Goal: Task Accomplishment & Management: Manage account settings

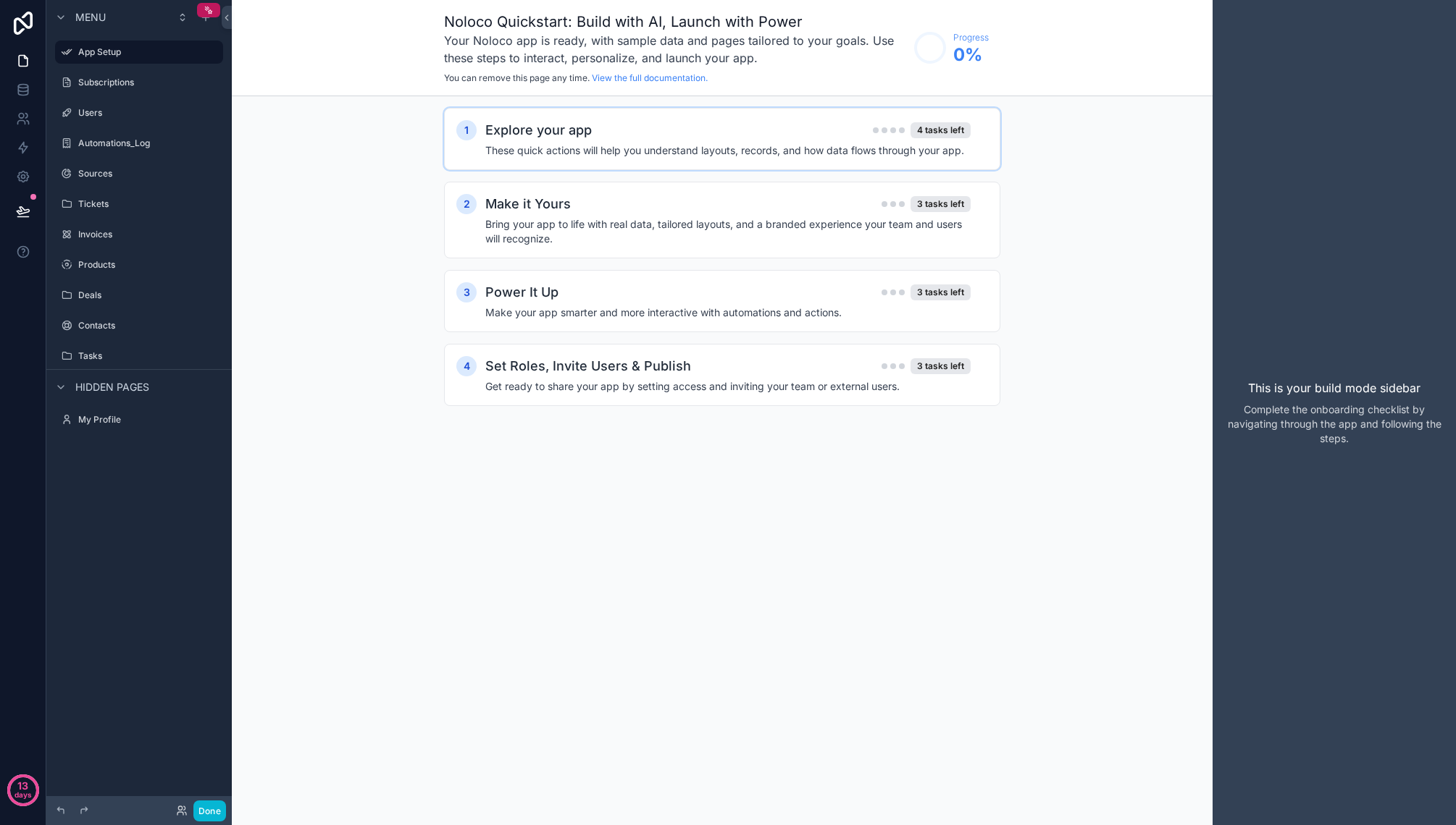
click at [695, 134] on div "Explore your app 4 tasks left" at bounding box center [728, 130] width 485 height 21
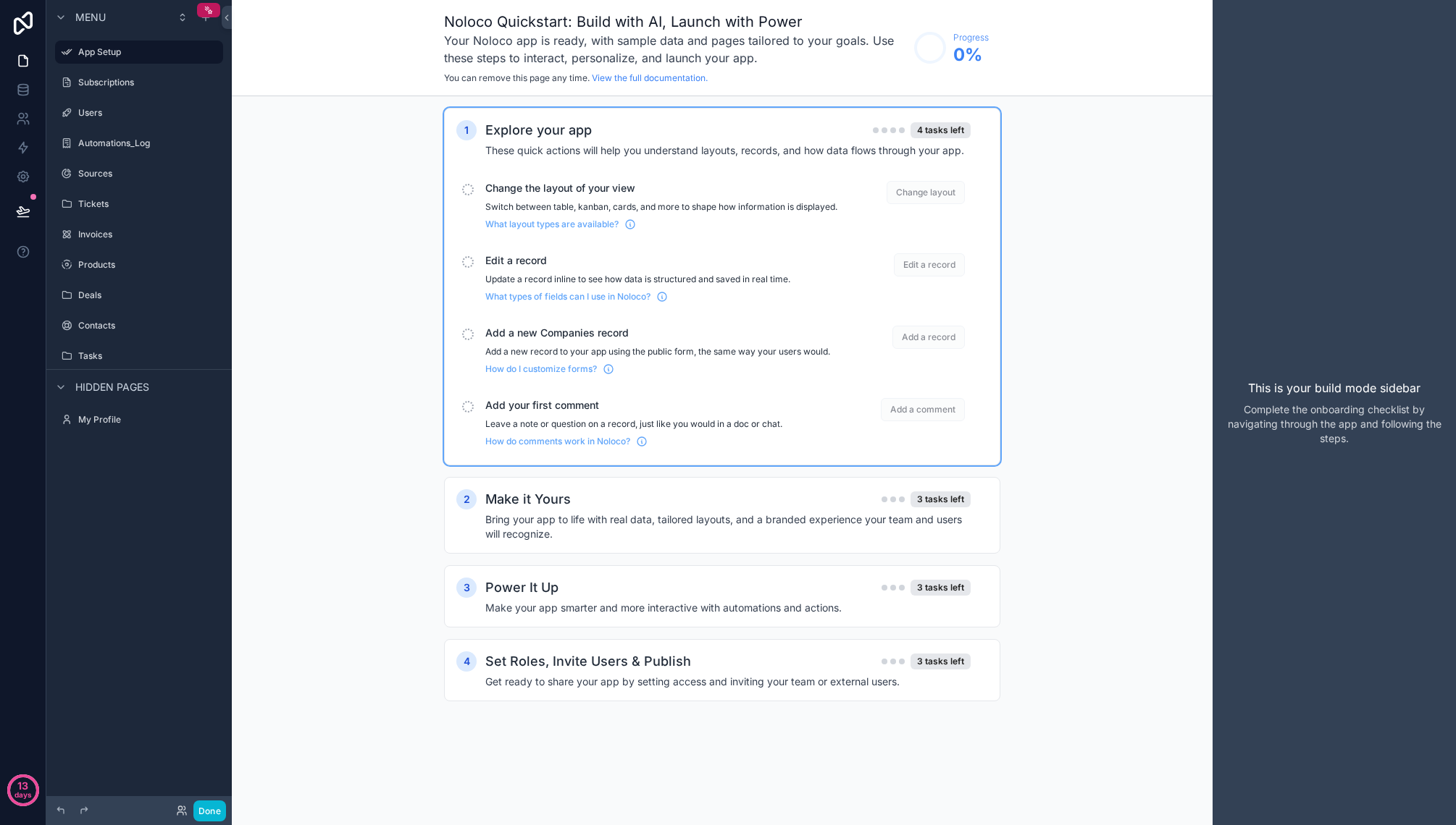
click at [920, 190] on span "Change layout" at bounding box center [926, 192] width 78 height 23
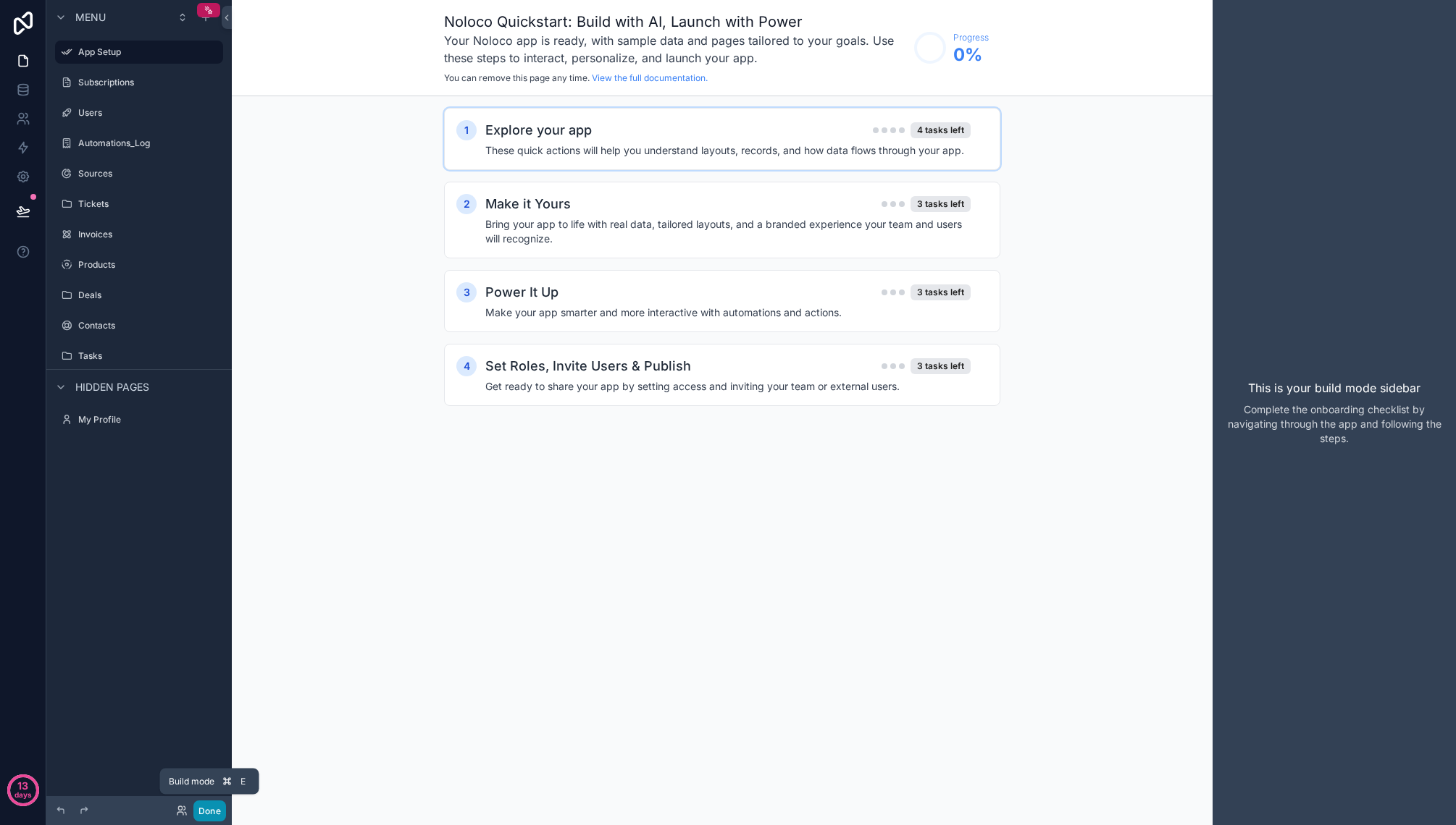
click at [209, 807] on button "Done" at bounding box center [209, 810] width 33 height 21
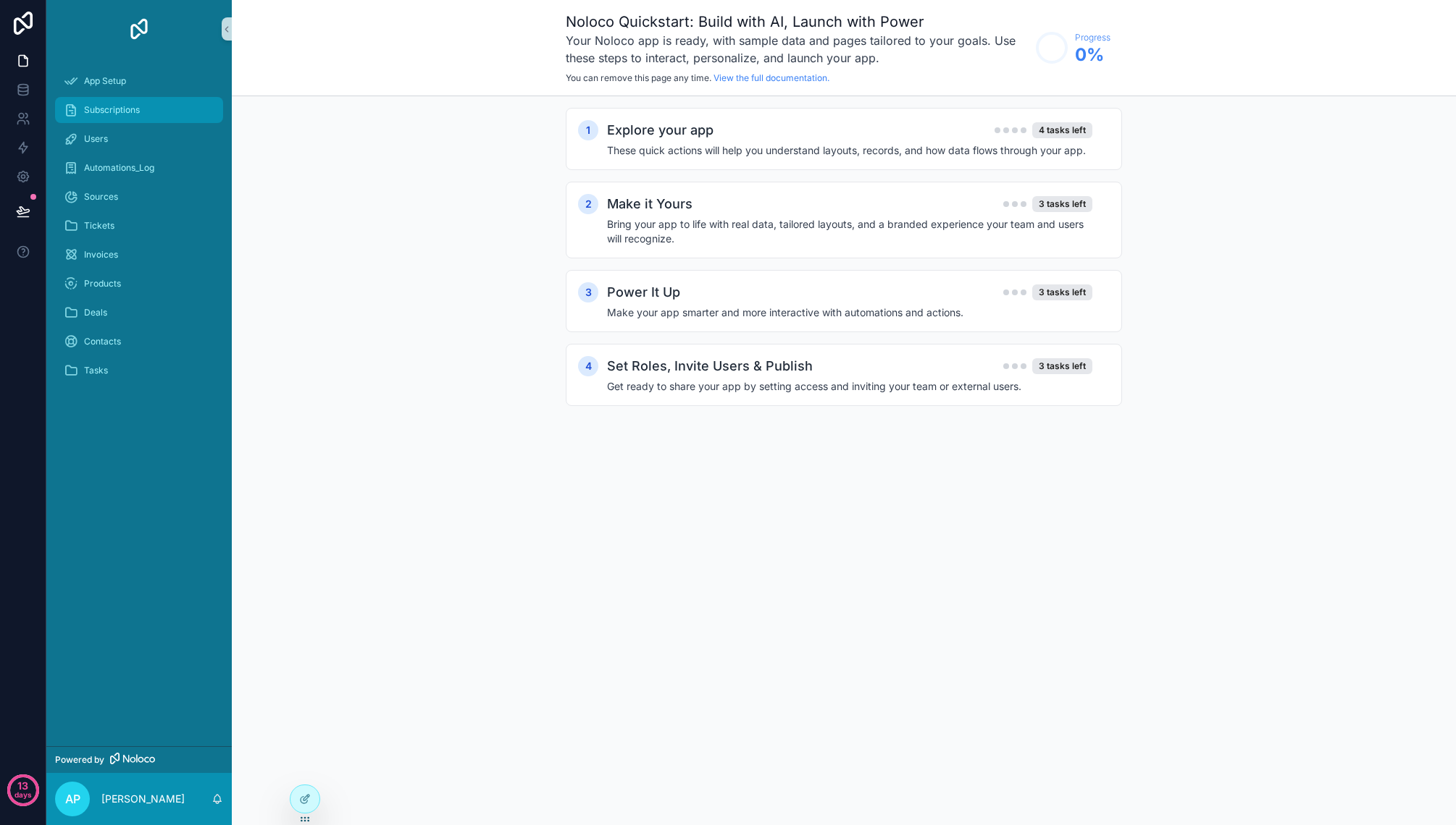
click at [121, 107] on span "Subscriptions" at bounding box center [112, 109] width 56 height 11
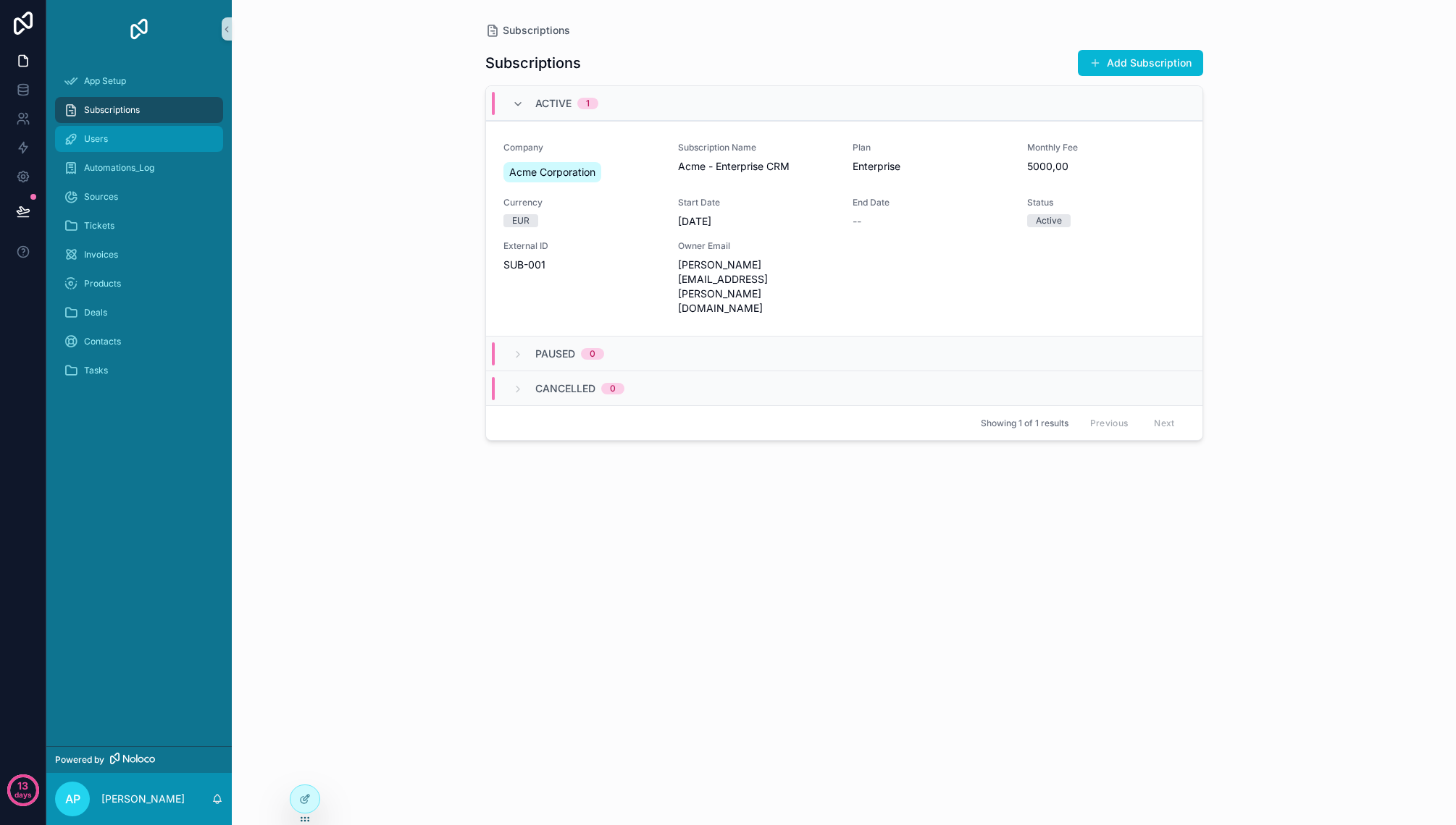
click at [118, 132] on div "Users" at bounding box center [138, 139] width 151 height 23
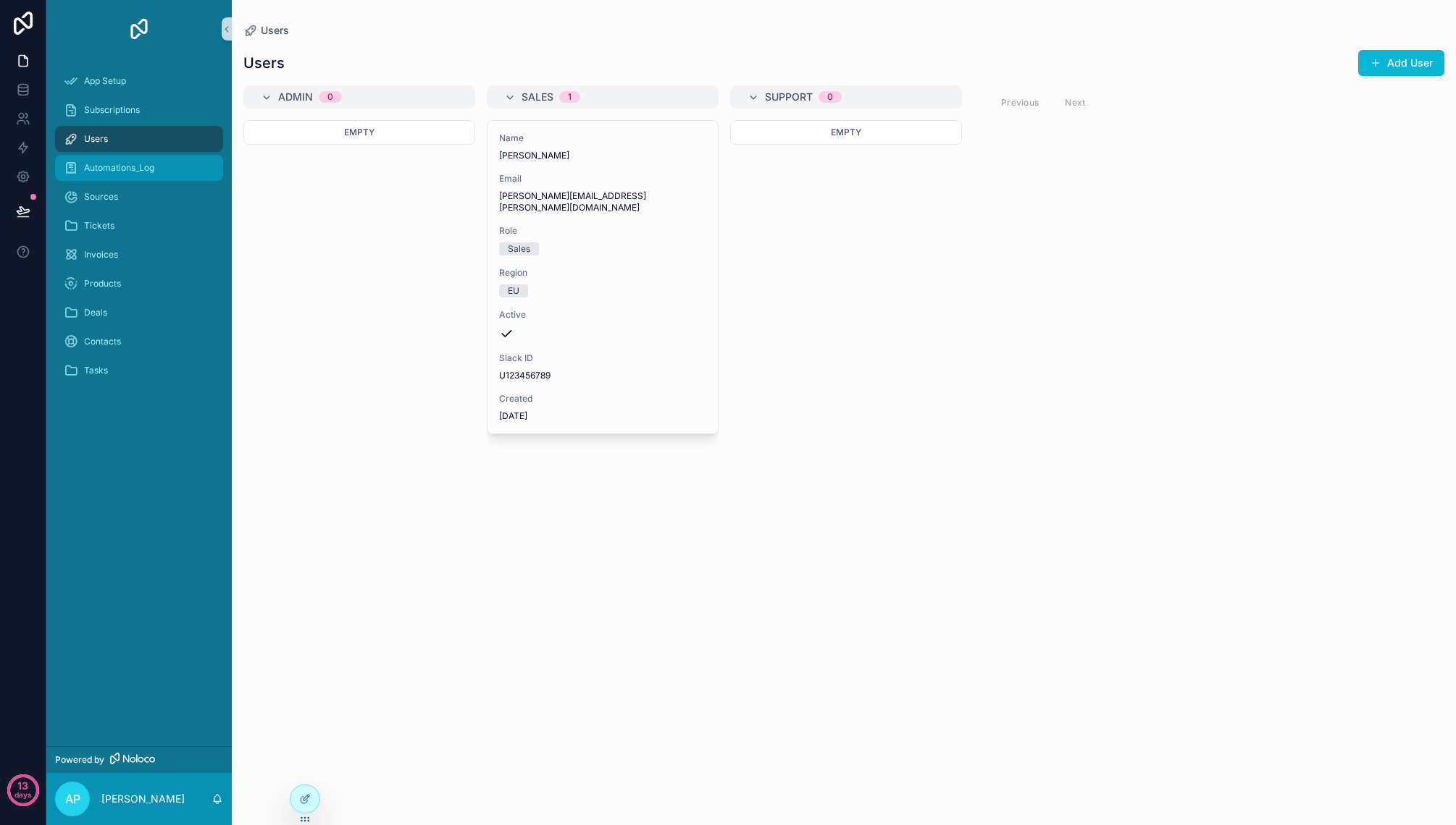
click at [125, 167] on span "Automations_Log" at bounding box center [119, 167] width 70 height 11
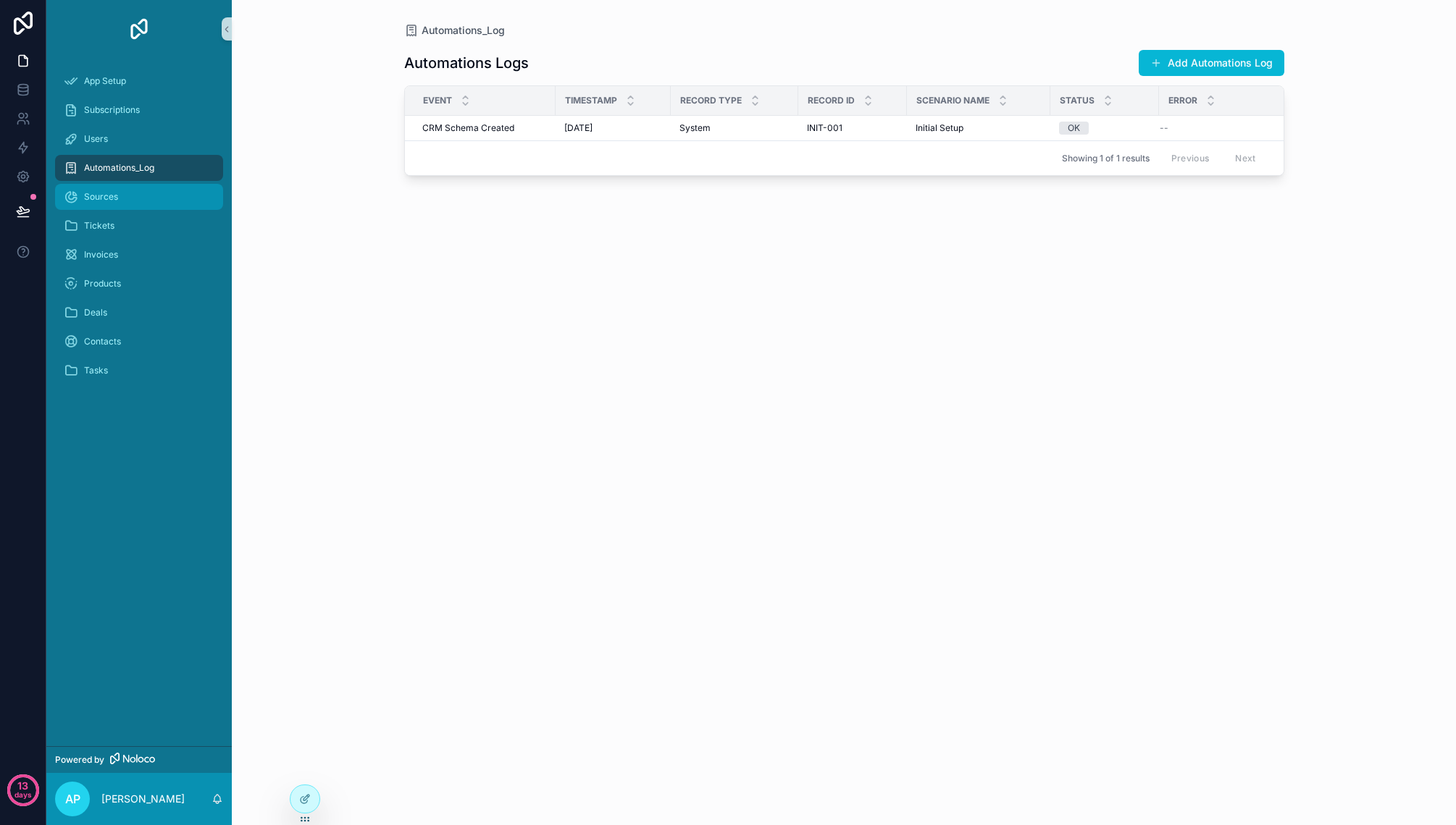
click at [122, 194] on div "Sources" at bounding box center [138, 197] width 151 height 23
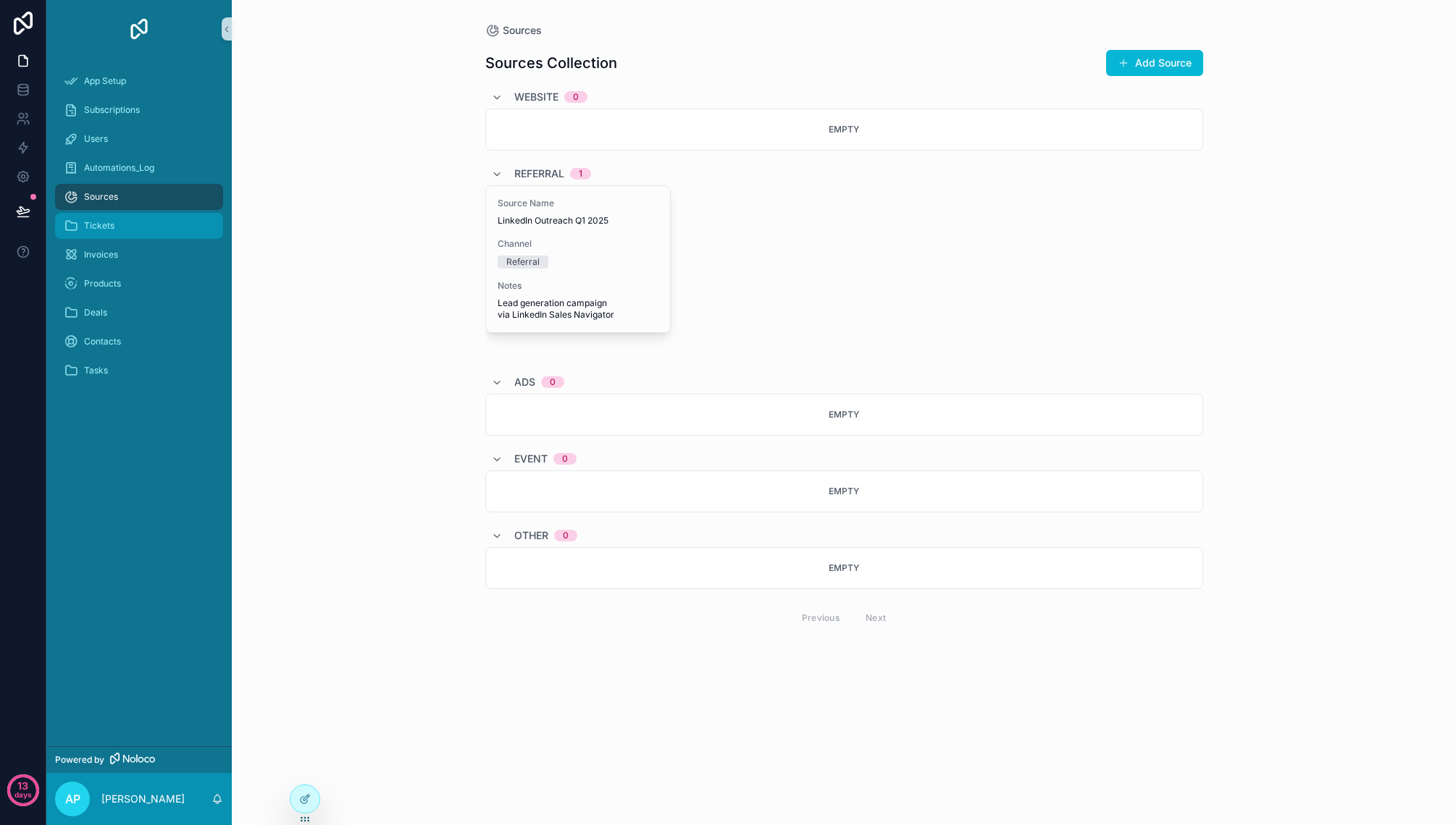
click at [123, 217] on div "Tickets" at bounding box center [138, 225] width 151 height 23
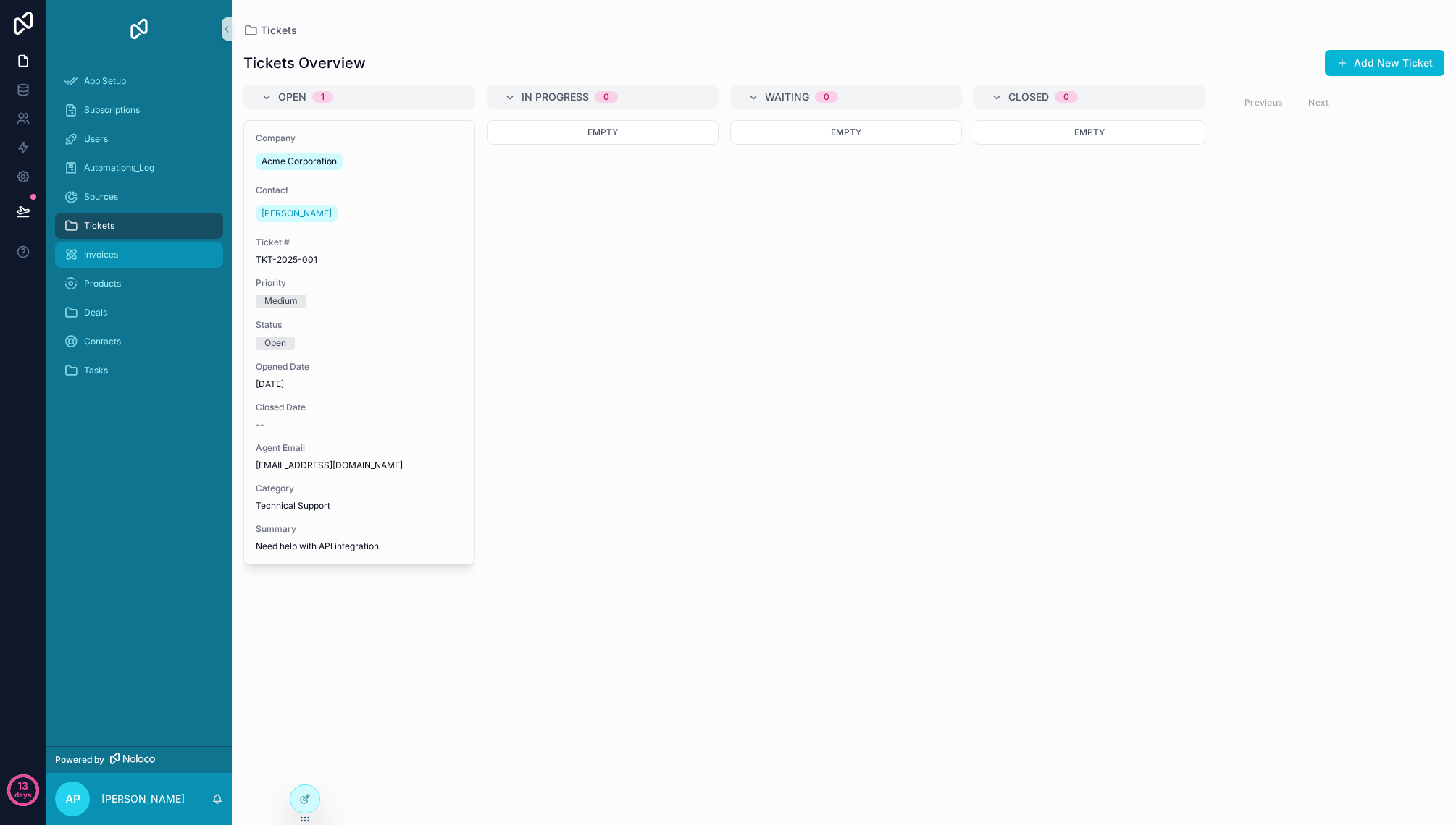
click at [123, 254] on div "Invoices" at bounding box center [138, 254] width 151 height 23
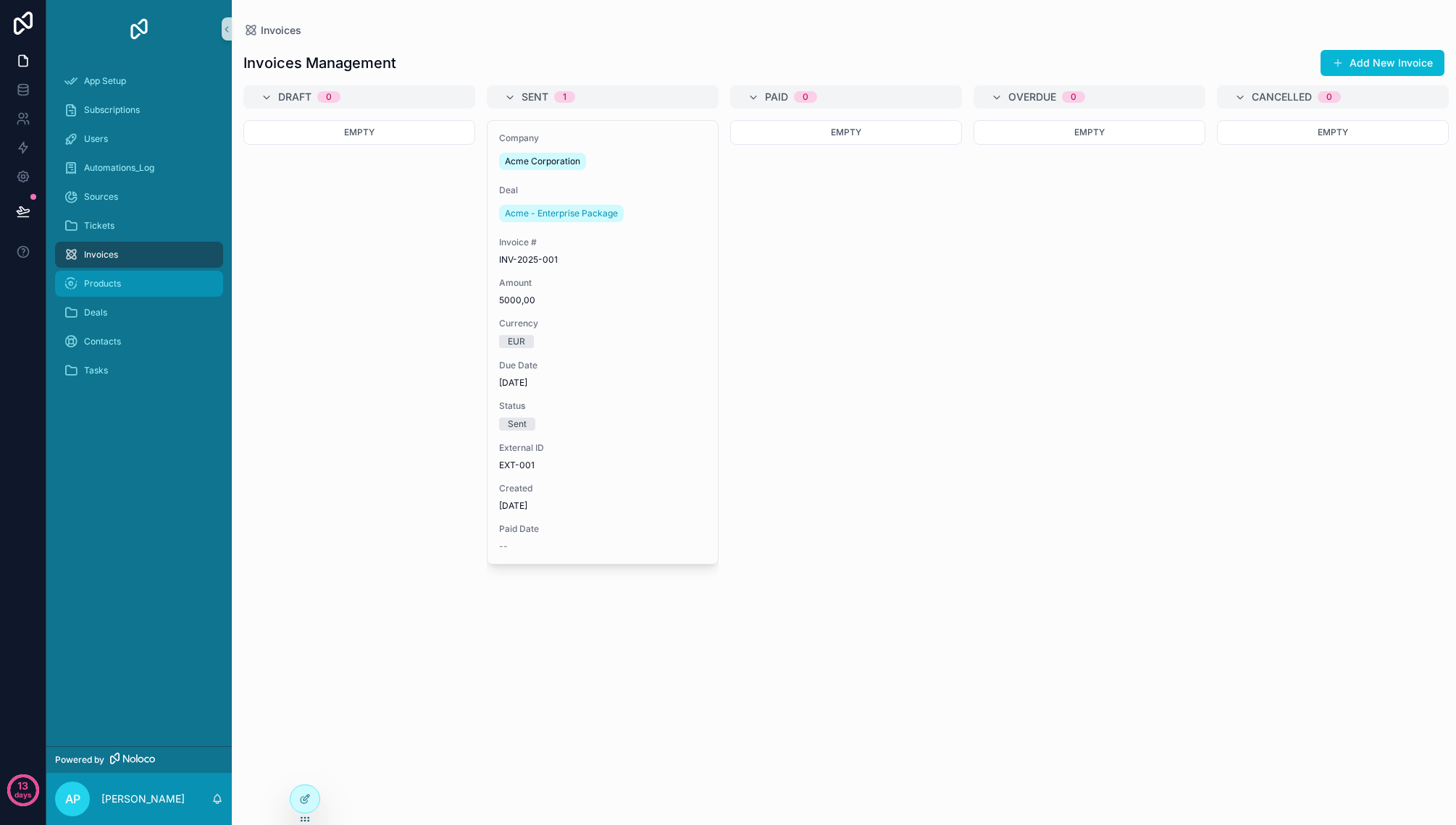
click at [125, 277] on div "Products" at bounding box center [138, 283] width 151 height 23
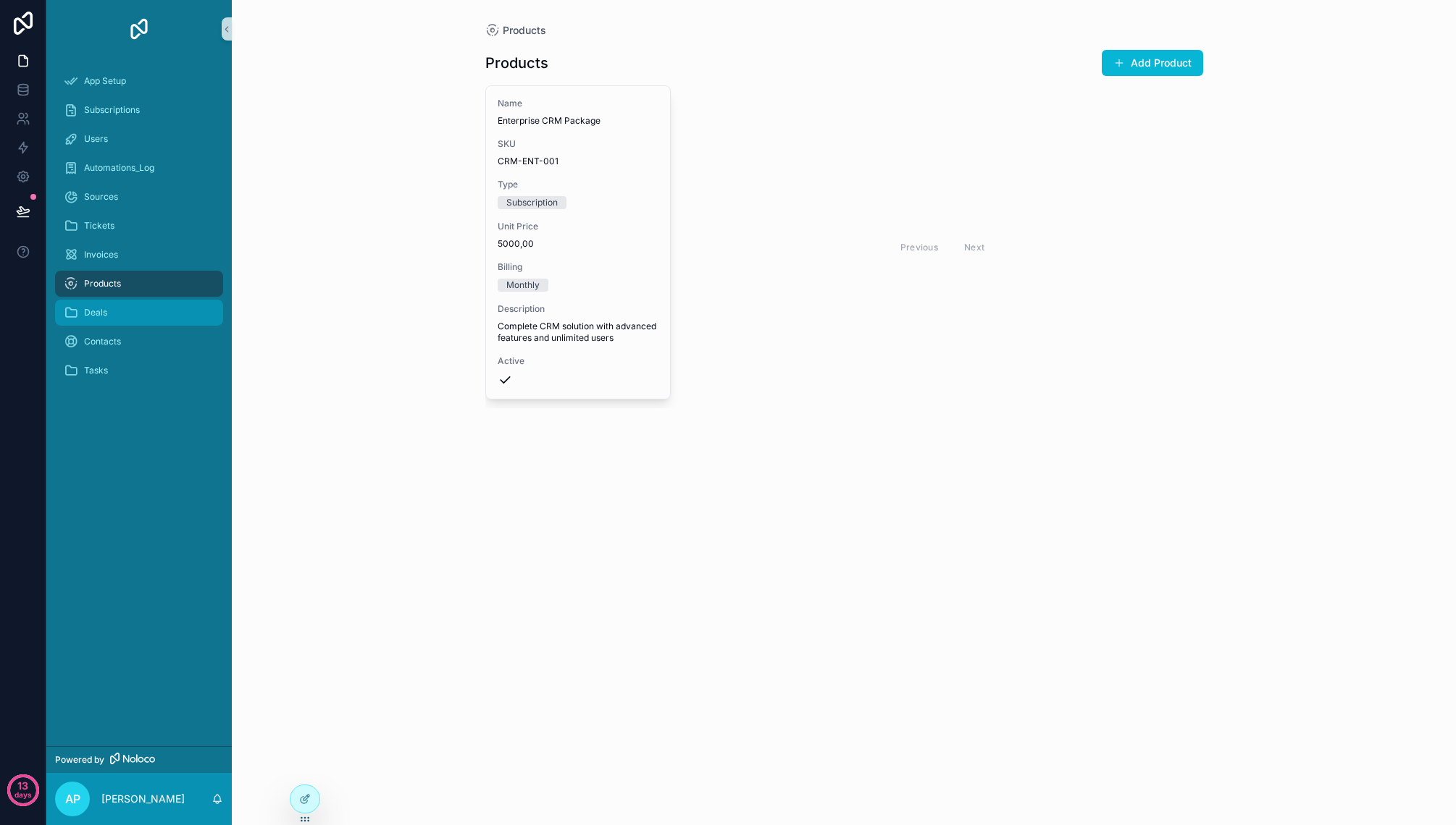
click at [131, 302] on div "Deals" at bounding box center [138, 312] width 151 height 23
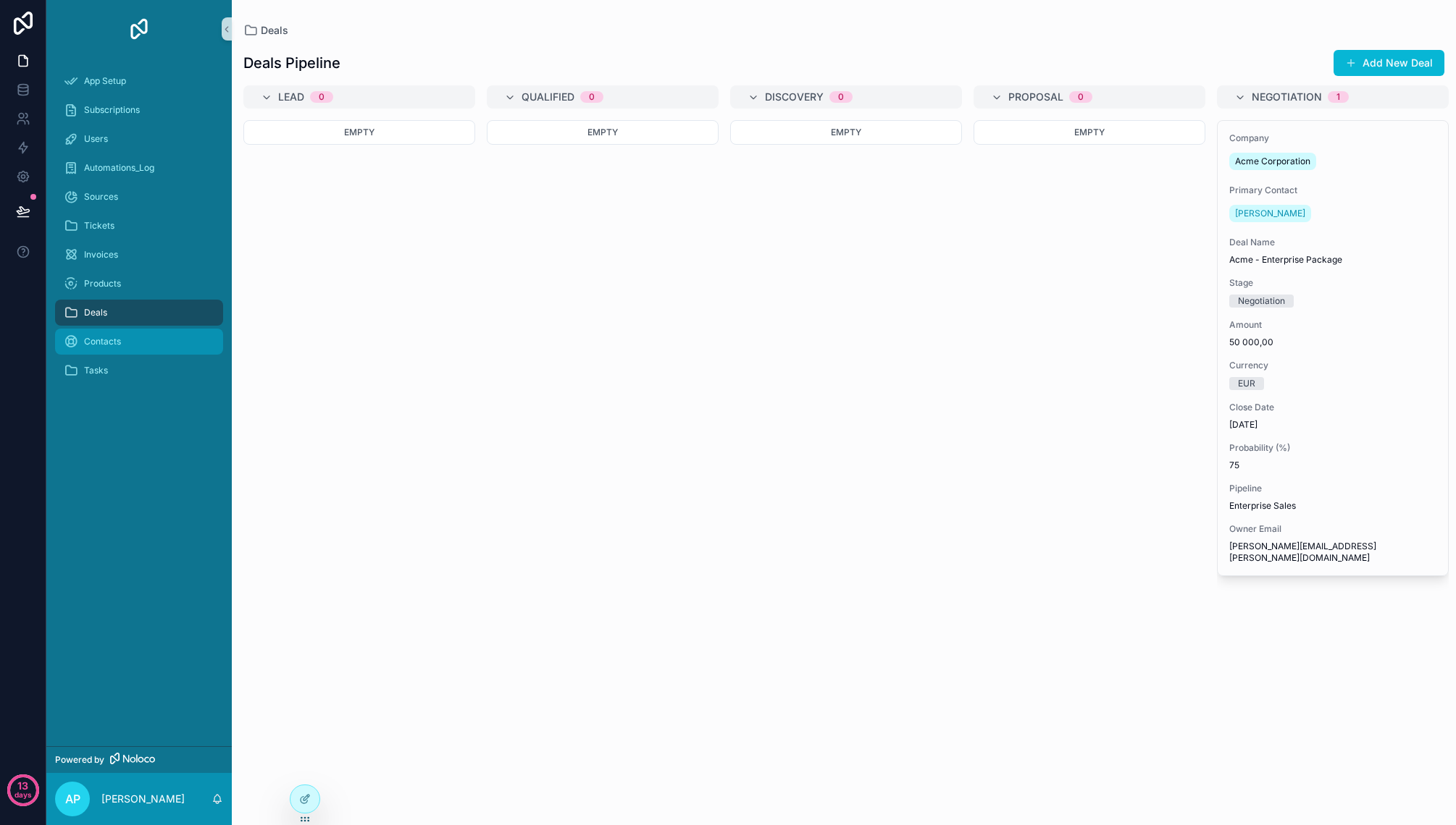
click at [133, 334] on div "Contacts" at bounding box center [138, 341] width 151 height 23
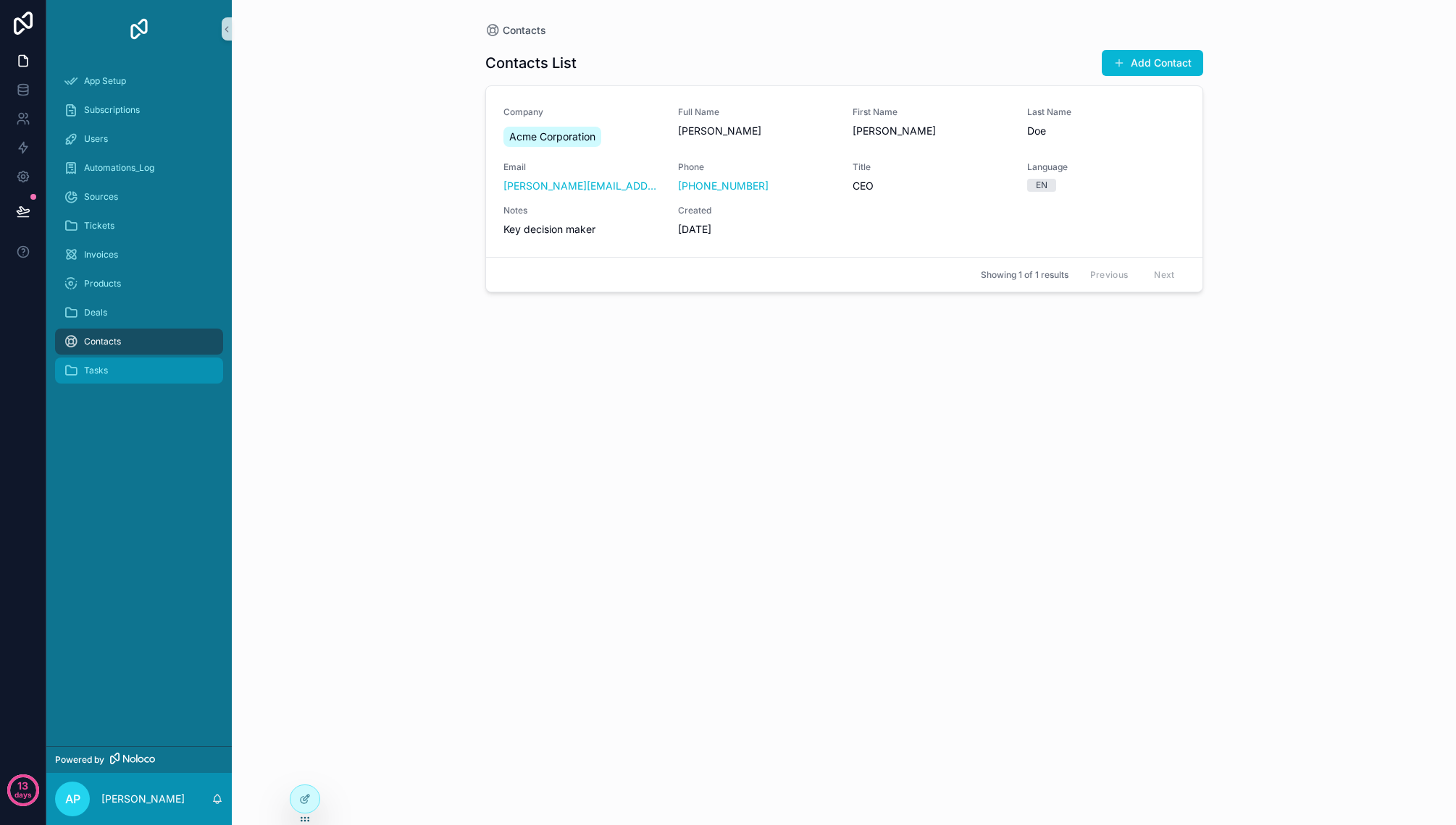
click at [136, 364] on div "Tasks" at bounding box center [138, 370] width 151 height 23
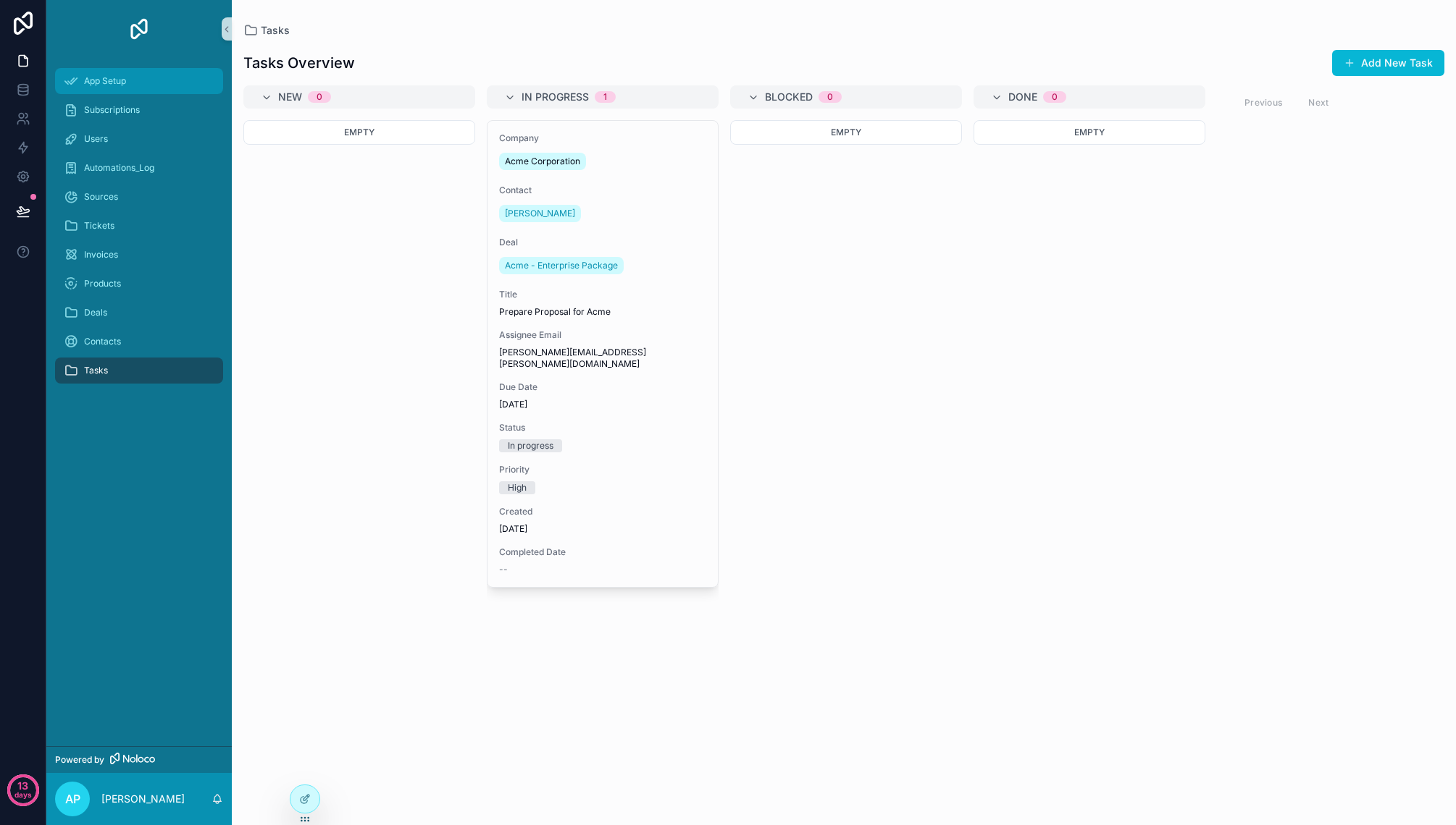
click at [131, 86] on div "App Setup" at bounding box center [138, 81] width 151 height 23
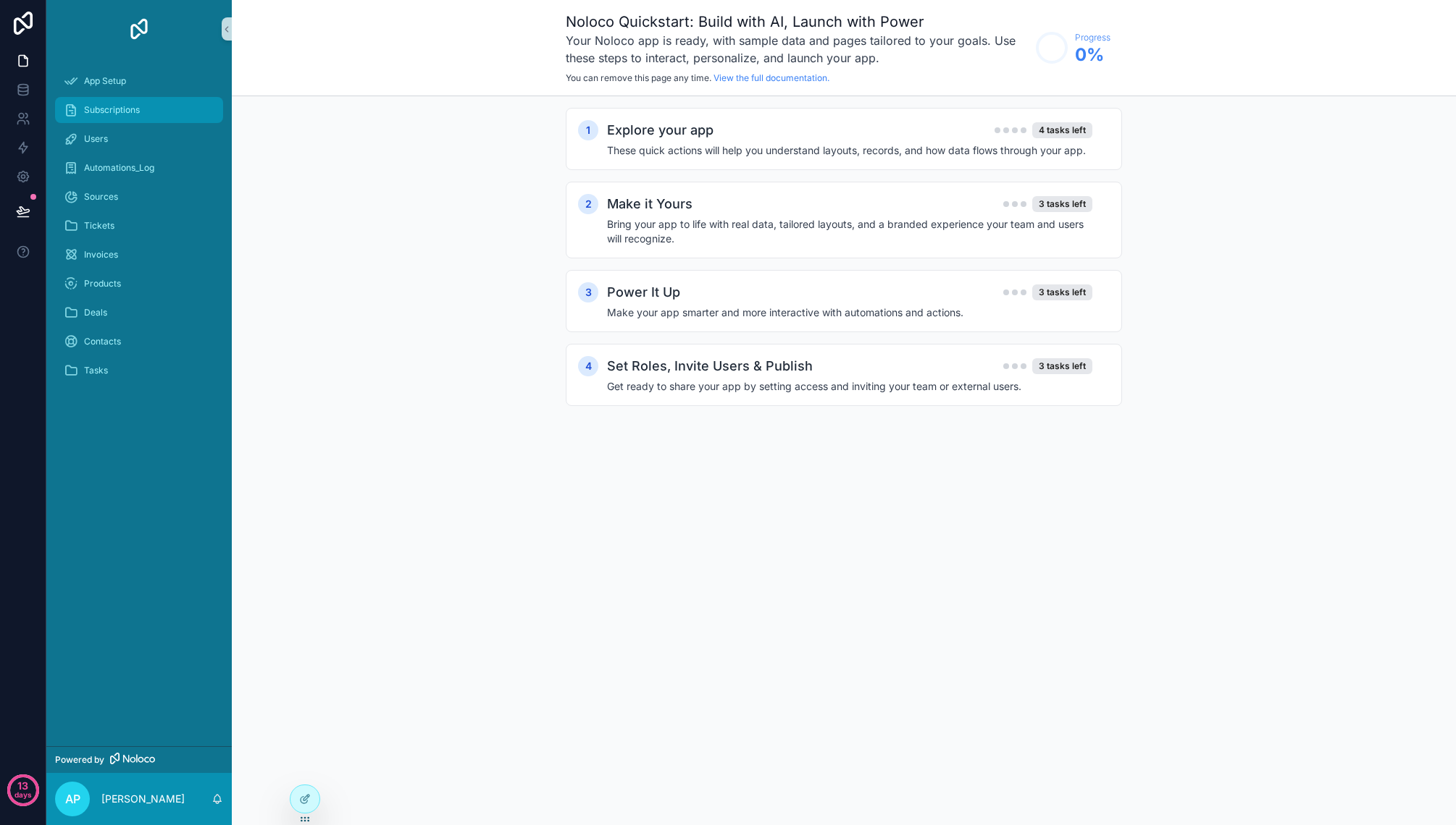
click at [141, 118] on div "Subscriptions" at bounding box center [138, 110] width 151 height 23
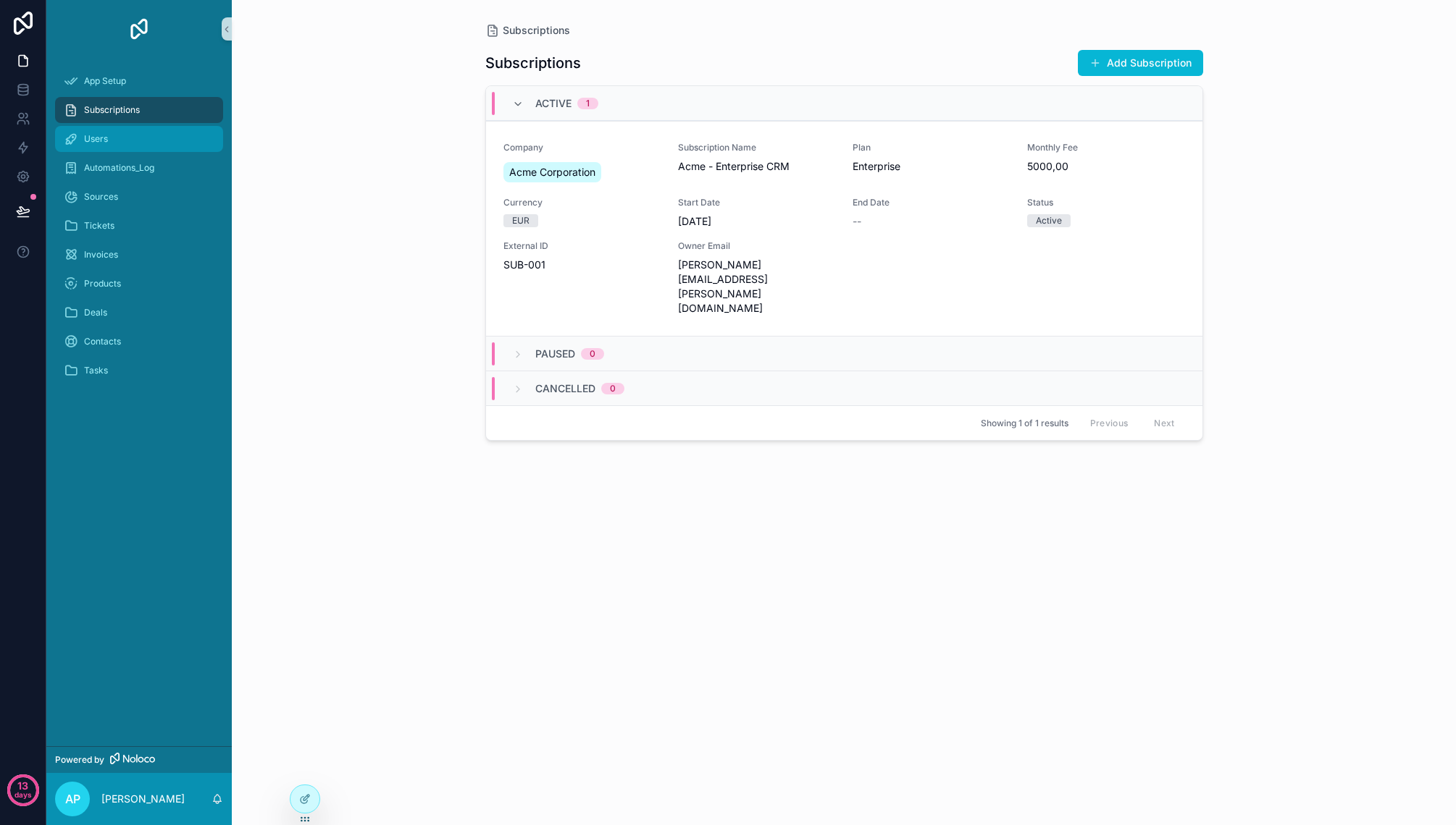
click at [134, 141] on div "Users" at bounding box center [138, 139] width 151 height 23
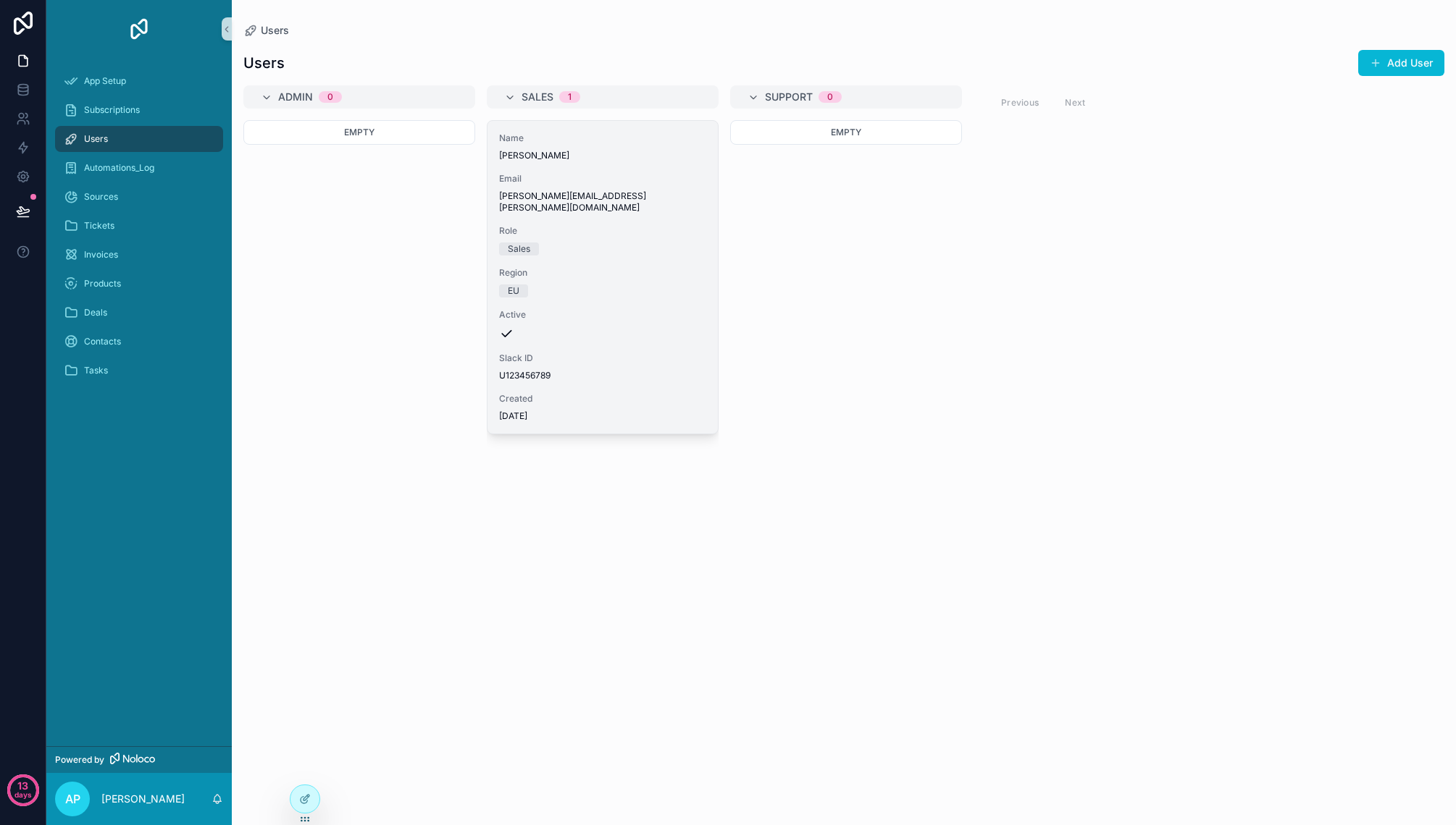
click at [571, 192] on span "[PERSON_NAME][EMAIL_ADDRESS][PERSON_NAME][DOMAIN_NAME]" at bounding box center [602, 202] width 207 height 23
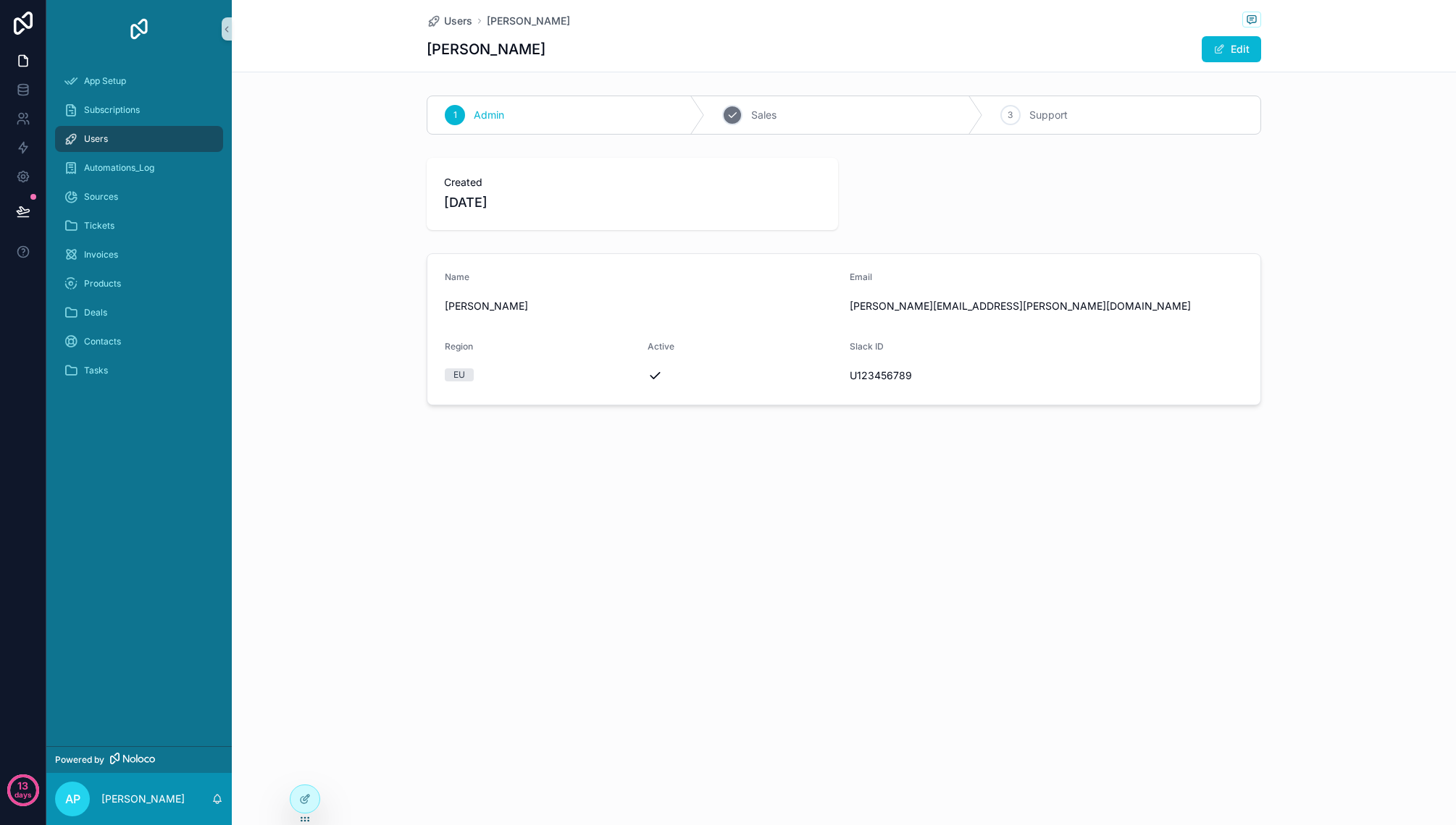
click at [795, 122] on div "2 Sales" at bounding box center [843, 115] width 277 height 37
click at [1111, 115] on div "3 Support" at bounding box center [1121, 115] width 277 height 37
click at [773, 125] on div "Sales" at bounding box center [843, 115] width 277 height 37
click at [614, 120] on div "Admin" at bounding box center [566, 115] width 277 height 37
click at [178, 170] on div "Automations_Log" at bounding box center [138, 168] width 151 height 23
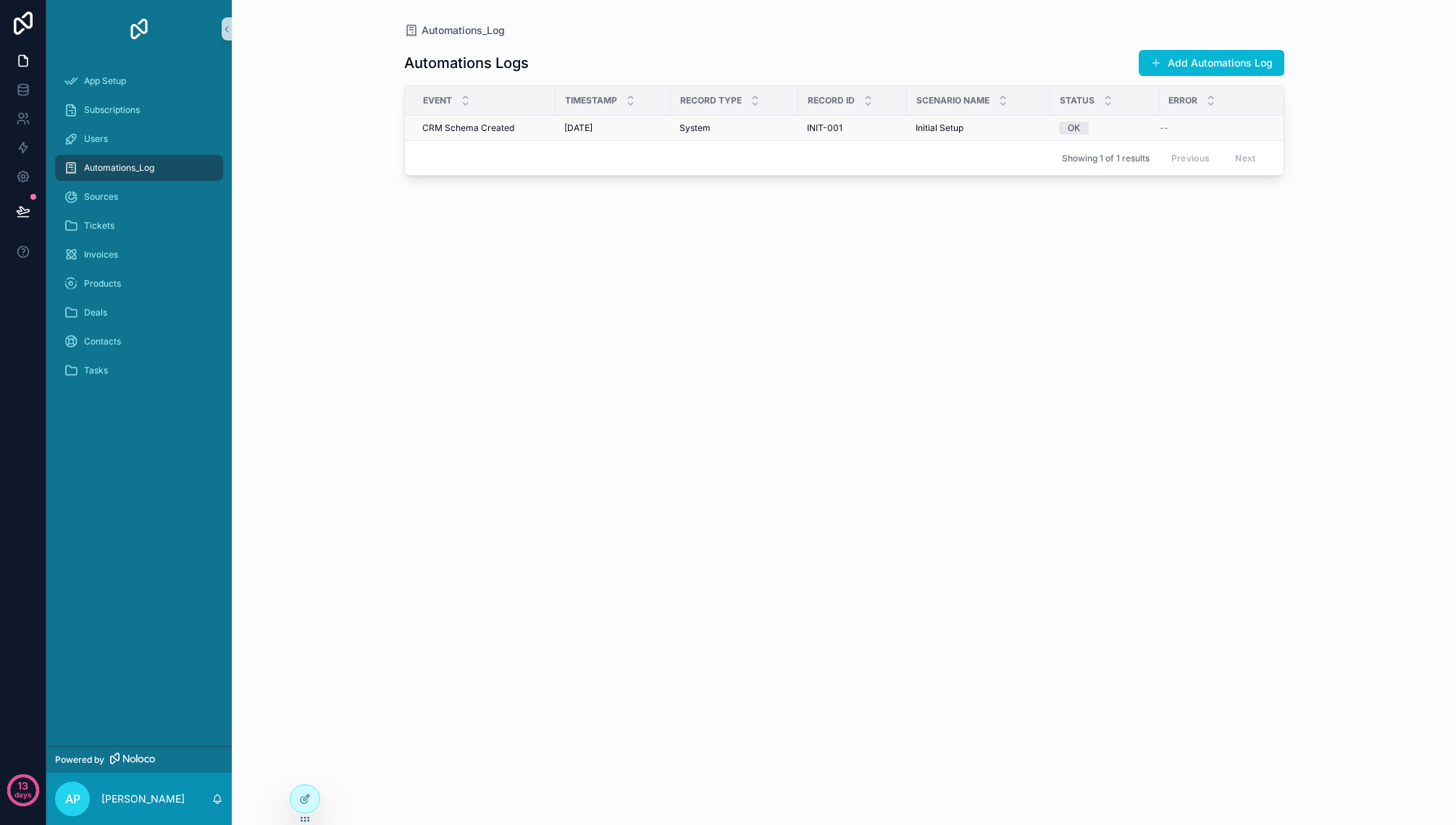
click at [498, 126] on span "CRM Schema Created" at bounding box center [468, 128] width 92 height 11
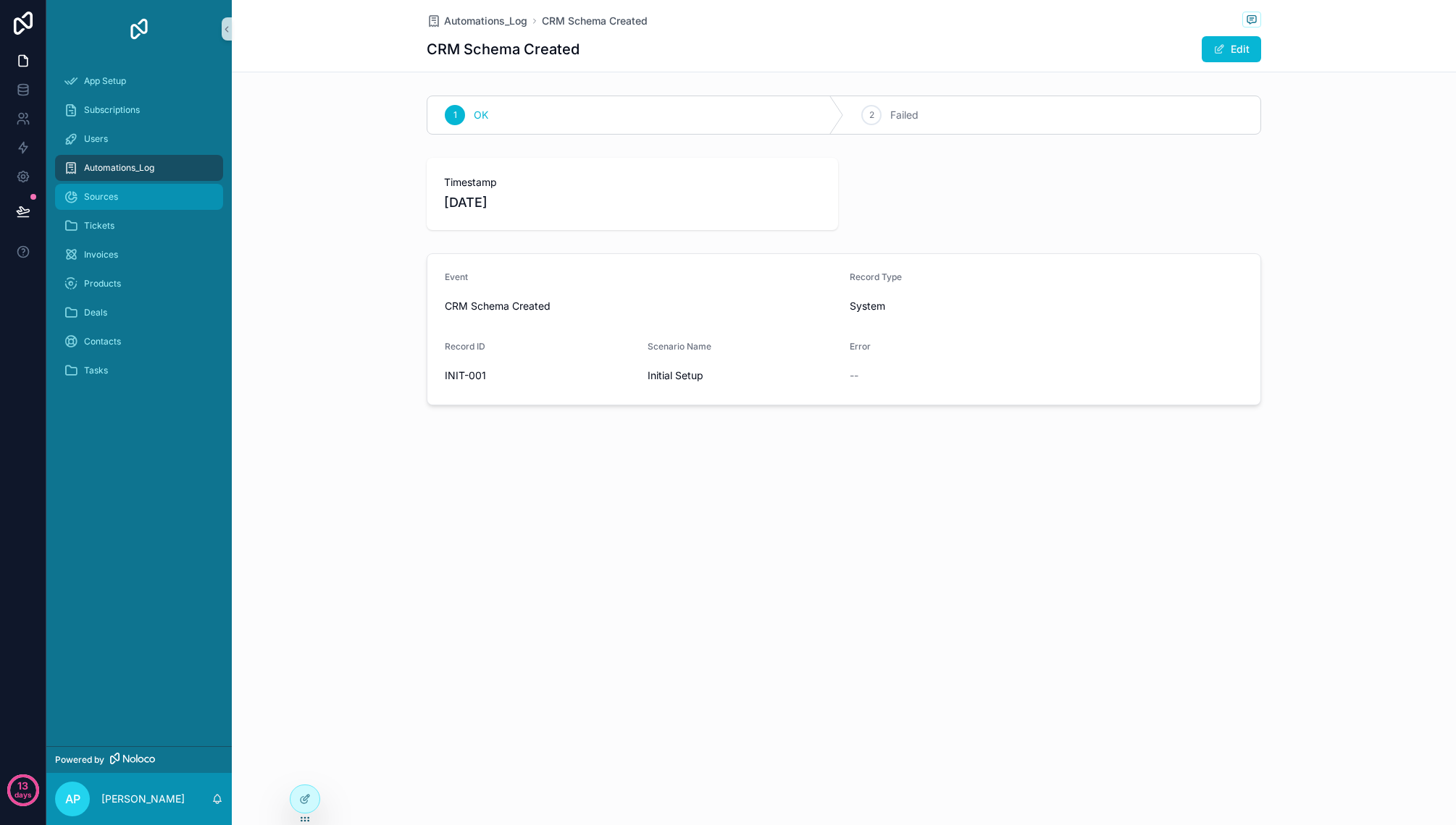
click at [128, 195] on div "Sources" at bounding box center [138, 197] width 151 height 23
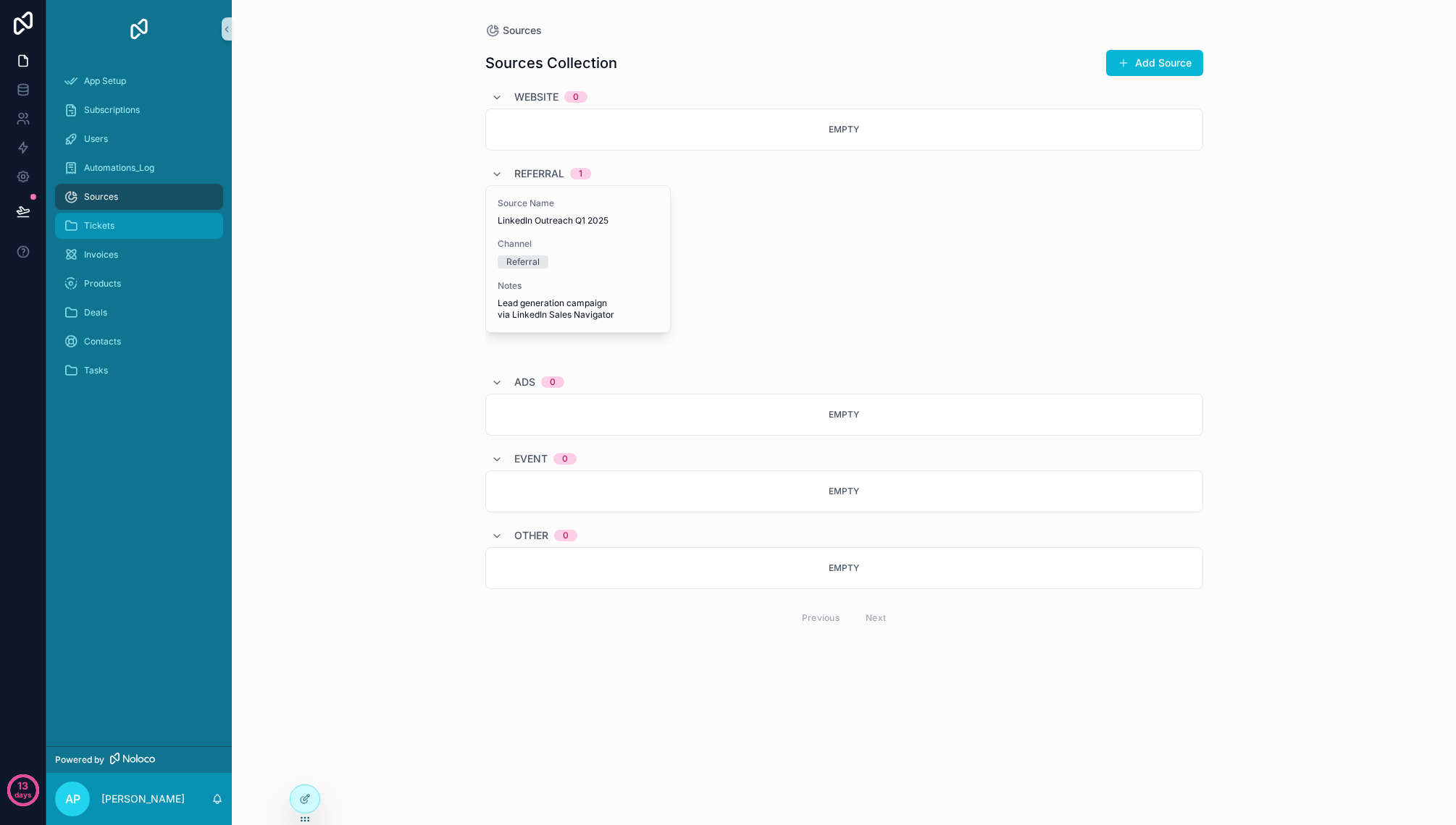
click at [128, 238] on link "Tickets" at bounding box center [139, 226] width 168 height 26
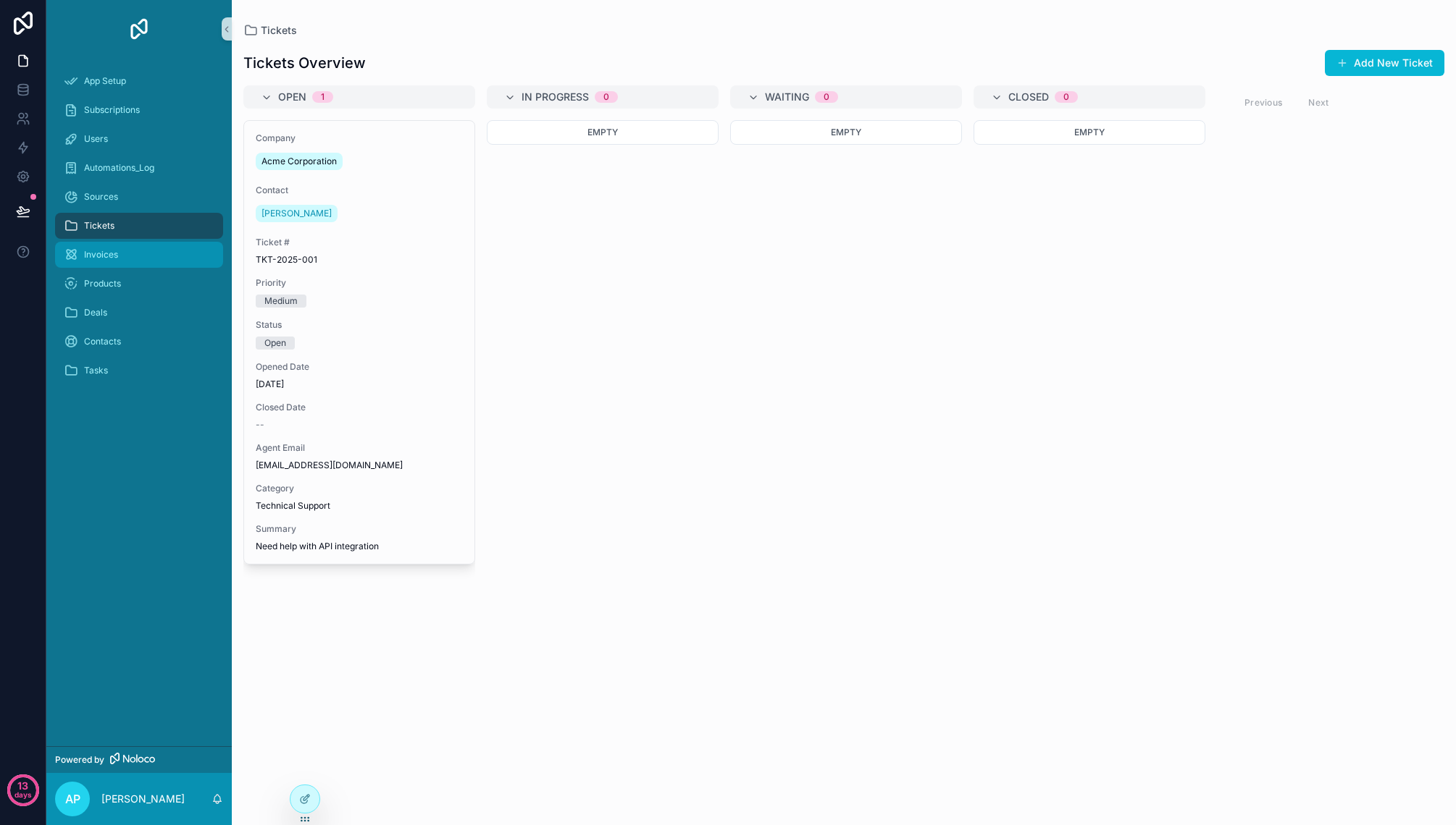
click at [134, 256] on div "Invoices" at bounding box center [138, 254] width 151 height 23
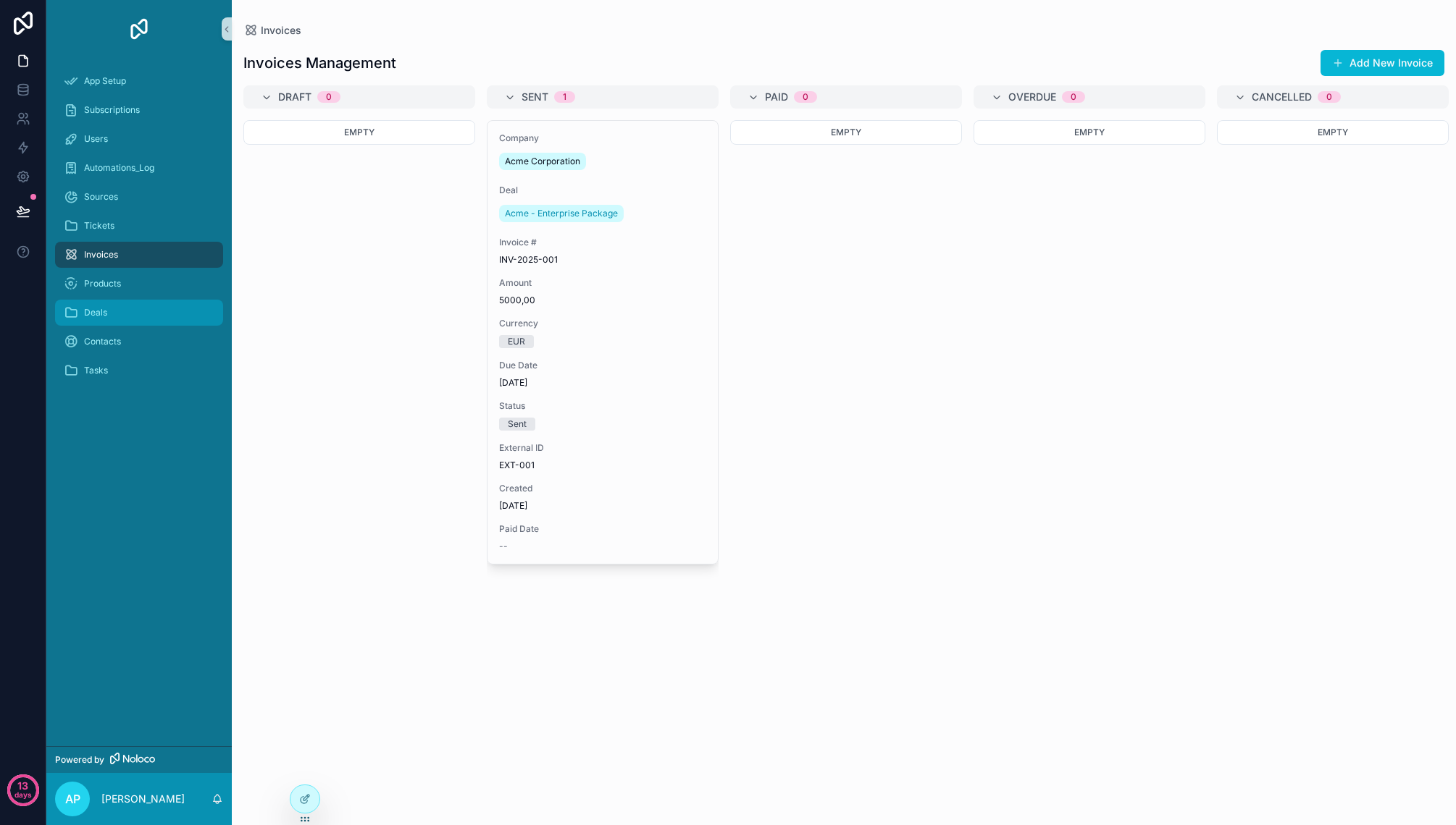
click at [149, 302] on div "Deals" at bounding box center [138, 312] width 151 height 23
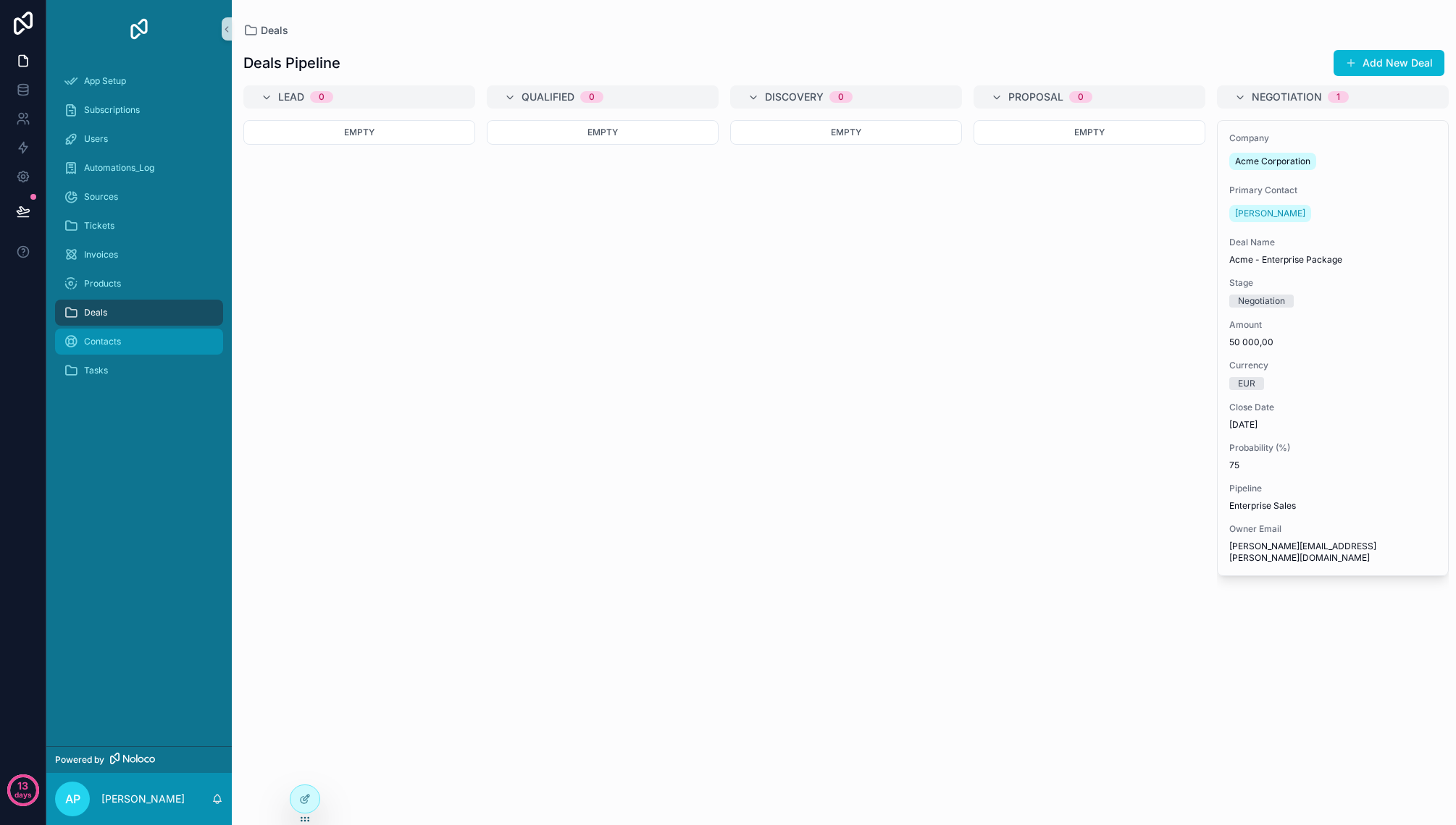
click at [154, 345] on div "Contacts" at bounding box center [138, 341] width 151 height 23
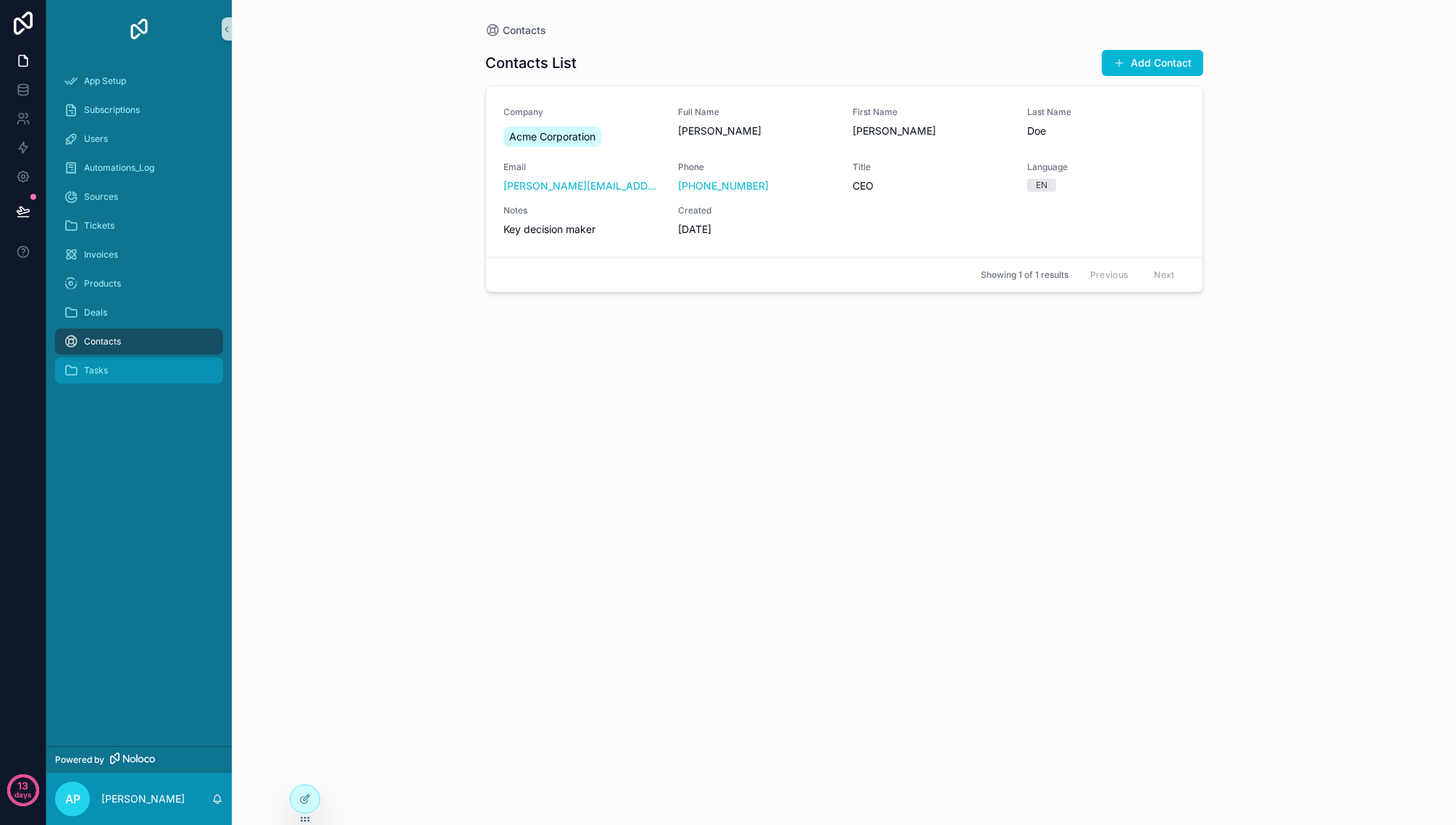
click at [149, 370] on div "Tasks" at bounding box center [138, 370] width 151 height 23
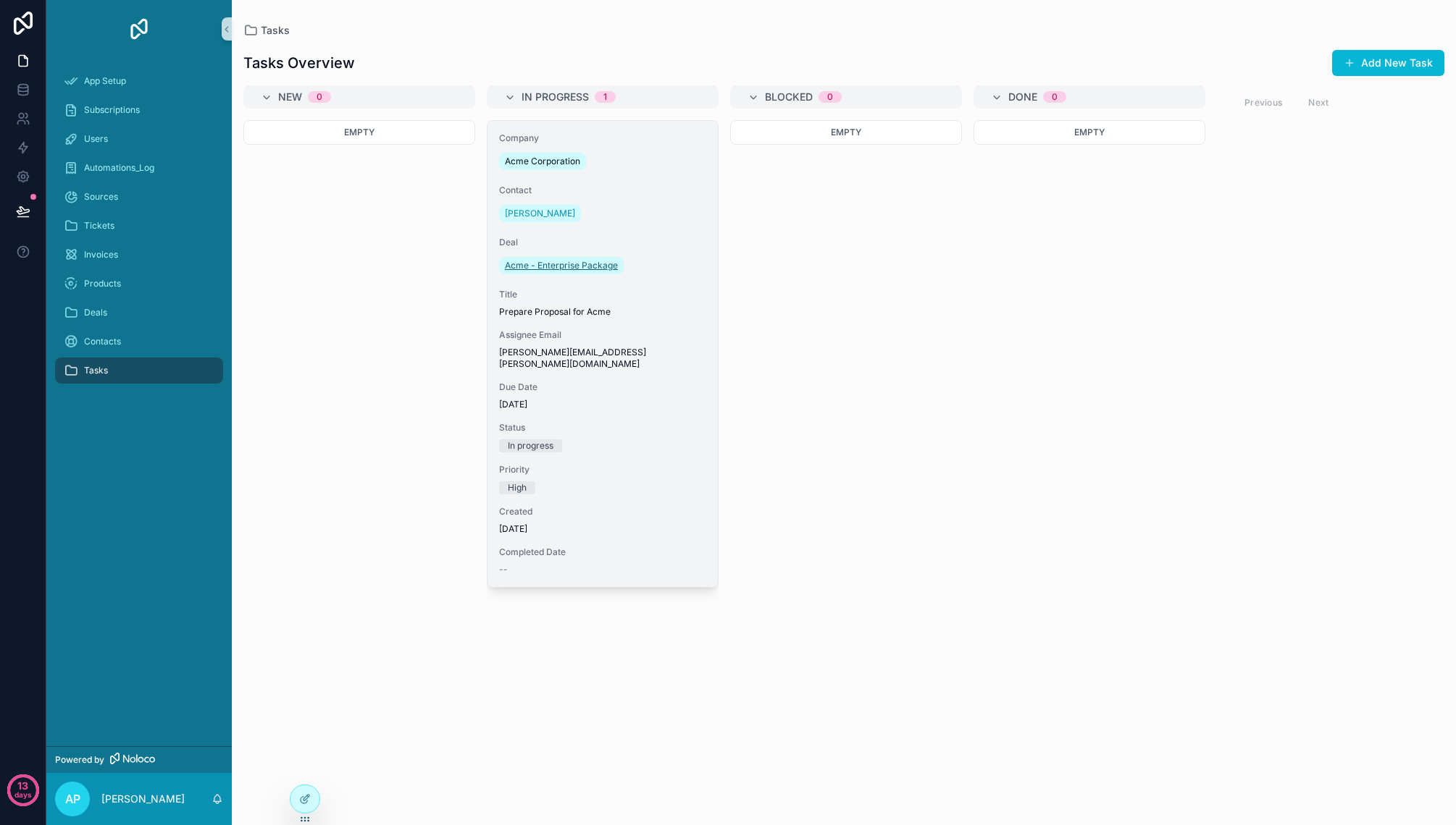
click at [591, 260] on span "Acme - Enterprise Package" at bounding box center [561, 265] width 113 height 11
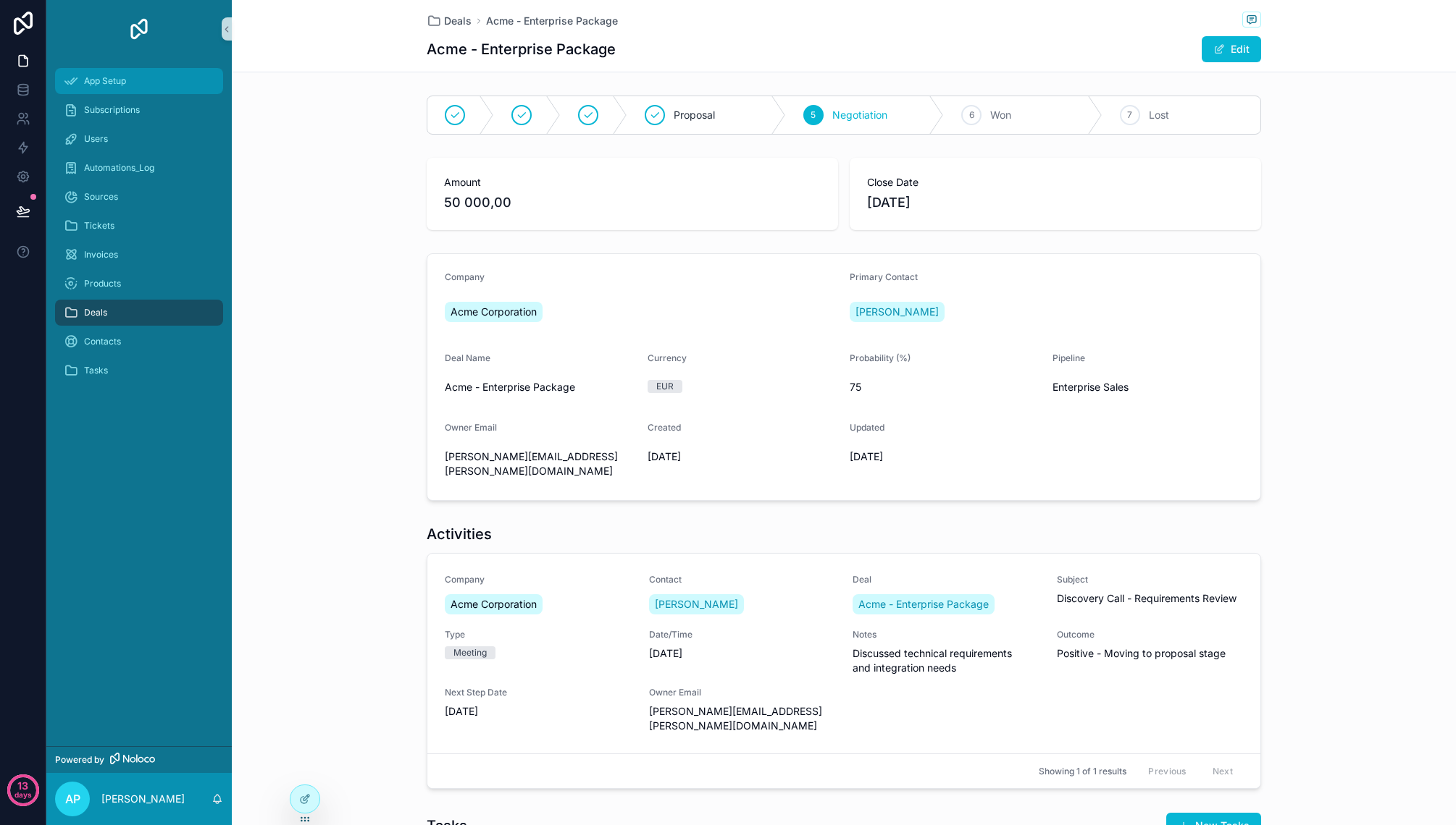
click at [124, 84] on span "App Setup" at bounding box center [105, 81] width 42 height 11
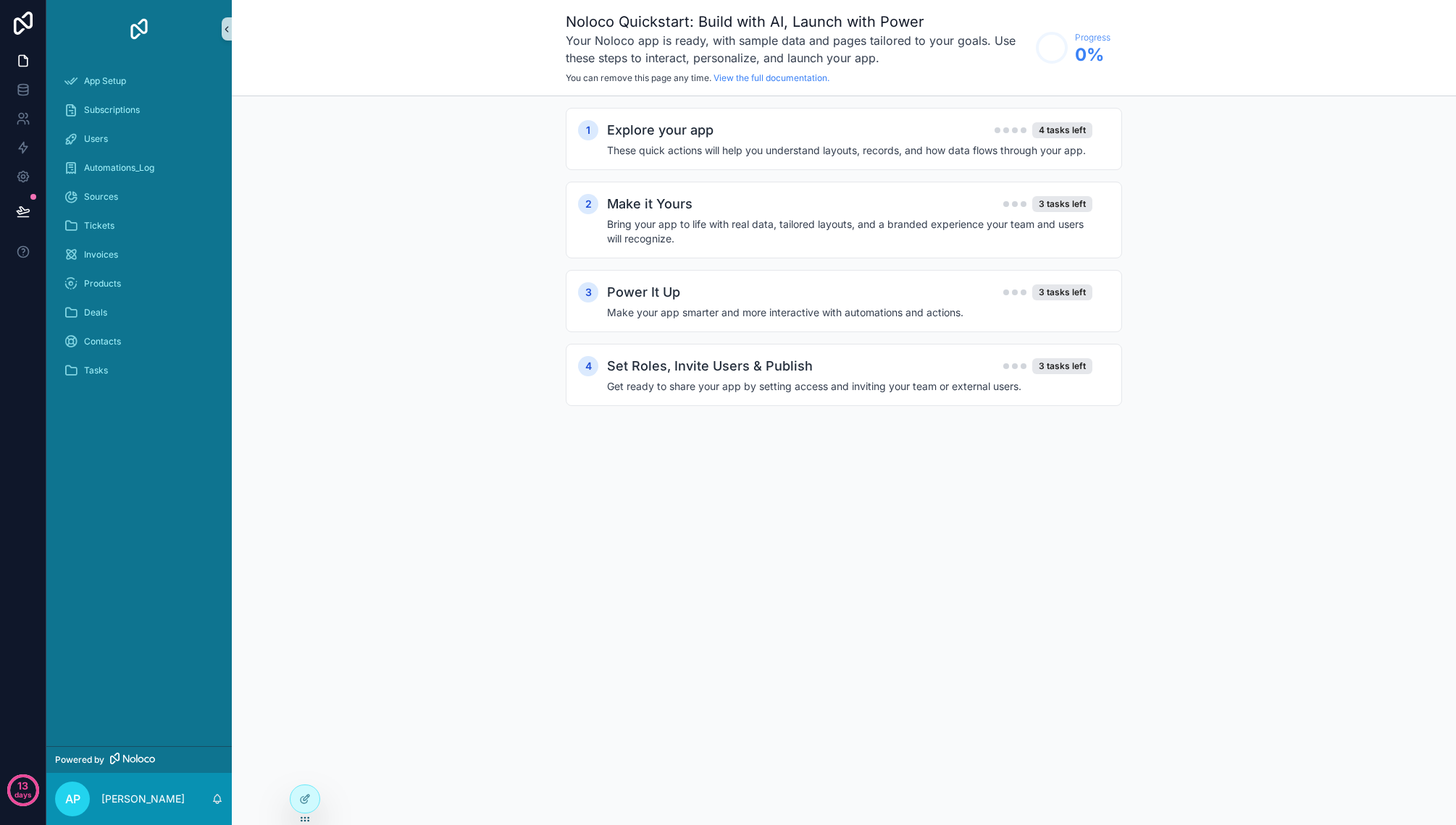
click at [224, 28] on icon "scrollable content" at bounding box center [226, 29] width 10 height 11
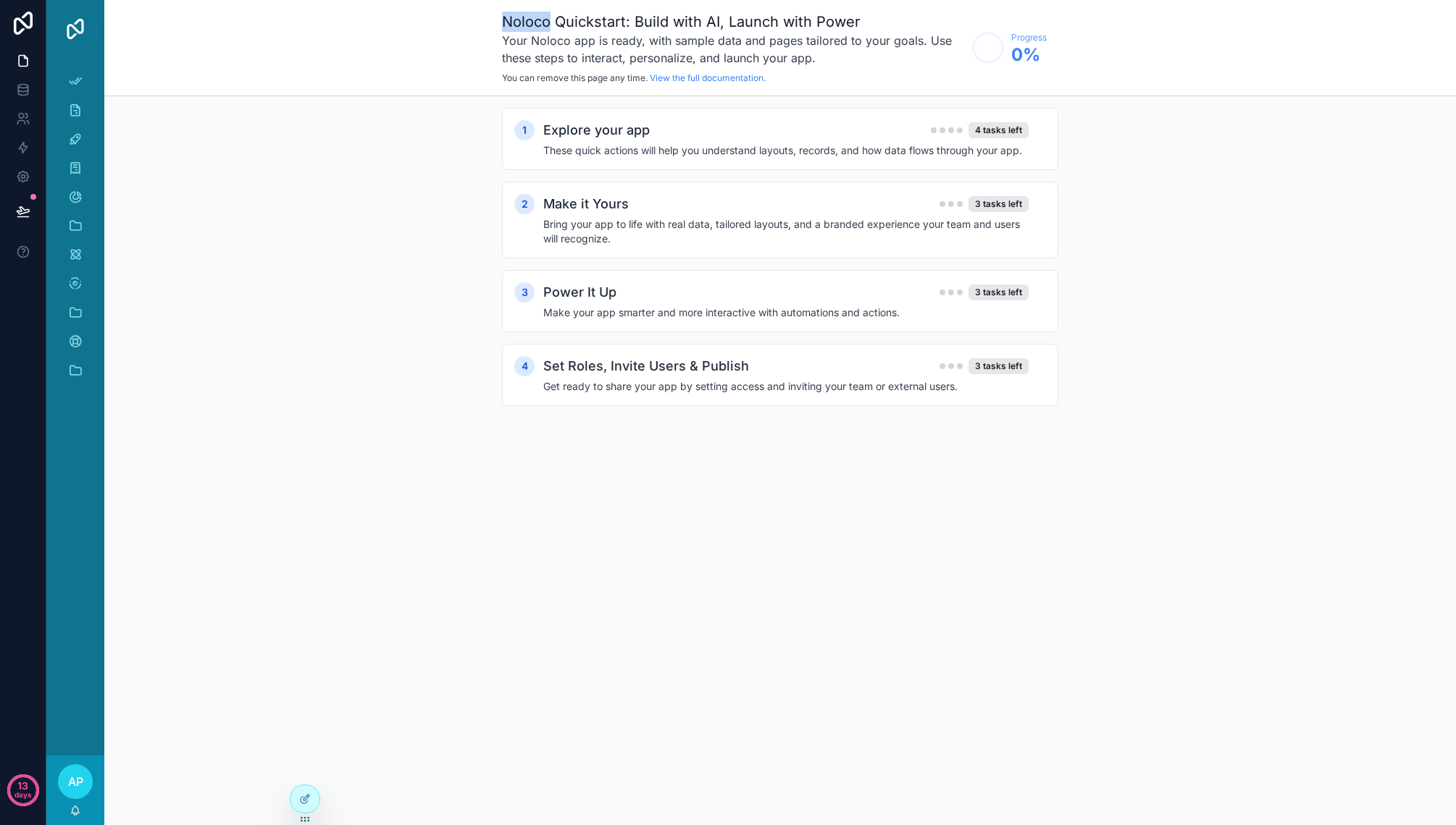
click at [224, 28] on div "Noloco Quickstart: Build with AI, Launch with Power Your Noloco app is ready, w…" at bounding box center [780, 48] width 1351 height 96
click at [89, 23] on link "scrollable content" at bounding box center [75, 29] width 41 height 23
click at [687, 130] on div "Explore your app 4 tasks left" at bounding box center [786, 130] width 485 height 21
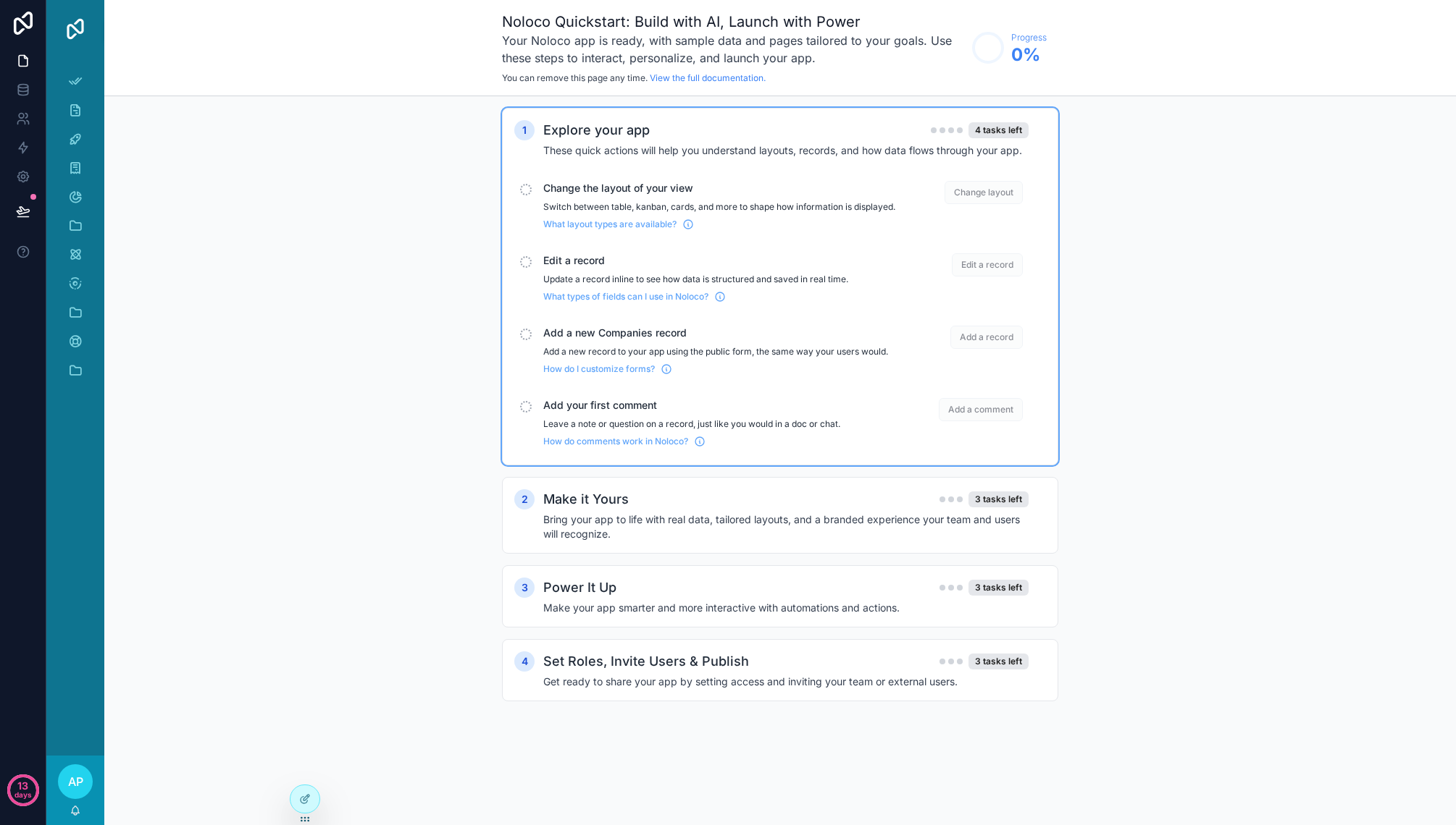
click at [989, 186] on span "Change layout" at bounding box center [984, 192] width 78 height 23
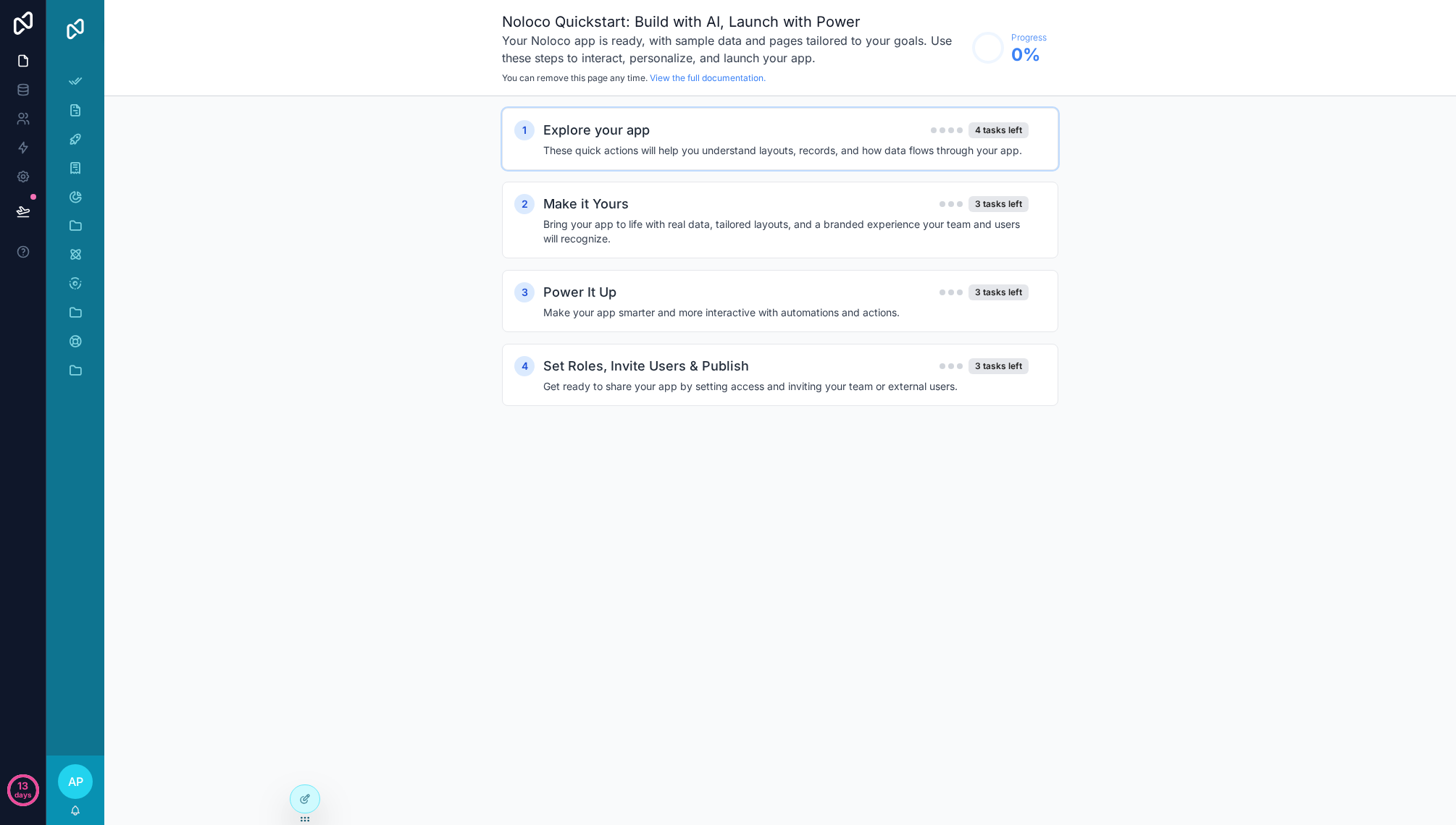
click at [941, 154] on h4 "These quick actions will help you understand layouts, records, and how data flo…" at bounding box center [786, 150] width 485 height 15
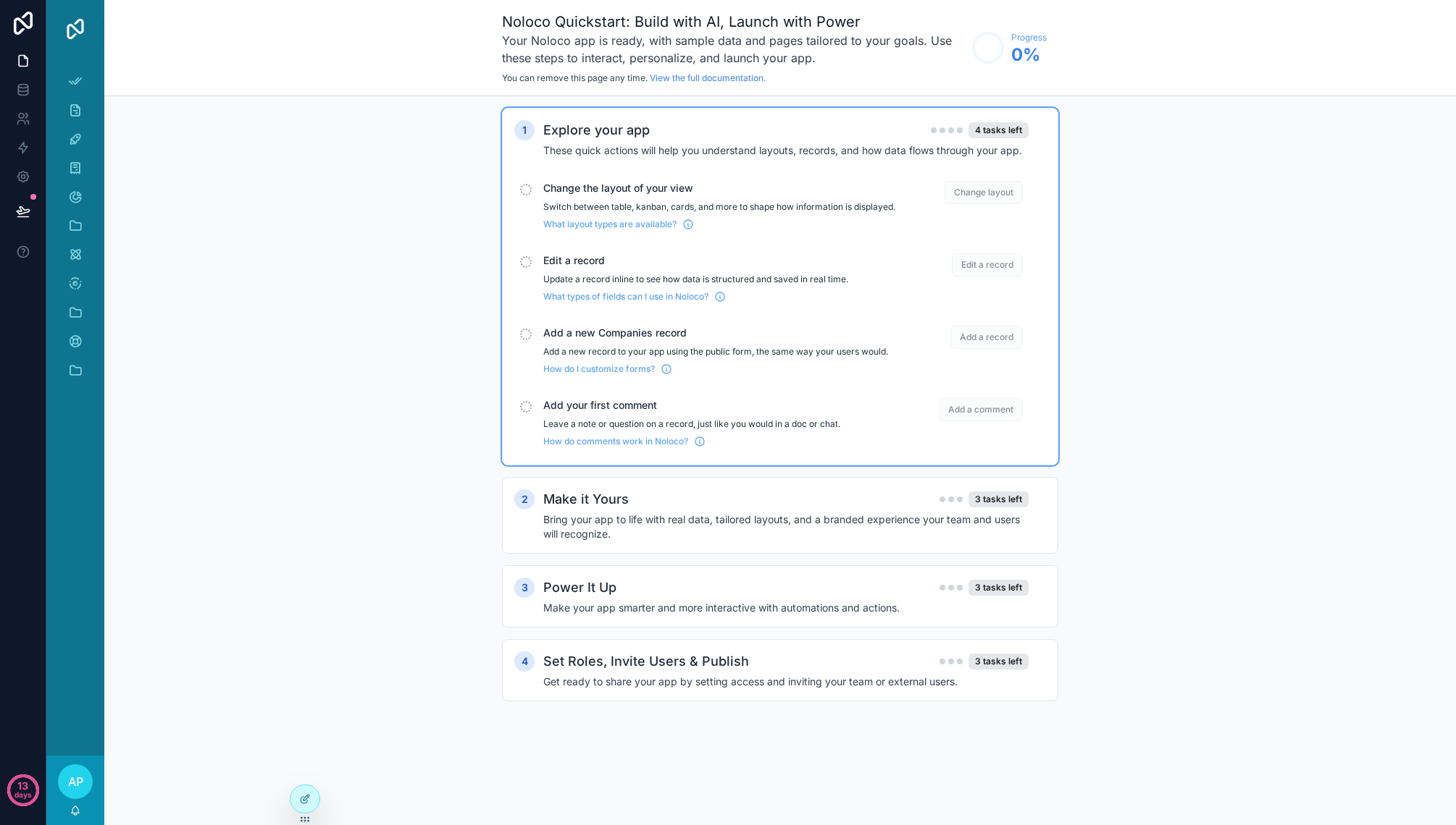
click at [333, 174] on div "1 Explore your app 4 tasks left These quick actions will help you understand la…" at bounding box center [780, 419] width 1351 height 645
click at [79, 77] on icon "scrollable content" at bounding box center [75, 81] width 15 height 15
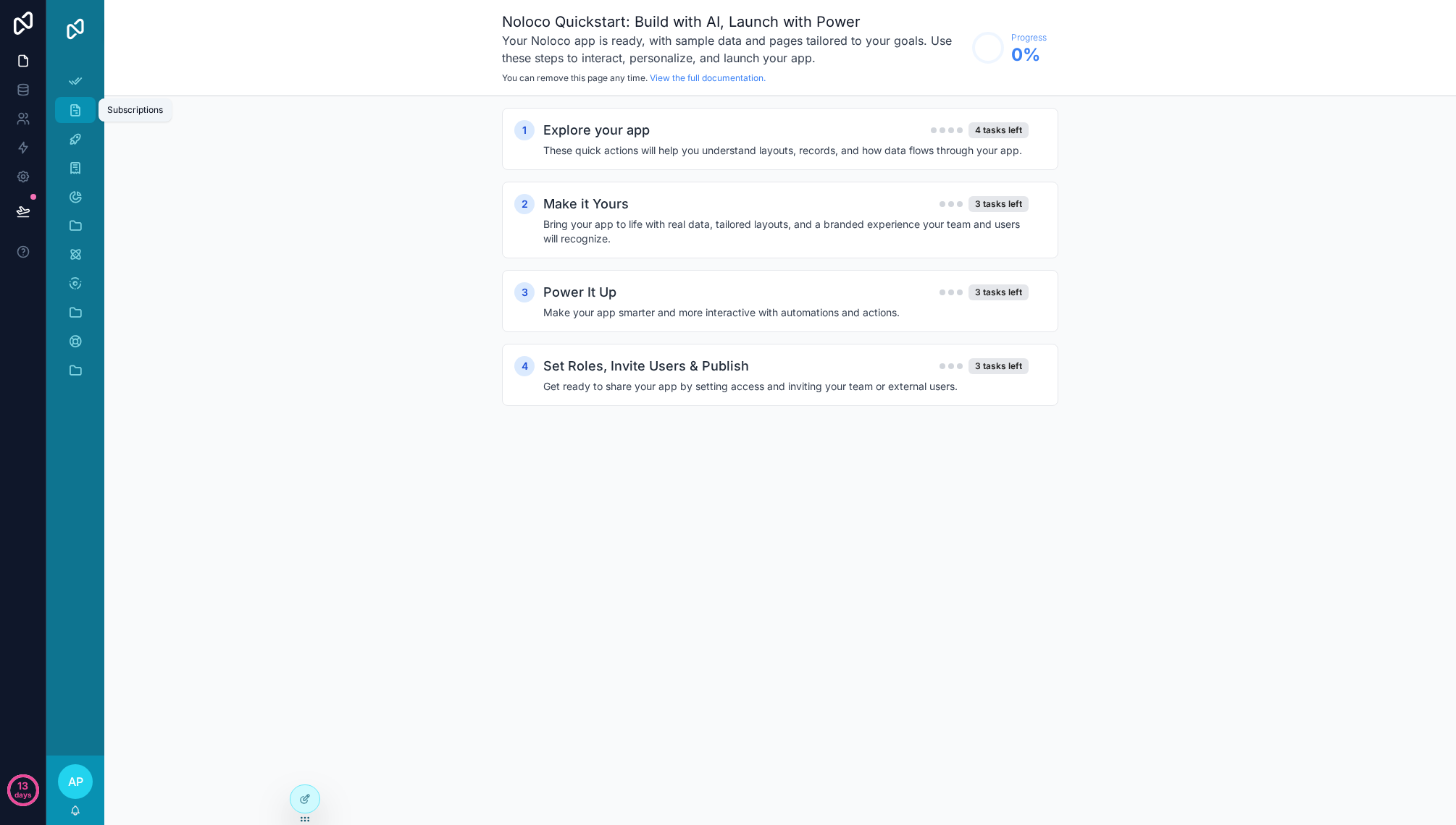
click at [83, 102] on div "Subscriptions" at bounding box center [75, 110] width 23 height 23
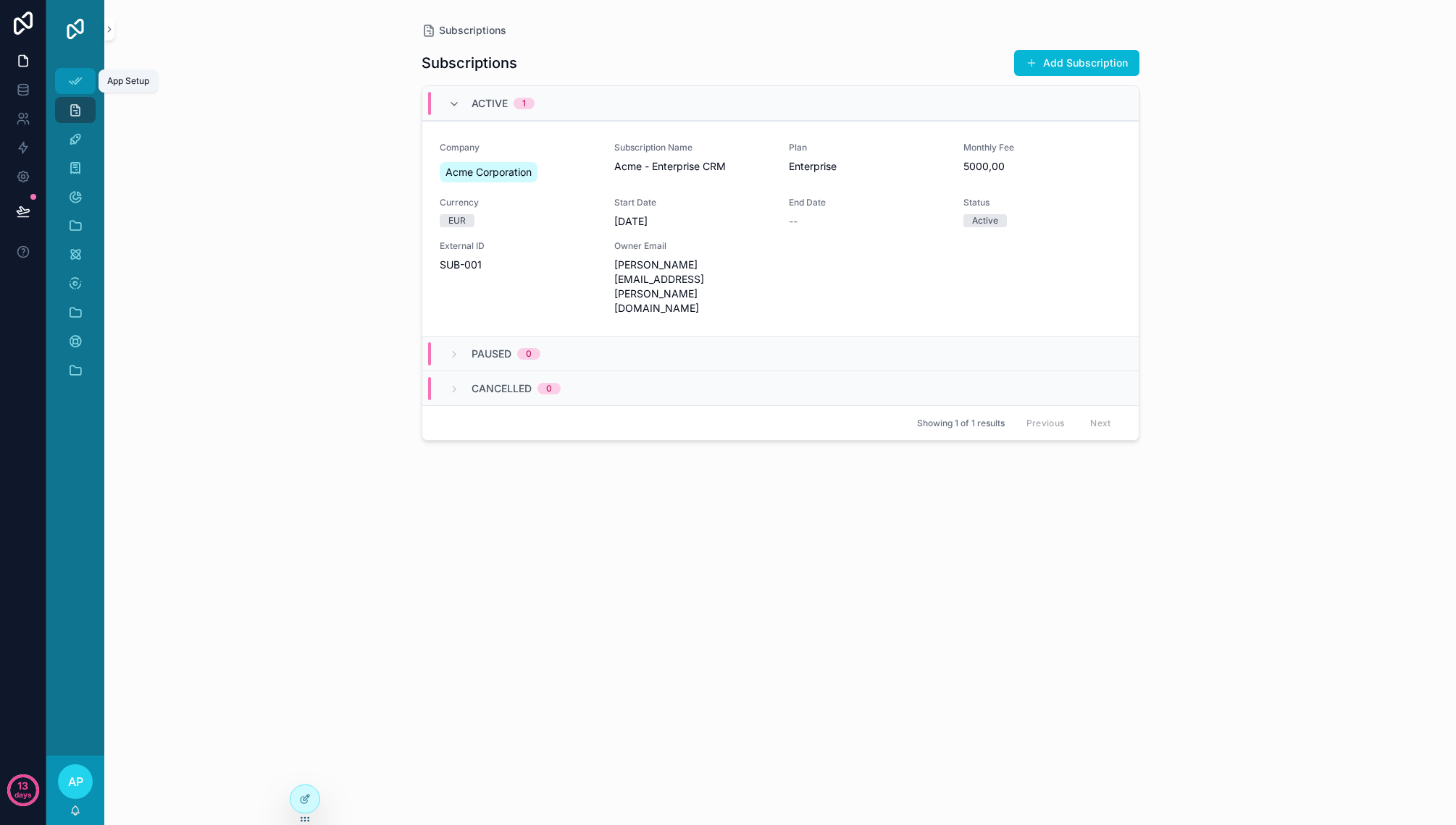
click at [81, 79] on icon "scrollable content" at bounding box center [75, 81] width 15 height 15
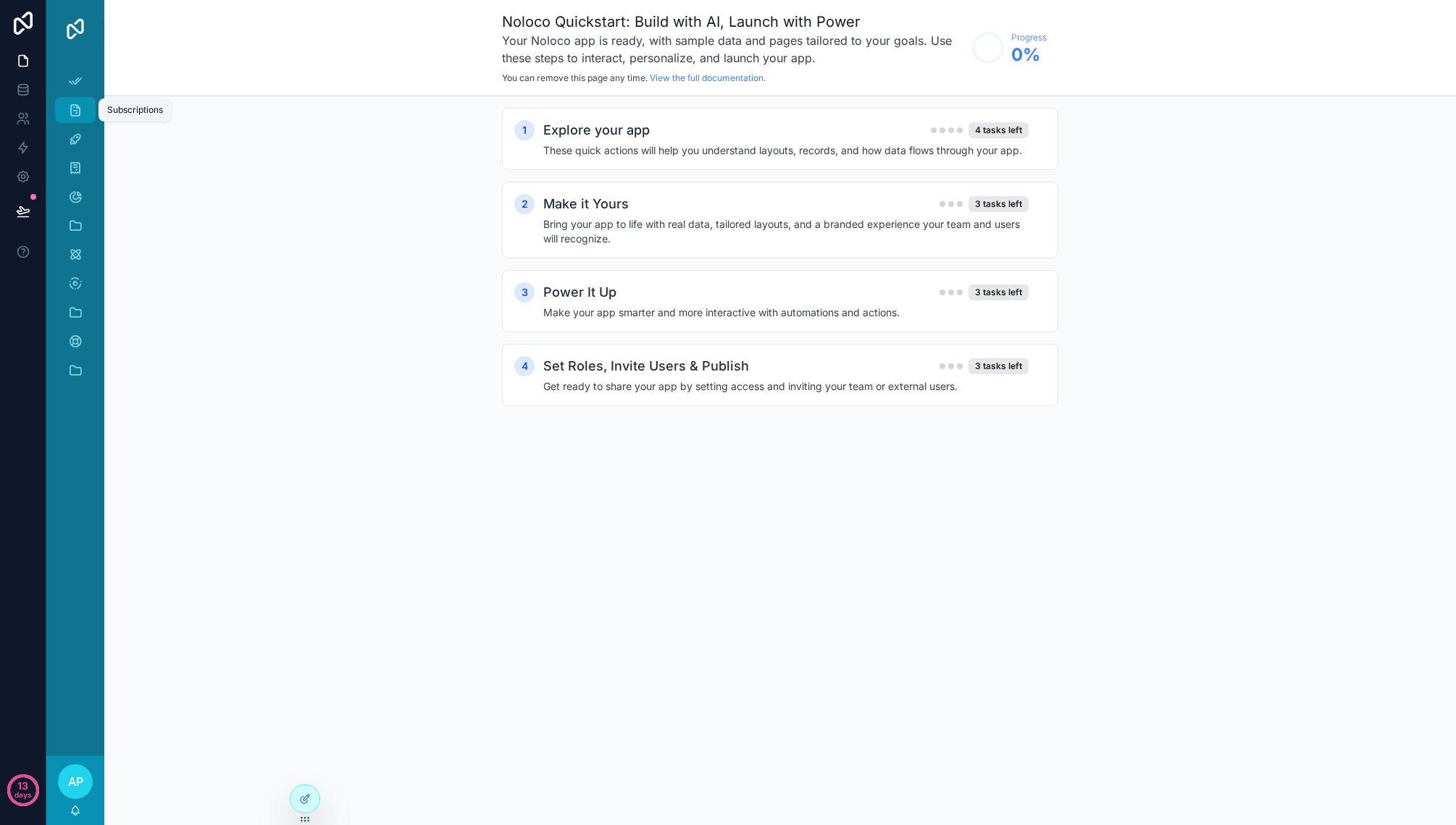
click at [80, 105] on icon "scrollable content" at bounding box center [75, 110] width 15 height 15
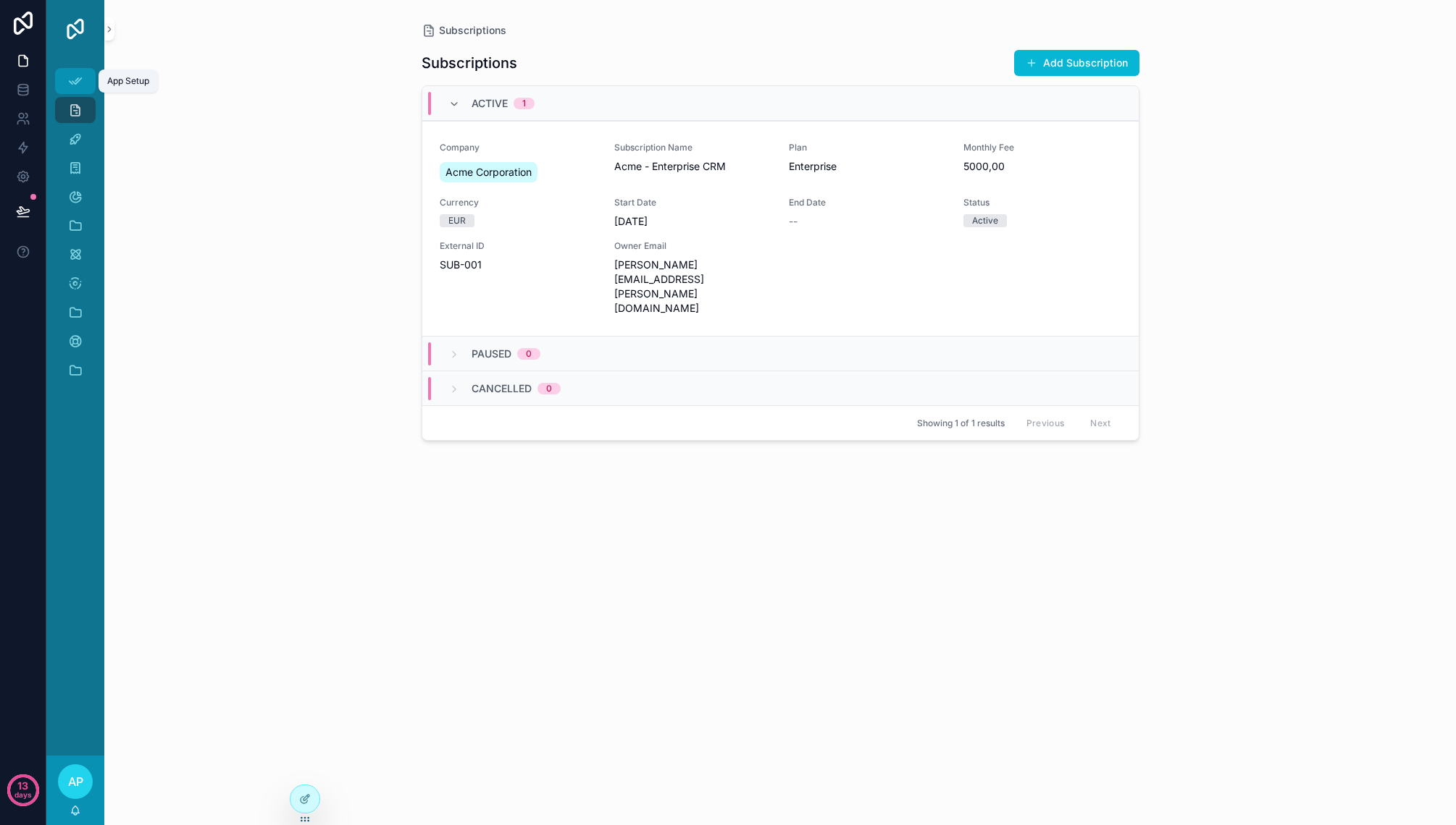
click at [79, 77] on icon "scrollable content" at bounding box center [75, 81] width 15 height 15
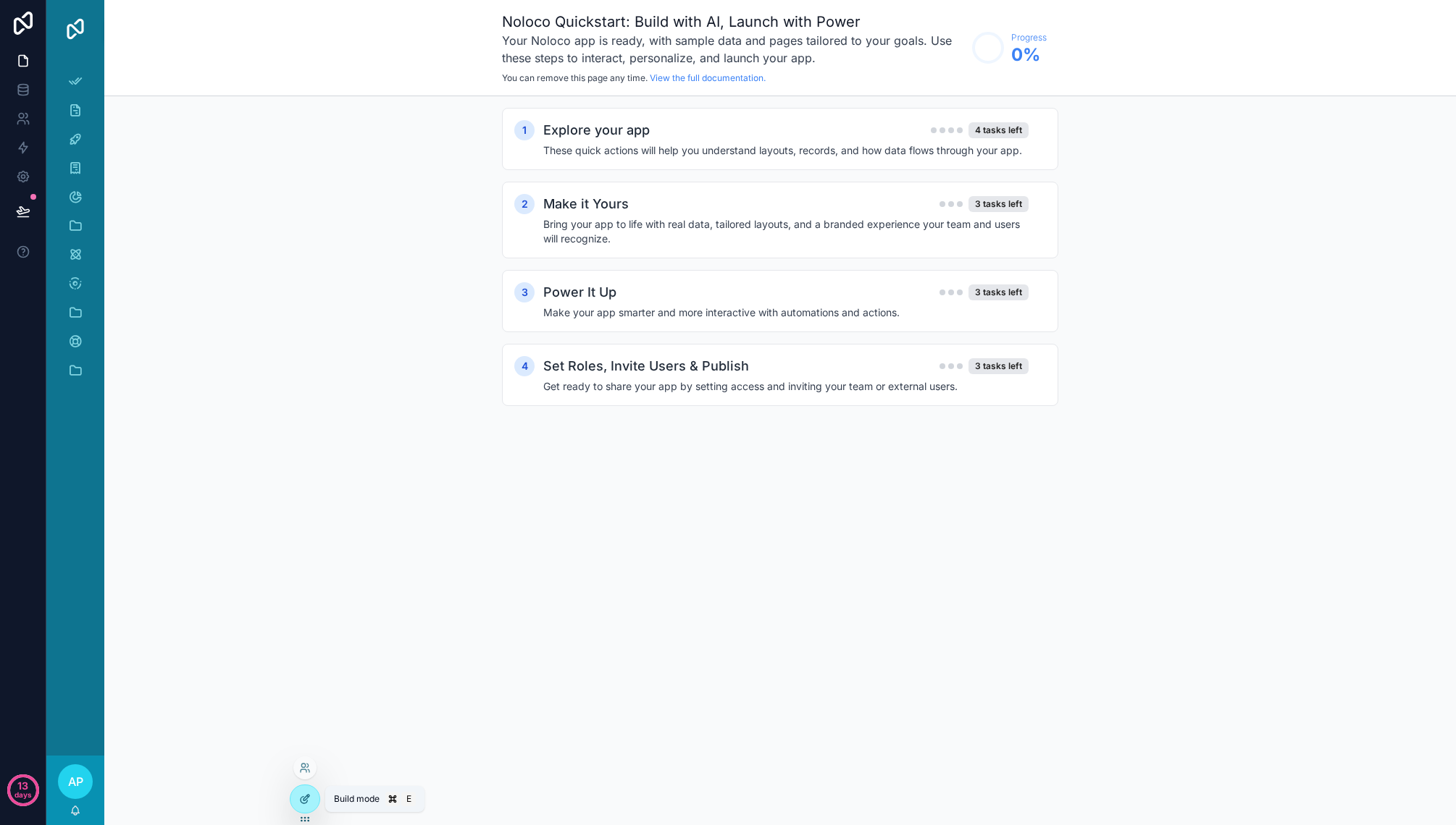
click at [300, 796] on icon at bounding box center [304, 799] width 11 height 11
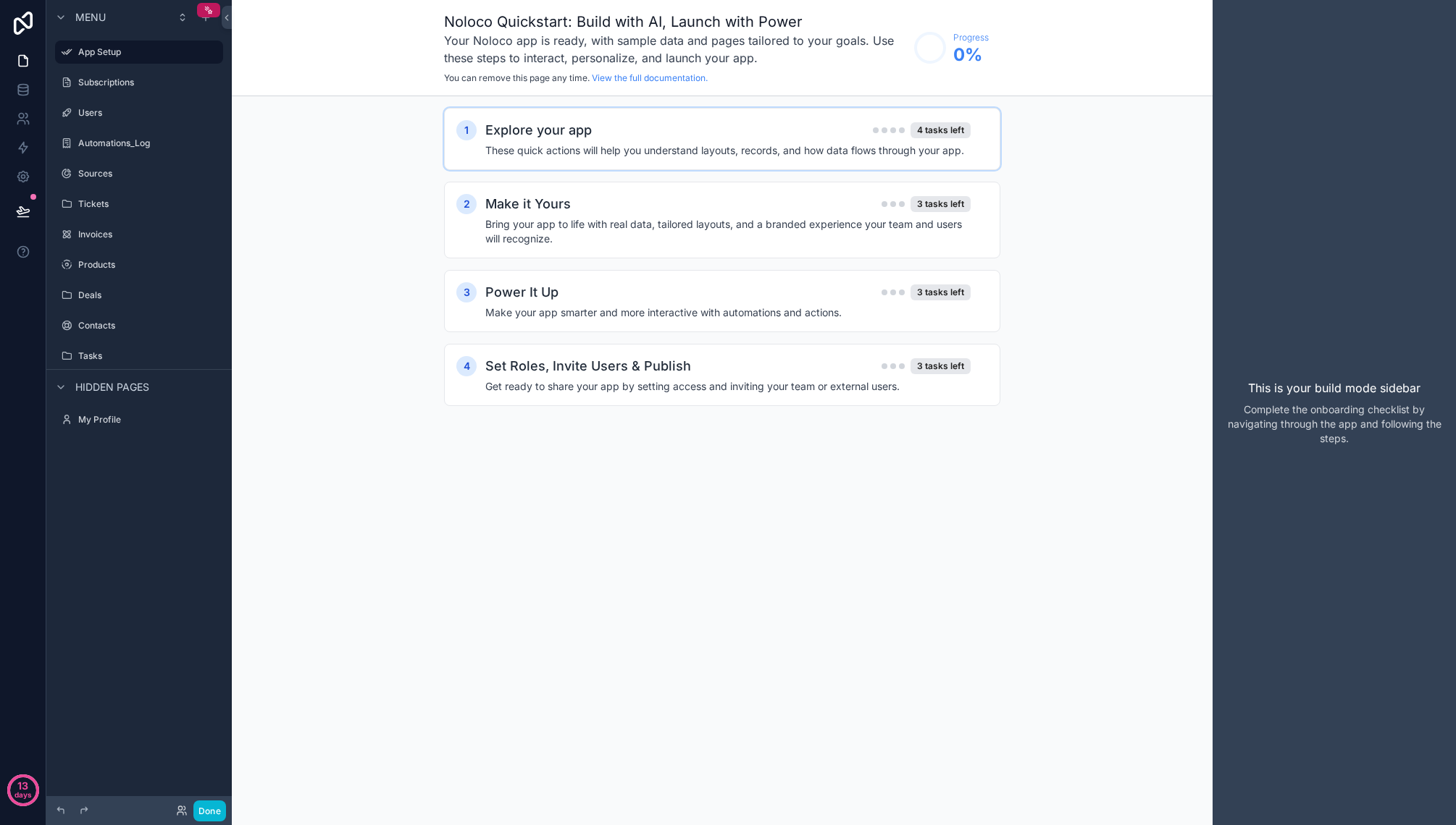
click at [692, 142] on div "Explore your app 4 tasks left These quick actions will help you understand layo…" at bounding box center [737, 138] width 503 height 37
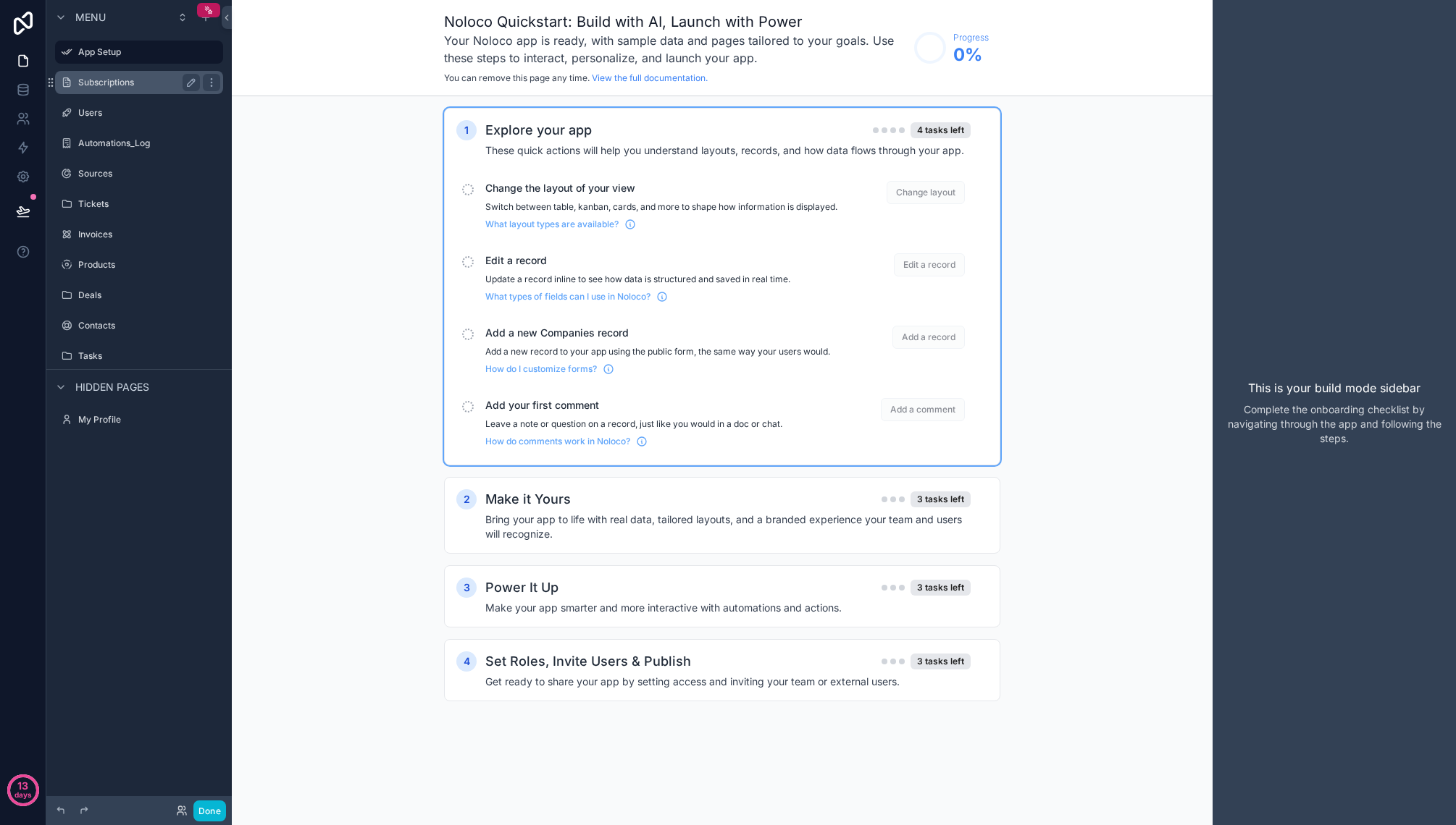
click at [90, 86] on label "Subscriptions" at bounding box center [136, 82] width 116 height 11
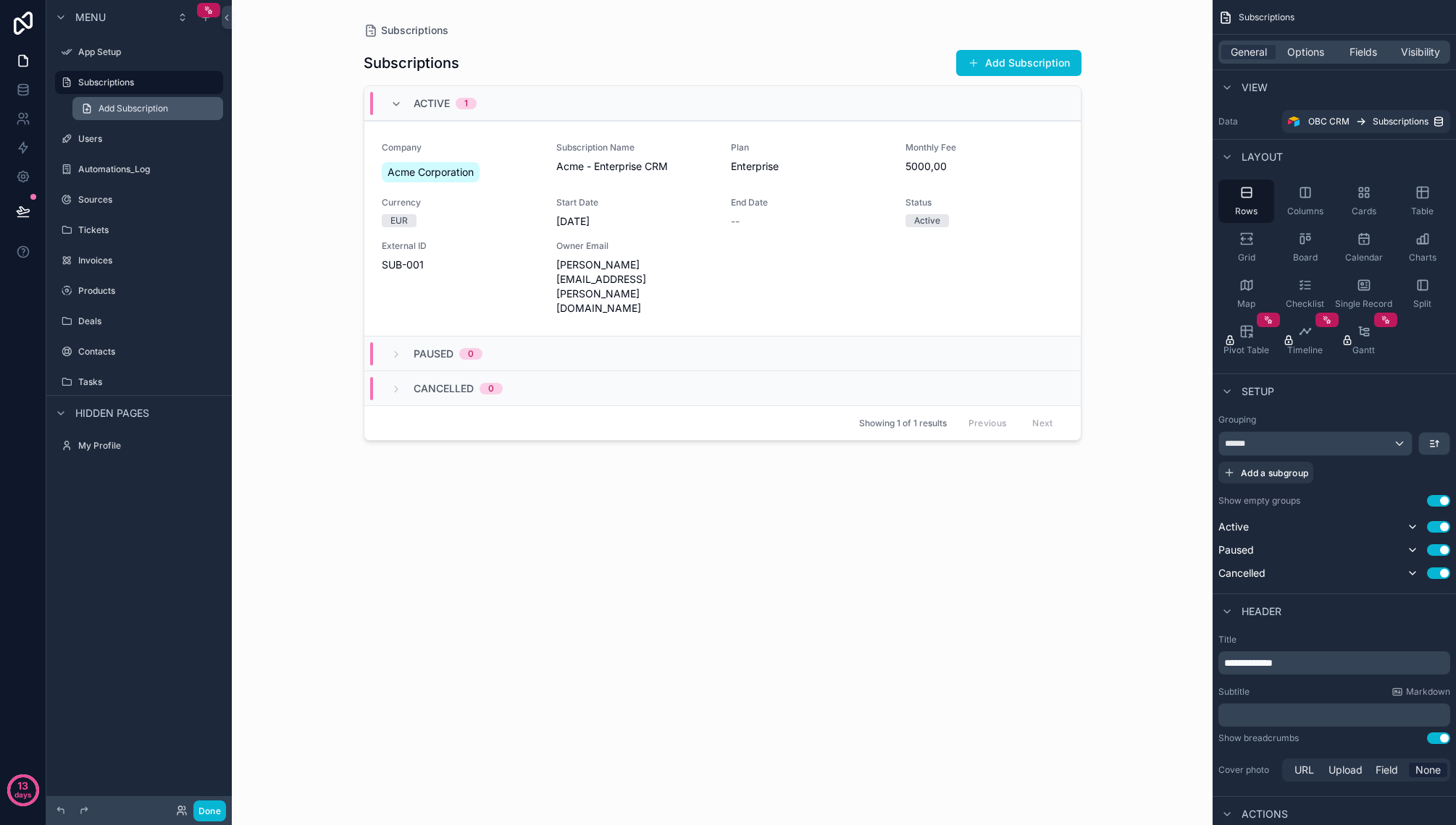
click at [148, 112] on span "Add Subscription" at bounding box center [133, 108] width 70 height 11
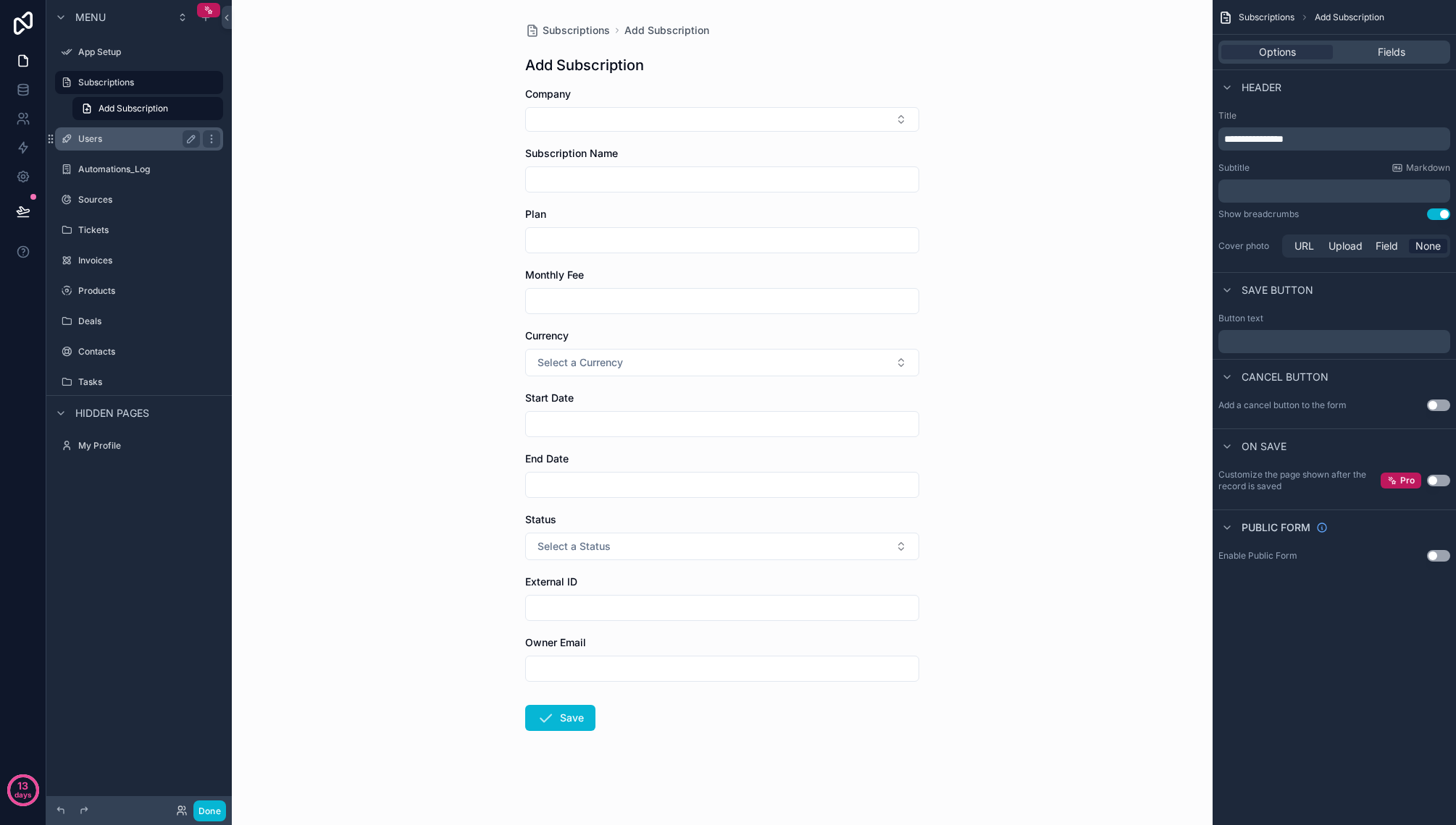
click at [134, 134] on label "Users" at bounding box center [136, 138] width 116 height 11
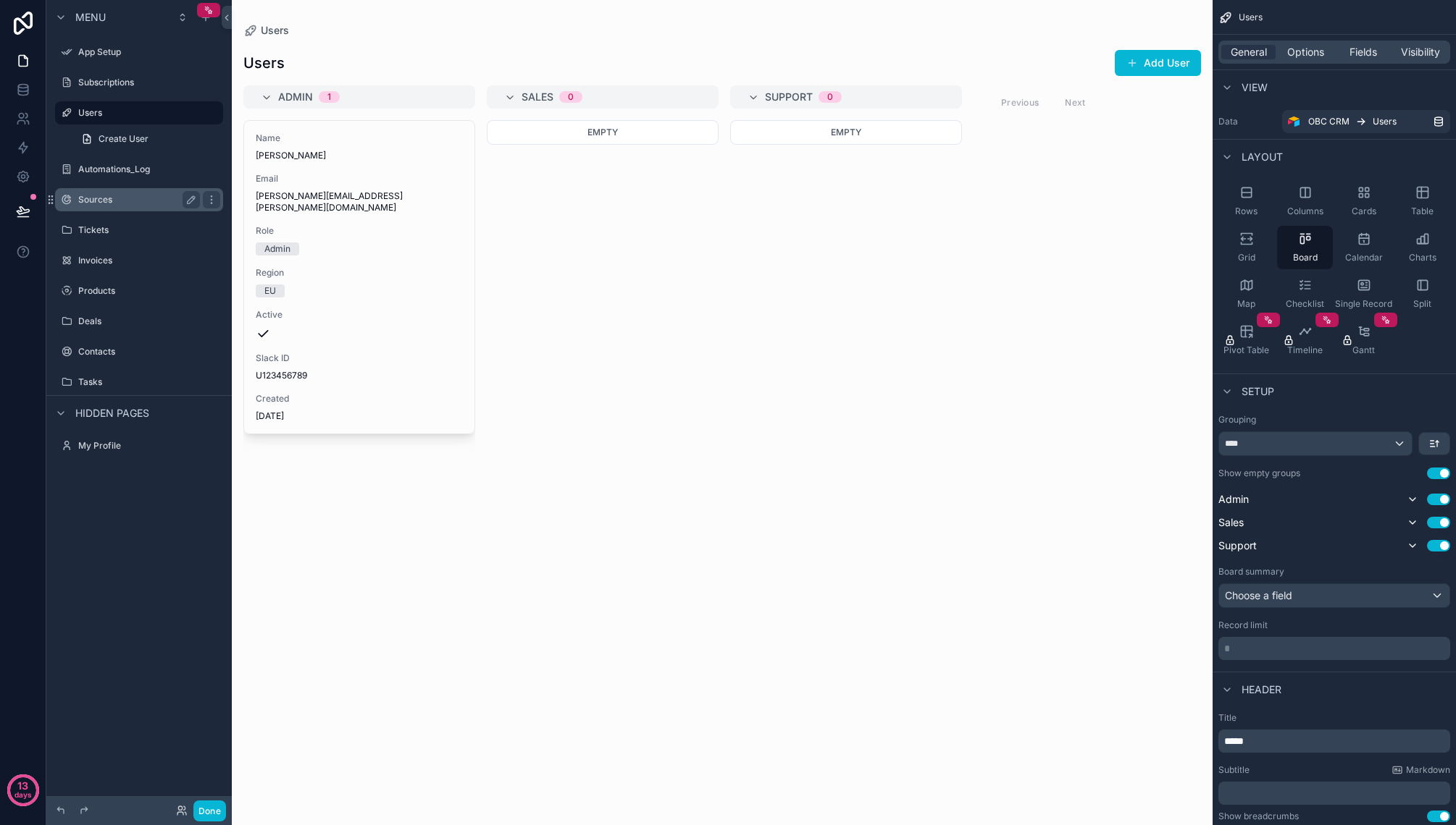
click at [129, 199] on label "Sources" at bounding box center [136, 199] width 116 height 11
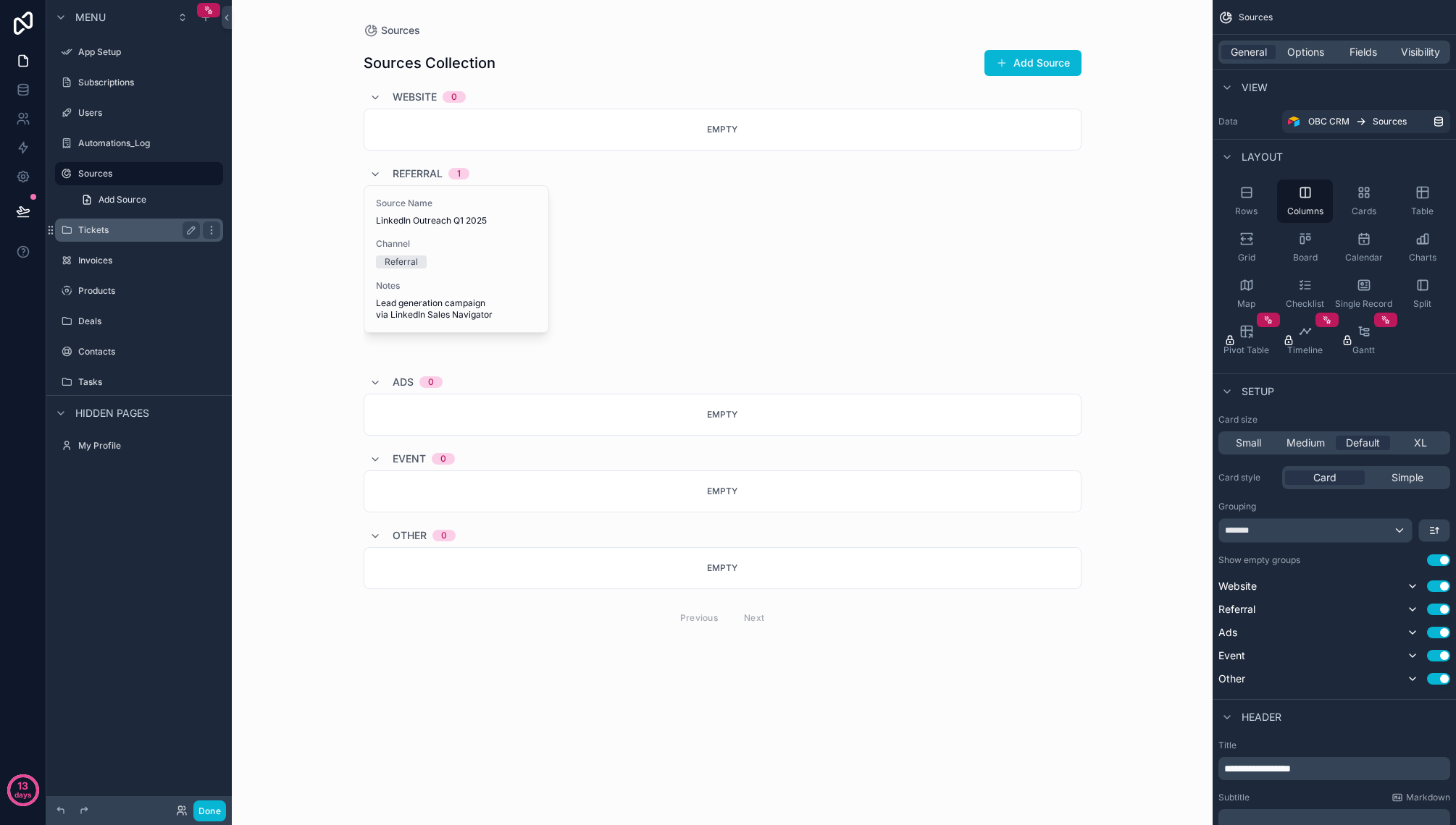
click at [128, 228] on label "Tickets" at bounding box center [136, 230] width 116 height 11
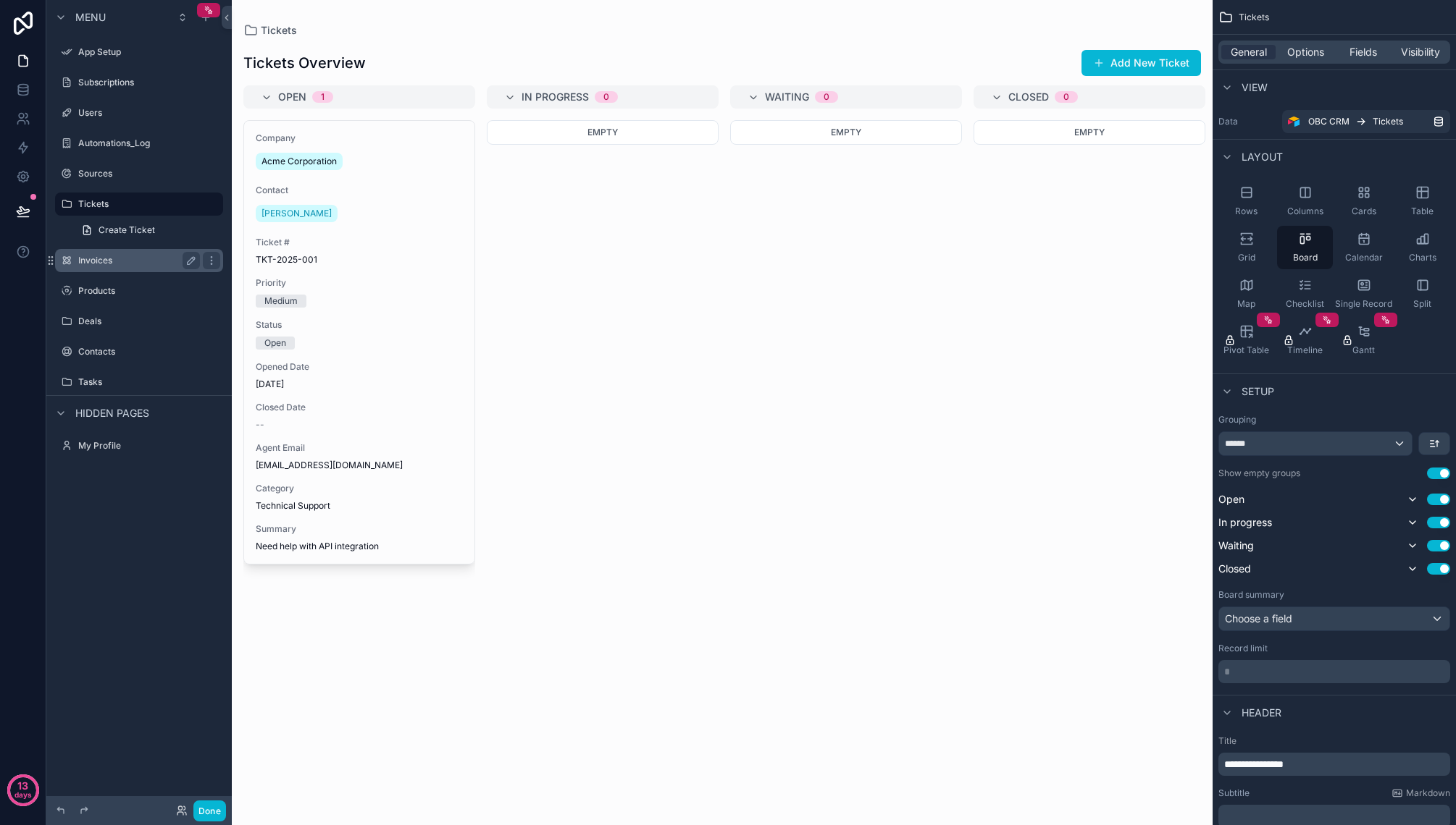
click at [128, 256] on label "Invoices" at bounding box center [136, 260] width 116 height 11
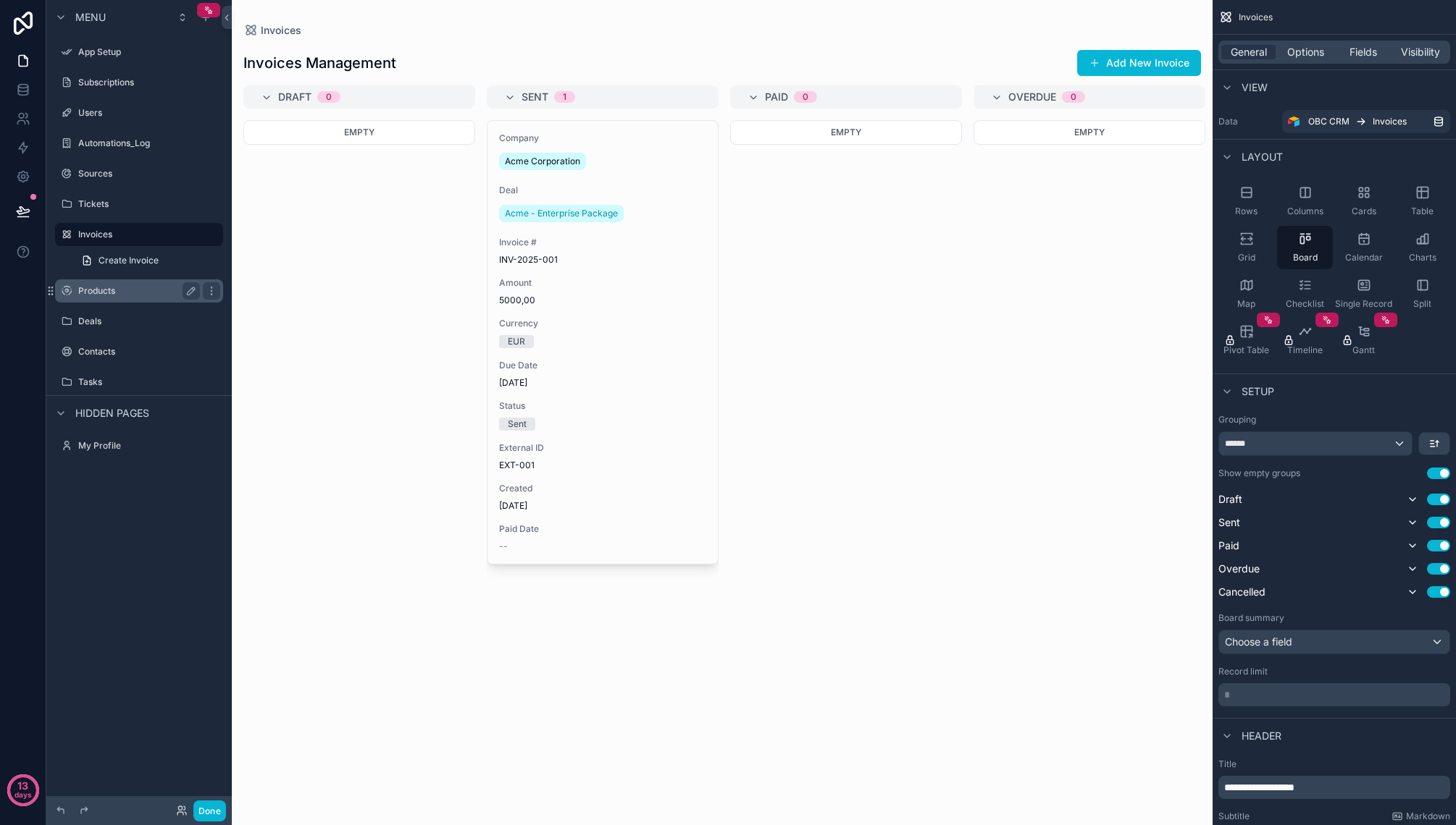
click at [132, 290] on label "Products" at bounding box center [136, 290] width 116 height 11
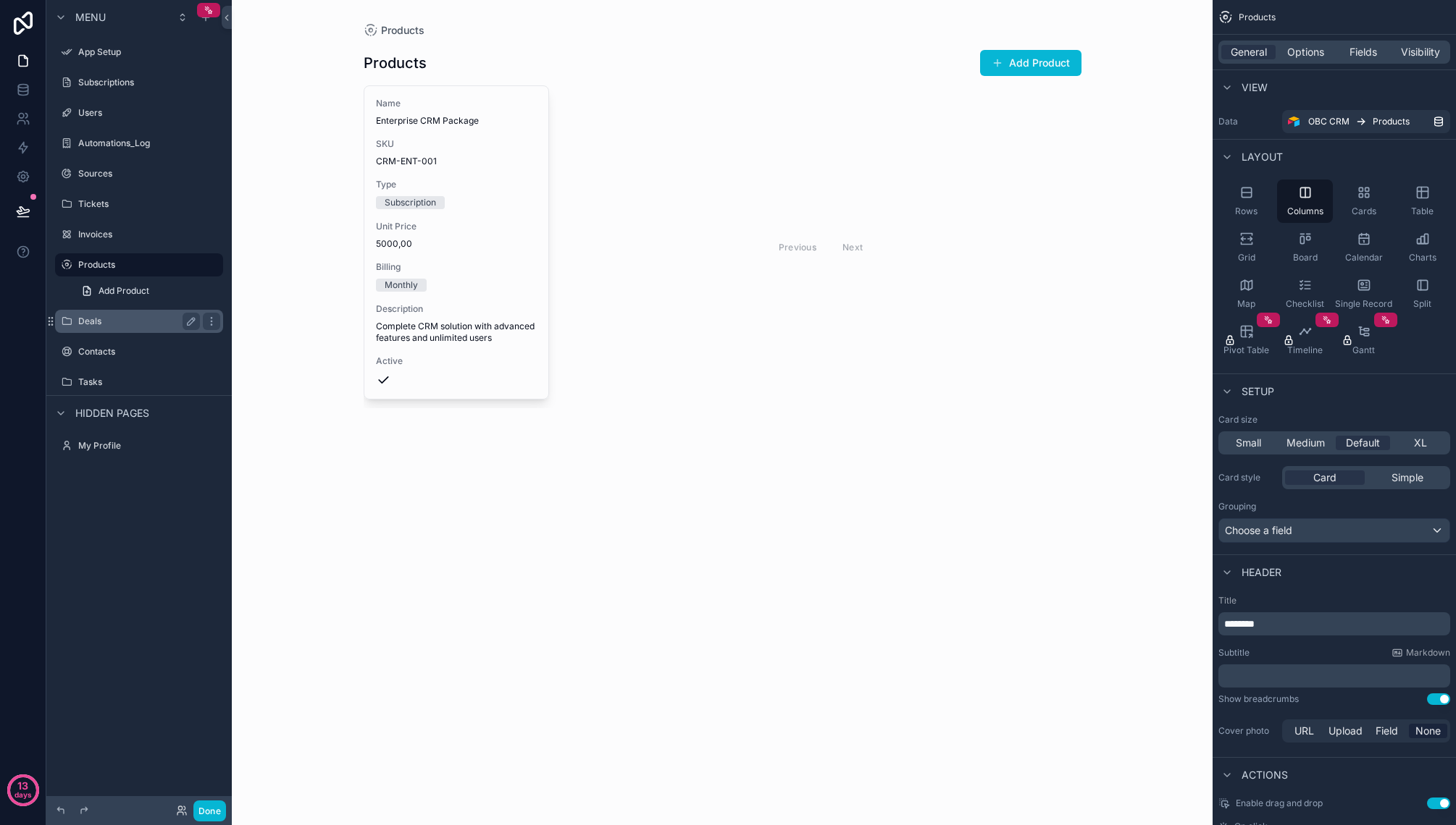
click at [131, 314] on div "Deals" at bounding box center [138, 321] width 122 height 18
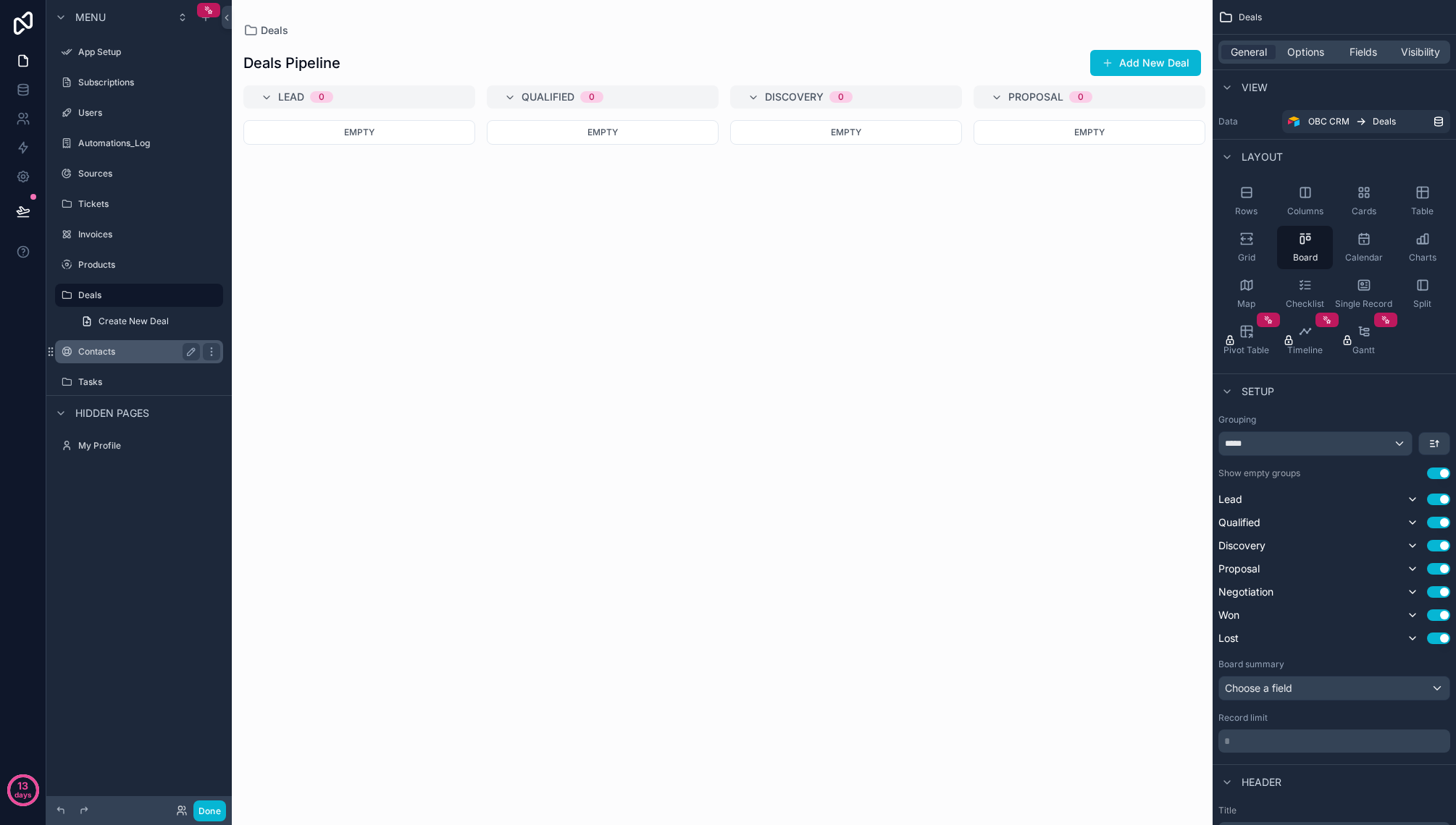
click at [134, 346] on label "Contacts" at bounding box center [136, 351] width 116 height 11
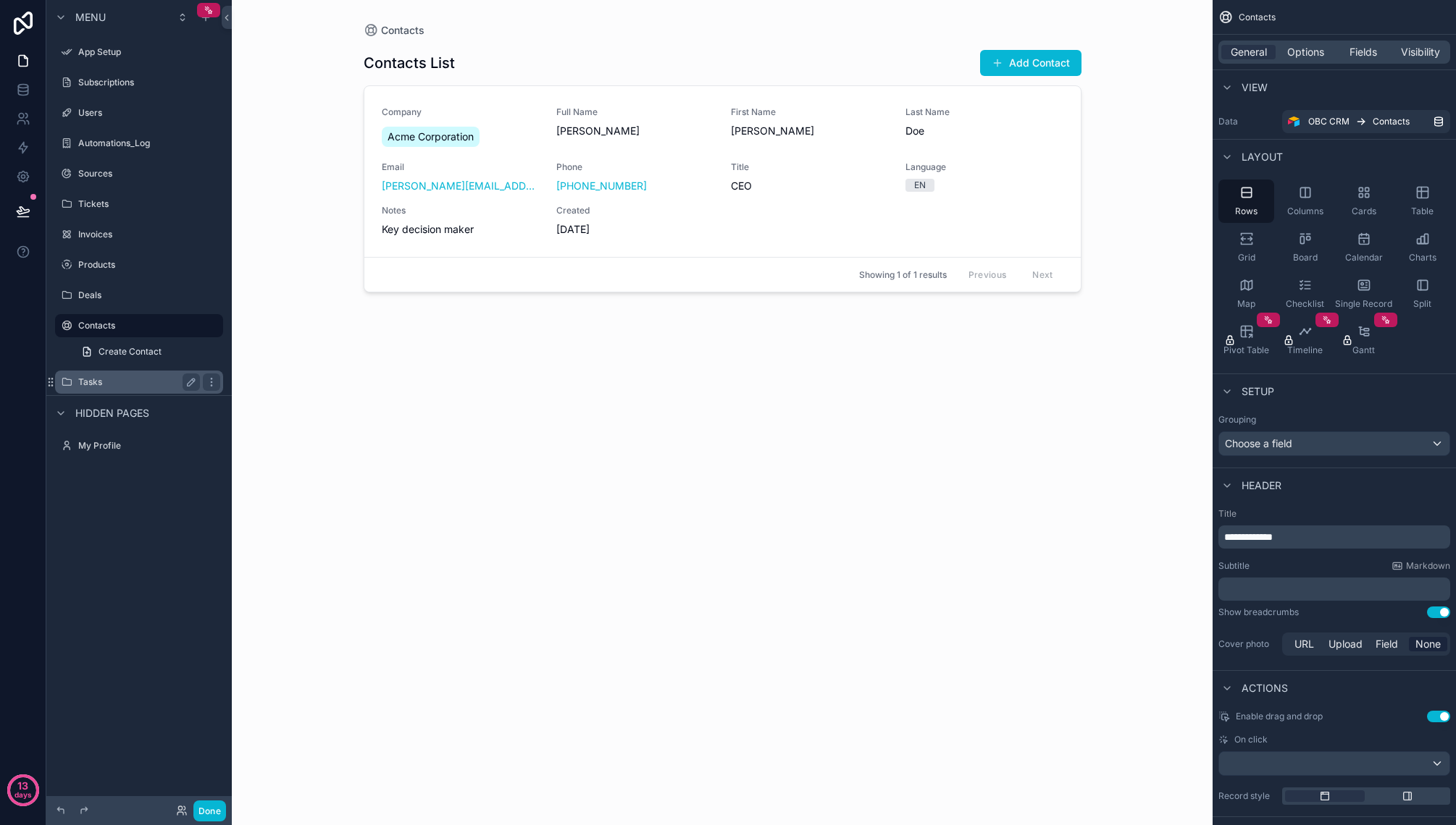
click at [129, 382] on label "Tasks" at bounding box center [136, 382] width 116 height 11
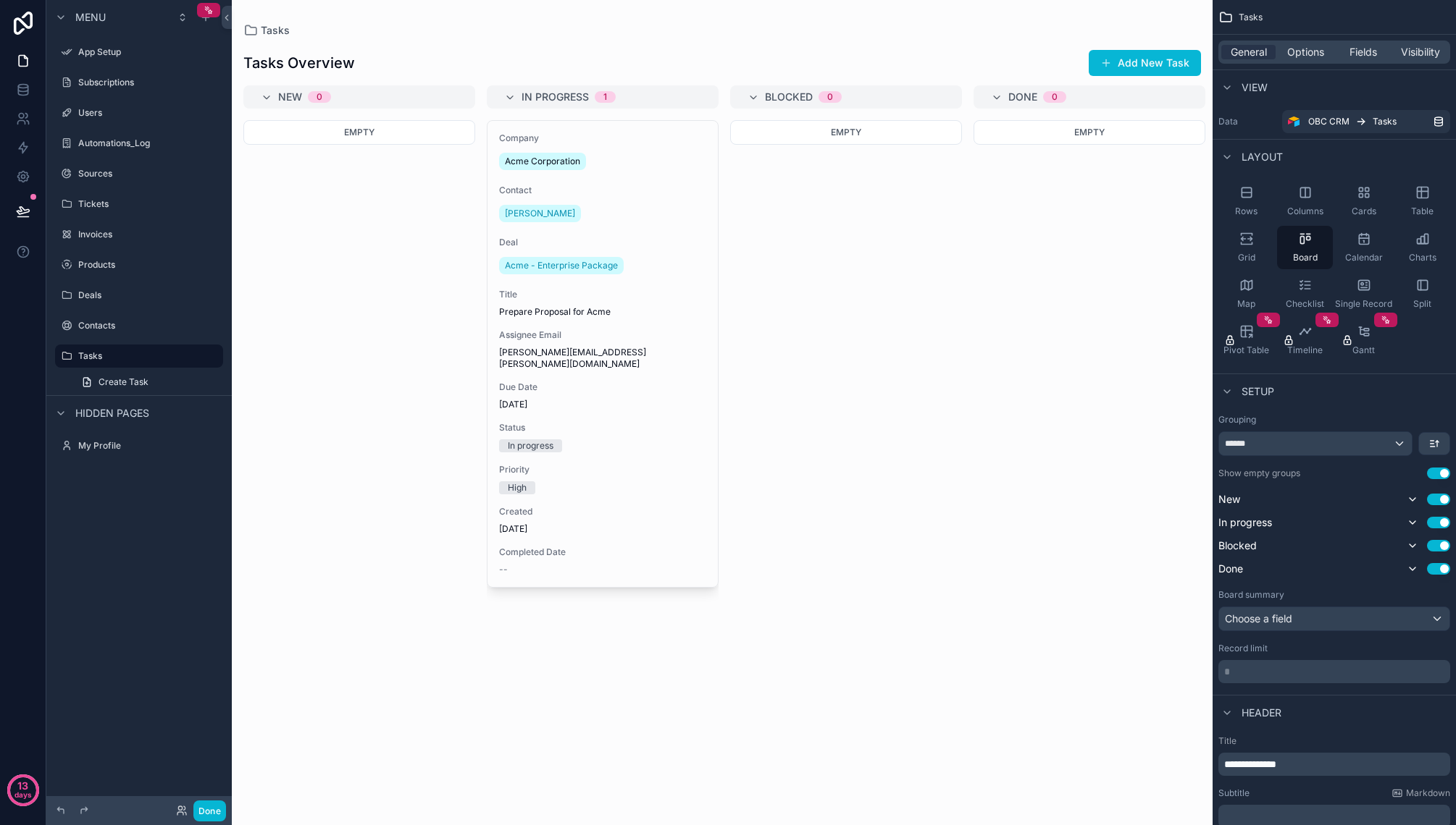
click at [124, 413] on span "Hidden pages" at bounding box center [112, 413] width 74 height 15
click at [123, 438] on div "My Profile" at bounding box center [138, 445] width 122 height 18
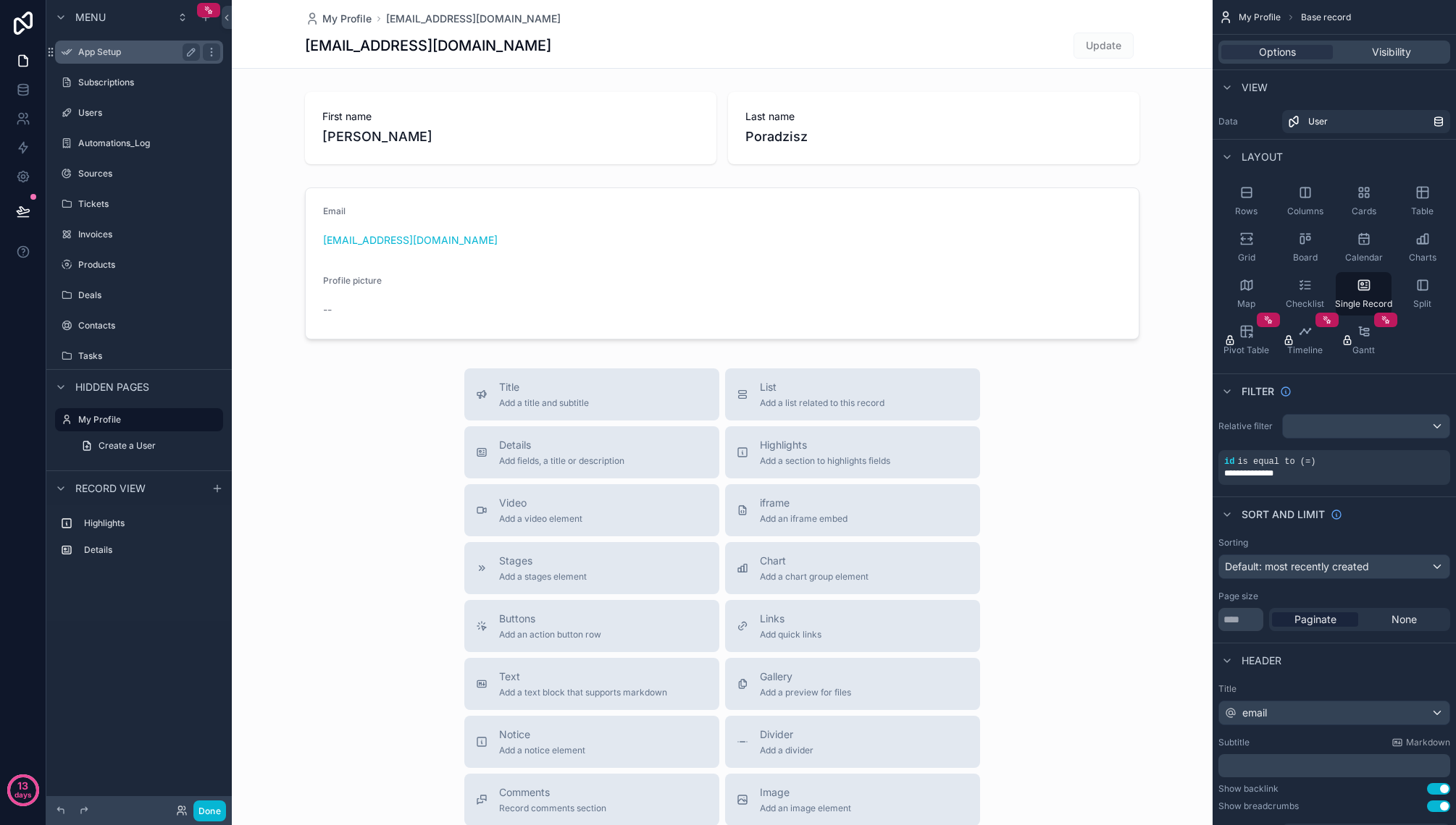
click at [118, 57] on label "App Setup" at bounding box center [136, 52] width 116 height 11
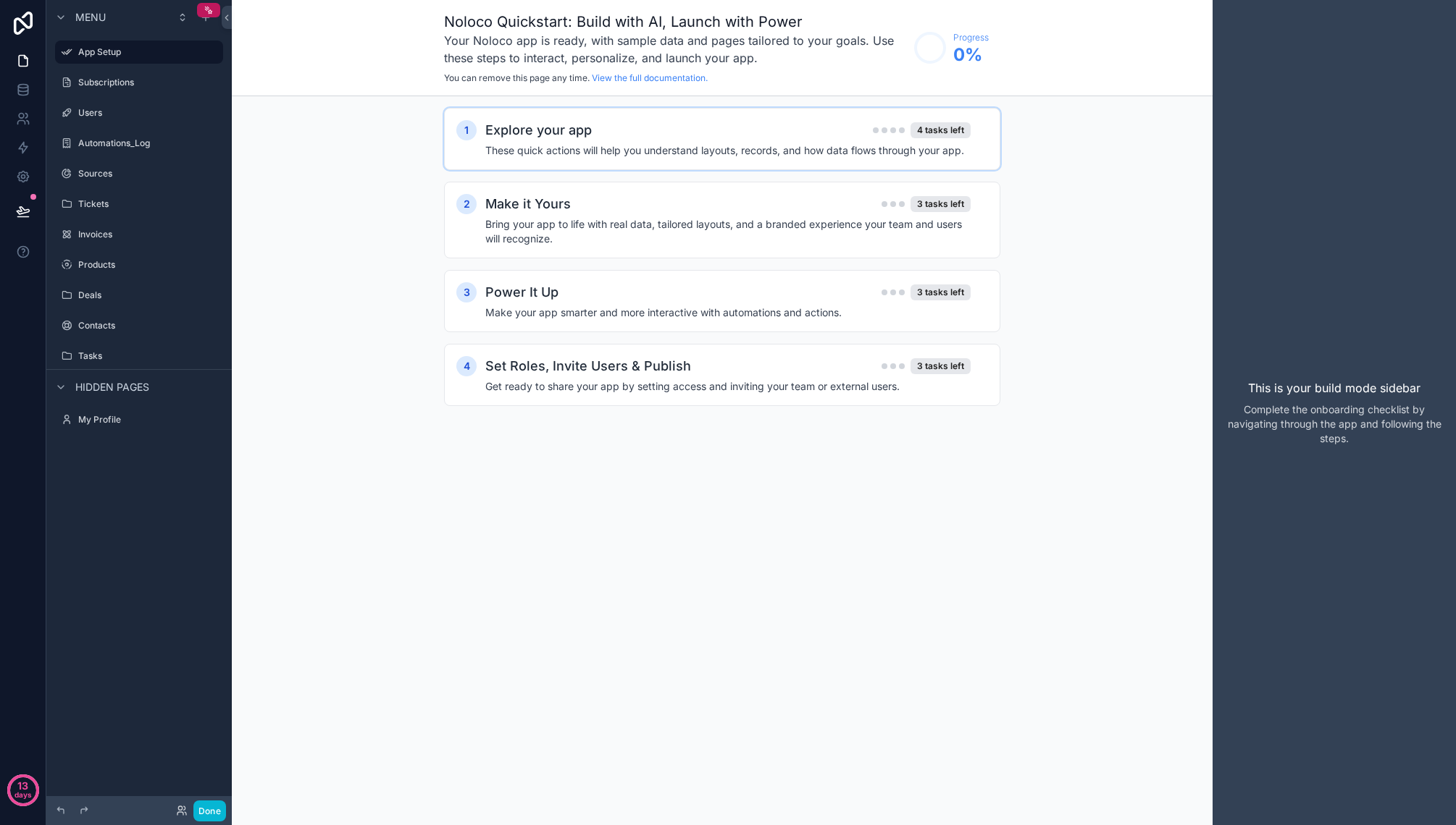
click at [636, 134] on div "Explore your app 4 tasks left" at bounding box center [728, 130] width 485 height 21
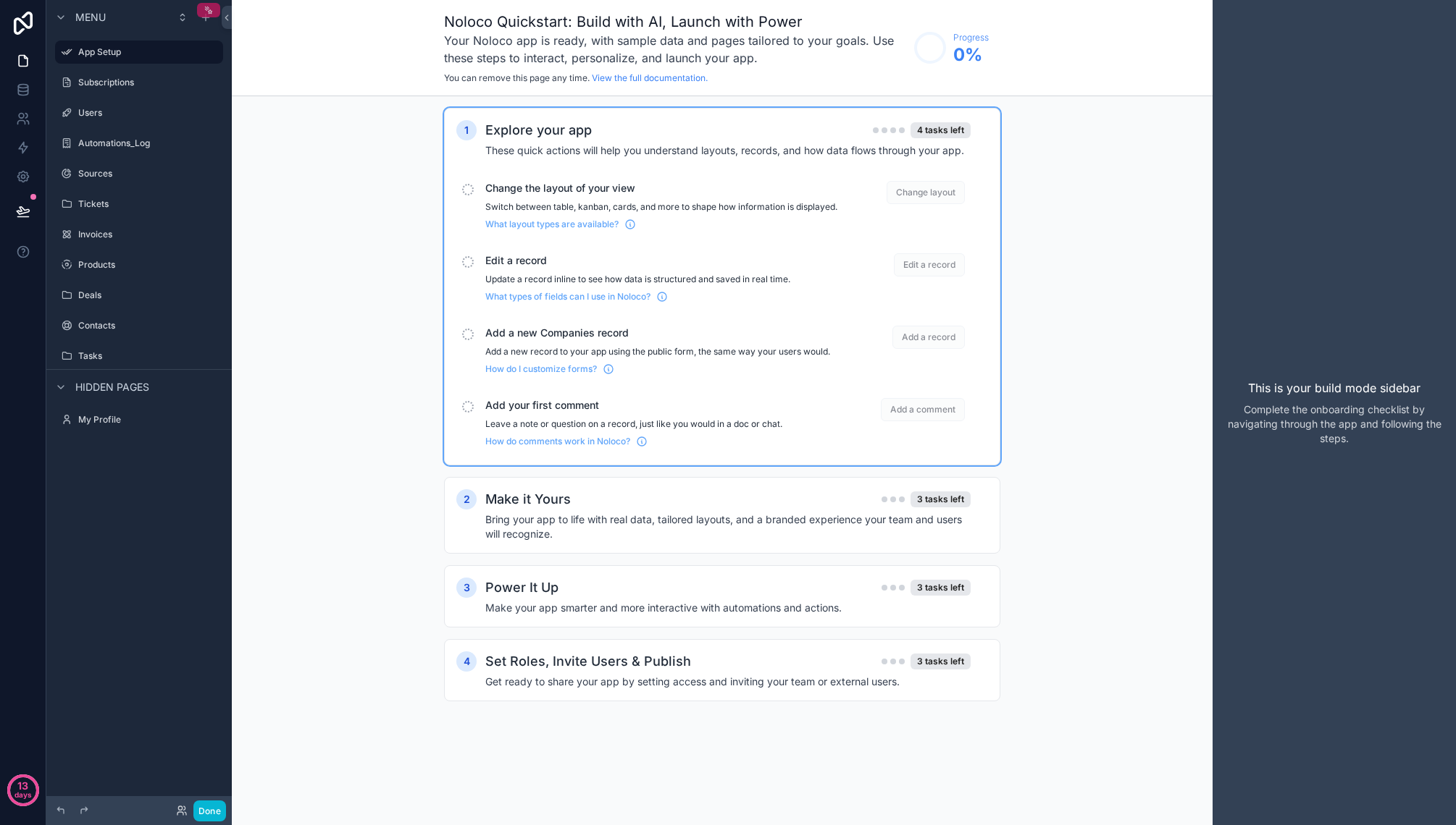
click at [210, 8] on icon "scrollable content" at bounding box center [208, 10] width 10 height 10
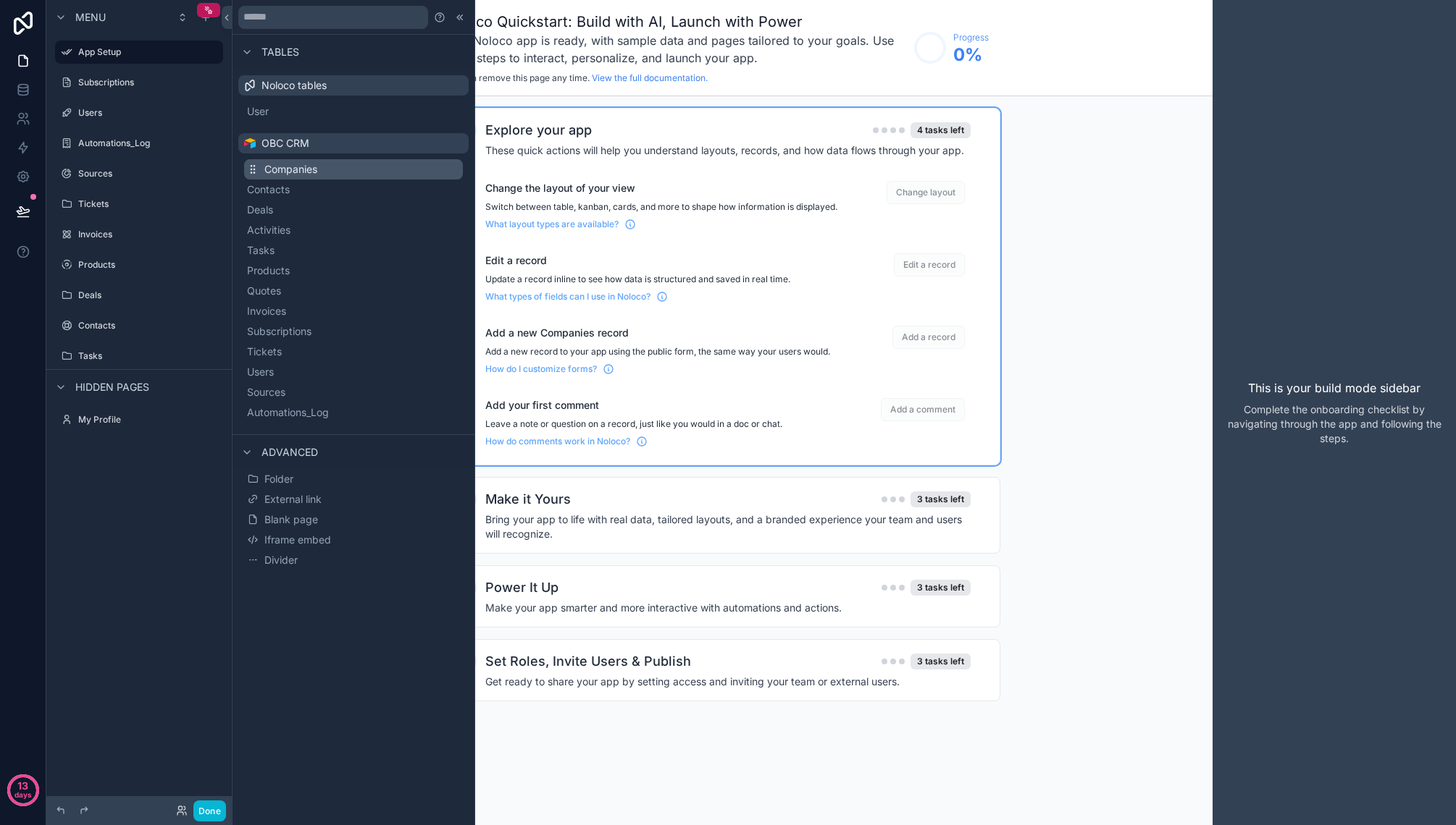
click at [358, 165] on button "Companies" at bounding box center [353, 169] width 219 height 21
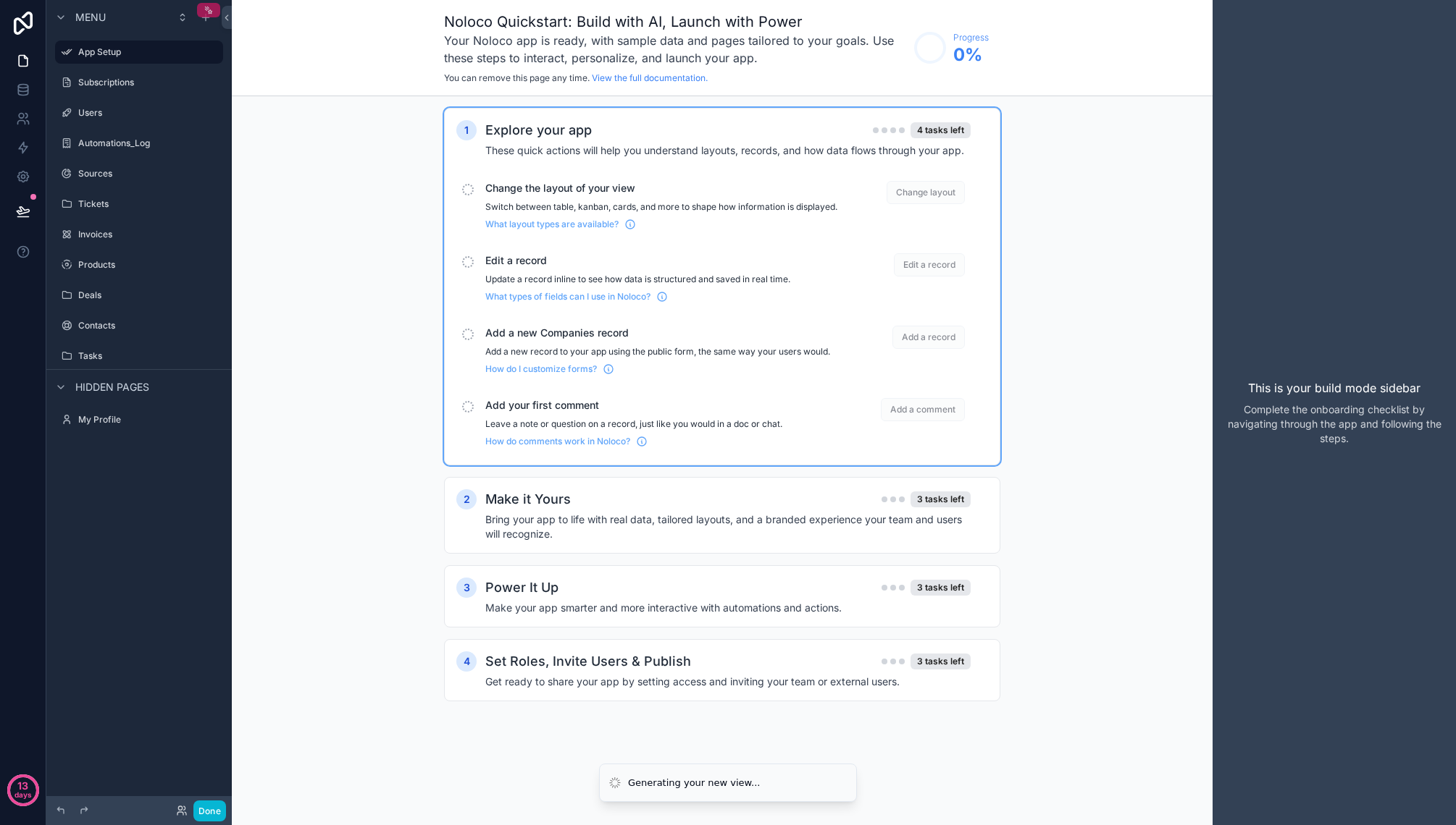
click at [209, 8] on icon "scrollable content" at bounding box center [208, 10] width 10 height 10
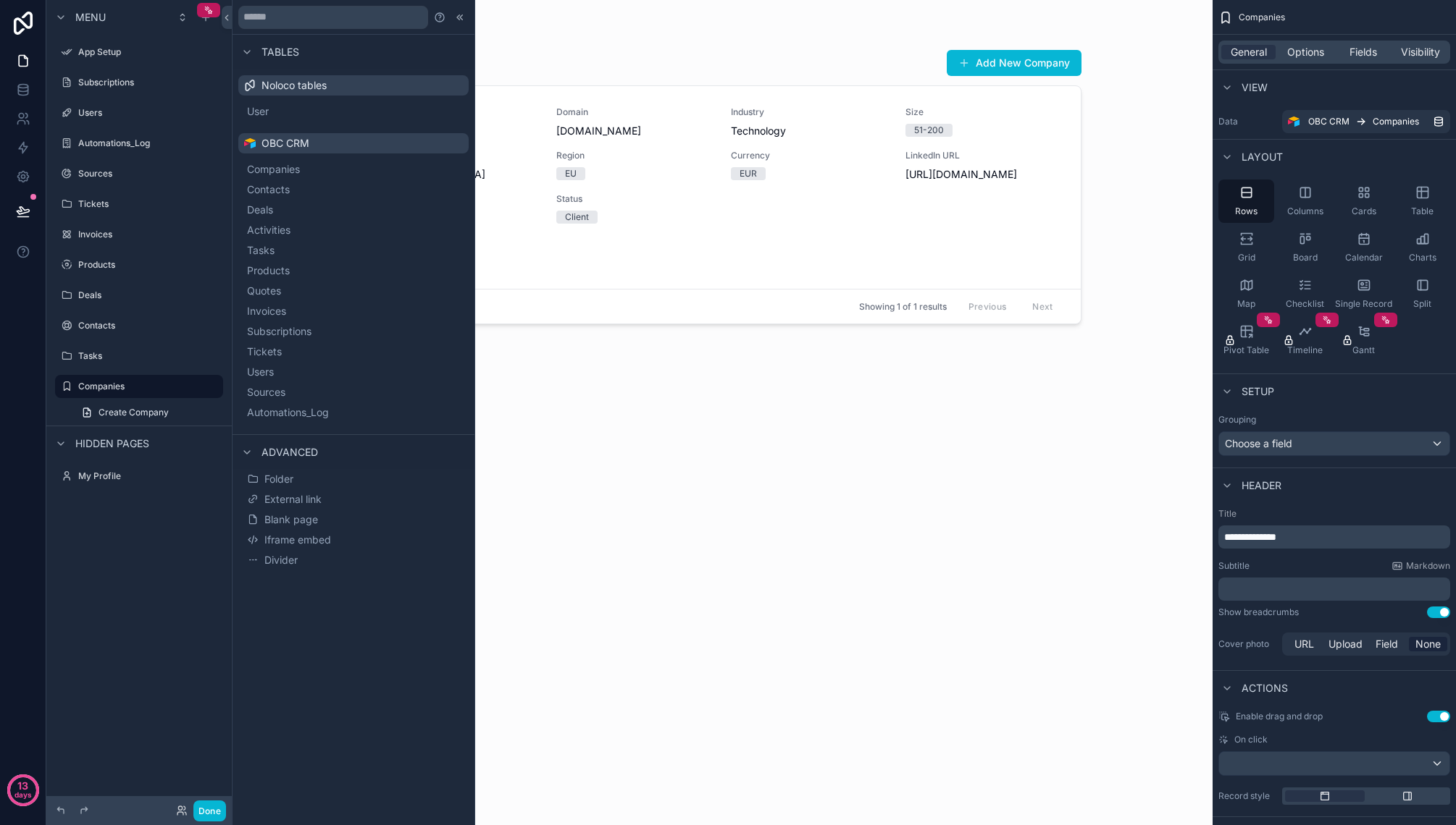
click at [629, 41] on div "scrollable content" at bounding box center [722, 404] width 741 height 808
click at [314, 173] on span "Companies" at bounding box center [290, 169] width 53 height 15
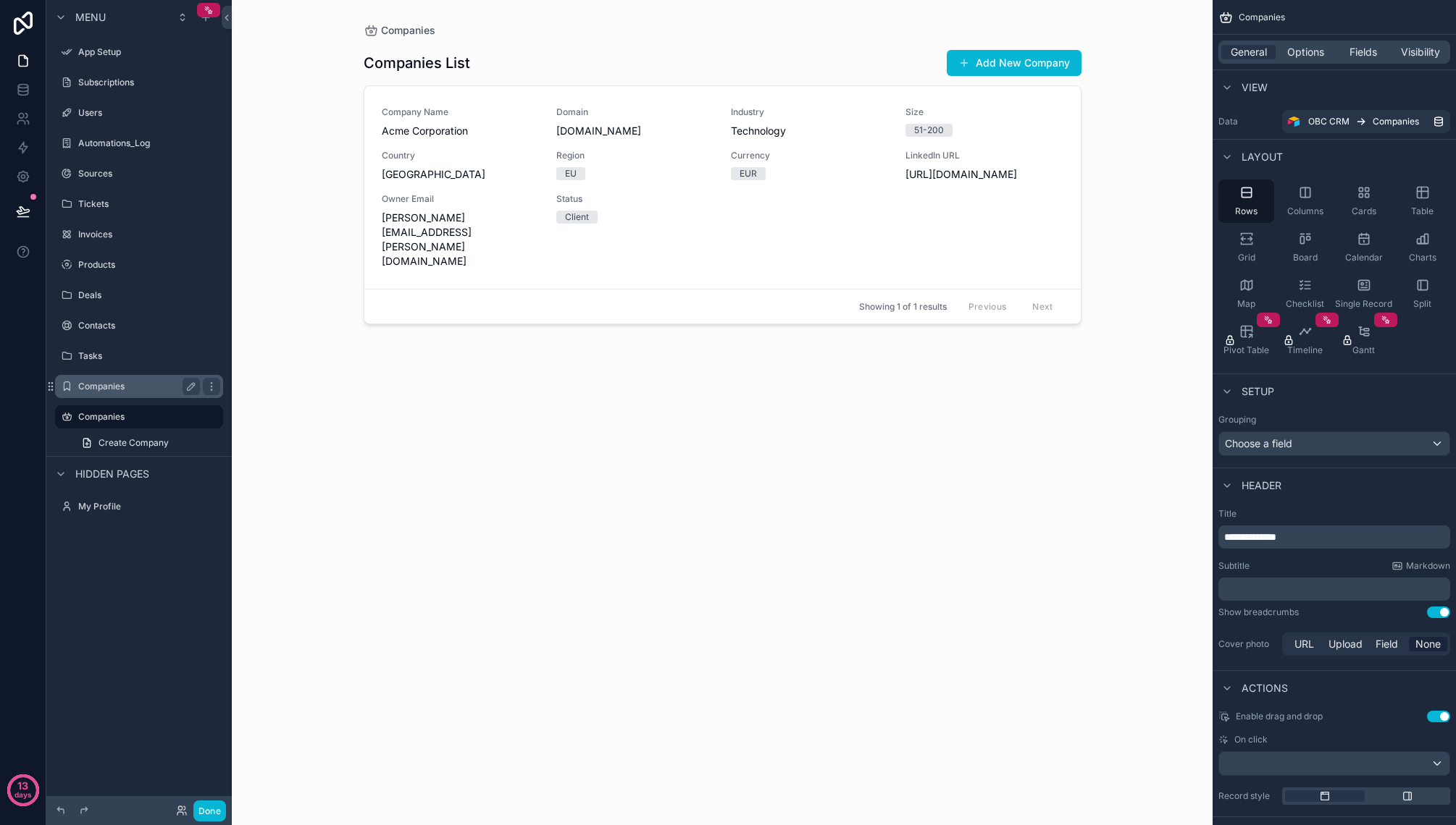
click at [130, 383] on label "Companies" at bounding box center [136, 386] width 116 height 11
click at [128, 357] on label "Tasks" at bounding box center [136, 356] width 116 height 11
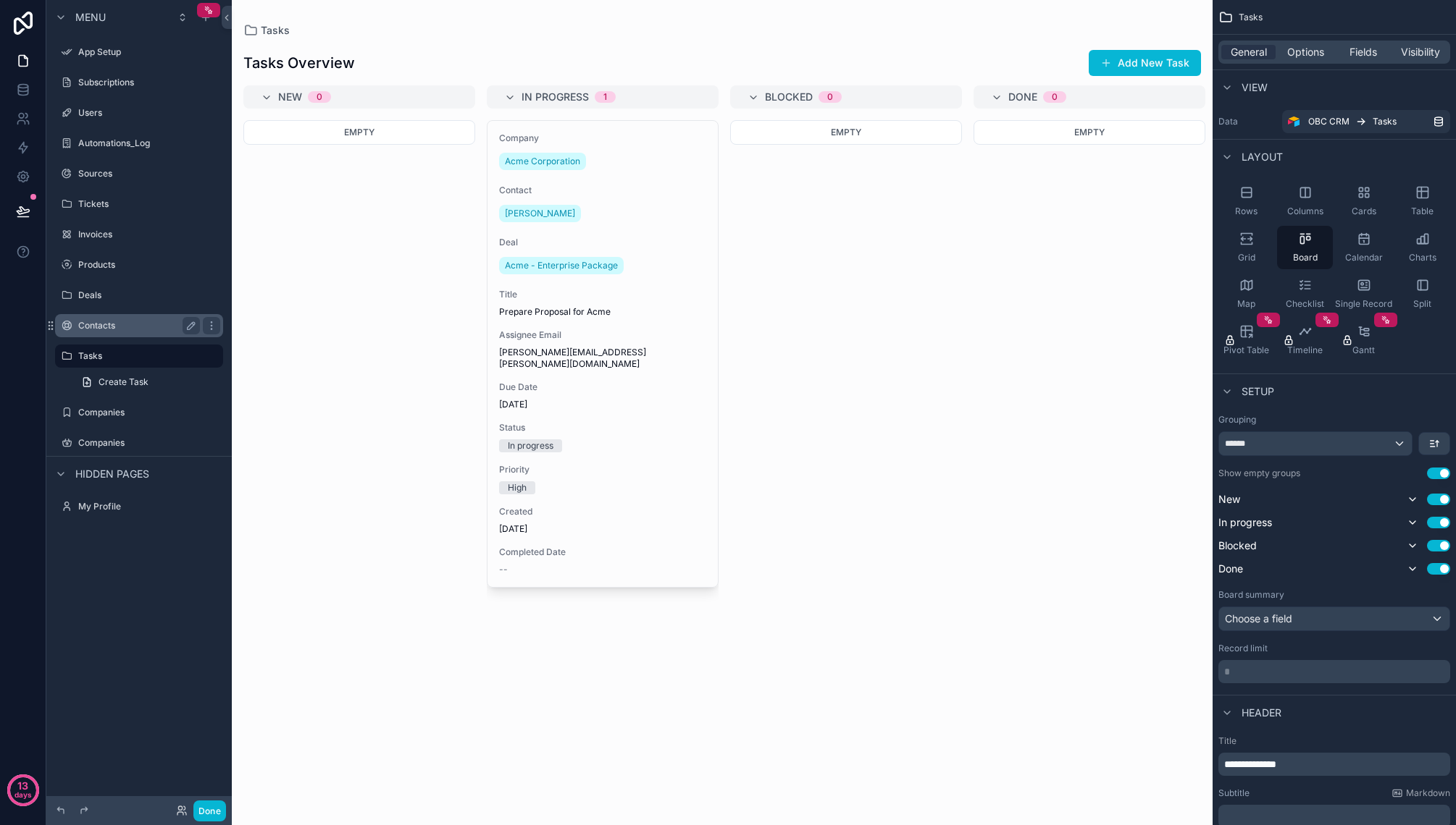
click at [128, 332] on div "Contacts" at bounding box center [138, 325] width 122 height 18
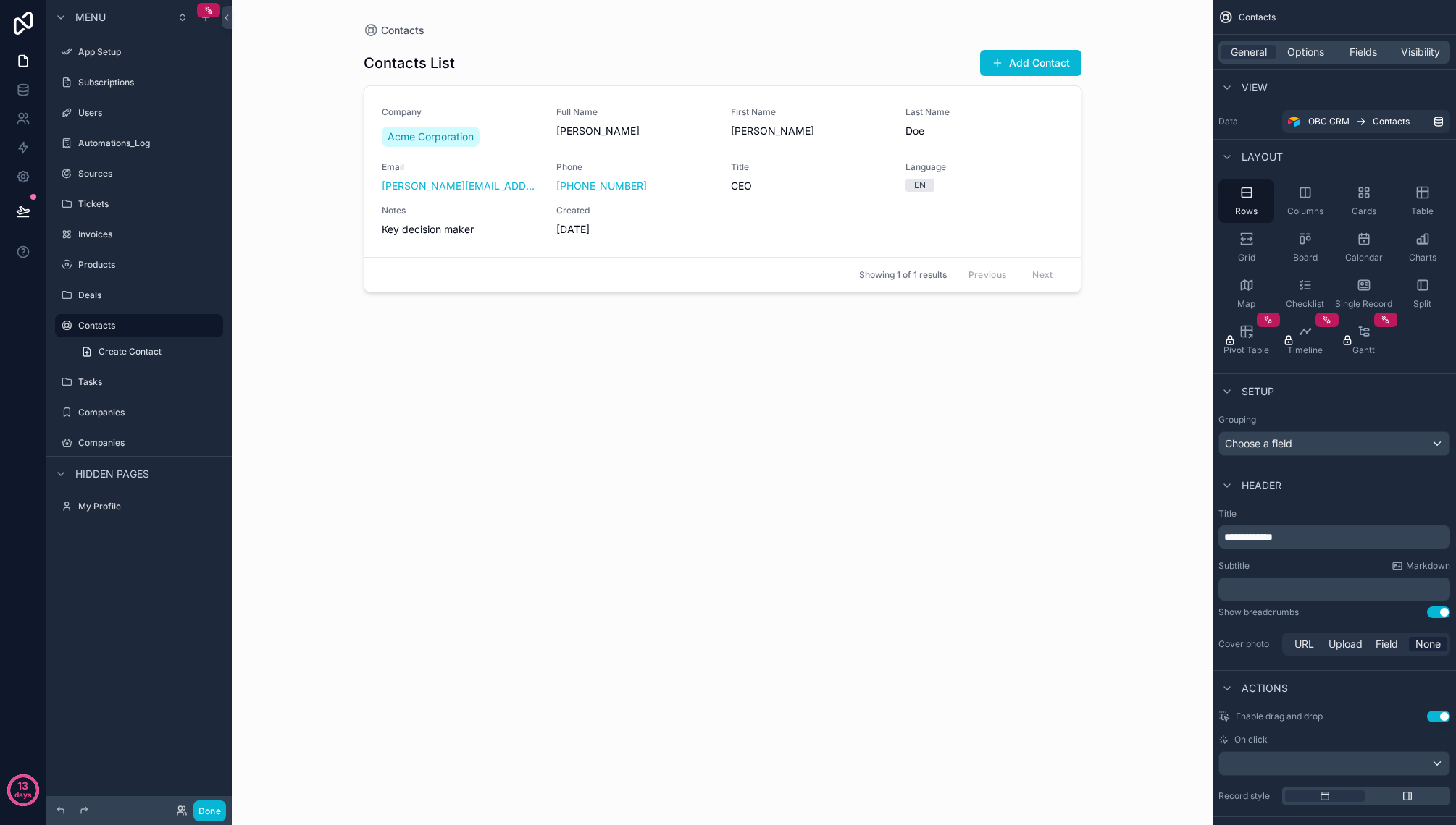
click at [128, 309] on div "scrollable content" at bounding box center [139, 310] width 186 height 3
click at [125, 292] on label "Deals" at bounding box center [136, 295] width 116 height 11
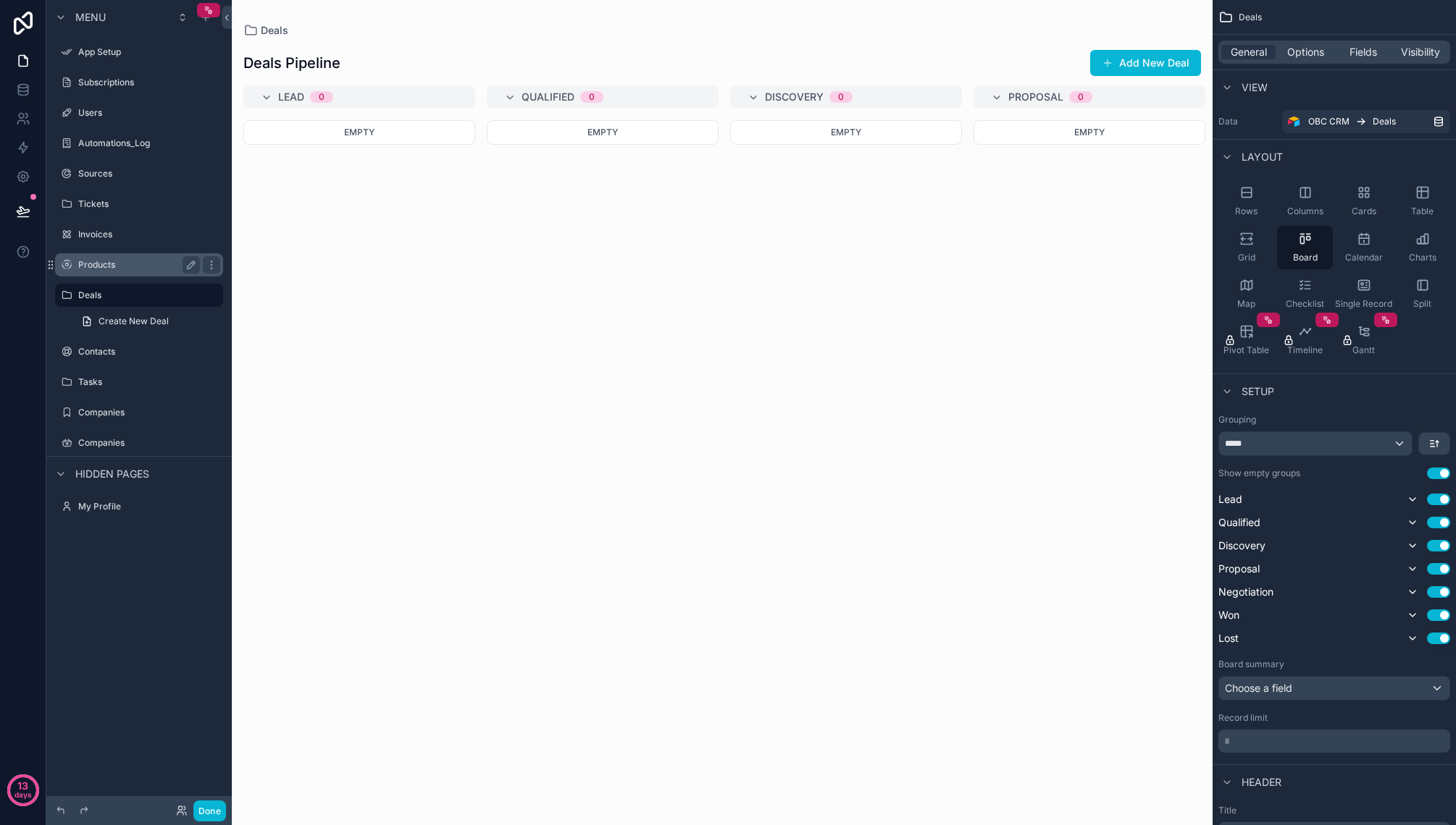
click at [126, 263] on label "Products" at bounding box center [136, 264] width 116 height 11
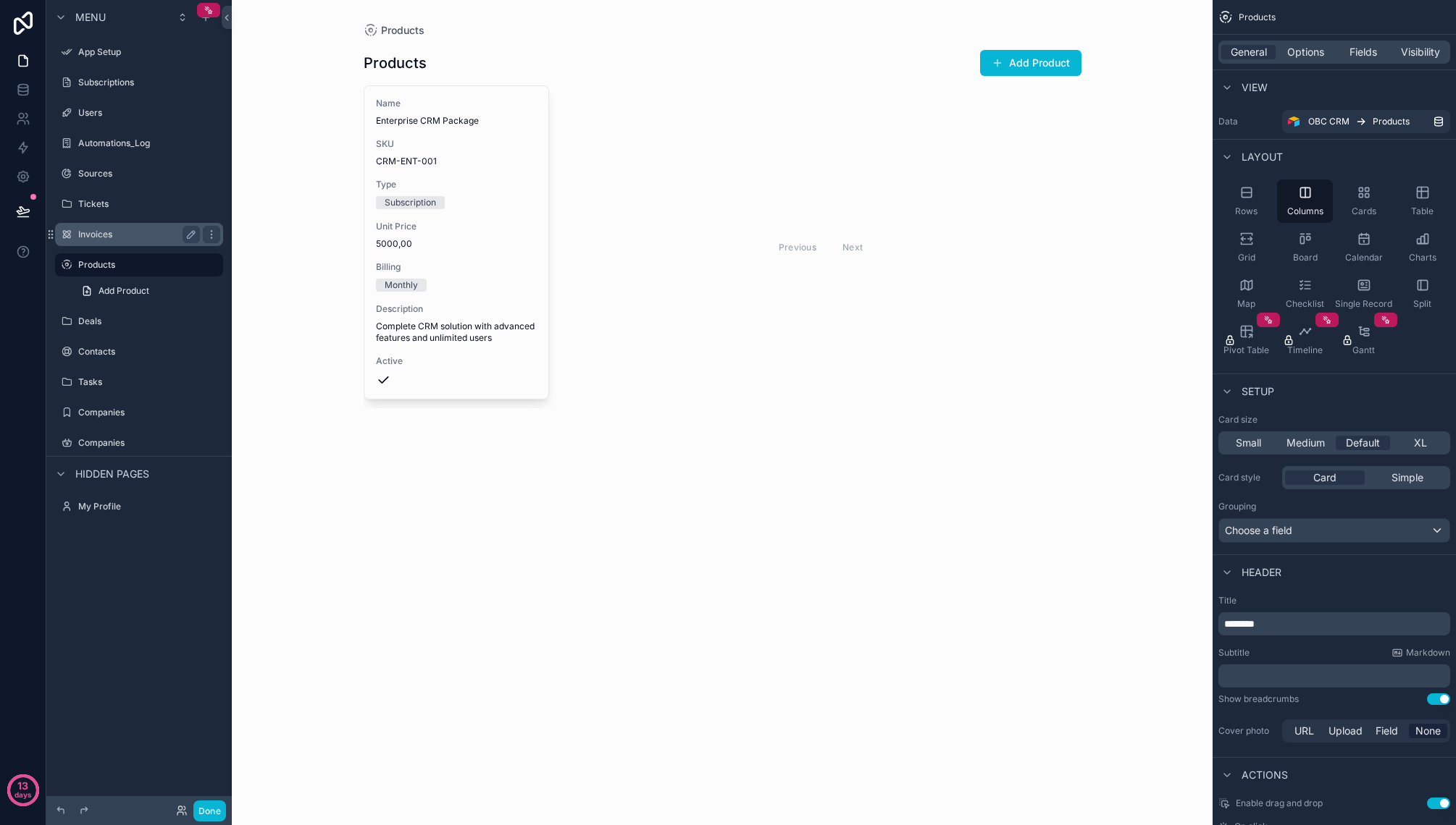
click at [126, 233] on label "Invoices" at bounding box center [136, 234] width 116 height 11
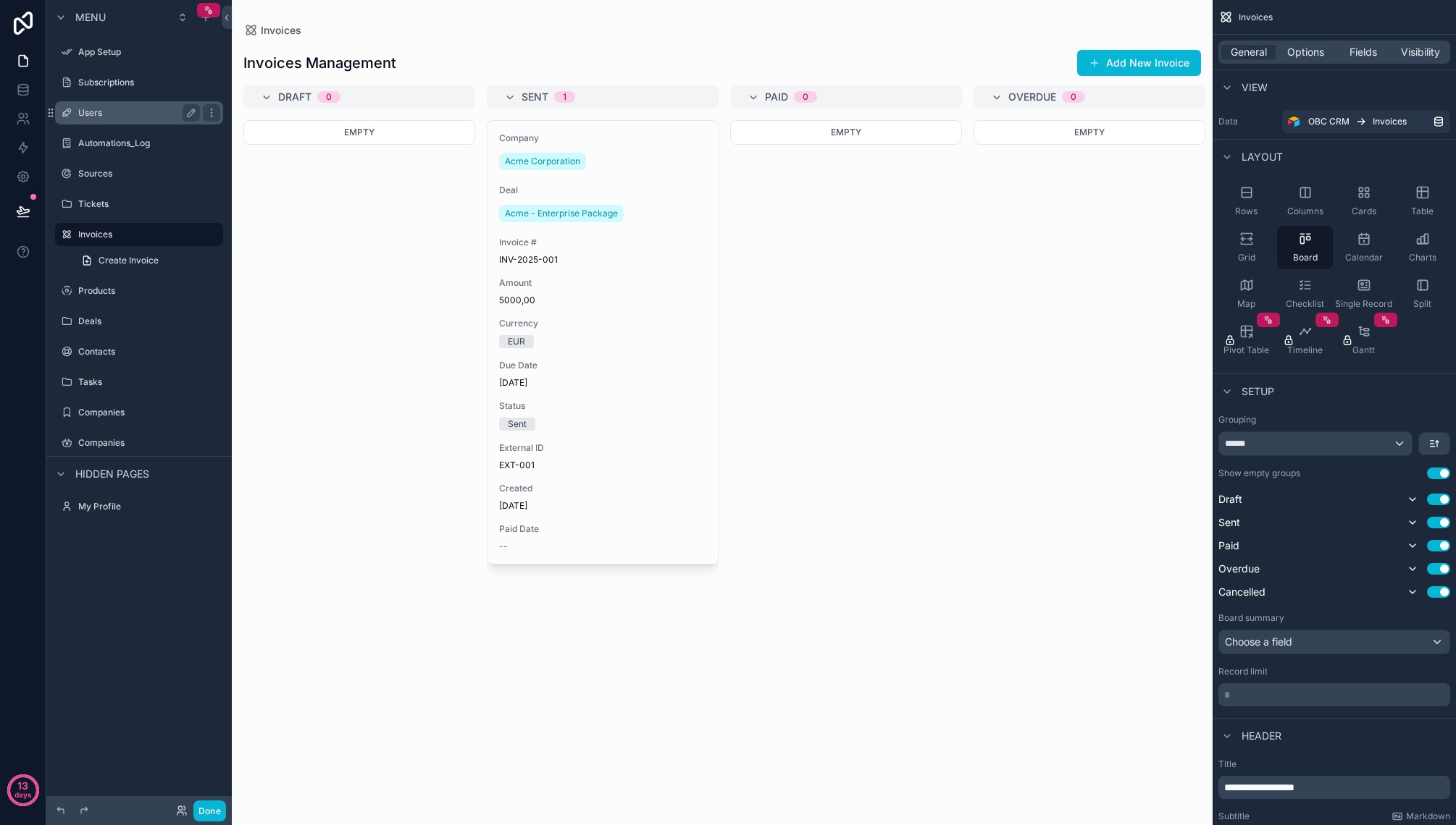
click at [117, 121] on div "Users" at bounding box center [139, 113] width 162 height 23
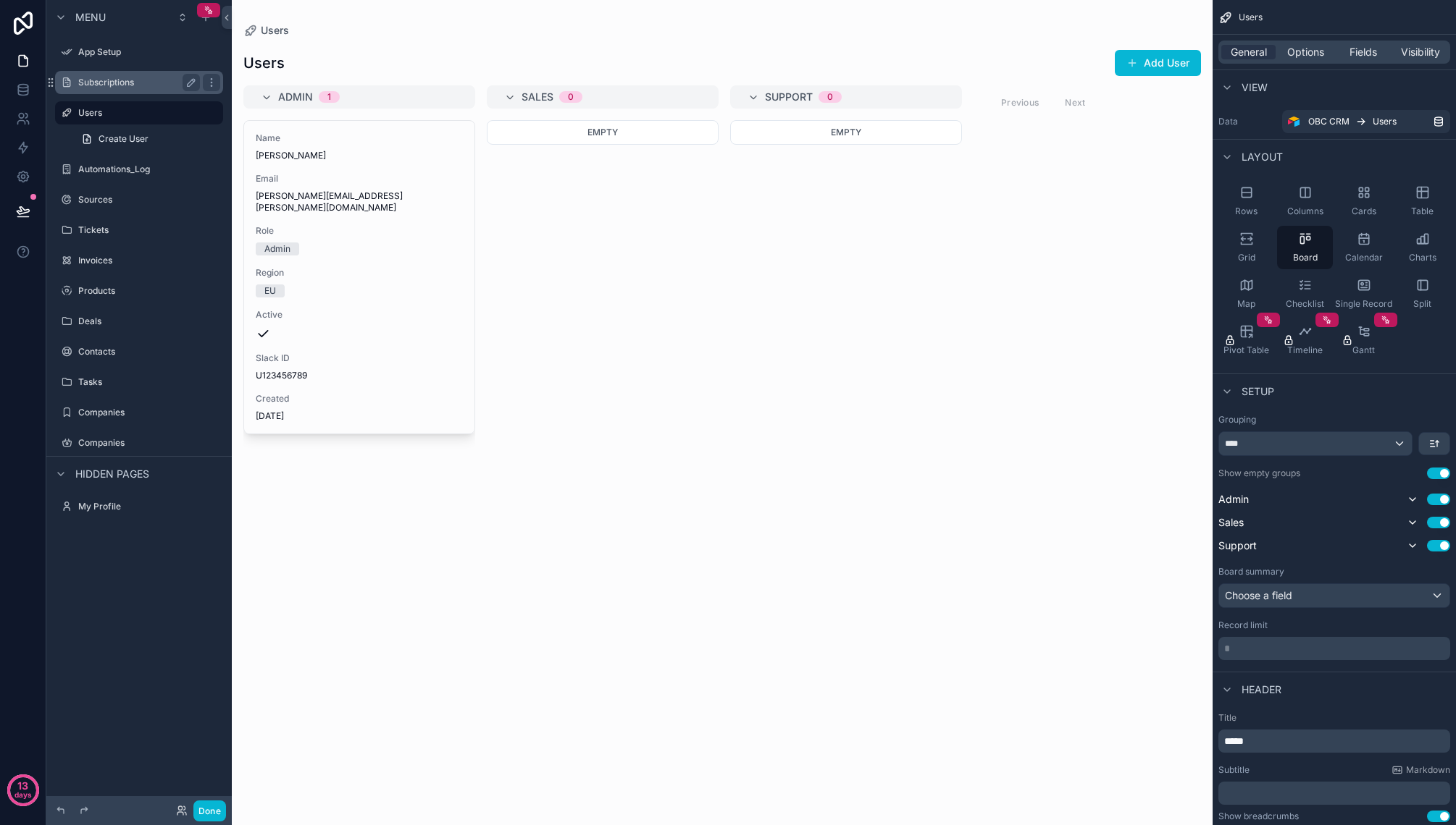
click at [135, 83] on label "Subscriptions" at bounding box center [136, 82] width 116 height 11
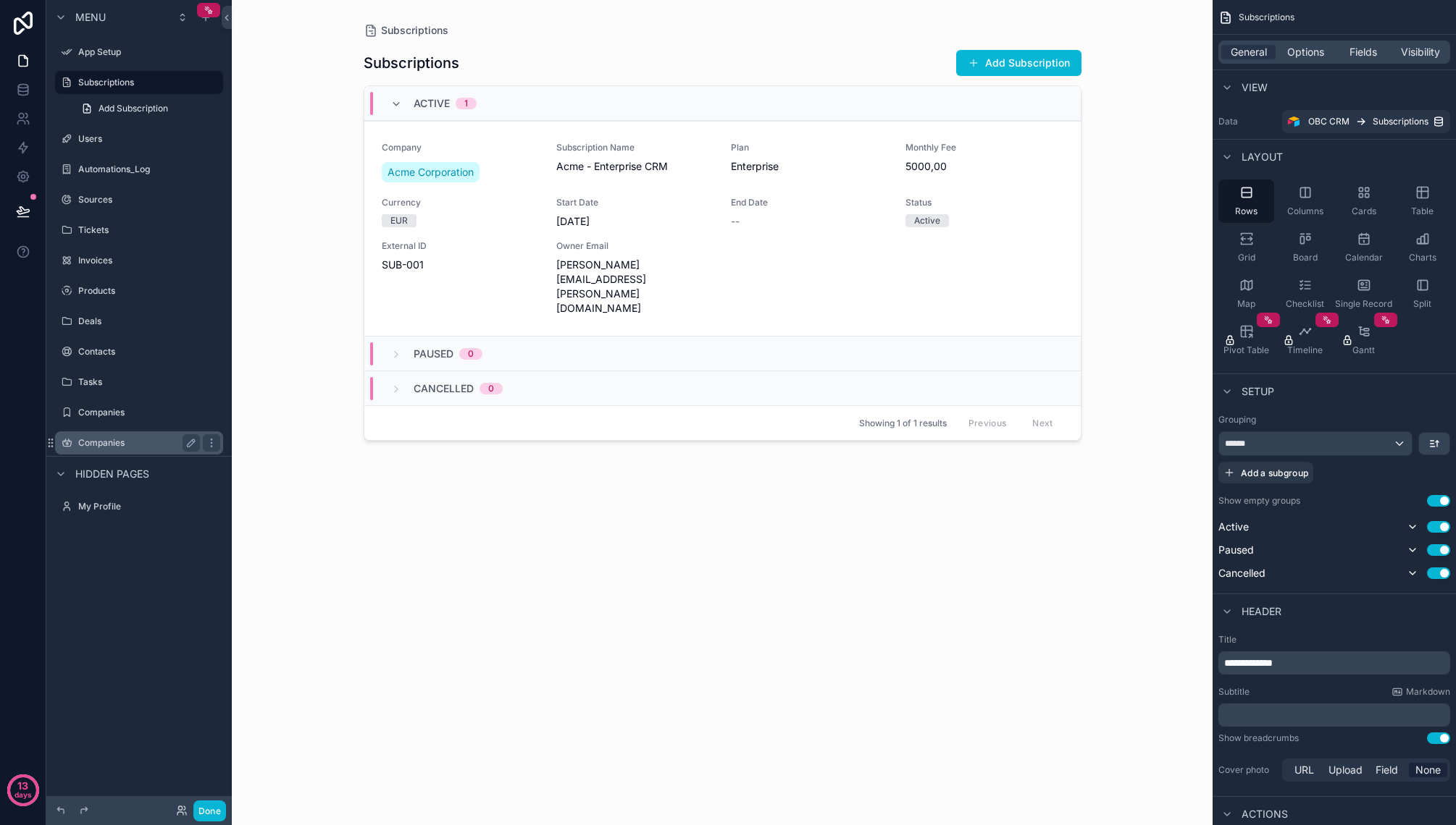
click at [115, 435] on div "Companies" at bounding box center [138, 443] width 122 height 18
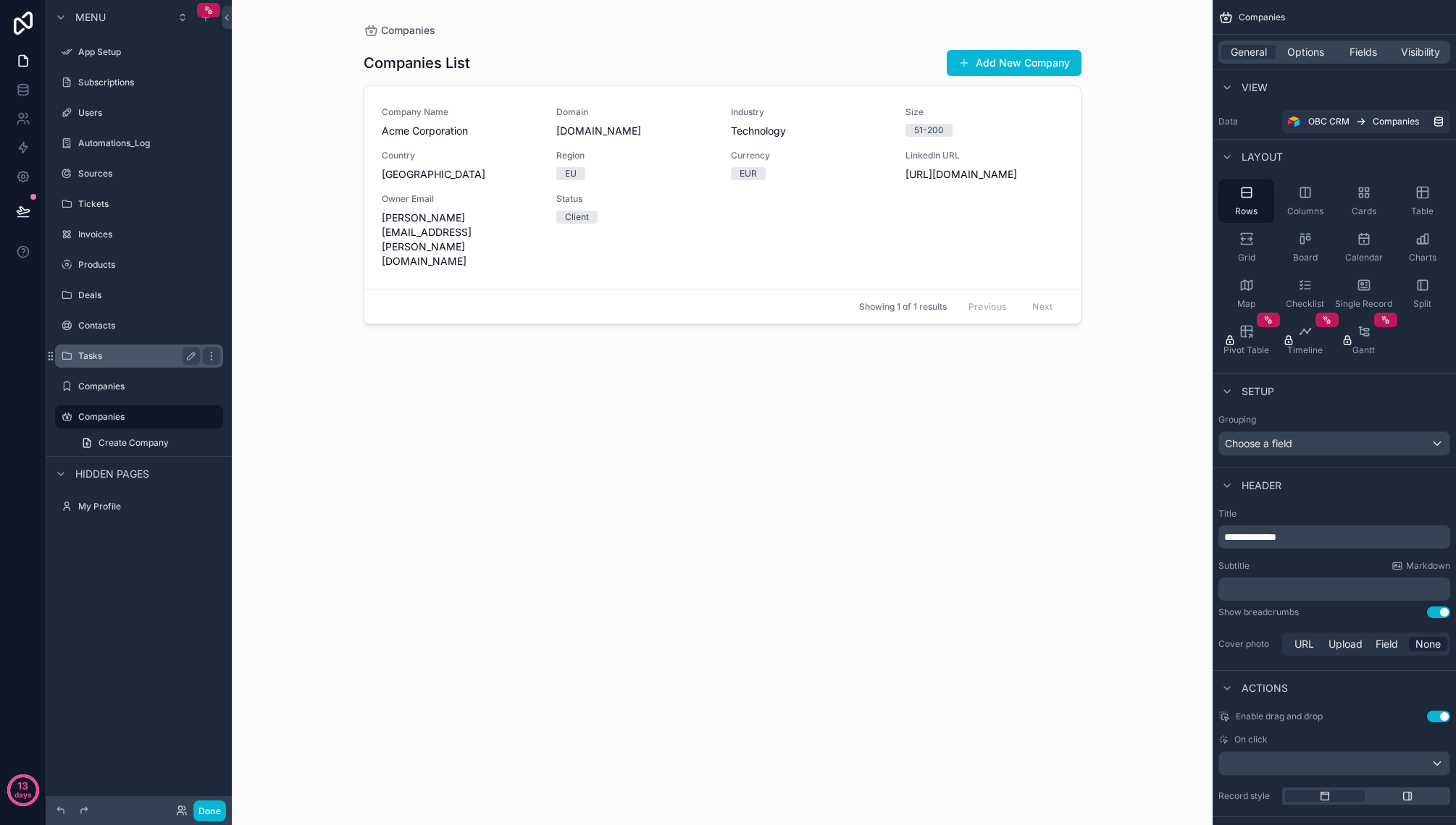
click at [109, 354] on label "Tasks" at bounding box center [136, 356] width 116 height 11
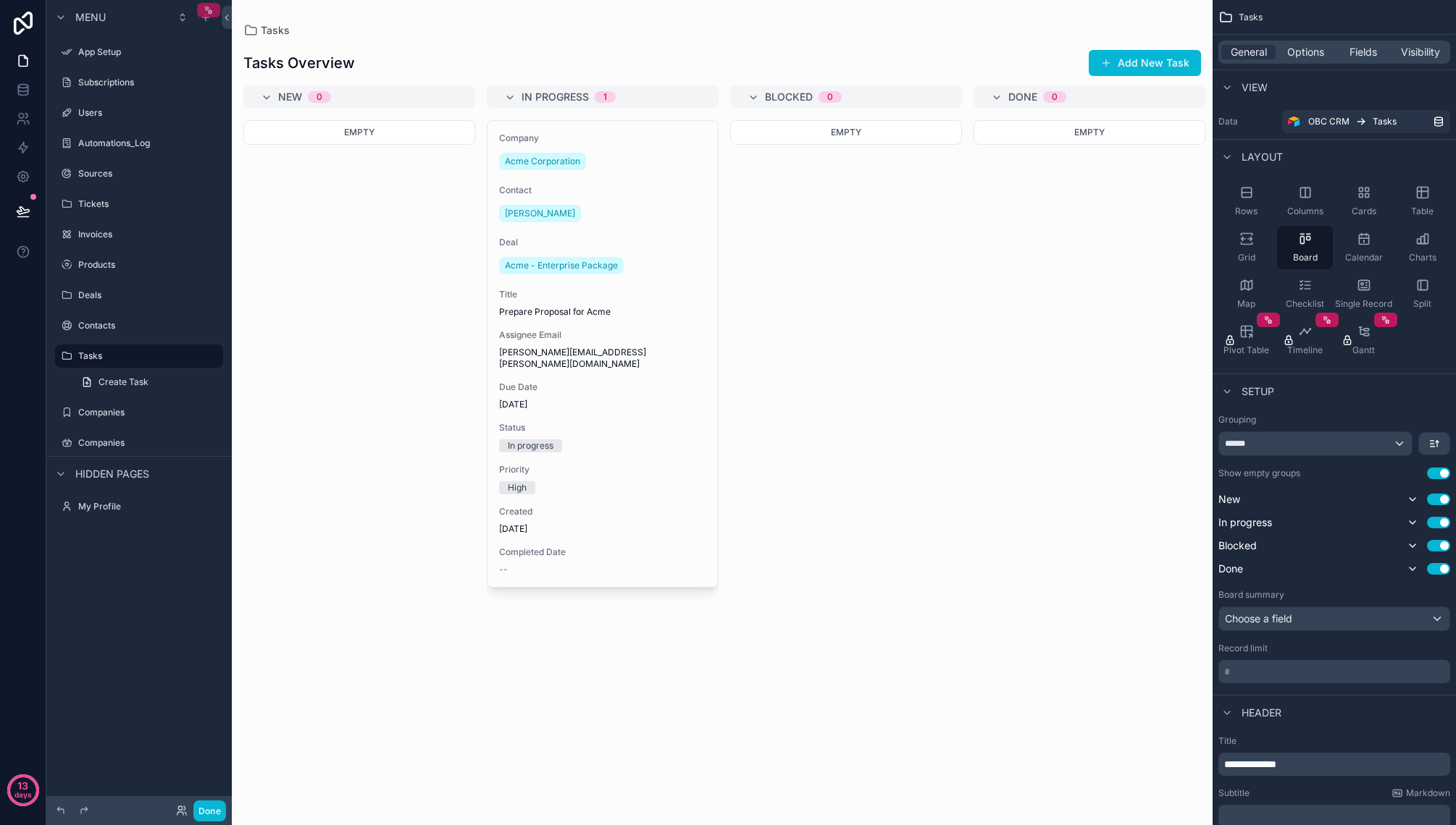
click at [204, 9] on icon "scrollable content" at bounding box center [208, 10] width 10 height 10
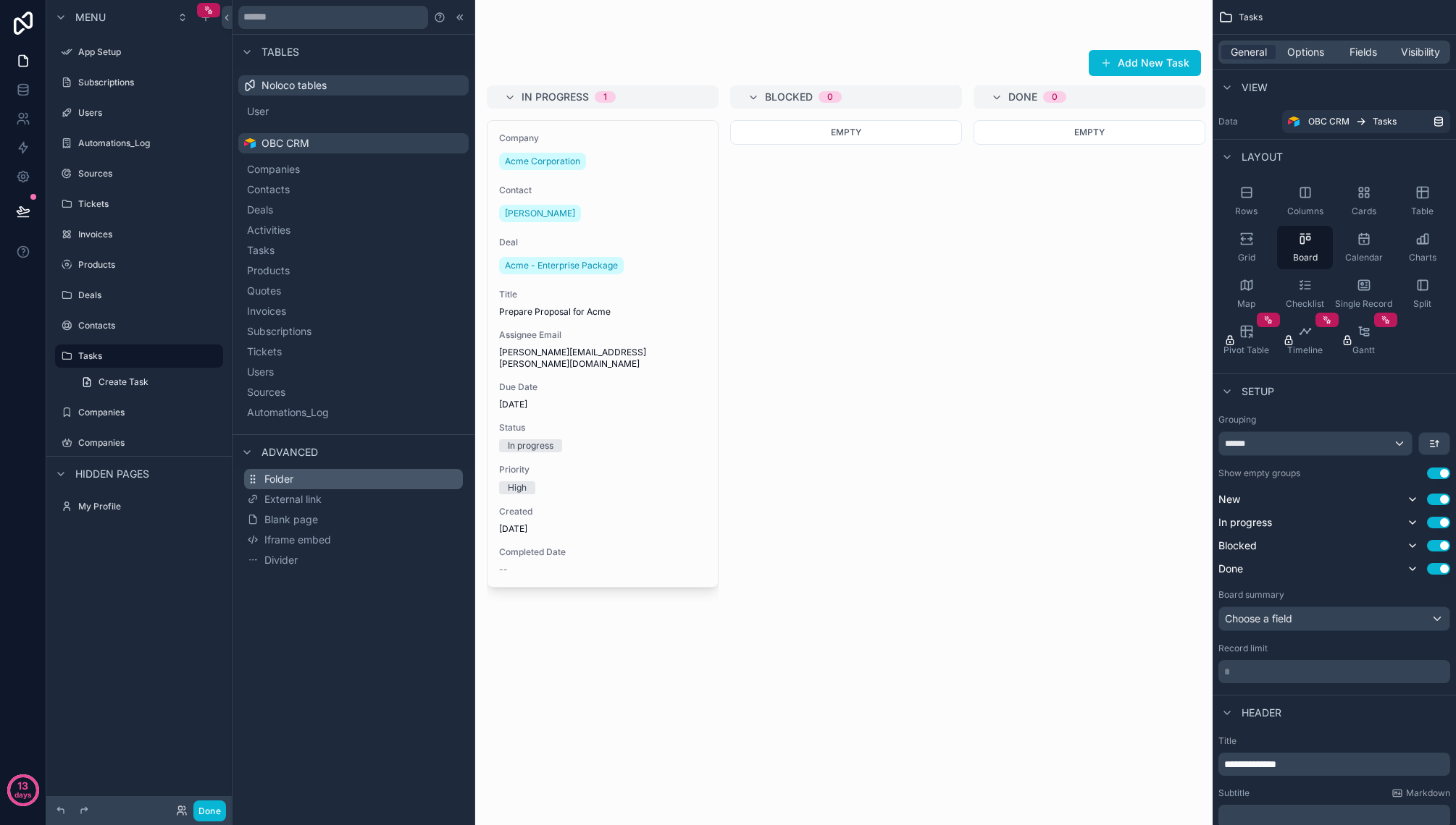
click at [334, 478] on button "Folder" at bounding box center [353, 479] width 219 height 21
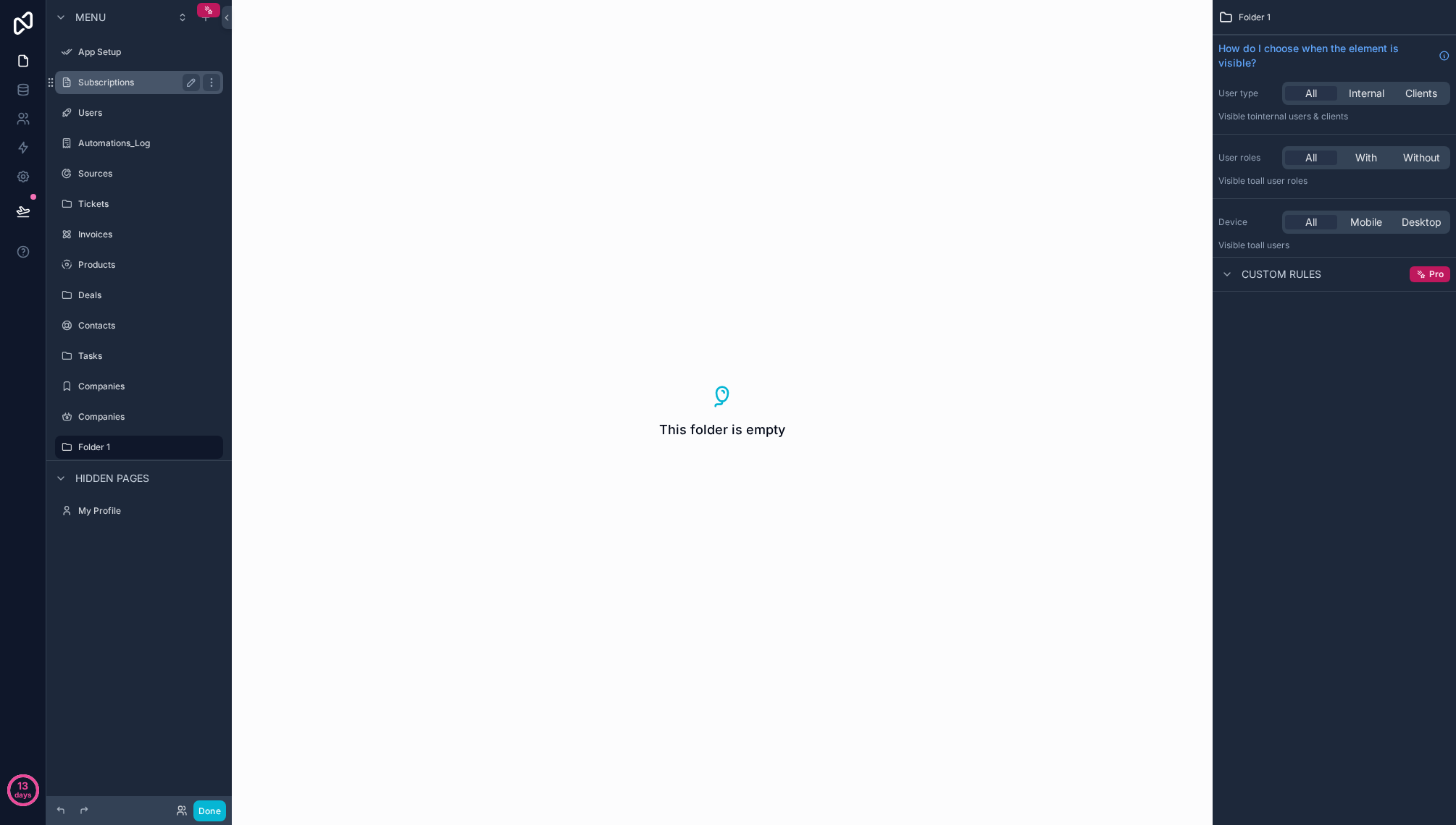
click at [131, 87] on label "Subscriptions" at bounding box center [136, 82] width 116 height 11
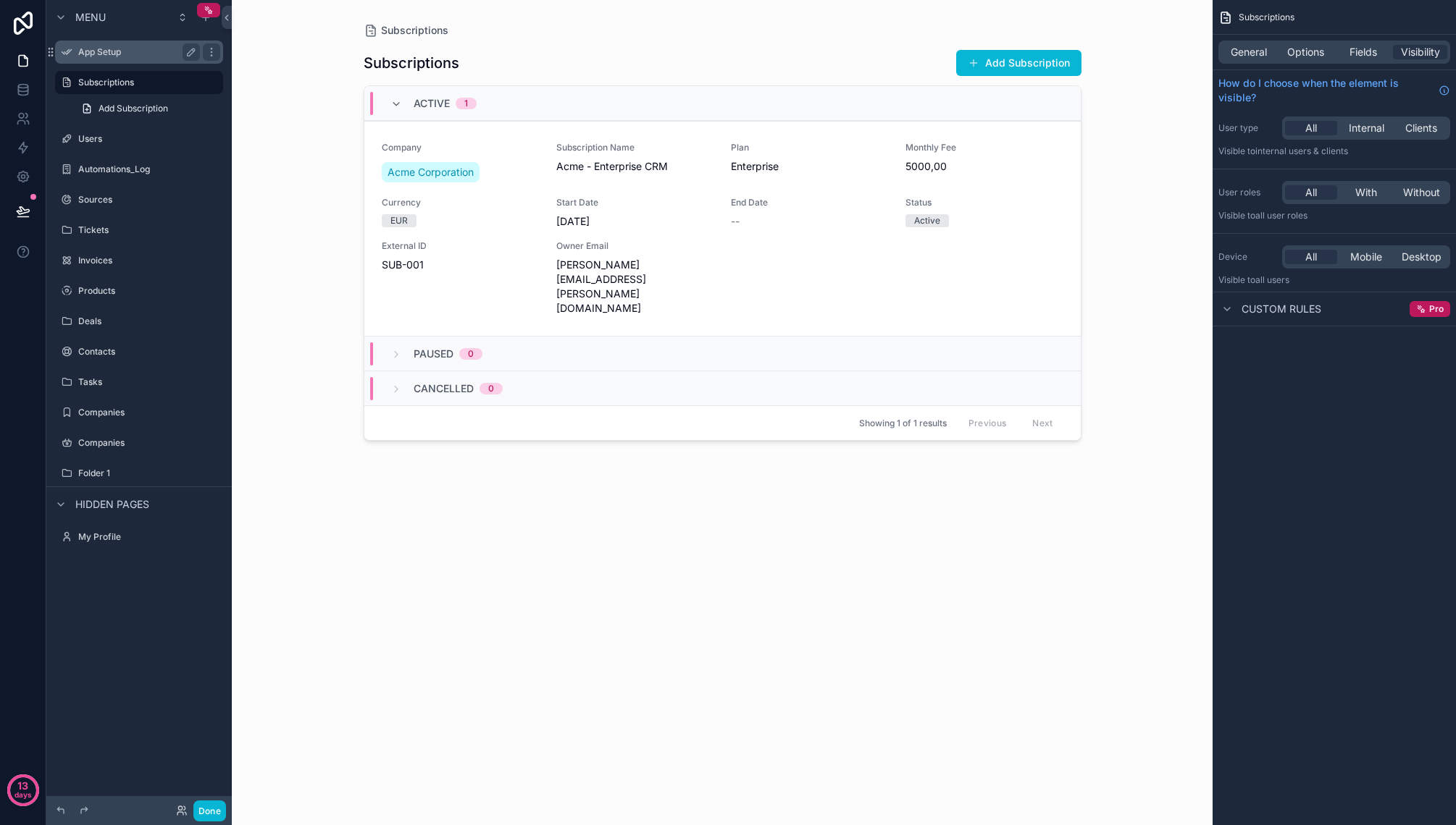
click at [135, 52] on label "App Setup" at bounding box center [136, 52] width 116 height 11
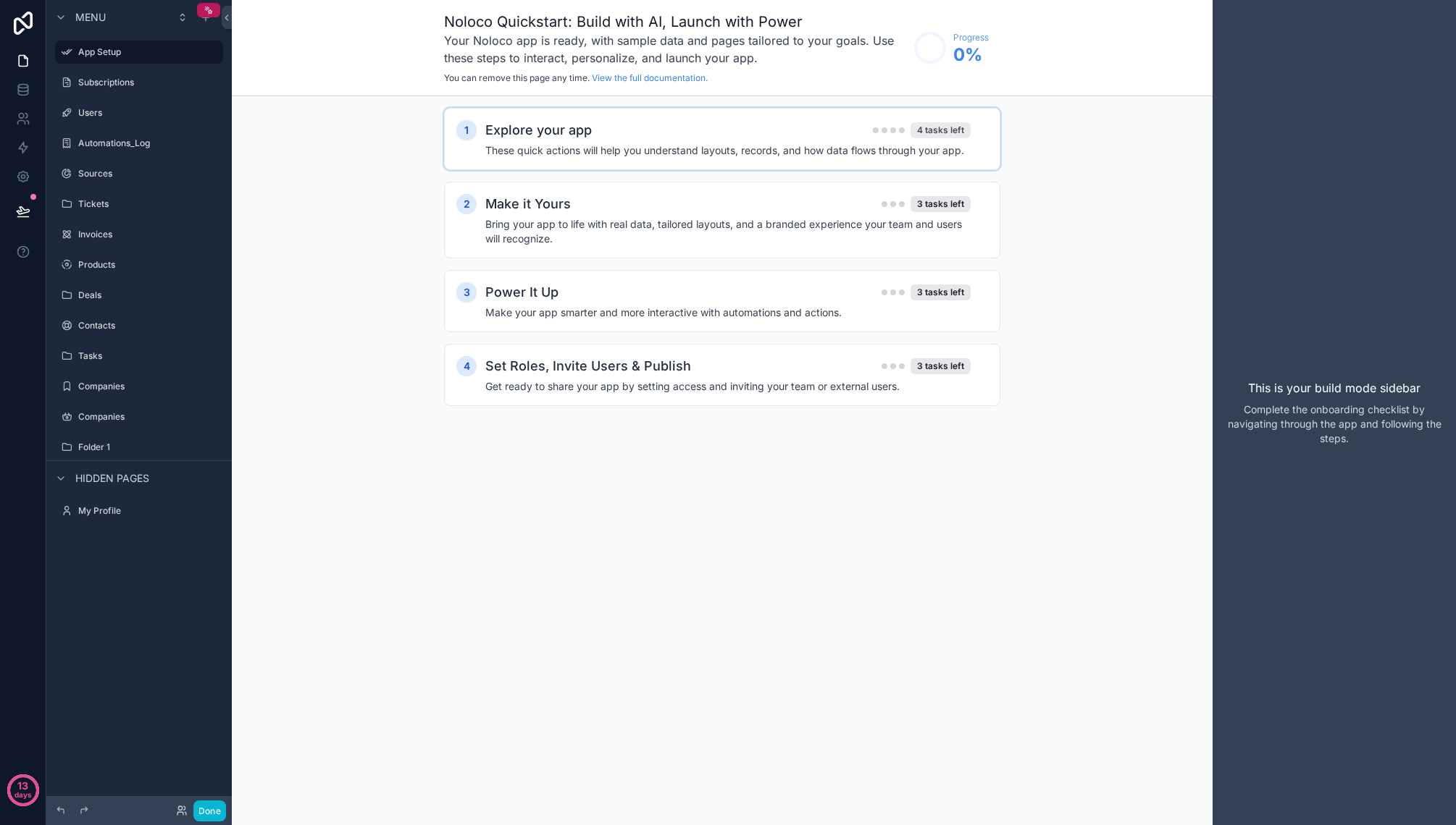
click at [939, 130] on div "4 tasks left" at bounding box center [940, 130] width 60 height 16
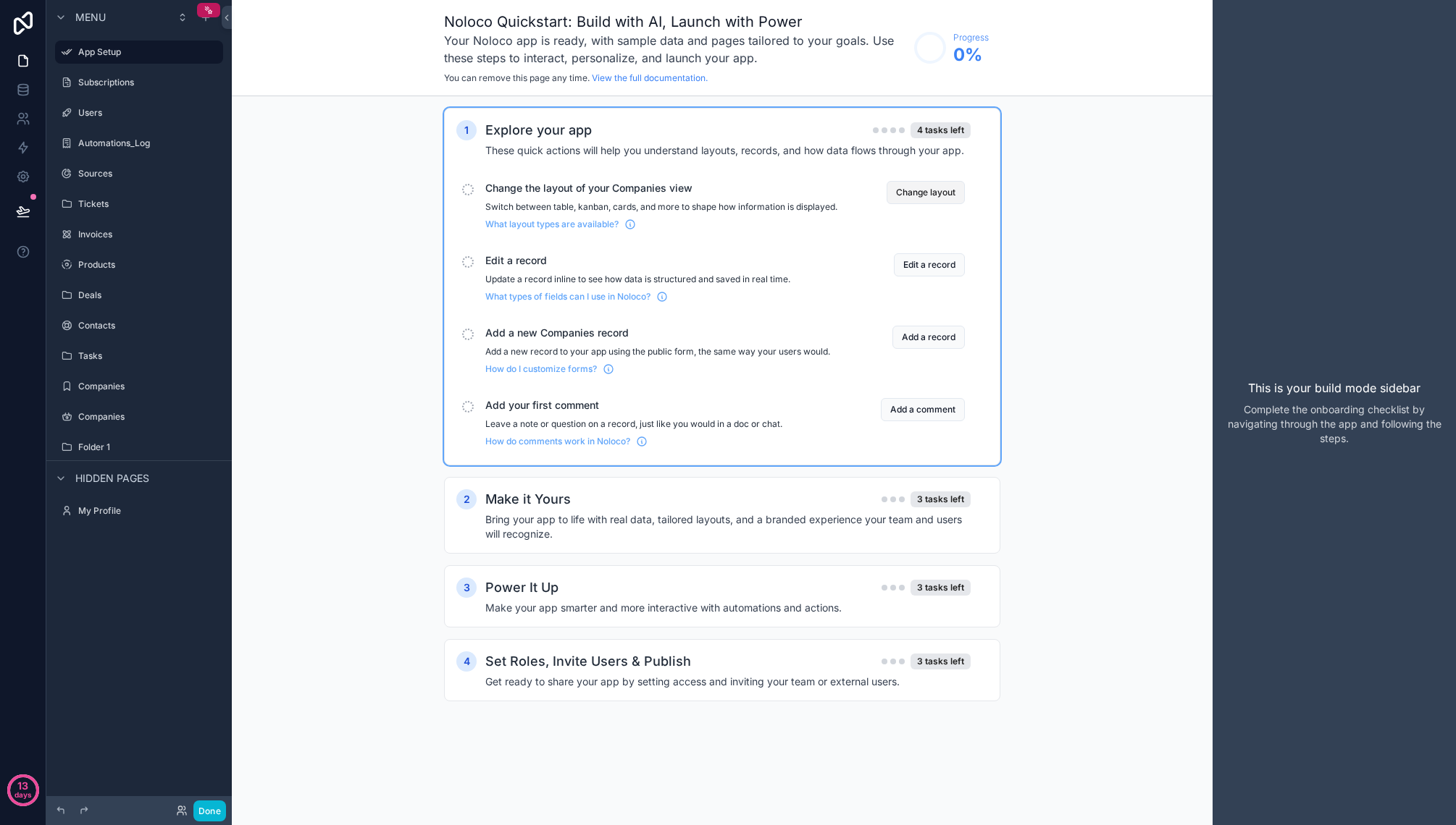
click at [910, 188] on button "Change layout" at bounding box center [926, 192] width 78 height 23
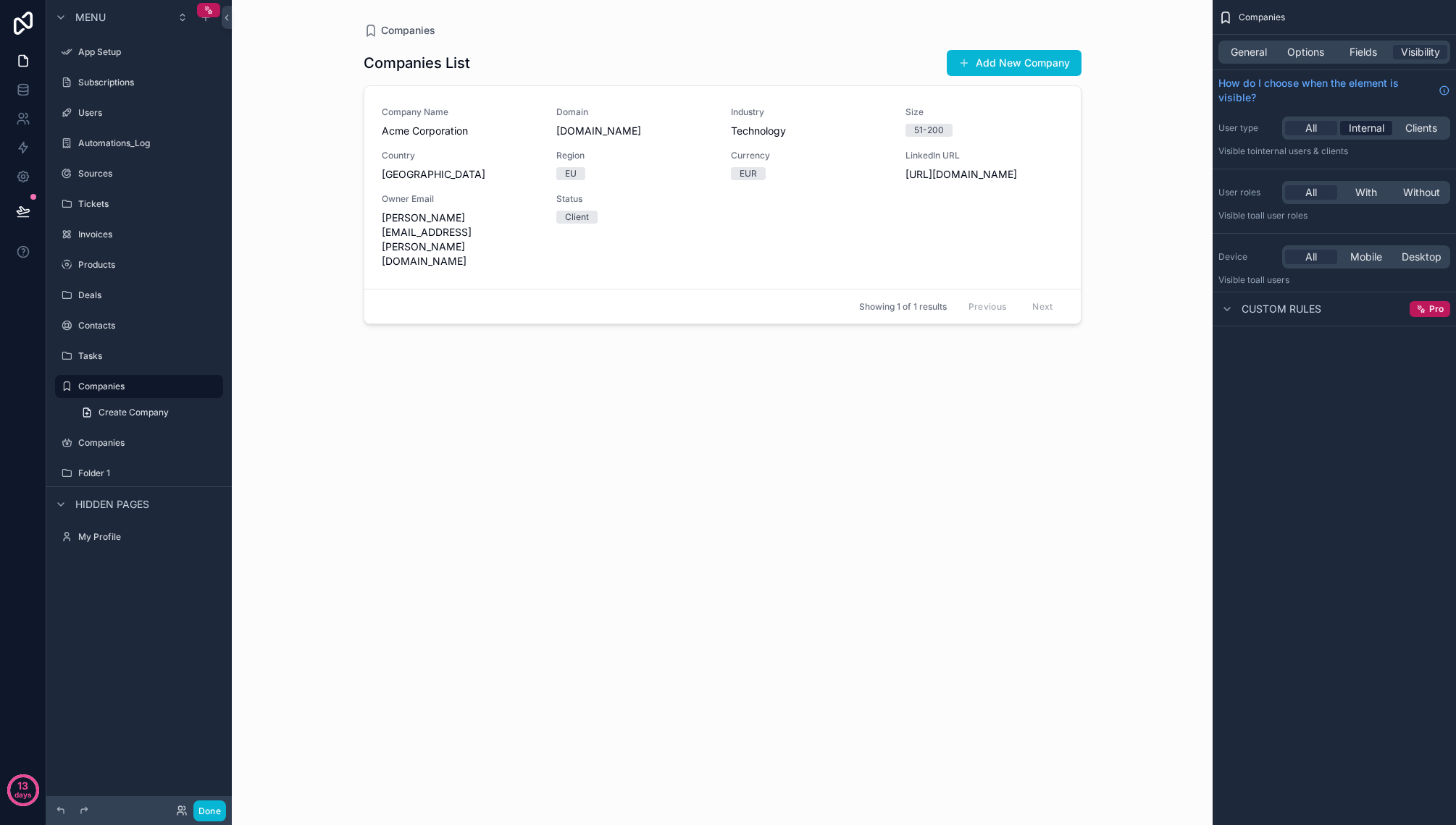
click at [1370, 128] on span "Internal" at bounding box center [1366, 128] width 35 height 15
click at [1361, 254] on span "Mobile" at bounding box center [1366, 257] width 32 height 15
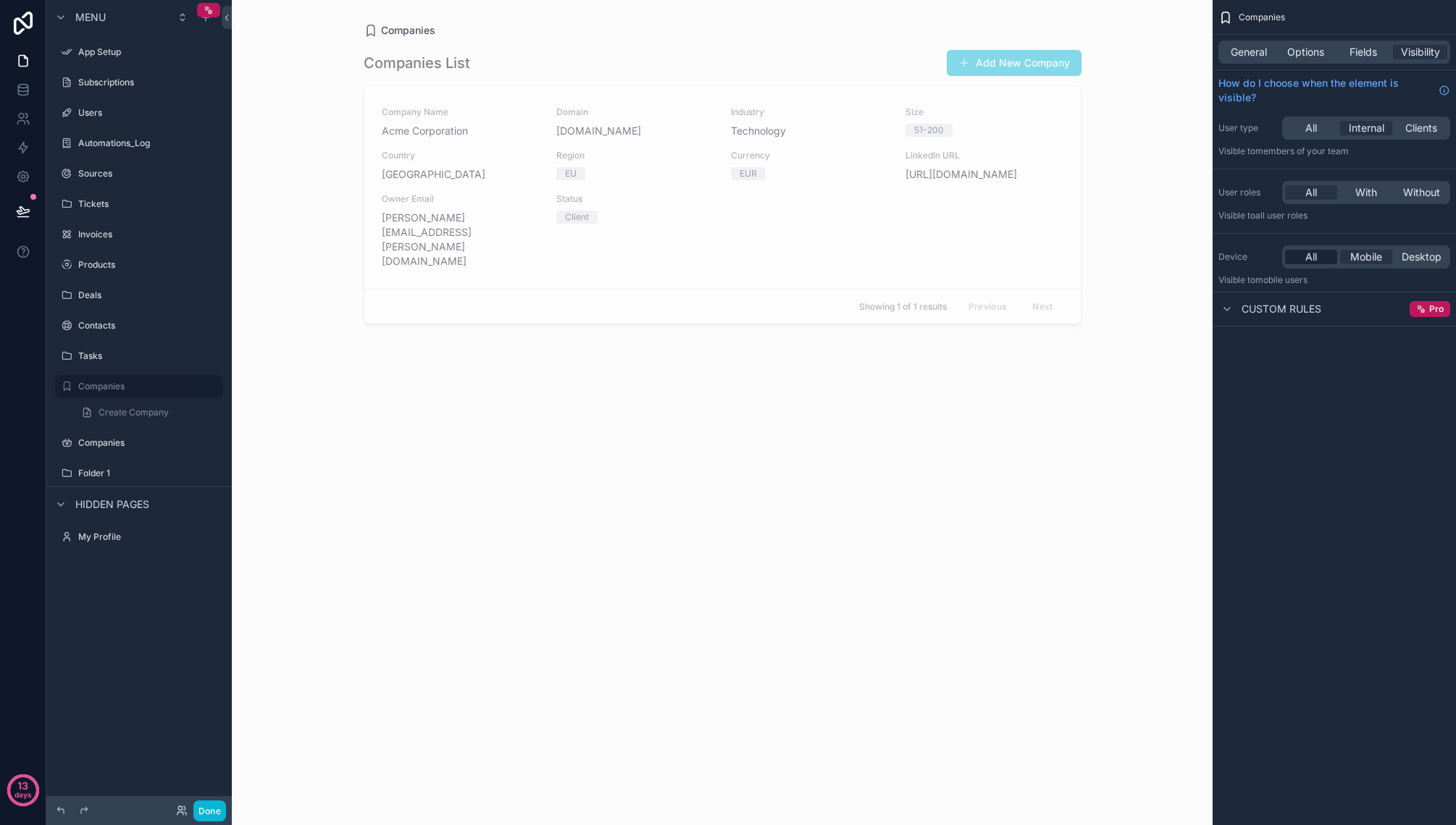
click at [1301, 256] on div "All" at bounding box center [1311, 257] width 52 height 15
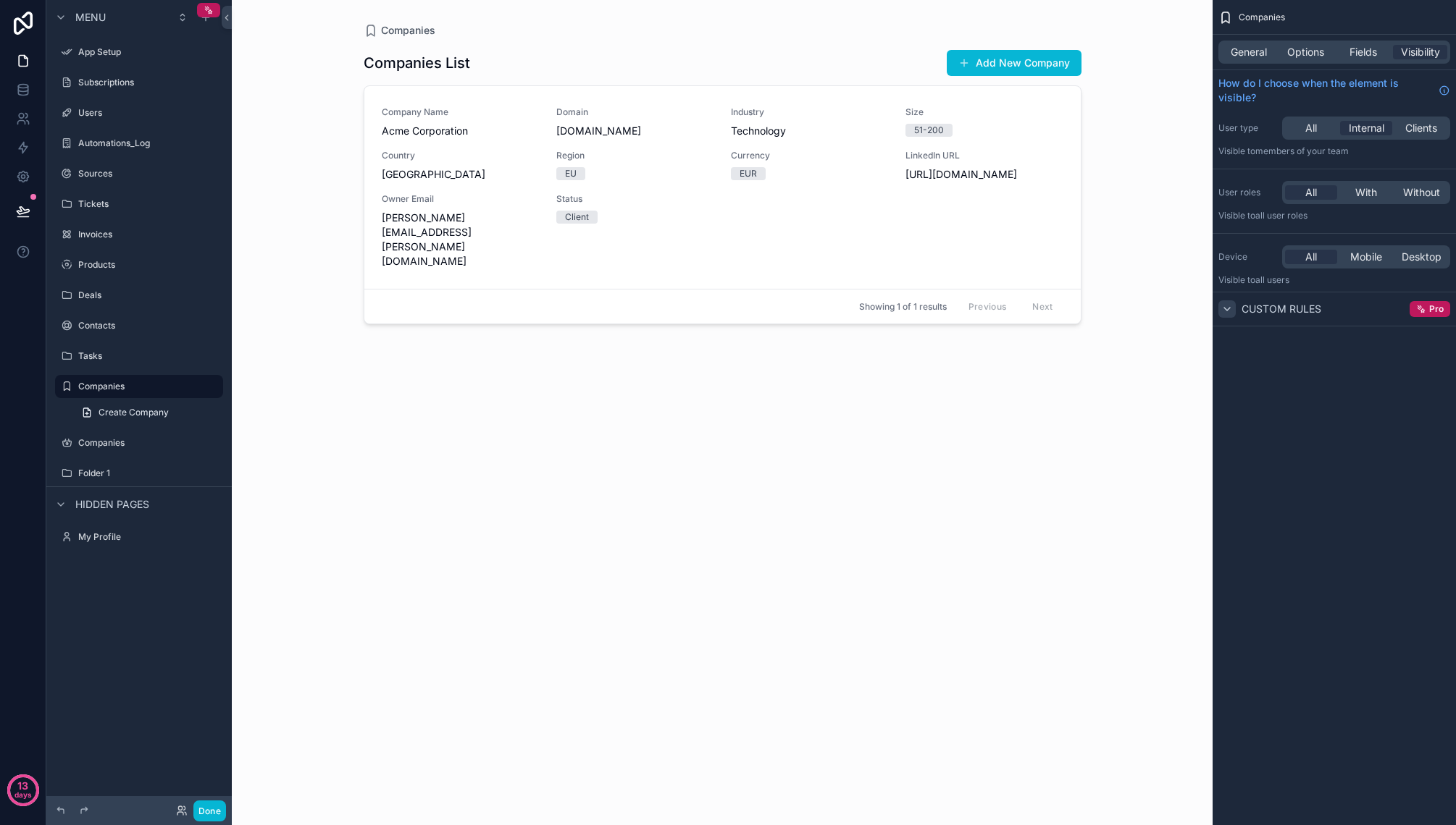
click at [1230, 309] on icon "scrollable content" at bounding box center [1227, 309] width 11 height 11
click at [1234, 313] on div "scrollable content" at bounding box center [1227, 309] width 18 height 18
click at [1438, 309] on span "Pro" at bounding box center [1436, 309] width 15 height 11
click at [1425, 308] on icon "scrollable content" at bounding box center [1421, 309] width 10 height 10
click at [1424, 309] on icon "scrollable content" at bounding box center [1421, 309] width 10 height 10
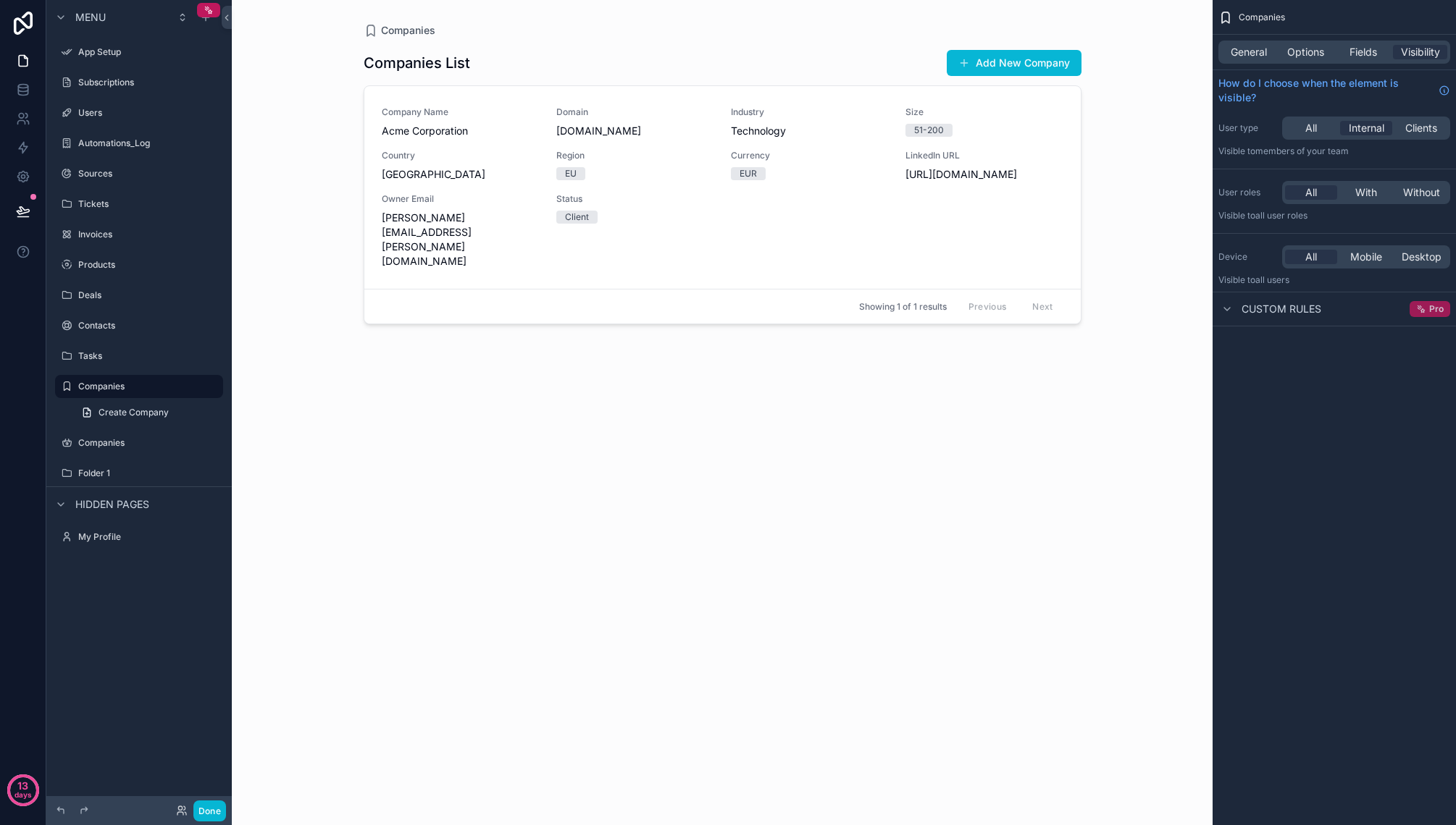
click at [1424, 309] on icon "scrollable content" at bounding box center [1421, 309] width 10 height 10
click at [1428, 304] on div "Pro" at bounding box center [1429, 309] width 41 height 16
click at [1428, 305] on div "Pro" at bounding box center [1429, 309] width 41 height 16
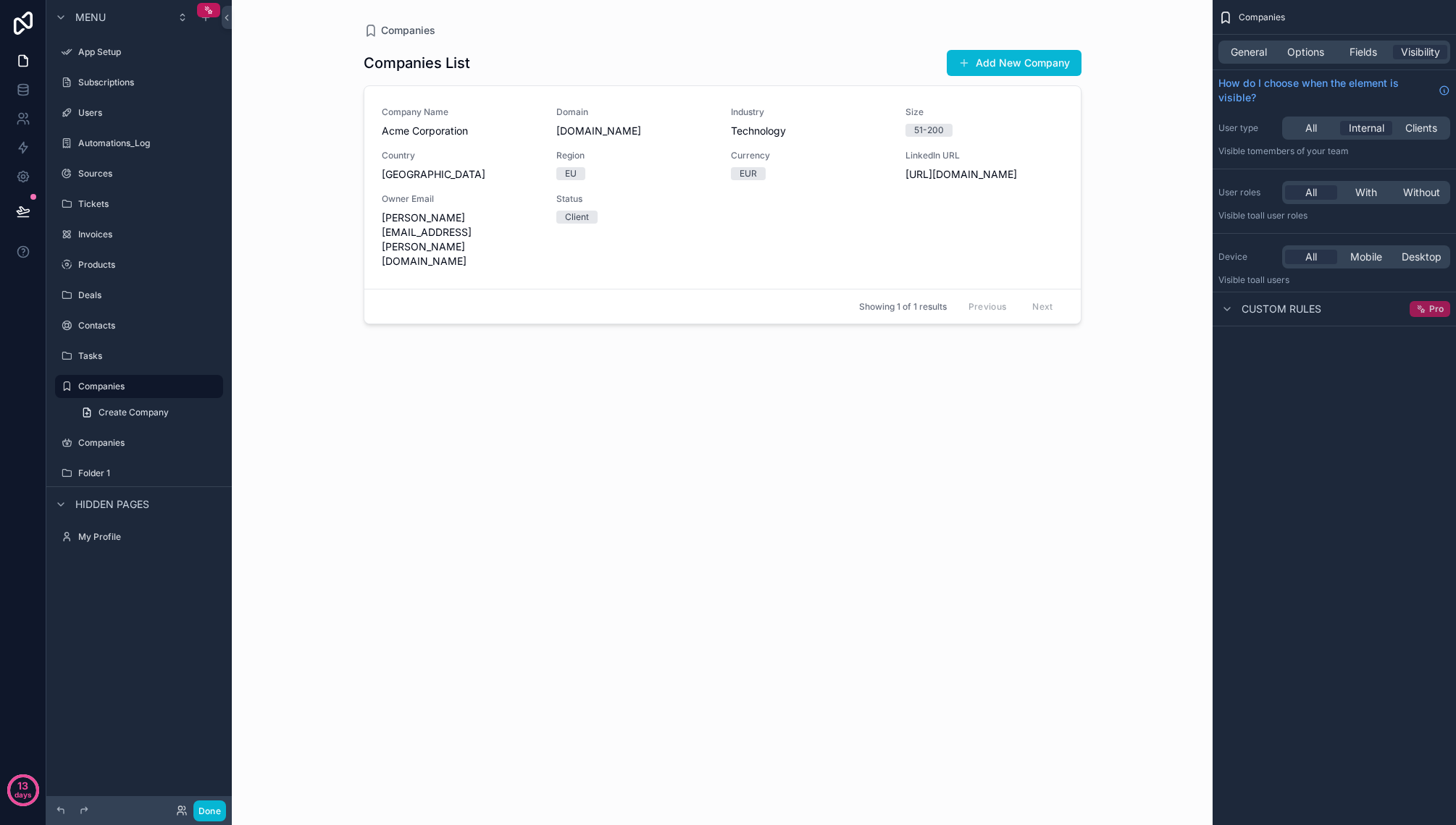
click at [1428, 304] on div "Pro" at bounding box center [1429, 309] width 41 height 16
click at [1428, 305] on div "Pro" at bounding box center [1429, 309] width 41 height 16
click at [1361, 52] on span "Fields" at bounding box center [1363, 52] width 28 height 15
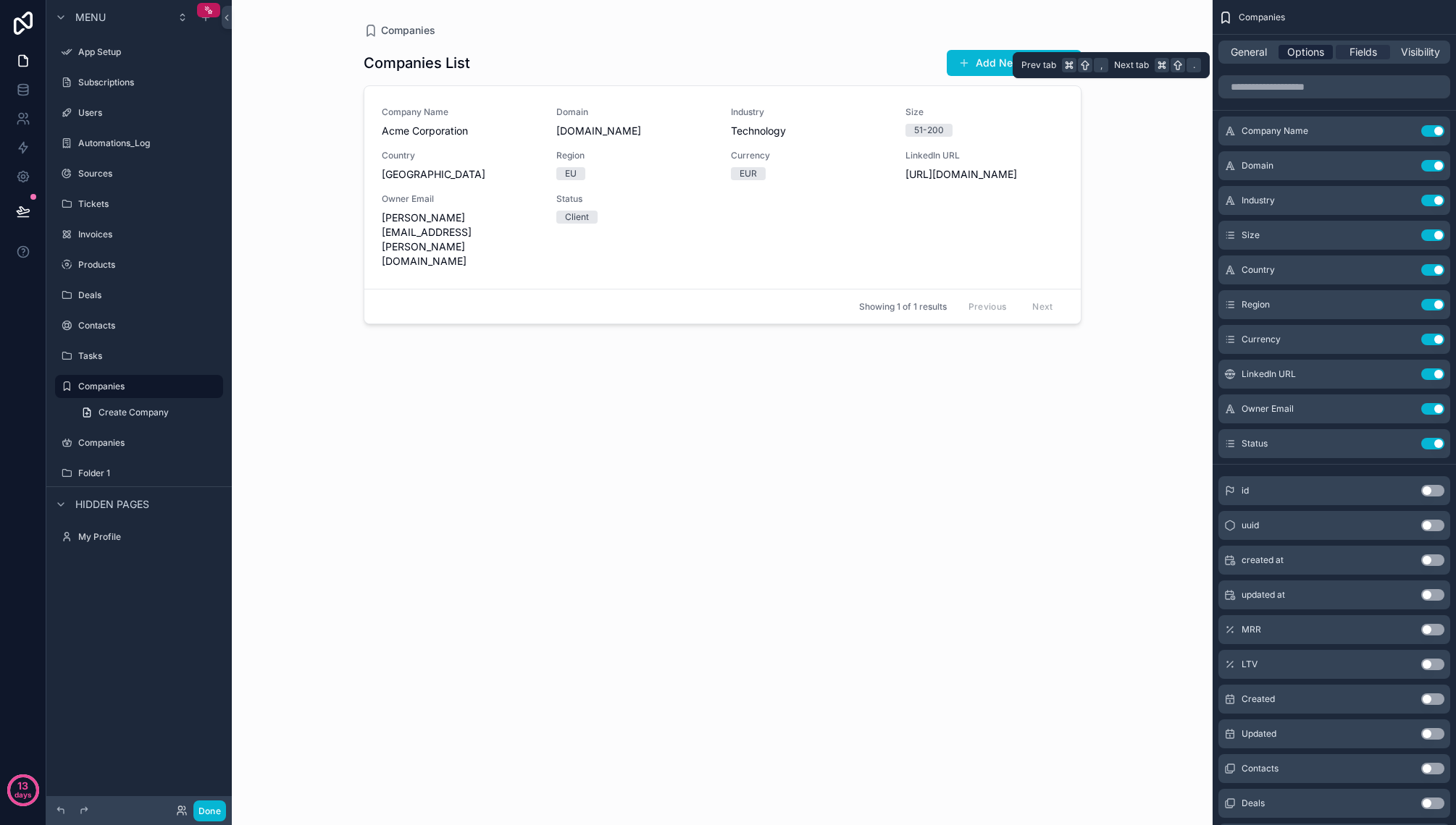
click at [1310, 54] on span "Options" at bounding box center [1305, 52] width 37 height 15
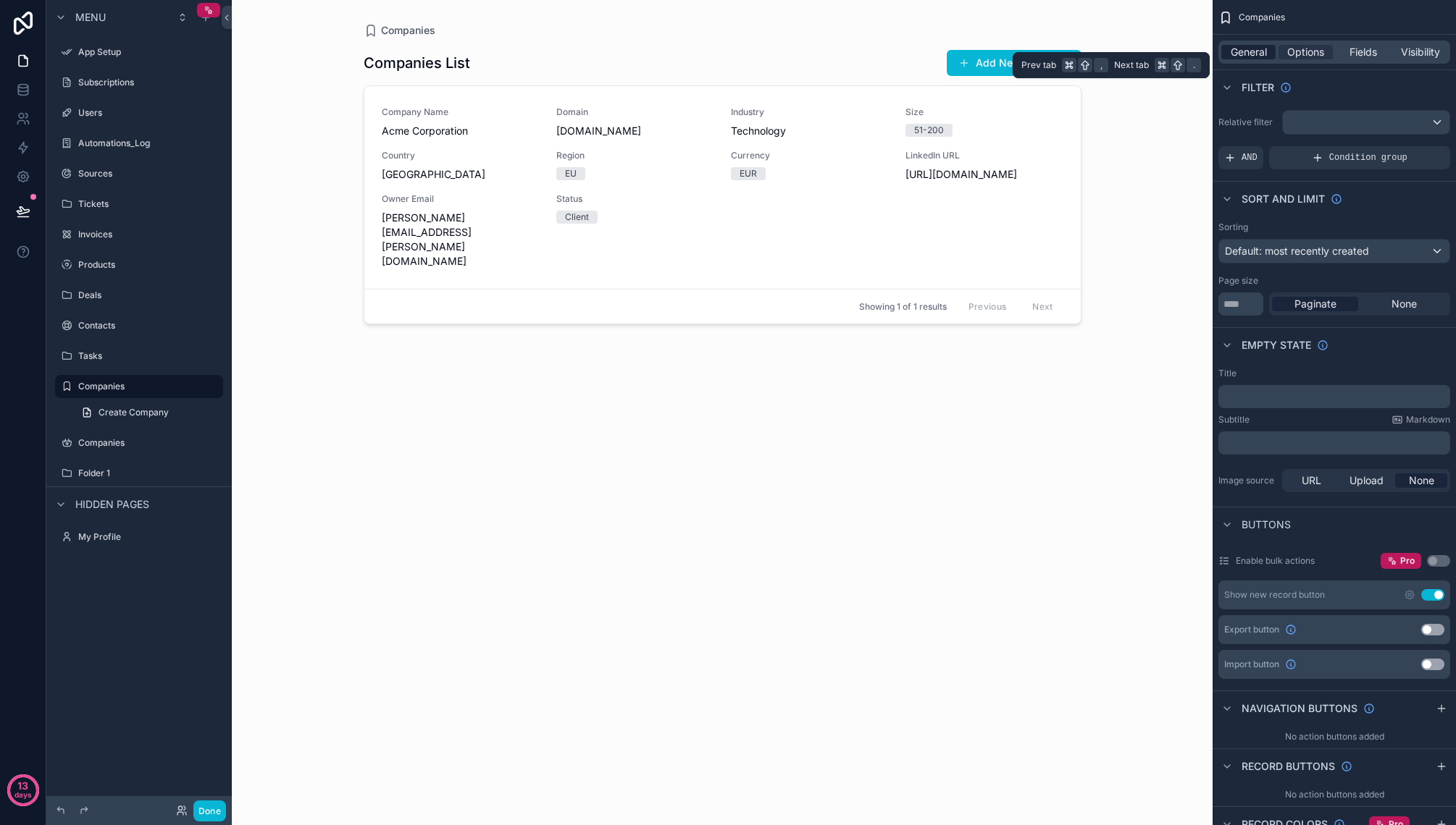
click at [1255, 52] on span "General" at bounding box center [1248, 52] width 36 height 15
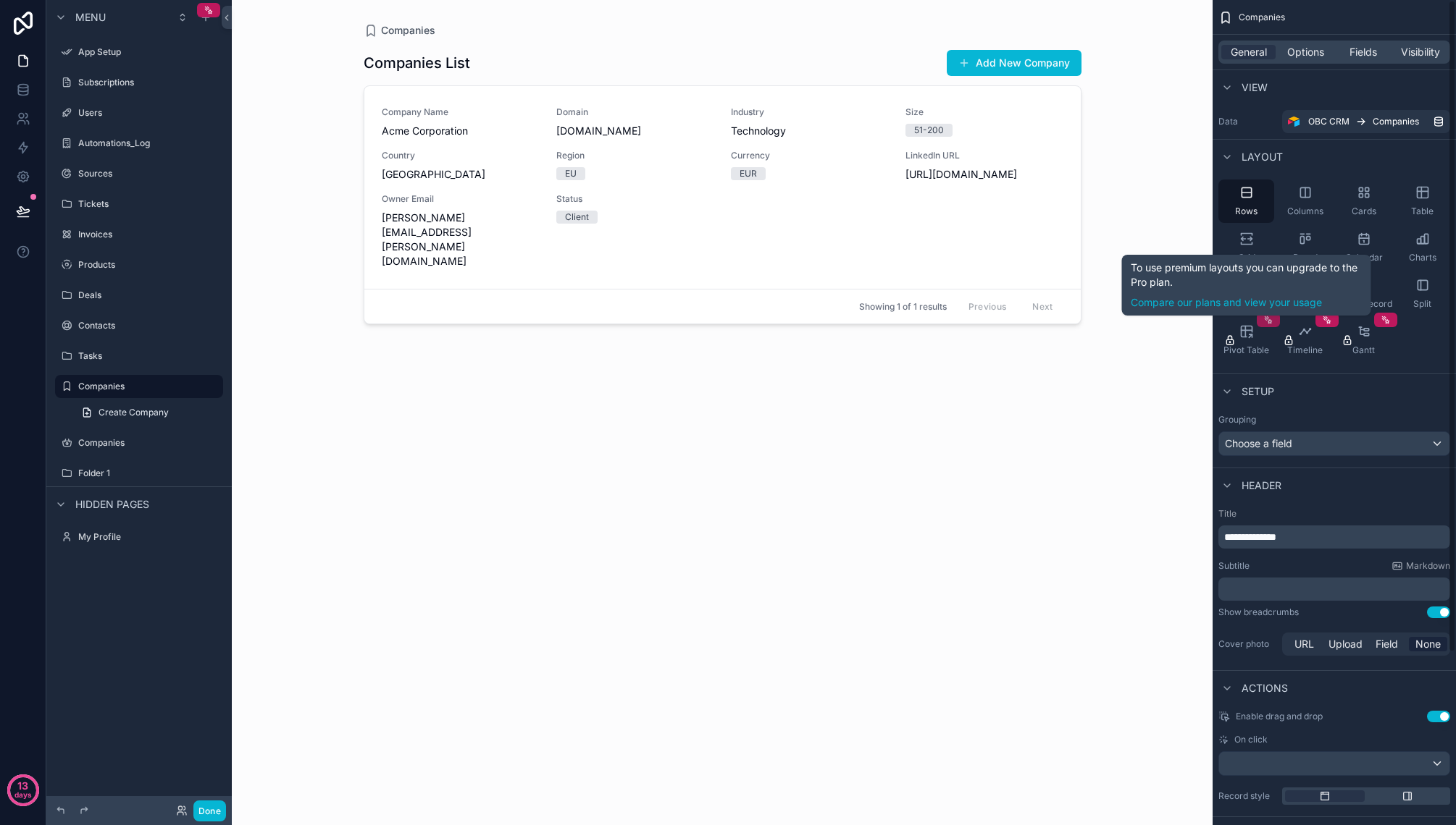
click at [1268, 321] on icon "scrollable content" at bounding box center [1269, 321] width 4 height 4
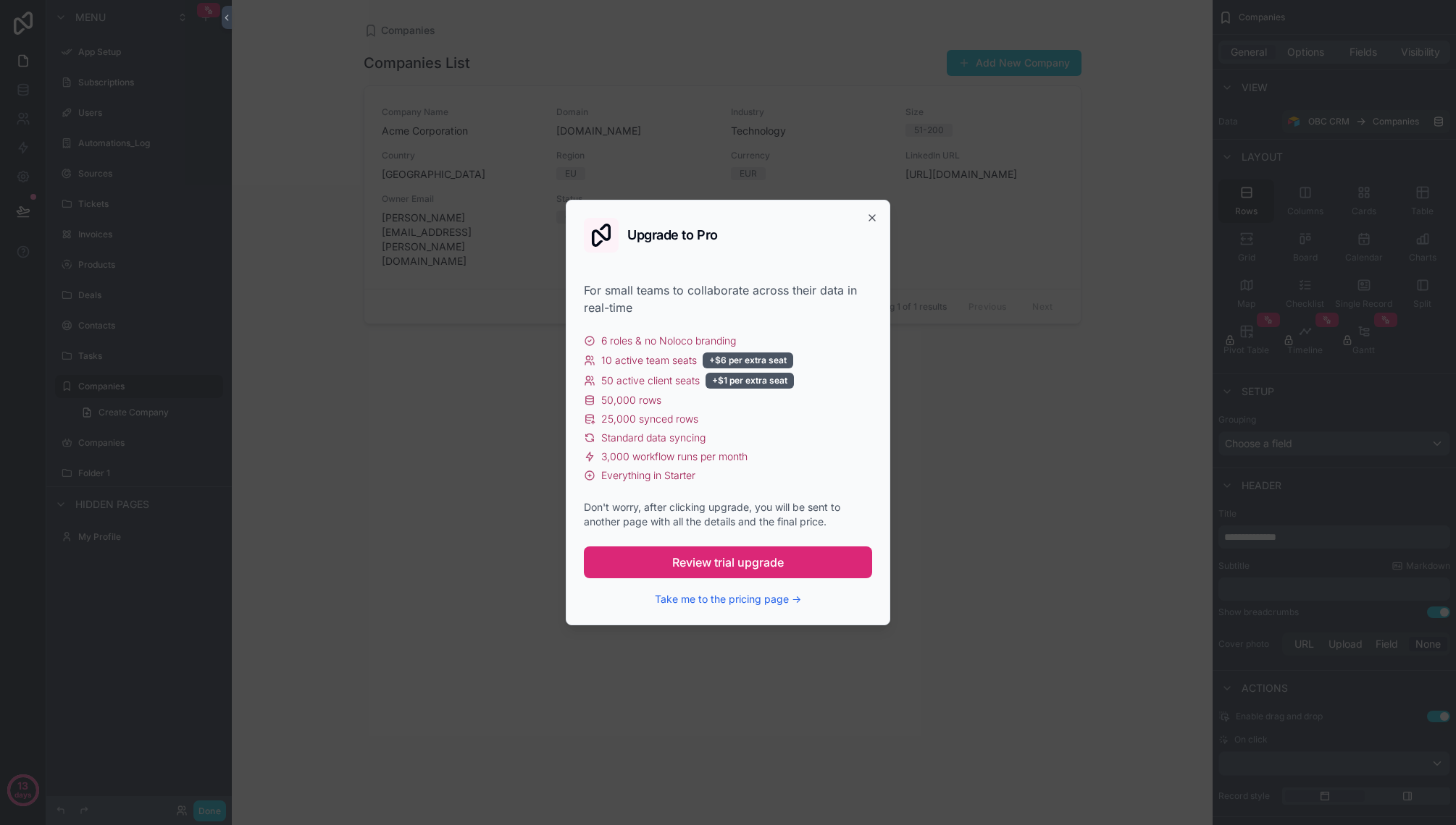
click at [765, 561] on span "Review trial upgrade" at bounding box center [728, 562] width 112 height 18
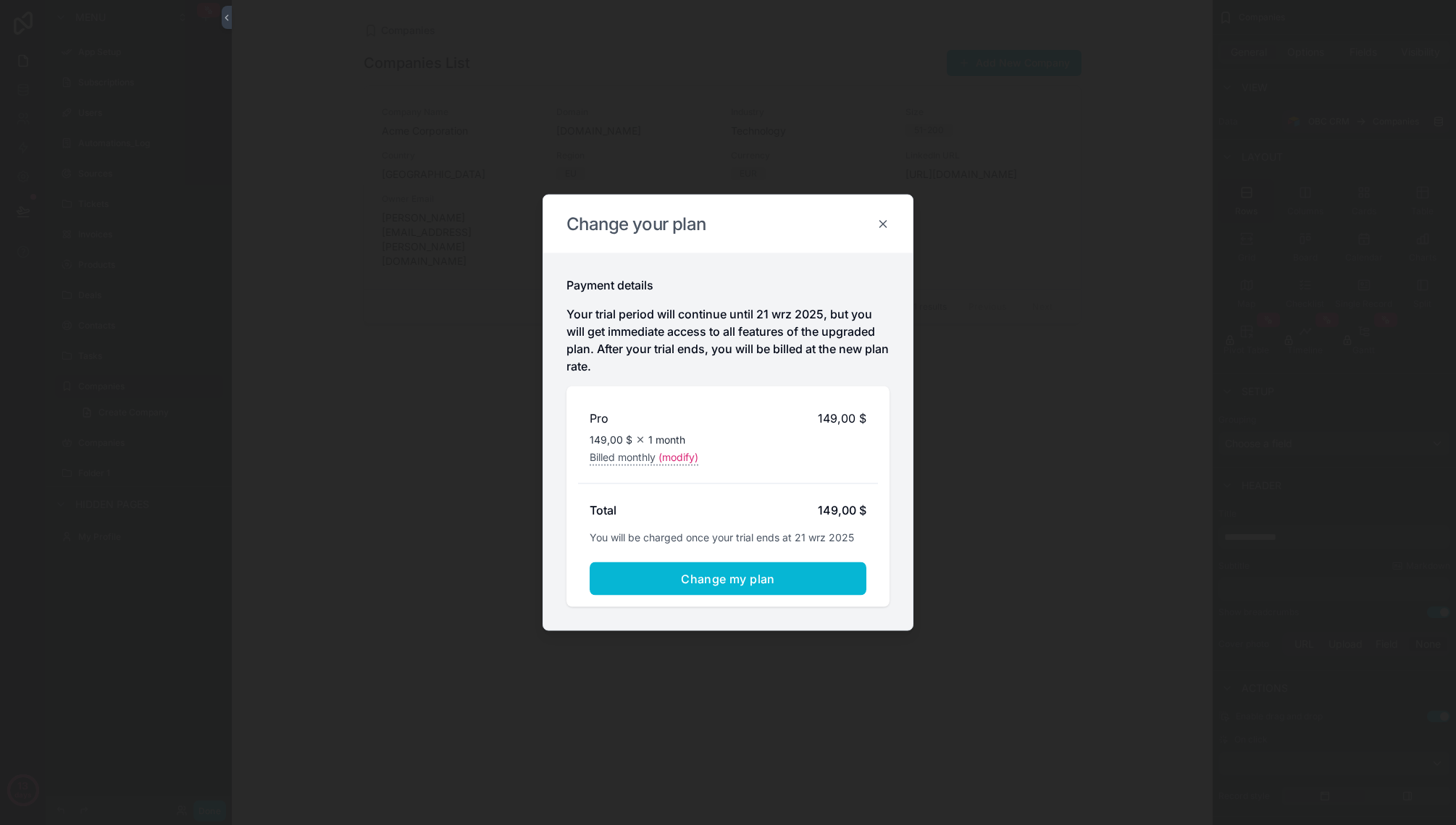
click at [884, 222] on icon at bounding box center [883, 224] width 7 height 7
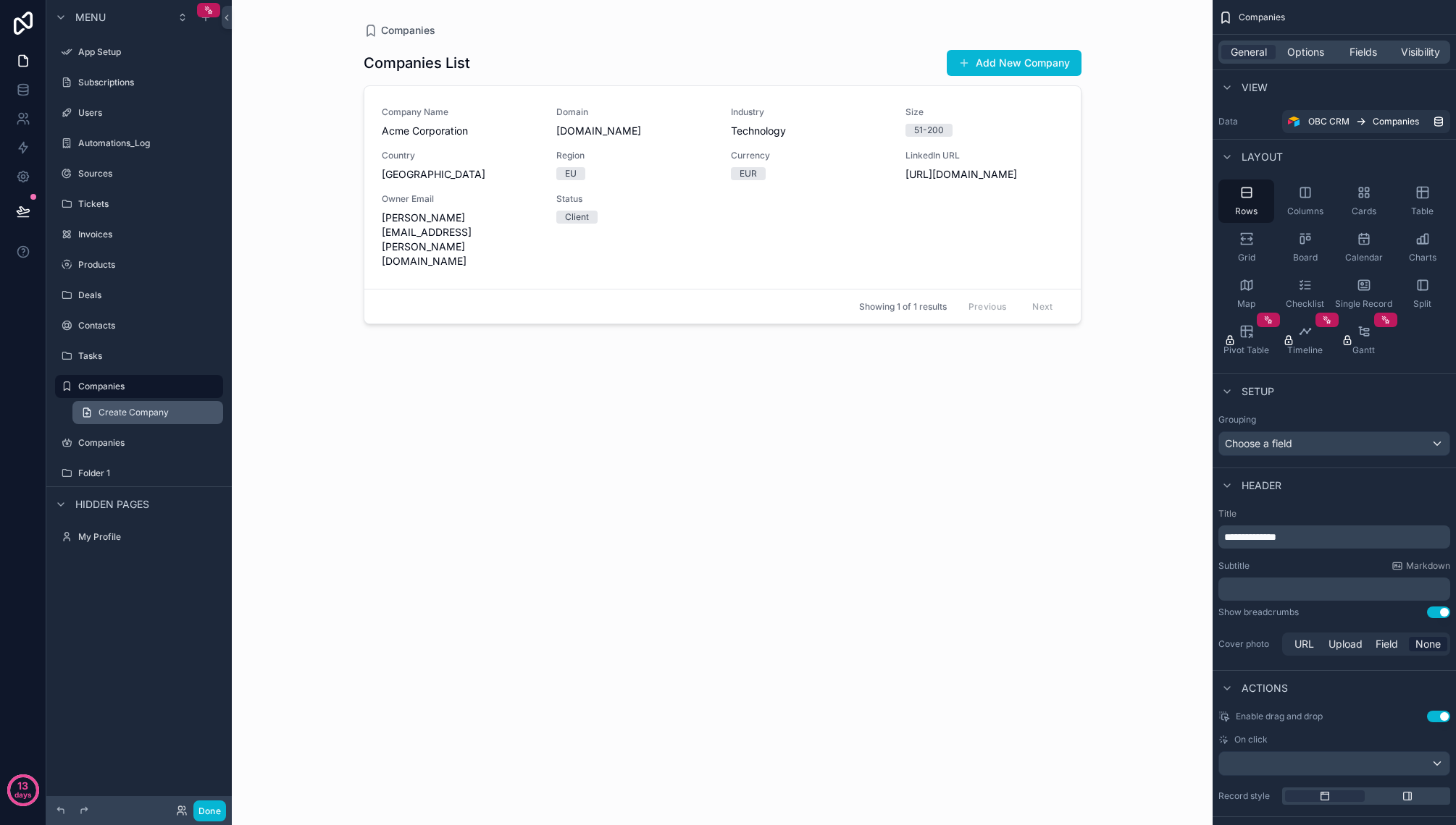
click at [133, 409] on span "Create Company" at bounding box center [134, 412] width 70 height 11
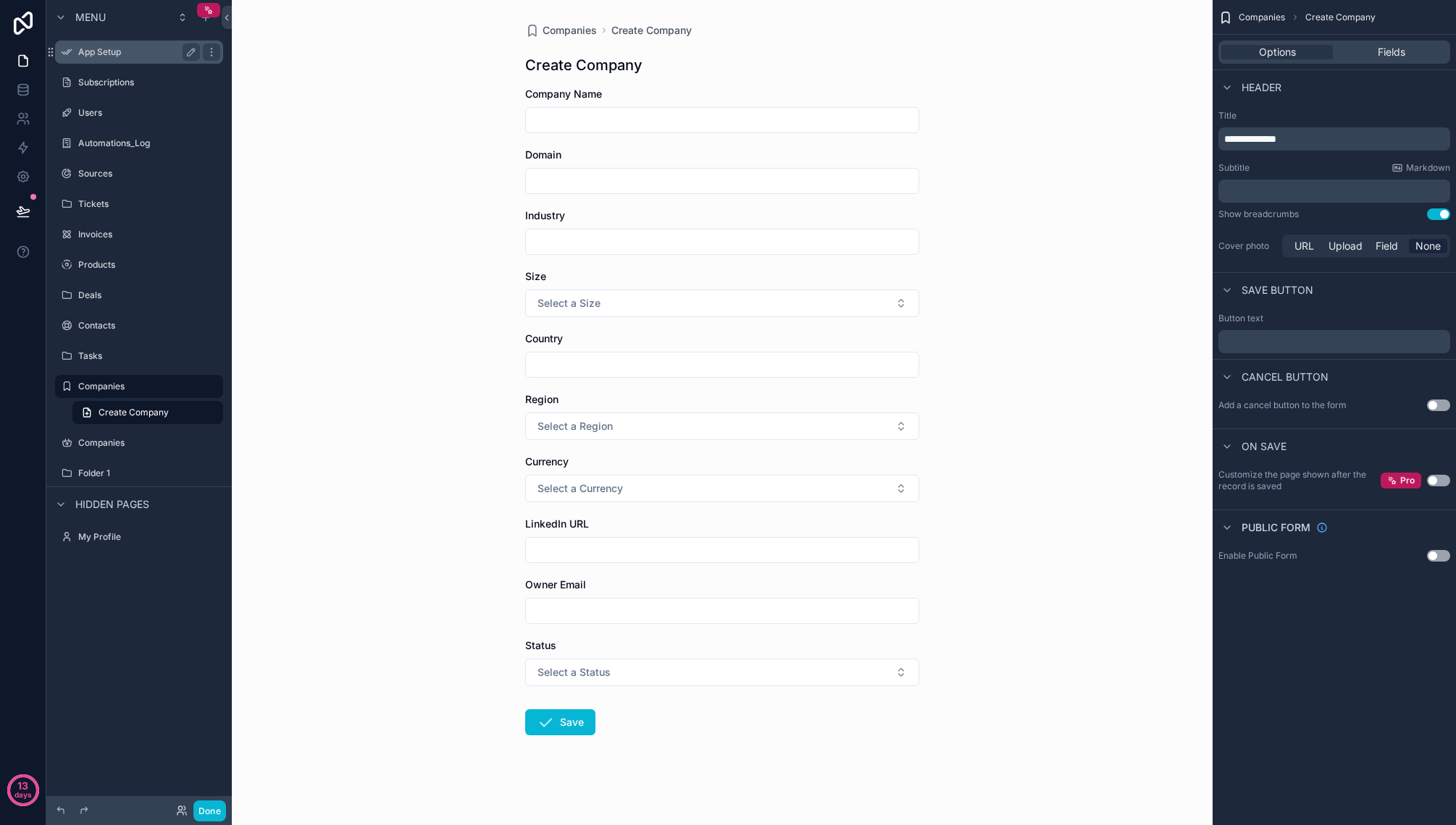
click at [116, 53] on label "App Setup" at bounding box center [136, 52] width 116 height 11
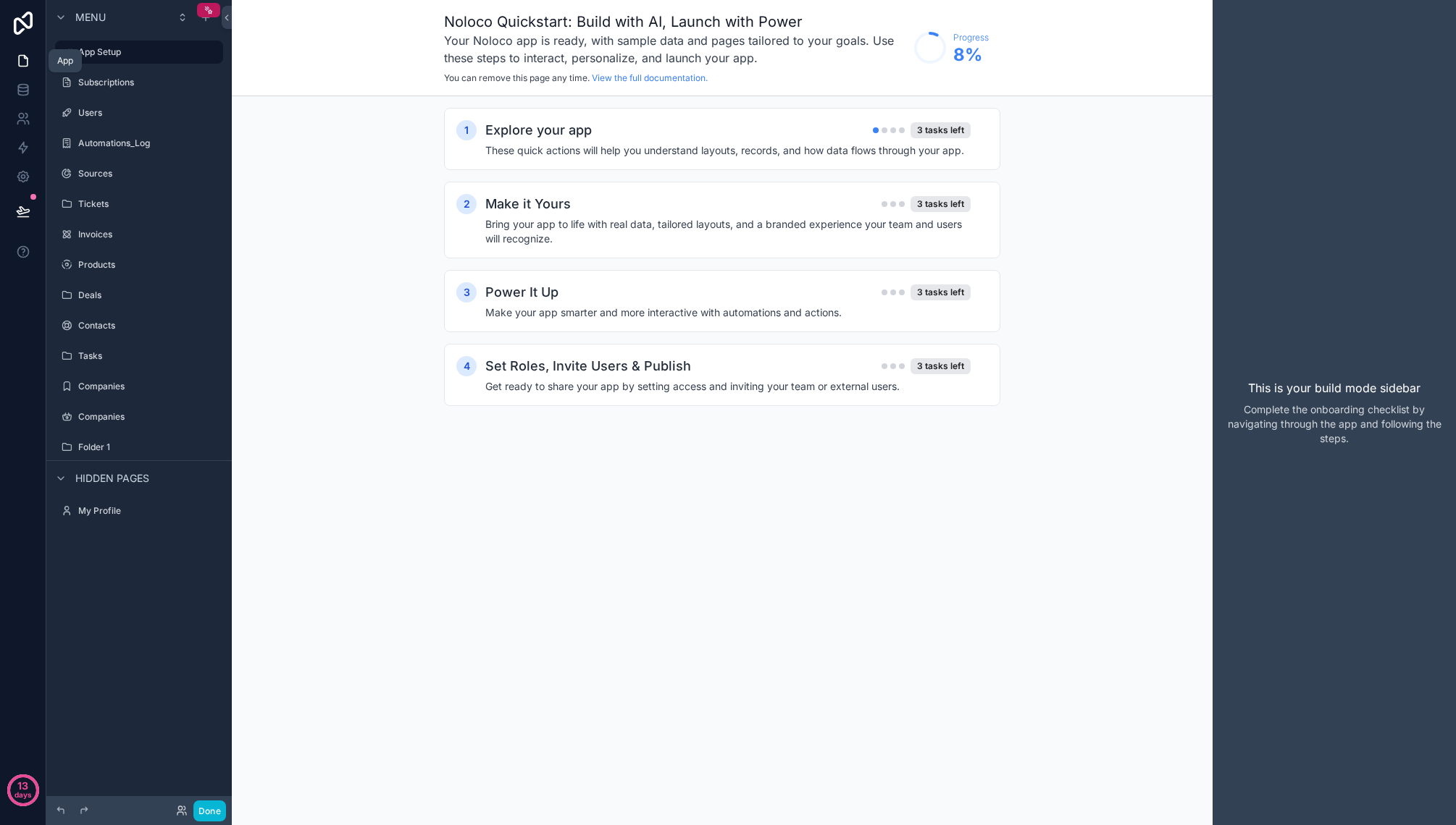
click at [34, 62] on link at bounding box center [23, 61] width 46 height 29
click at [686, 143] on div "Explore your app 3 tasks left These quick actions will help you understand layo…" at bounding box center [737, 138] width 503 height 37
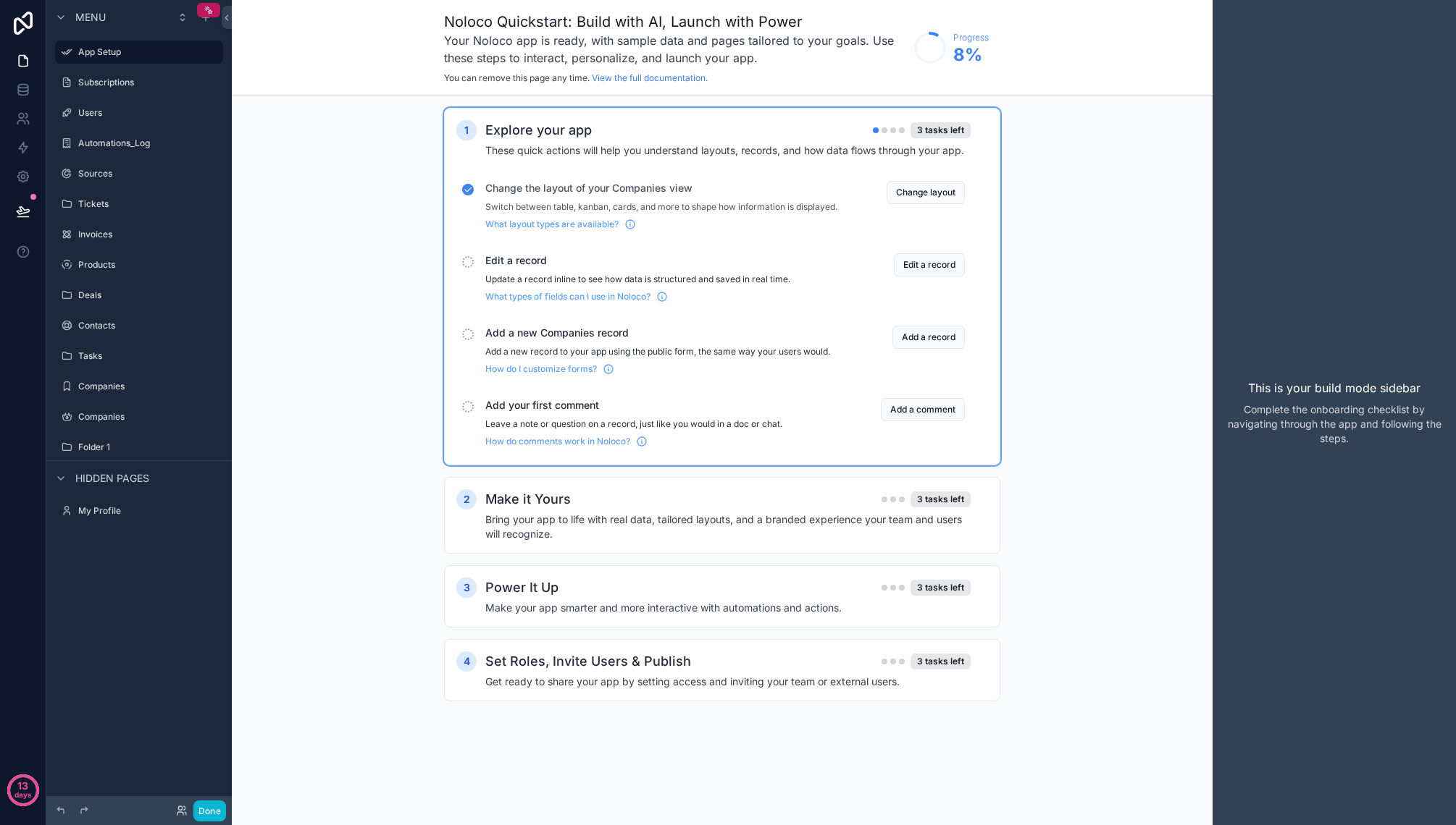
click at [388, 277] on div "1 Explore your app 3 tasks left These quick actions will help you understand la…" at bounding box center [722, 419] width 981 height 645
click at [365, 274] on div "1 Explore your app 3 tasks left These quick actions will help you understand la…" at bounding box center [722, 419] width 981 height 645
click at [208, 809] on button "Done" at bounding box center [209, 810] width 33 height 21
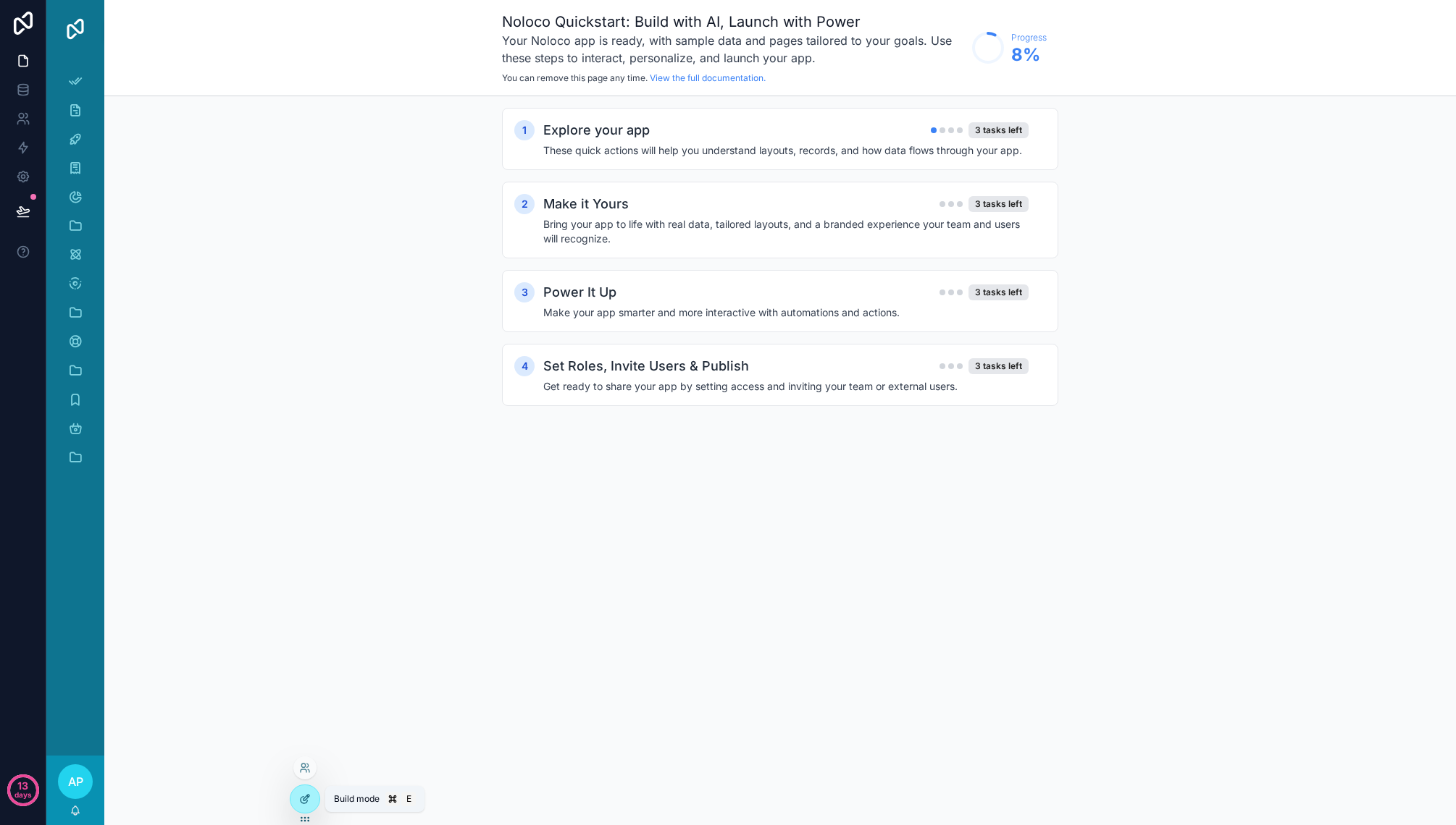
click at [301, 791] on div at bounding box center [305, 799] width 29 height 28
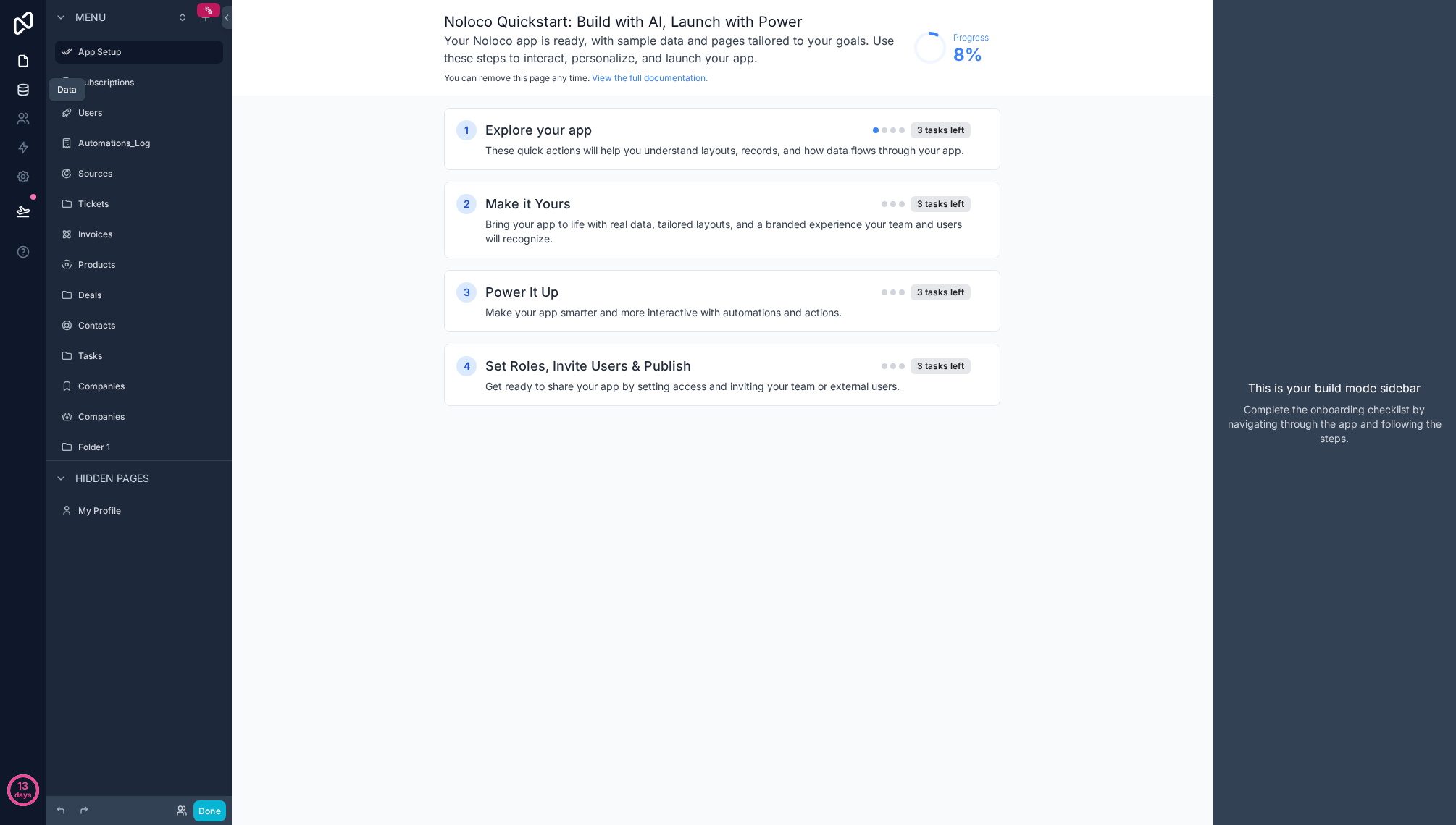
click at [18, 91] on icon at bounding box center [23, 93] width 9 height 6
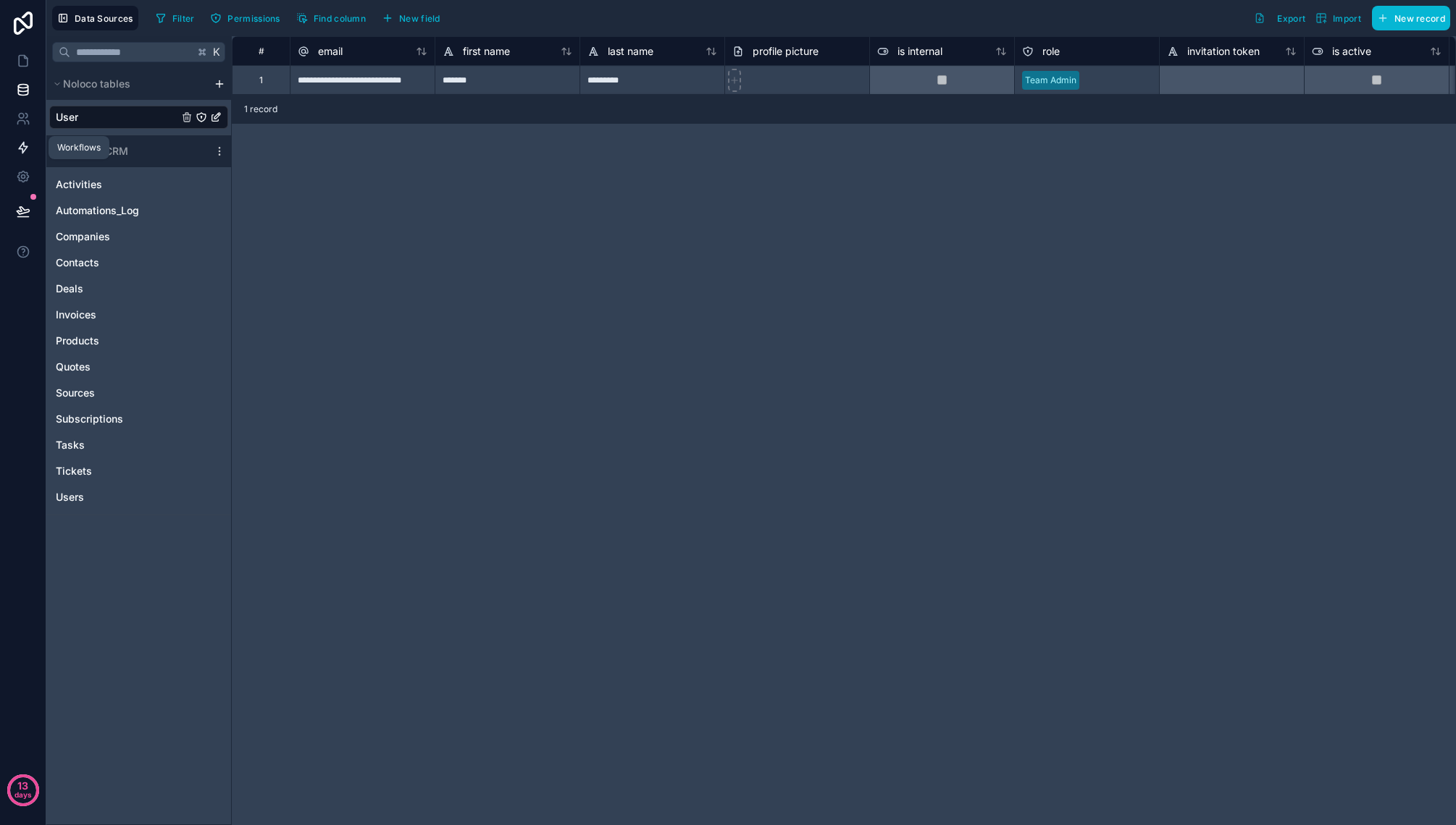
click at [19, 147] on icon at bounding box center [23, 147] width 15 height 15
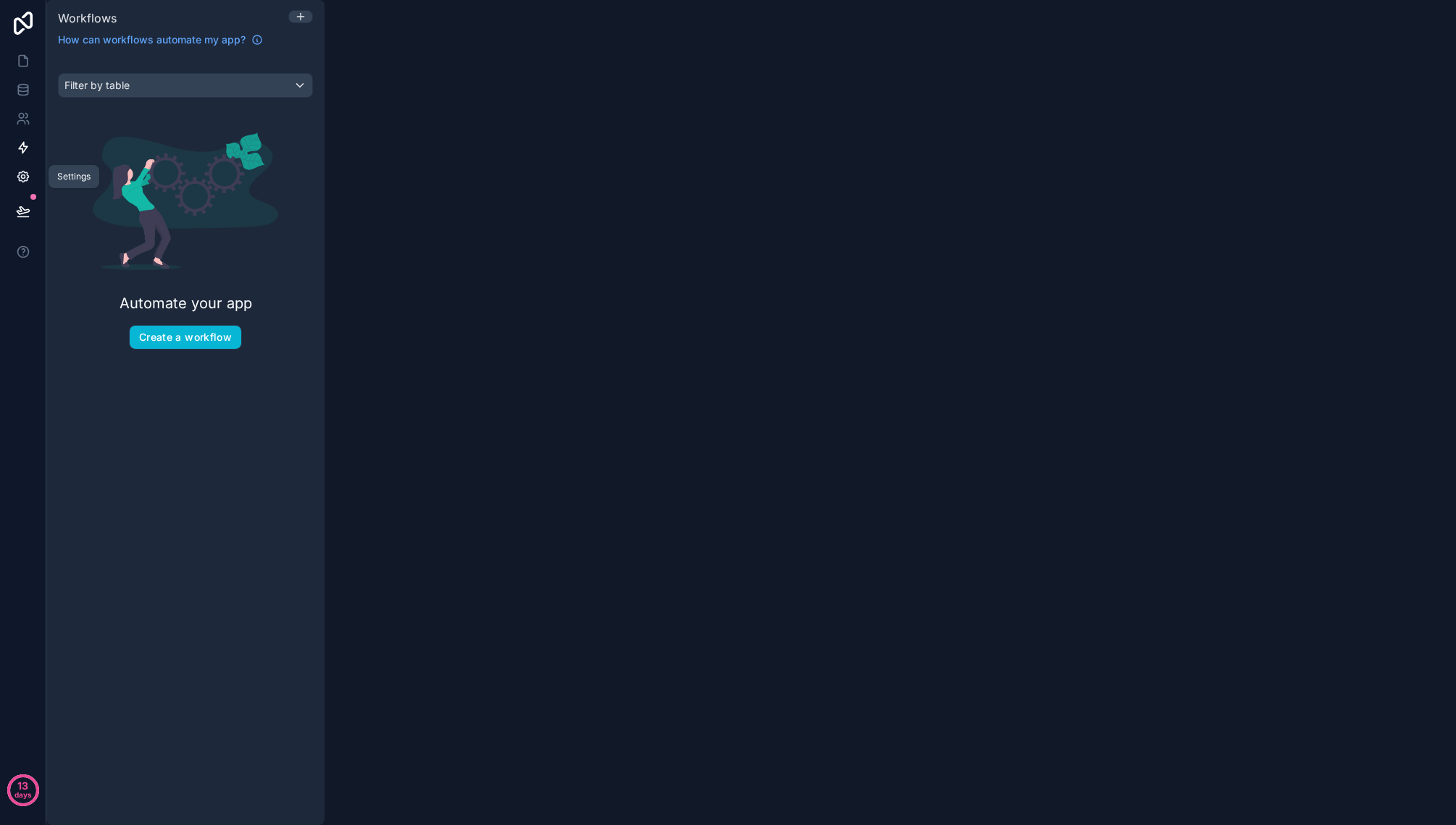
click at [20, 173] on icon at bounding box center [23, 176] width 15 height 15
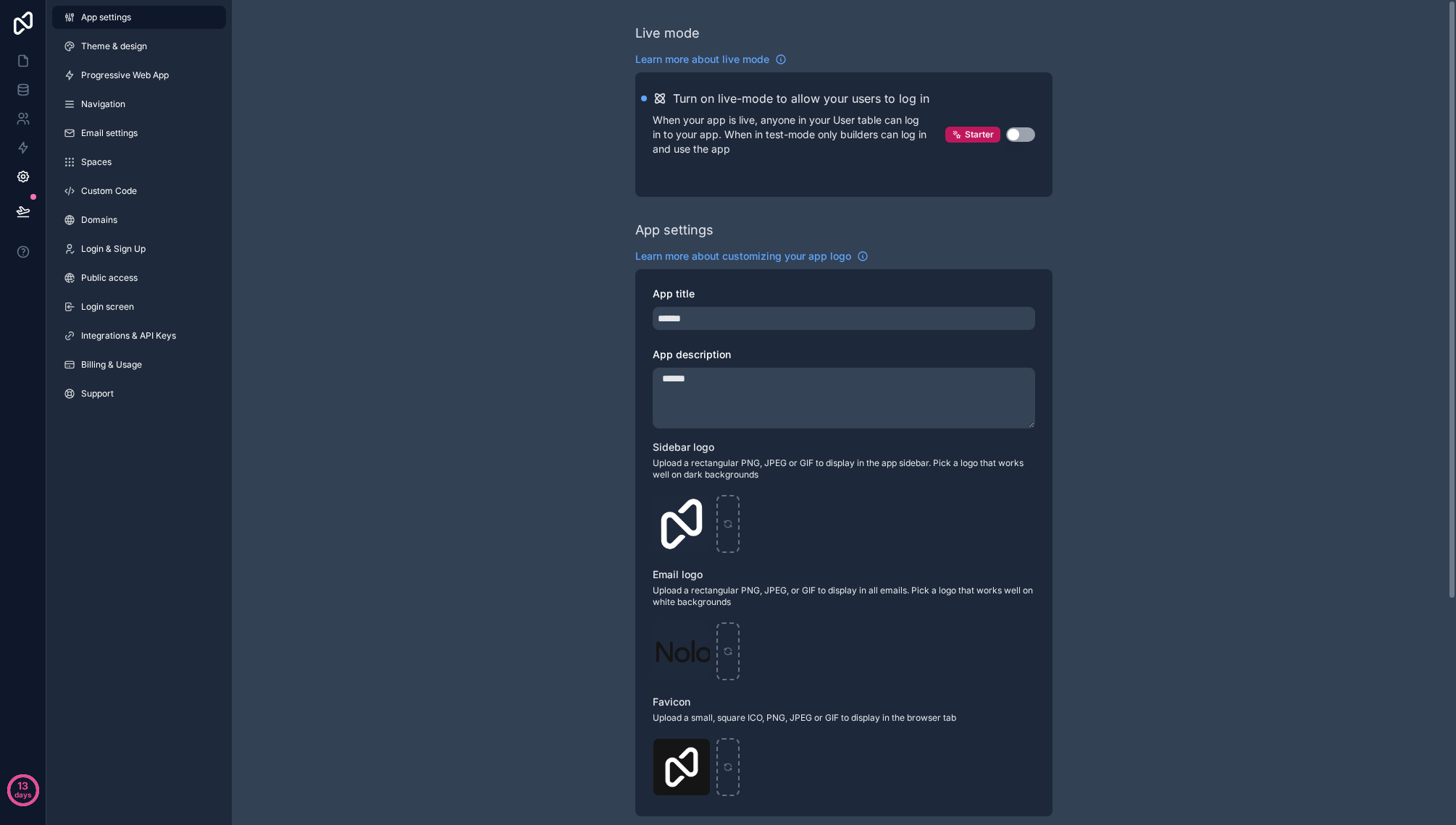
click at [336, 73] on div "Live mode Learn more about live mode Turn on live-mode to allow your users to l…" at bounding box center [843, 568] width 1224 height 1135
click at [25, 62] on icon at bounding box center [23, 60] width 15 height 15
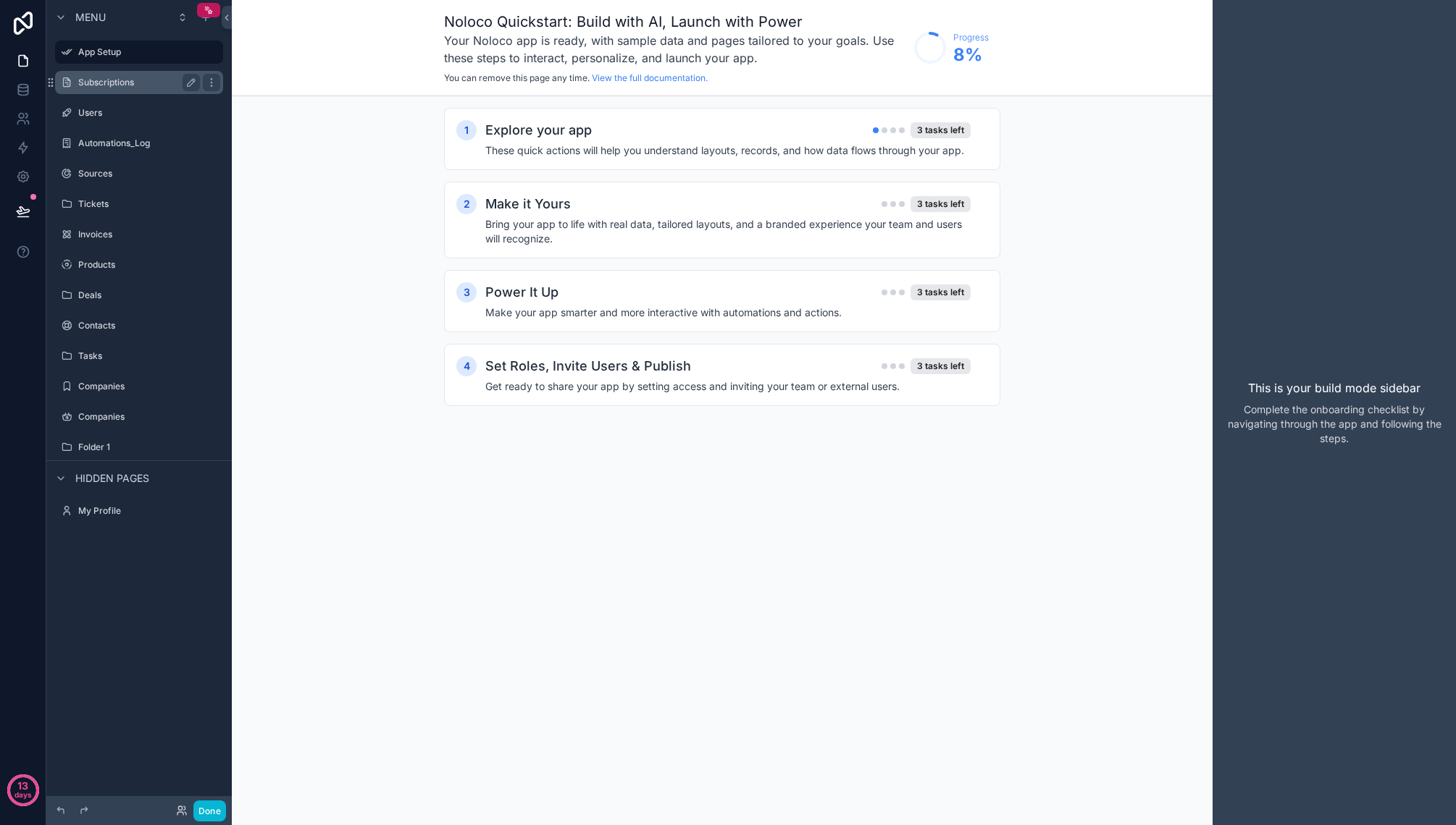
click at [140, 79] on label "Subscriptions" at bounding box center [136, 82] width 116 height 11
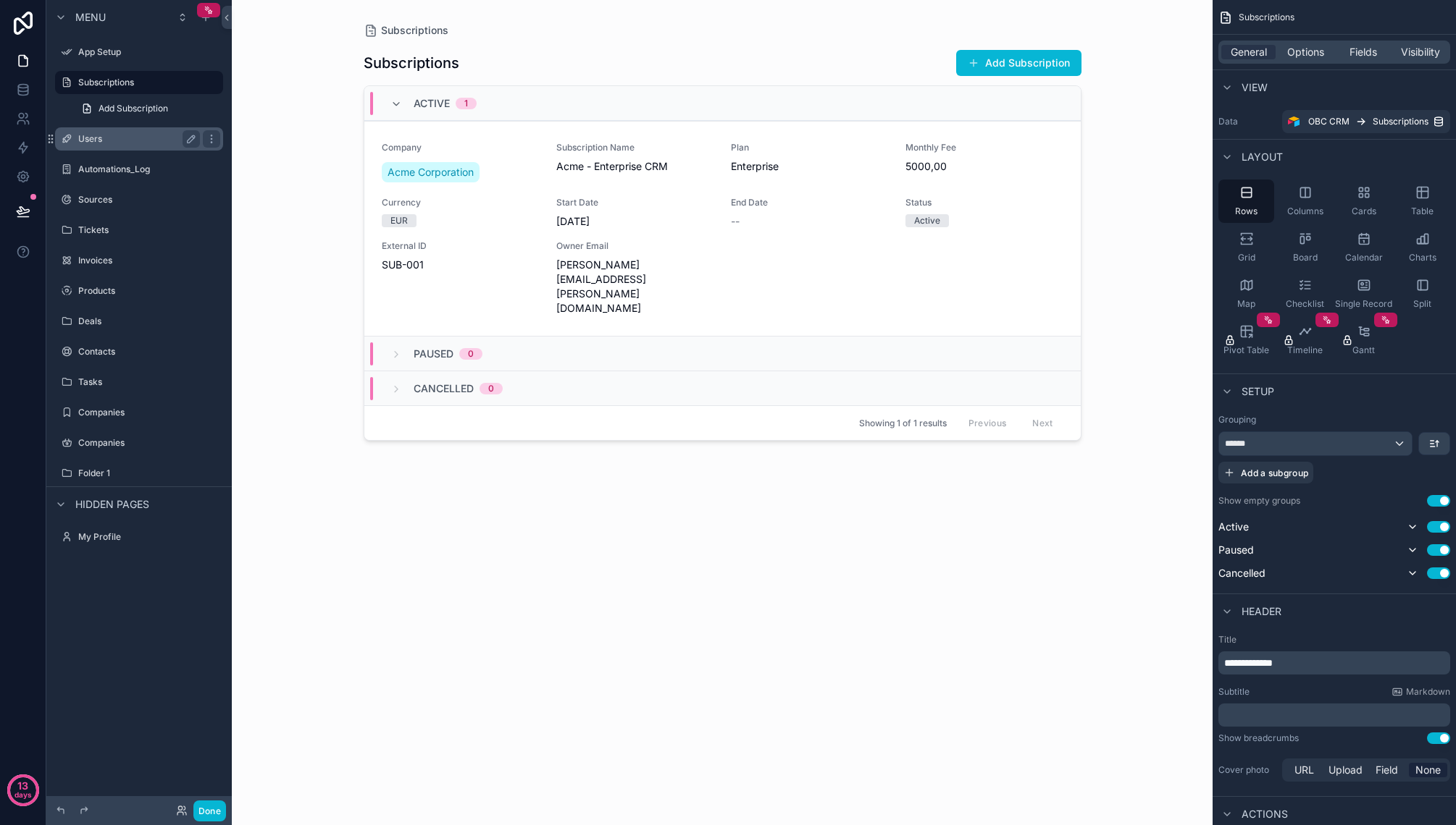
click at [116, 136] on label "Users" at bounding box center [136, 138] width 116 height 11
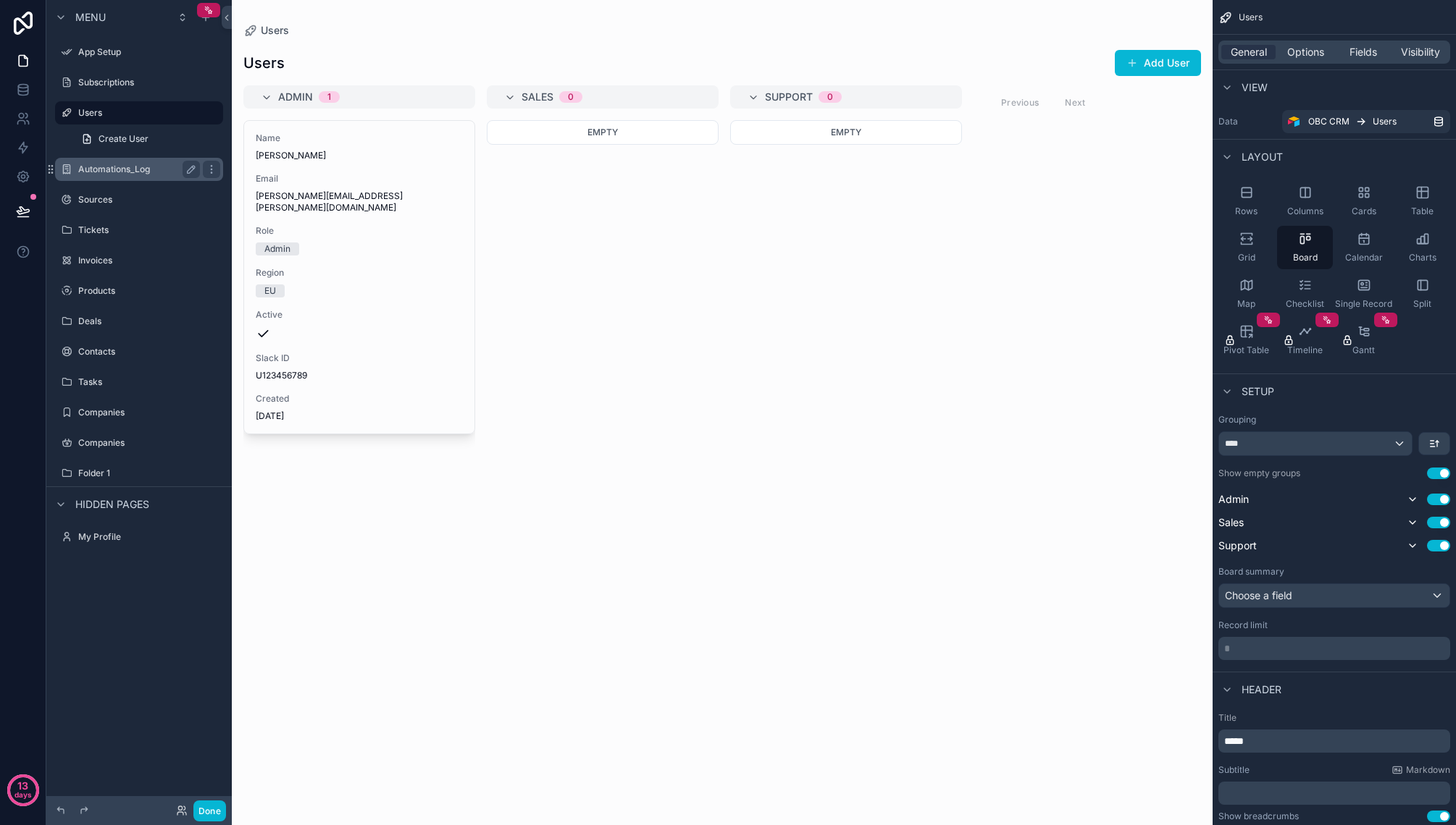
click at [118, 170] on label "Automations_Log" at bounding box center [136, 169] width 116 height 11
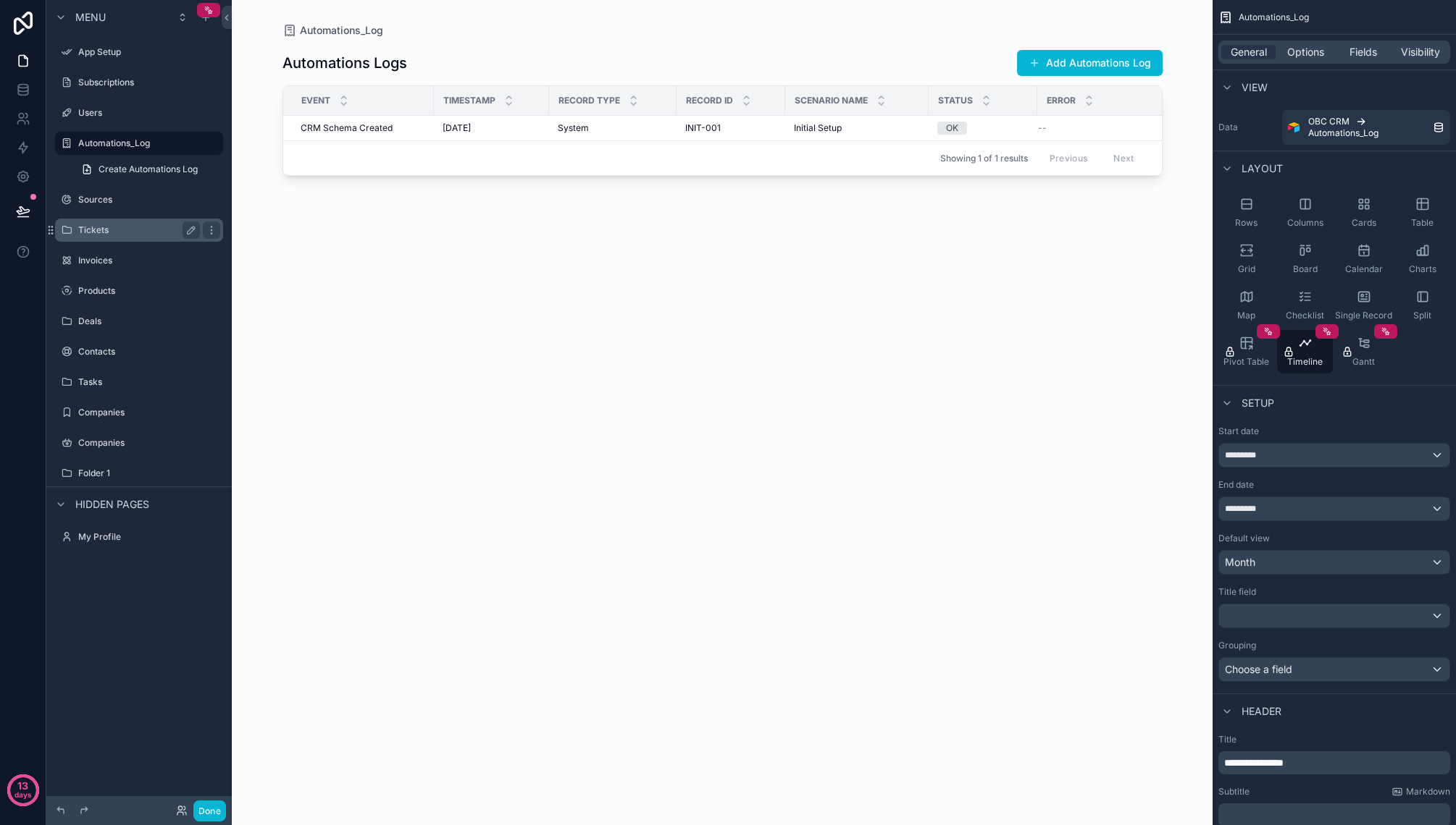
click at [112, 231] on label "Tickets" at bounding box center [136, 230] width 116 height 11
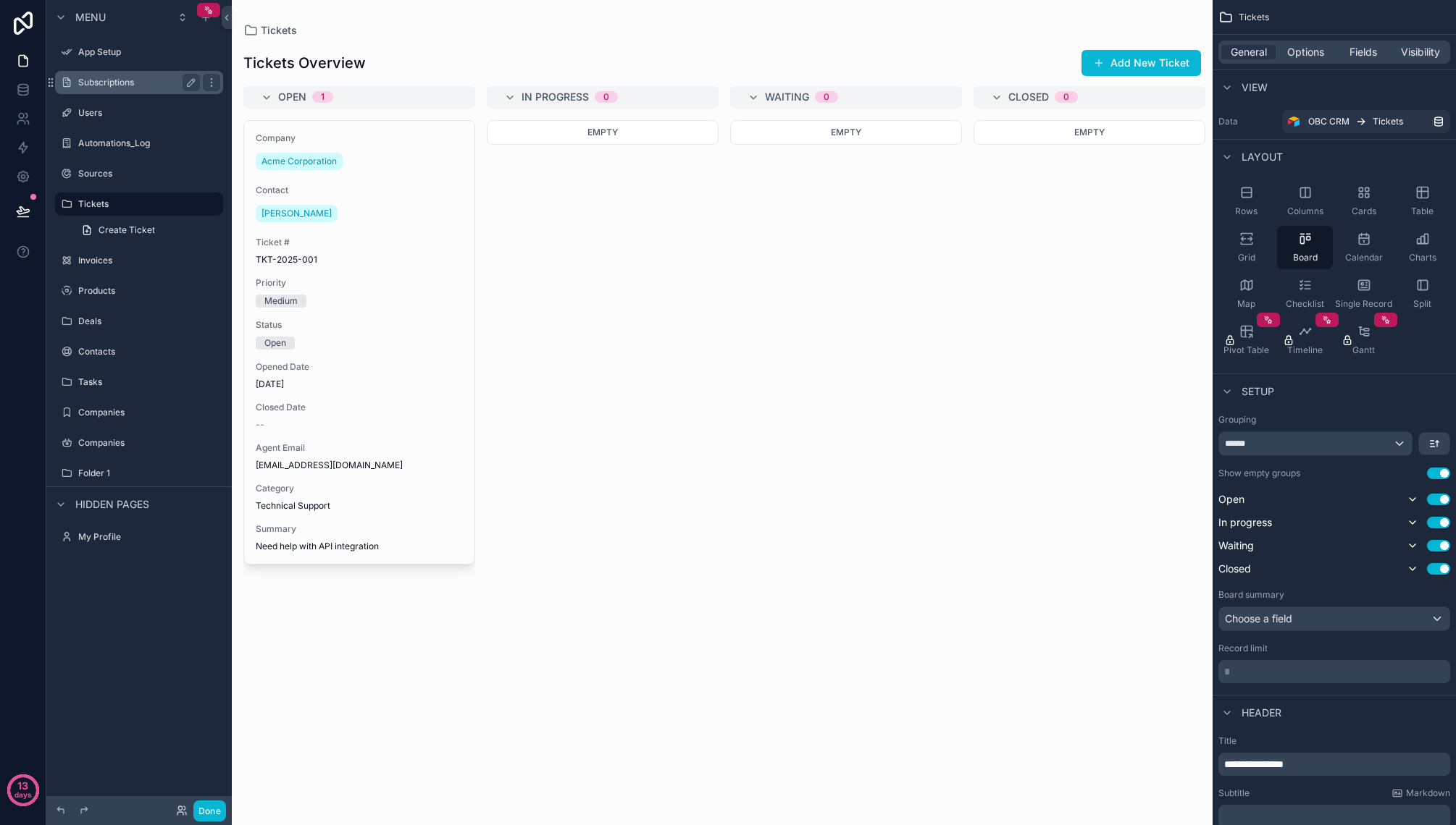
click at [122, 76] on label "Subscriptions" at bounding box center [136, 82] width 116 height 11
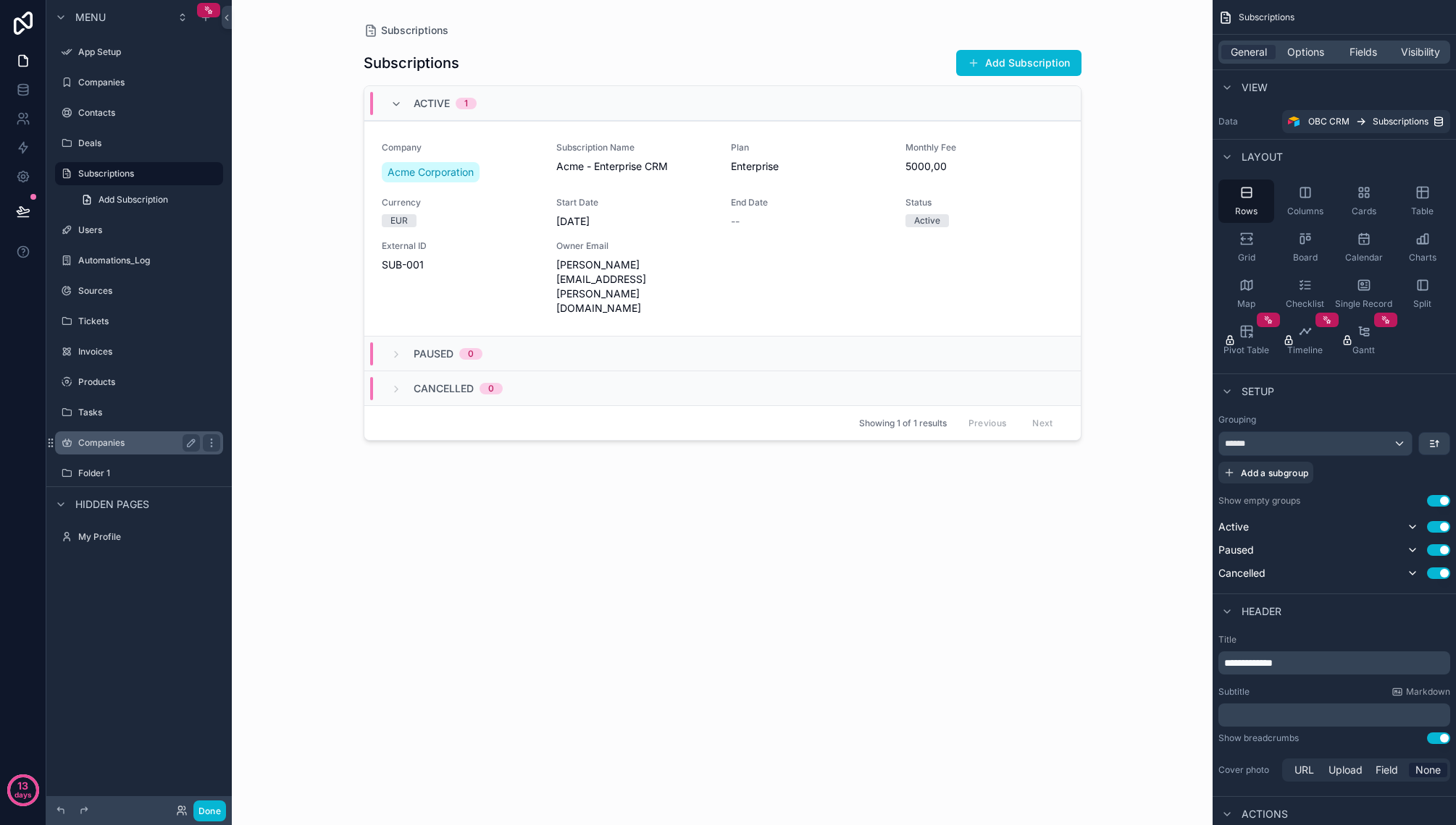
click at [101, 445] on label "Companies" at bounding box center [136, 442] width 116 height 11
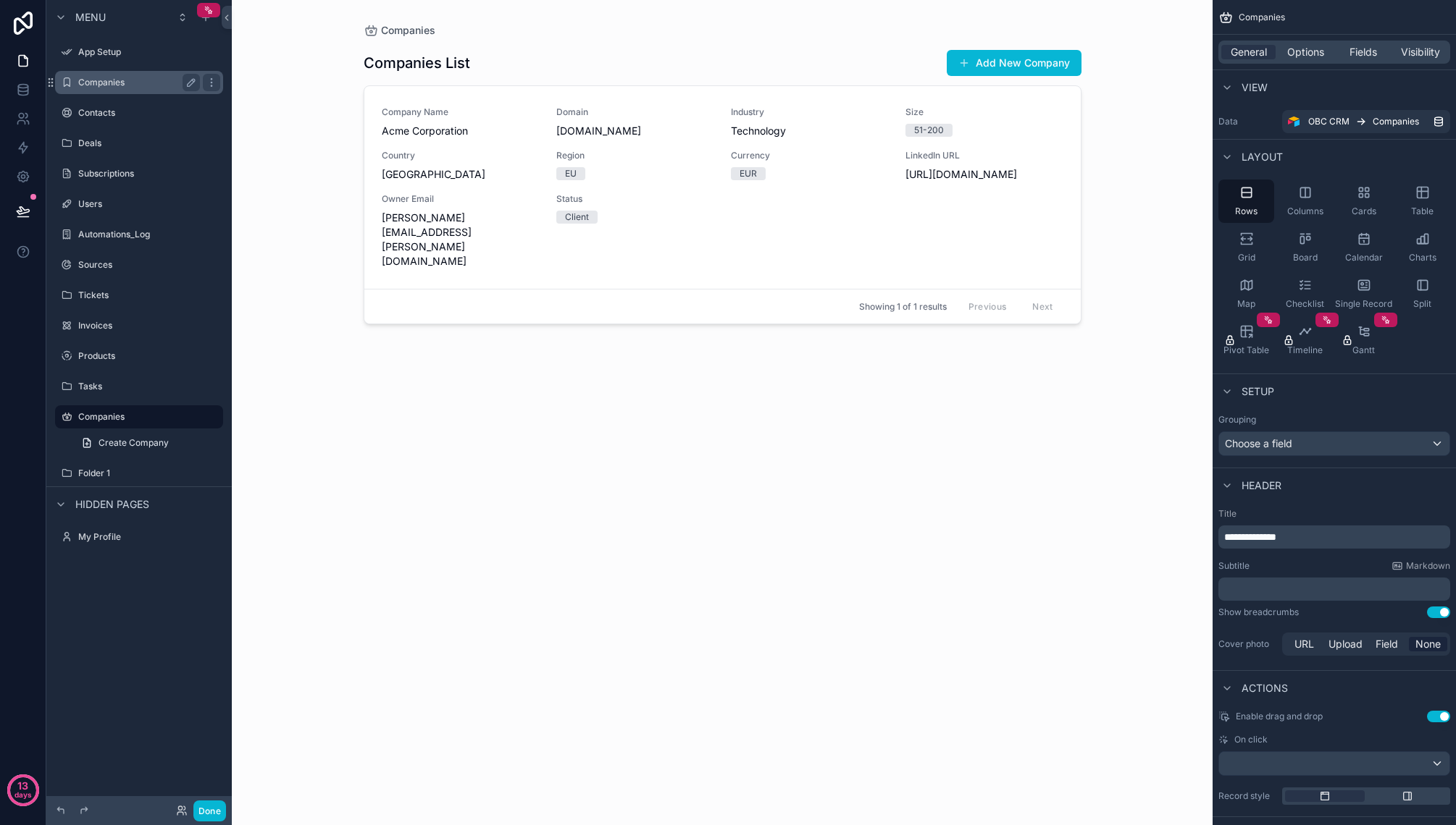
click at [124, 82] on label "Companies" at bounding box center [136, 82] width 116 height 11
click at [117, 83] on label "Companies" at bounding box center [136, 82] width 116 height 11
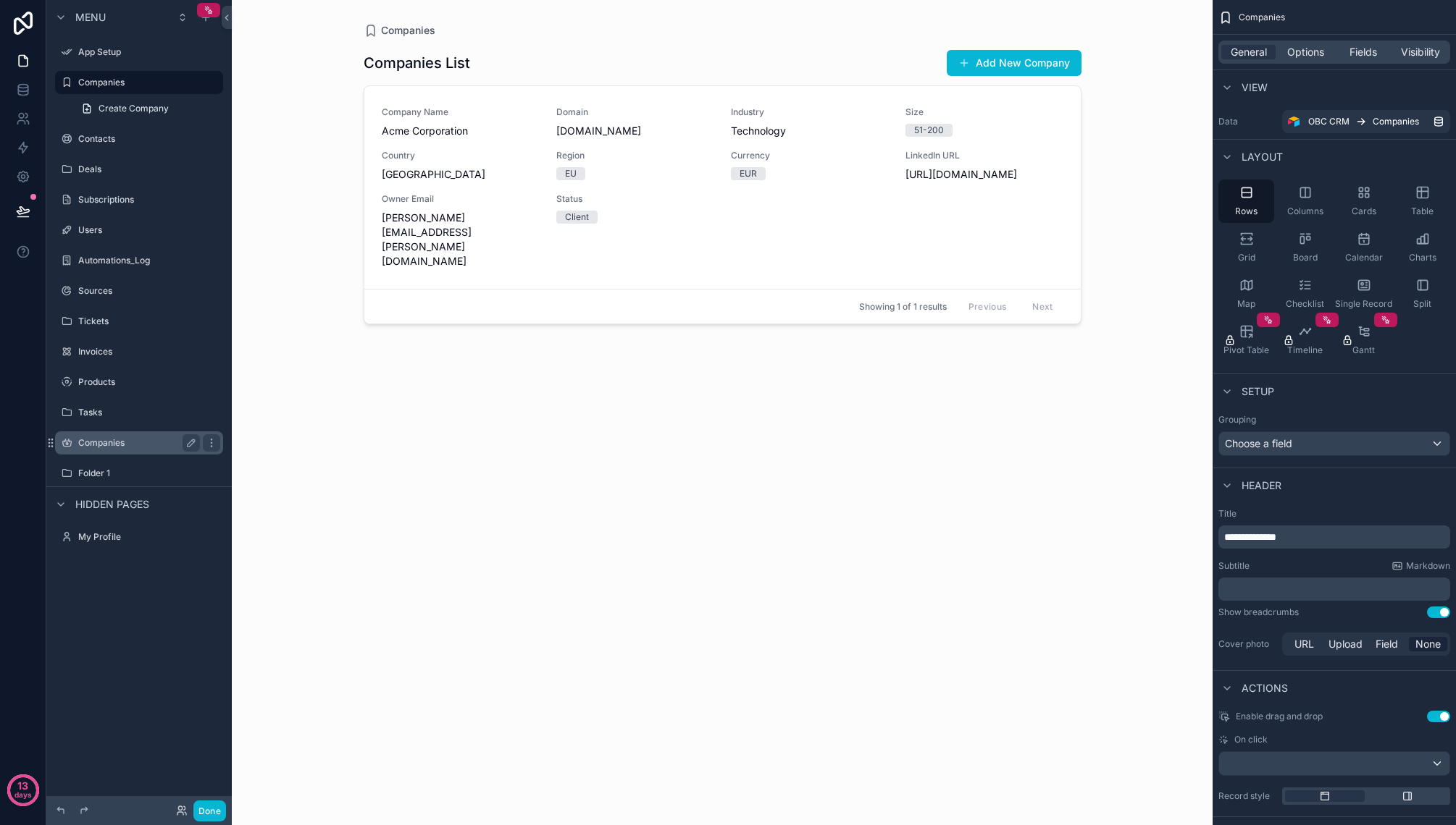
click at [130, 452] on div "Companies" at bounding box center [139, 443] width 162 height 23
click at [131, 436] on link "Create Company" at bounding box center [148, 443] width 151 height 23
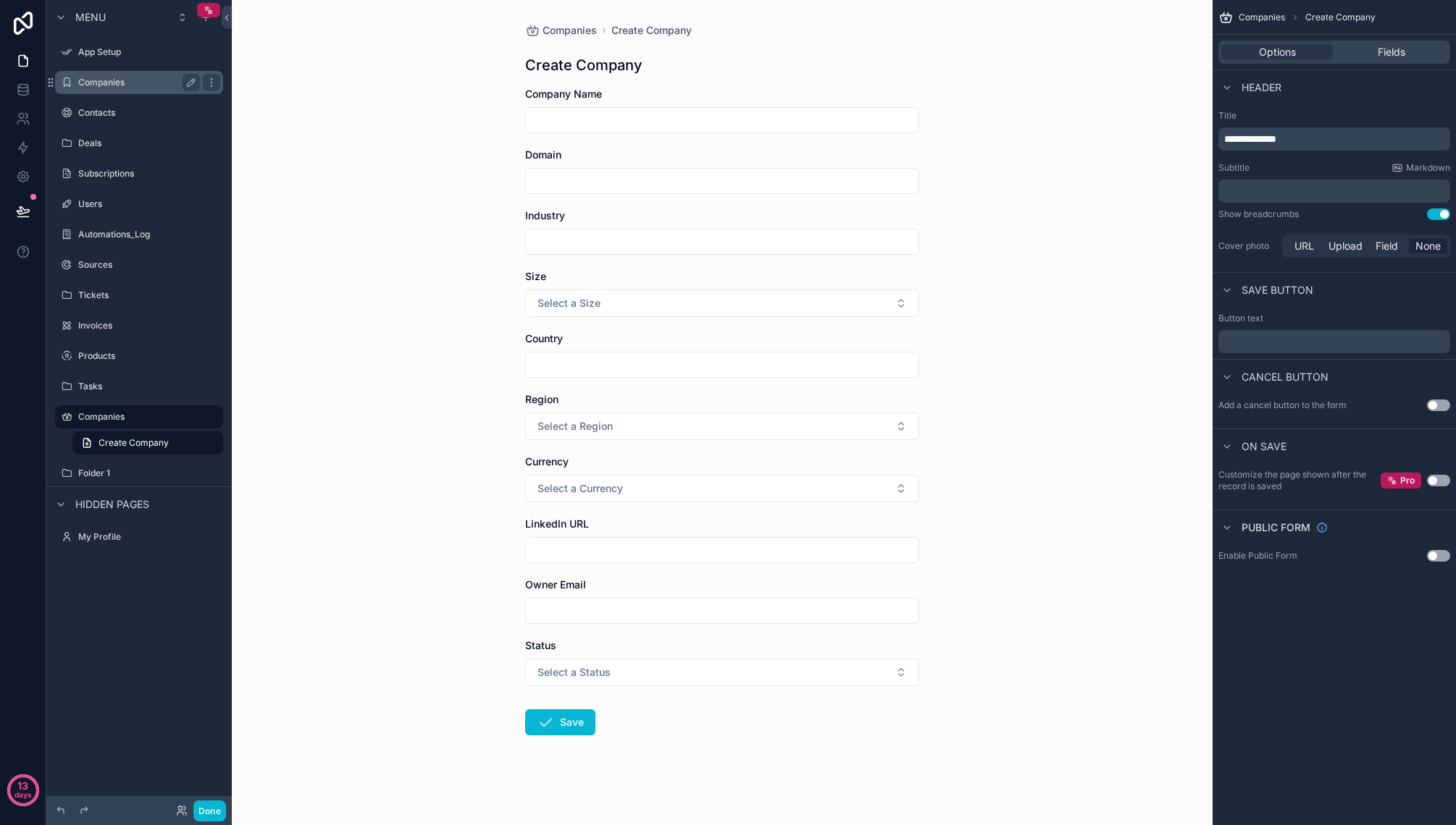
click at [139, 88] on label "Companies" at bounding box center [136, 82] width 116 height 11
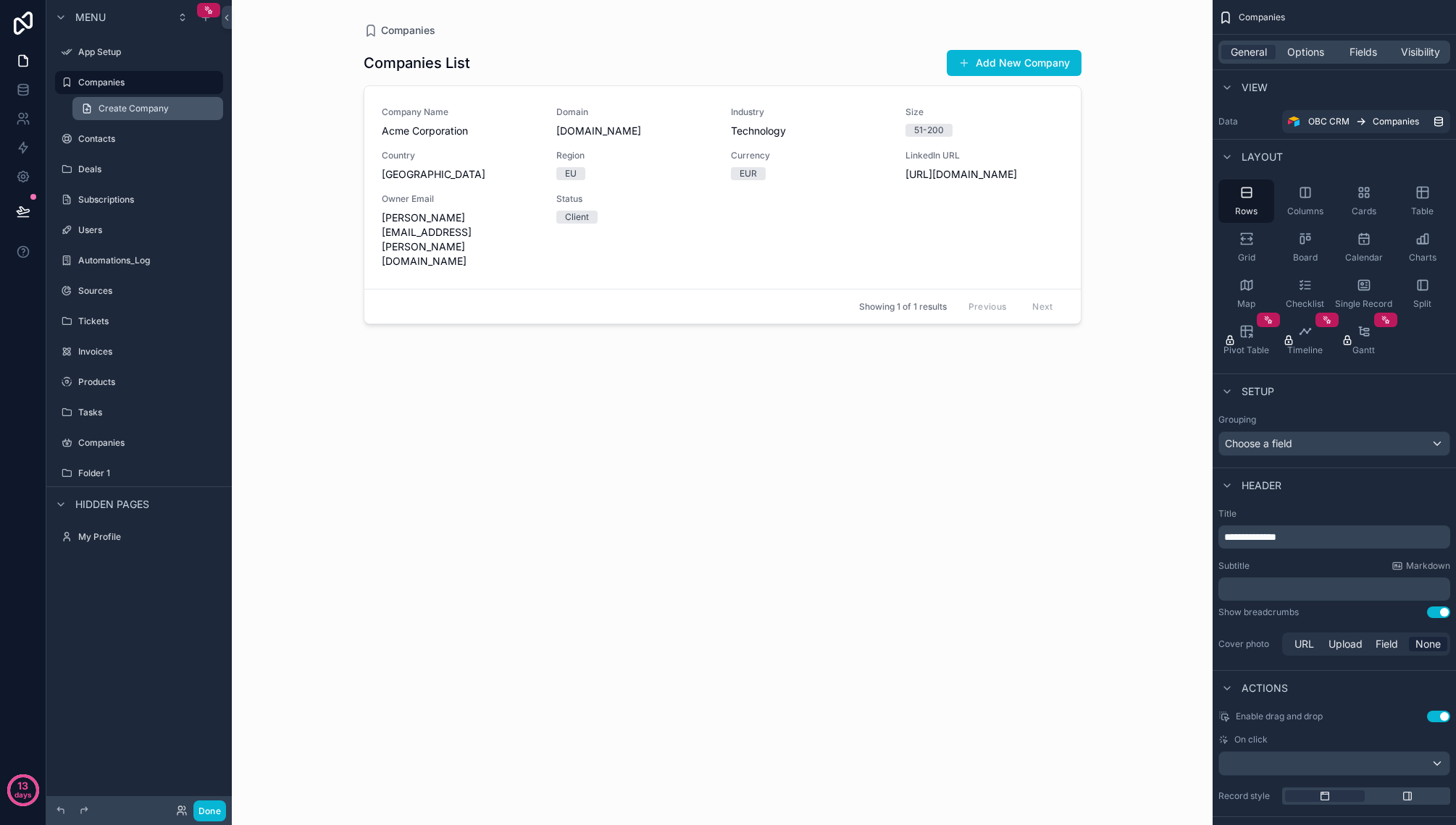
click at [139, 105] on span "Create Company" at bounding box center [134, 108] width 70 height 11
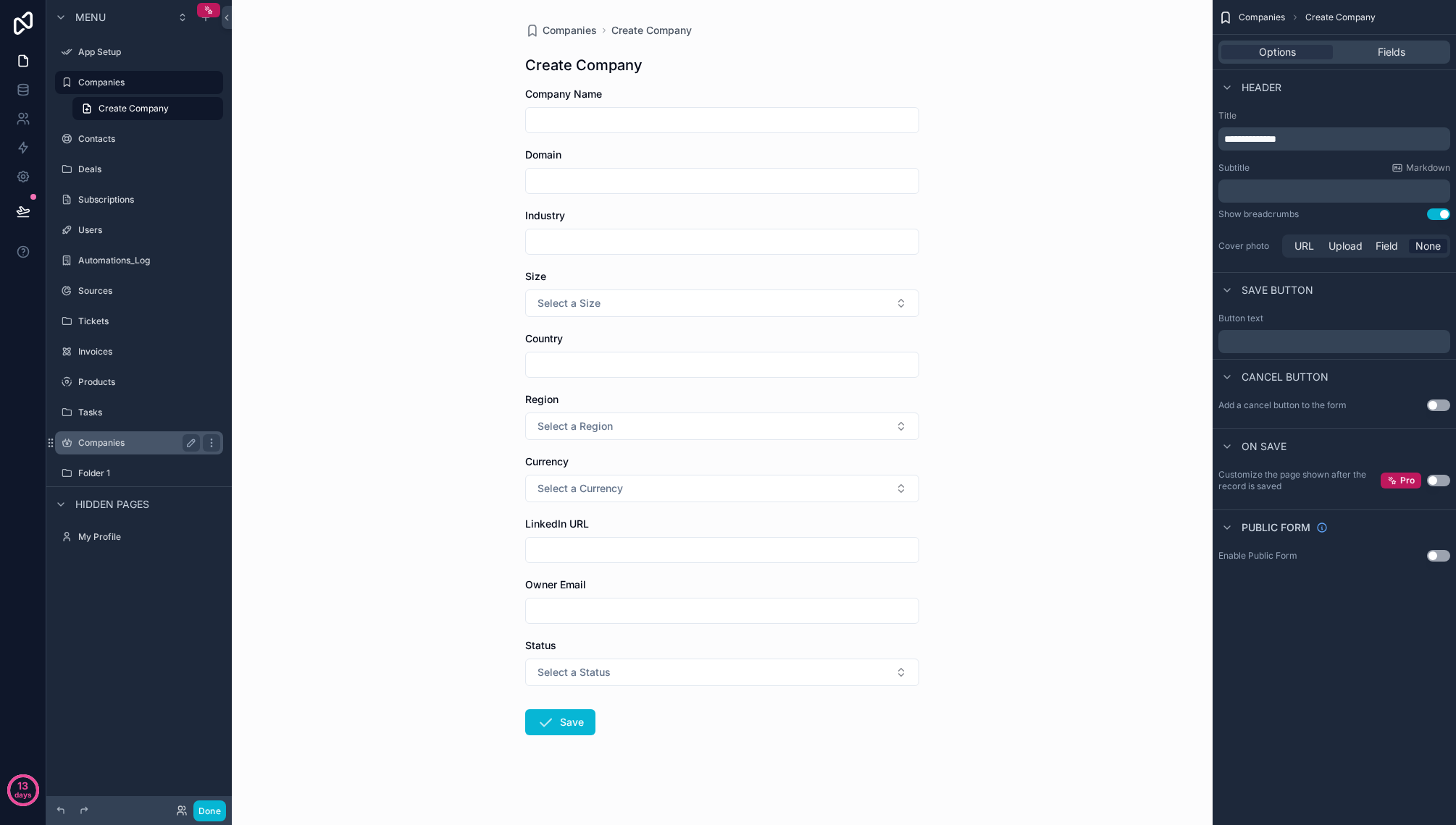
click at [139, 433] on div "Companies" at bounding box center [139, 443] width 162 height 23
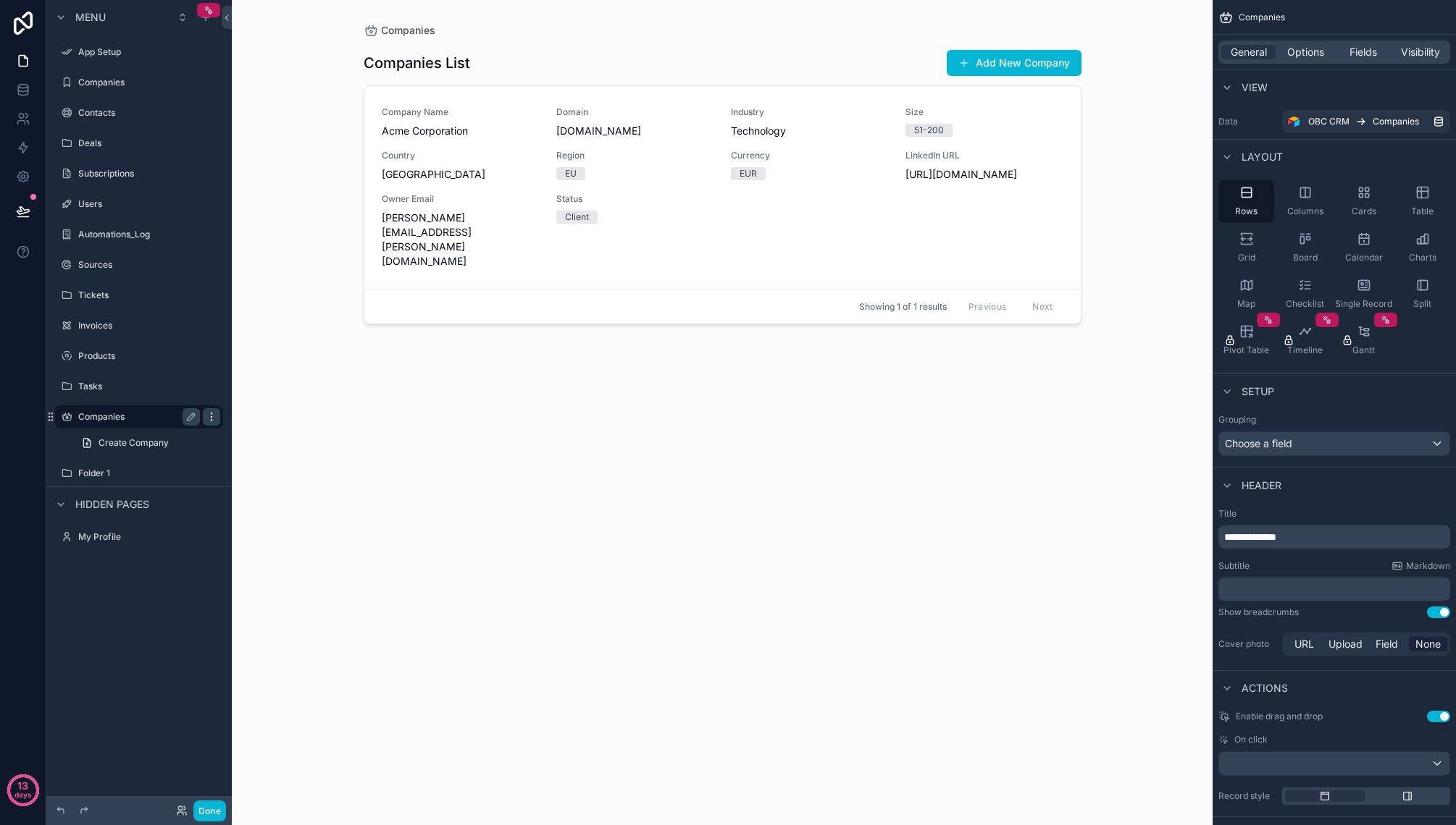
click at [209, 415] on icon "scrollable content" at bounding box center [211, 416] width 11 height 11
click at [284, 434] on span "Remove" at bounding box center [277, 437] width 38 height 15
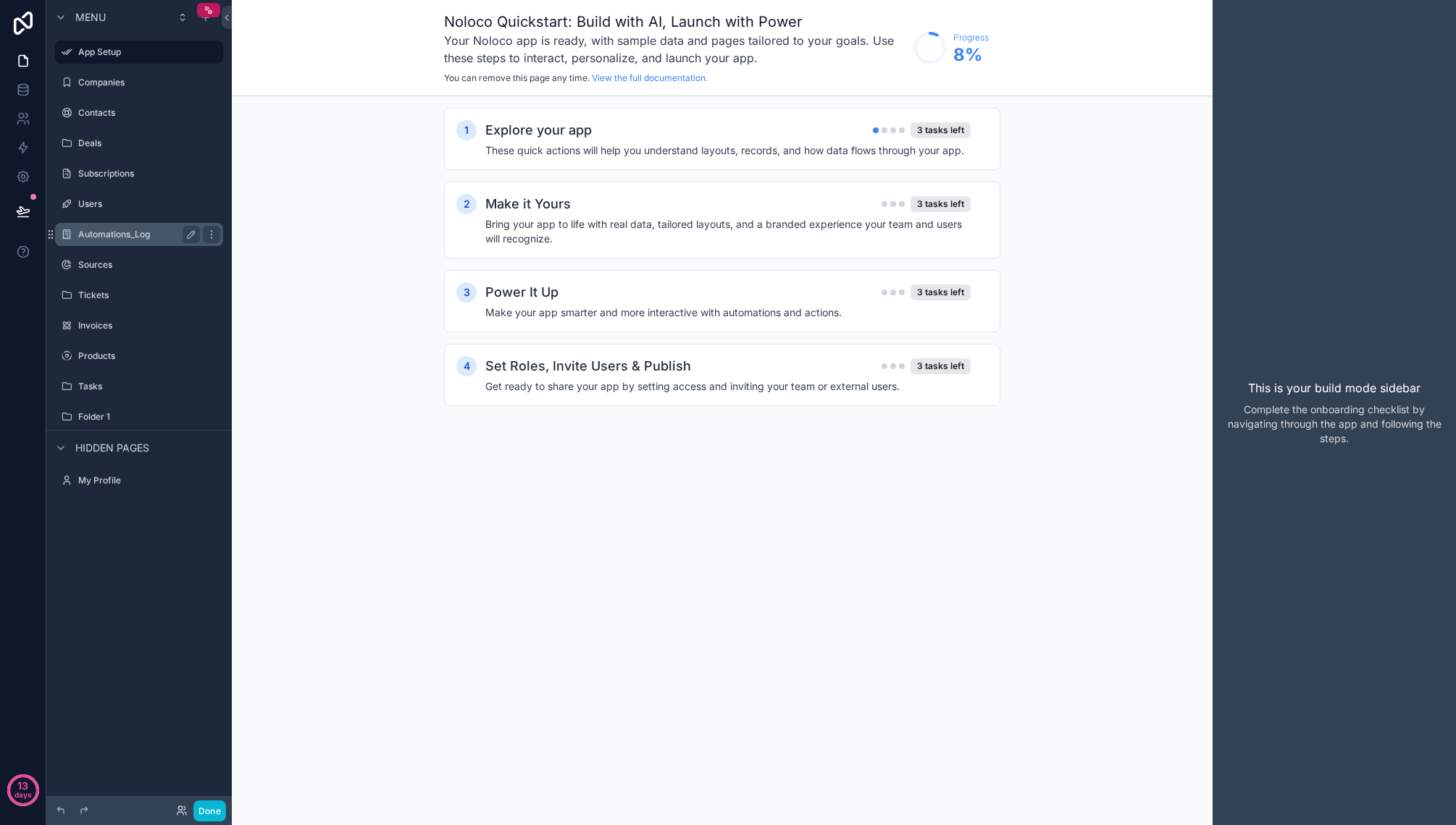
click at [129, 227] on div "Automations_Log" at bounding box center [138, 235] width 122 height 18
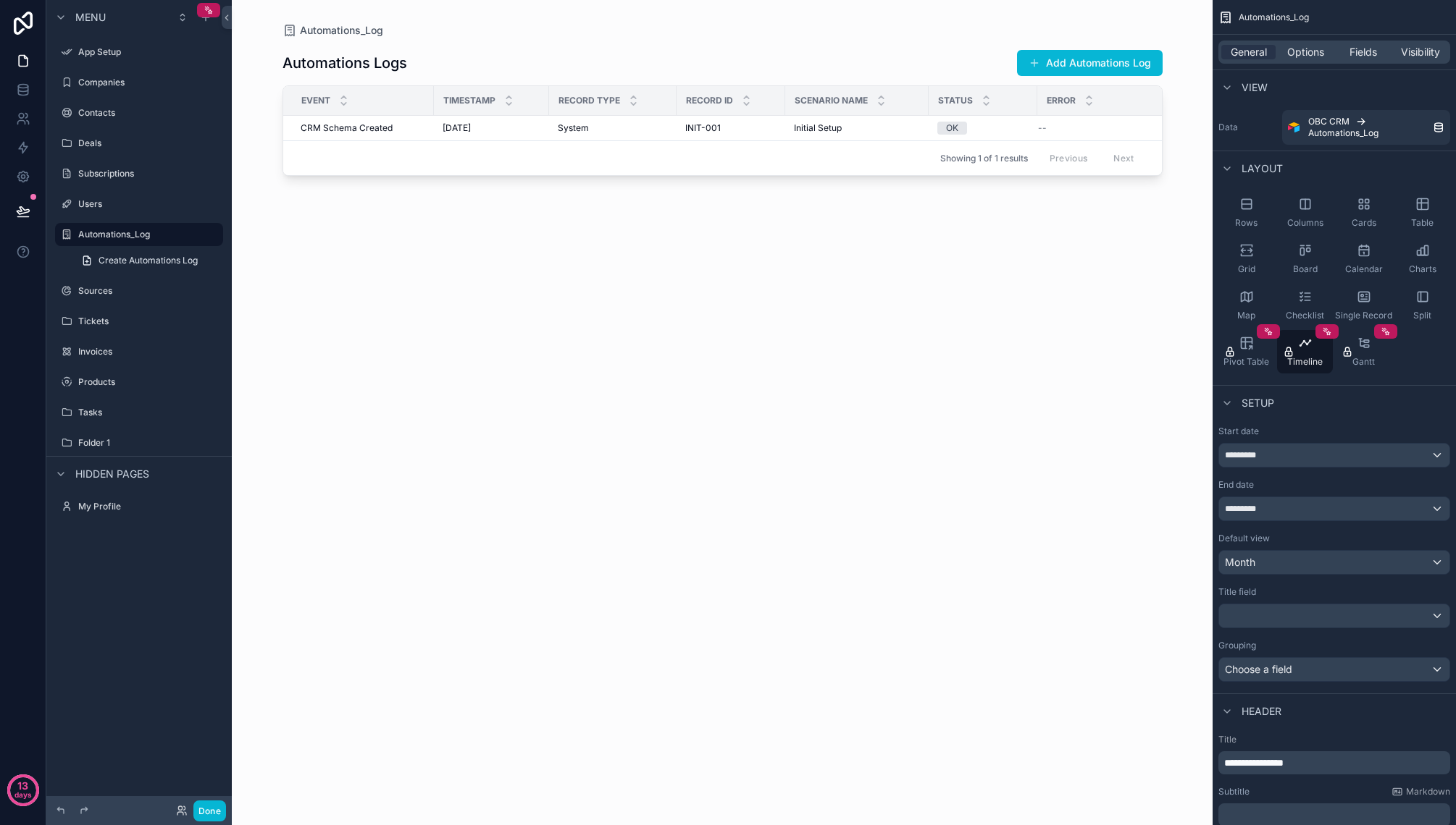
click at [128, 437] on div "Folder 1" at bounding box center [149, 442] width 142 height 11
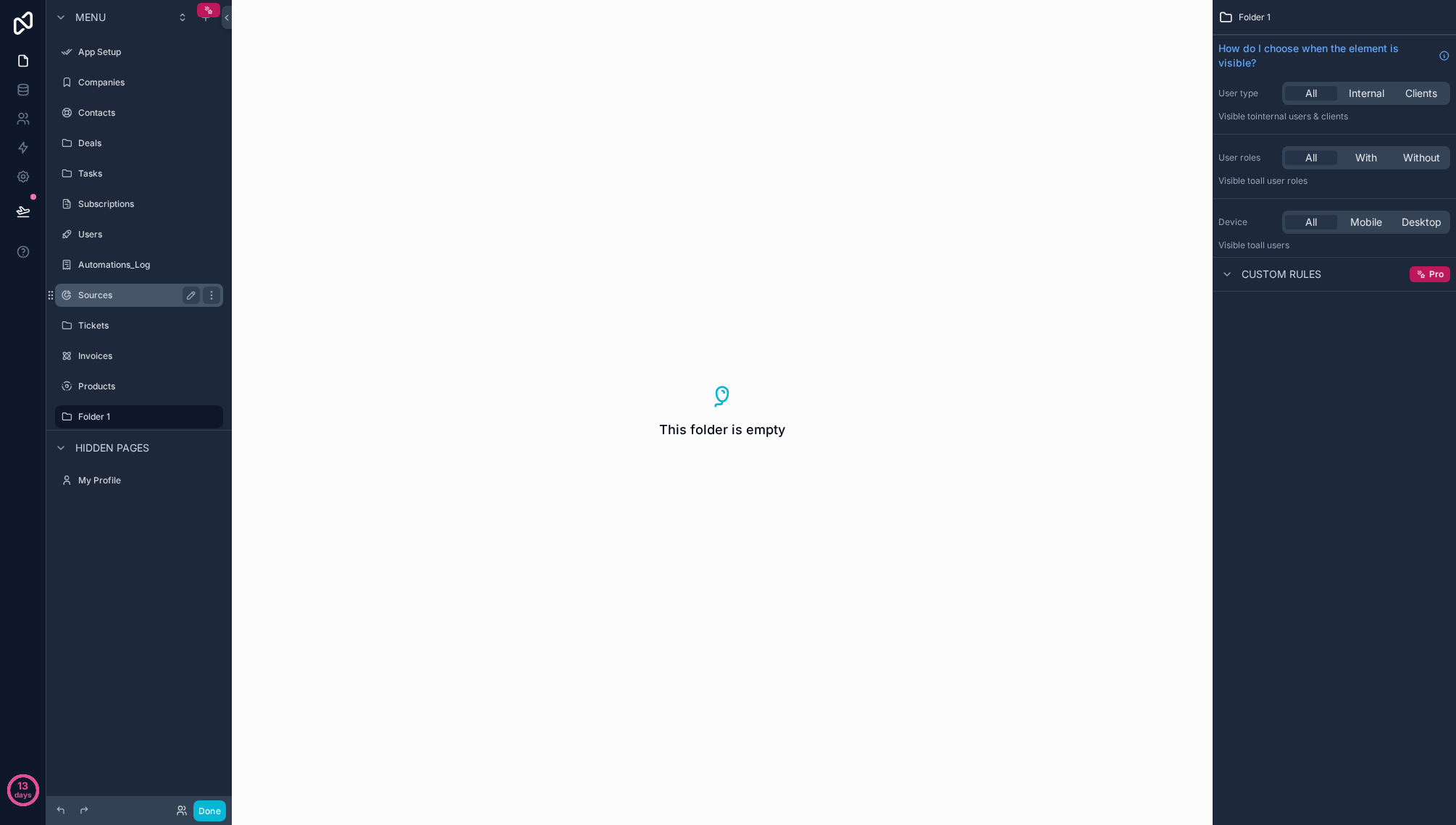
click at [137, 288] on div "Sources" at bounding box center [138, 295] width 122 height 18
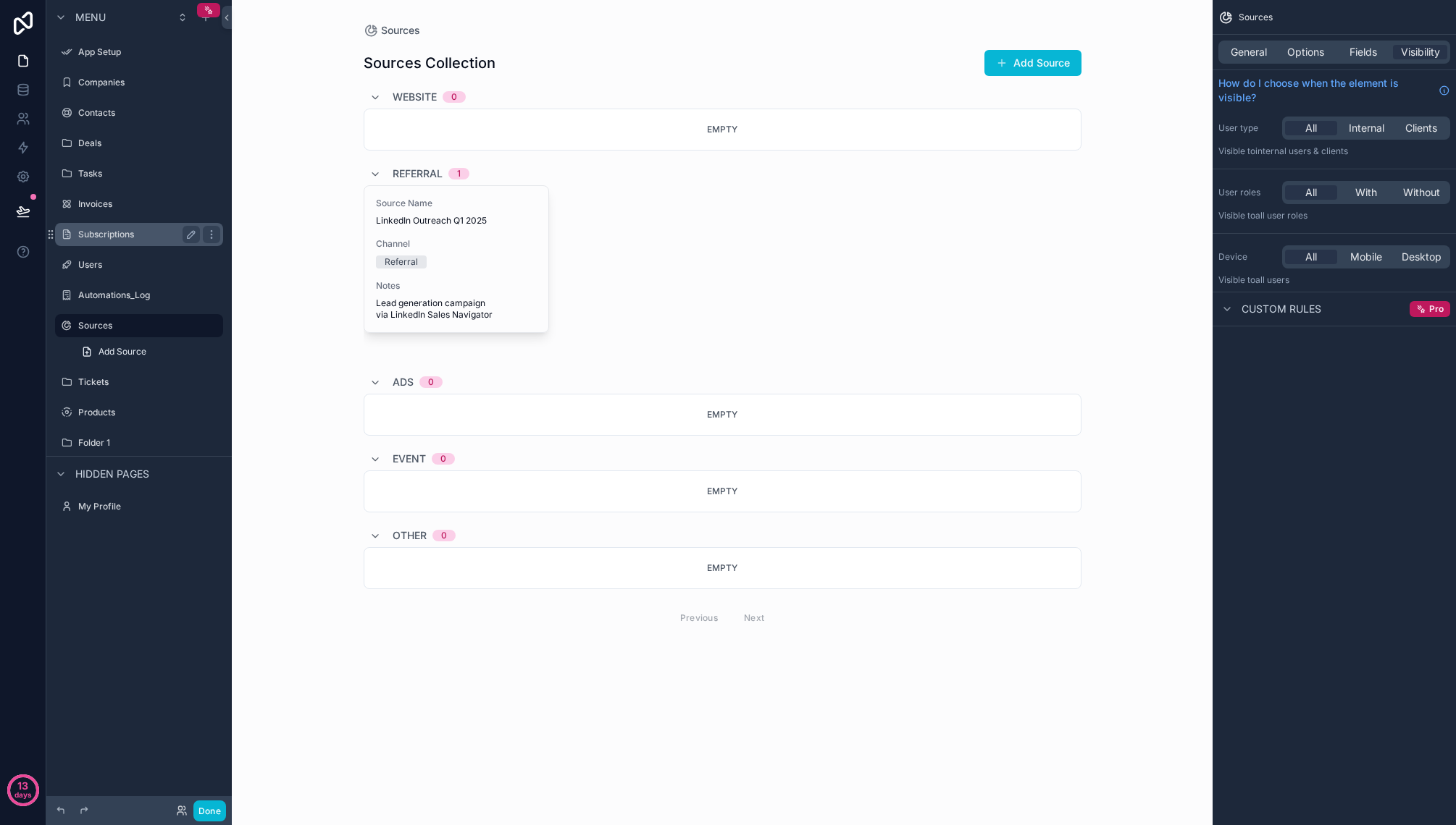
click at [114, 232] on label "Subscriptions" at bounding box center [136, 234] width 116 height 11
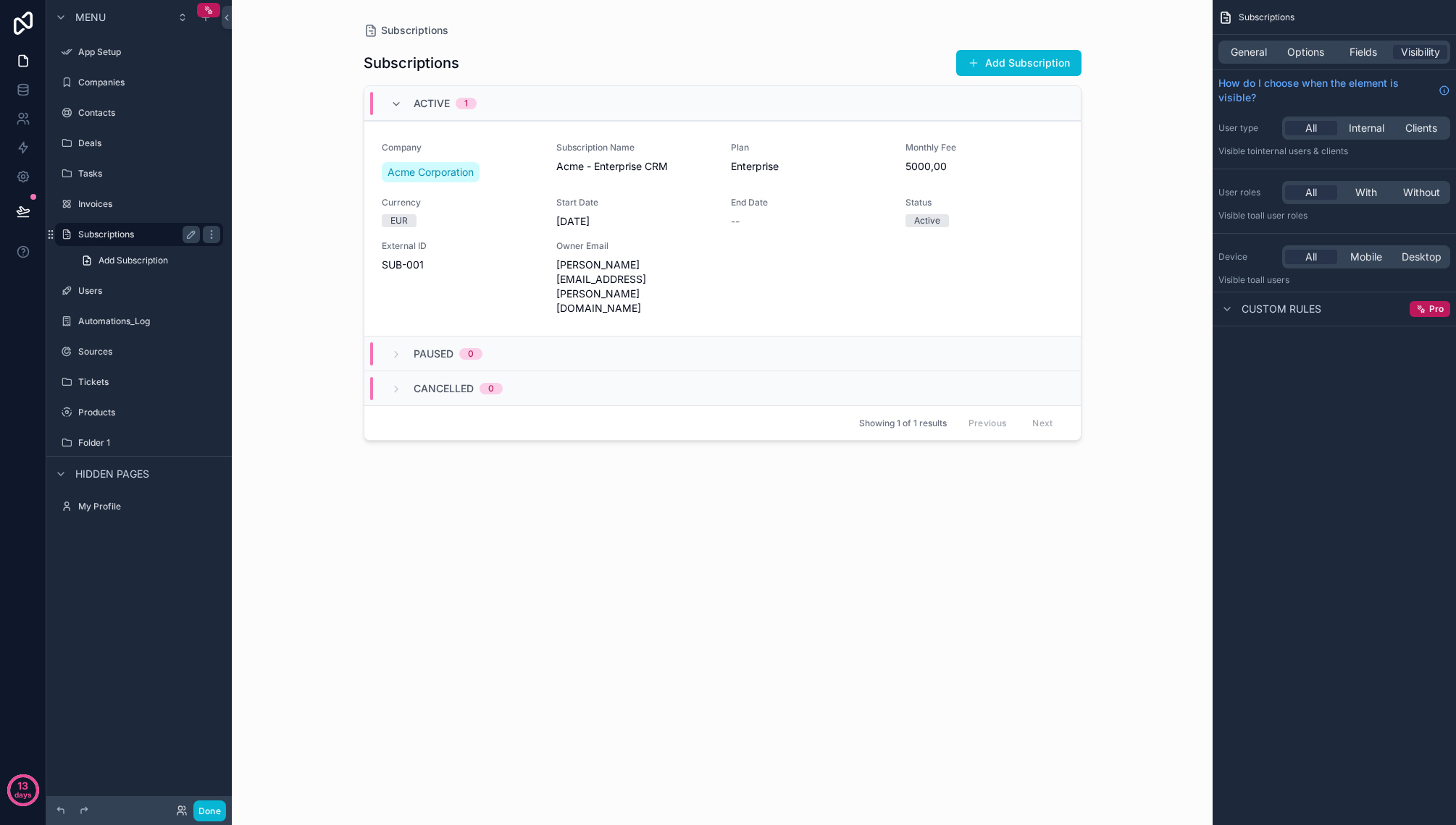
click at [120, 233] on label "Subscriptions" at bounding box center [136, 234] width 116 height 11
click at [83, 225] on div "Subscriptions" at bounding box center [139, 235] width 162 height 23
click at [90, 291] on label "Users" at bounding box center [136, 290] width 116 height 11
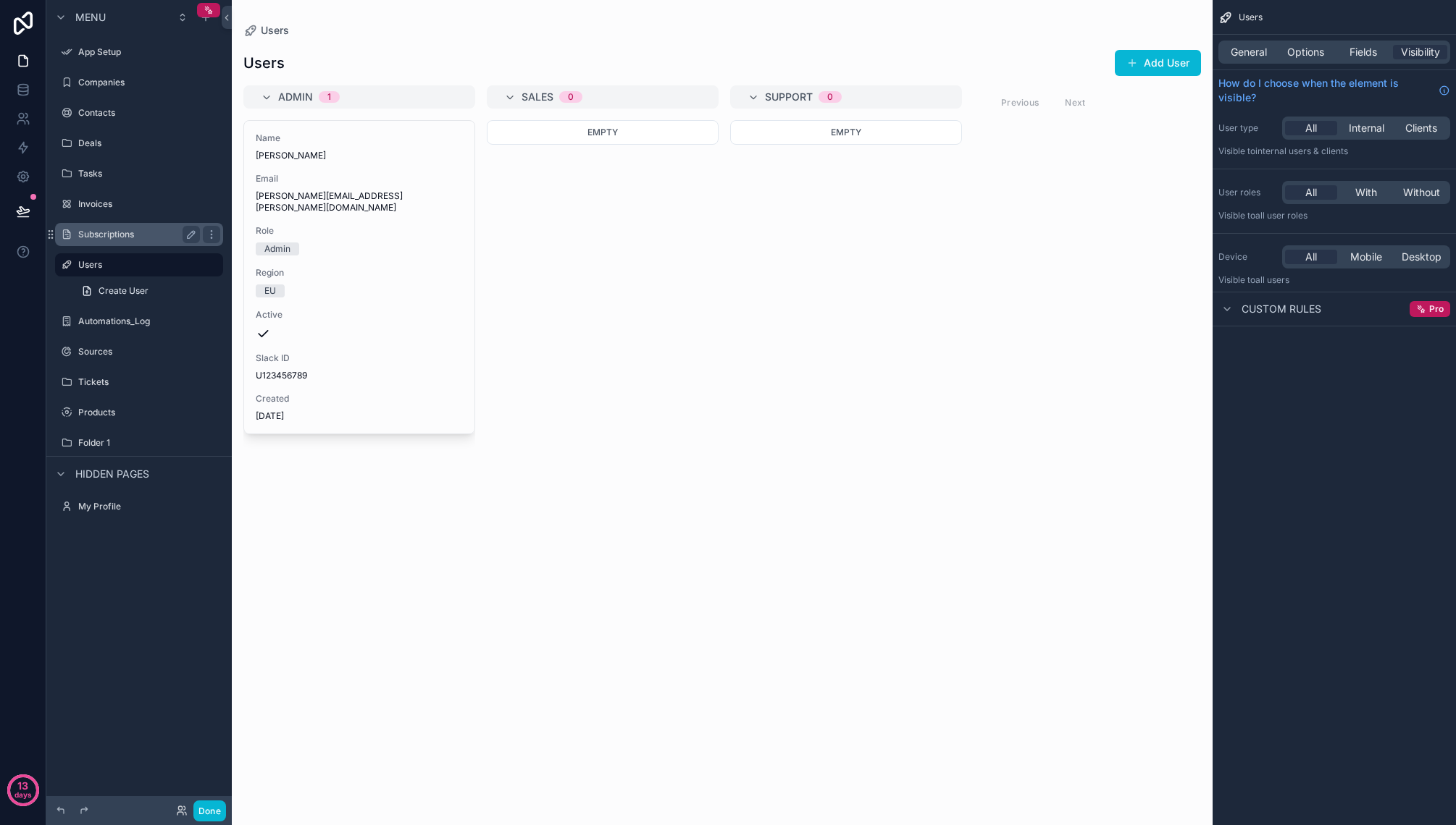
click at [96, 227] on div "Subscriptions" at bounding box center [138, 235] width 122 height 18
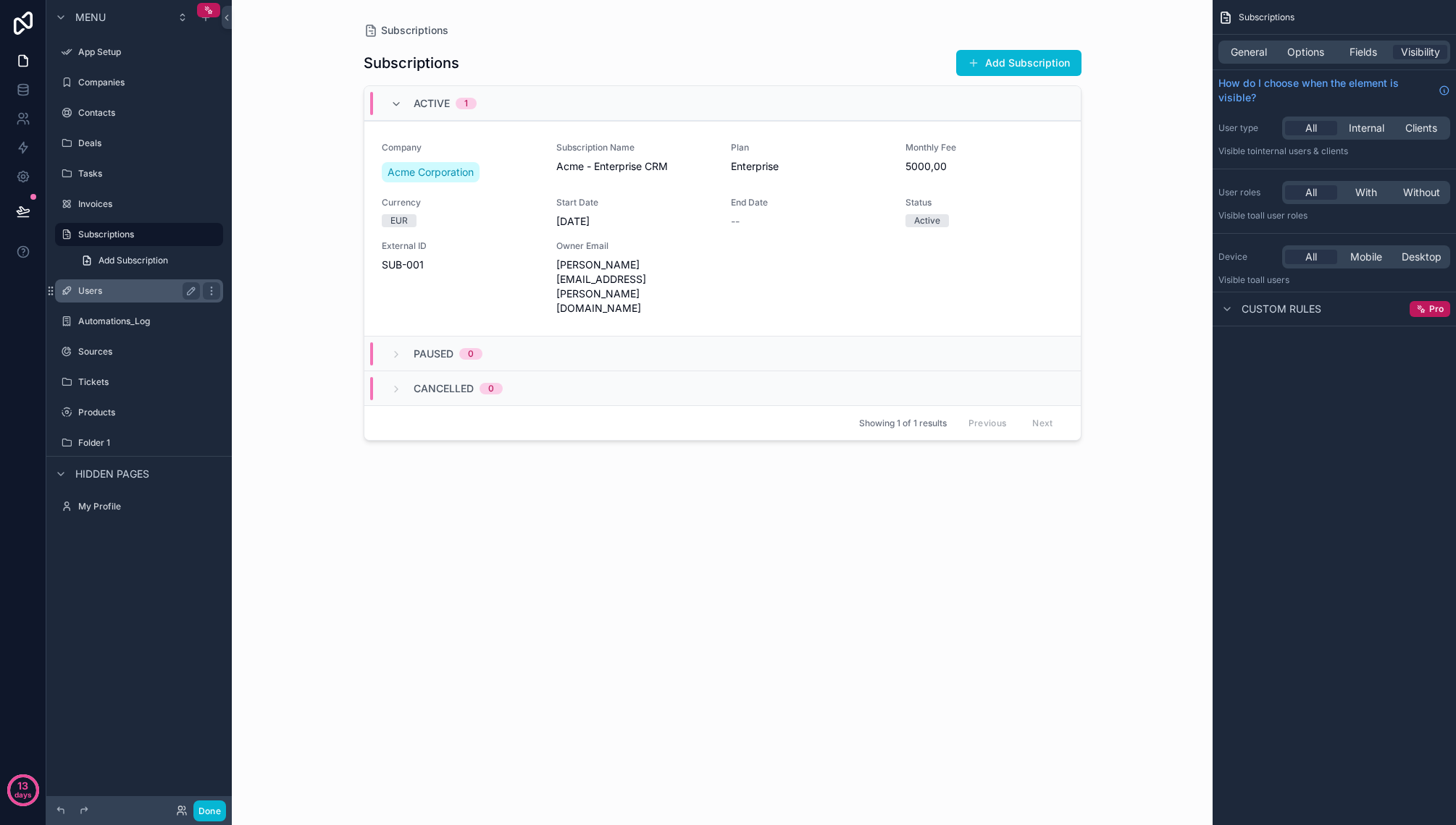
click at [135, 295] on label "Users" at bounding box center [136, 290] width 116 height 11
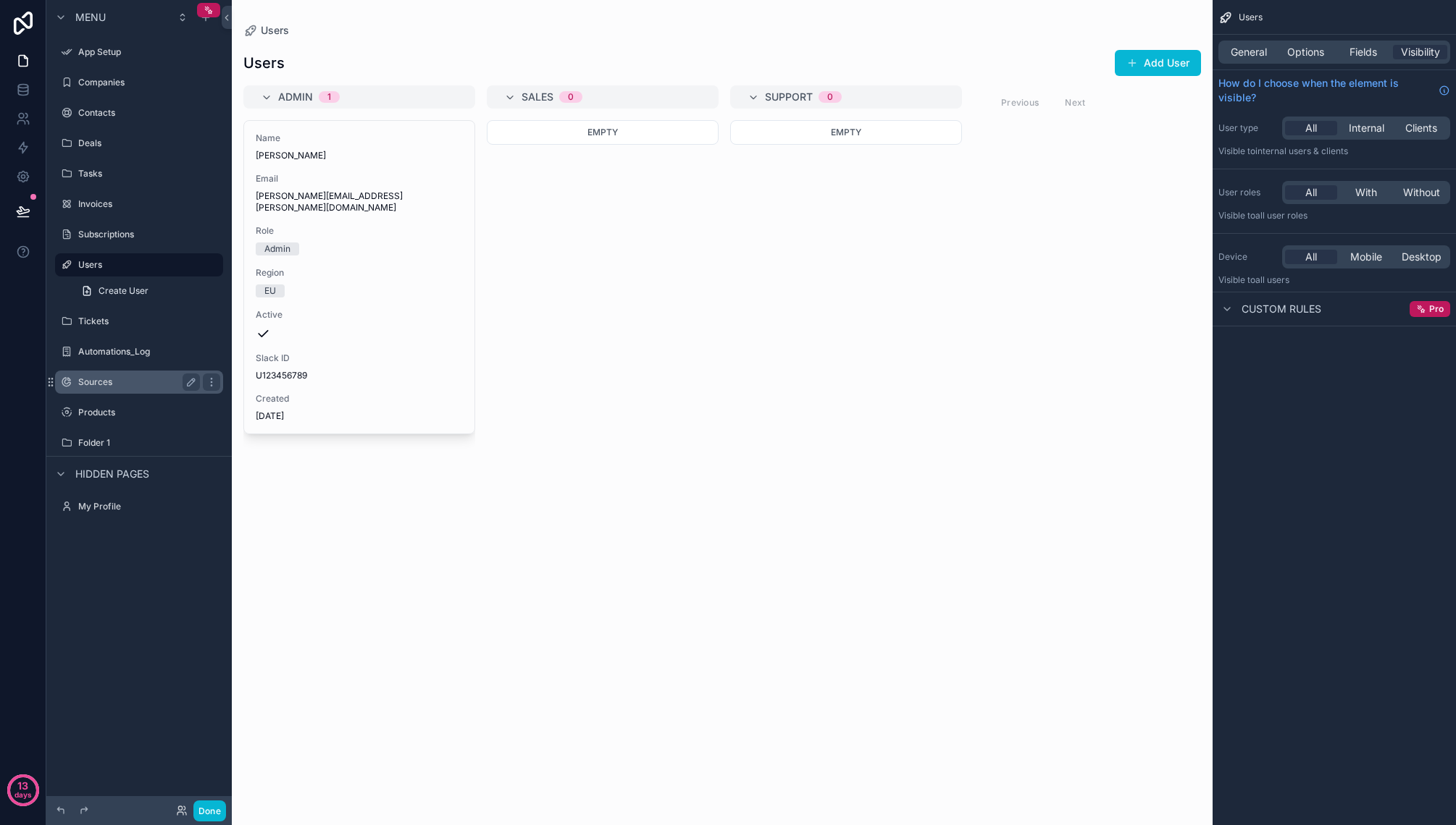
click at [142, 383] on label "Sources" at bounding box center [136, 382] width 116 height 11
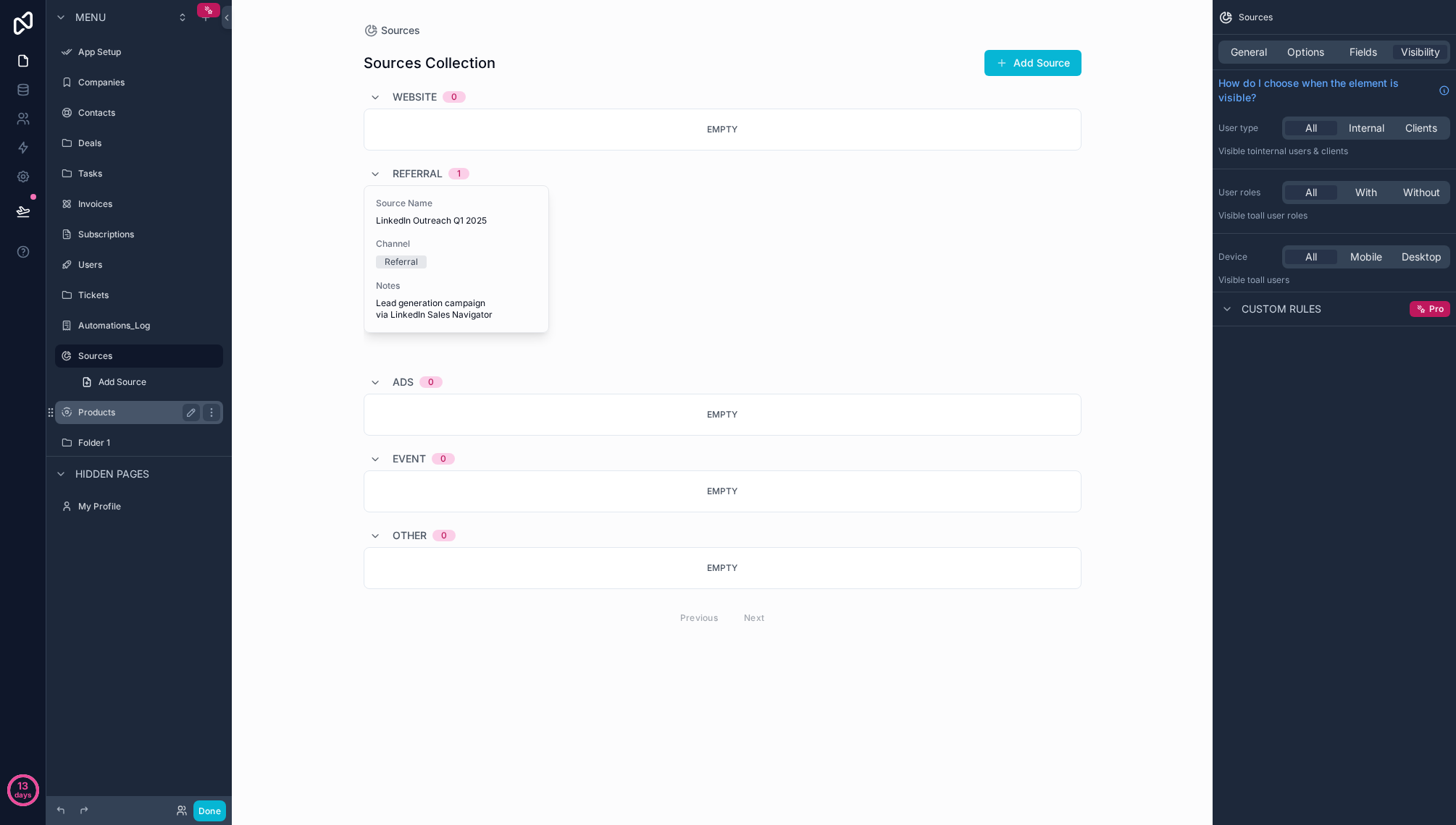
click at [130, 407] on label "Products" at bounding box center [136, 412] width 116 height 11
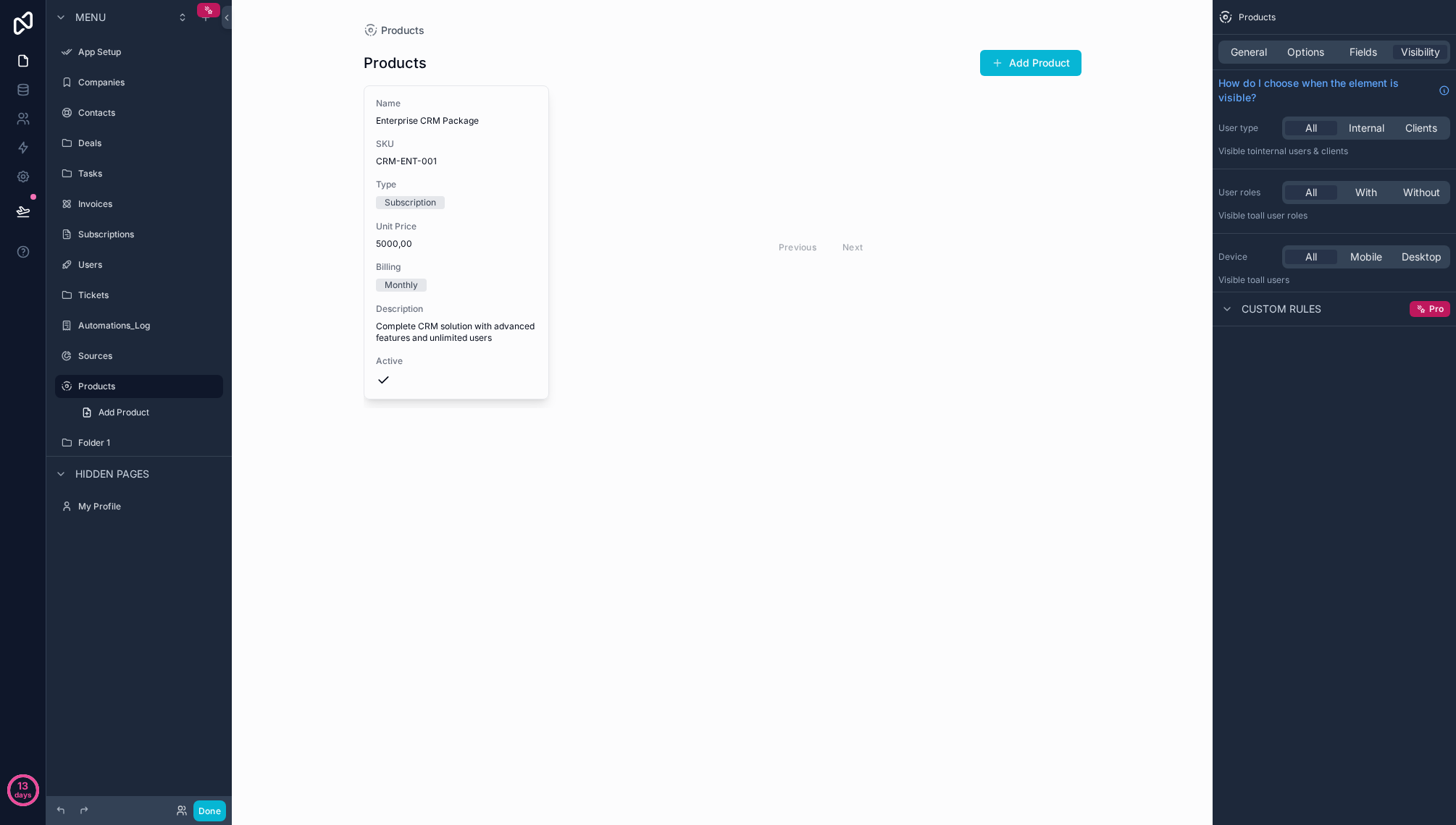
click at [127, 438] on label "Folder 1" at bounding box center [149, 442] width 142 height 11
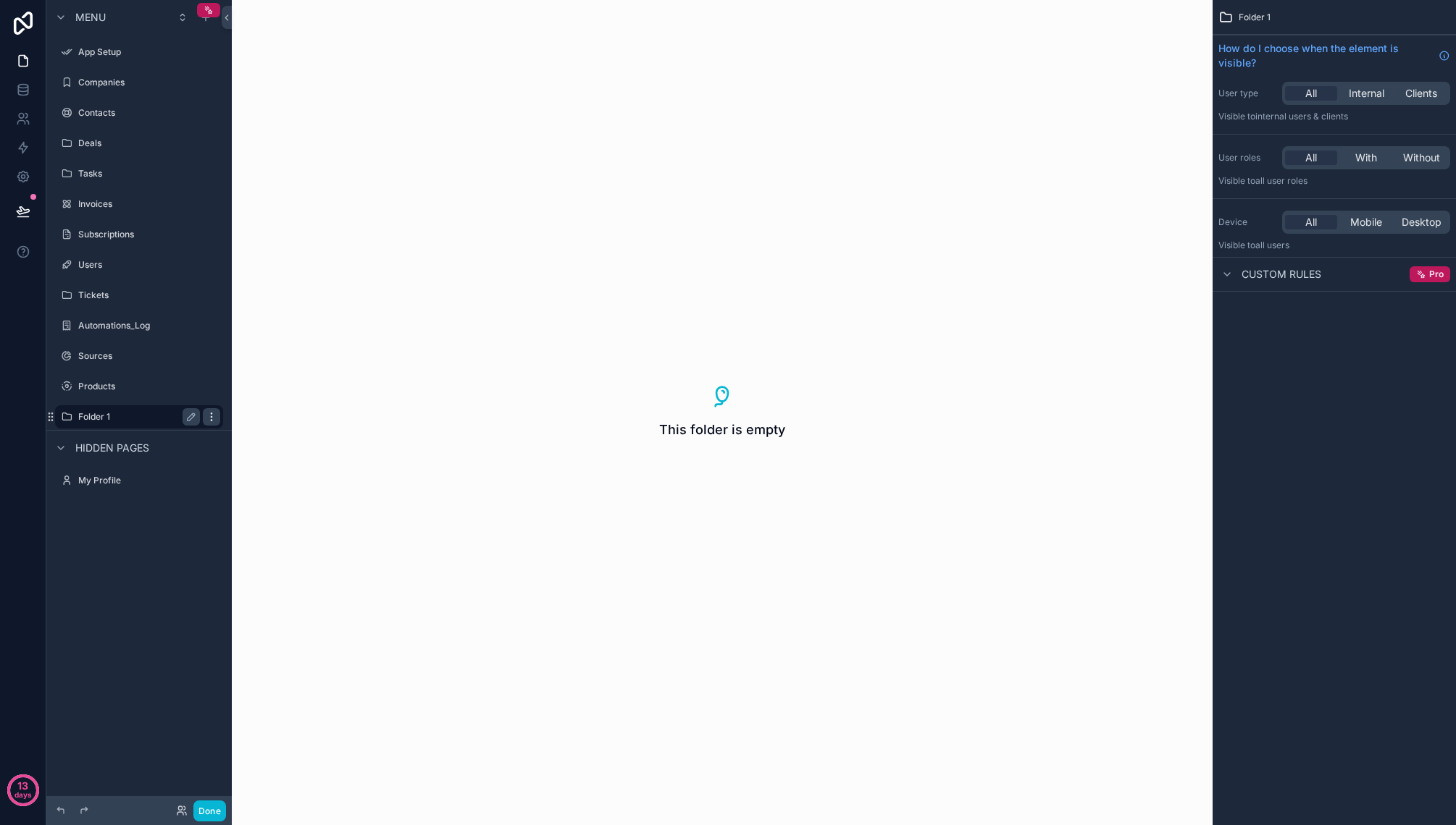
click at [214, 416] on icon "scrollable content" at bounding box center [211, 416] width 11 height 11
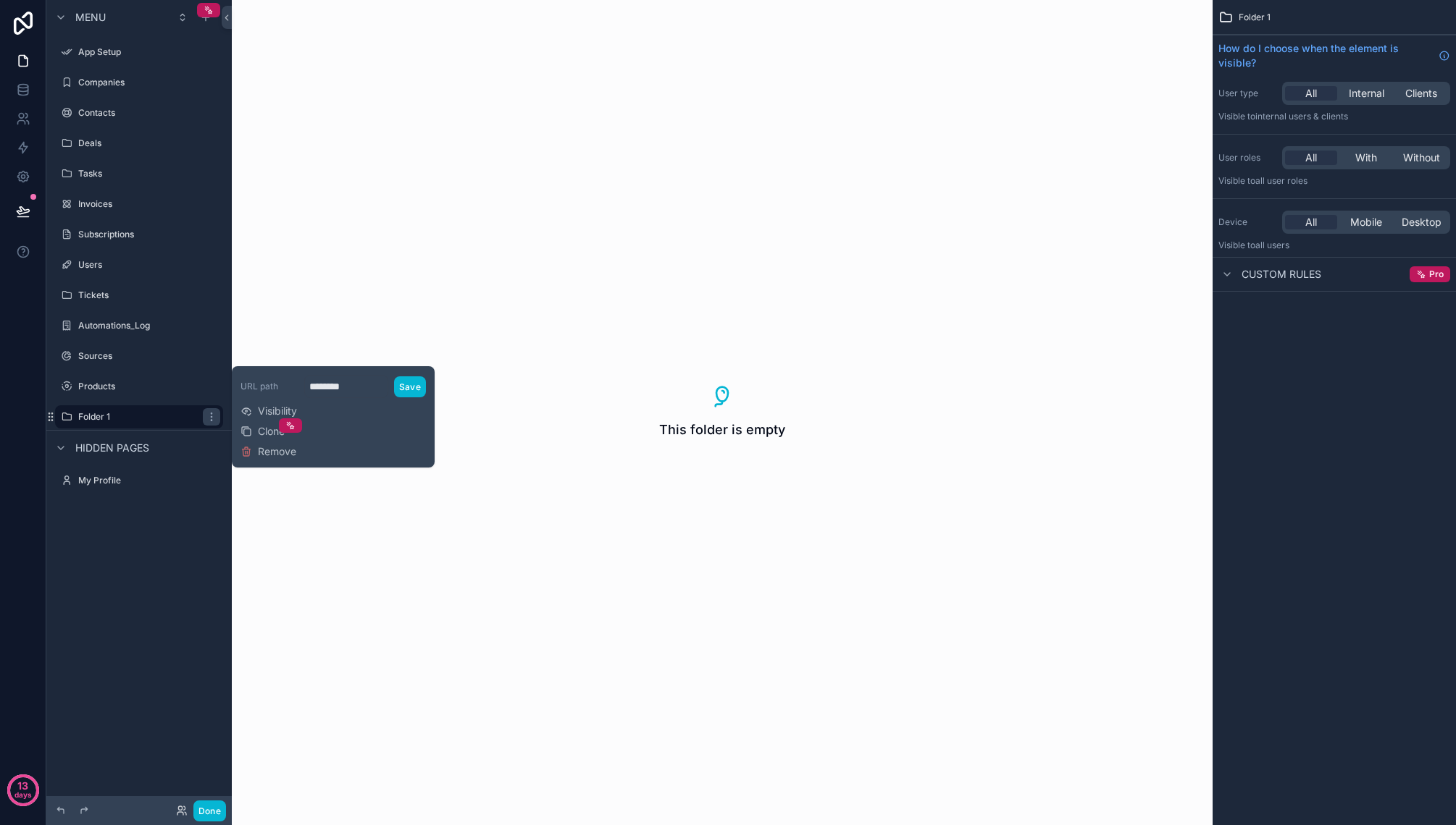
click at [283, 450] on span "Remove" at bounding box center [277, 451] width 38 height 15
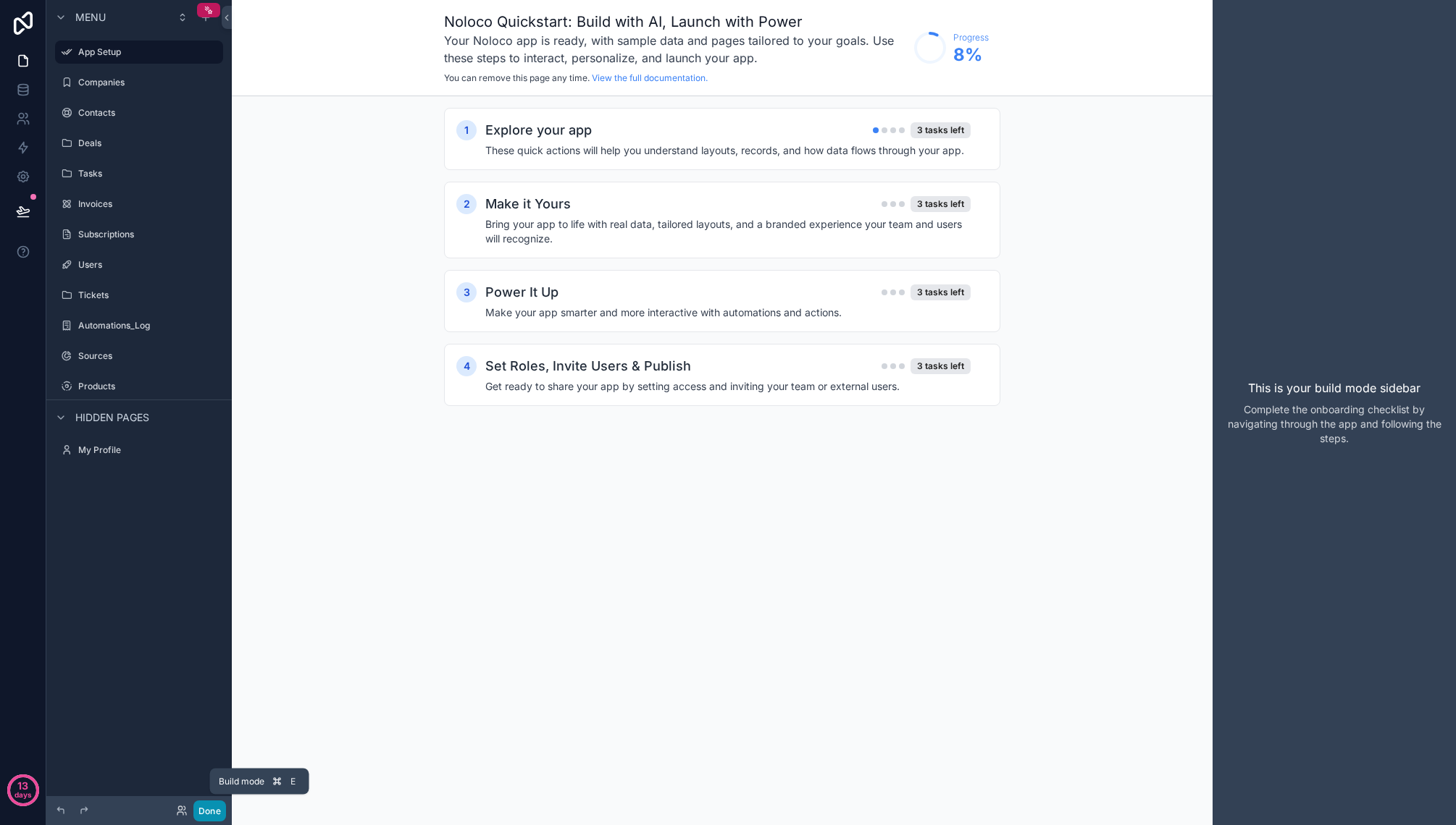
click at [211, 808] on button "Done" at bounding box center [209, 810] width 33 height 21
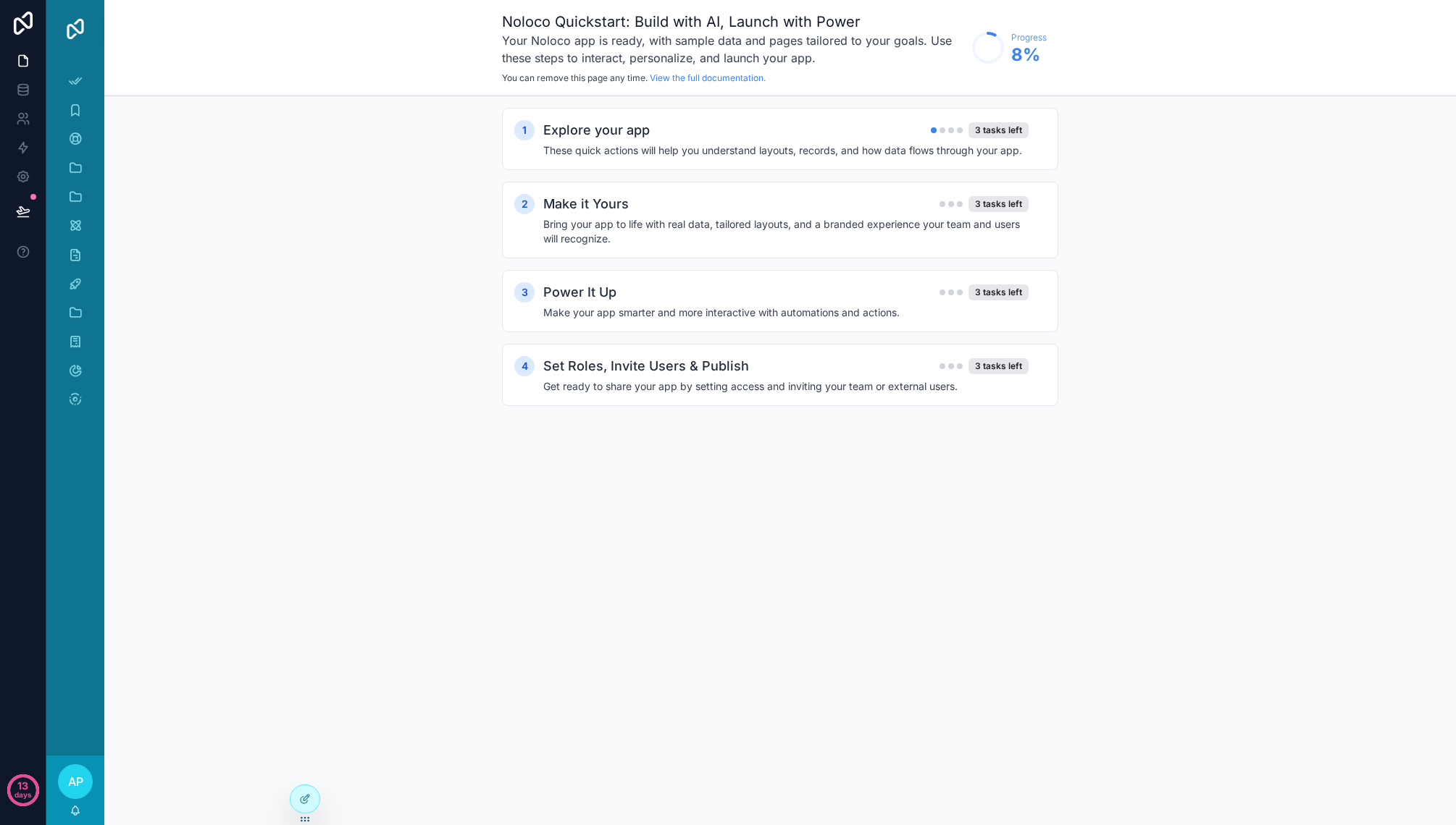
click at [73, 781] on span "AP" at bounding box center [76, 781] width 15 height 18
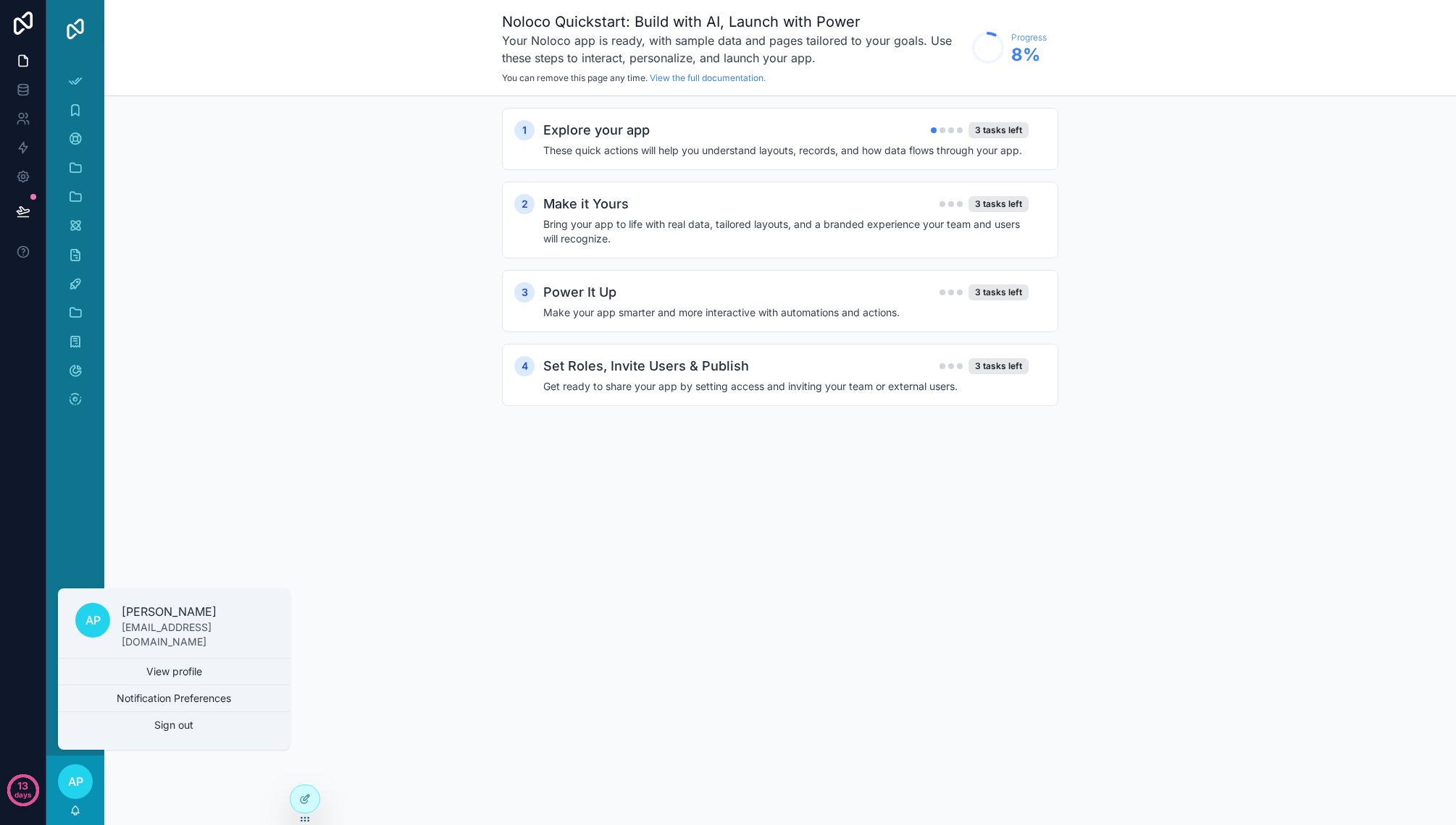
click at [73, 778] on span "AP" at bounding box center [76, 781] width 15 height 18
click at [76, 490] on div "App Setup Companies Contacts Deals Tasks Invoices Subscriptions Users Tickets A…" at bounding box center [76, 406] width 58 height 697
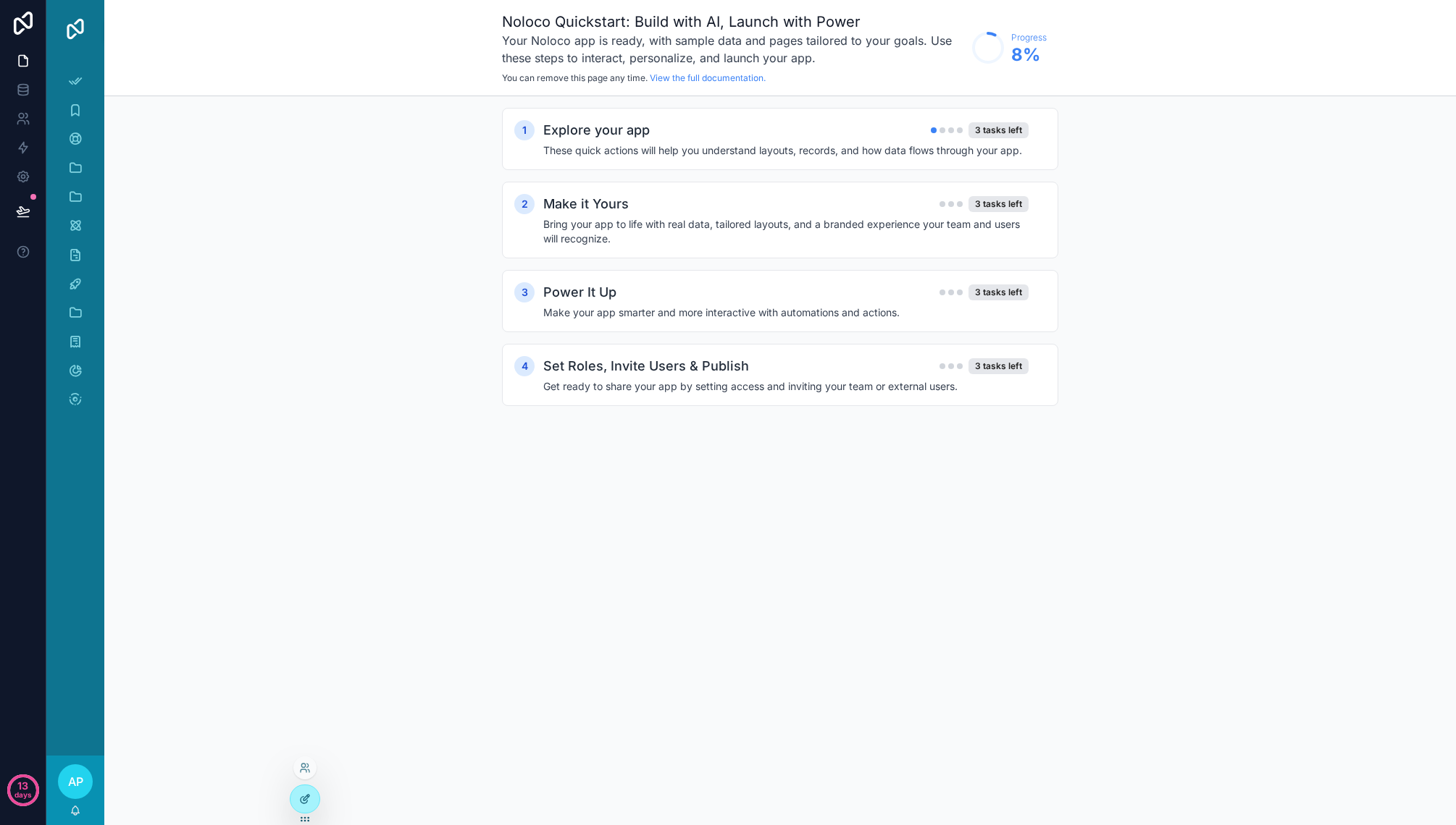
click at [307, 798] on icon at bounding box center [306, 798] width 6 height 6
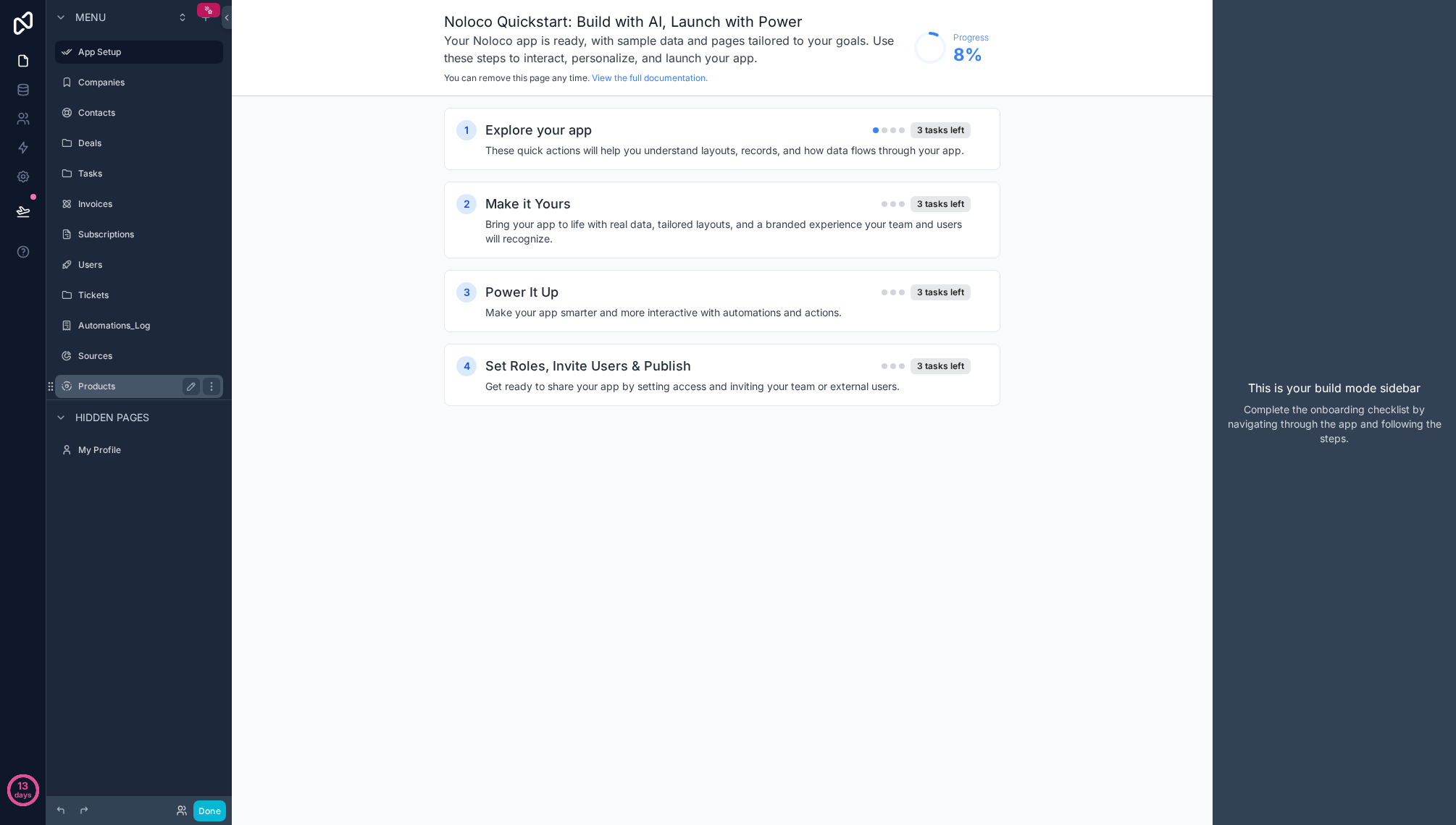
click at [129, 383] on label "Products" at bounding box center [136, 386] width 116 height 11
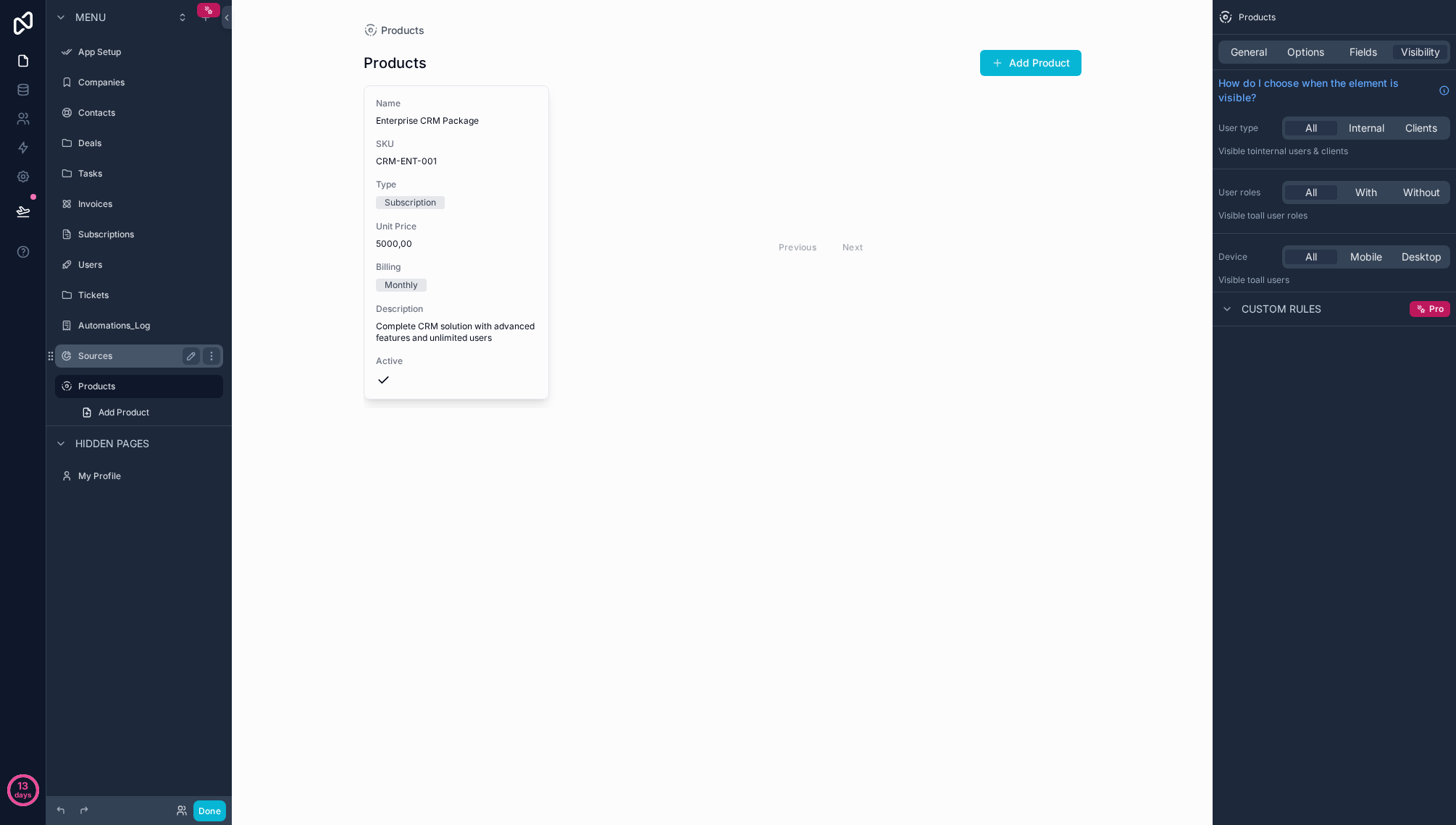
click at [126, 358] on label "Sources" at bounding box center [136, 356] width 116 height 11
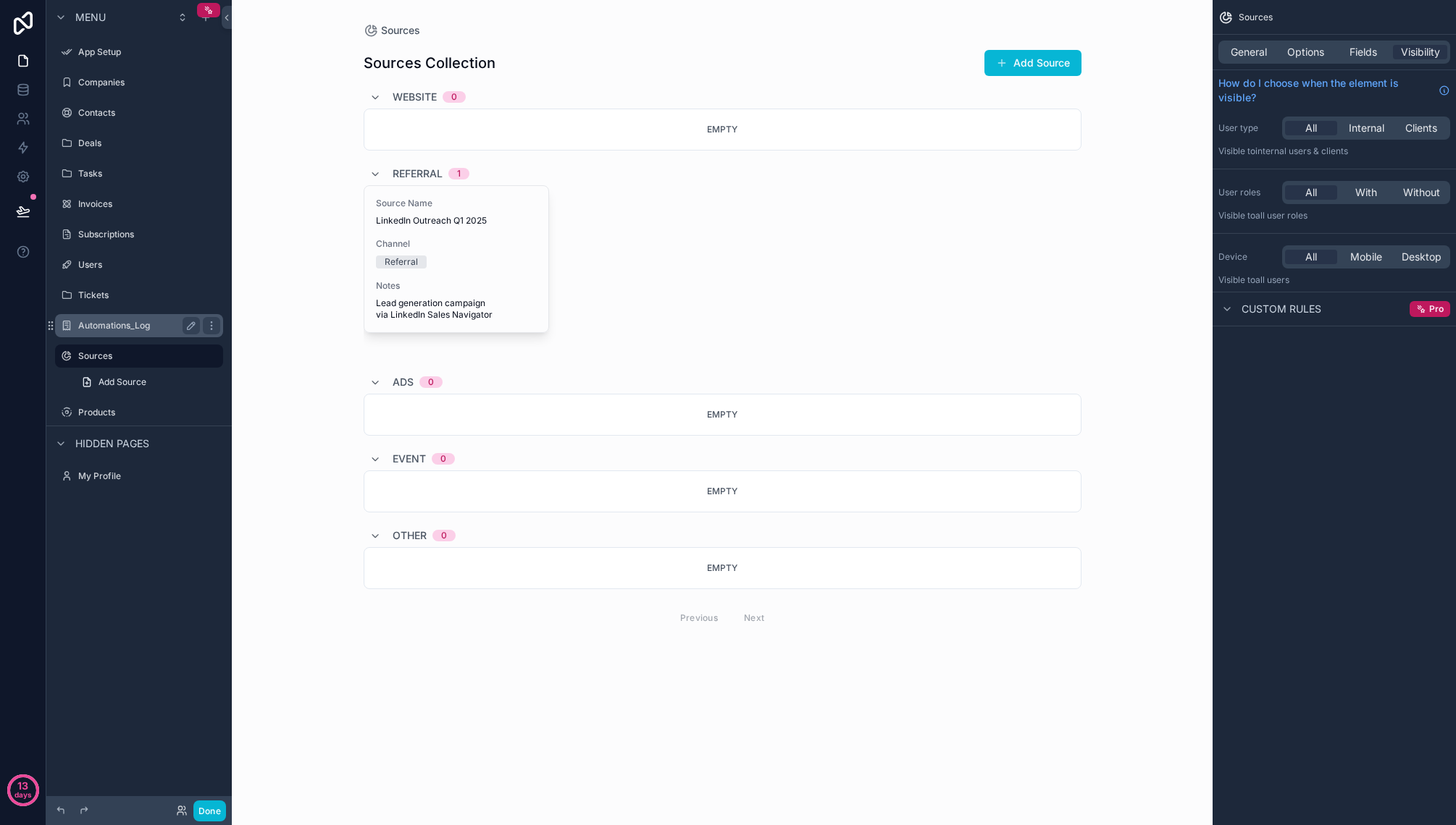
click at [135, 325] on label "Automations_Log" at bounding box center [136, 325] width 116 height 11
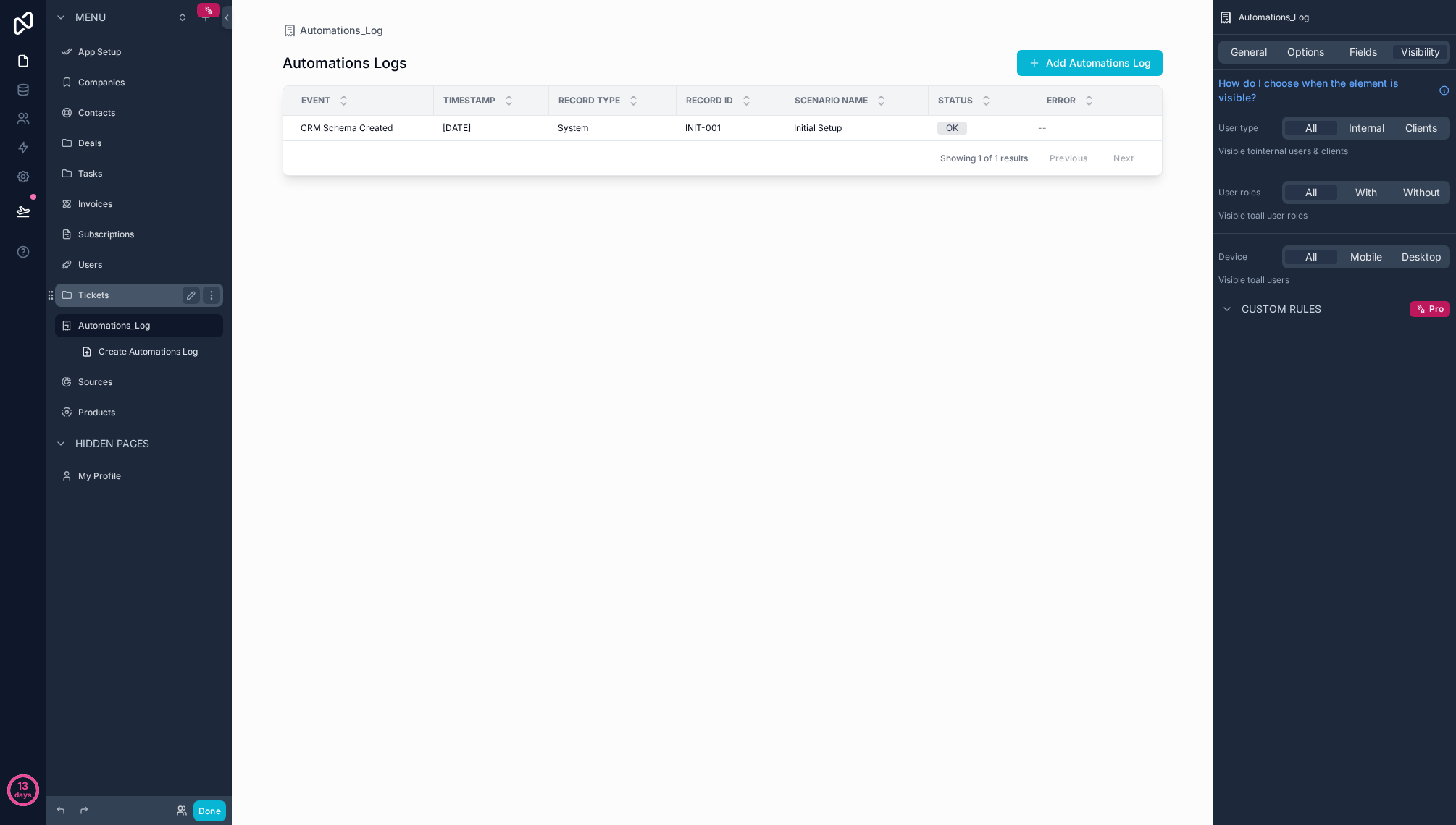
click at [144, 296] on label "Tickets" at bounding box center [136, 295] width 116 height 11
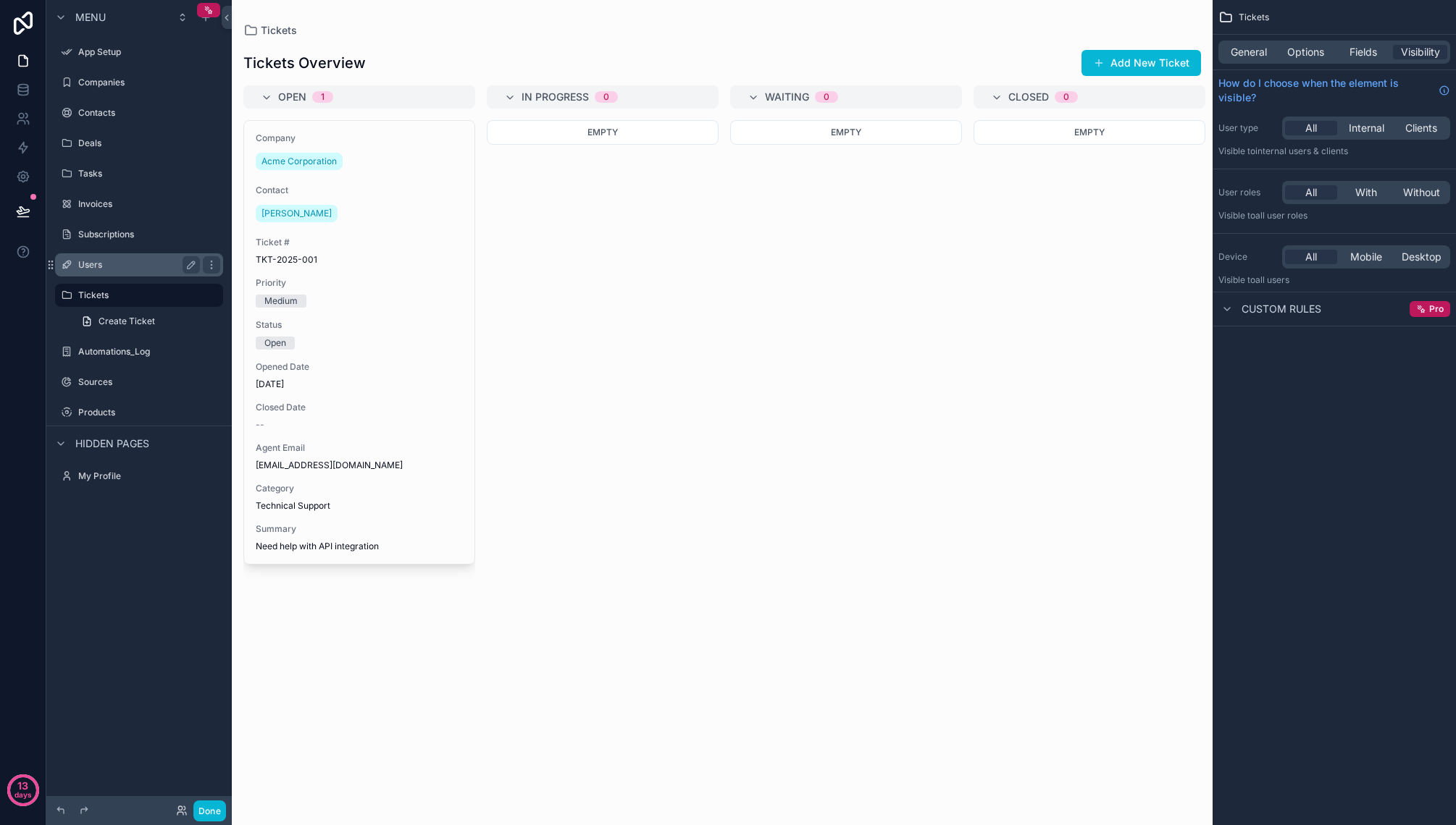
click at [132, 256] on div "Users" at bounding box center [138, 264] width 122 height 18
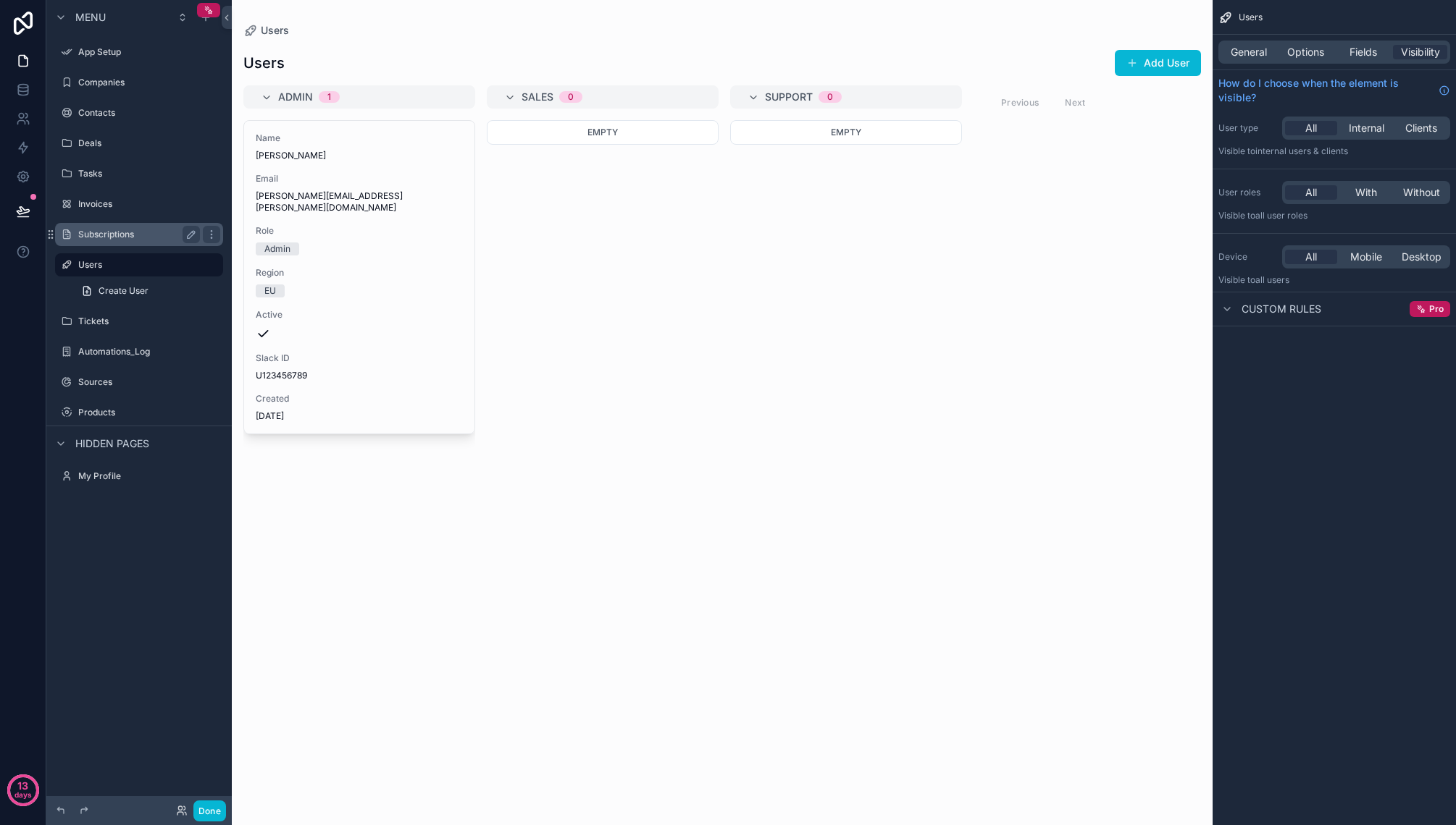
click at [138, 236] on label "Subscriptions" at bounding box center [136, 234] width 116 height 11
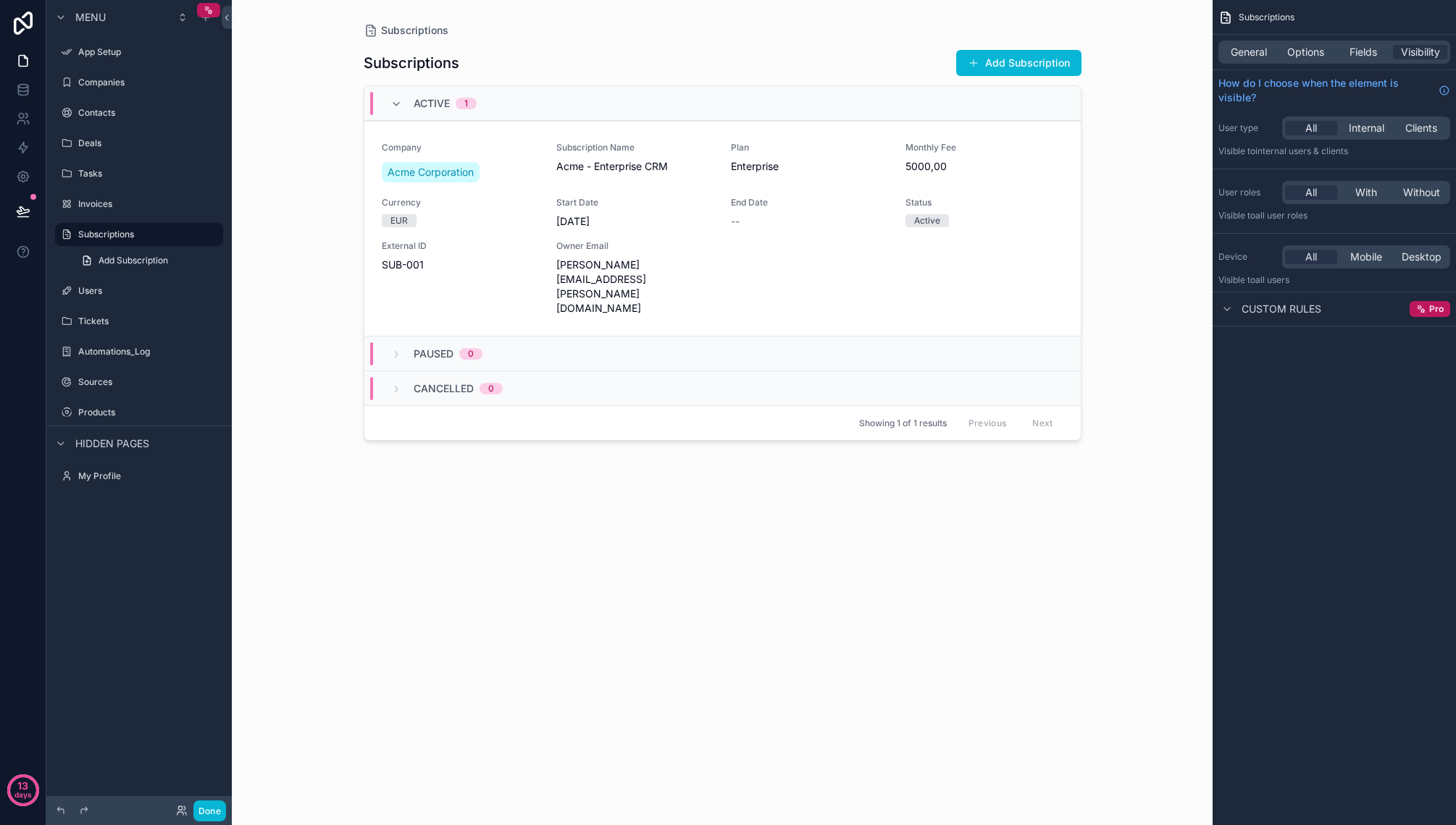
click at [357, 532] on div "scrollable content" at bounding box center [722, 404] width 741 height 808
click at [219, 351] on div "scrollable content" at bounding box center [211, 351] width 18 height 18
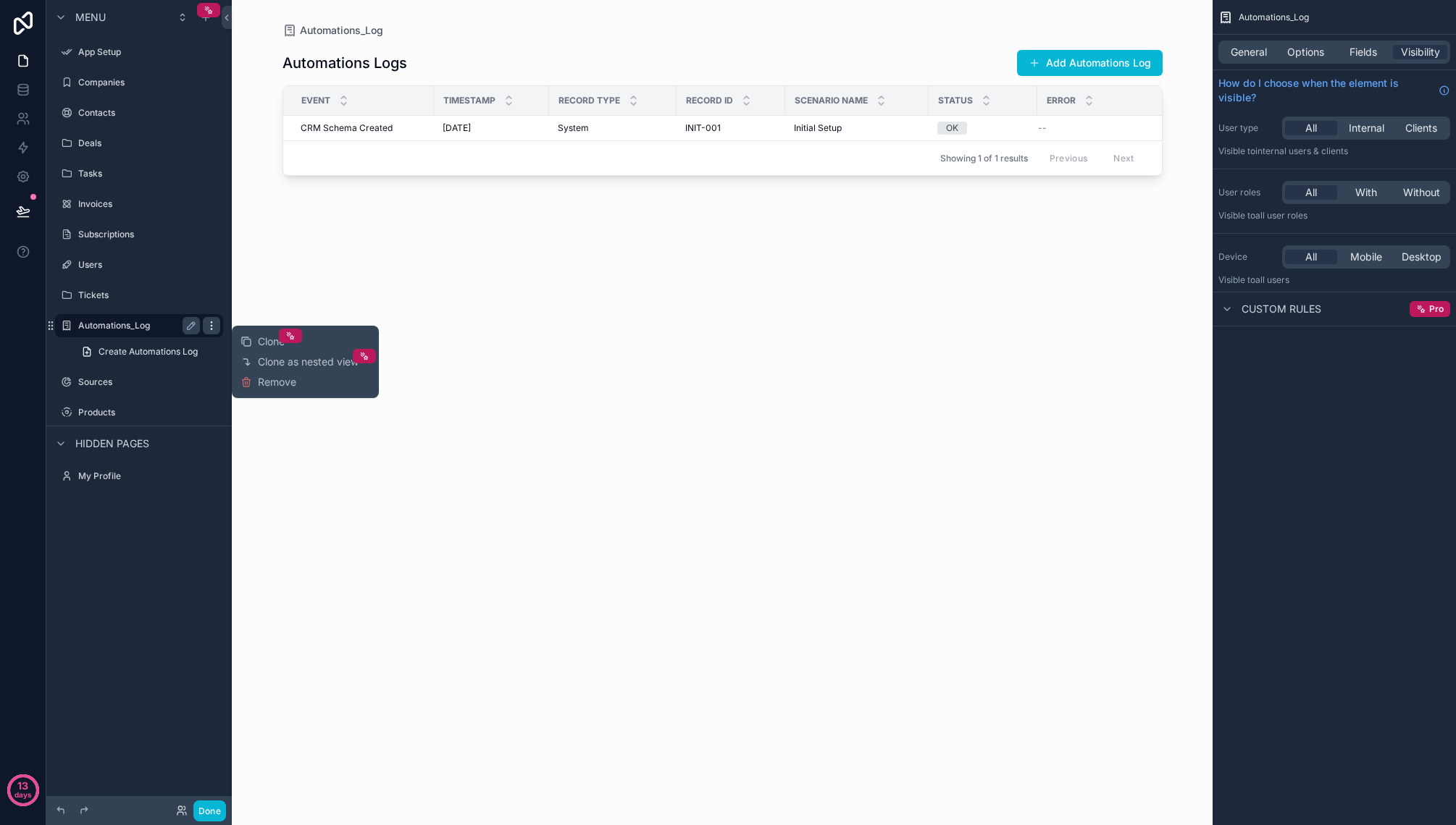
click at [207, 325] on icon "scrollable content" at bounding box center [211, 325] width 11 height 11
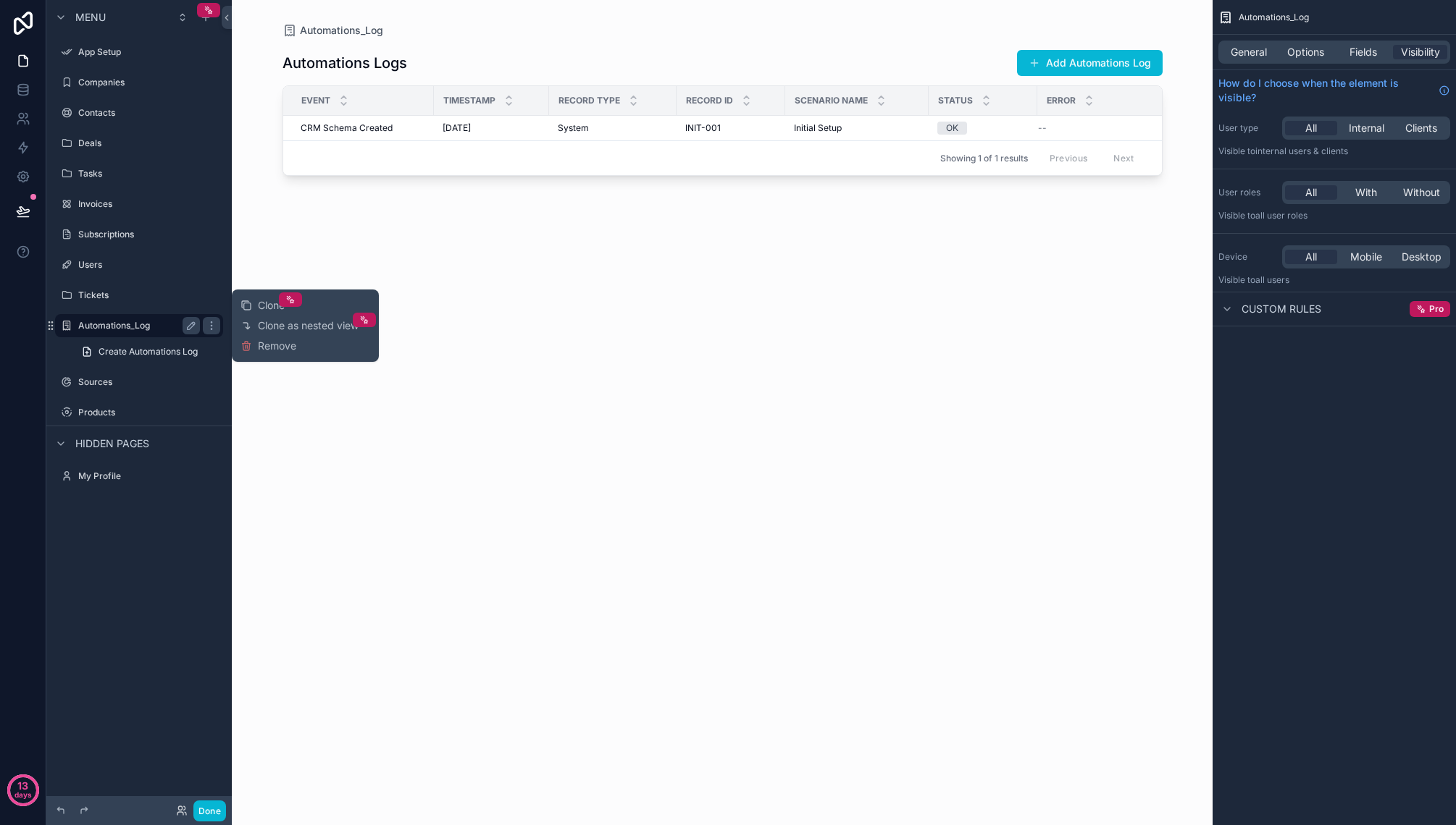
click at [131, 325] on label "Automations_Log" at bounding box center [136, 325] width 116 height 11
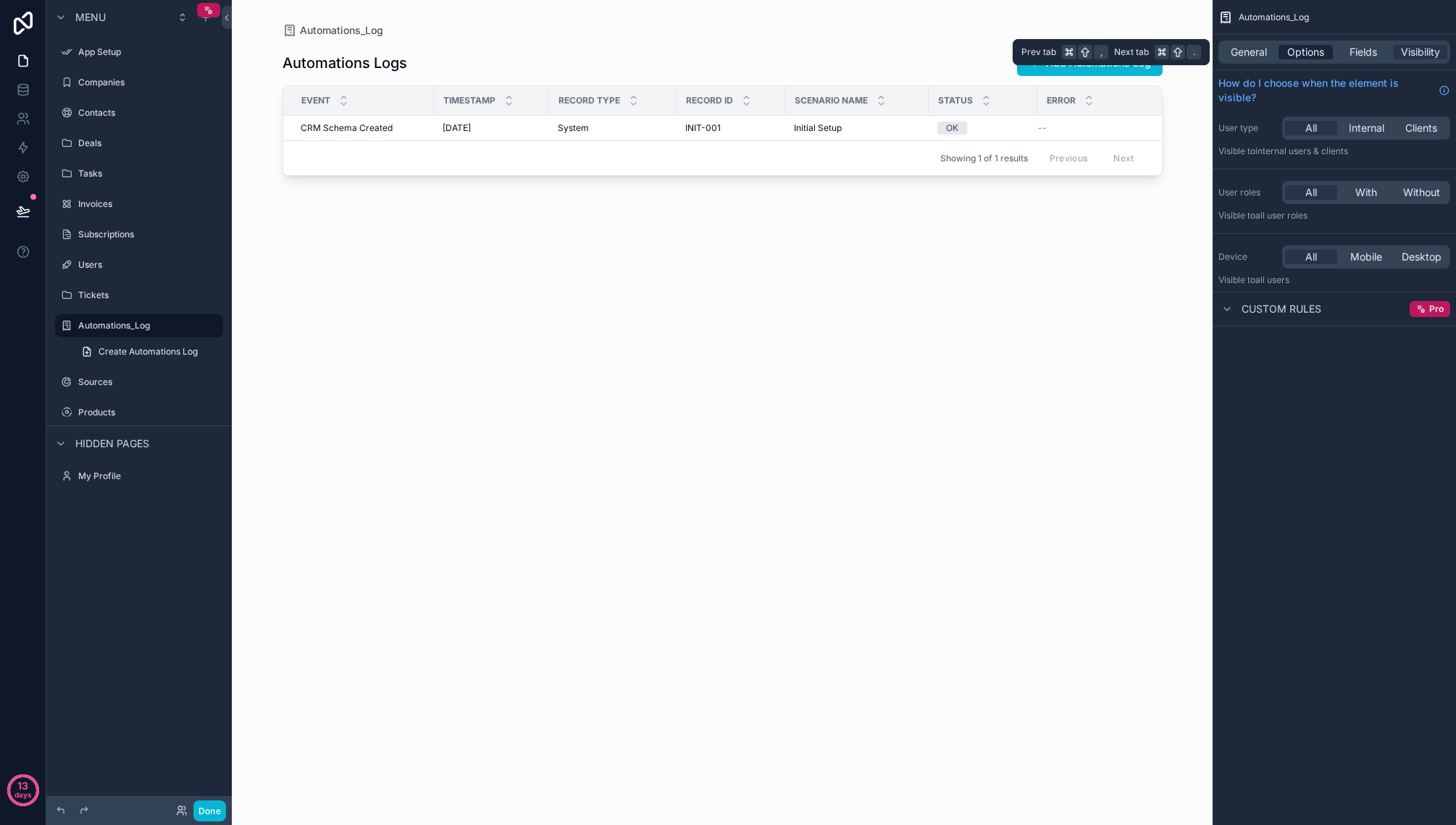
click at [1305, 56] on span "Options" at bounding box center [1305, 52] width 37 height 15
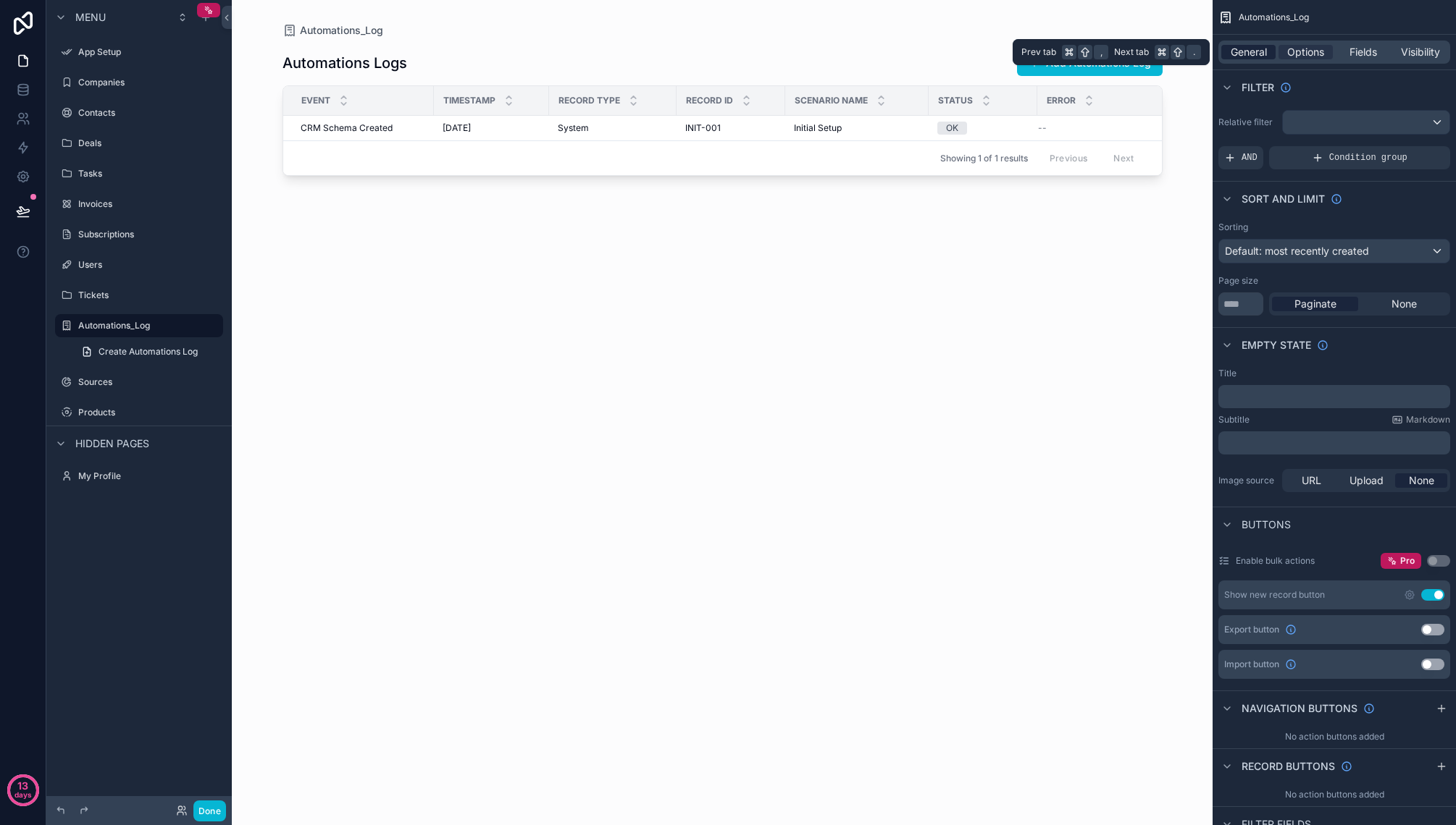
click at [1253, 55] on span "General" at bounding box center [1248, 52] width 36 height 15
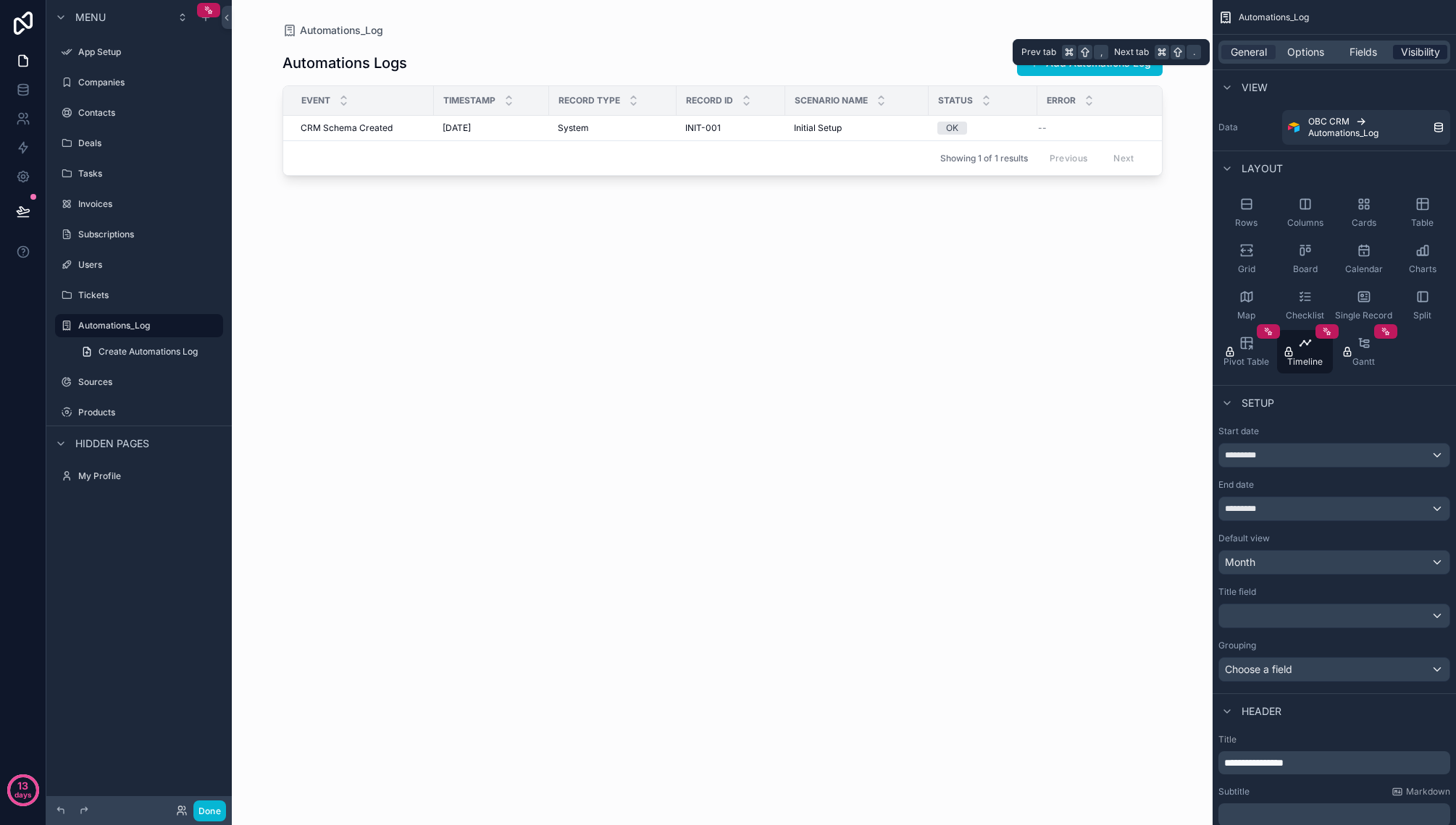
click at [1419, 48] on span "Visibility" at bounding box center [1420, 52] width 39 height 15
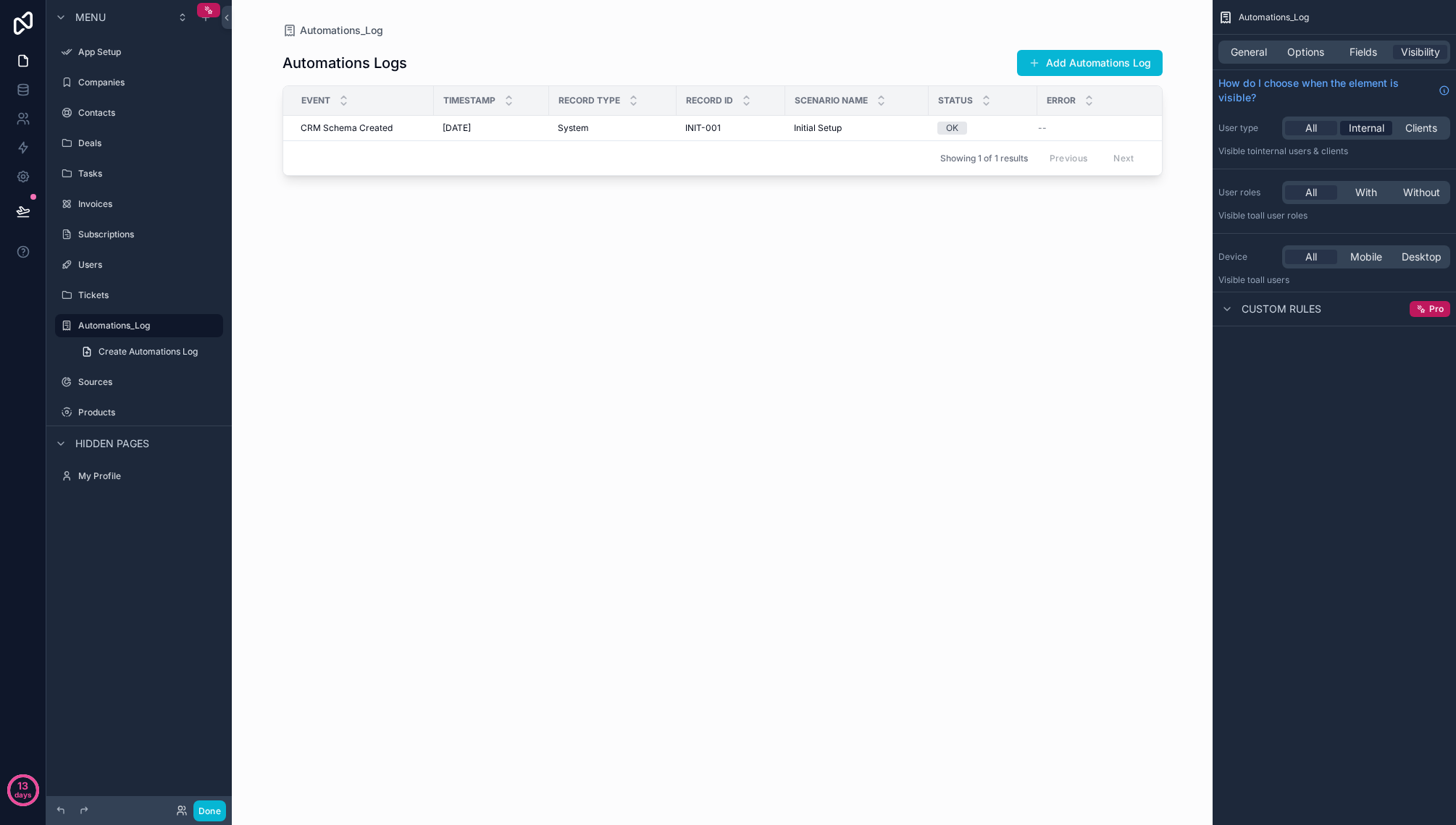
click at [1370, 125] on span "Internal" at bounding box center [1366, 128] width 35 height 15
click at [1312, 125] on span "All" at bounding box center [1311, 128] width 11 height 15
click at [1236, 301] on div "Custom rules" at bounding box center [1270, 309] width 103 height 18
click at [1234, 314] on div "scrollable content" at bounding box center [1227, 309] width 18 height 18
click at [1354, 376] on div "Automations_Log General Options Fields Visibility How do I choose when the elem…" at bounding box center [1334, 412] width 243 height 825
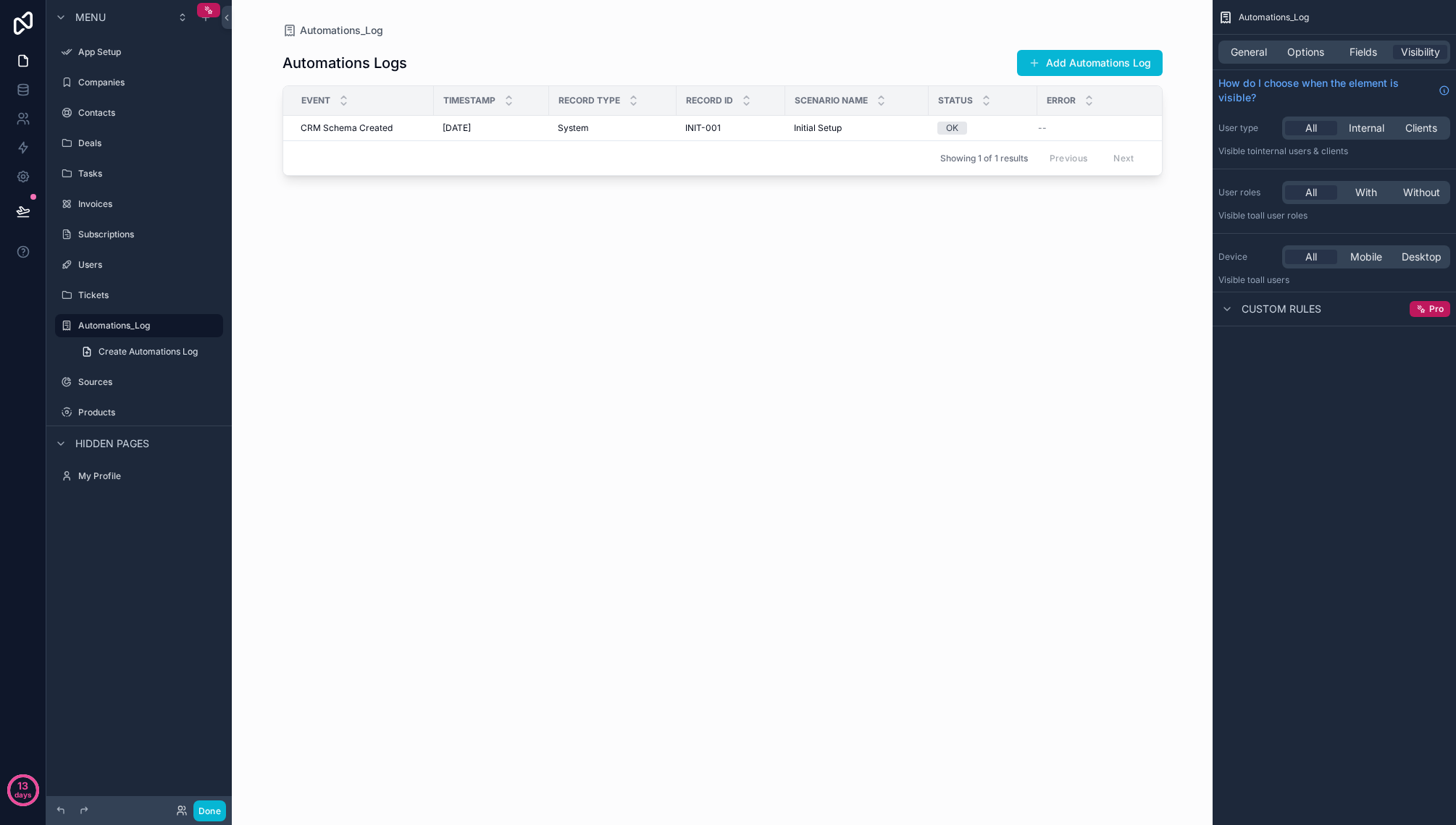
click at [420, 435] on div "scrollable content" at bounding box center [722, 404] width 926 height 808
click at [209, 806] on button "Done" at bounding box center [209, 810] width 33 height 21
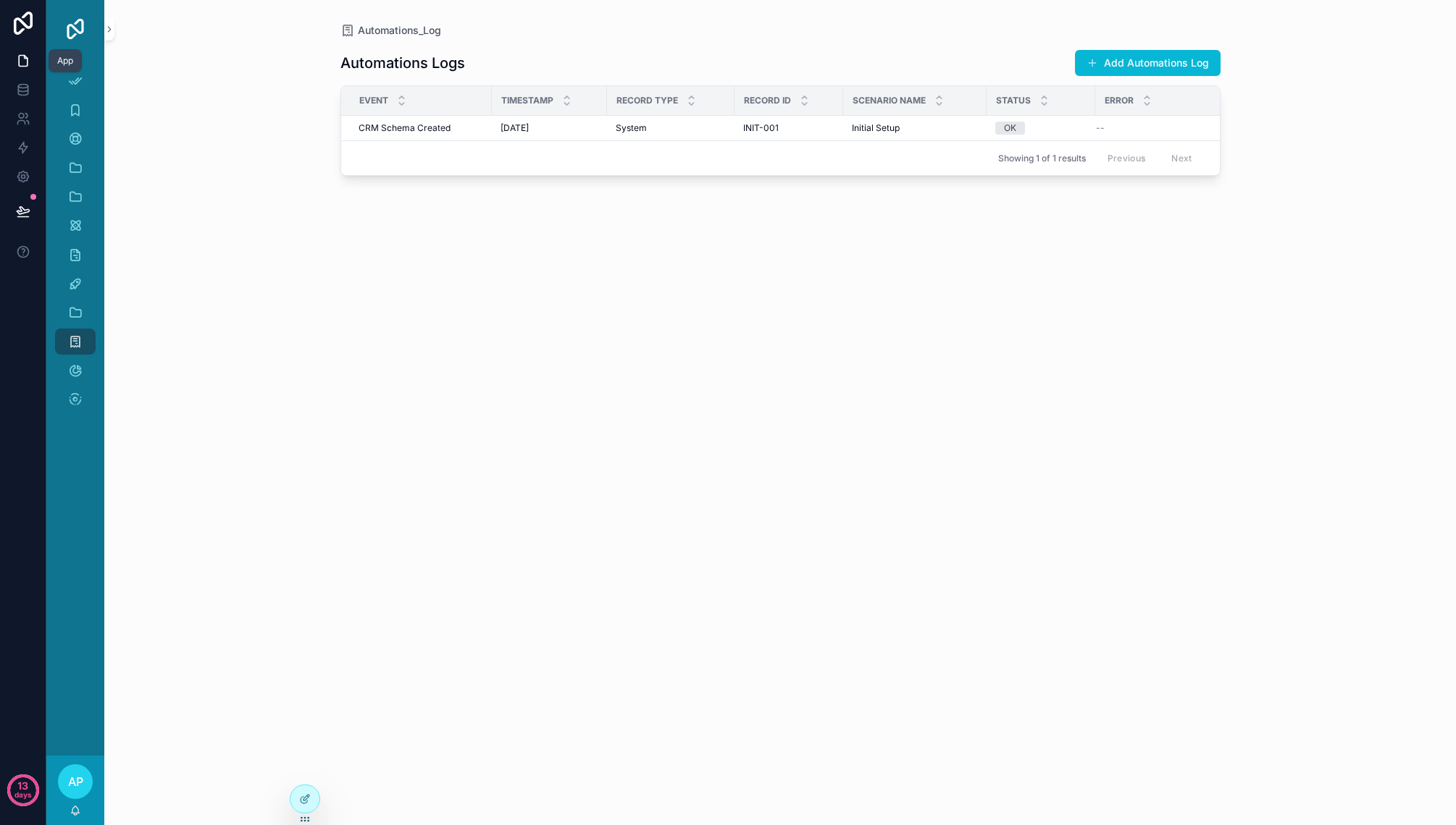
click at [19, 65] on icon at bounding box center [23, 61] width 8 height 11
click at [108, 30] on icon "scrollable content" at bounding box center [109, 29] width 10 height 11
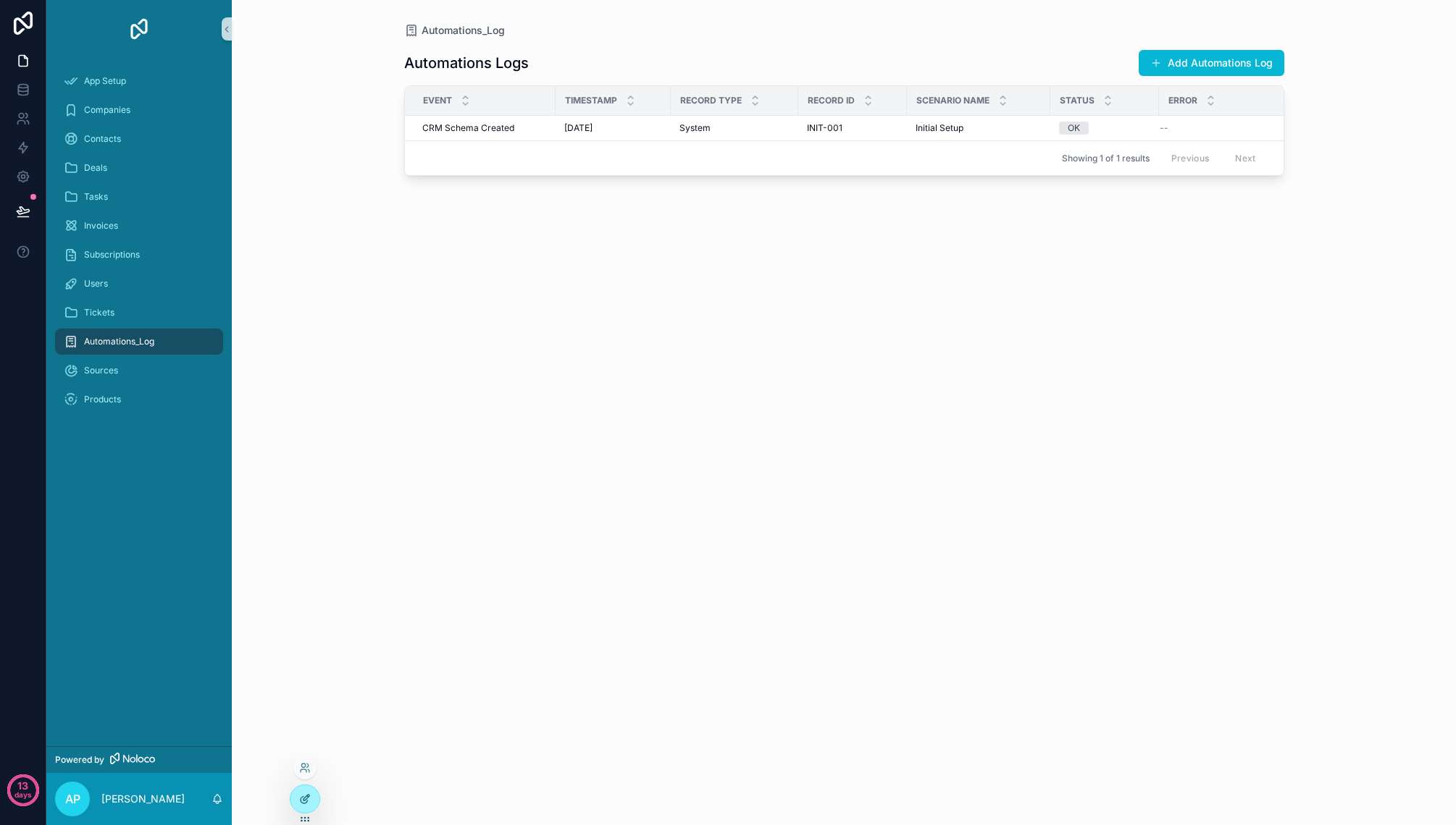
click at [303, 799] on icon at bounding box center [306, 798] width 6 height 6
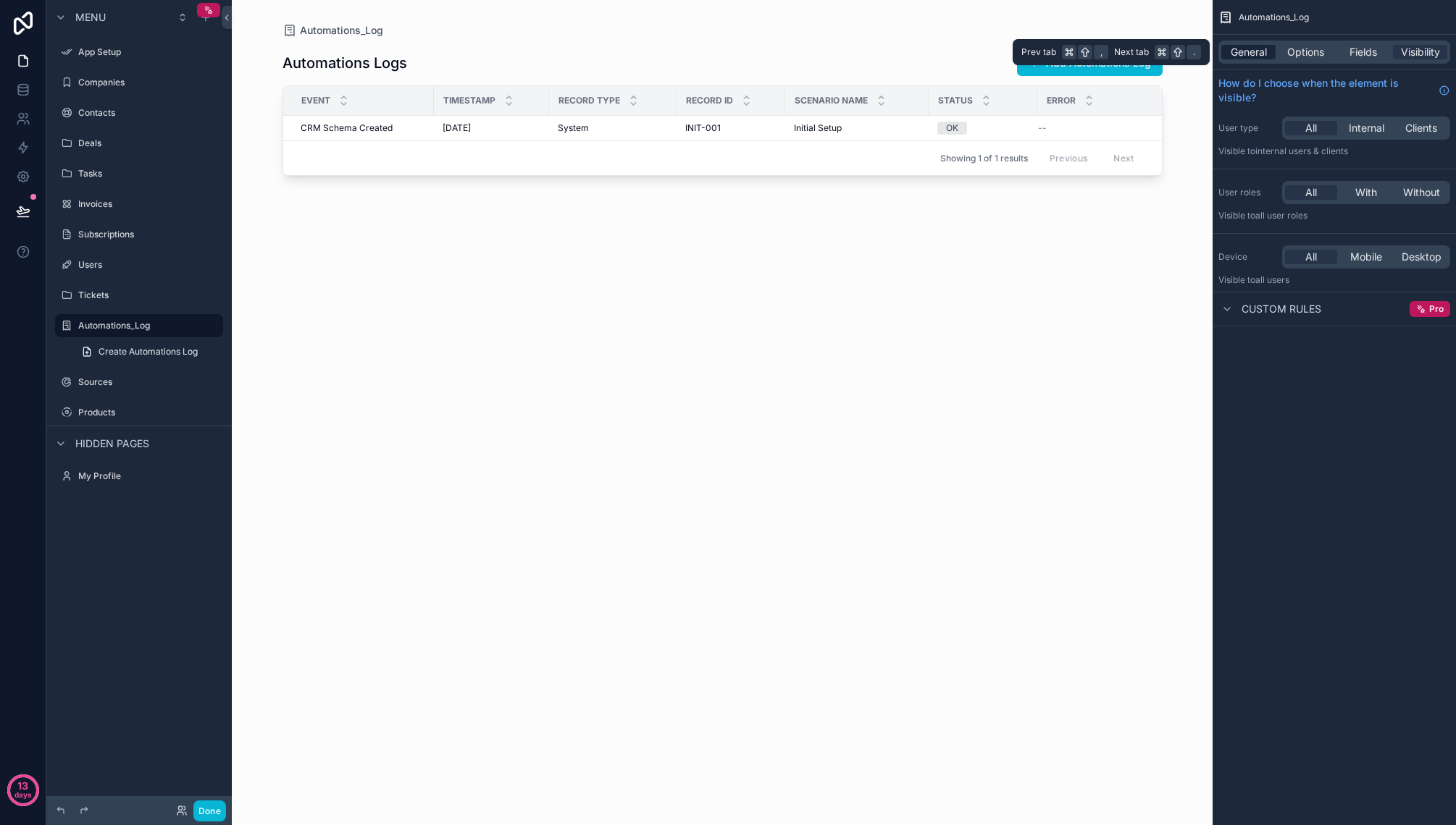
click at [1250, 52] on span "General" at bounding box center [1248, 52] width 36 height 15
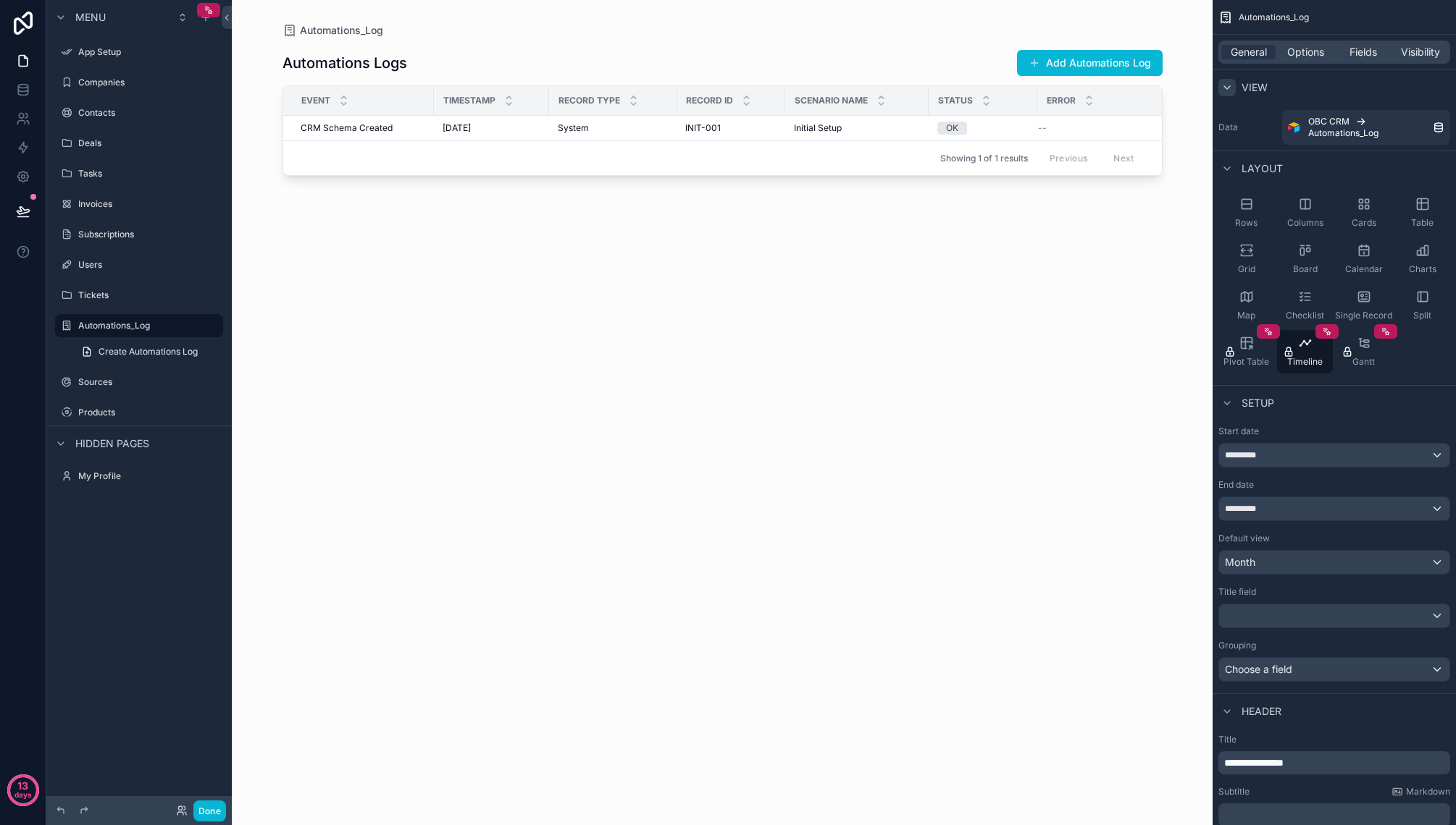
click at [1228, 87] on icon "scrollable content" at bounding box center [1227, 88] width 6 height 3
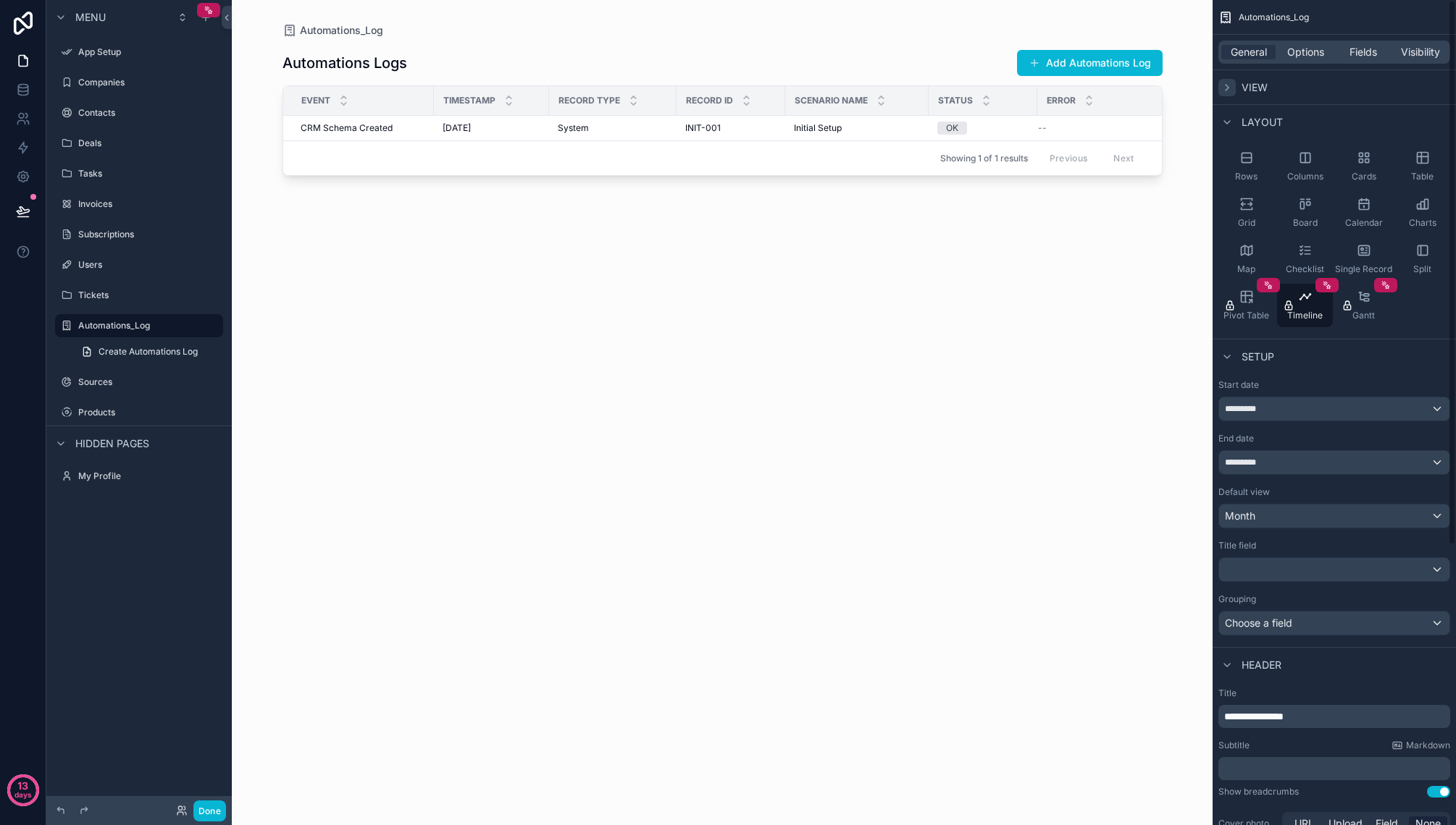
click at [1228, 87] on icon "scrollable content" at bounding box center [1227, 88] width 3 height 6
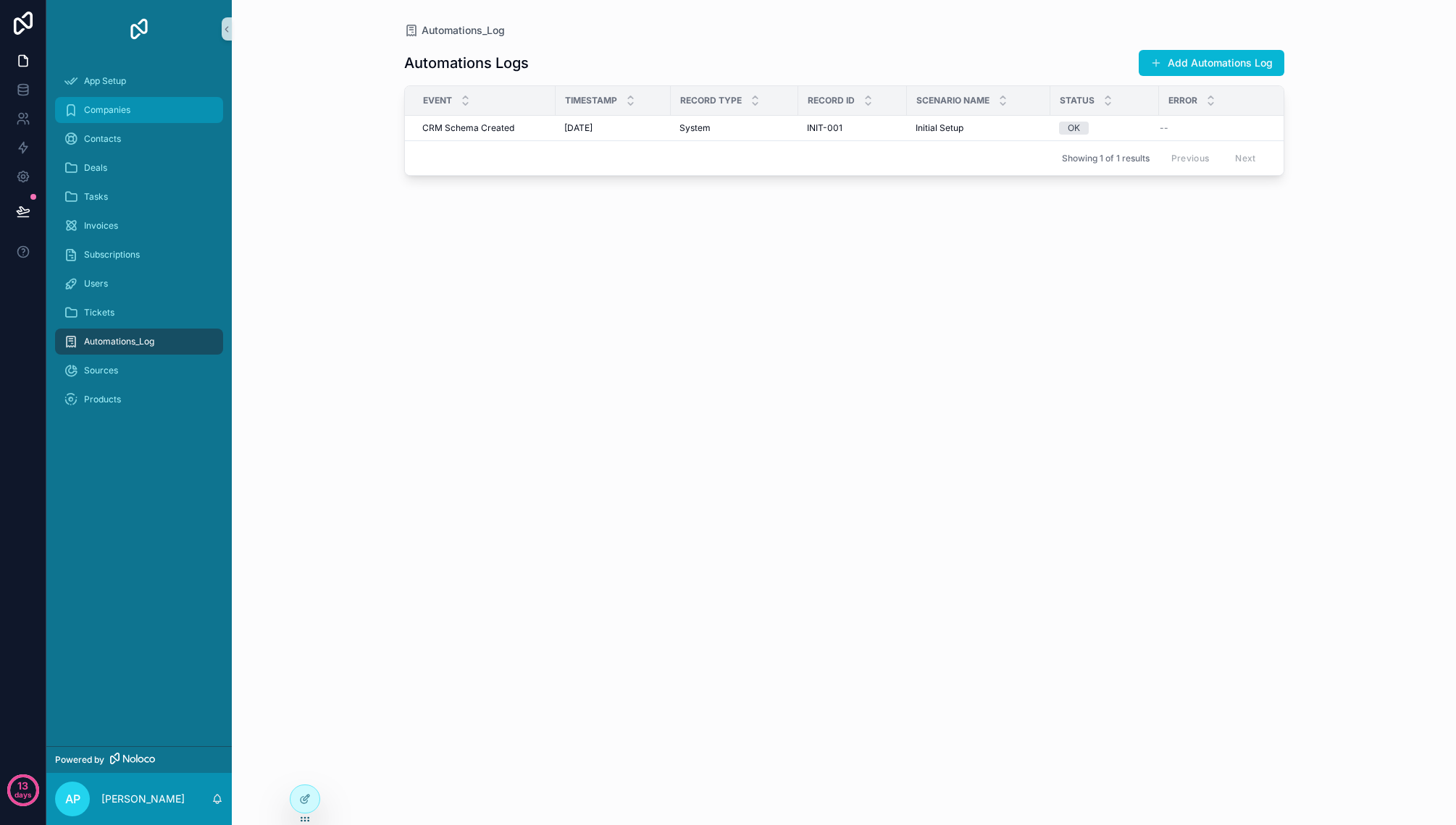
click at [121, 104] on div "Companies" at bounding box center [138, 110] width 151 height 23
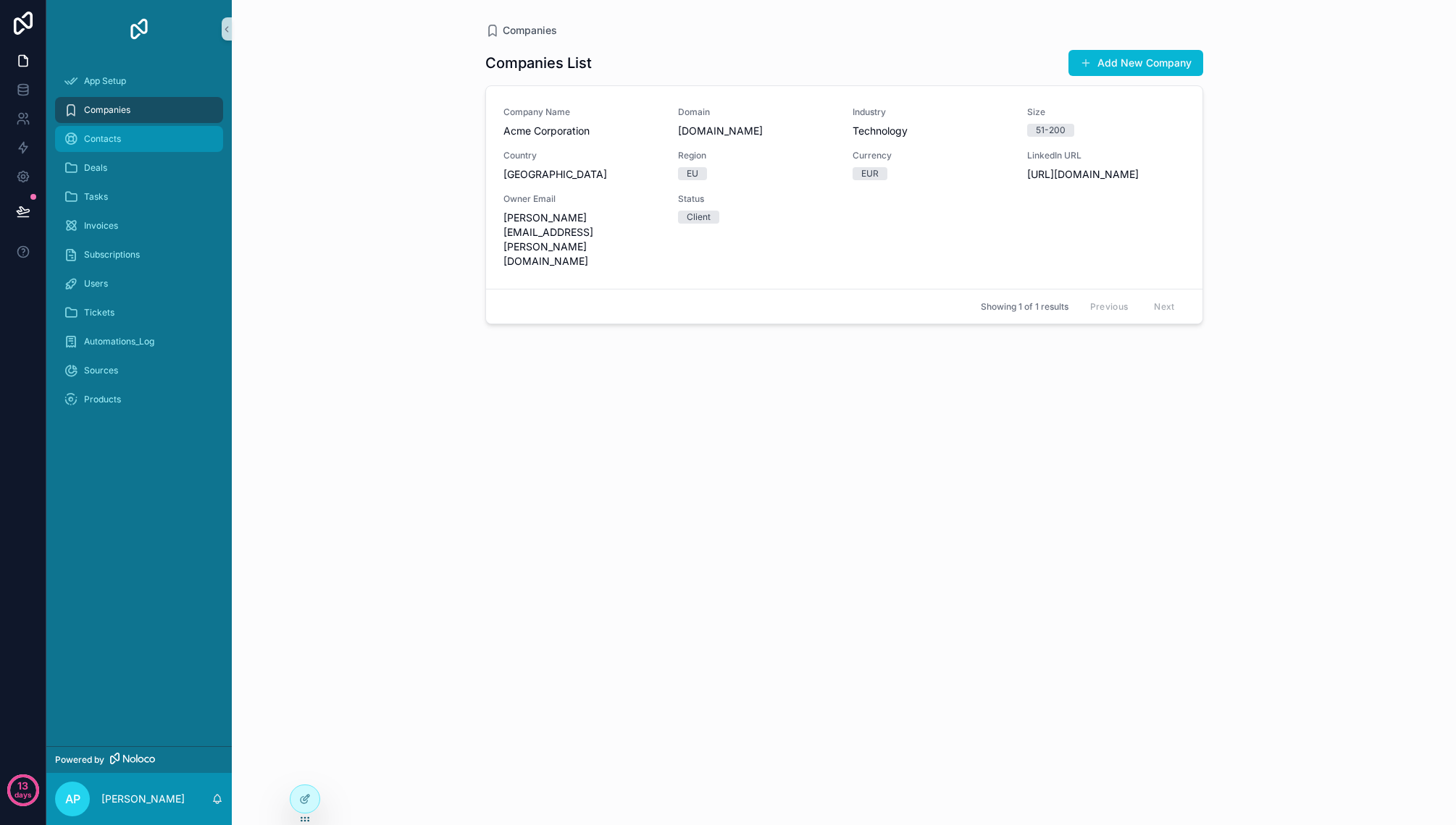
click at [125, 138] on div "Contacts" at bounding box center [138, 139] width 151 height 23
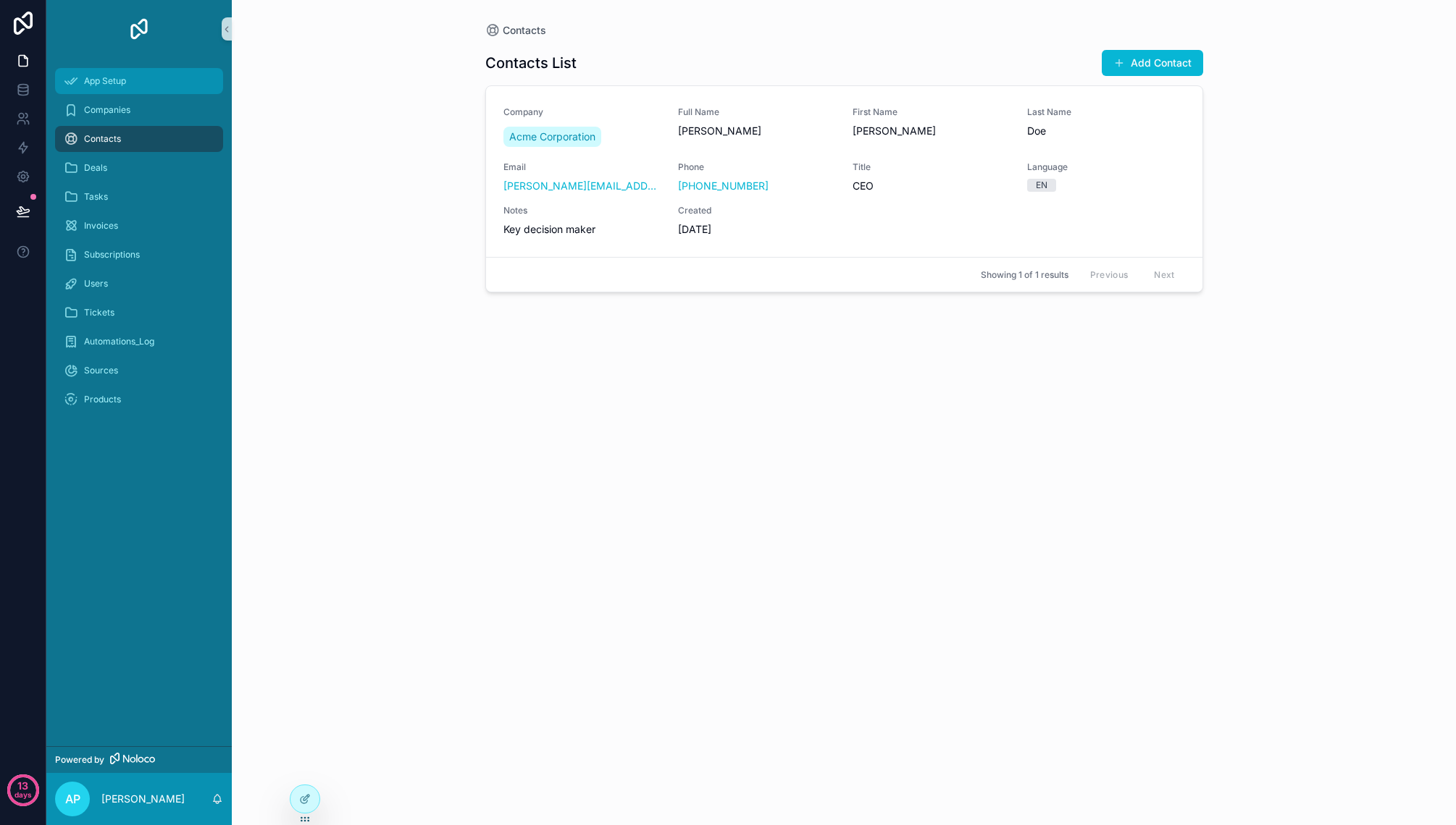
click at [131, 87] on div "App Setup" at bounding box center [138, 81] width 151 height 23
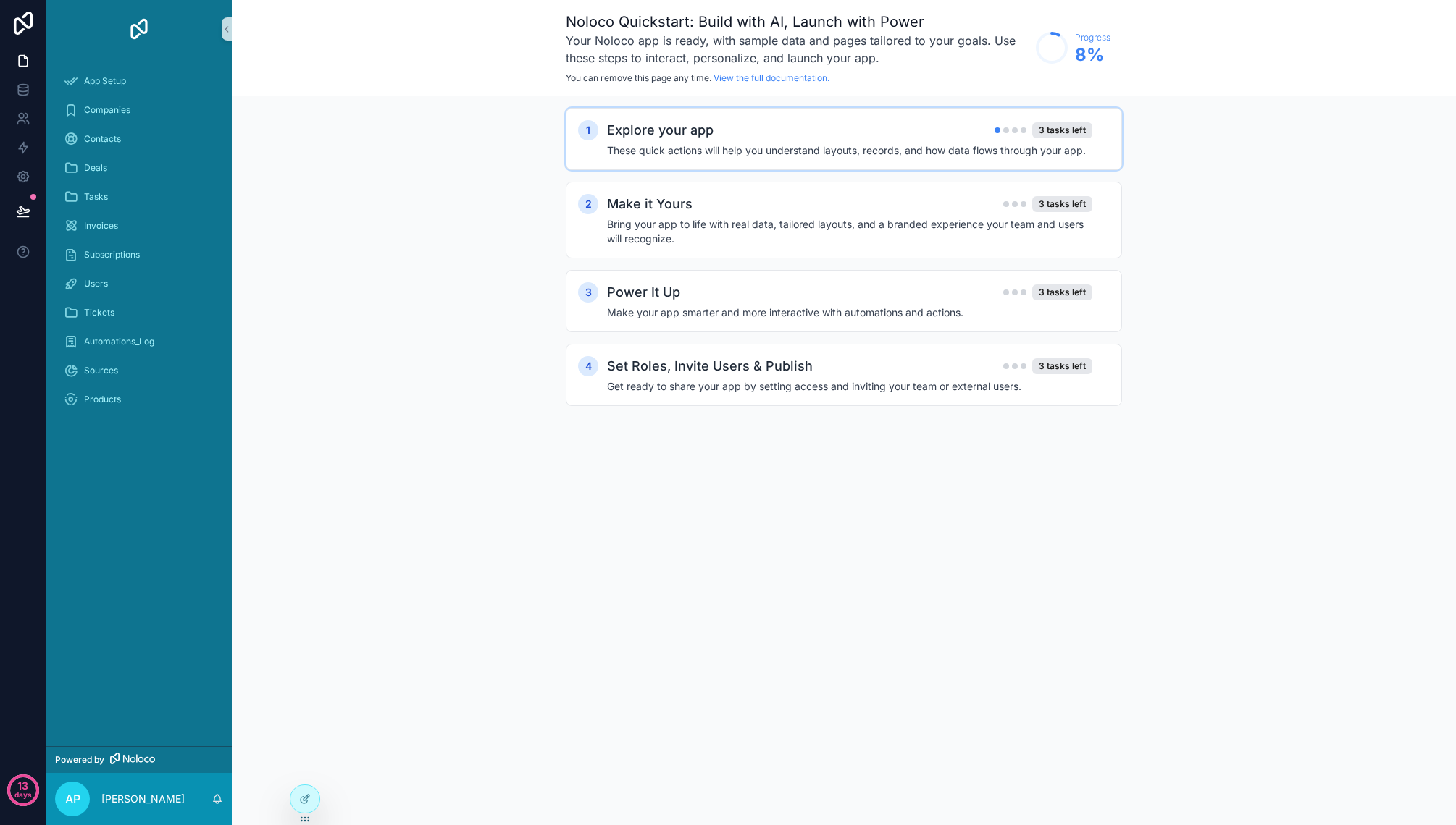
click at [877, 144] on h4 "These quick actions will help you understand layouts, records, and how data flo…" at bounding box center [849, 150] width 485 height 15
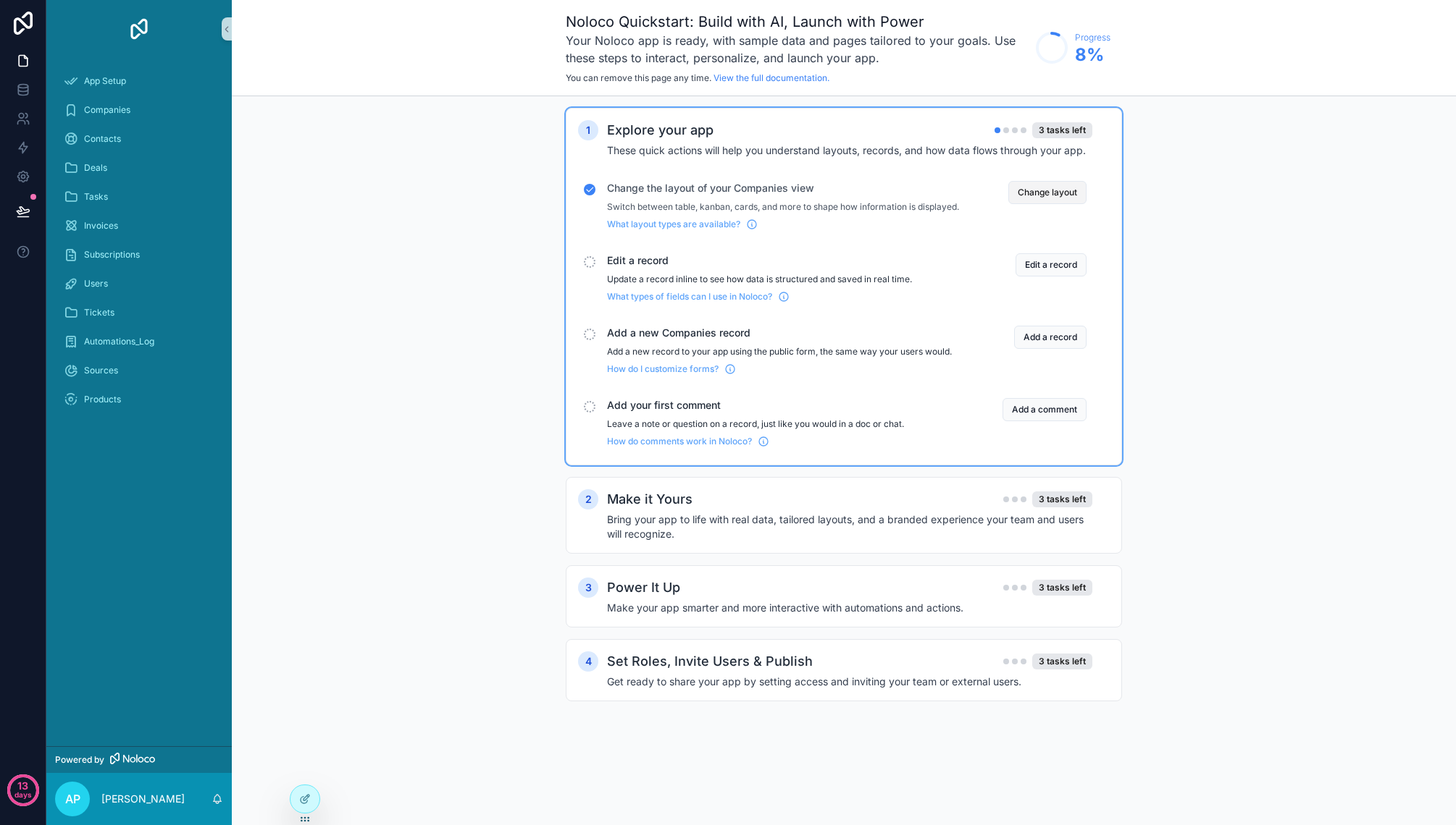
click at [1068, 192] on button "Change layout" at bounding box center [1047, 192] width 78 height 23
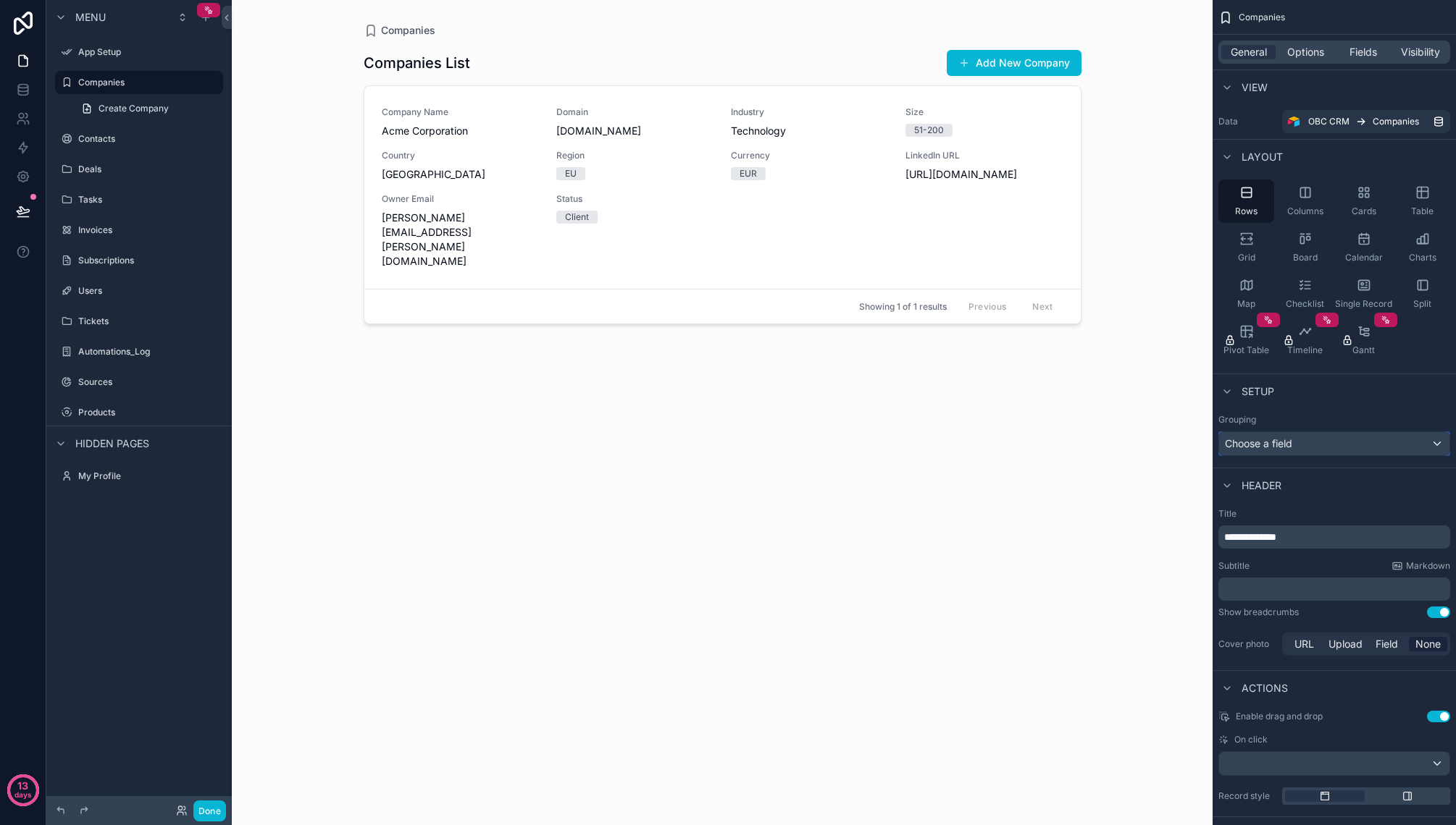
click at [1386, 445] on div "Choose a field" at bounding box center [1334, 444] width 230 height 23
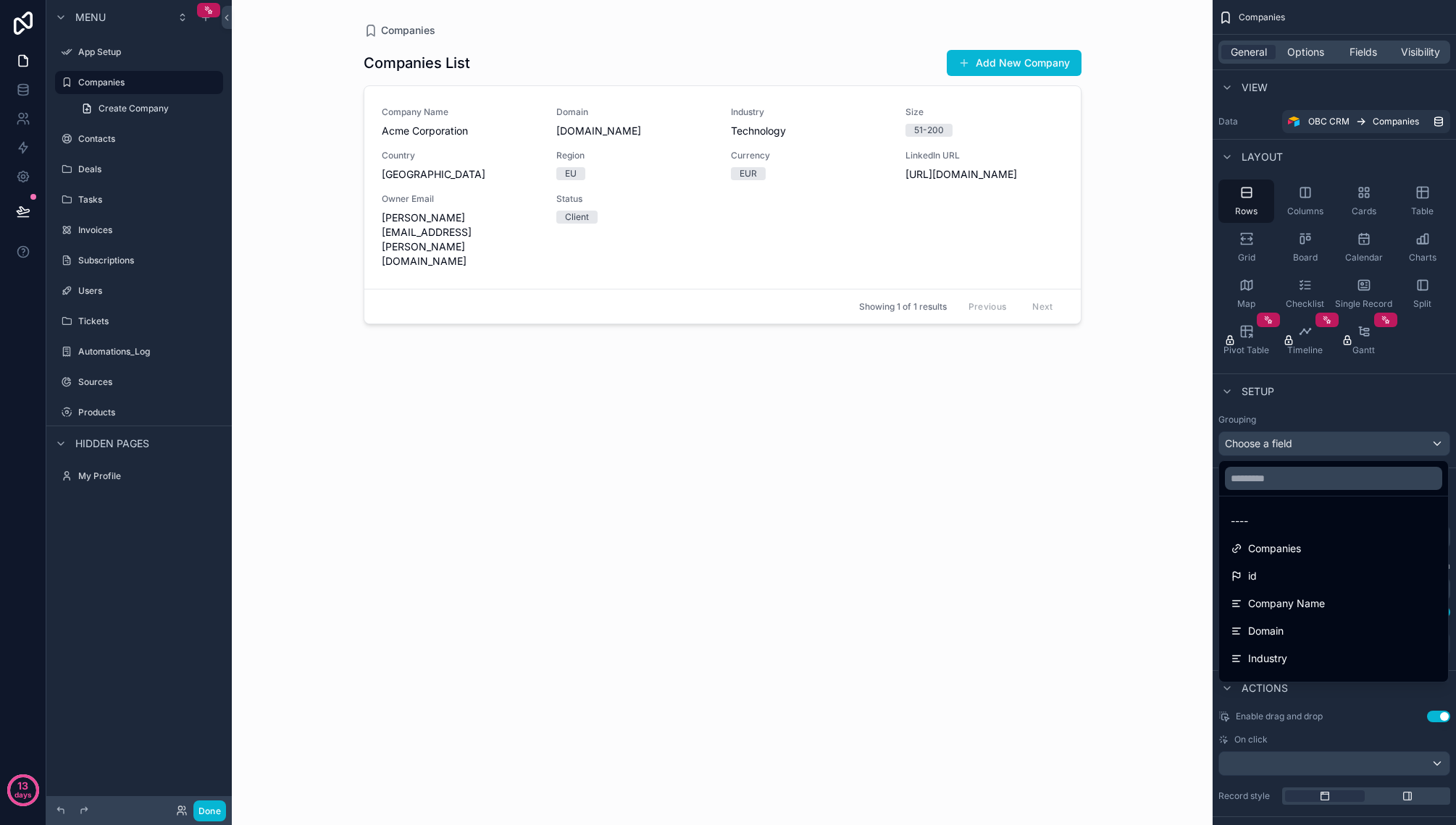
click at [1386, 445] on div "scrollable content" at bounding box center [728, 412] width 1456 height 825
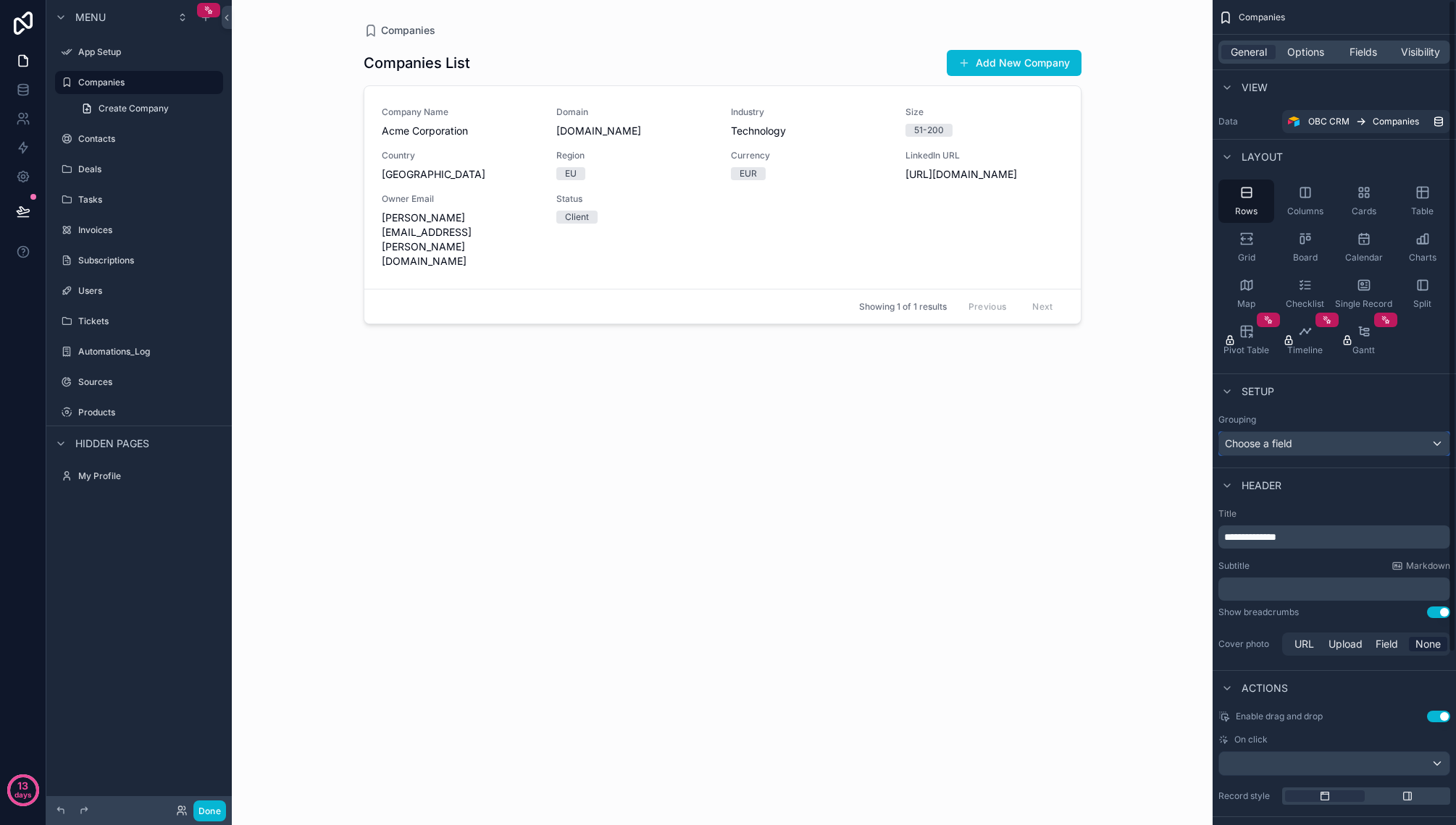
click at [1386, 445] on div "Choose a field" at bounding box center [1334, 444] width 230 height 23
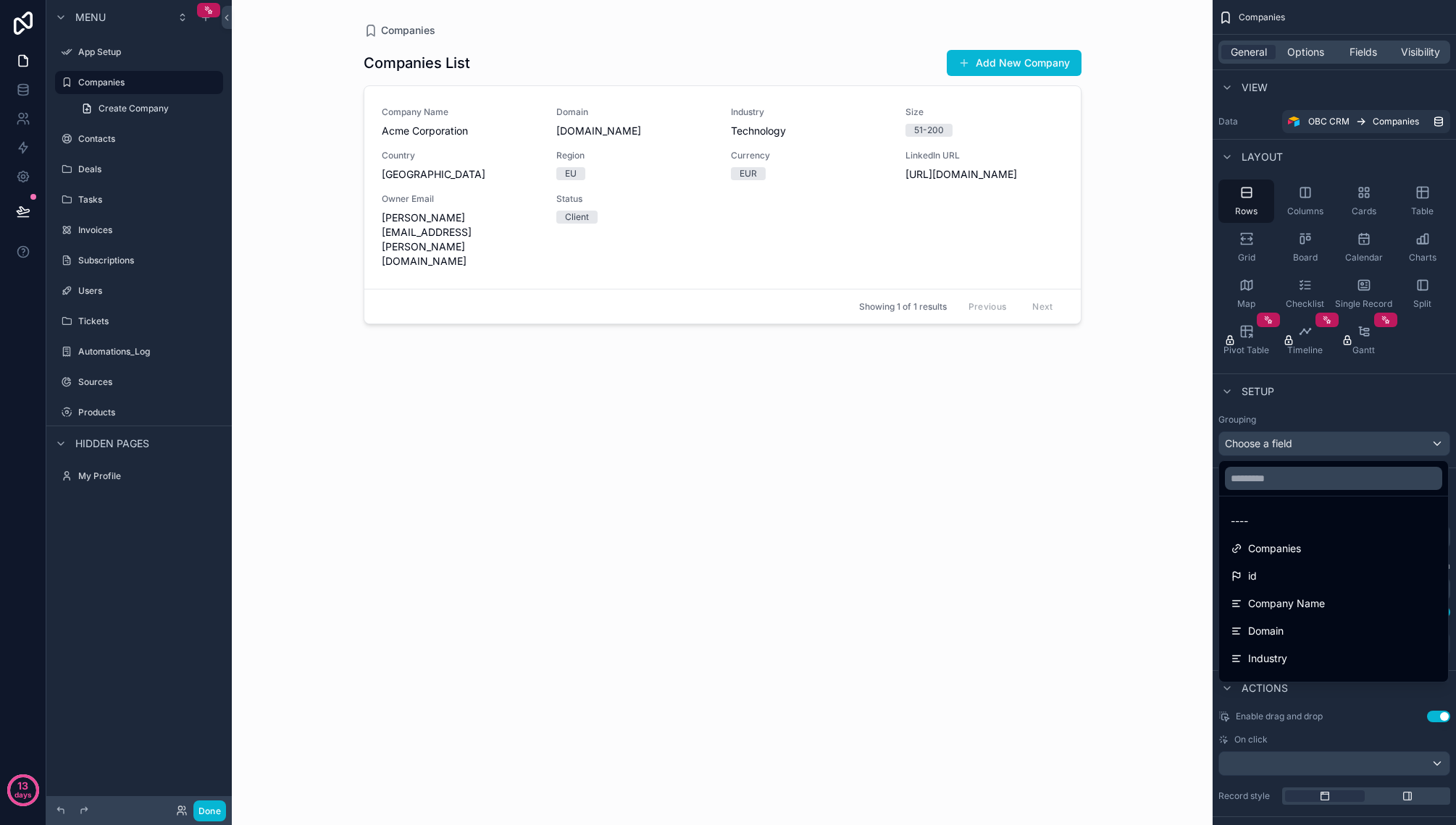
click at [1386, 445] on div "scrollable content" at bounding box center [728, 412] width 1456 height 825
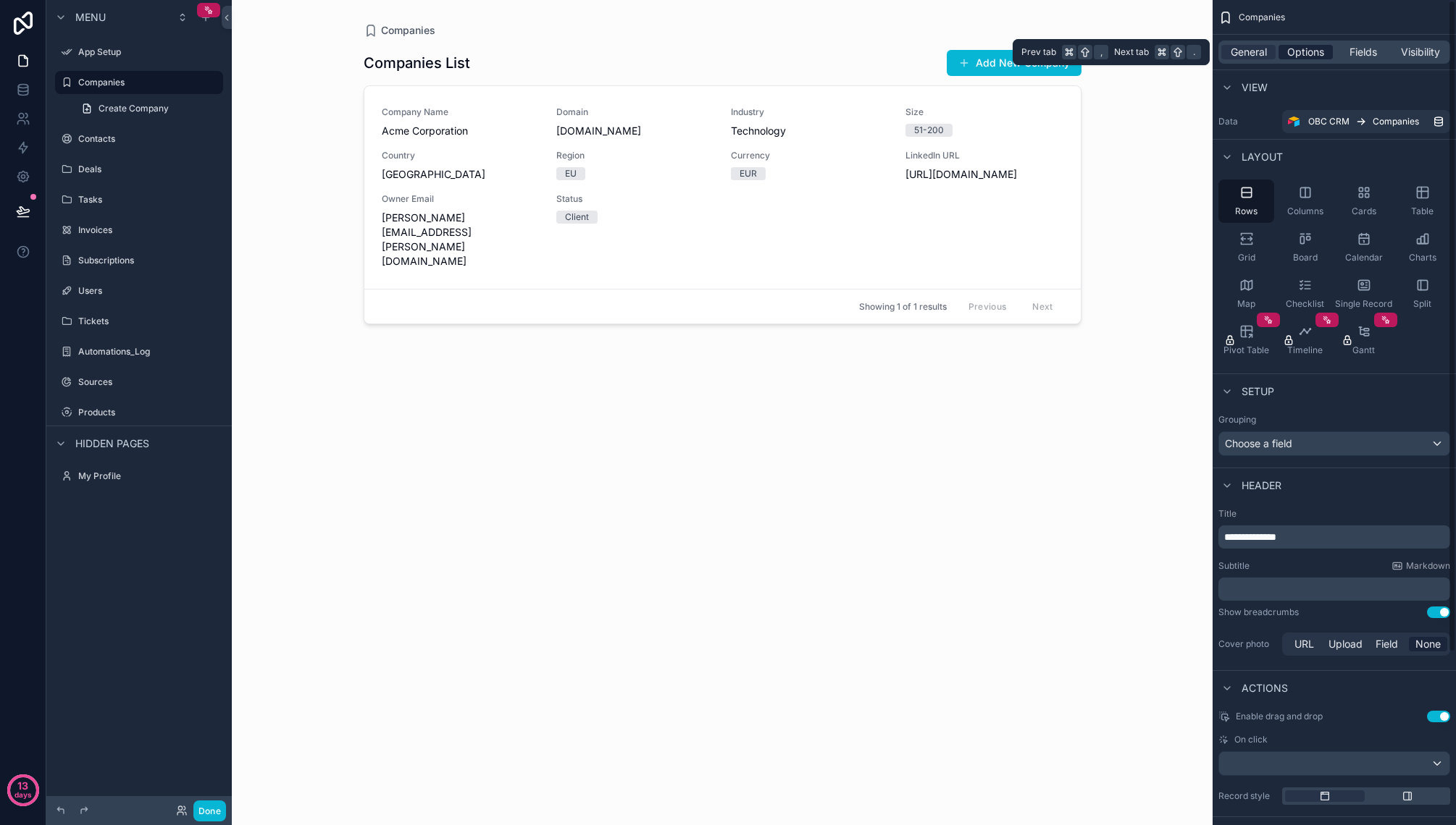
click at [1310, 53] on span "Options" at bounding box center [1305, 52] width 37 height 15
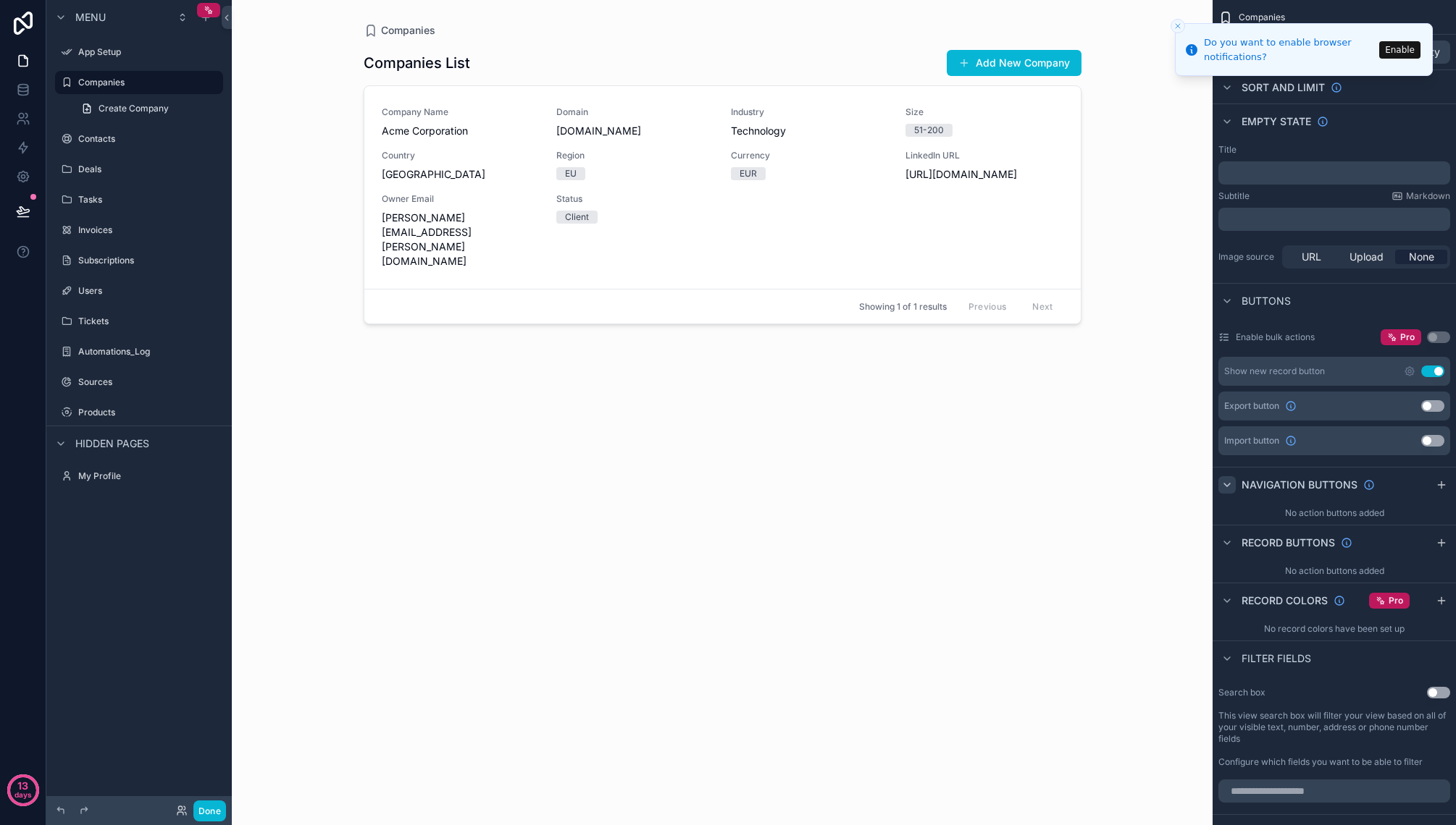
click at [1231, 484] on icon "scrollable content" at bounding box center [1227, 484] width 11 height 11
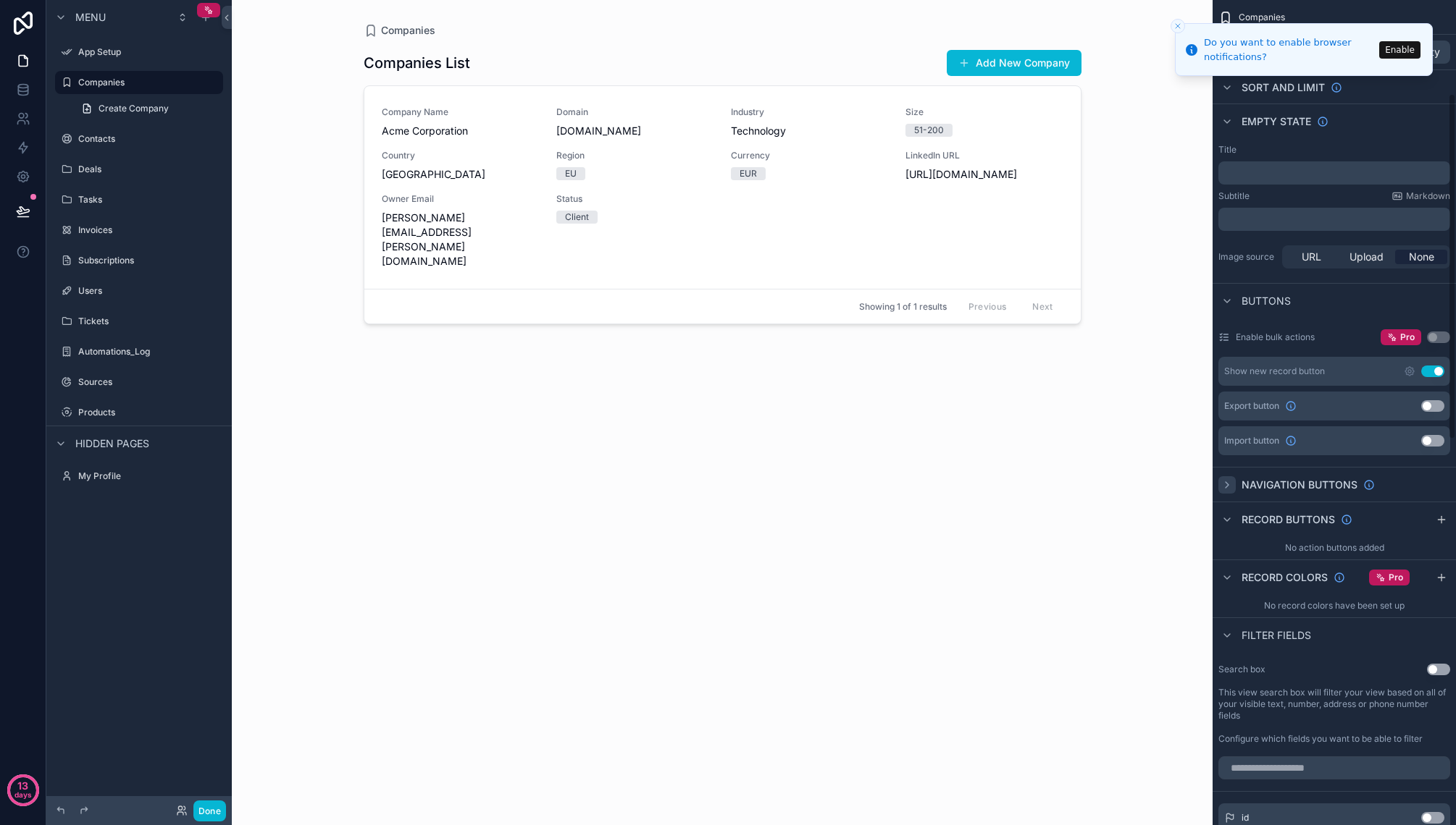
click at [1231, 484] on icon "scrollable content" at bounding box center [1227, 484] width 11 height 11
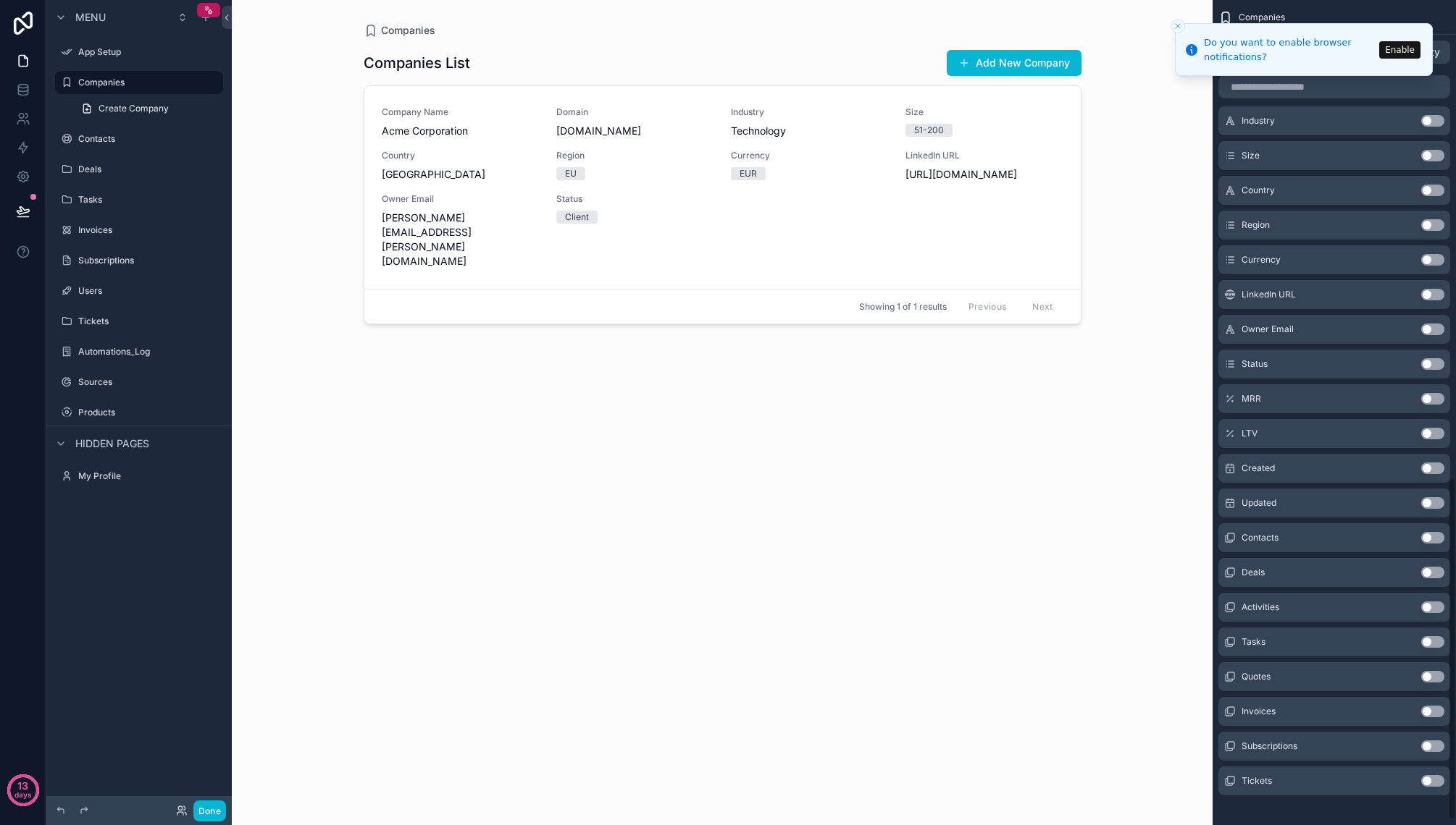
scroll to position [1163, 0]
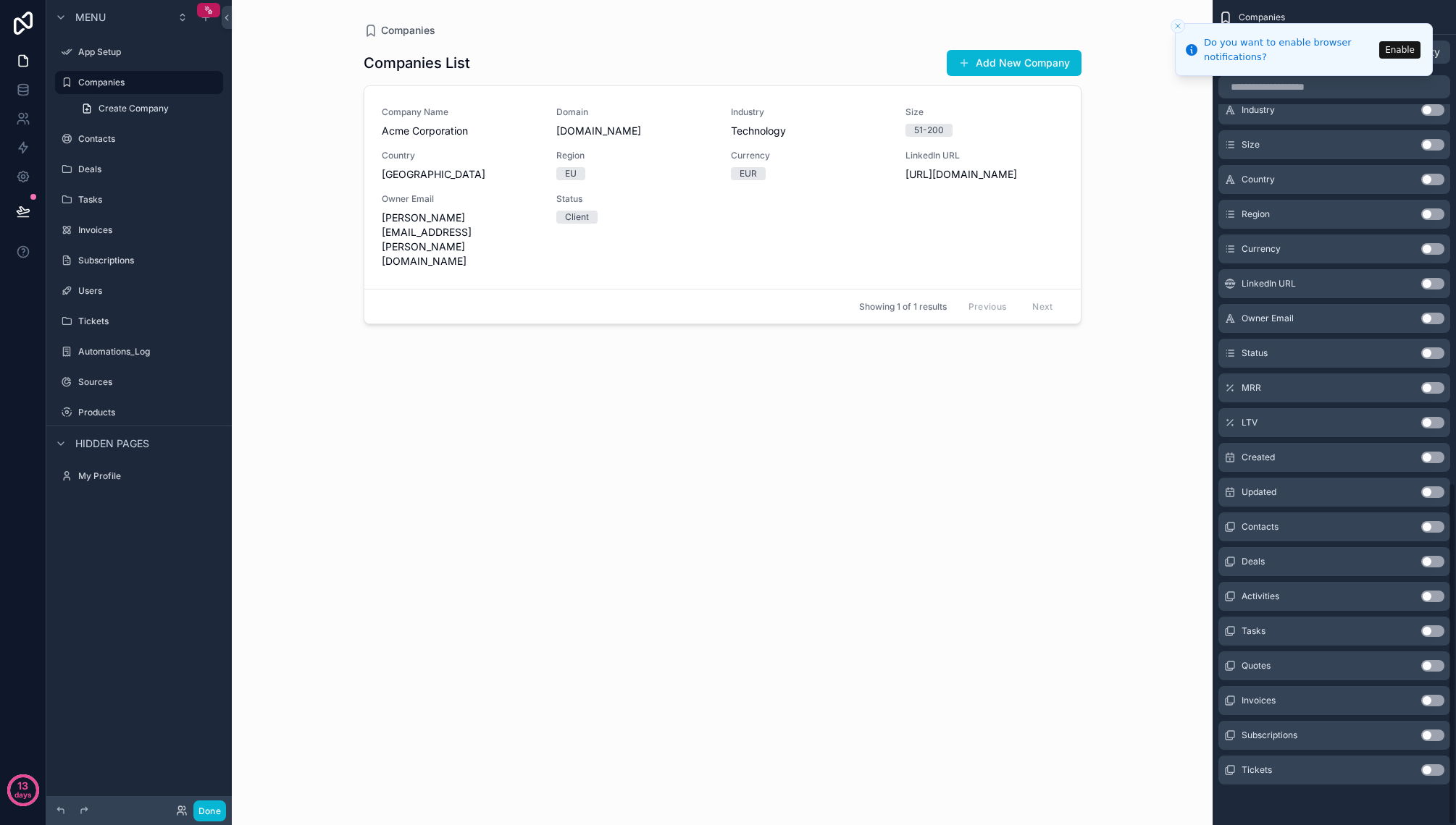
click at [1432, 667] on button "Use setting" at bounding box center [1432, 665] width 23 height 11
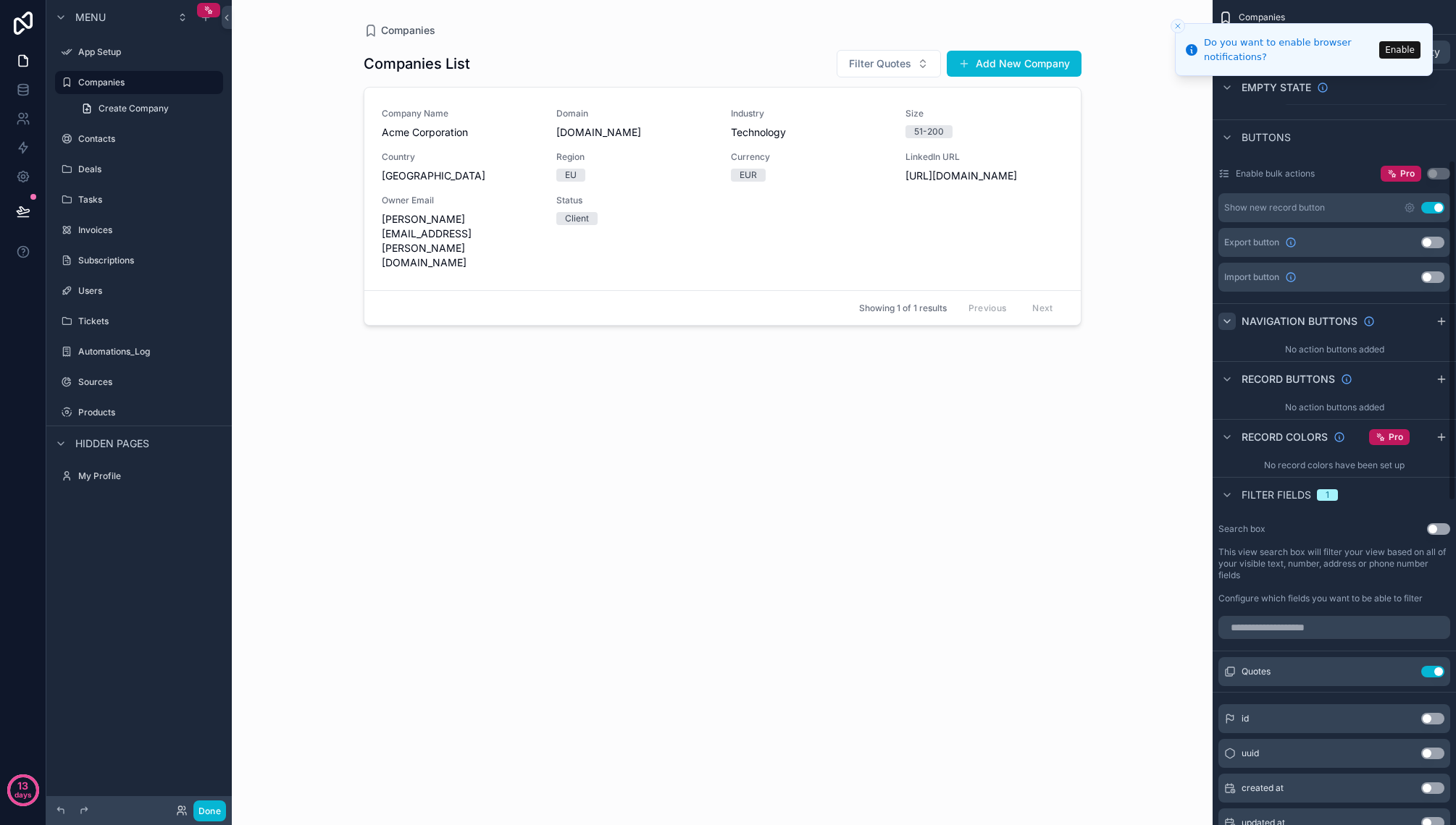
scroll to position [390, 0]
click at [1439, 668] on button "Use setting" at bounding box center [1432, 669] width 23 height 11
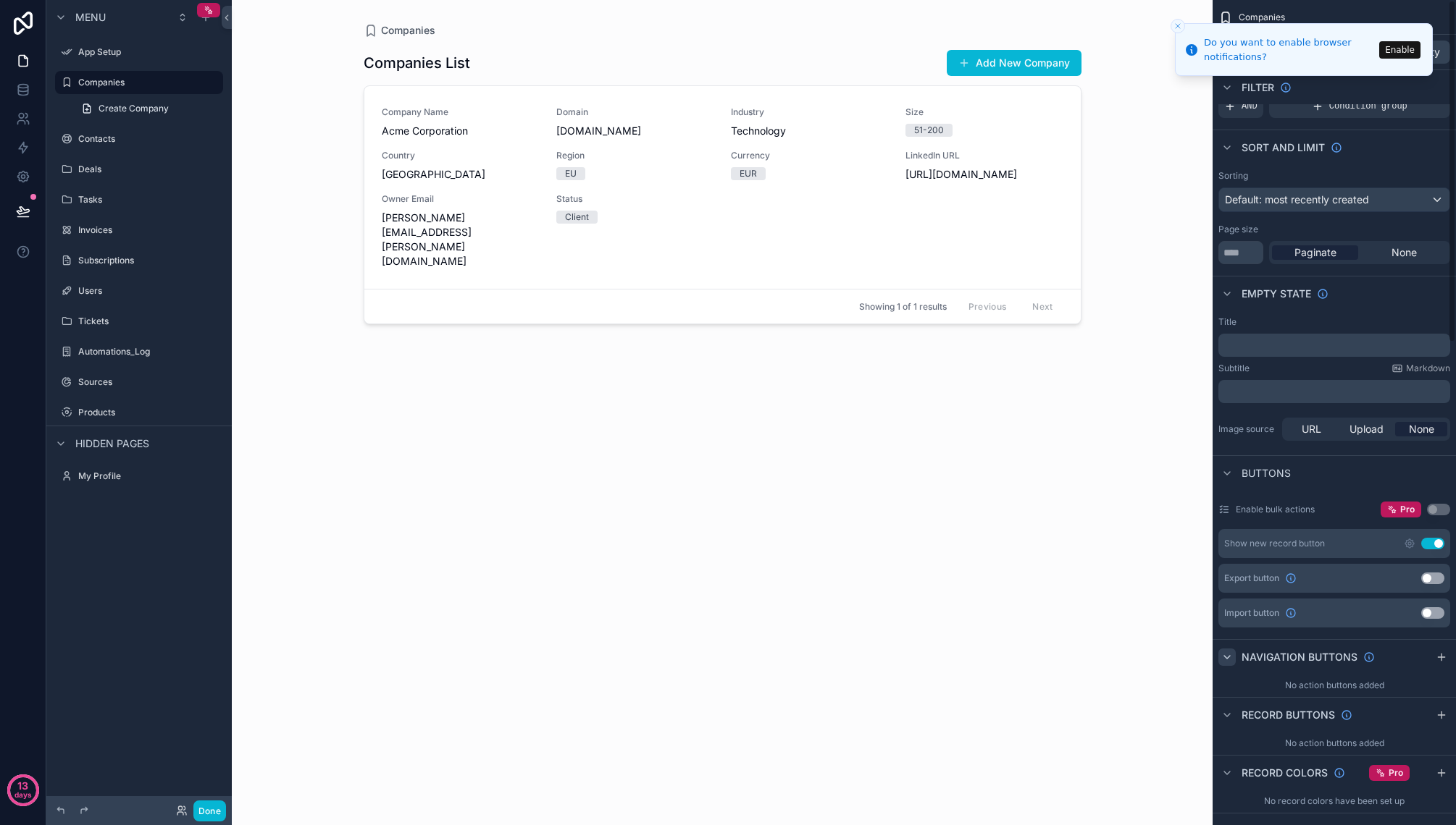
scroll to position [0, 0]
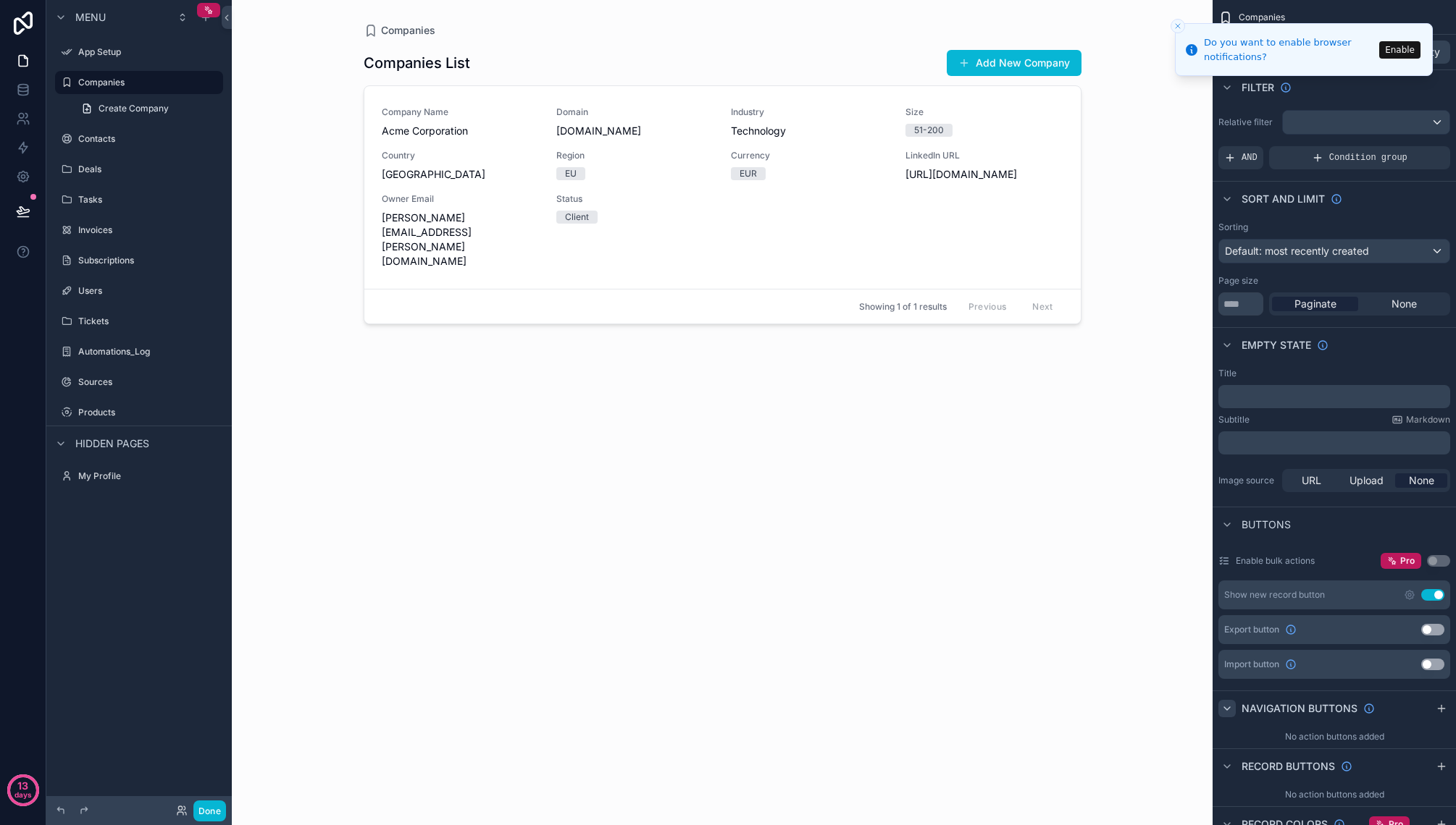
click at [1179, 22] on icon "Close toast" at bounding box center [1177, 25] width 8 height 8
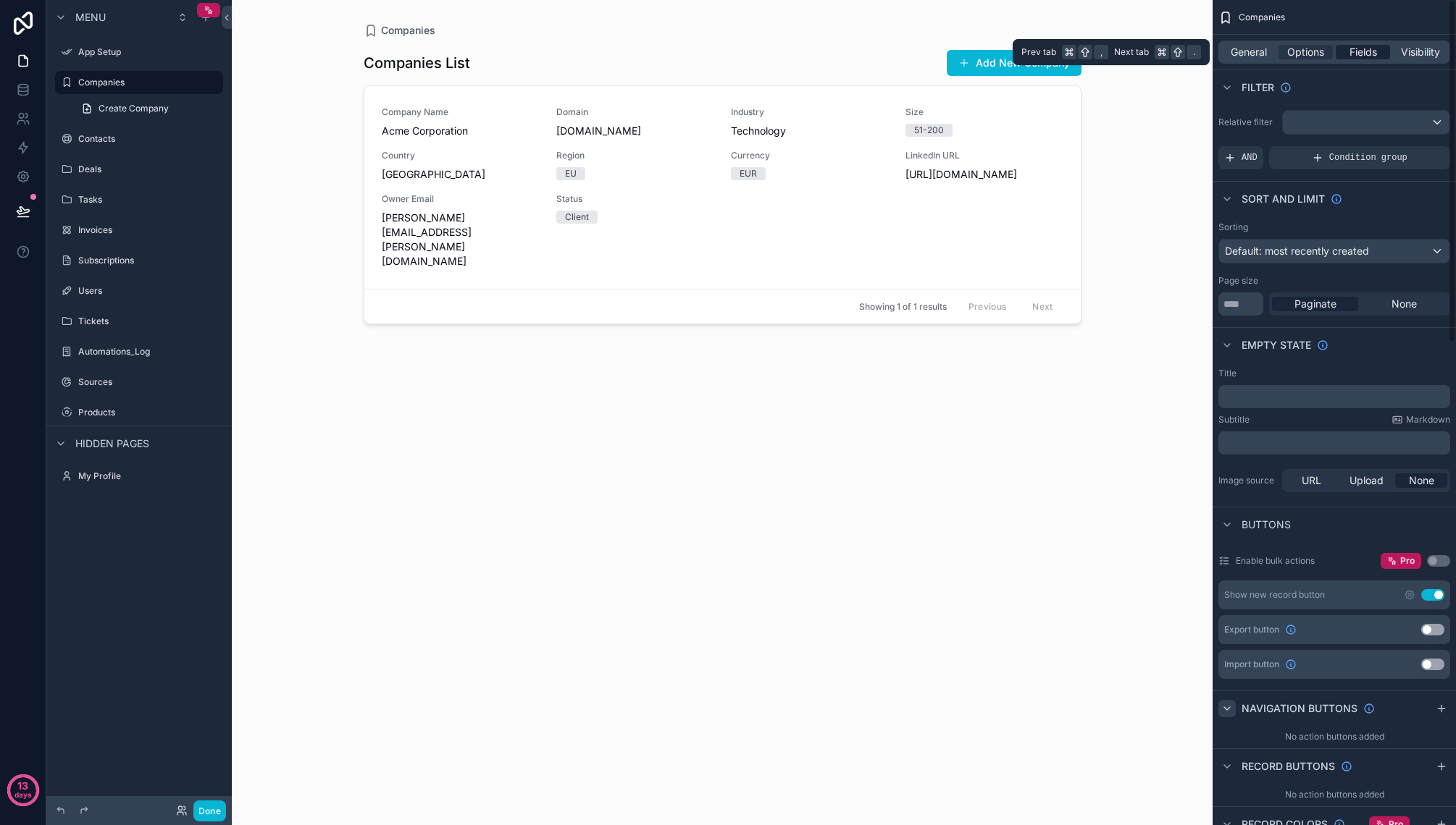
click at [1361, 57] on span "Fields" at bounding box center [1363, 52] width 28 height 15
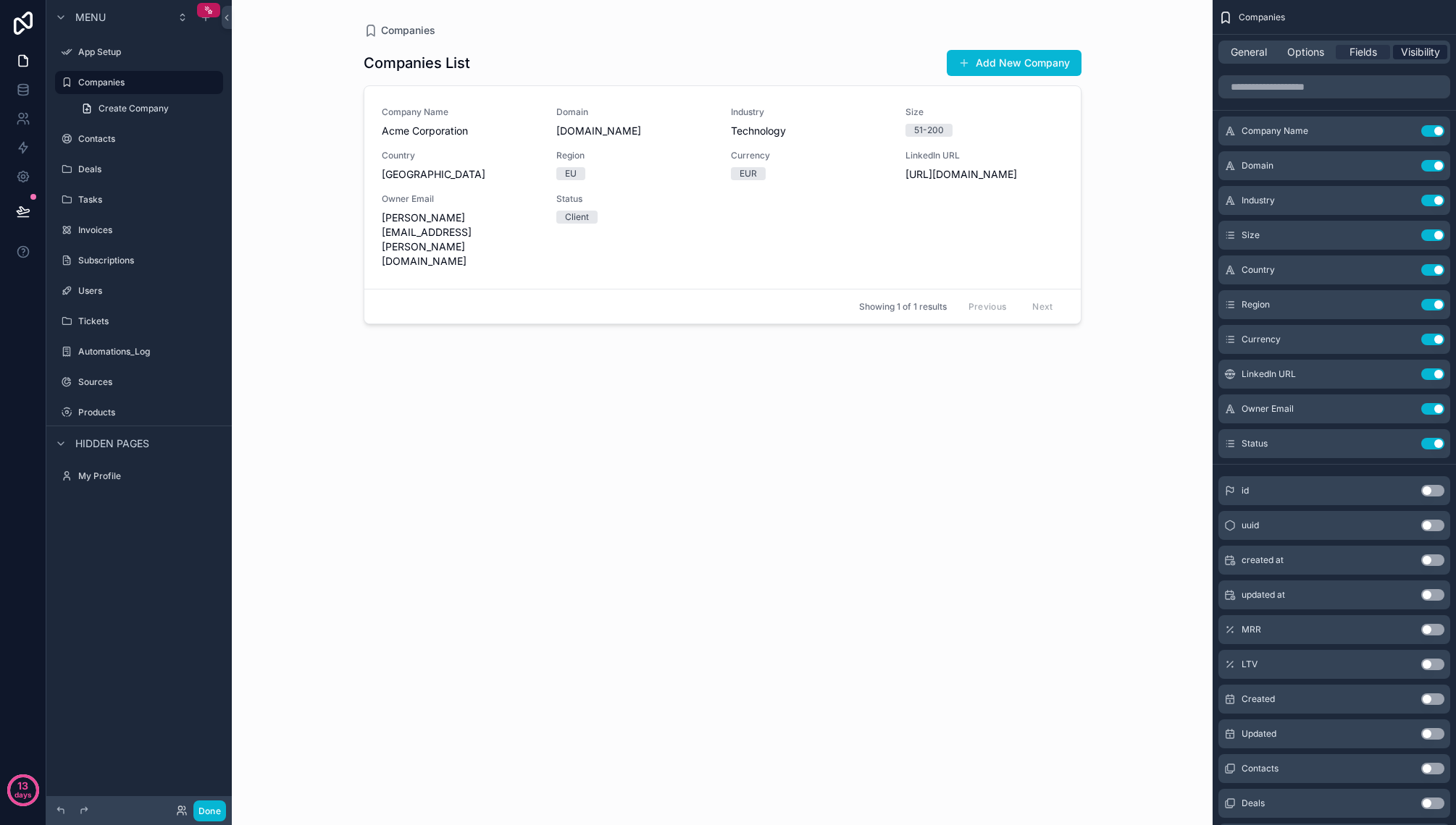
click at [1420, 50] on span "Visibility" at bounding box center [1420, 52] width 39 height 15
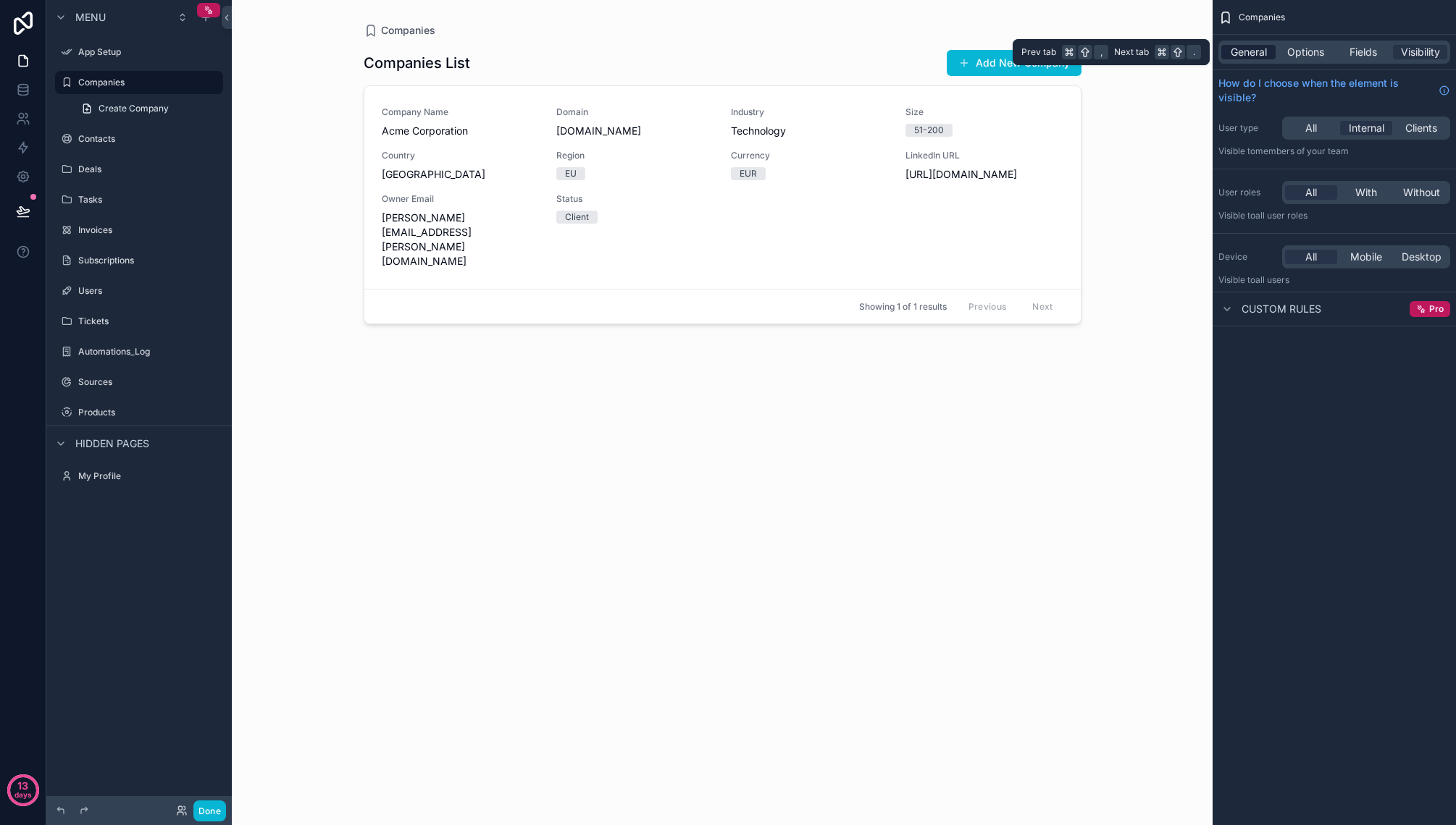
click at [1260, 57] on span "General" at bounding box center [1248, 52] width 36 height 15
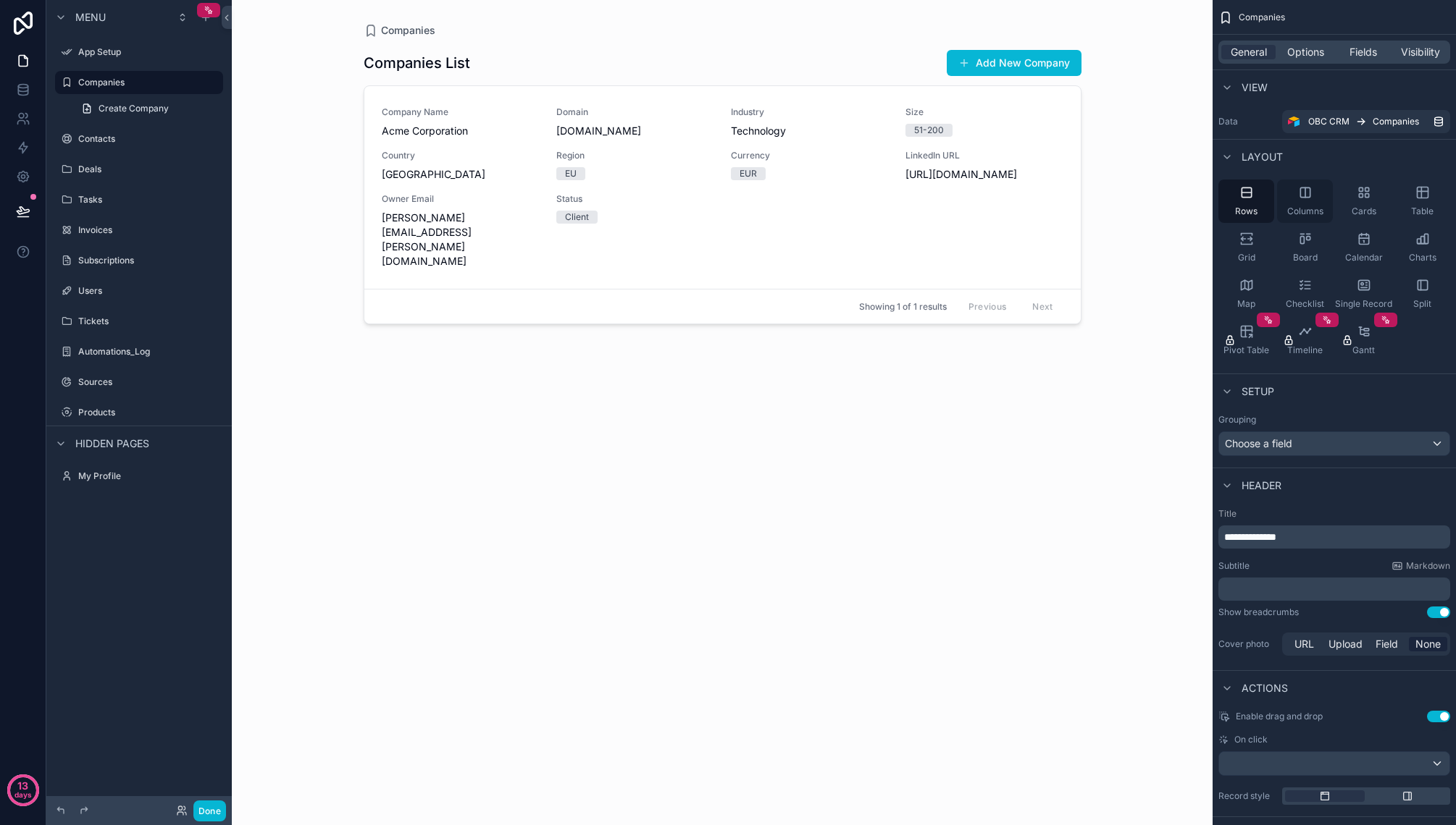
click at [1299, 198] on icon "scrollable content" at bounding box center [1305, 192] width 15 height 15
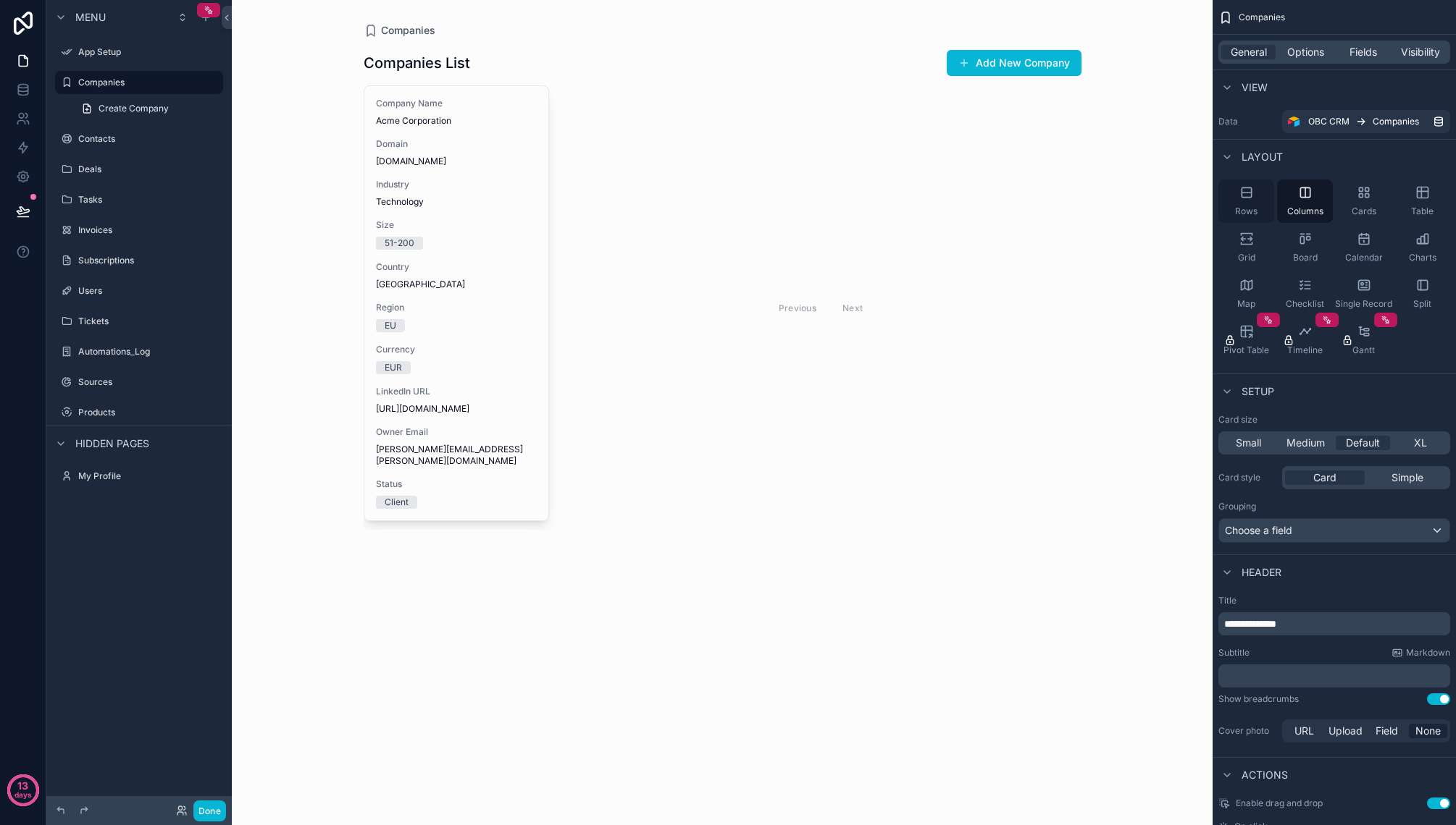
click at [1244, 199] on icon "scrollable content" at bounding box center [1246, 192] width 15 height 15
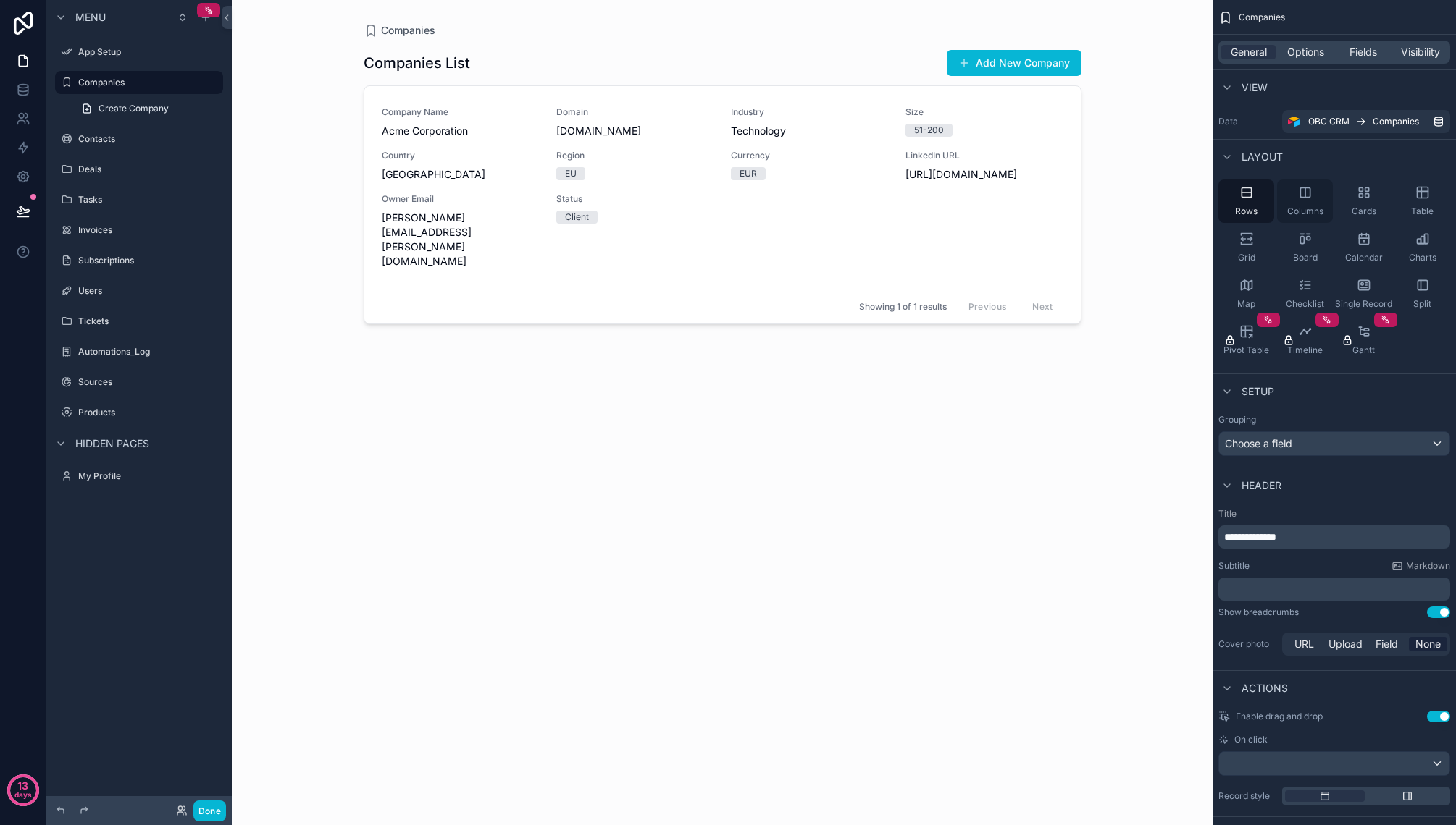
click at [1300, 199] on icon "scrollable content" at bounding box center [1305, 192] width 15 height 15
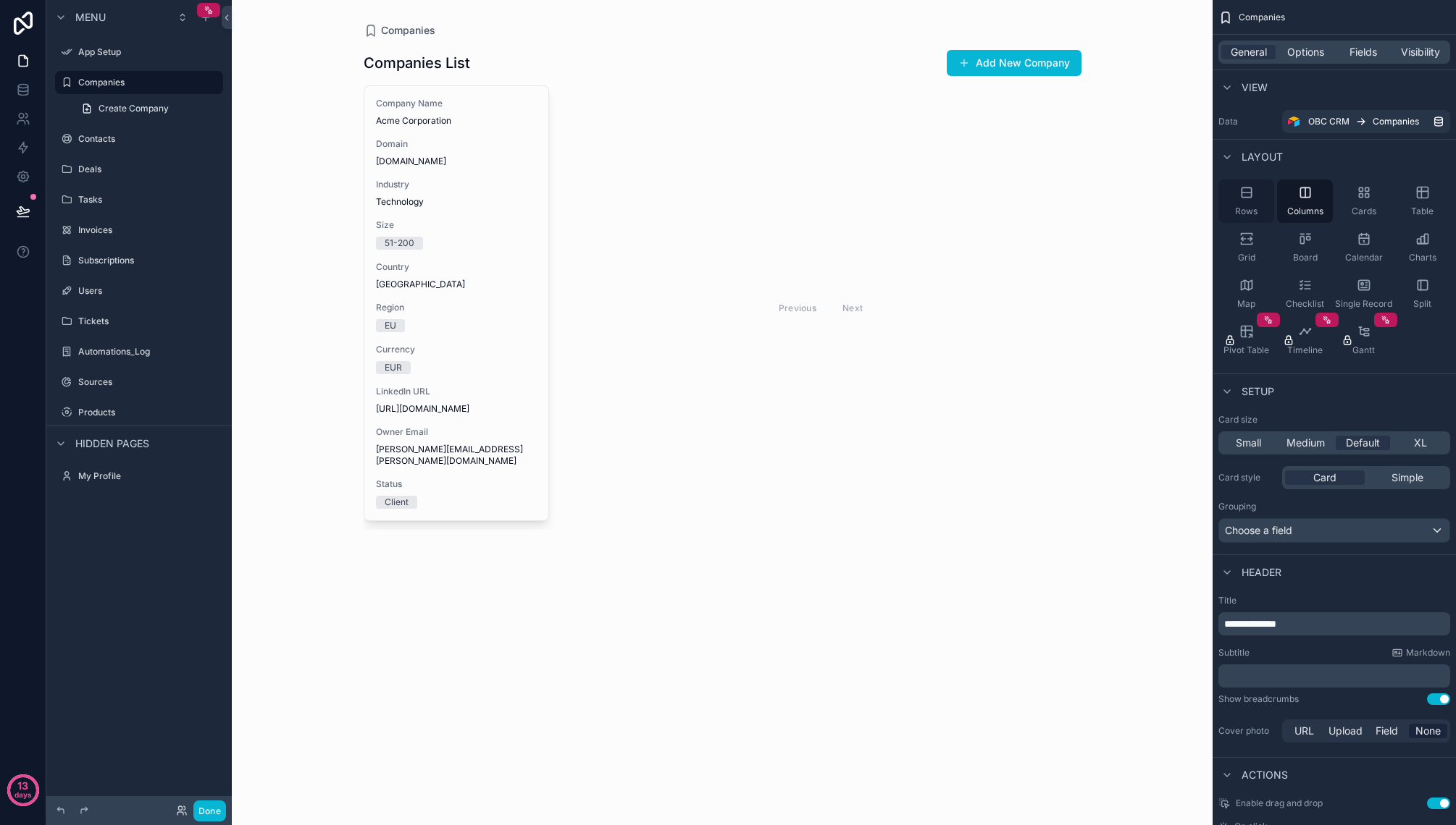
click at [1247, 197] on icon "scrollable content" at bounding box center [1246, 192] width 9 height 9
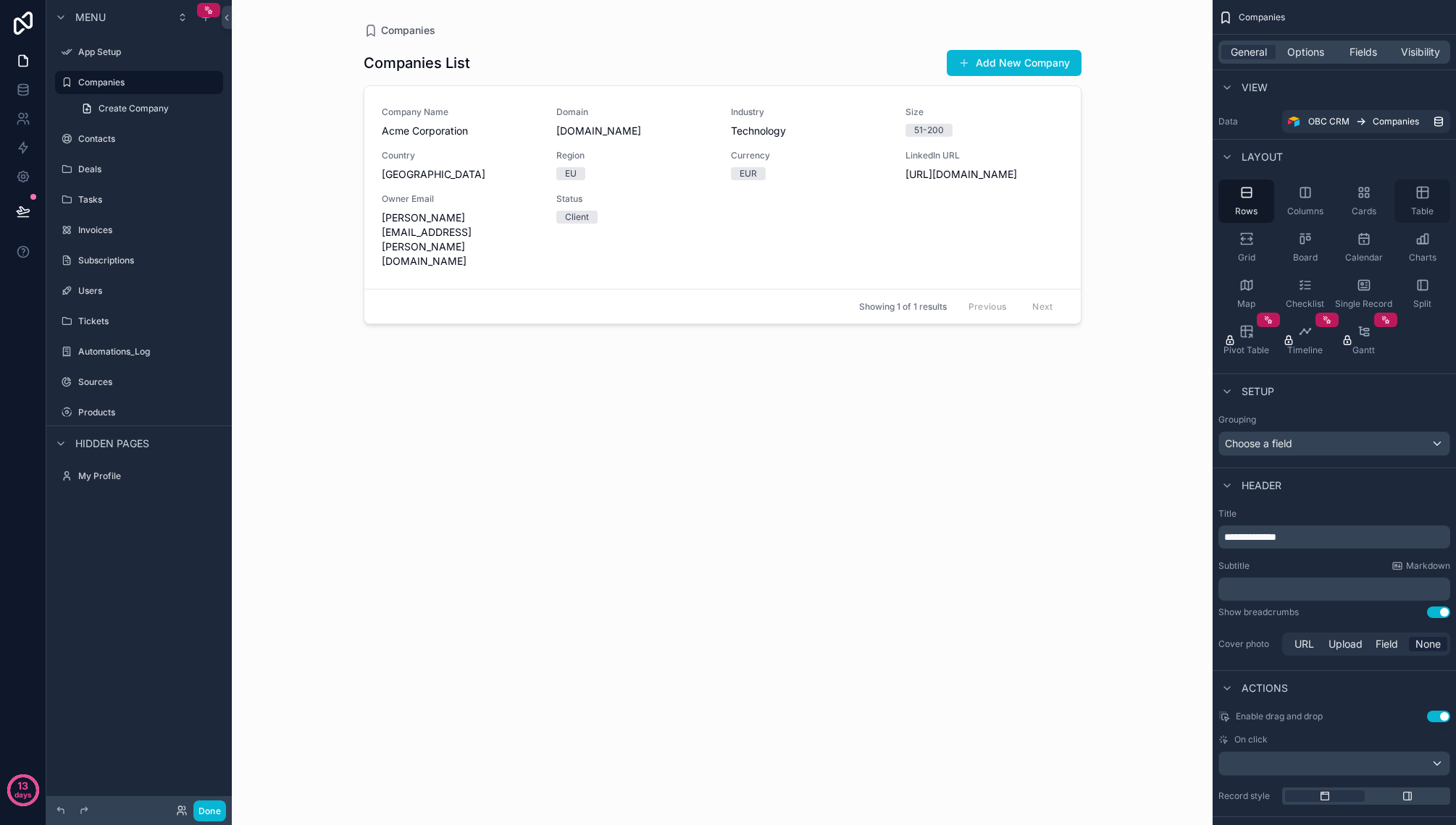
click at [1413, 202] on div "Table" at bounding box center [1422, 201] width 56 height 44
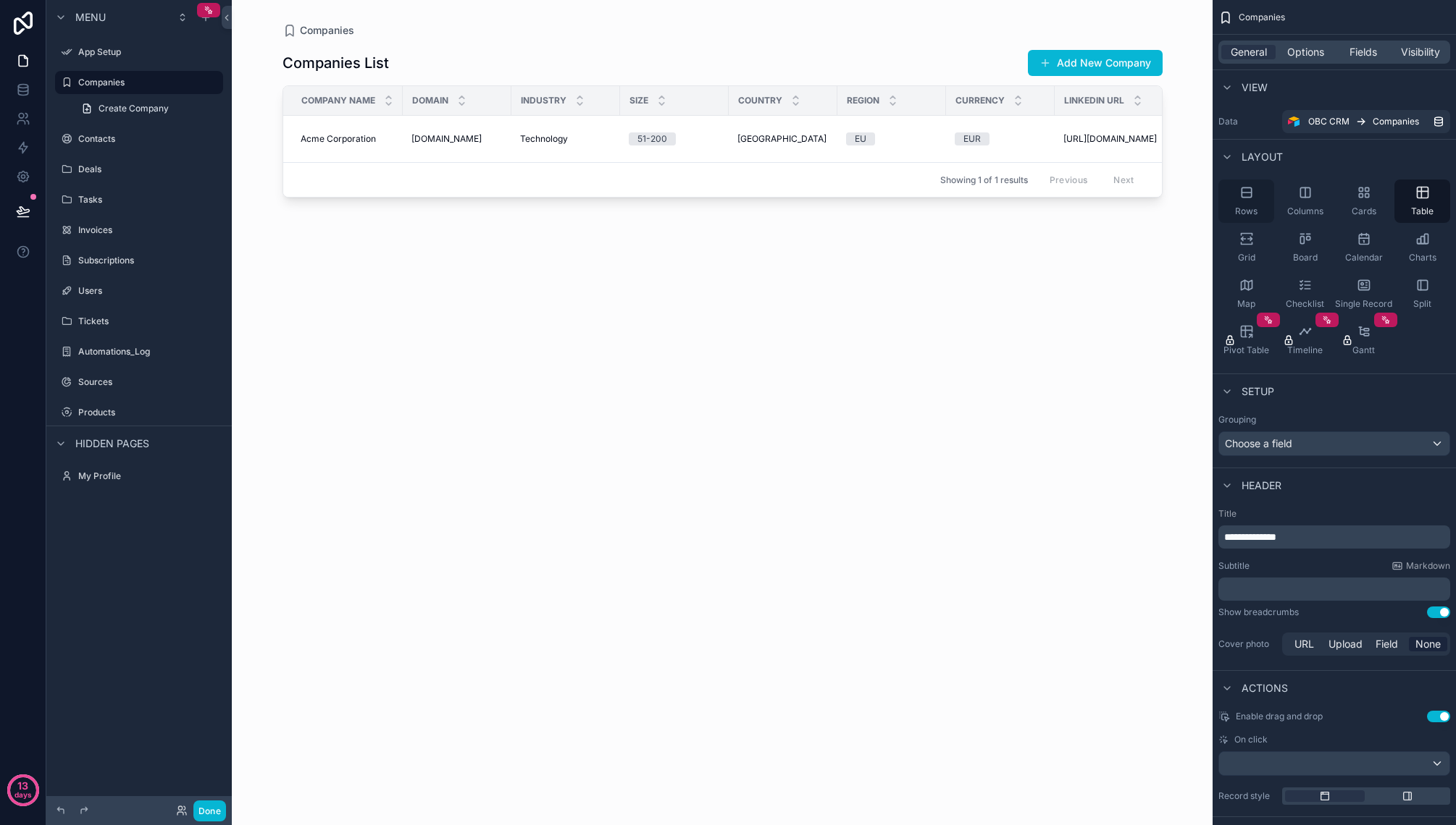
click at [1249, 203] on div "Rows" at bounding box center [1246, 201] width 56 height 44
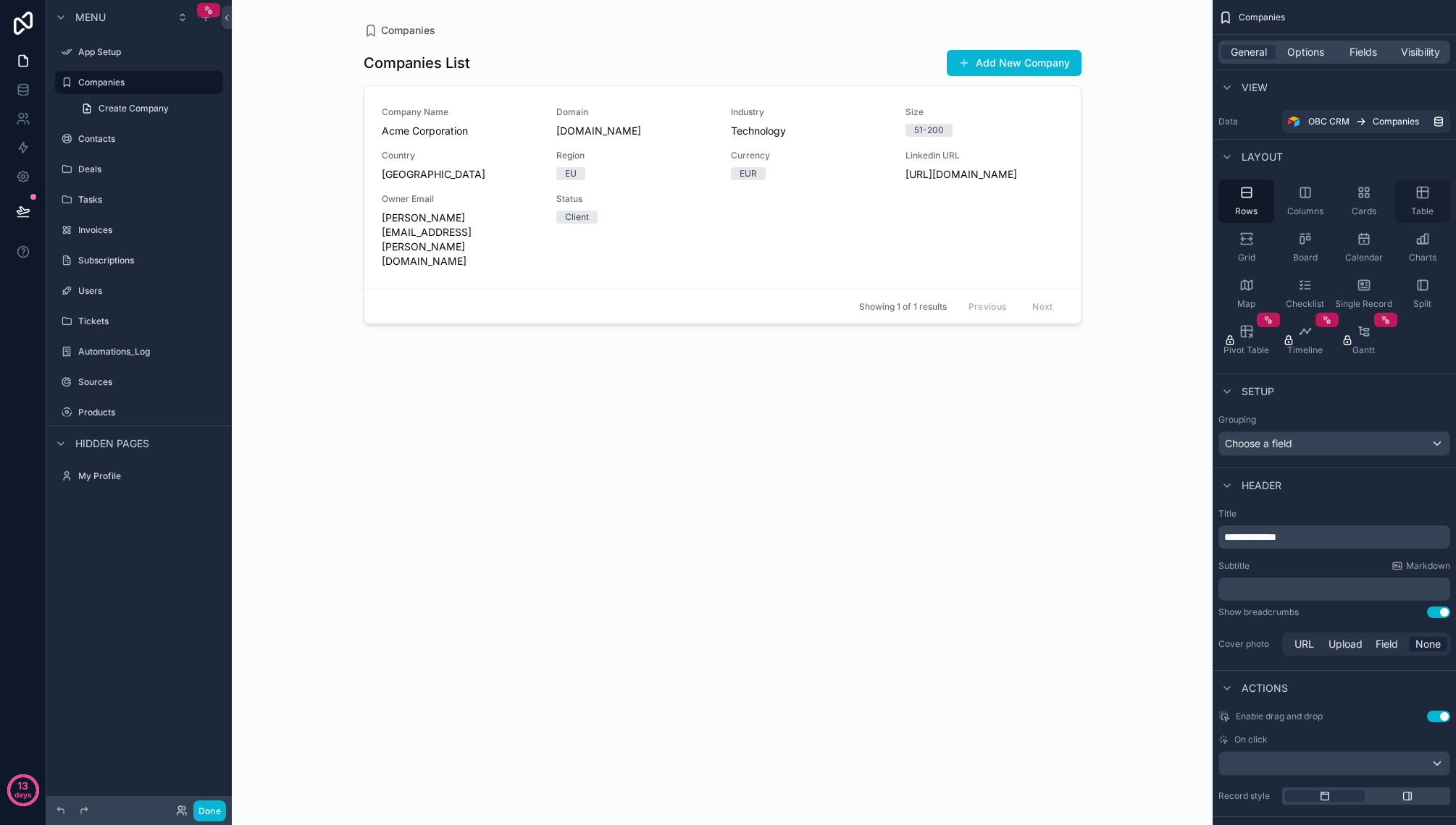
click at [1419, 204] on div "Table" at bounding box center [1422, 201] width 56 height 44
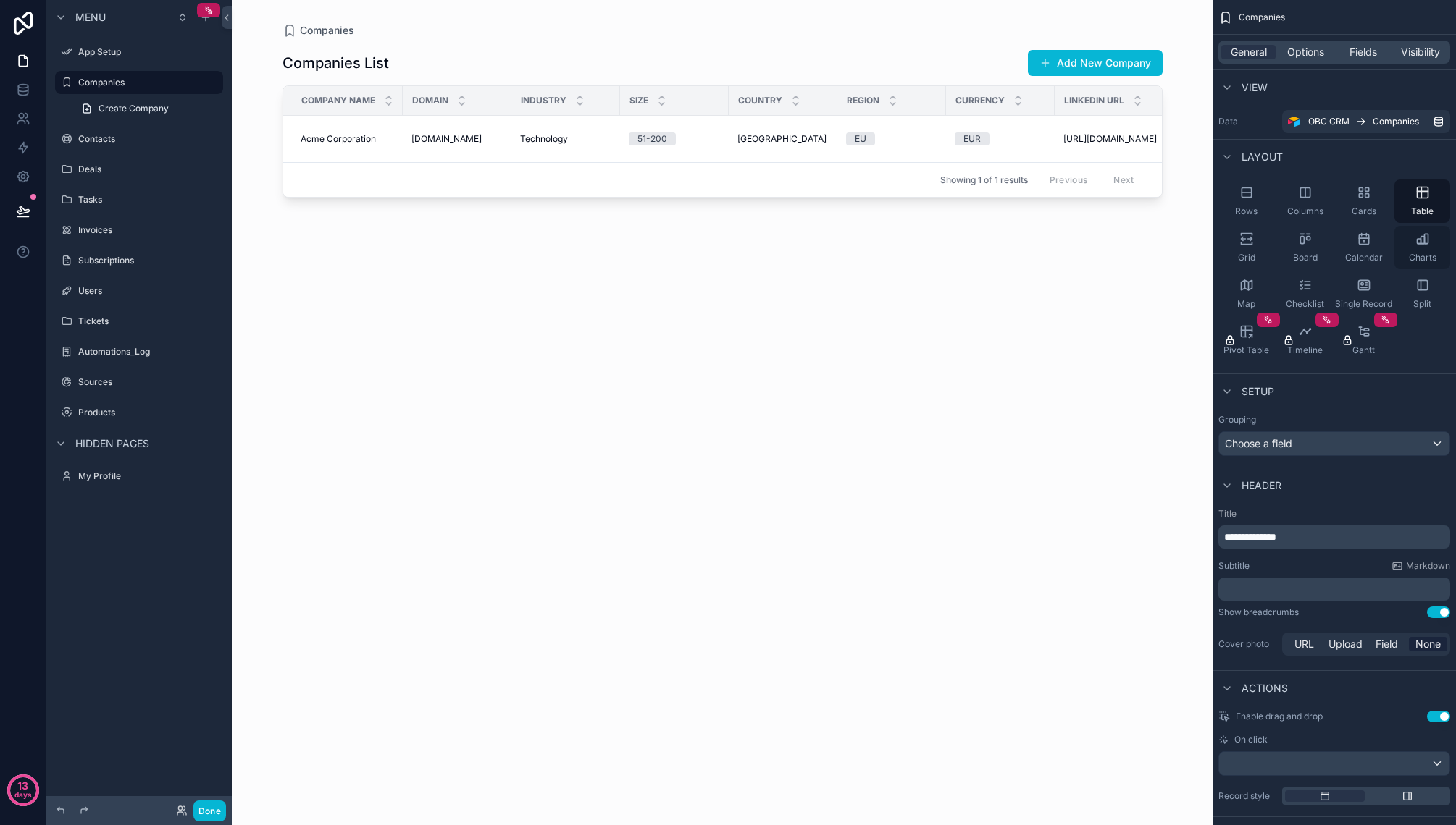
click at [1411, 251] on div "Charts" at bounding box center [1422, 247] width 56 height 44
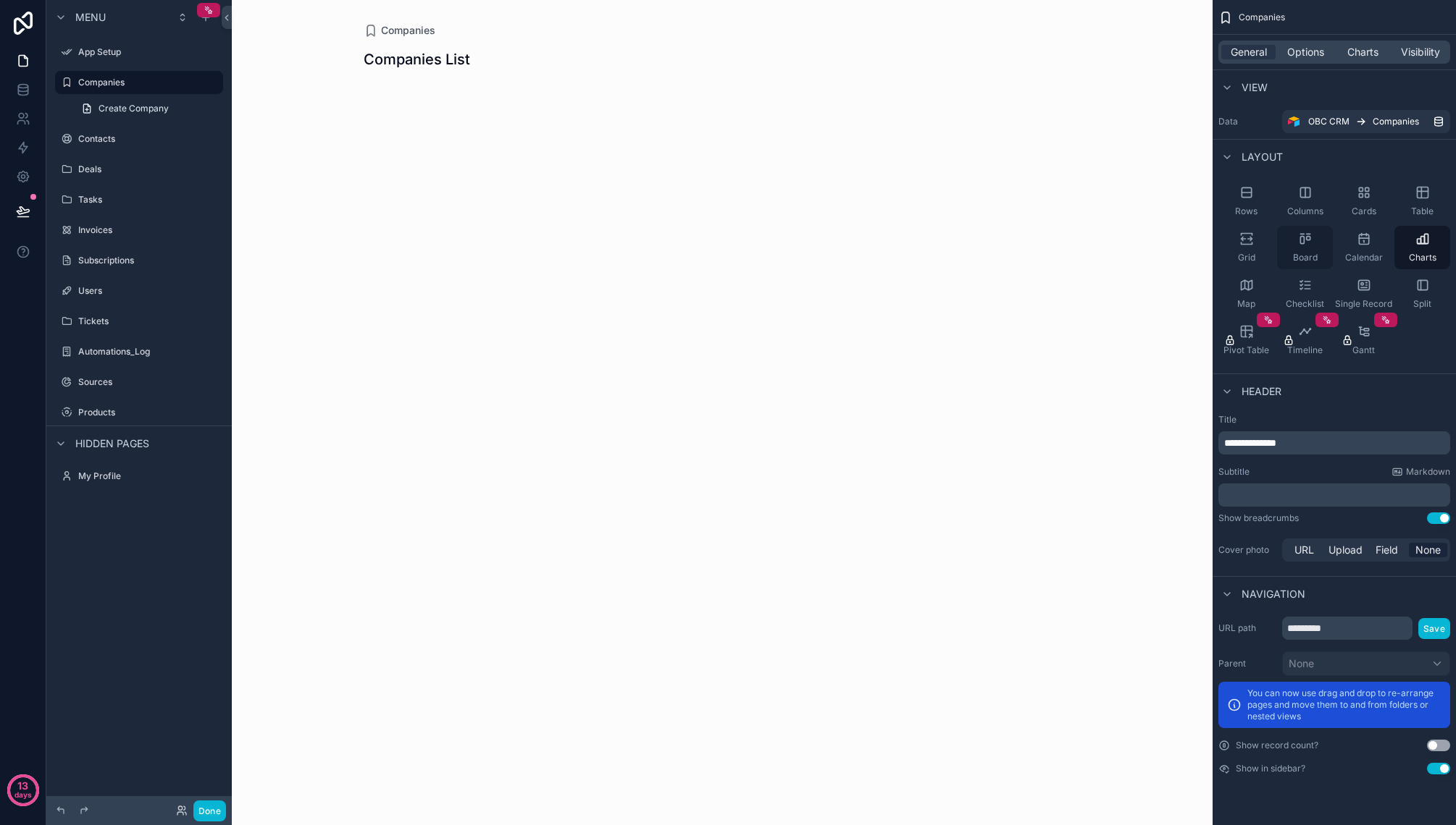
click at [1306, 245] on icon "scrollable content" at bounding box center [1305, 238] width 15 height 15
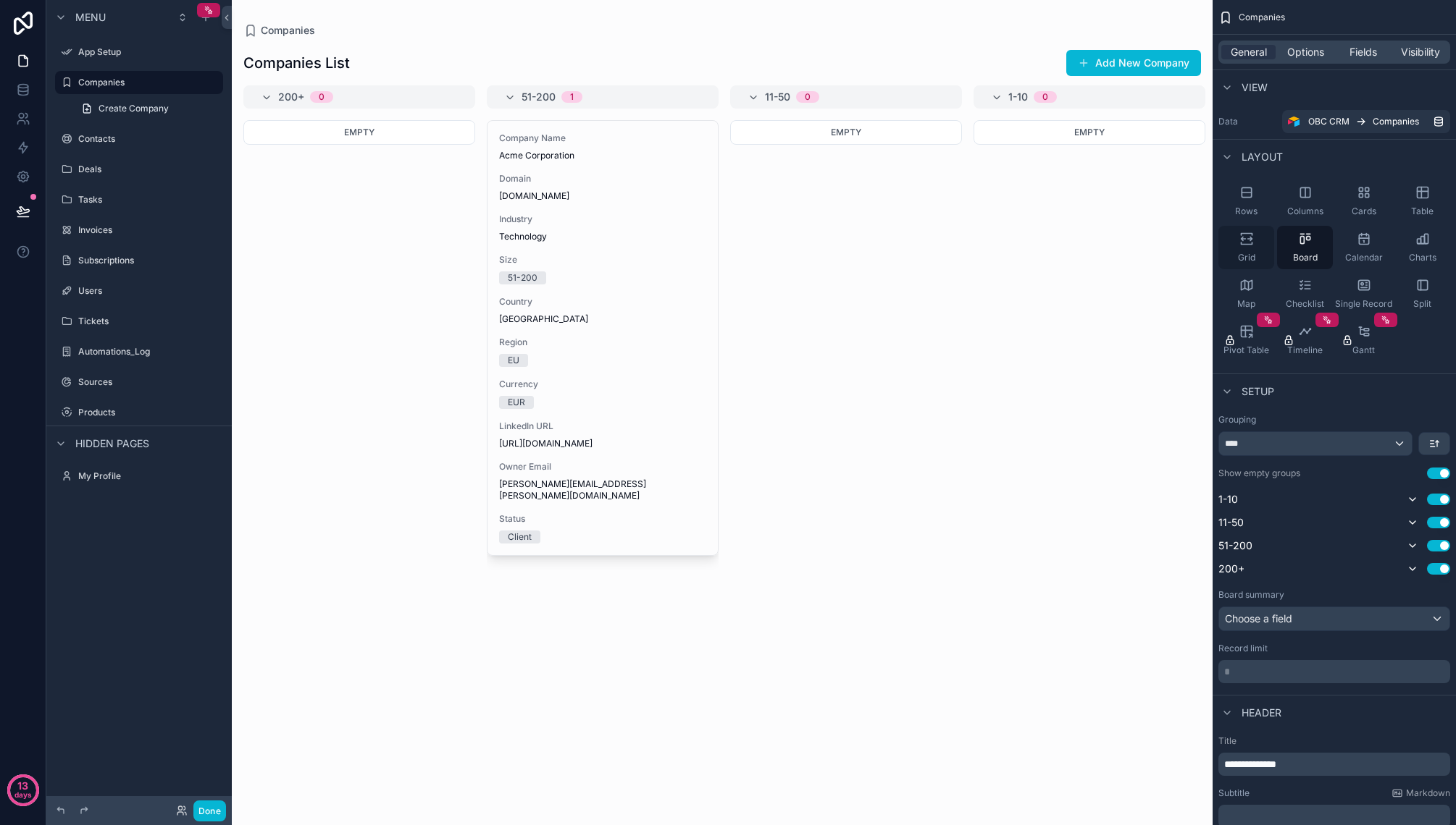
click at [1255, 241] on div "Grid" at bounding box center [1246, 247] width 56 height 44
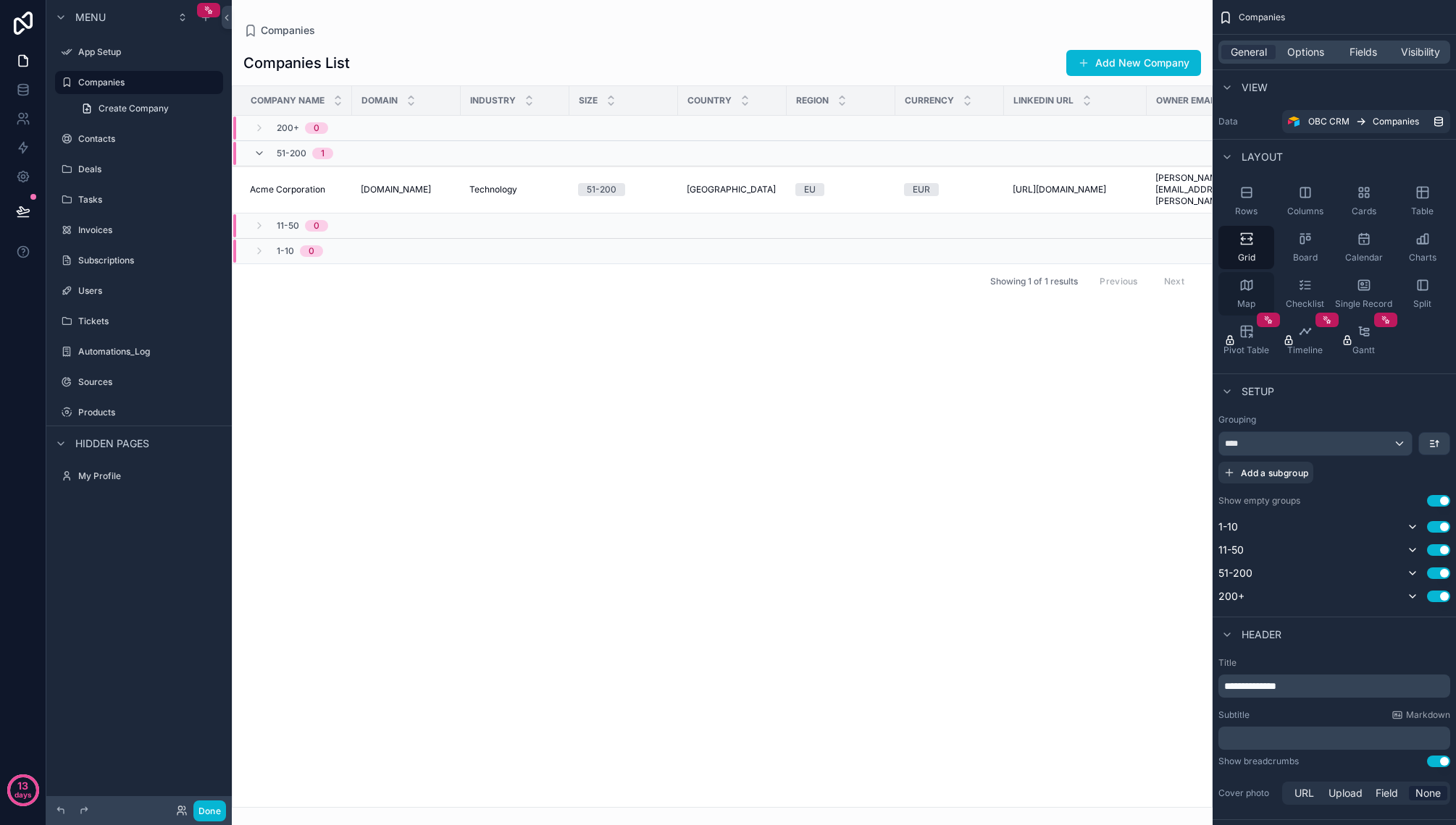
click at [1254, 288] on div "Map" at bounding box center [1246, 293] width 56 height 44
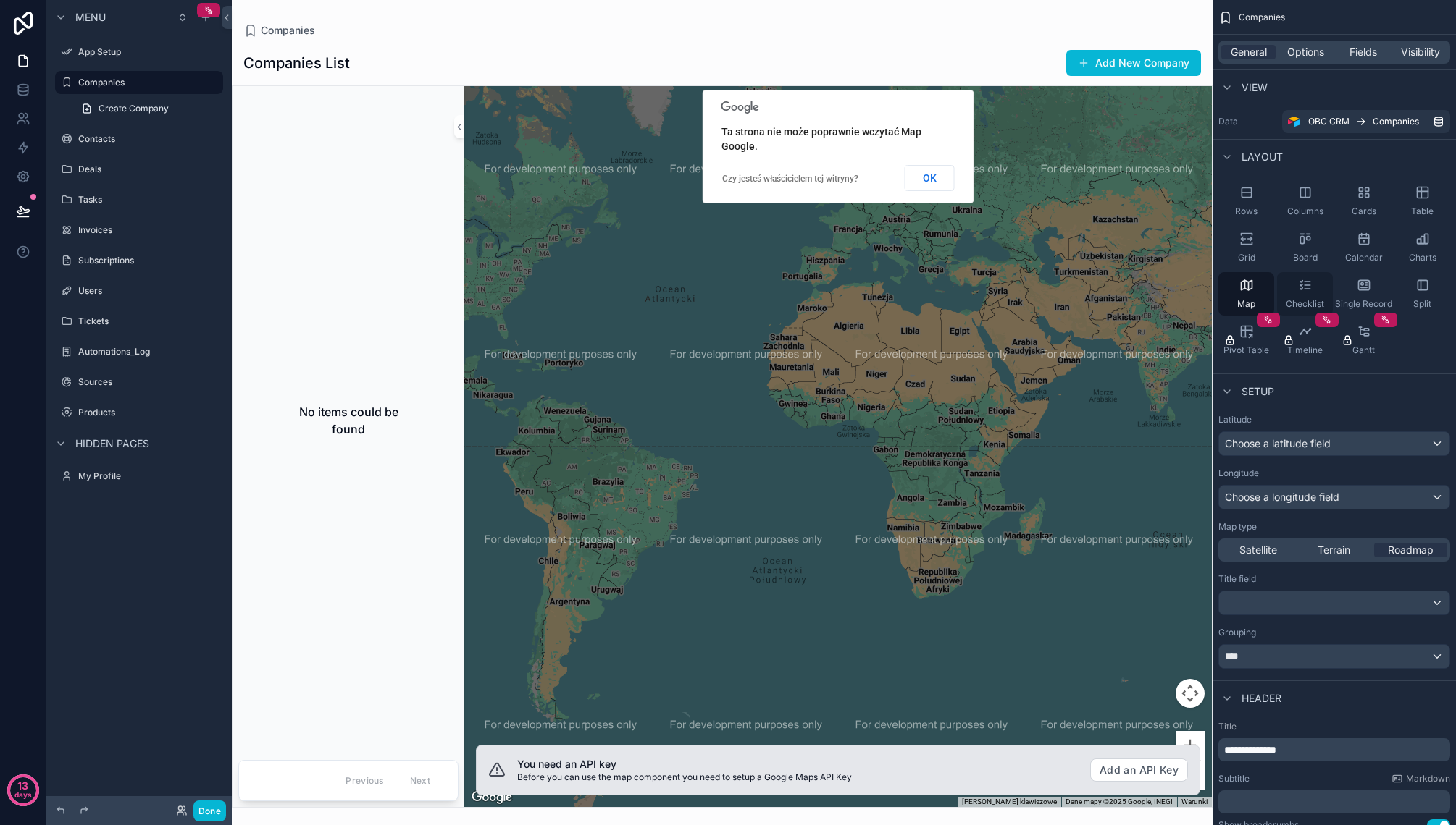
click at [1312, 283] on div "Checklist" at bounding box center [1305, 293] width 56 height 44
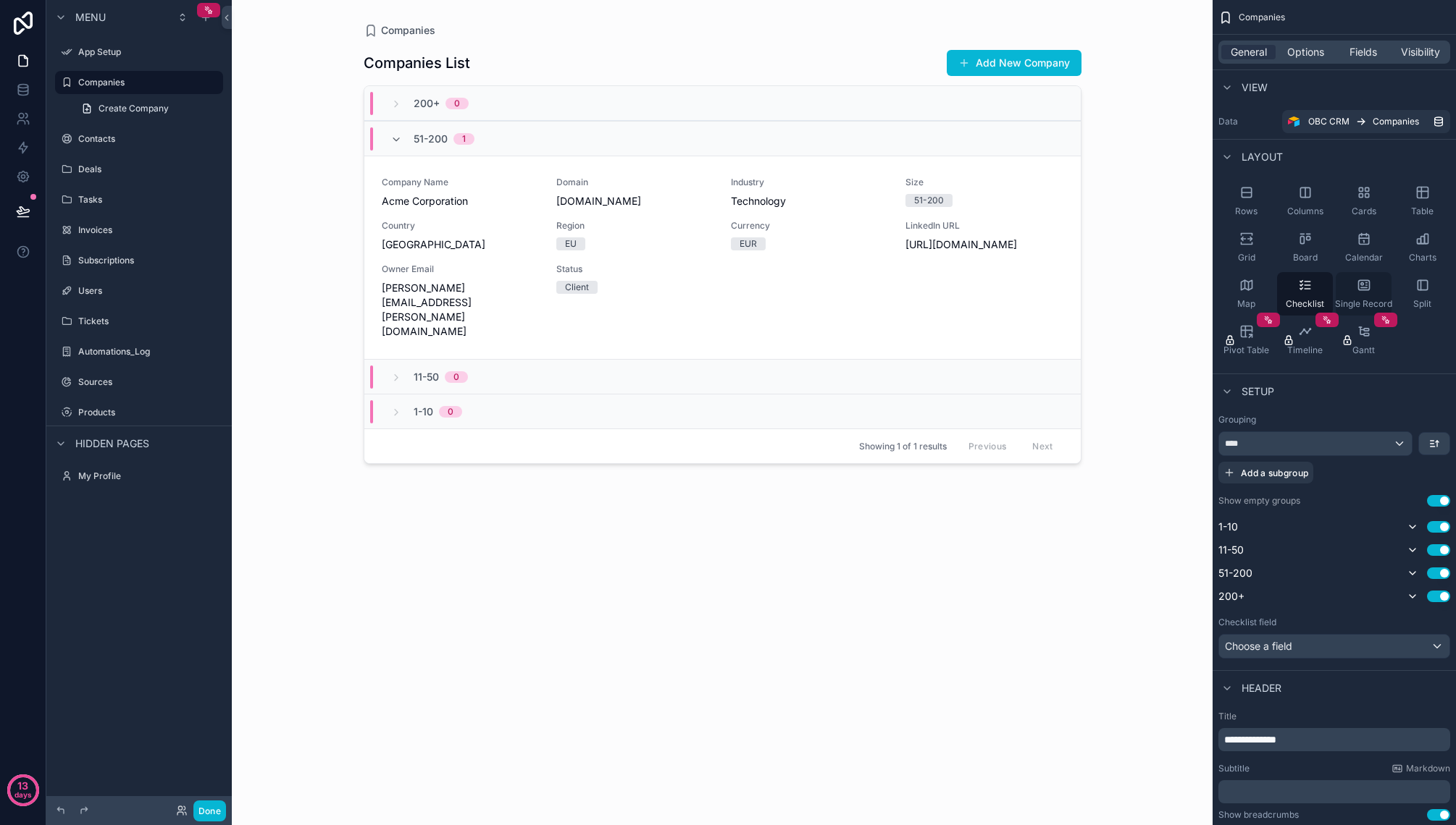
click at [1372, 286] on div "Single Record" at bounding box center [1363, 293] width 56 height 44
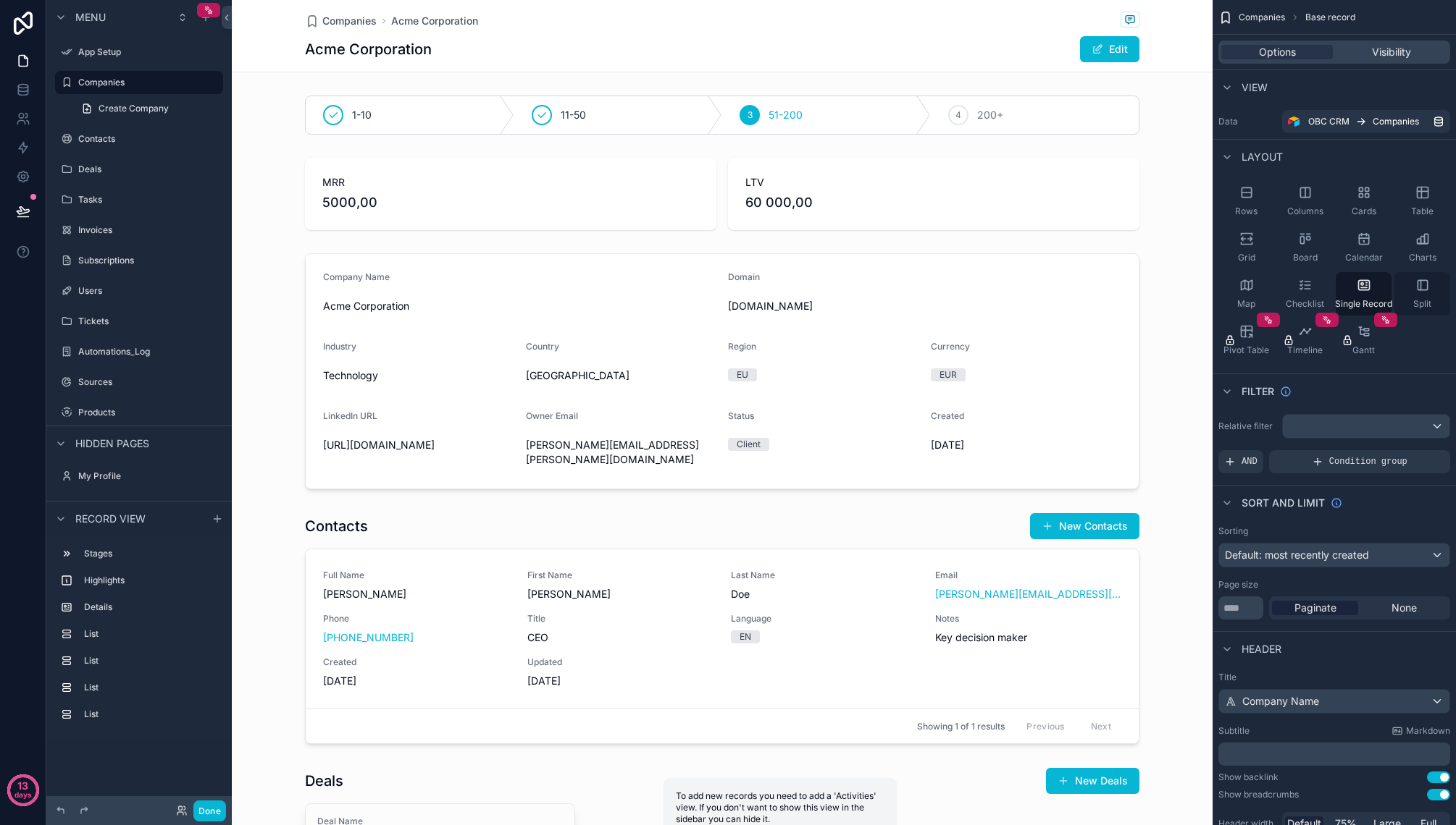
click at [1423, 288] on icon "scrollable content" at bounding box center [1422, 285] width 15 height 15
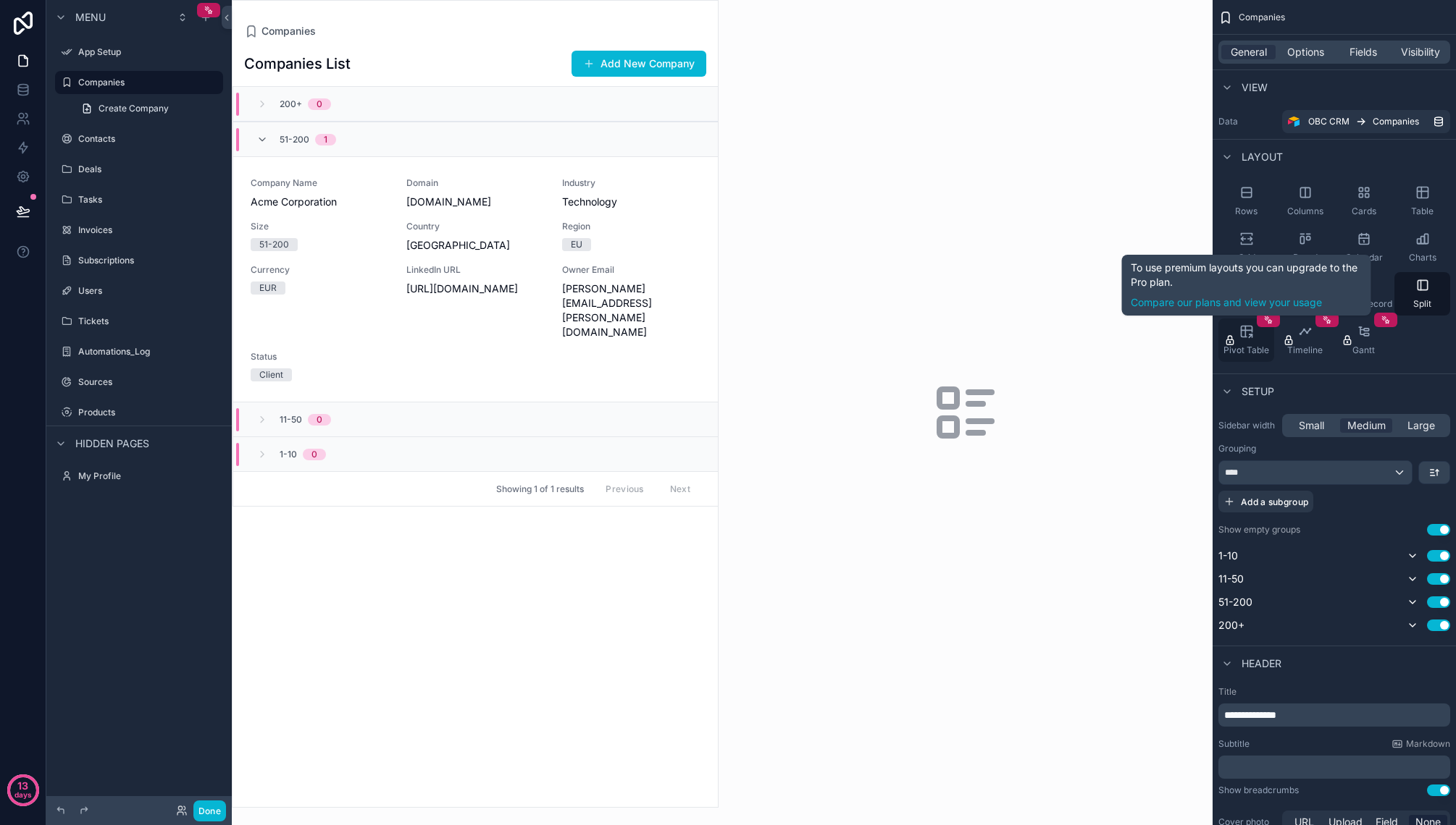
click at [1256, 331] on div "Pivot Table" at bounding box center [1246, 340] width 56 height 44
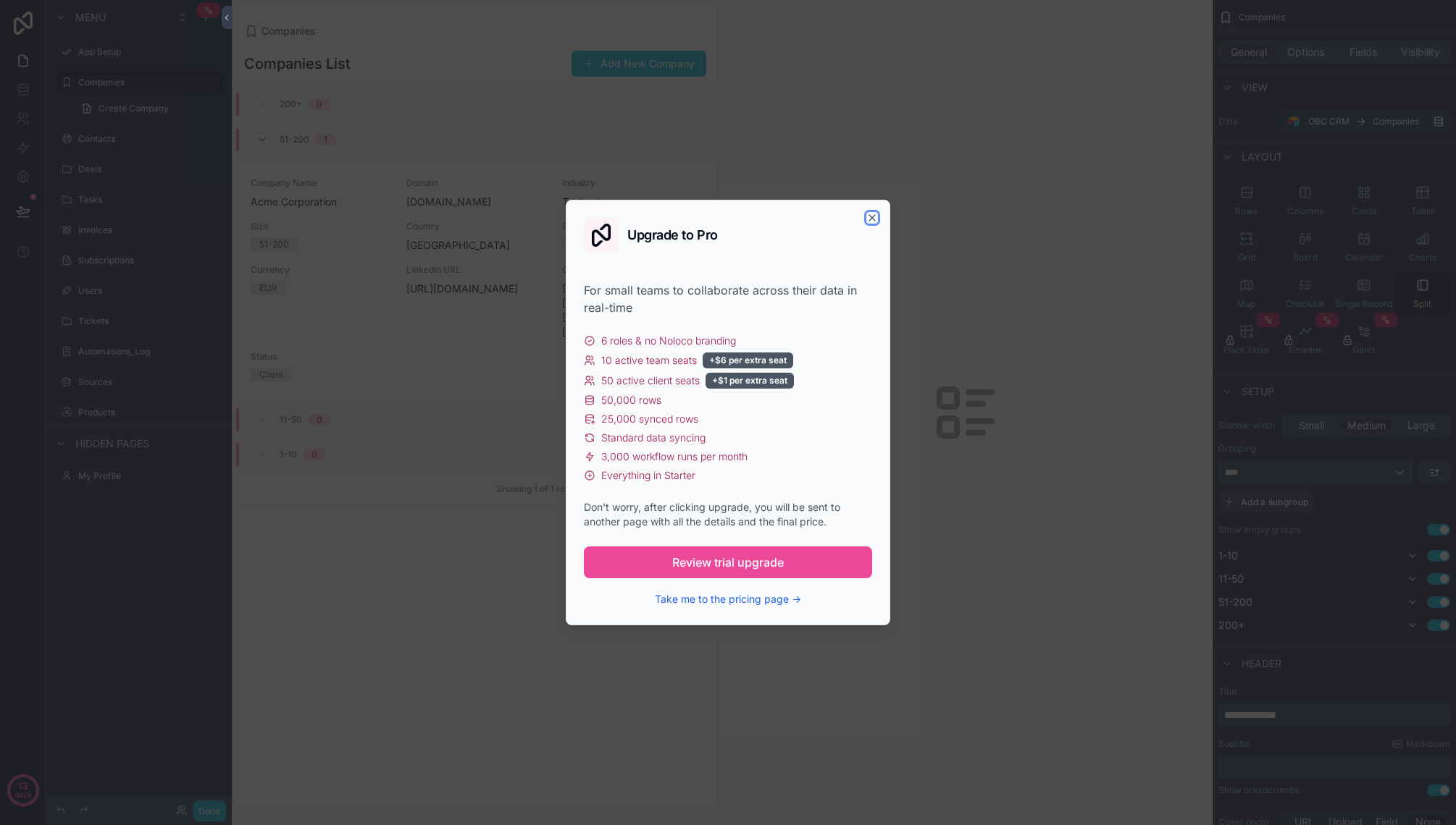
drag, startPoint x: 867, startPoint y: 216, endPoint x: 875, endPoint y: 222, distance: 10.0
click at [868, 217] on icon "button" at bounding box center [871, 218] width 11 height 11
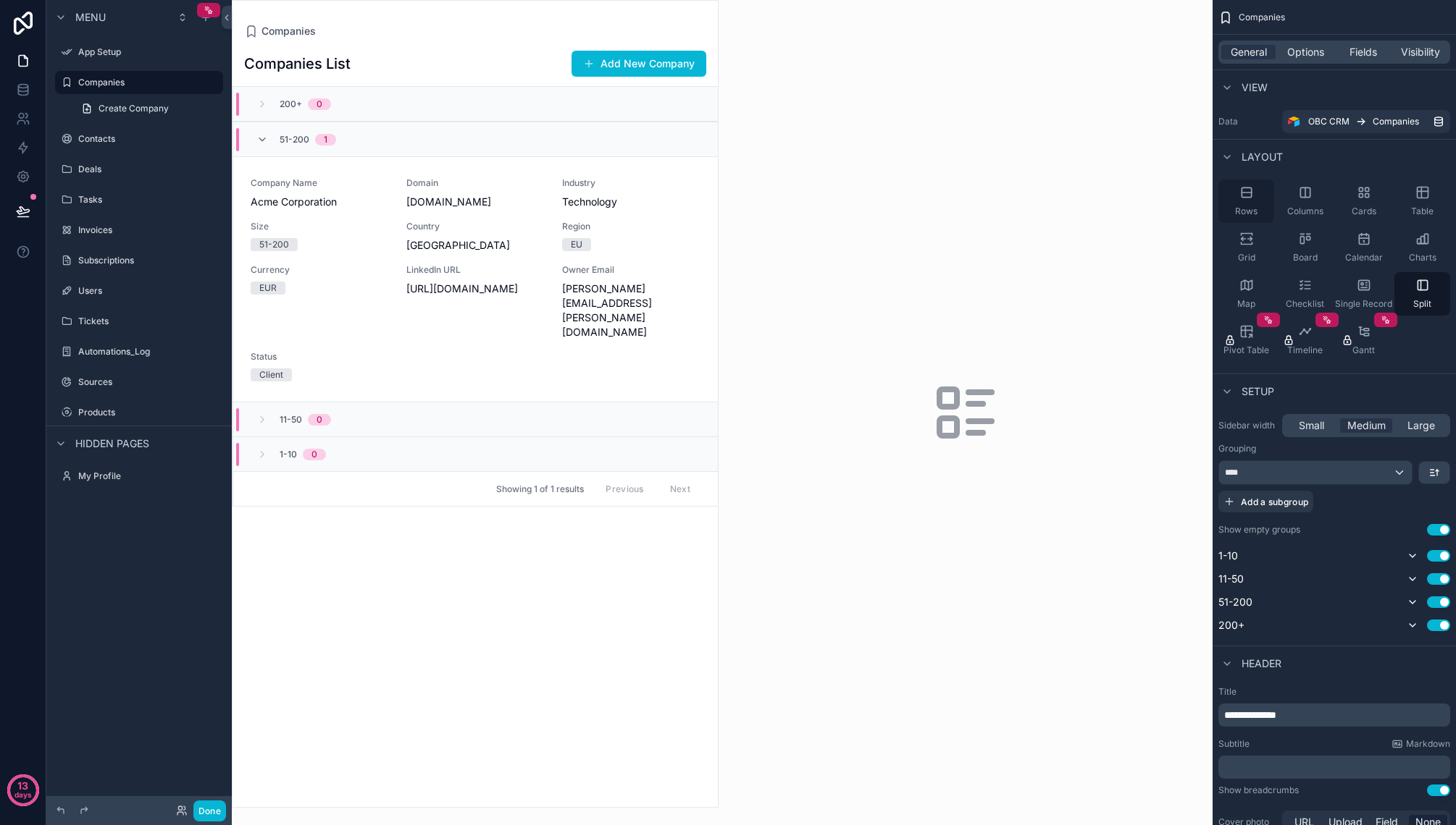
click at [1253, 203] on div "Rows" at bounding box center [1246, 201] width 56 height 44
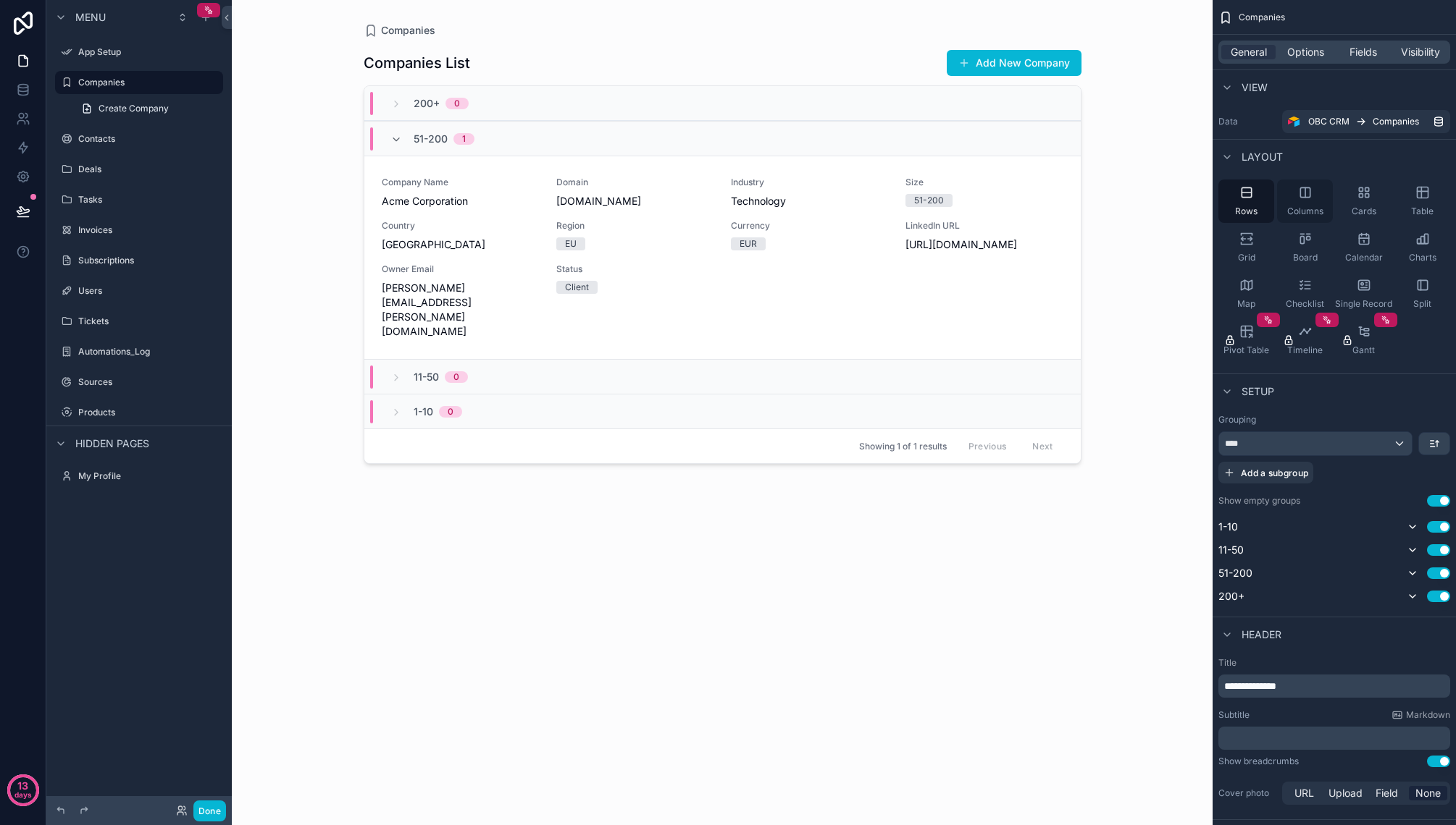
click at [1317, 194] on div "Columns" at bounding box center [1305, 201] width 56 height 44
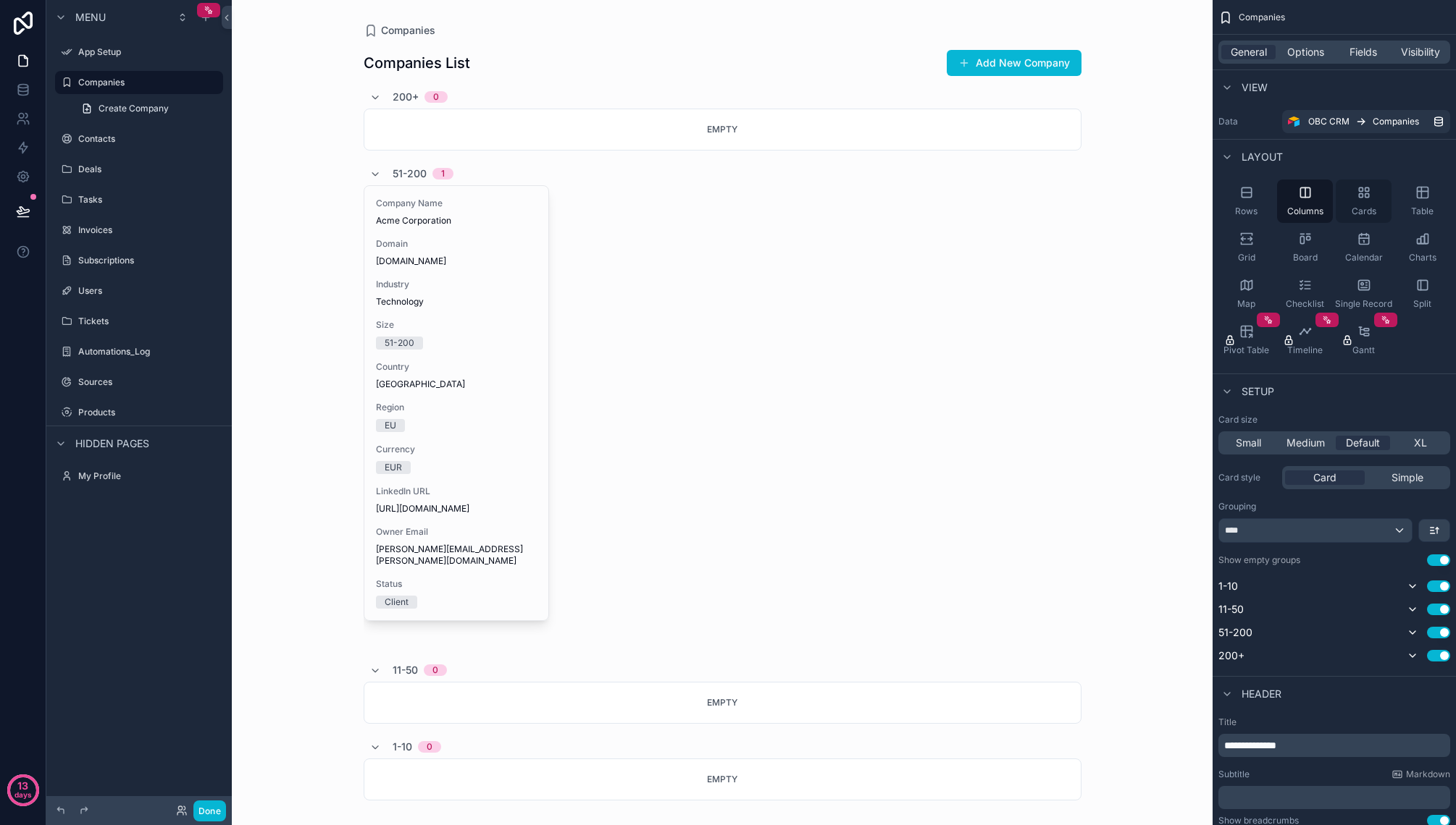
click at [1360, 196] on icon "scrollable content" at bounding box center [1364, 192] width 15 height 15
click at [1245, 194] on icon "scrollable content" at bounding box center [1246, 192] width 15 height 15
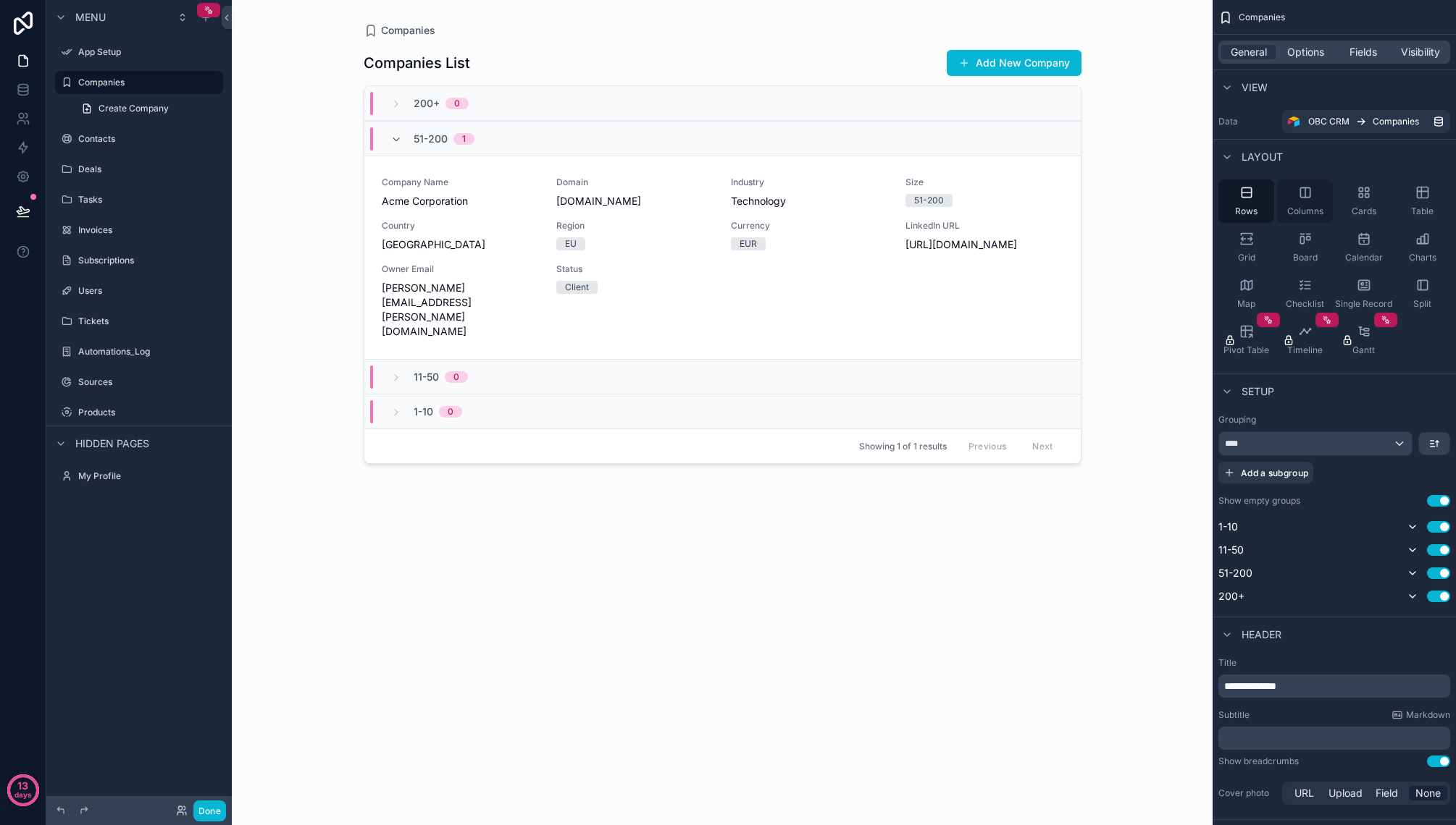
drag, startPoint x: 1294, startPoint y: 196, endPoint x: 1303, endPoint y: 197, distance: 9.1
click at [1296, 196] on div "Columns" at bounding box center [1305, 201] width 56 height 44
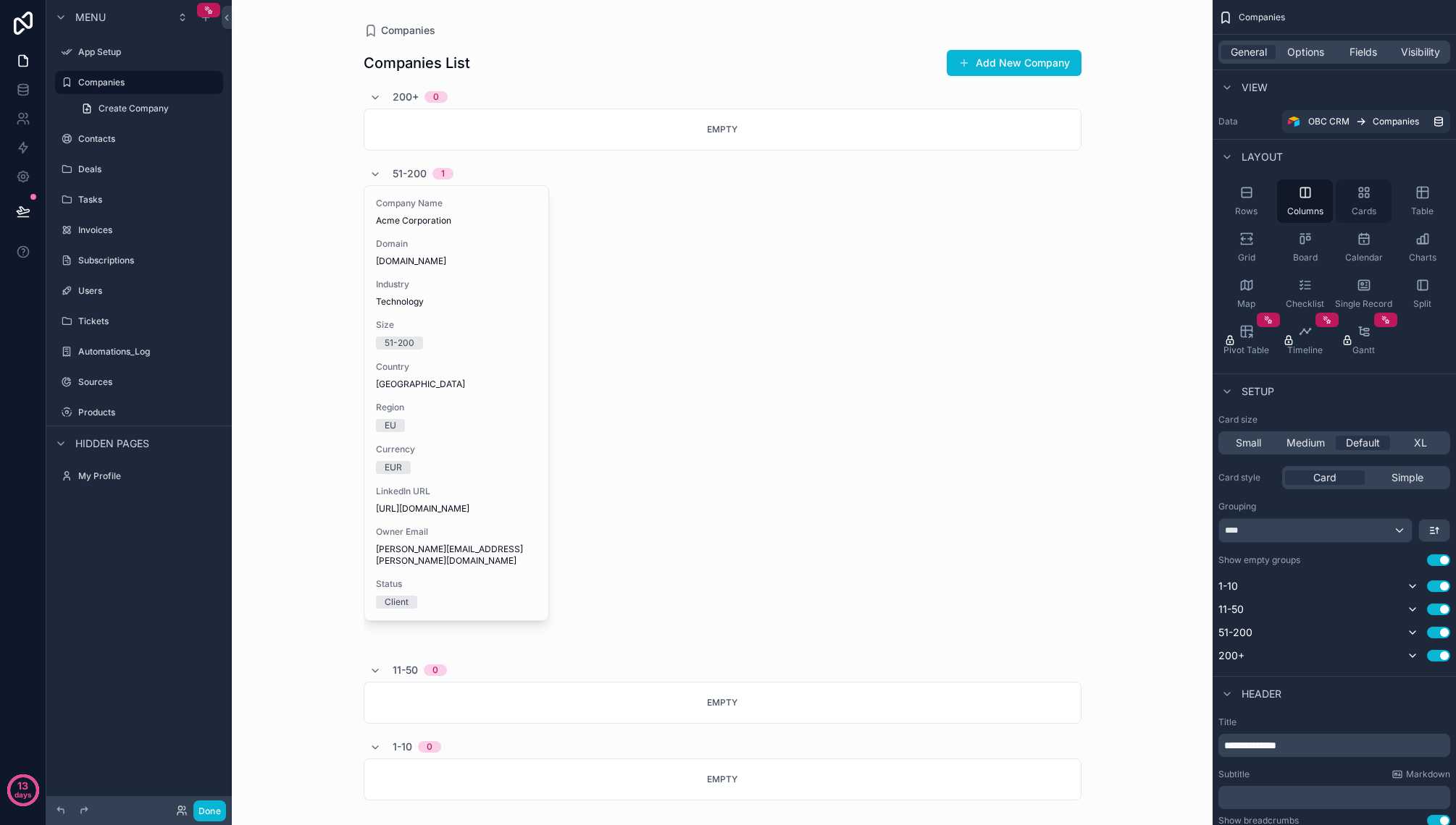
click at [1355, 198] on div "Cards" at bounding box center [1363, 201] width 56 height 44
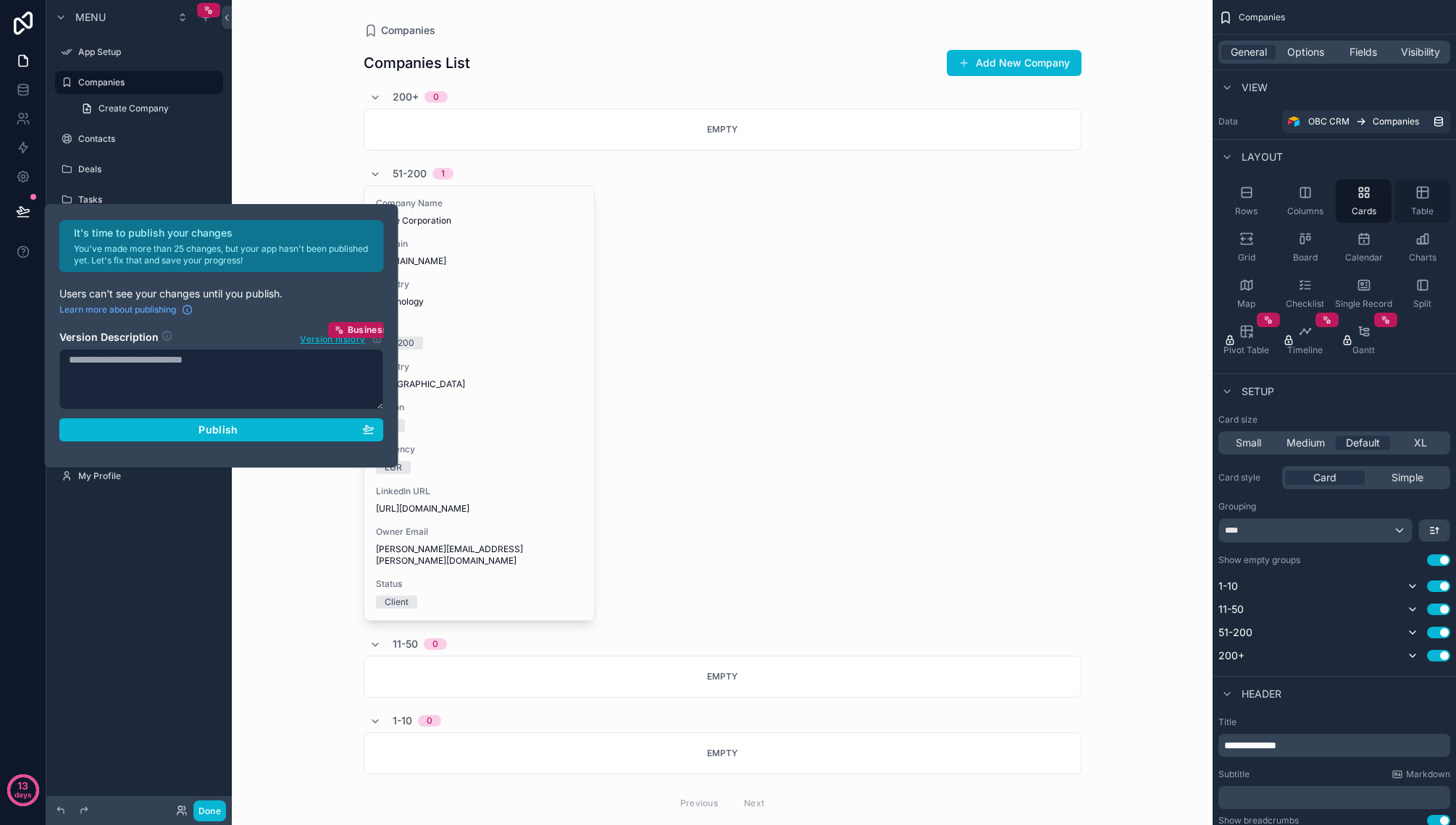
click at [1409, 198] on div "Table" at bounding box center [1422, 201] width 56 height 44
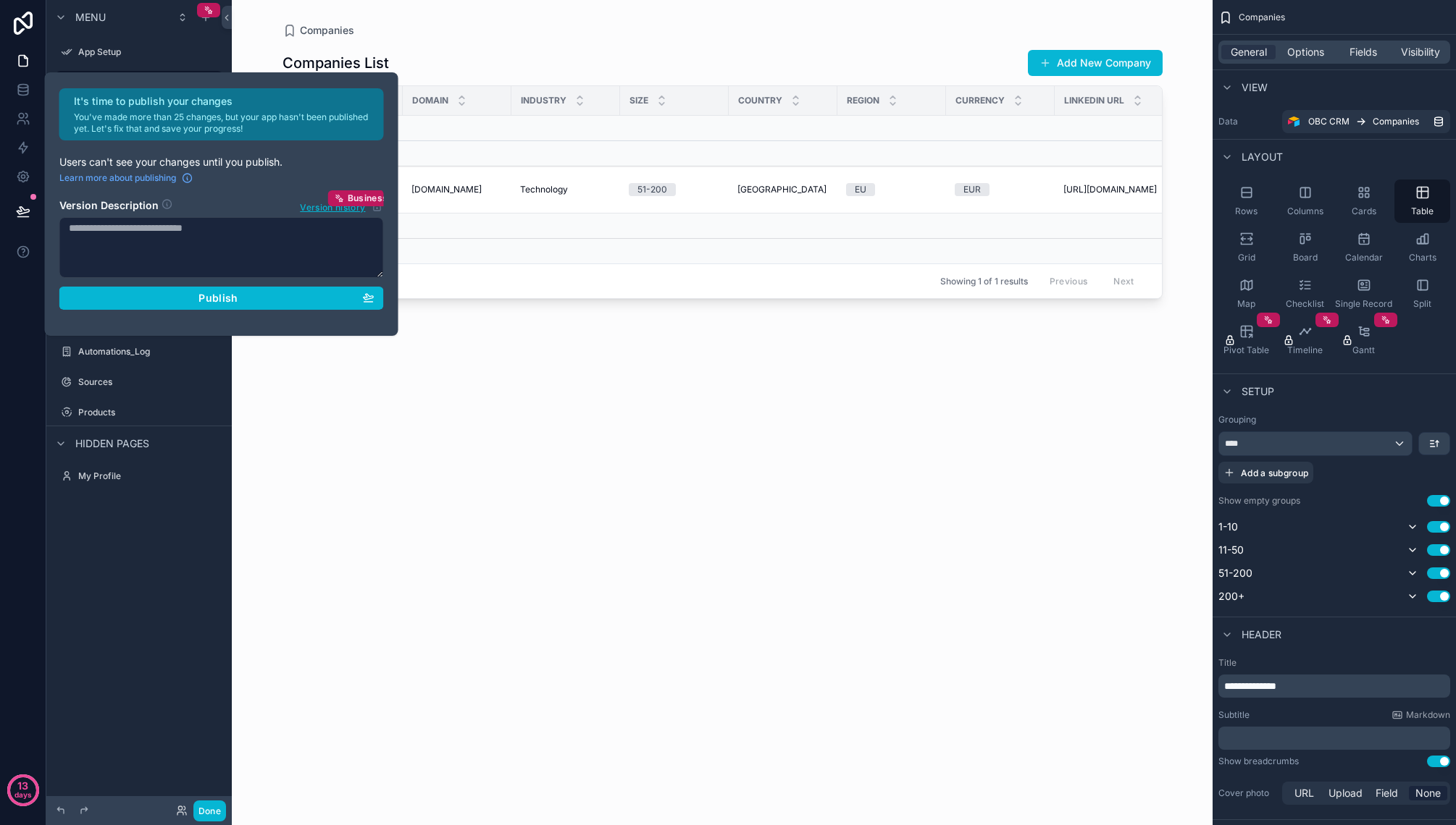
drag, startPoint x: 384, startPoint y: 325, endPoint x: 405, endPoint y: 323, distance: 21.1
click at [386, 325] on div "It's time to publish your changes You've made more than 25 changes, but your ap…" at bounding box center [222, 204] width 353 height 264
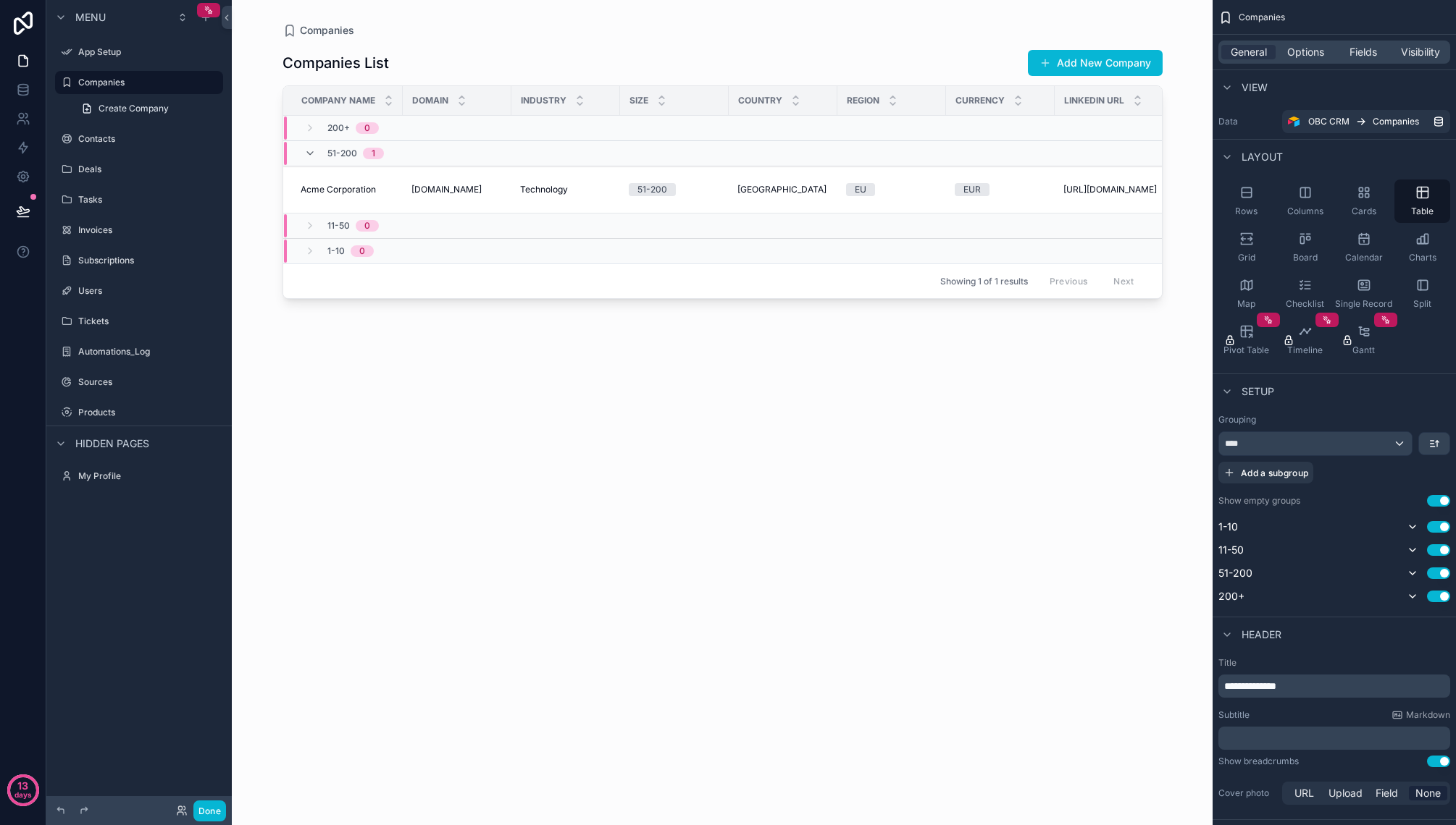
click at [463, 320] on div "scrollable content" at bounding box center [722, 404] width 926 height 808
click at [1393, 118] on span "Companies" at bounding box center [1396, 121] width 47 height 11
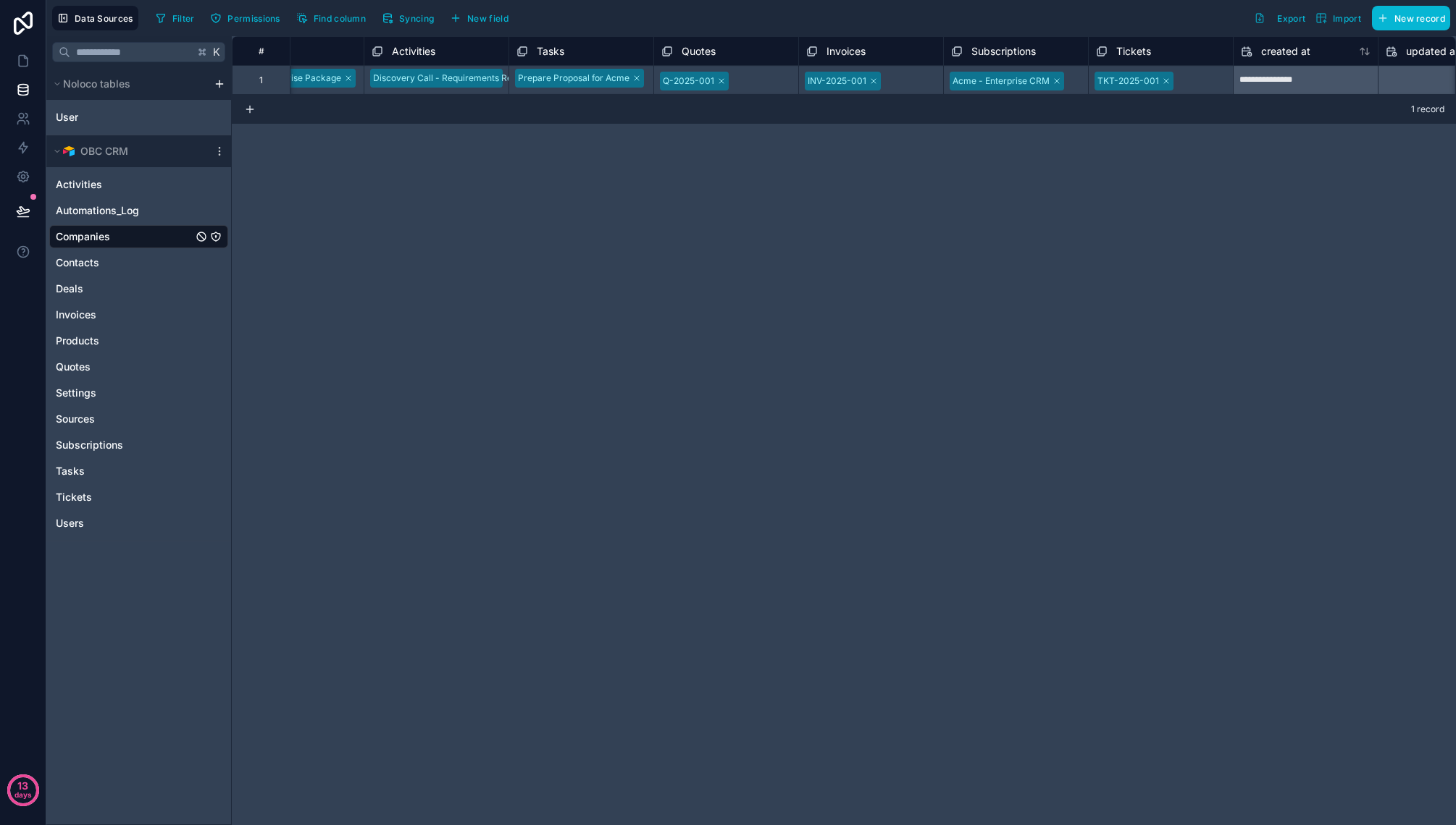
scroll to position [0, 2297]
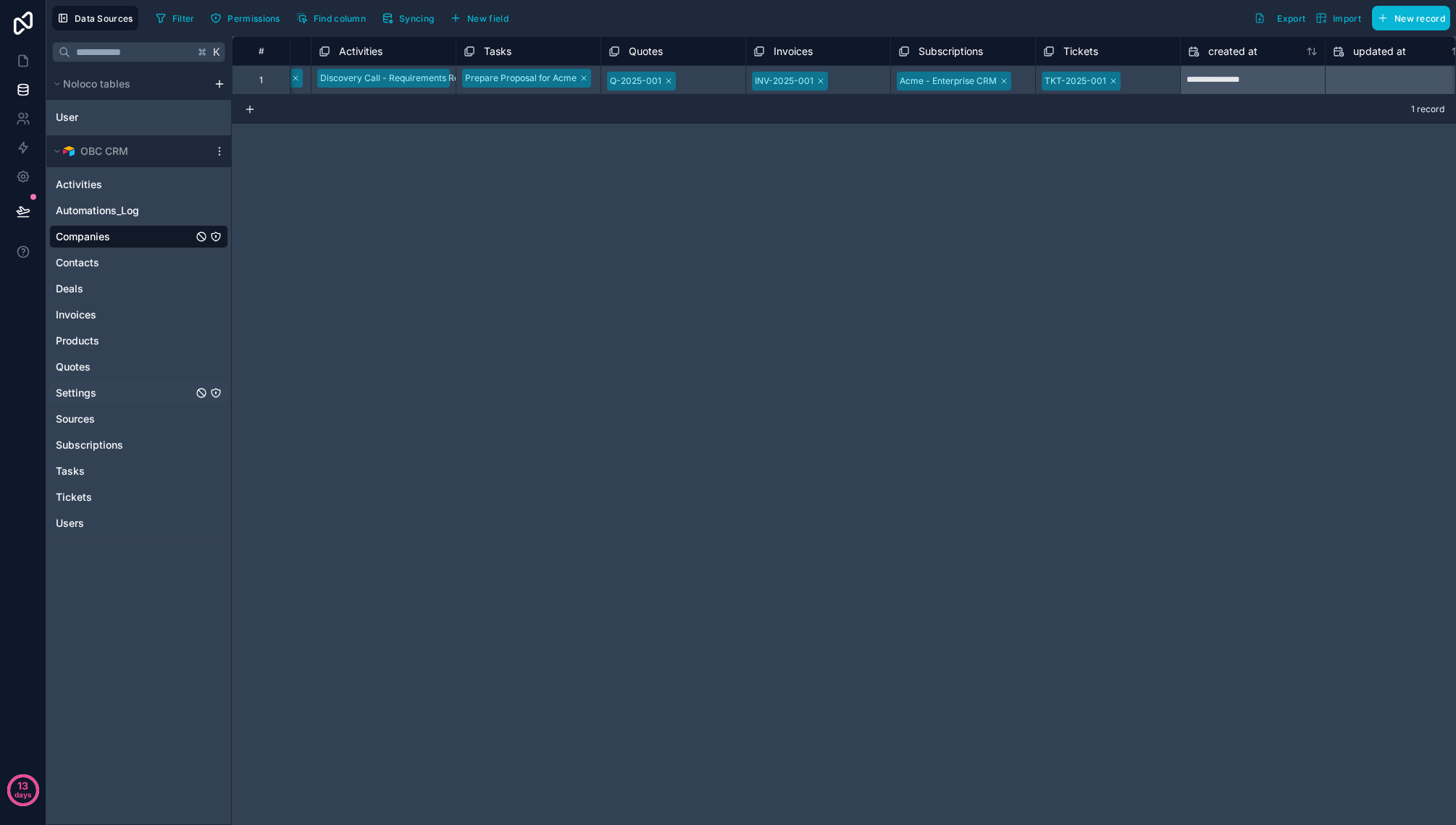
click at [119, 388] on link "Settings" at bounding box center [124, 393] width 137 height 15
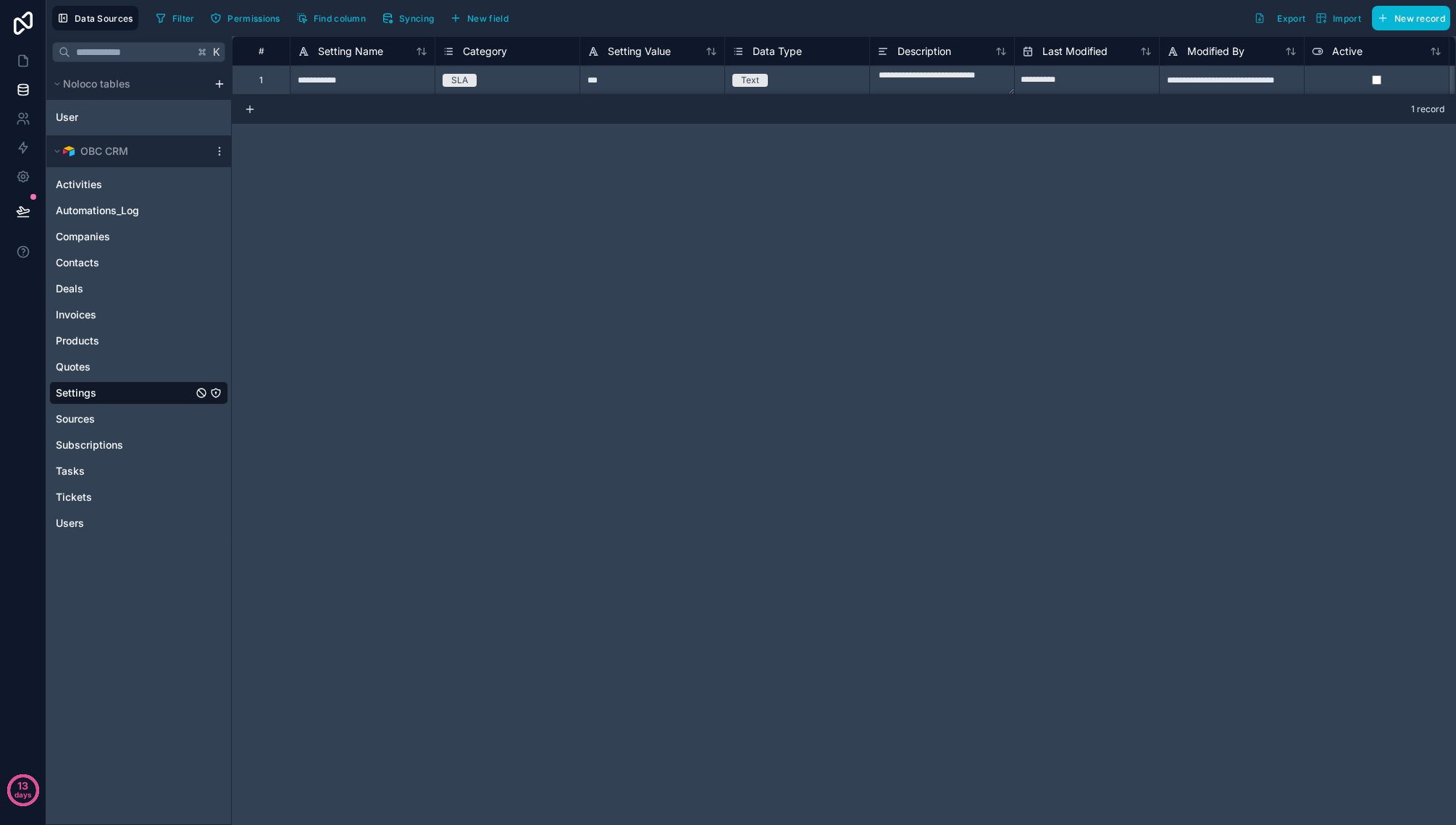
click at [169, 393] on link "Settings" at bounding box center [124, 393] width 137 height 15
click at [398, 19] on button "Syncing" at bounding box center [407, 18] width 62 height 21
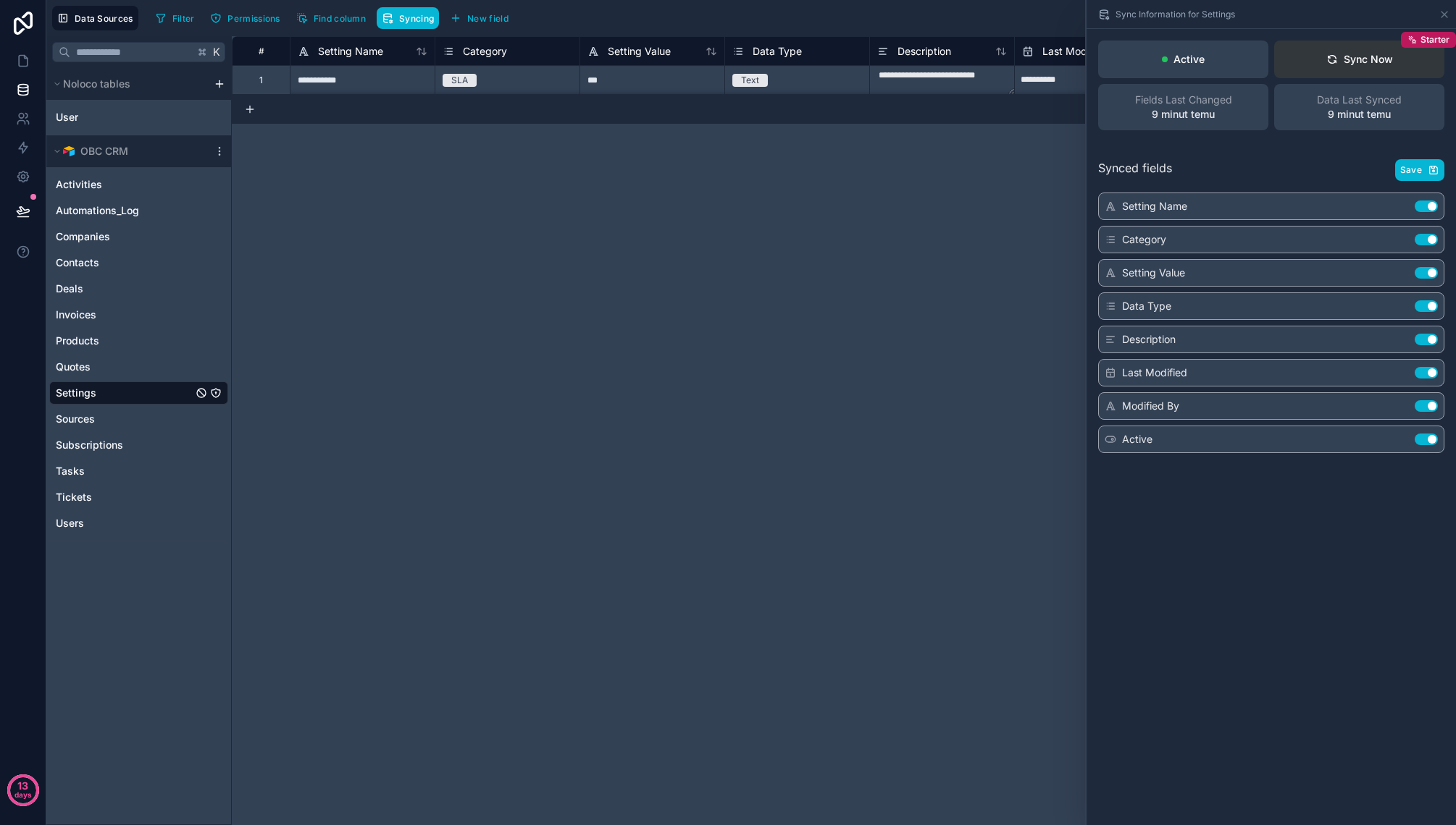
click at [1337, 60] on icon at bounding box center [1331, 59] width 11 height 11
click at [1400, 165] on span "Save" at bounding box center [1411, 170] width 21 height 11
click at [897, 244] on div "**********" at bounding box center [843, 430] width 1224 height 789
click at [1443, 12] on icon at bounding box center [1444, 14] width 11 height 11
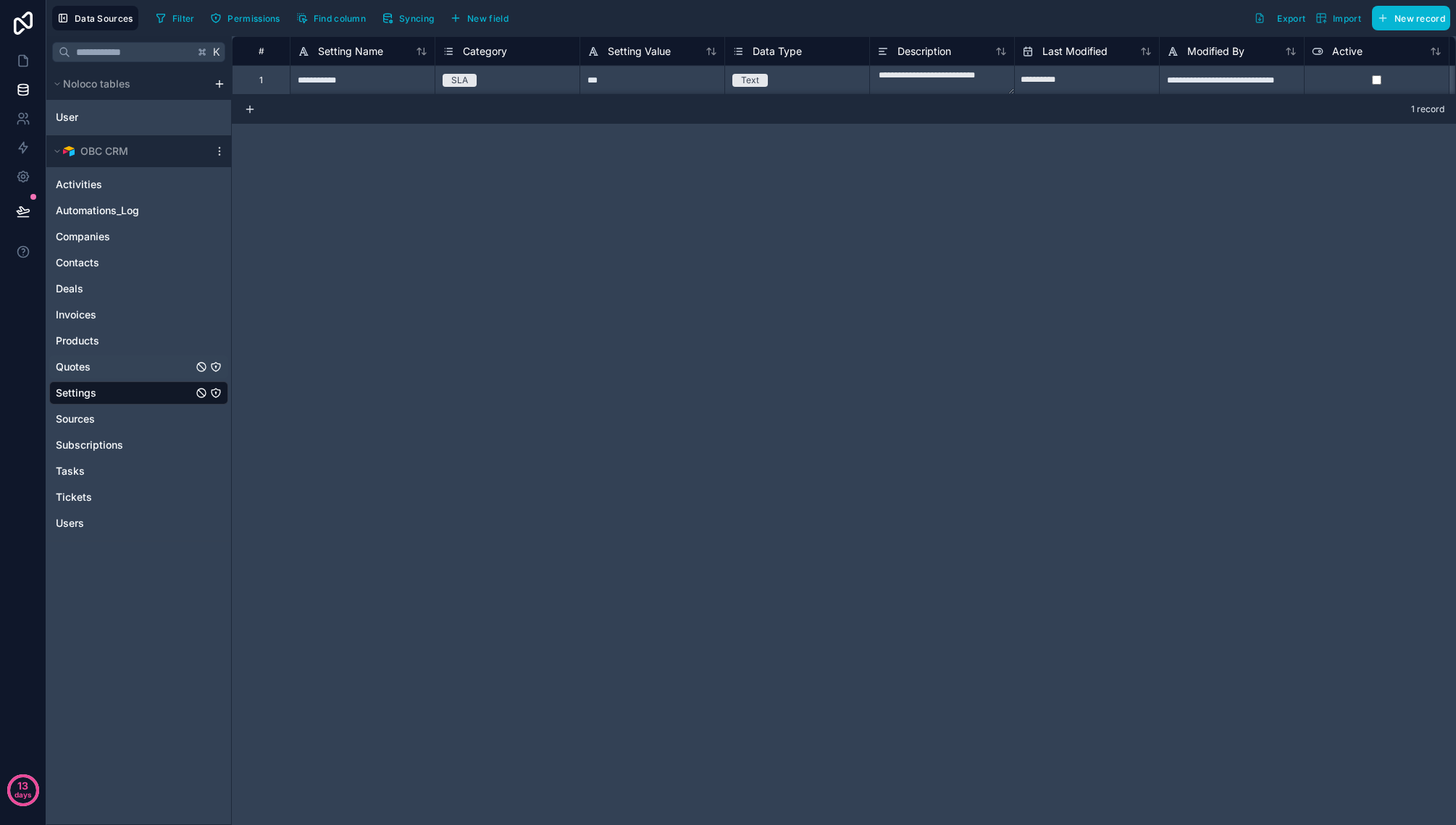
click at [106, 357] on div "Quotes" at bounding box center [138, 367] width 179 height 23
click at [108, 364] on link "Quotes" at bounding box center [124, 367] width 137 height 15
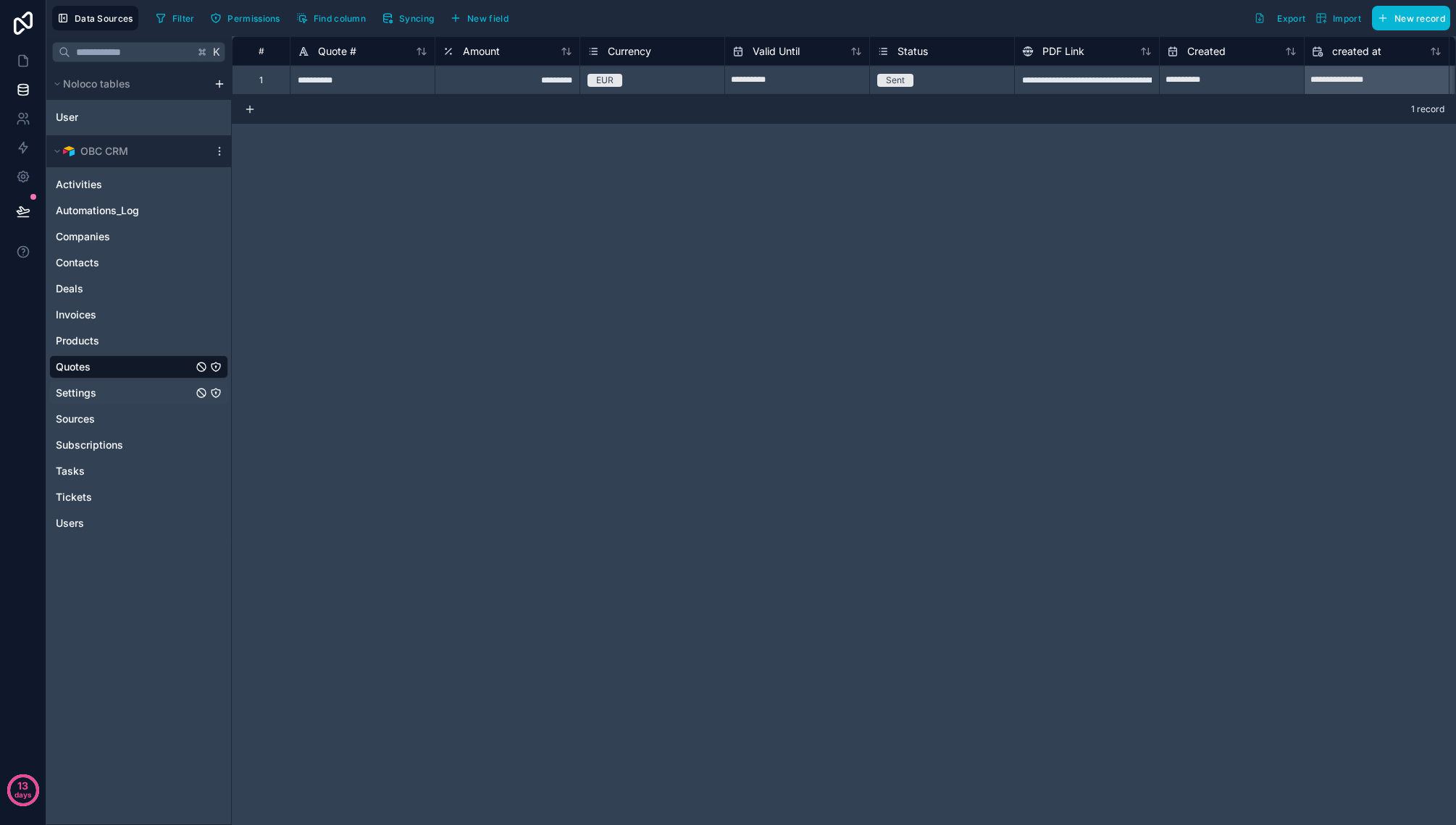
click at [115, 388] on link "Settings" at bounding box center [124, 393] width 137 height 15
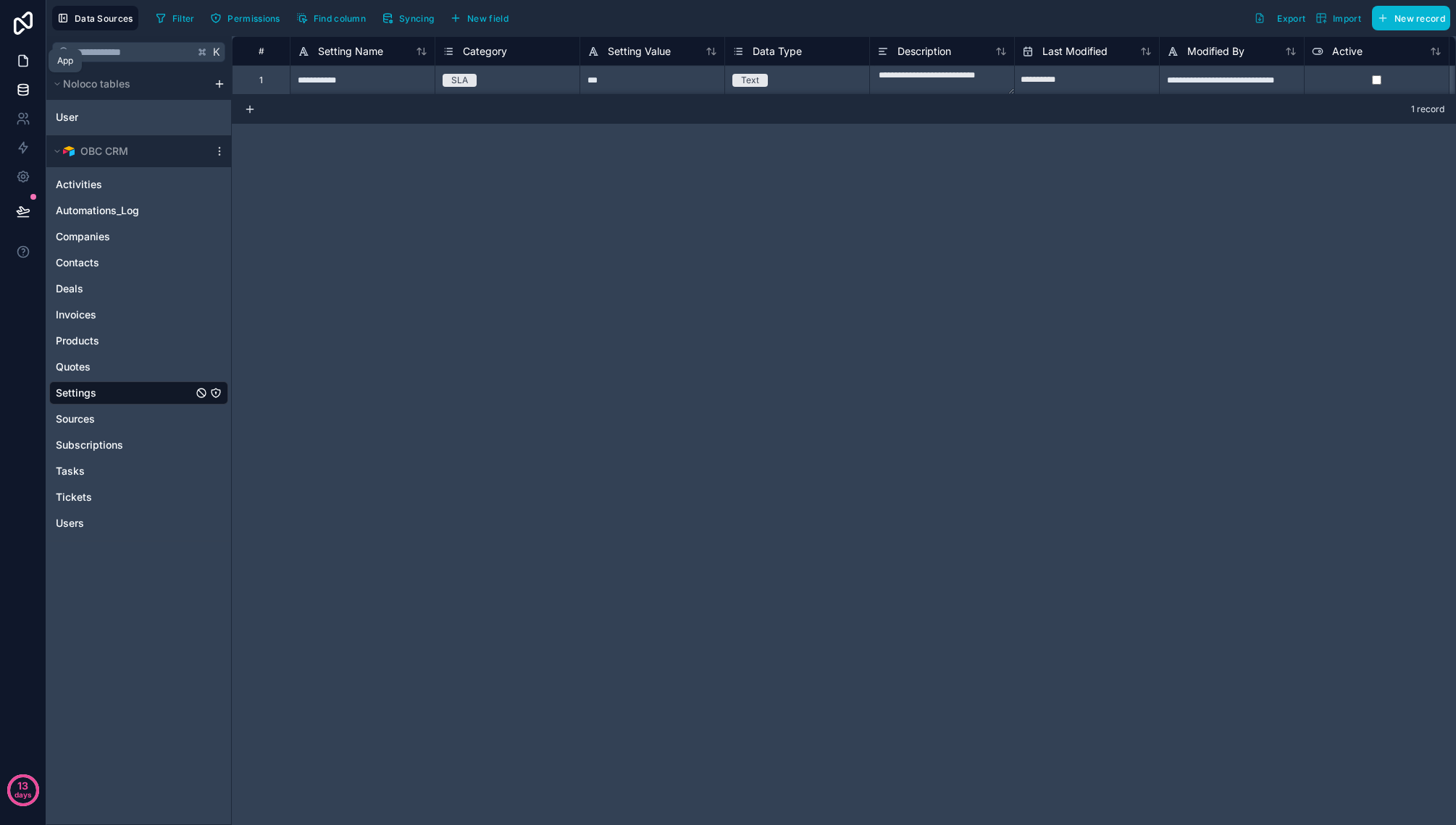
click at [31, 62] on link at bounding box center [23, 61] width 46 height 29
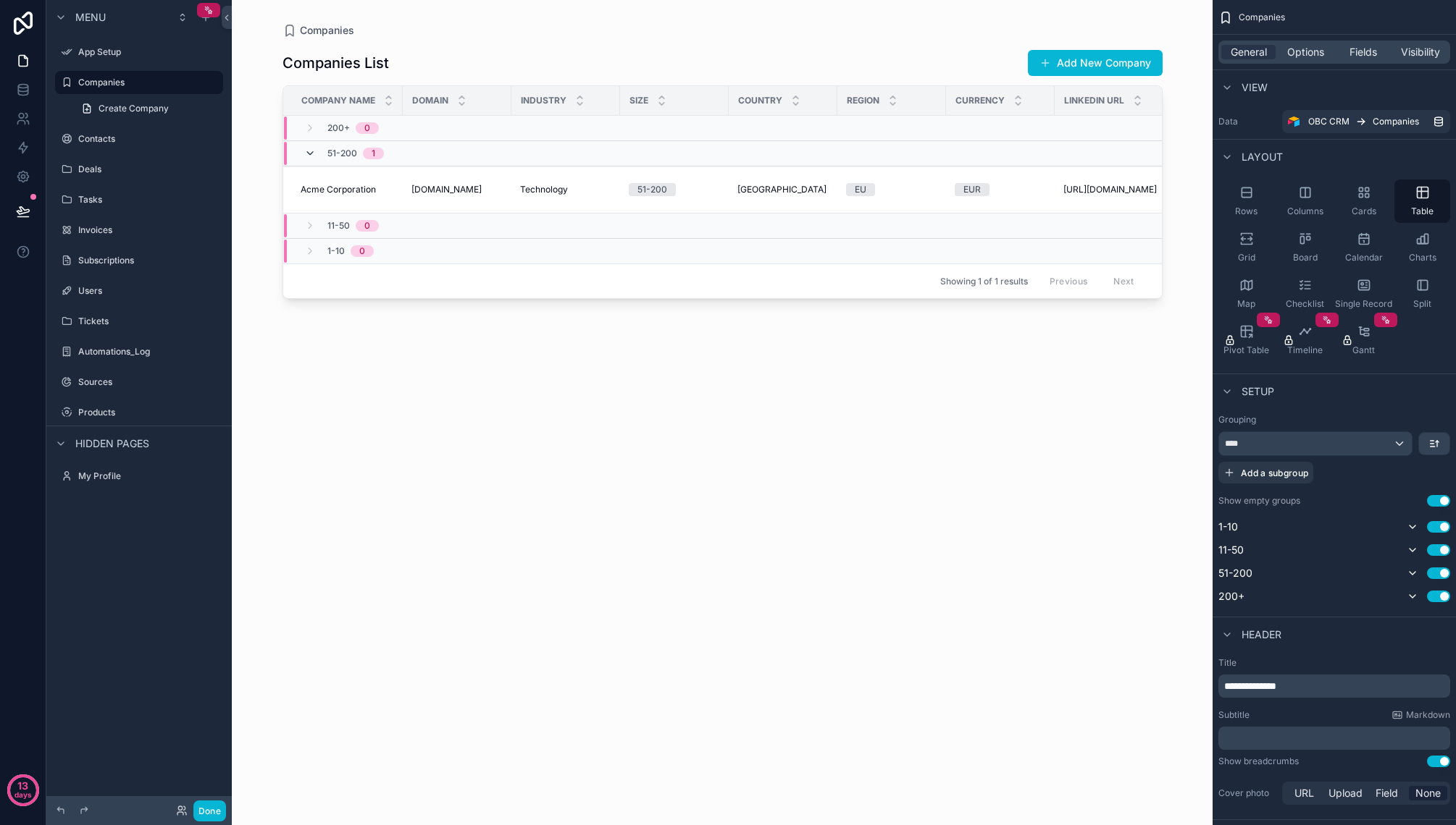
click at [310, 152] on icon "scrollable content" at bounding box center [310, 153] width 11 height 11
click at [1254, 189] on div "Rows" at bounding box center [1246, 201] width 56 height 44
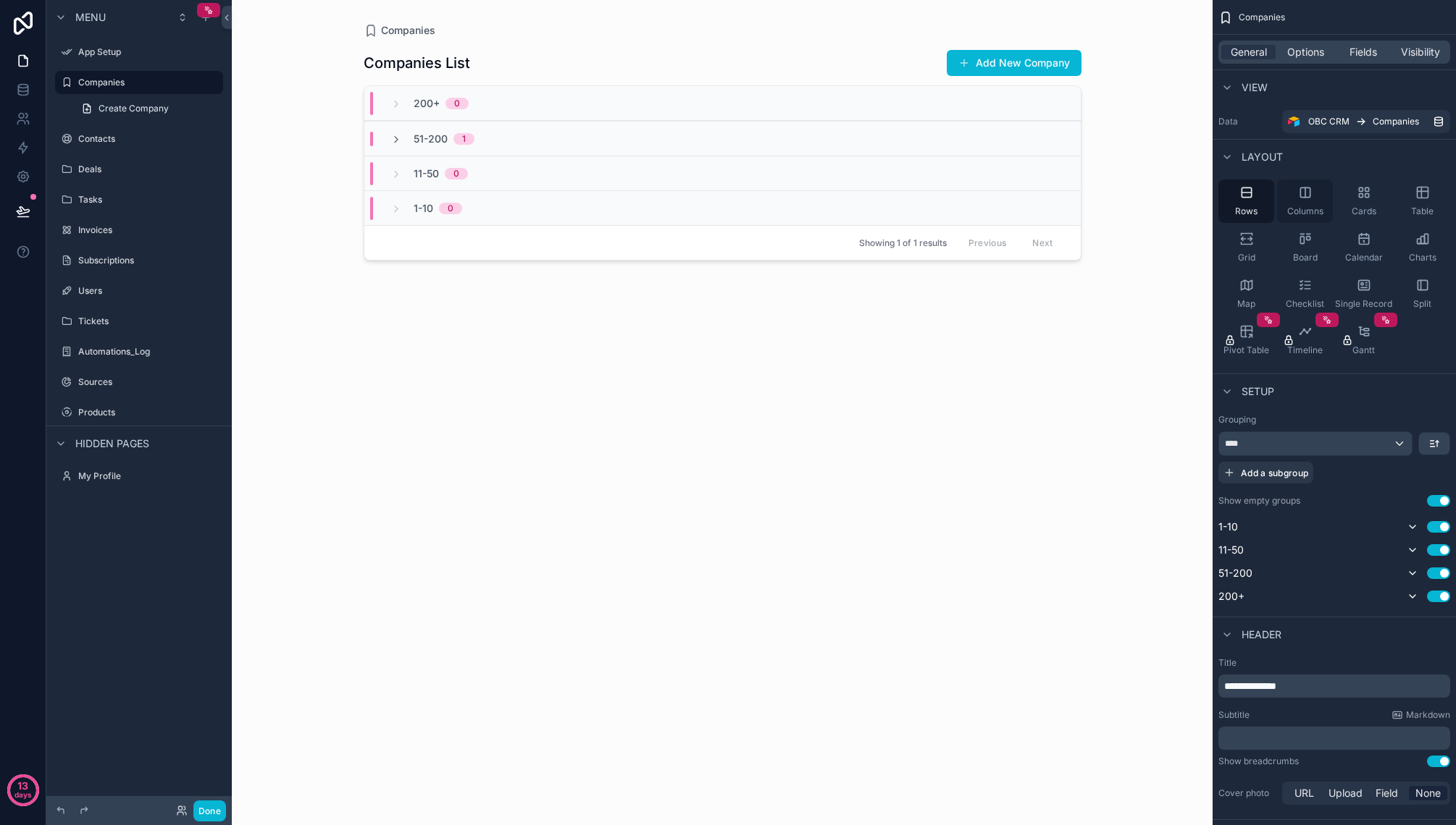
click at [1304, 196] on icon "scrollable content" at bounding box center [1305, 192] width 15 height 15
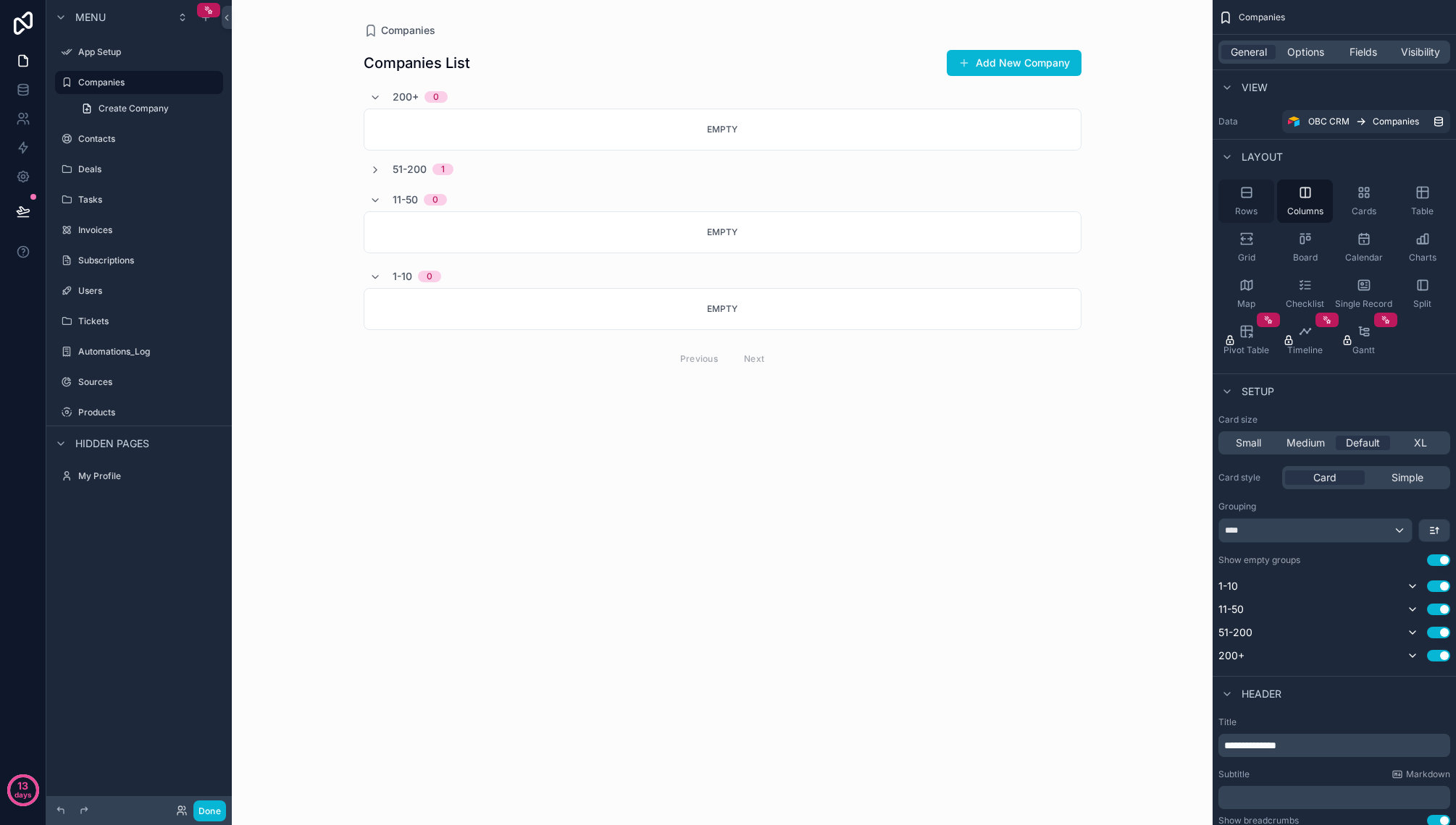
click at [1237, 193] on div "Rows" at bounding box center [1246, 201] width 56 height 44
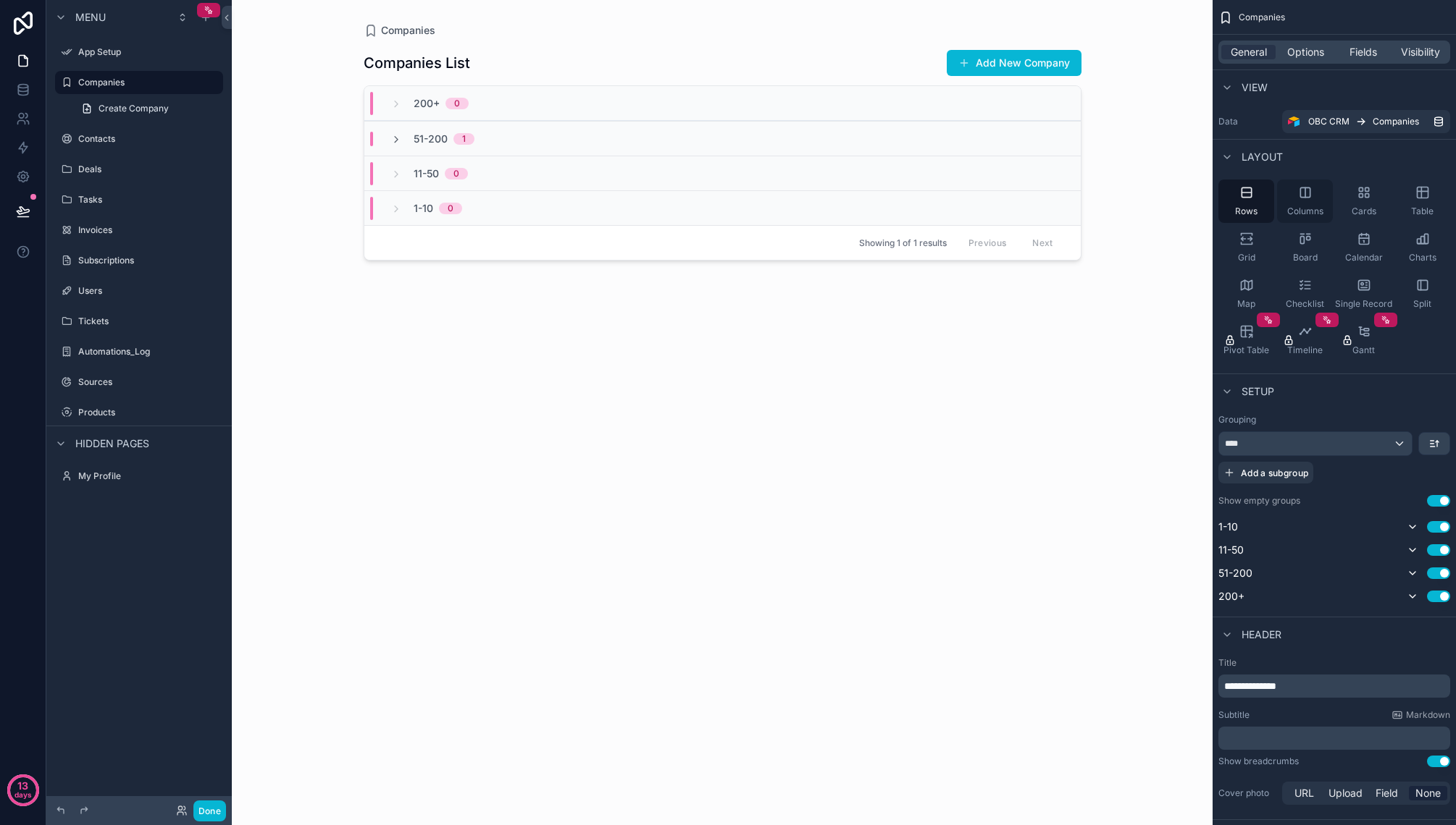
click at [1305, 192] on icon "scrollable content" at bounding box center [1305, 192] width 0 height 9
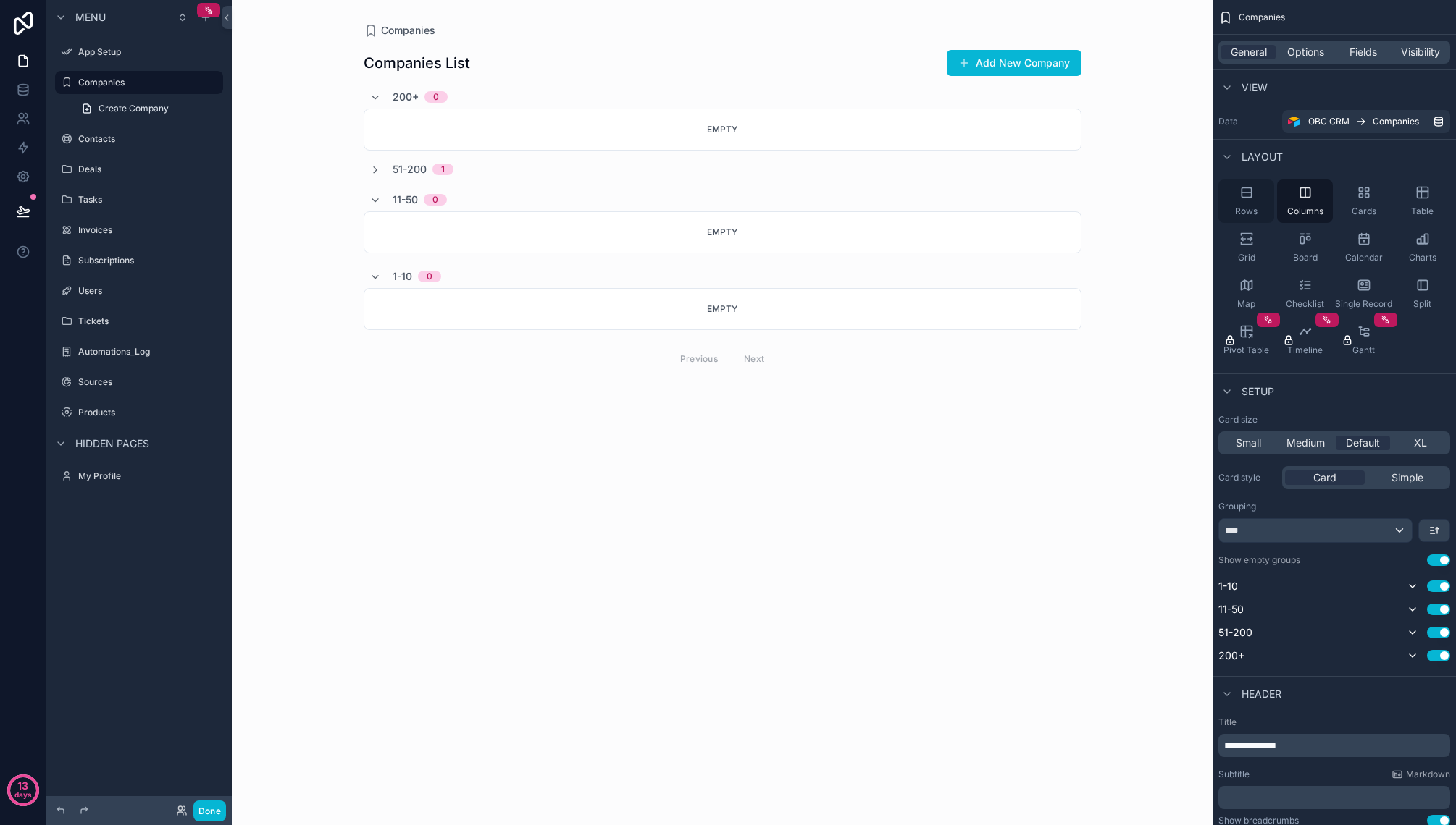
click at [1247, 197] on icon "scrollable content" at bounding box center [1246, 192] width 9 height 9
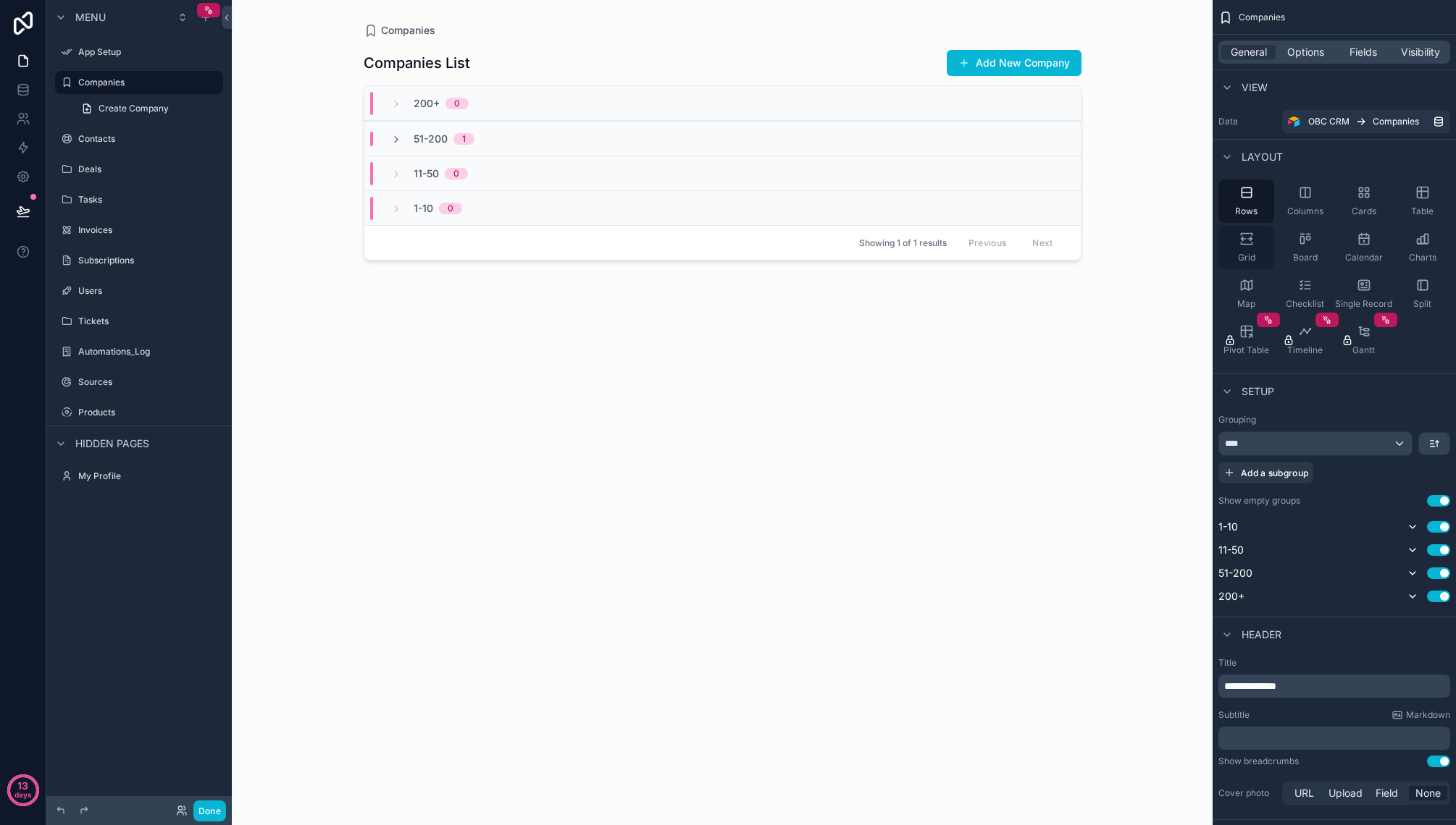
click at [1240, 239] on icon "scrollable content" at bounding box center [1243, 239] width 5 height 4
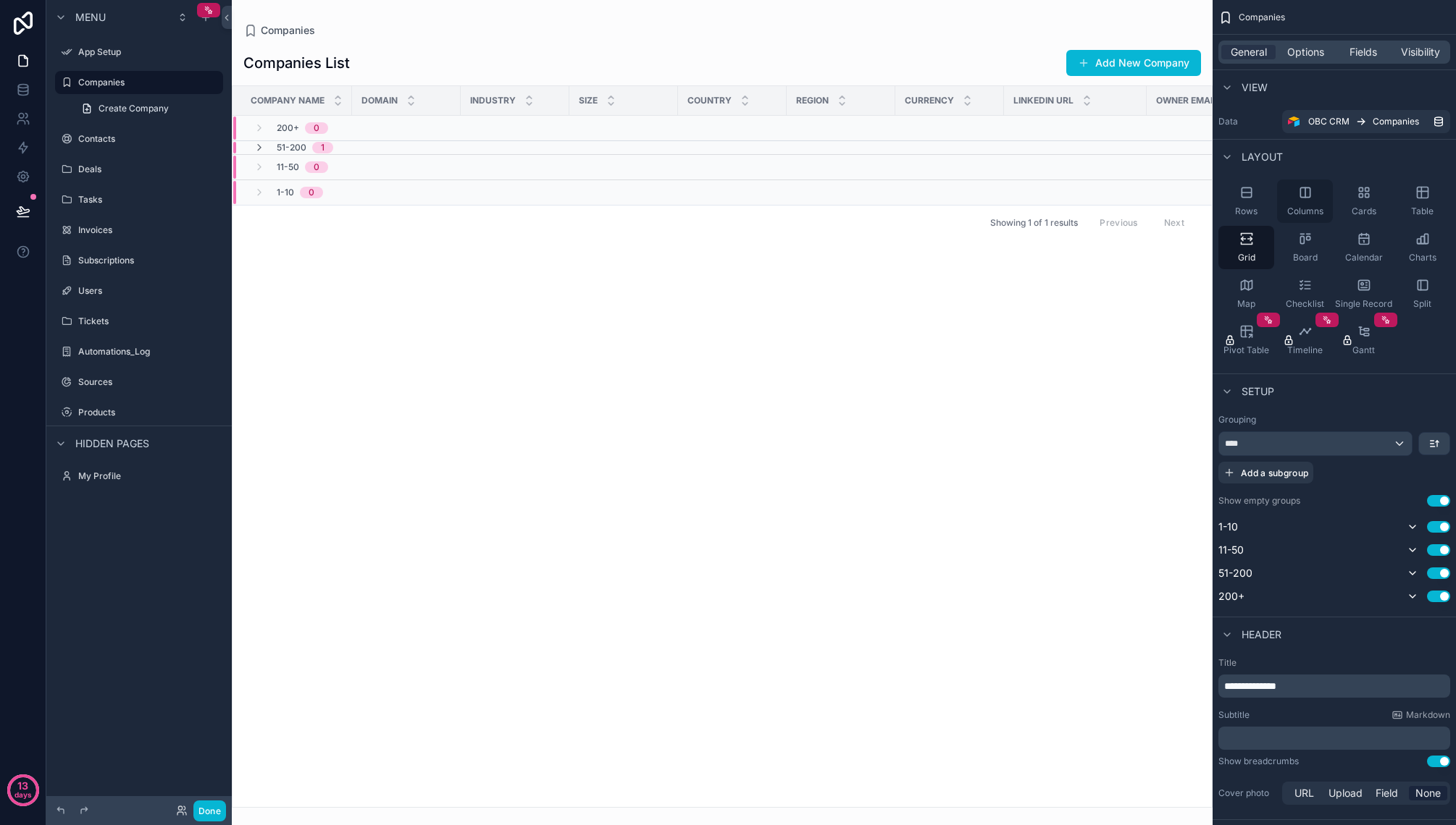
click at [1307, 200] on div "Columns" at bounding box center [1305, 201] width 56 height 44
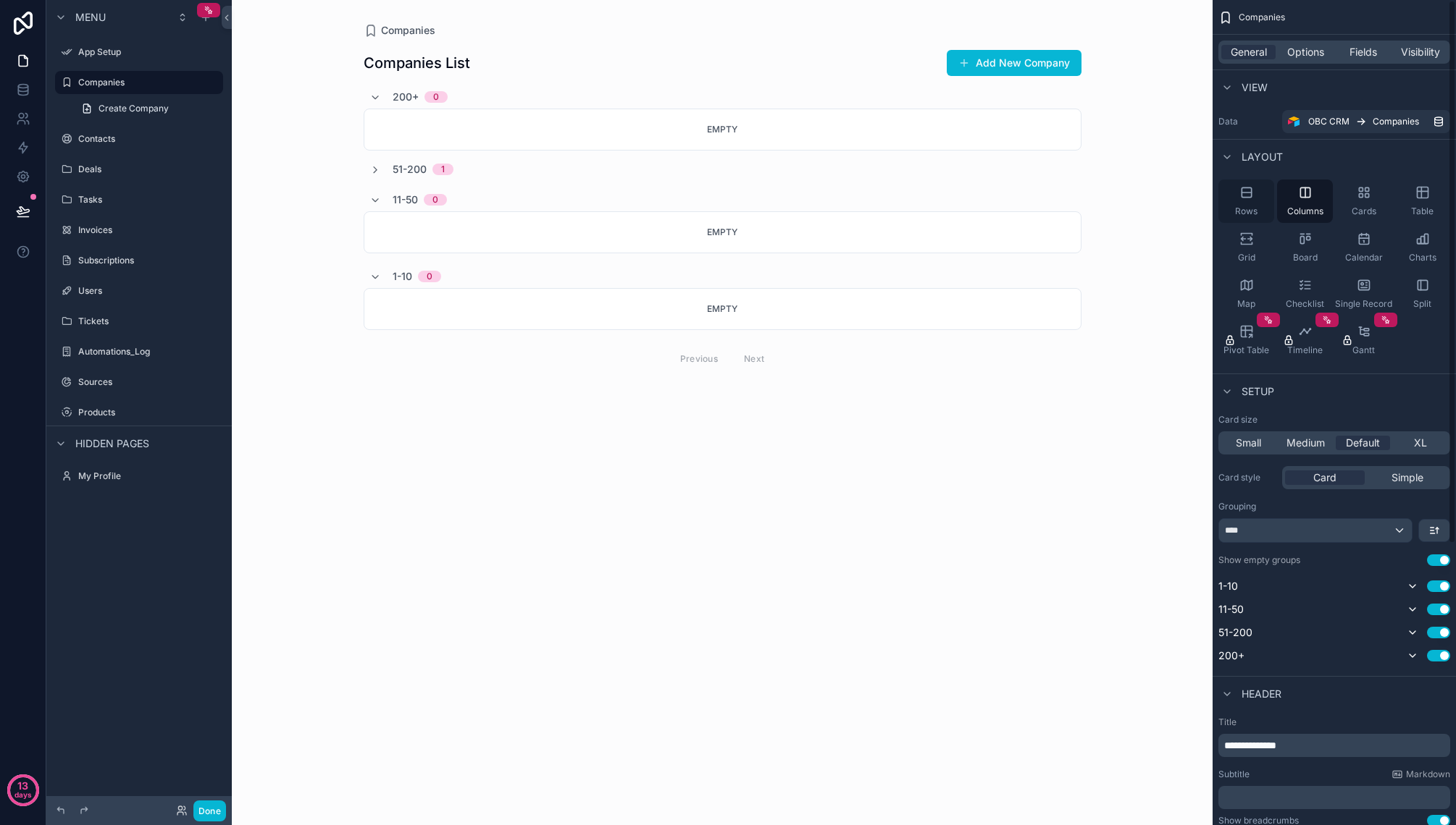
click at [1248, 206] on span "Rows" at bounding box center [1246, 211] width 22 height 11
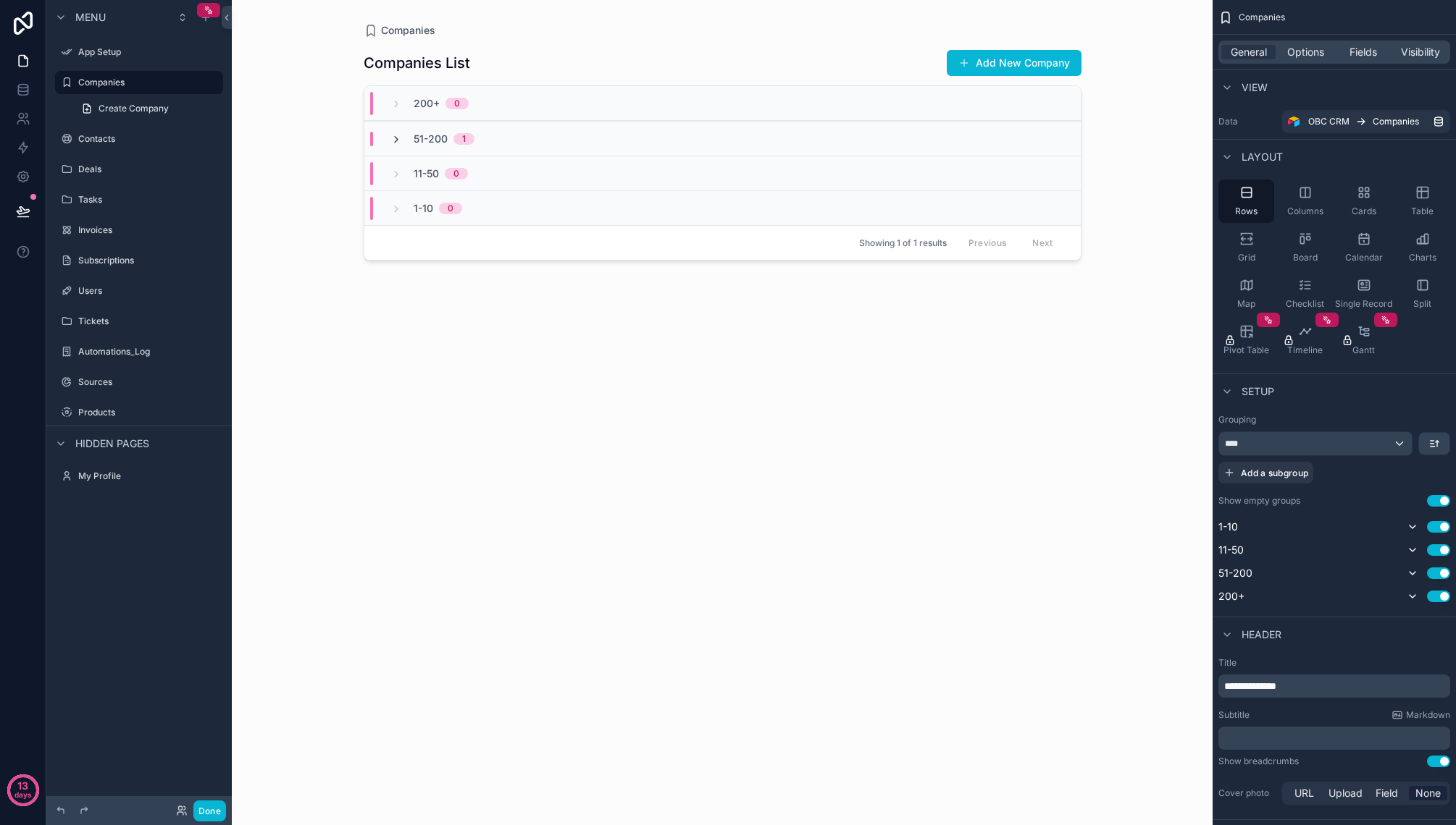
click at [397, 138] on icon "scrollable content" at bounding box center [396, 139] width 11 height 11
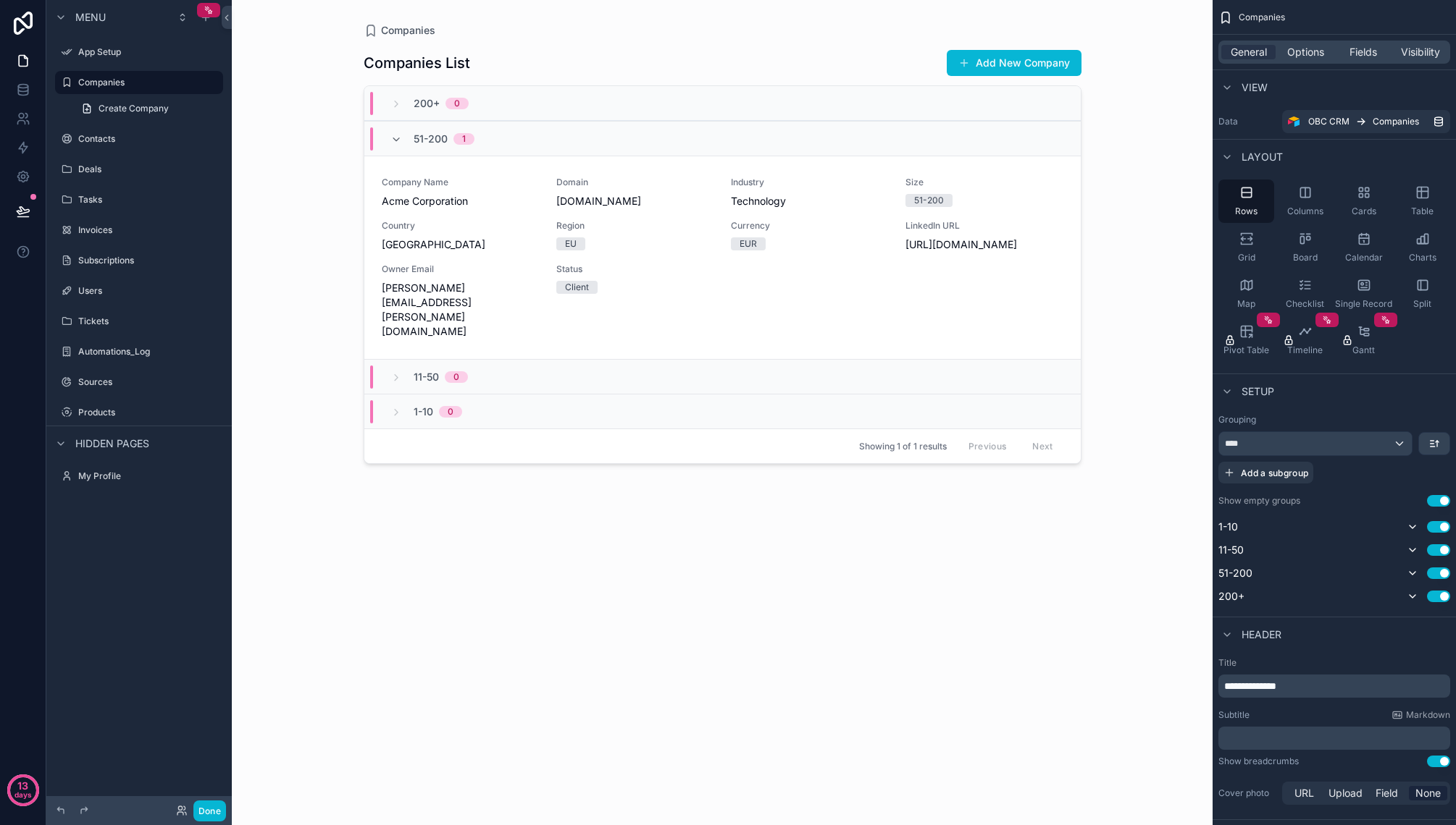
click at [395, 137] on icon "scrollable content" at bounding box center [396, 139] width 11 height 11
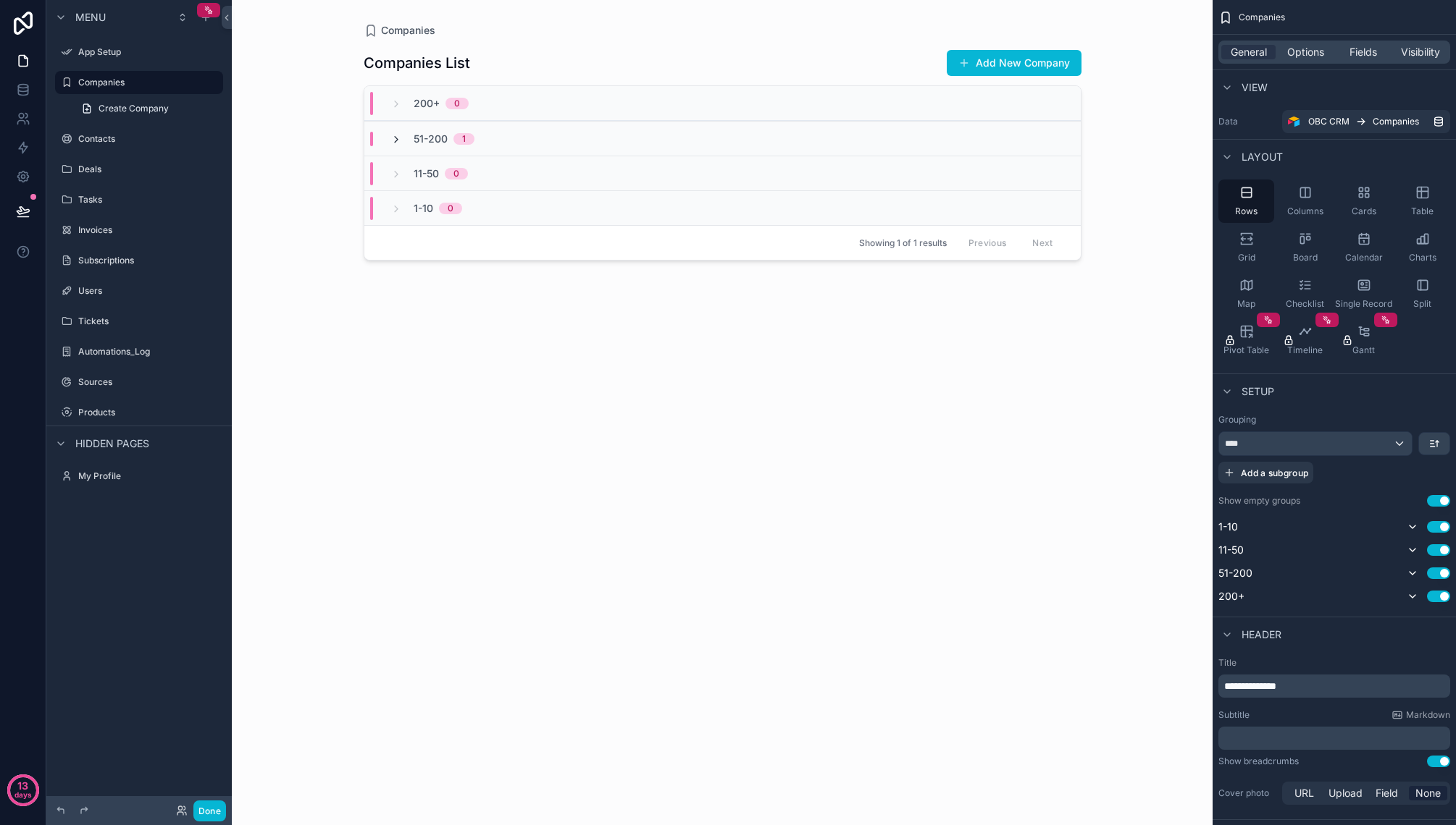
click at [396, 137] on icon "scrollable content" at bounding box center [396, 139] width 11 height 11
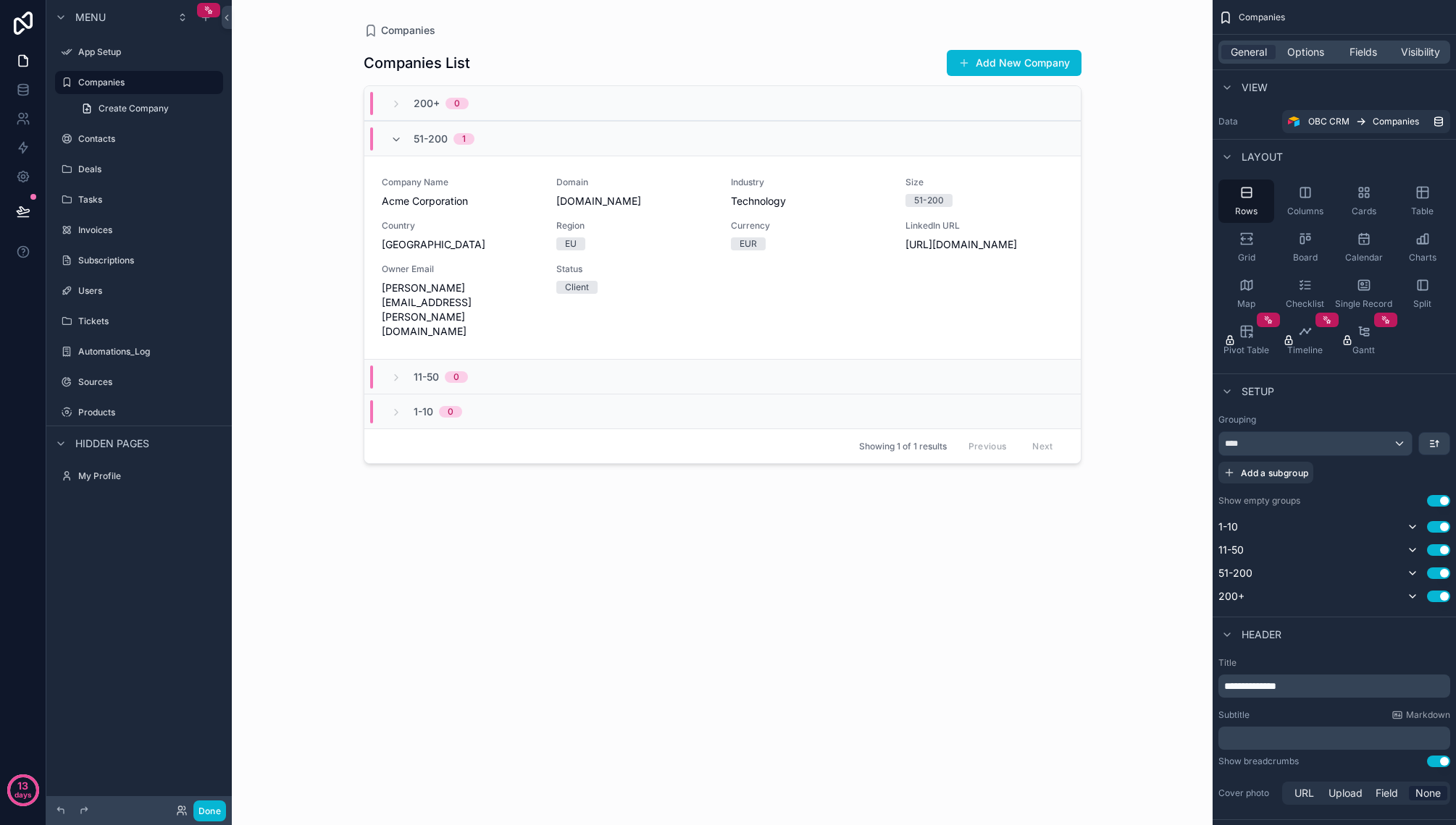
click at [396, 137] on icon "scrollable content" at bounding box center [396, 139] width 11 height 11
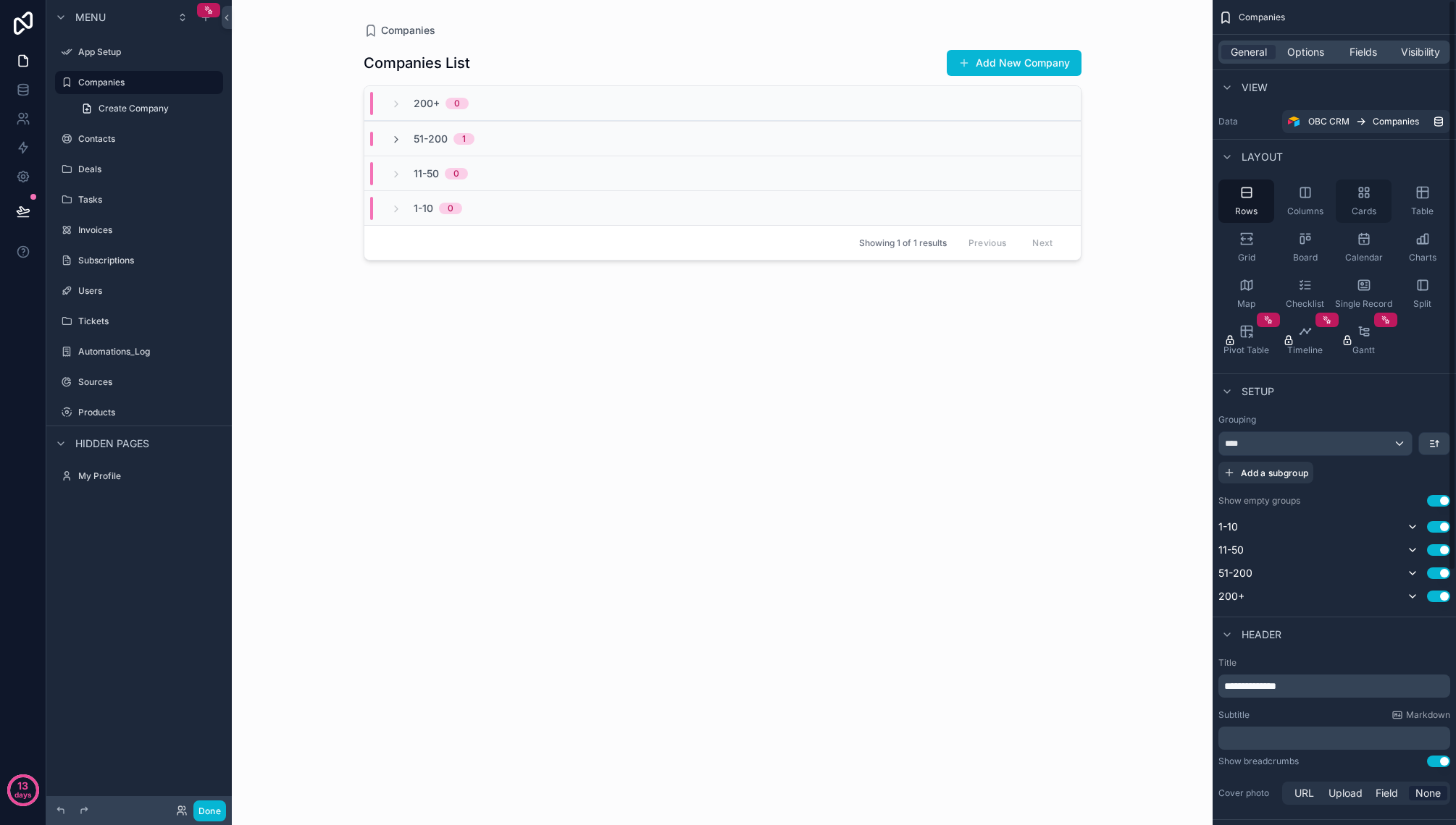
click at [1355, 194] on div "Cards" at bounding box center [1363, 201] width 56 height 44
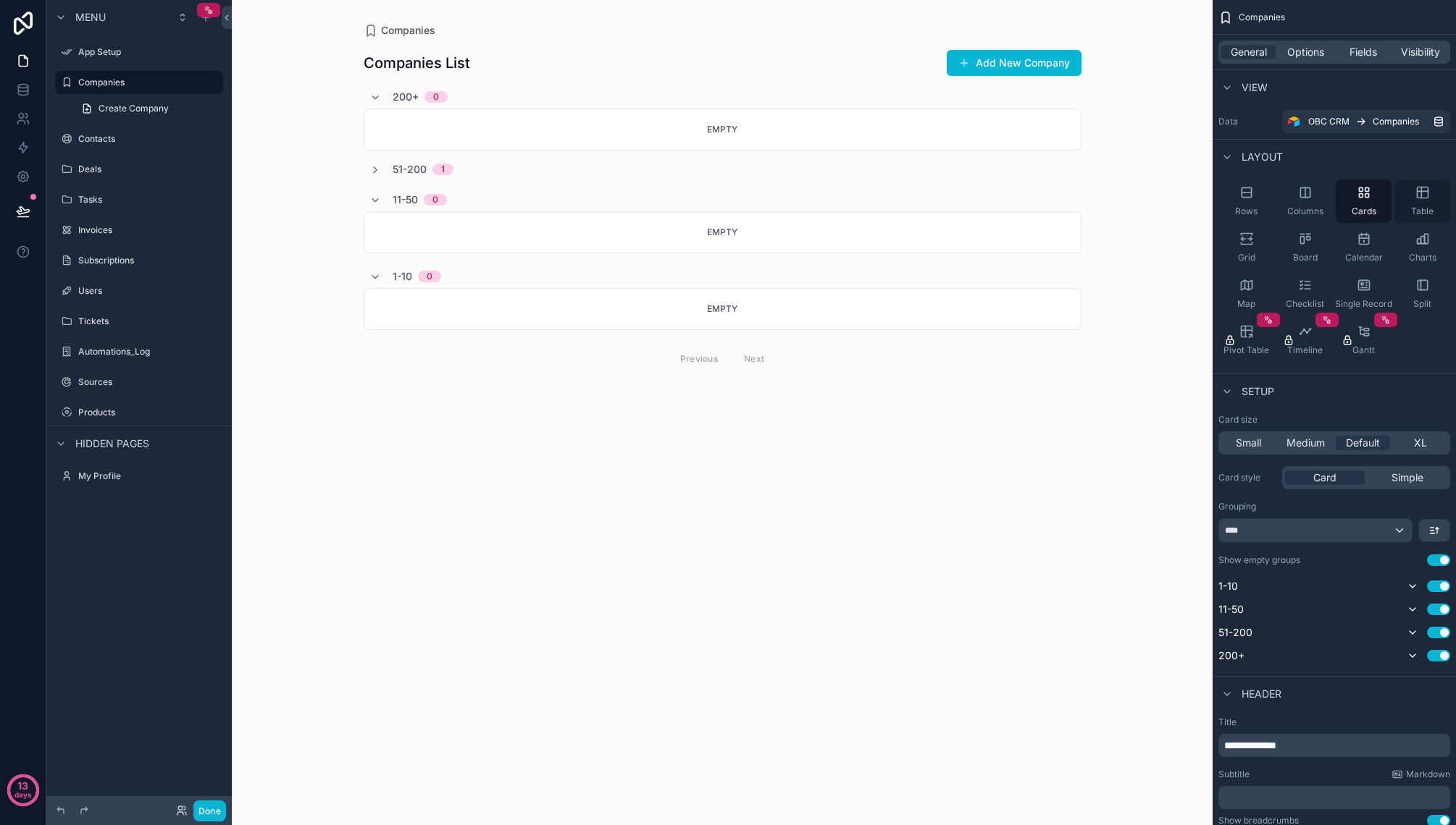
click at [1410, 196] on div "Table" at bounding box center [1422, 201] width 56 height 44
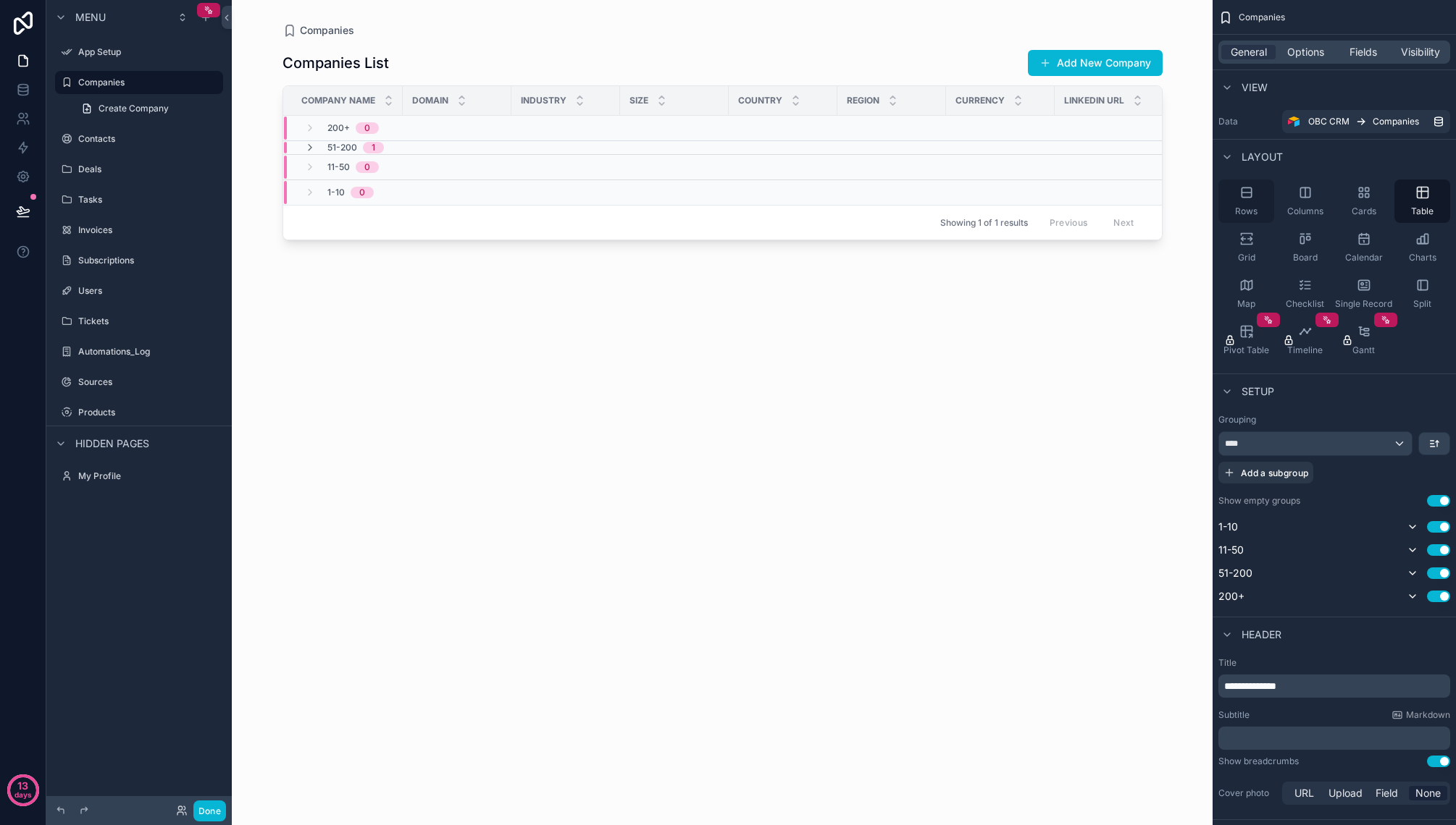
click at [1221, 196] on div "Rows" at bounding box center [1246, 201] width 56 height 44
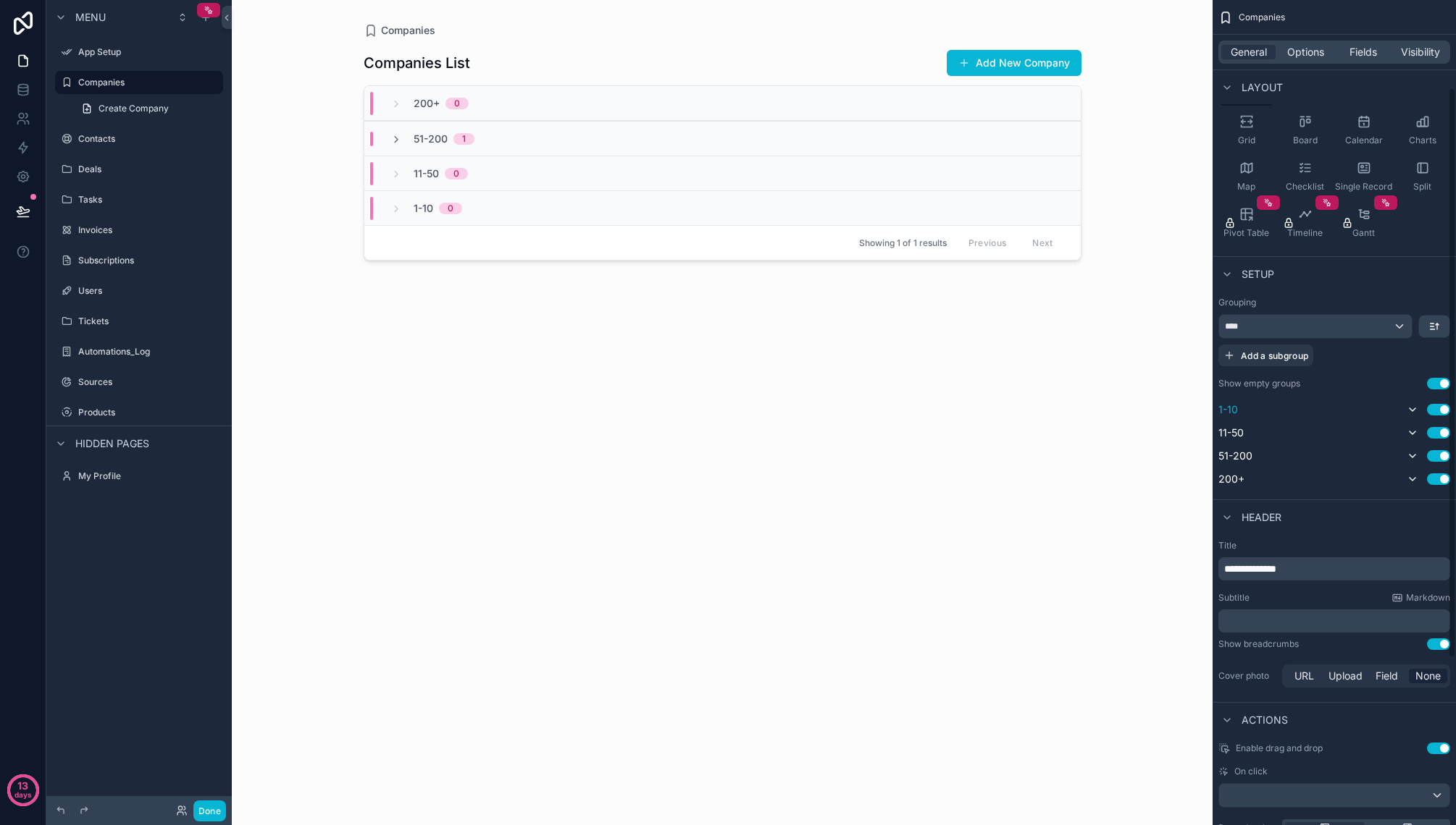
scroll to position [127, 0]
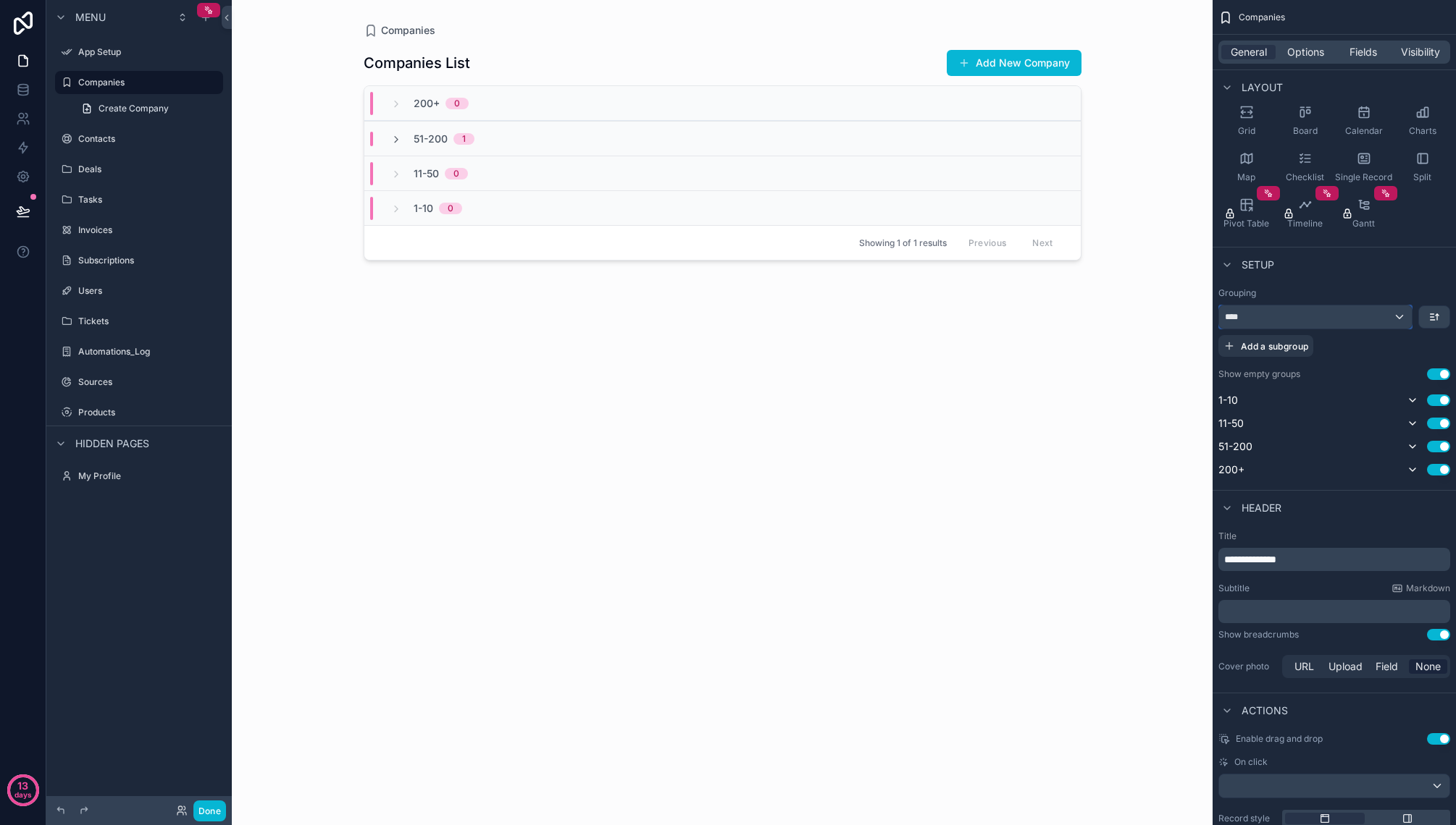
click at [1389, 315] on div "****" at bounding box center [1315, 317] width 193 height 23
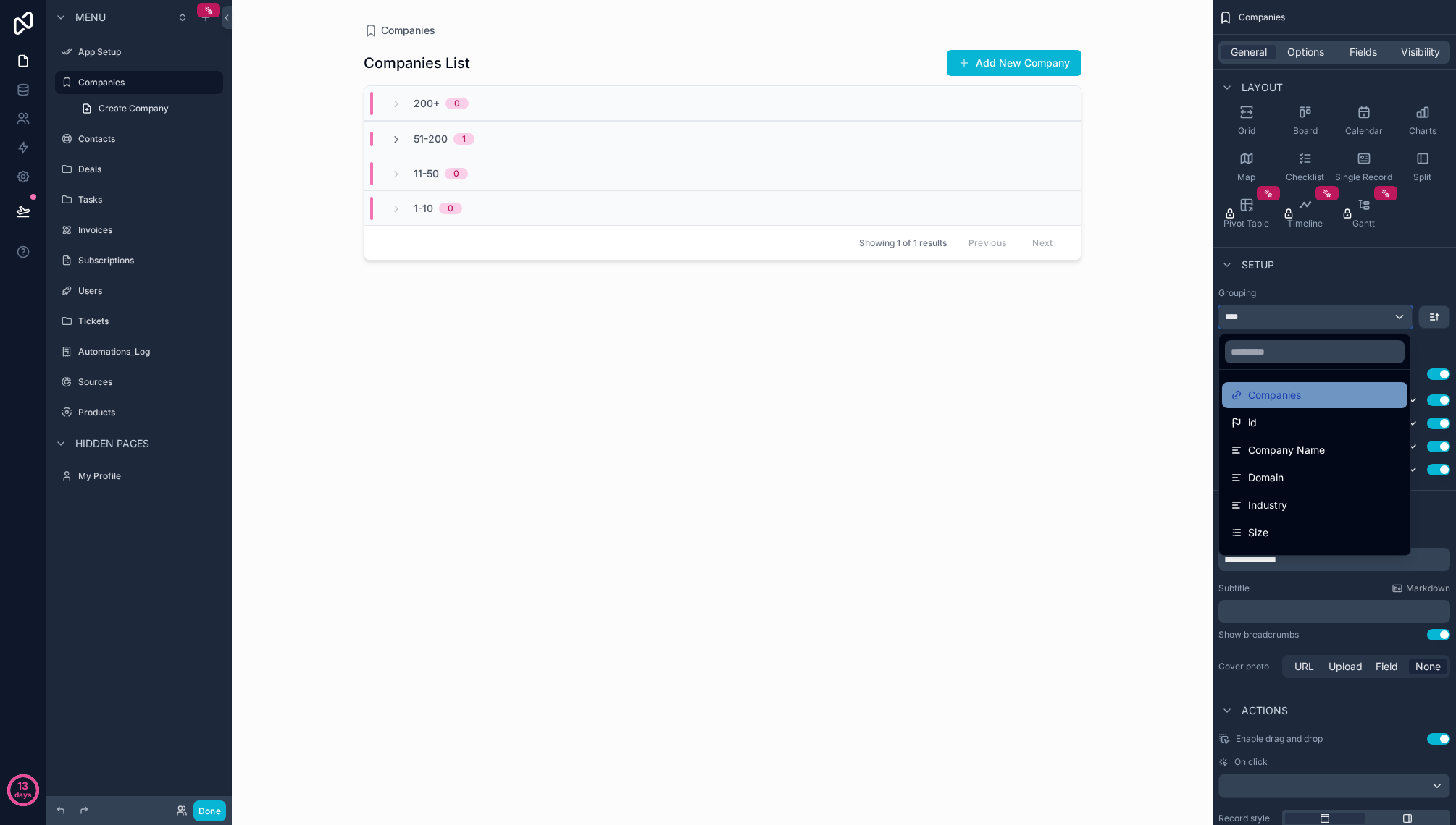
scroll to position [0, 0]
click at [1353, 397] on div "----" at bounding box center [1315, 394] width 168 height 18
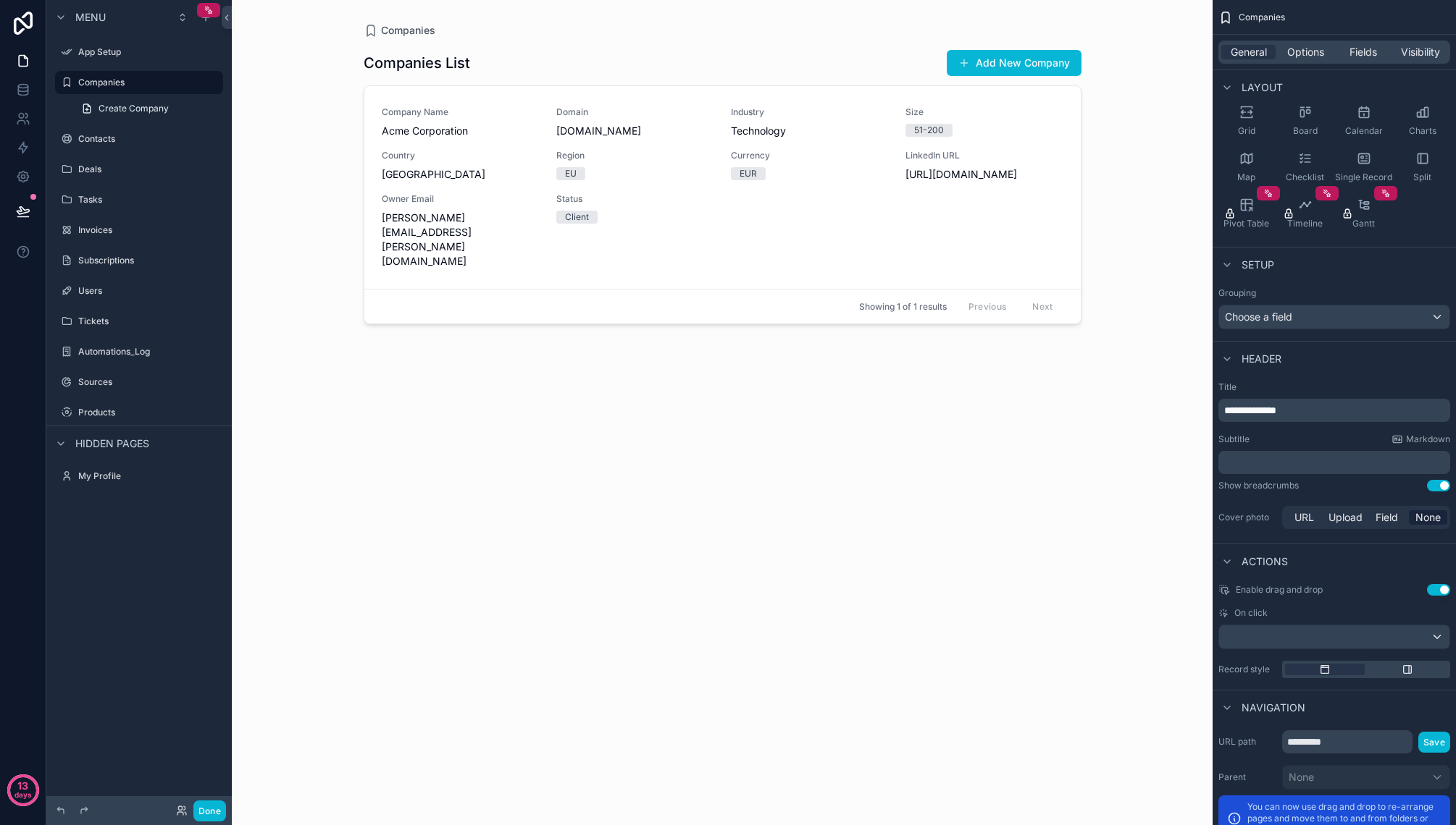
click at [1406, 367] on div "Header" at bounding box center [1334, 358] width 243 height 34
click at [1308, 111] on icon "scrollable content" at bounding box center [1308, 112] width 4 height 4
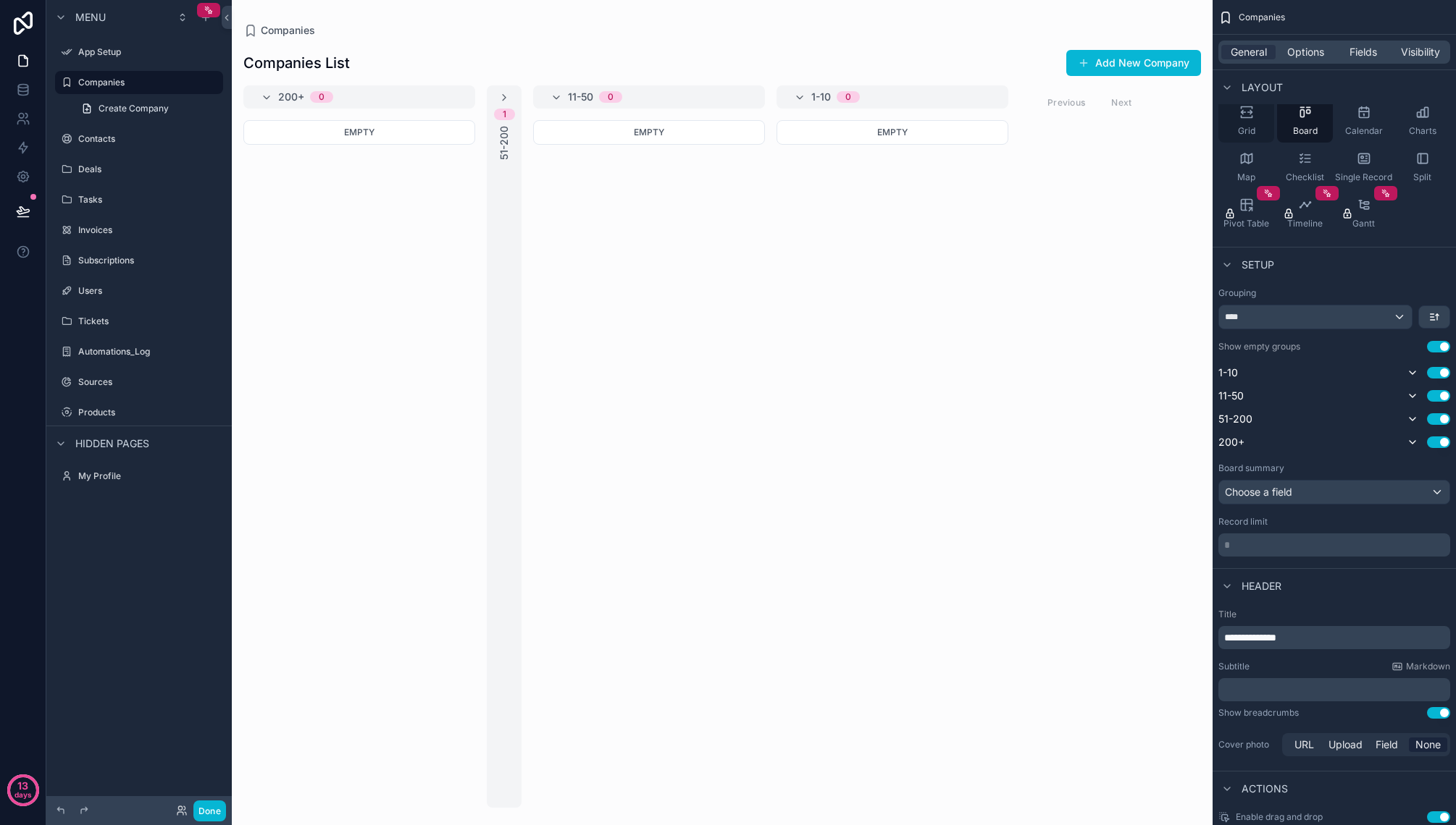
click at [1253, 118] on icon "scrollable content" at bounding box center [1246, 112] width 15 height 15
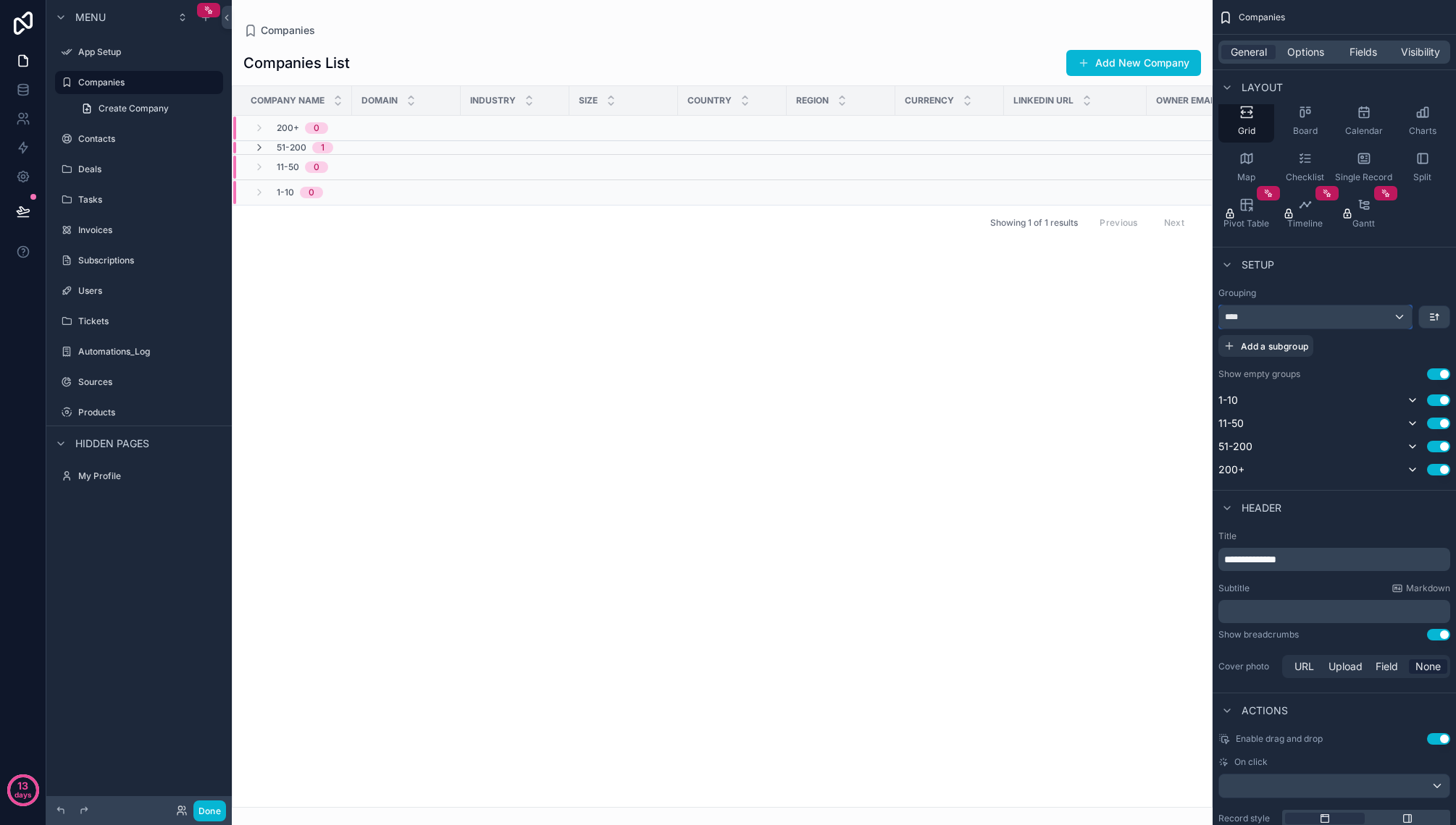
click at [1360, 319] on div "****" at bounding box center [1315, 317] width 193 height 23
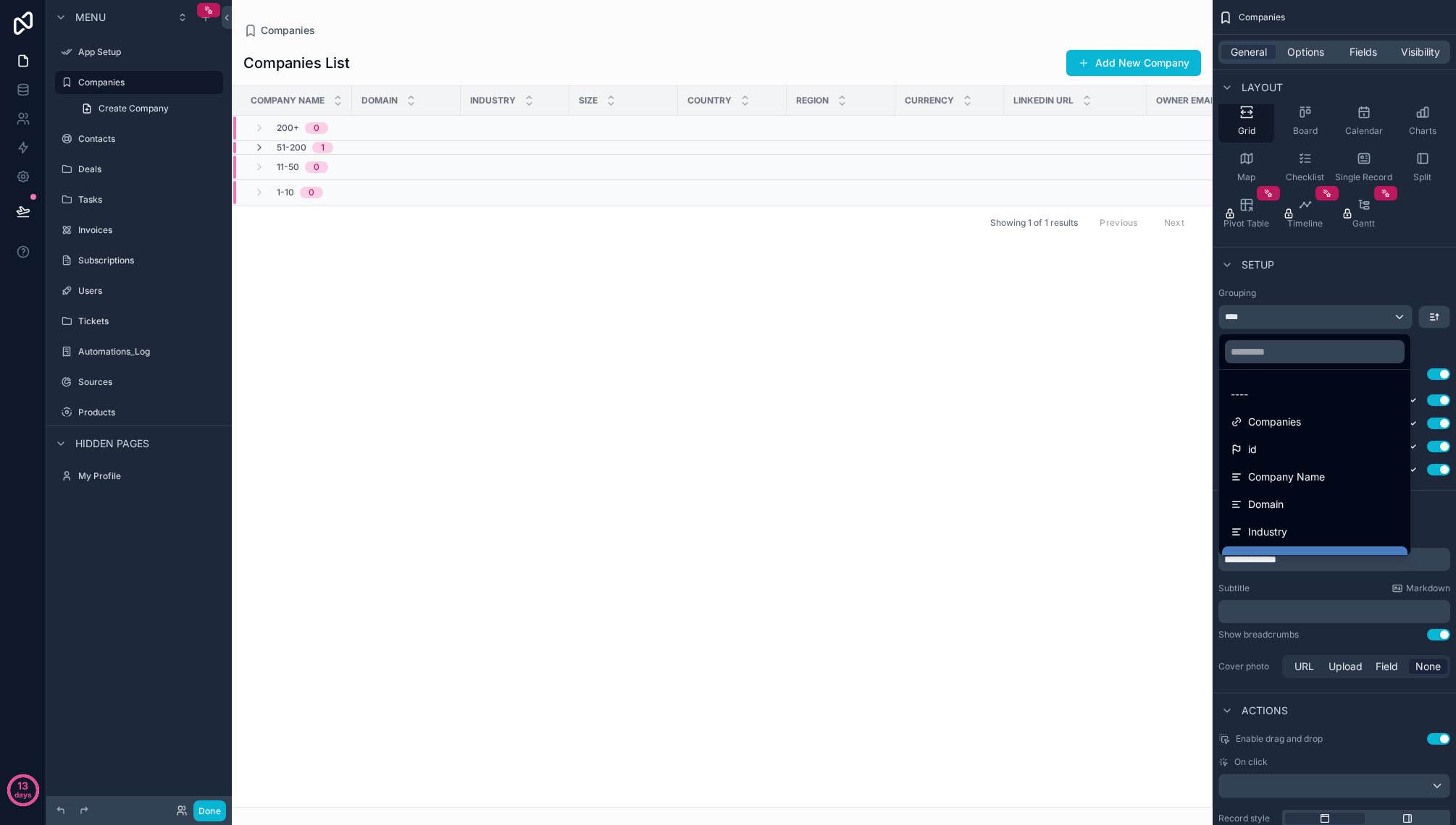
click at [1306, 393] on div "----" at bounding box center [1315, 394] width 168 height 18
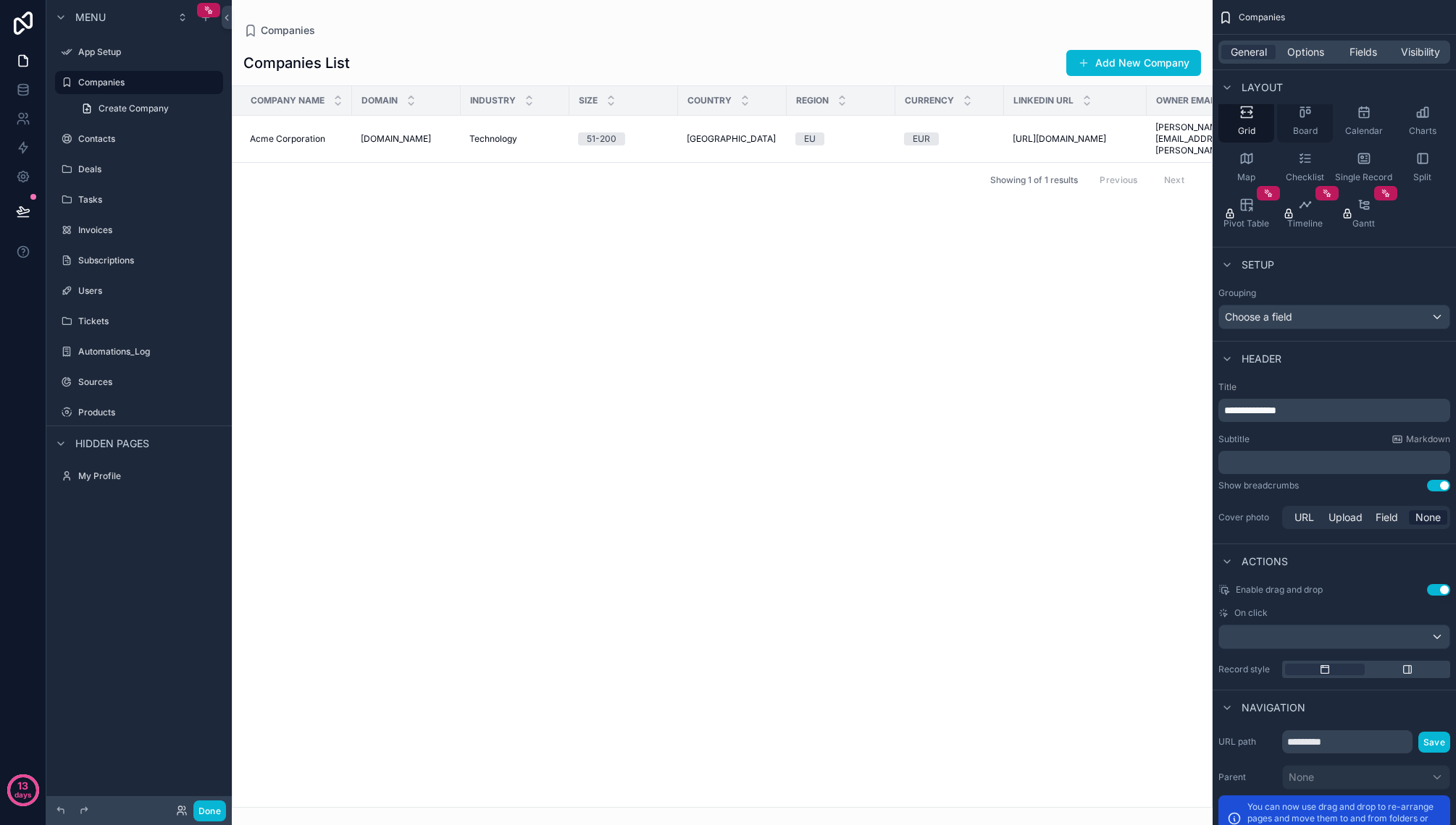
click at [1308, 118] on icon "scrollable content" at bounding box center [1305, 112] width 15 height 15
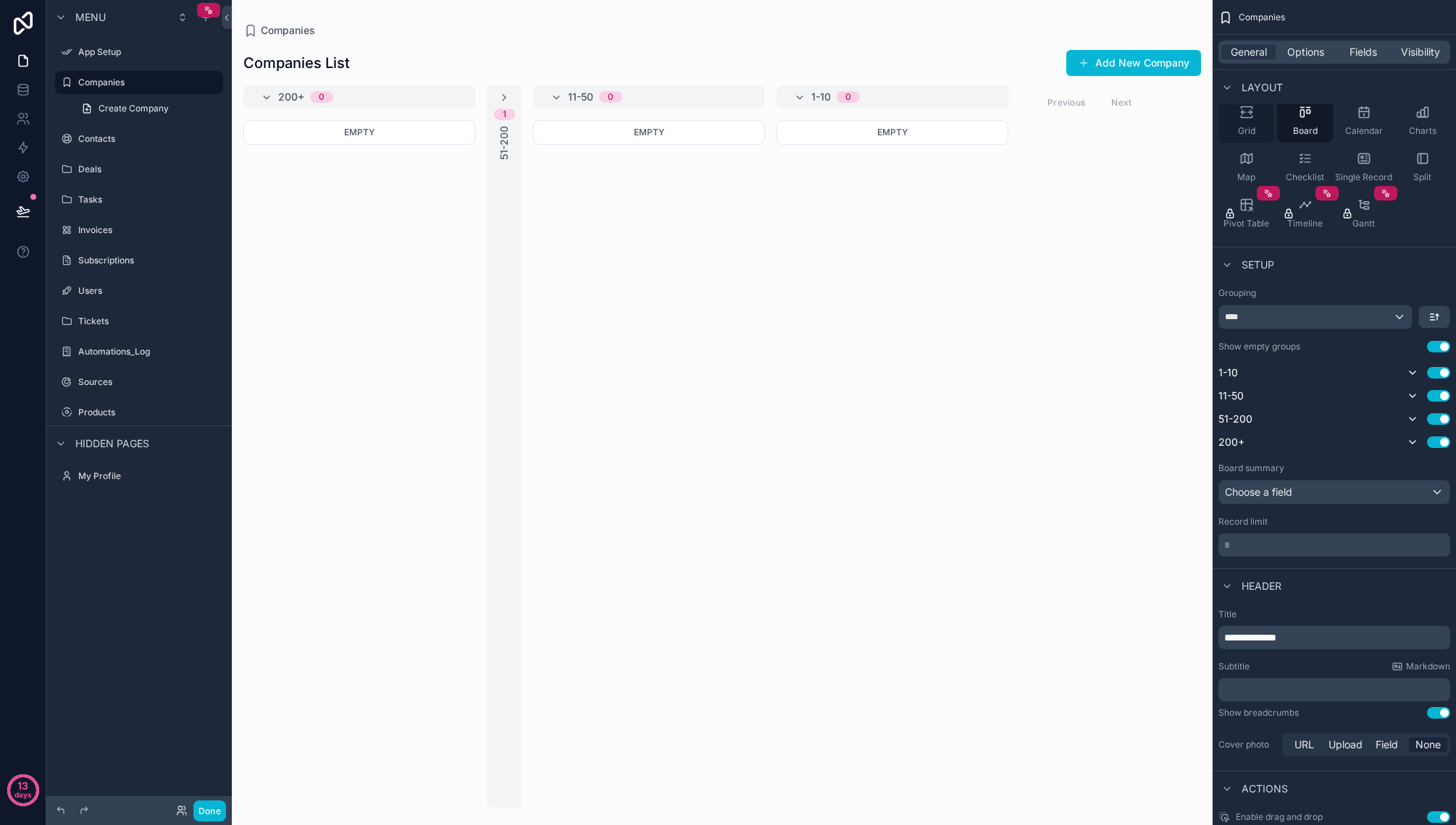
click at [1244, 125] on span "Grid" at bounding box center [1246, 131] width 18 height 11
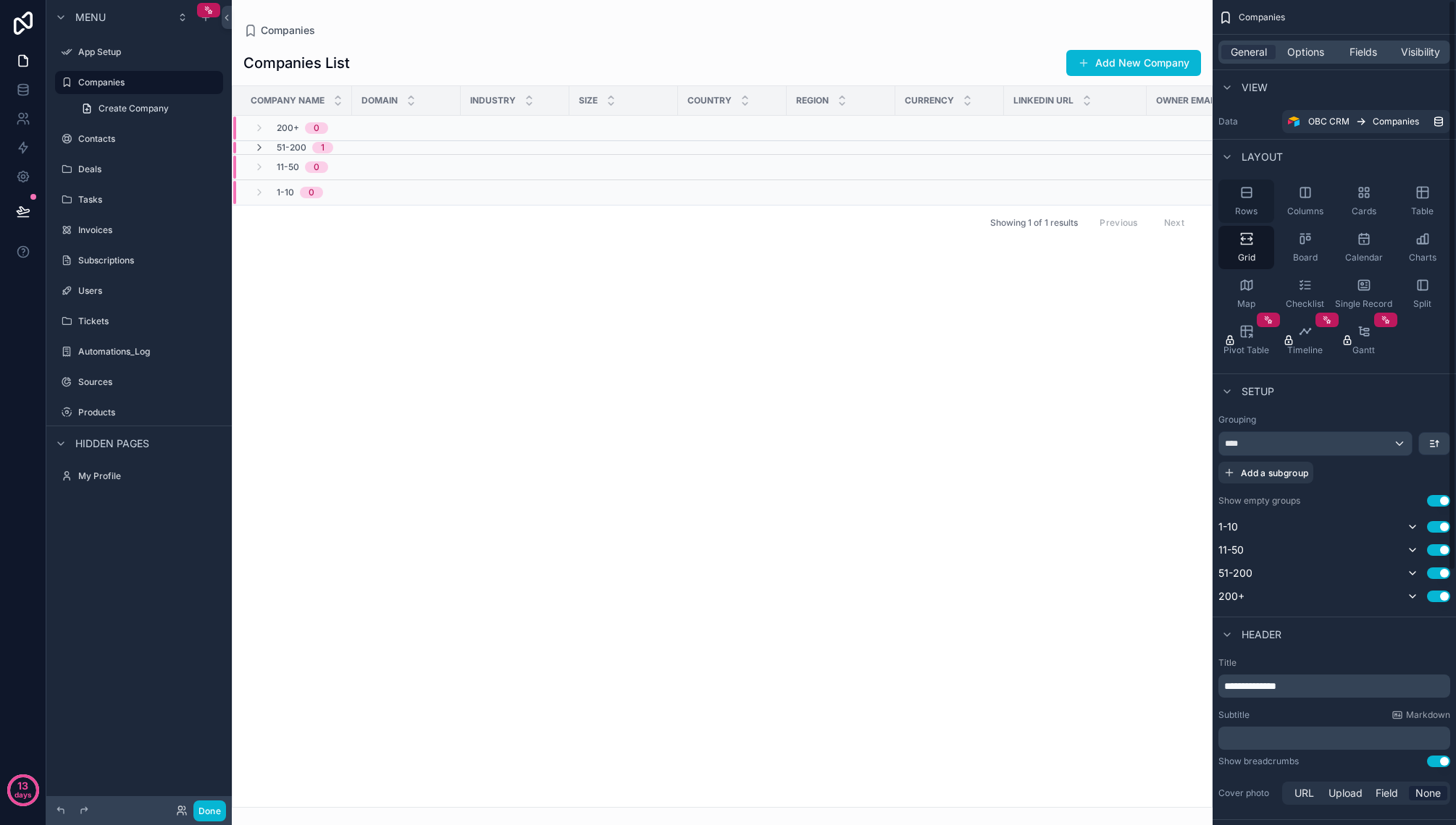
click at [1251, 209] on span "Rows" at bounding box center [1246, 211] width 22 height 11
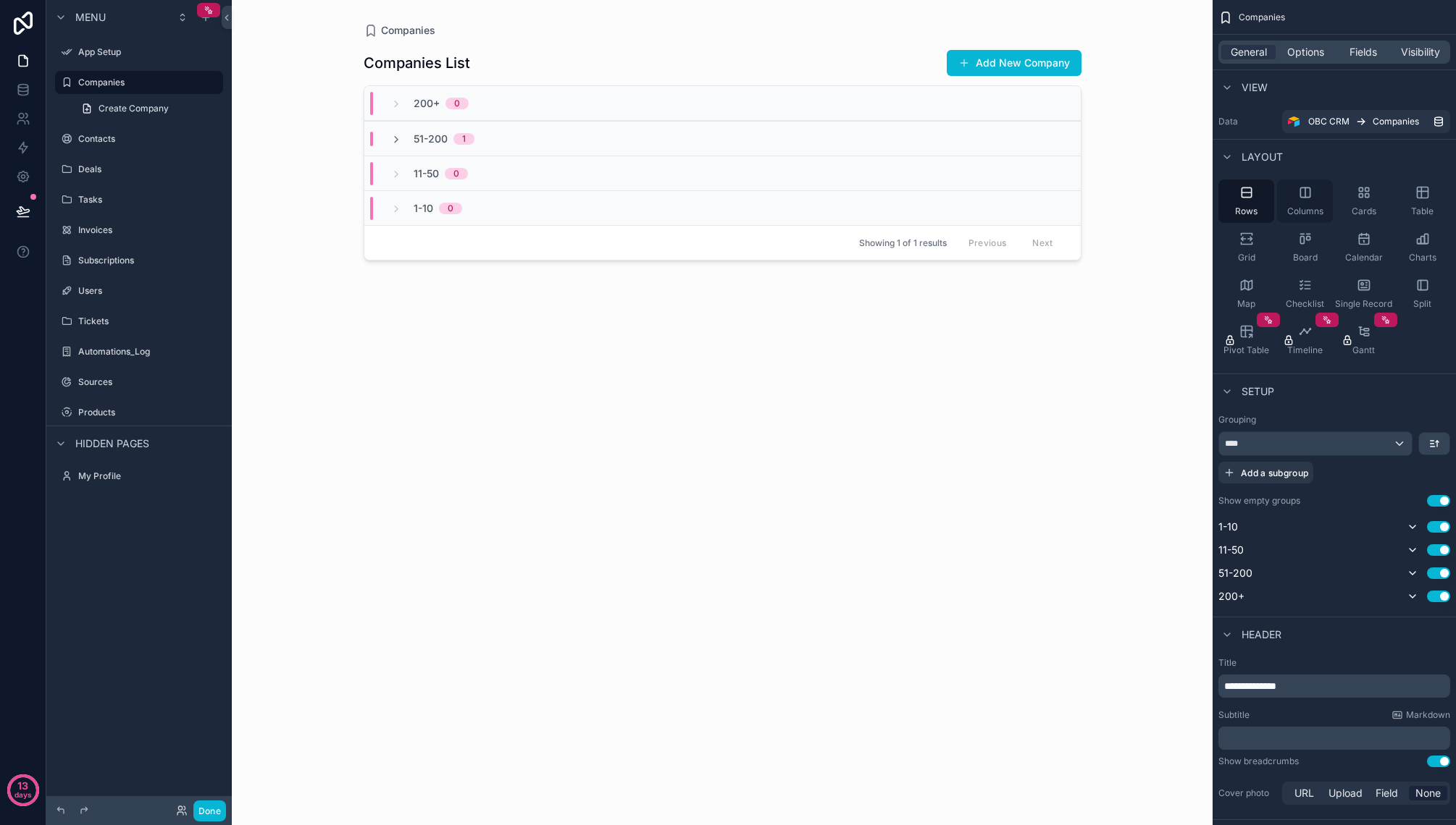
click at [1313, 200] on div "Columns" at bounding box center [1305, 201] width 56 height 44
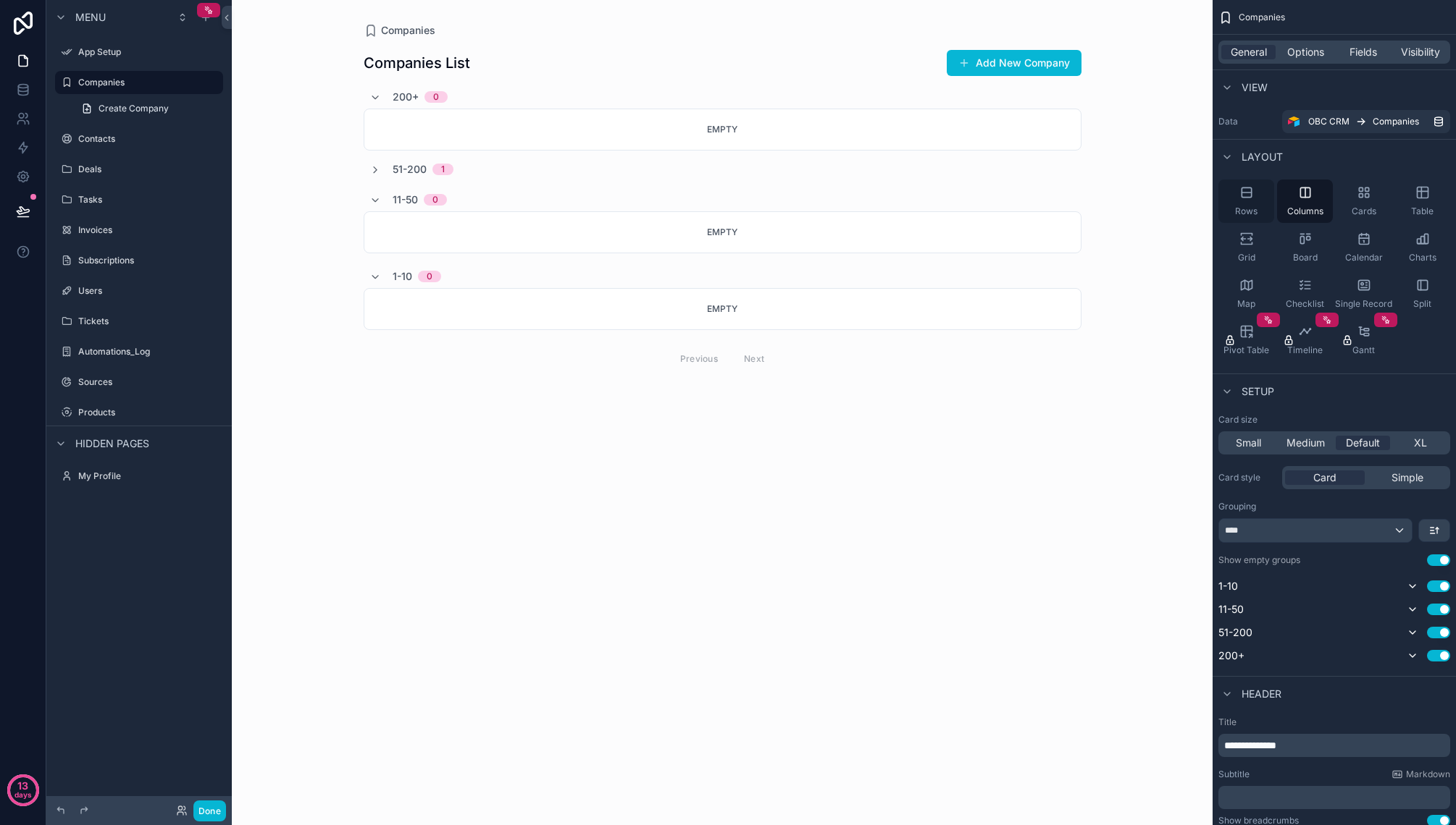
click at [1262, 199] on div "Rows" at bounding box center [1246, 201] width 56 height 44
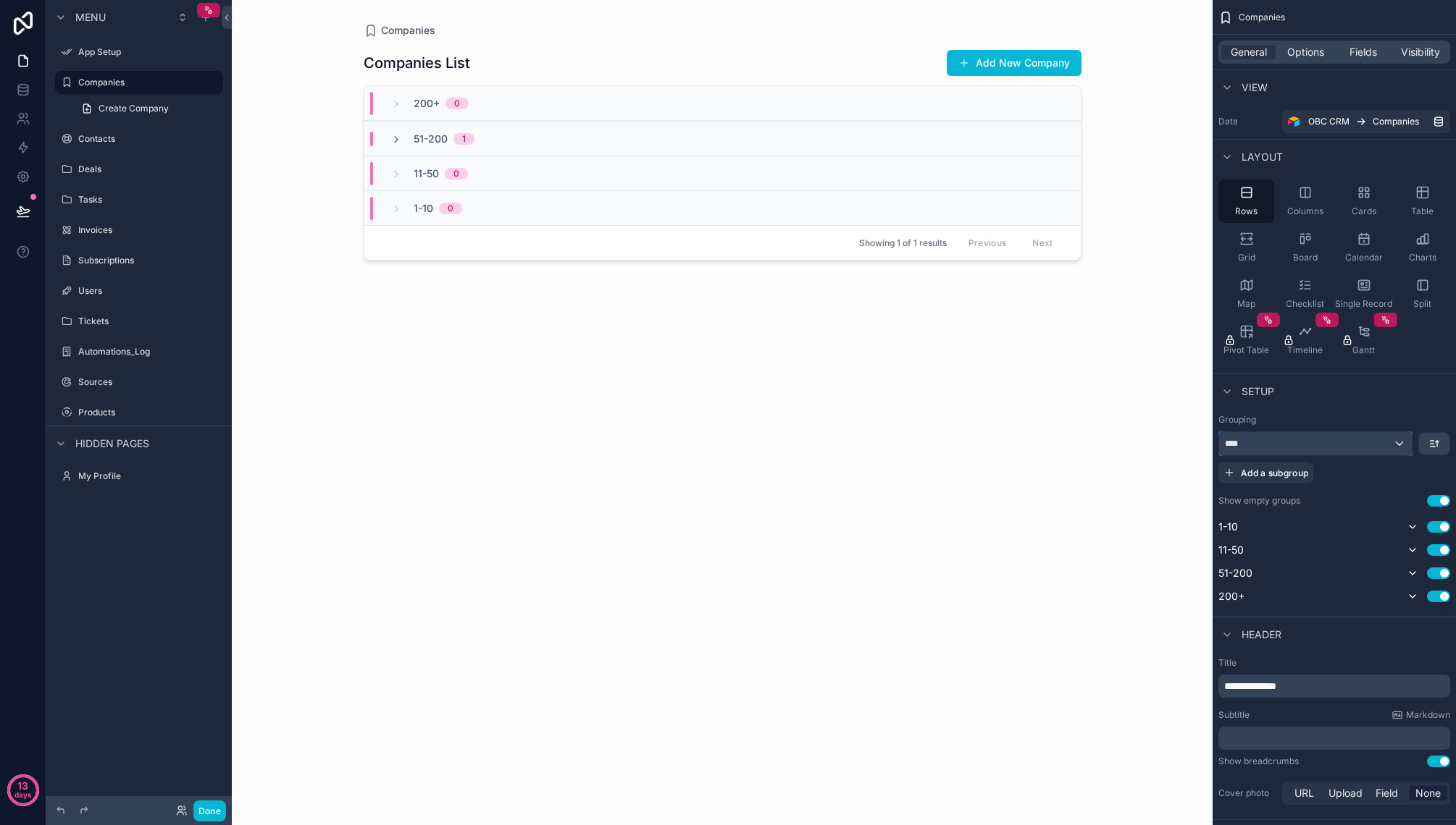
click at [1313, 445] on div "****" at bounding box center [1315, 444] width 193 height 23
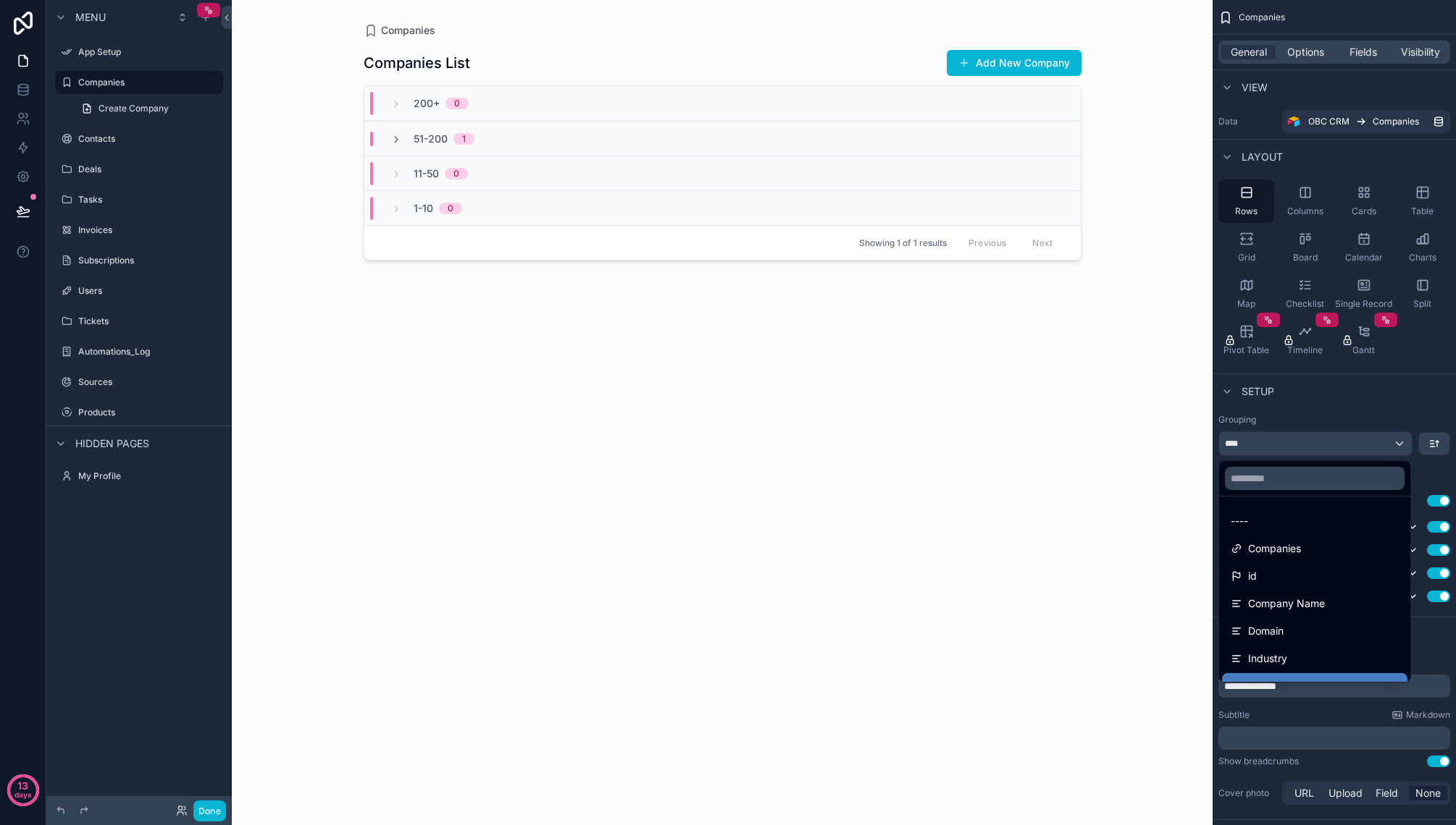
click at [1290, 522] on div "----" at bounding box center [1315, 521] width 168 height 18
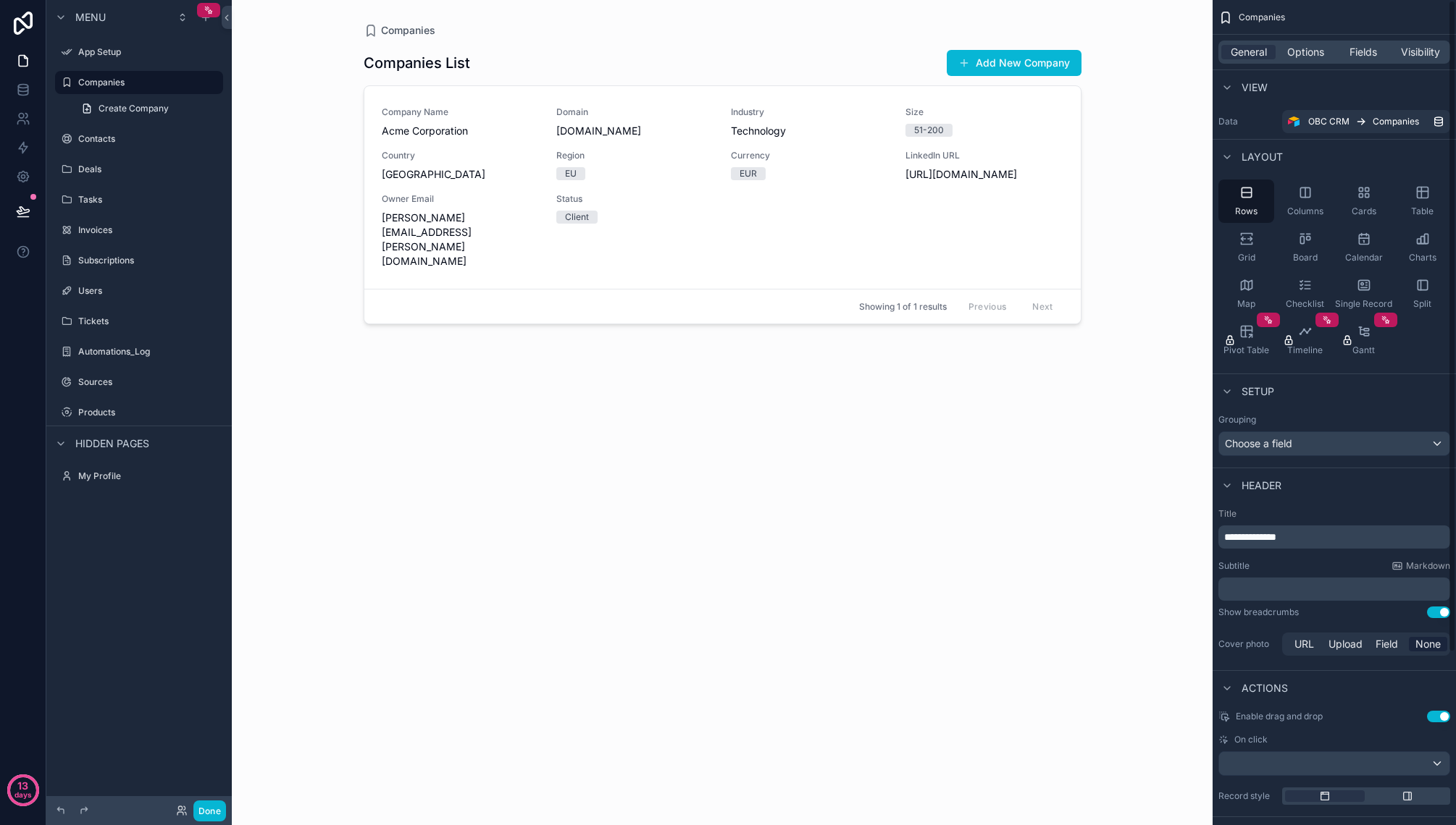
click at [1341, 408] on div "Grouping Choose a field" at bounding box center [1334, 435] width 243 height 53
click at [1384, 403] on div "Setup" at bounding box center [1334, 390] width 243 height 34
click at [157, 138] on label "Contacts" at bounding box center [136, 138] width 116 height 11
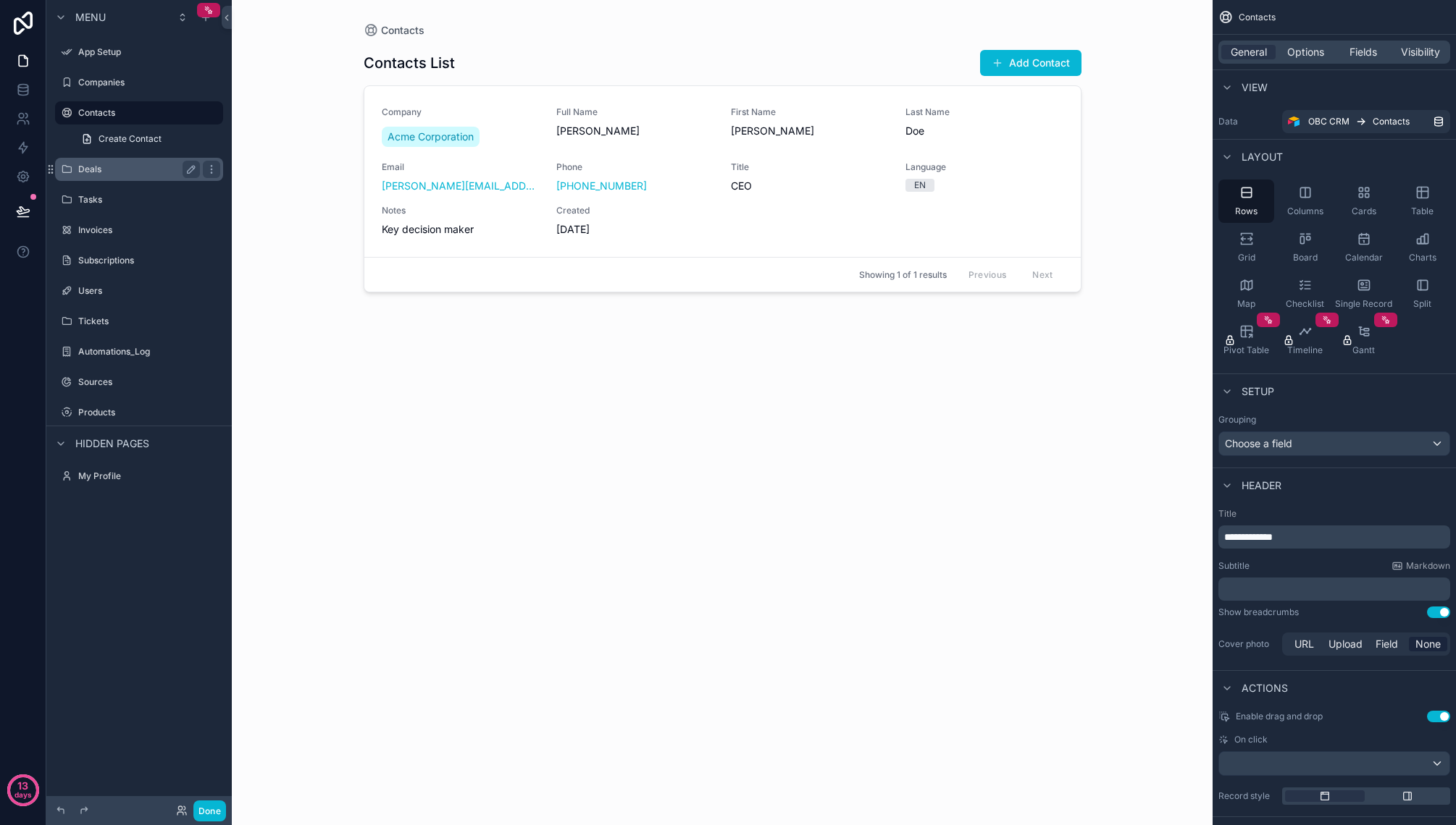
click at [144, 173] on label "Deals" at bounding box center [136, 169] width 116 height 11
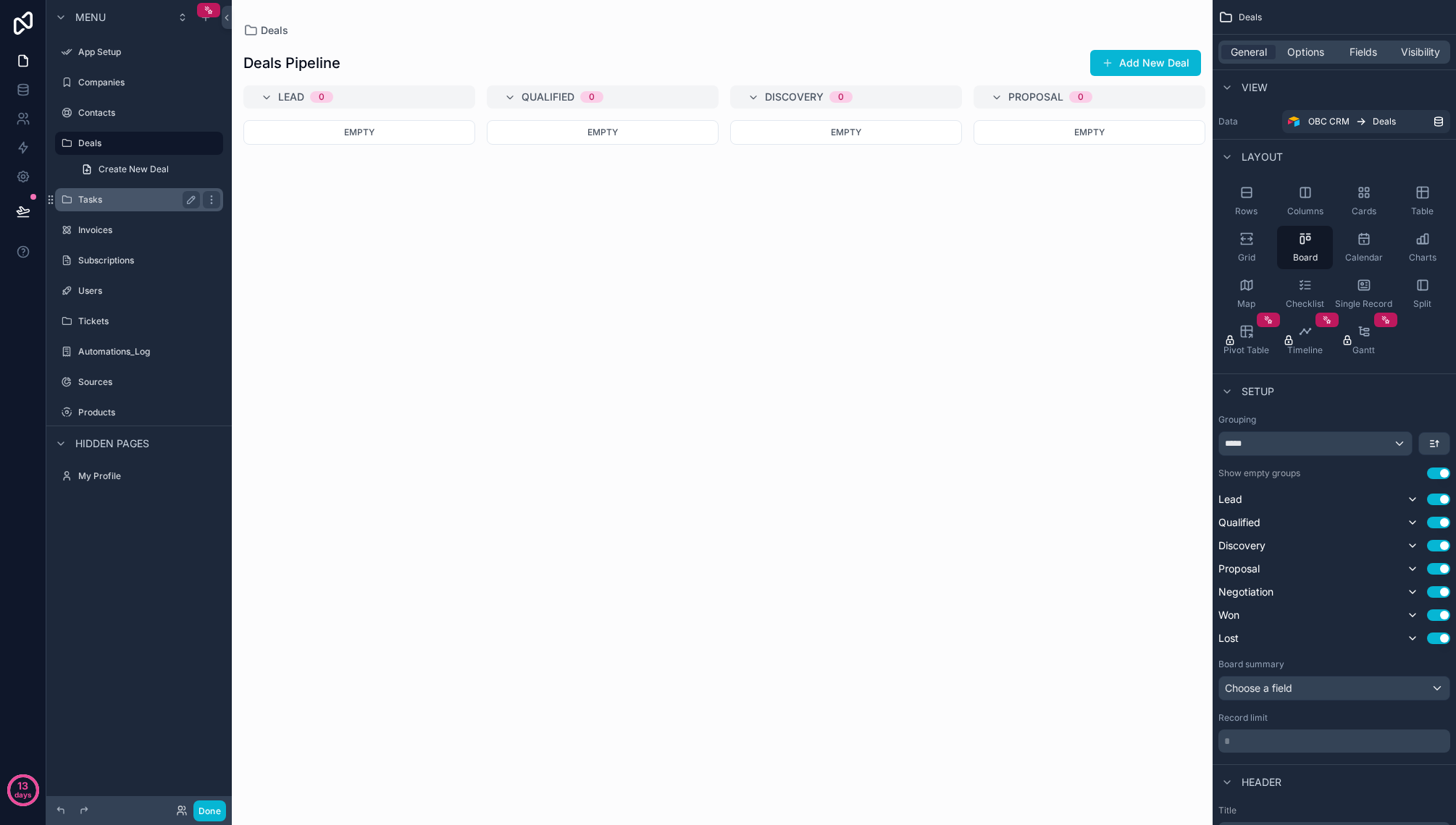
click at [138, 207] on div "Tasks" at bounding box center [138, 199] width 122 height 18
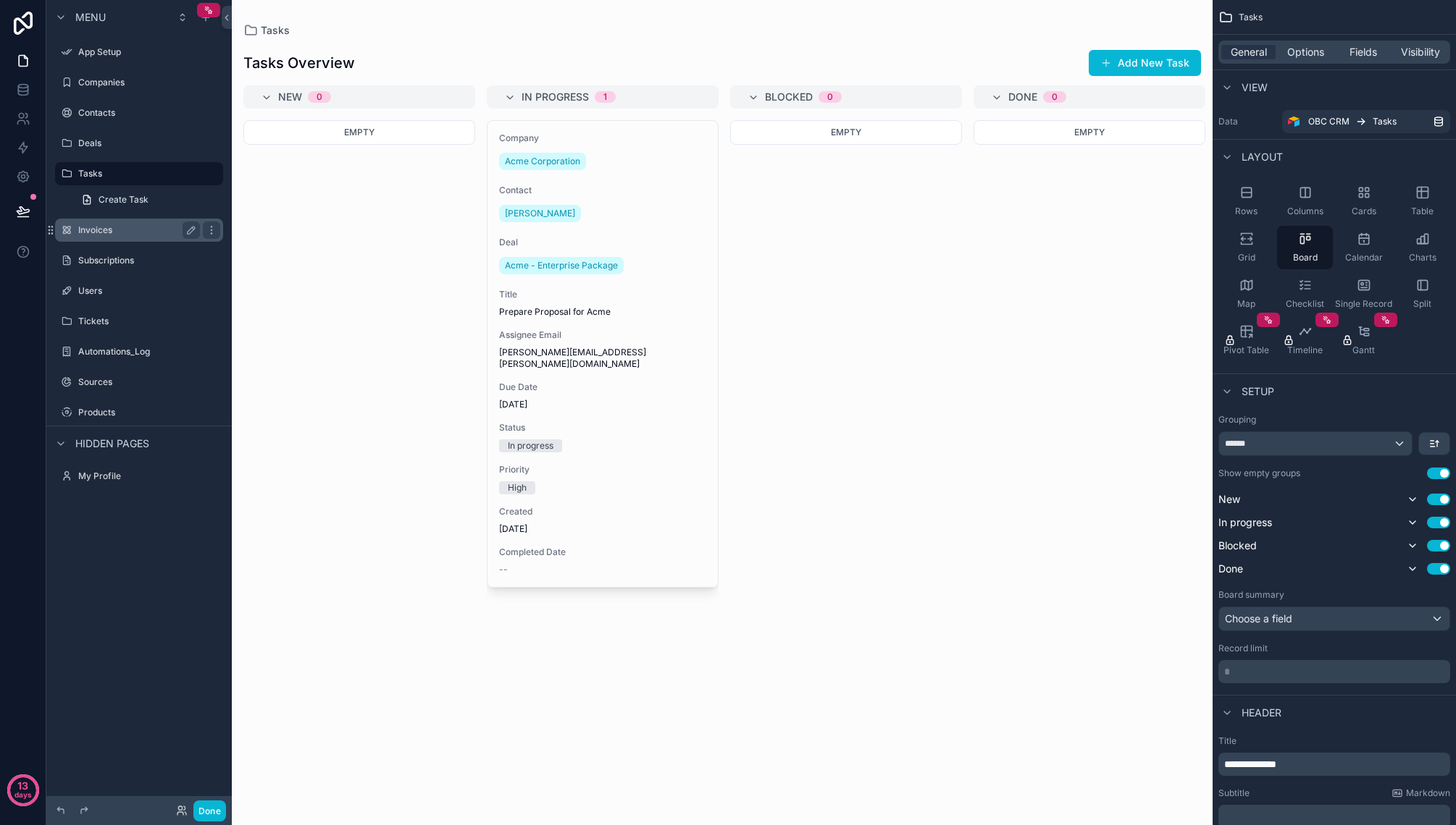
click at [136, 236] on div "Invoices" at bounding box center [138, 230] width 122 height 18
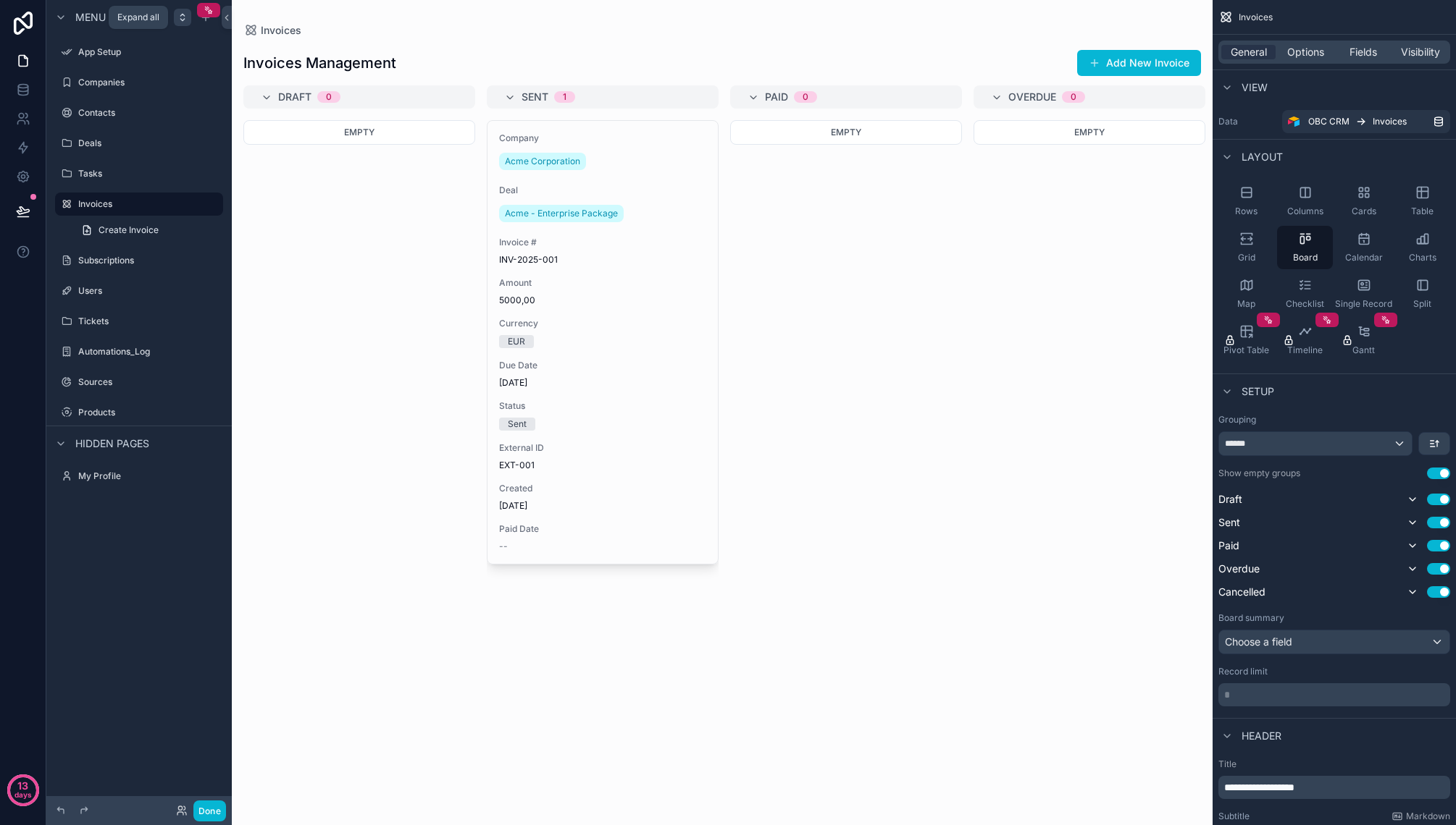
click at [177, 19] on icon "scrollable content" at bounding box center [182, 17] width 11 height 11
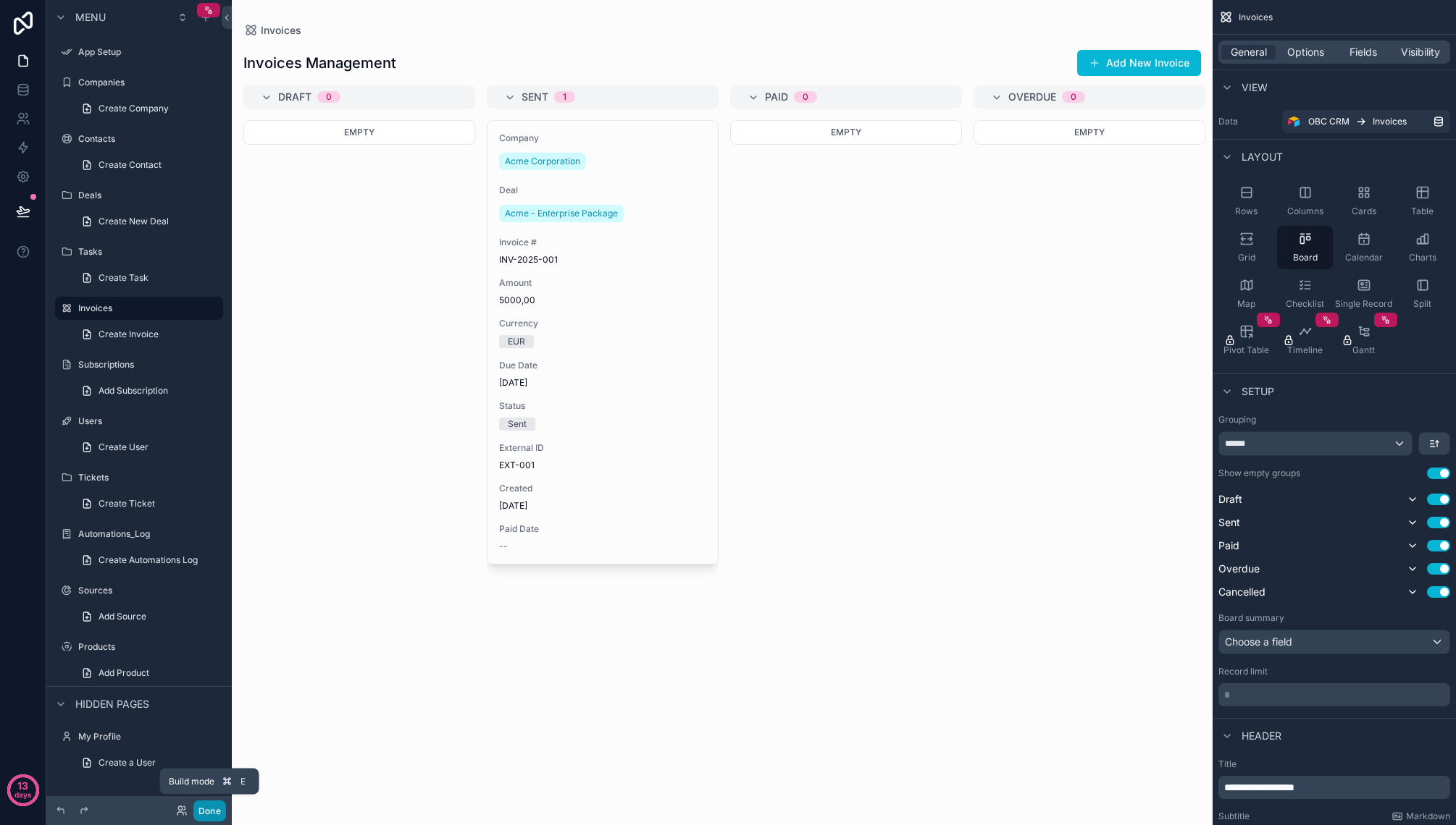
click at [204, 807] on button "Done" at bounding box center [209, 810] width 33 height 21
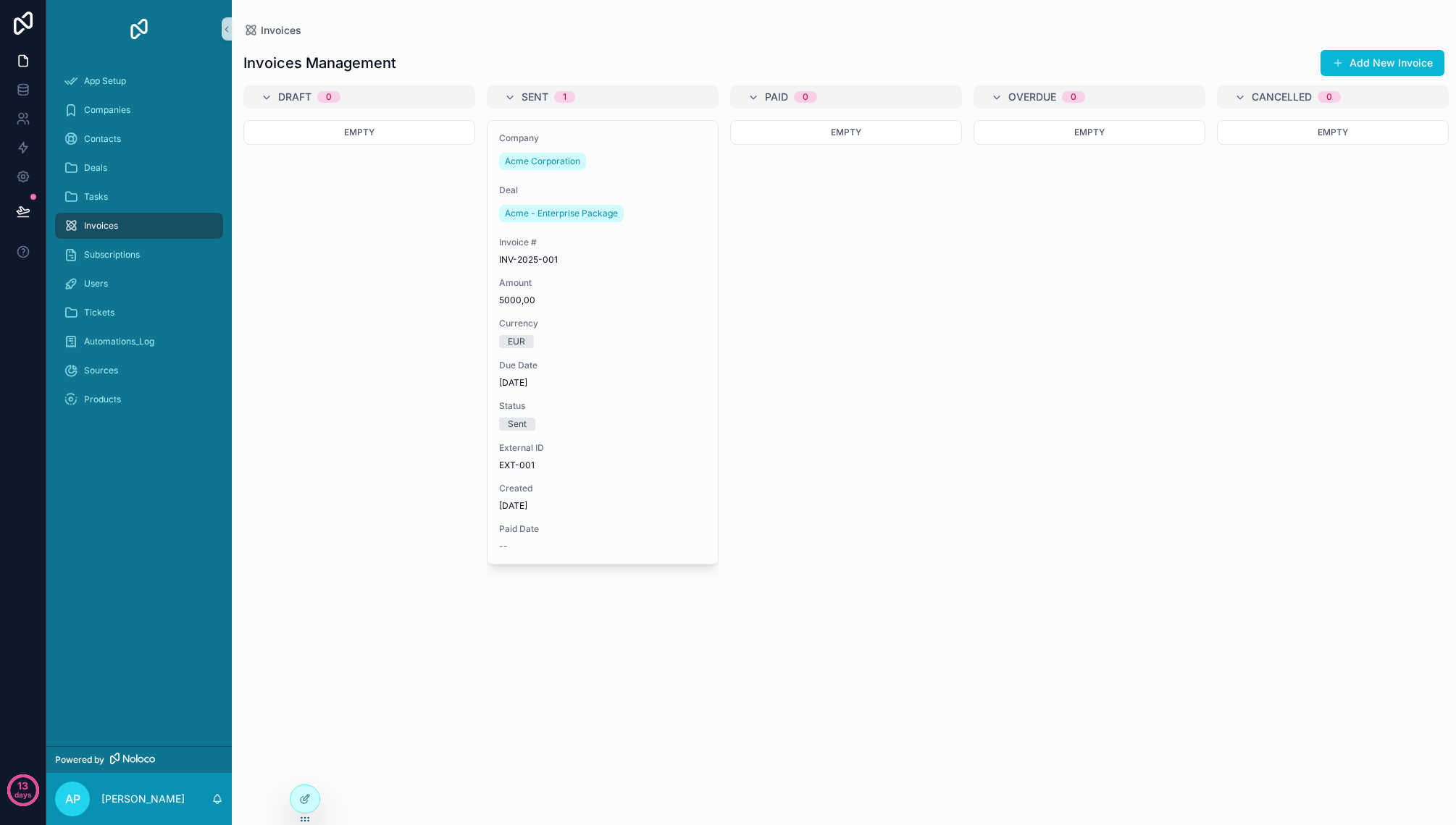
click at [130, 755] on icon "scrollable content" at bounding box center [132, 758] width 45 height 11
click at [131, 27] on img "scrollable content" at bounding box center [139, 29] width 23 height 23
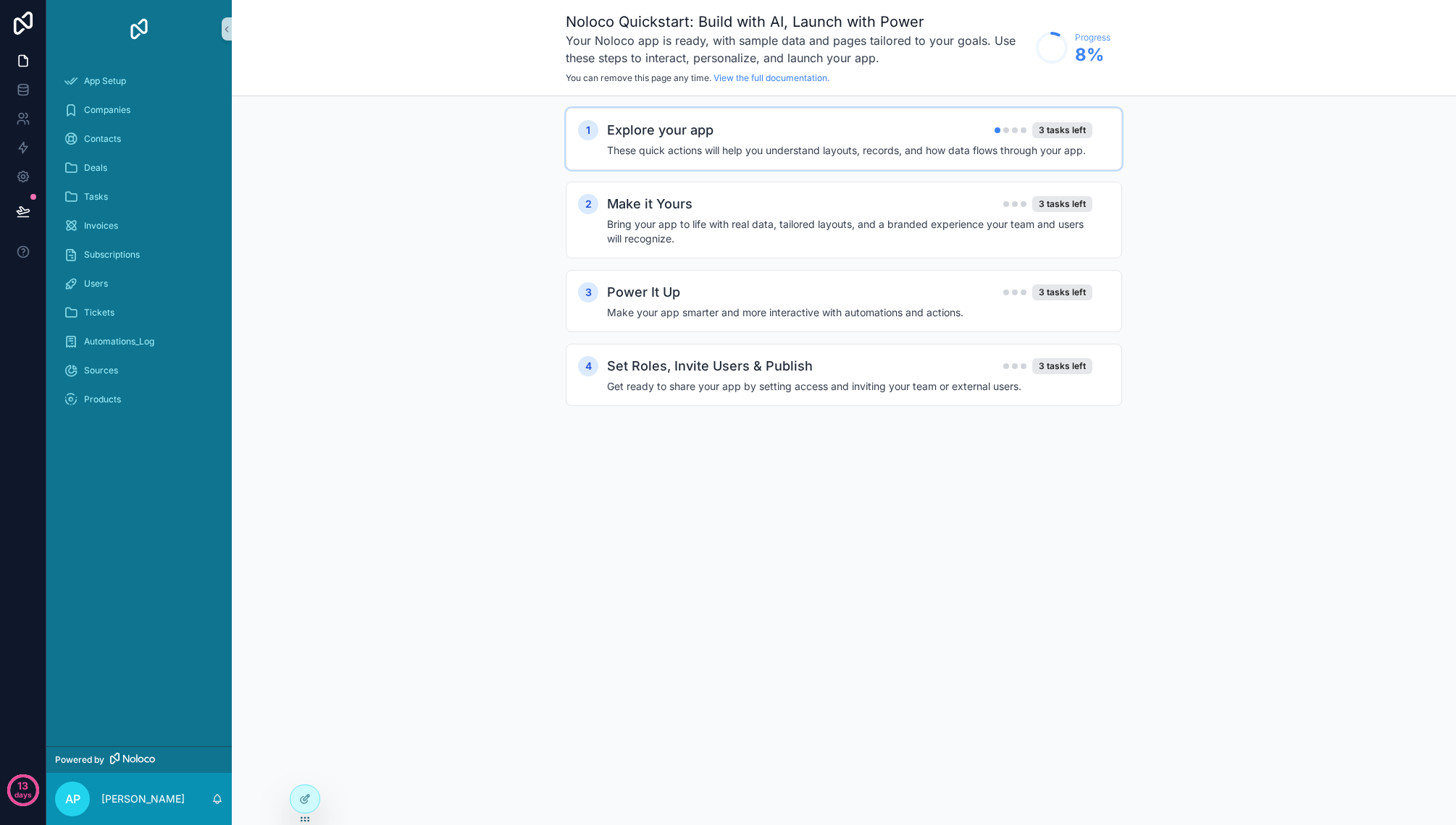
click at [726, 134] on div "Explore your app 3 tasks left" at bounding box center [849, 130] width 485 height 21
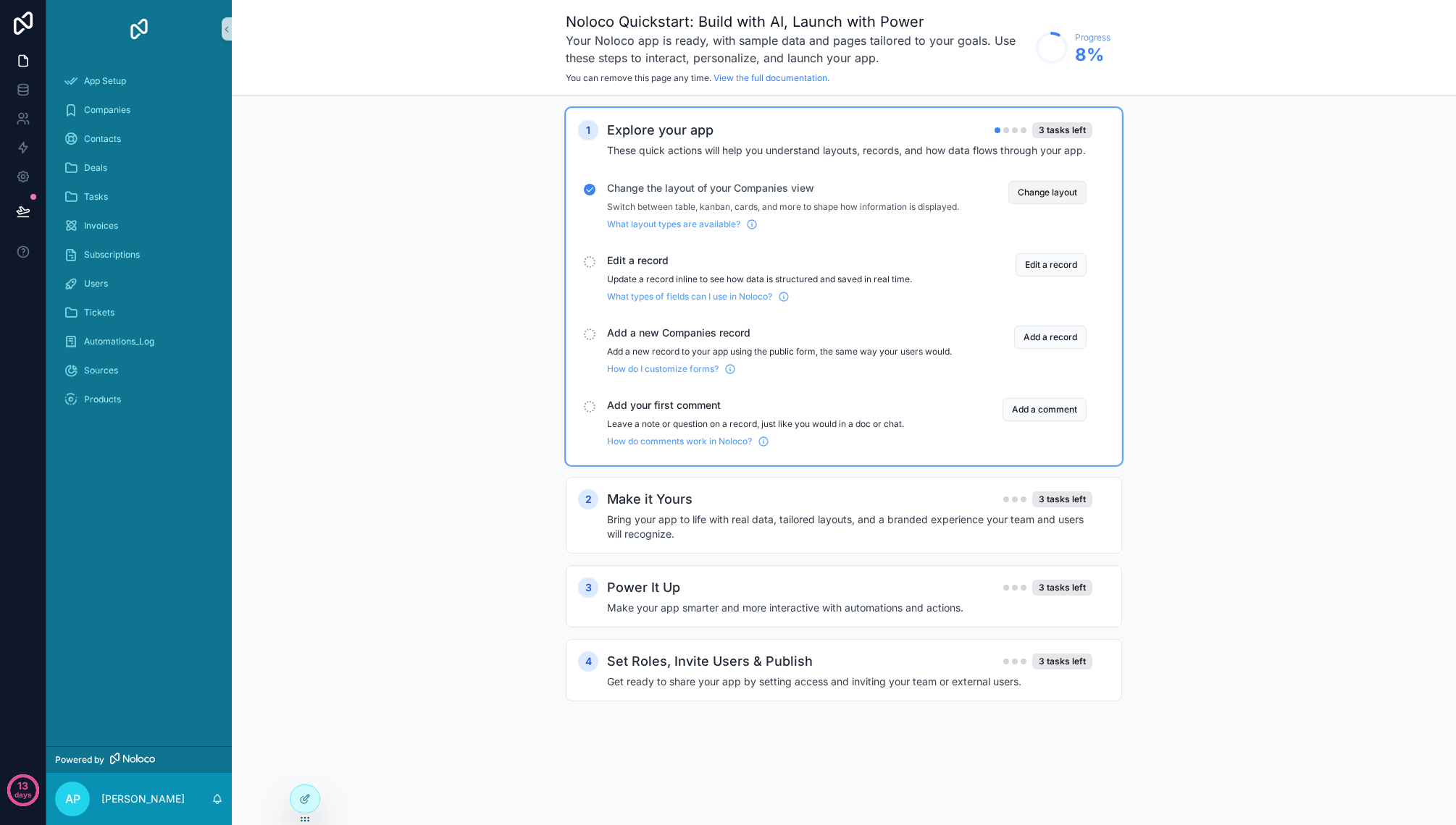
click at [1060, 191] on button "Change layout" at bounding box center [1047, 192] width 78 height 23
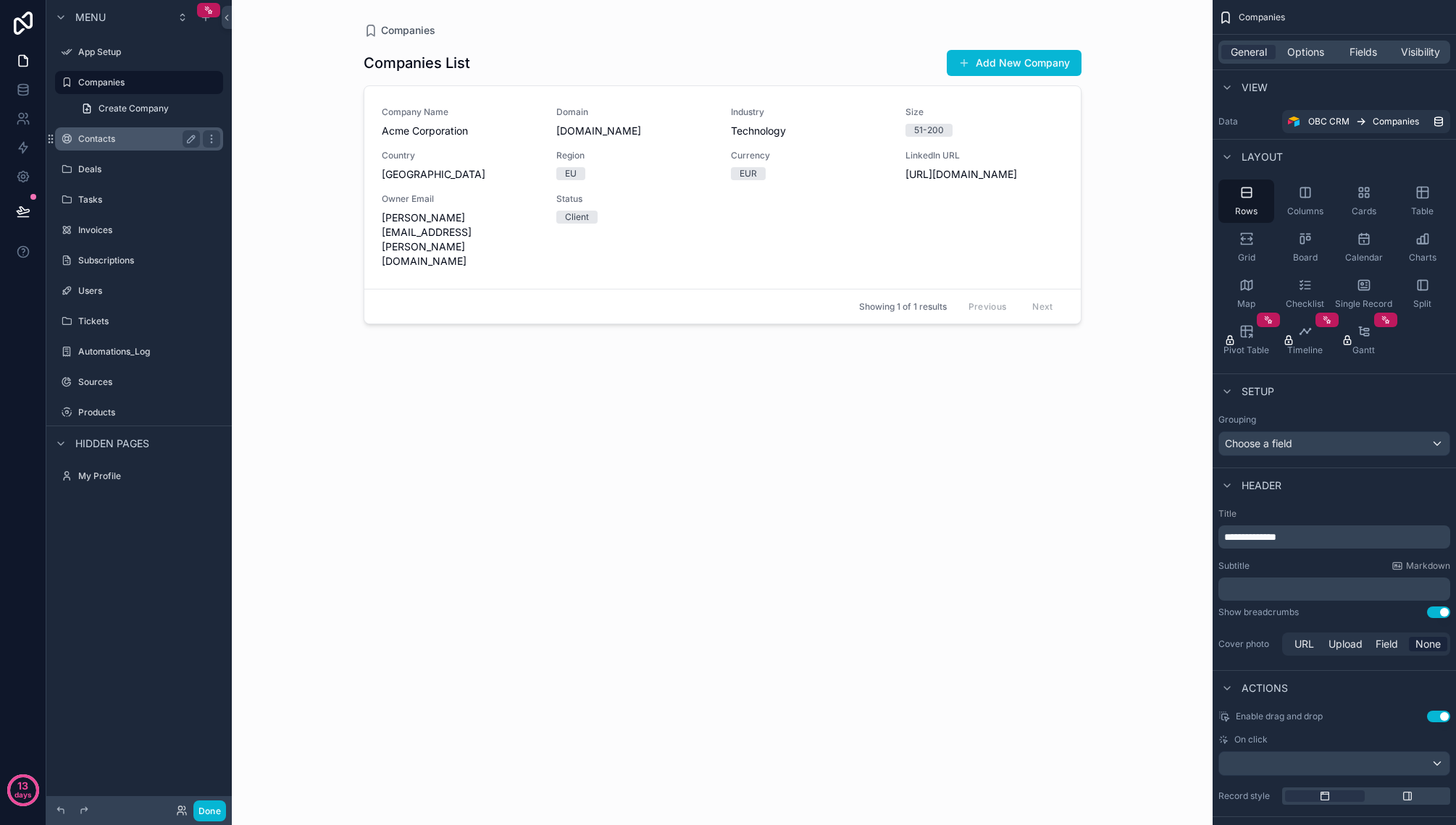
click at [115, 128] on div "Contacts" at bounding box center [139, 139] width 162 height 23
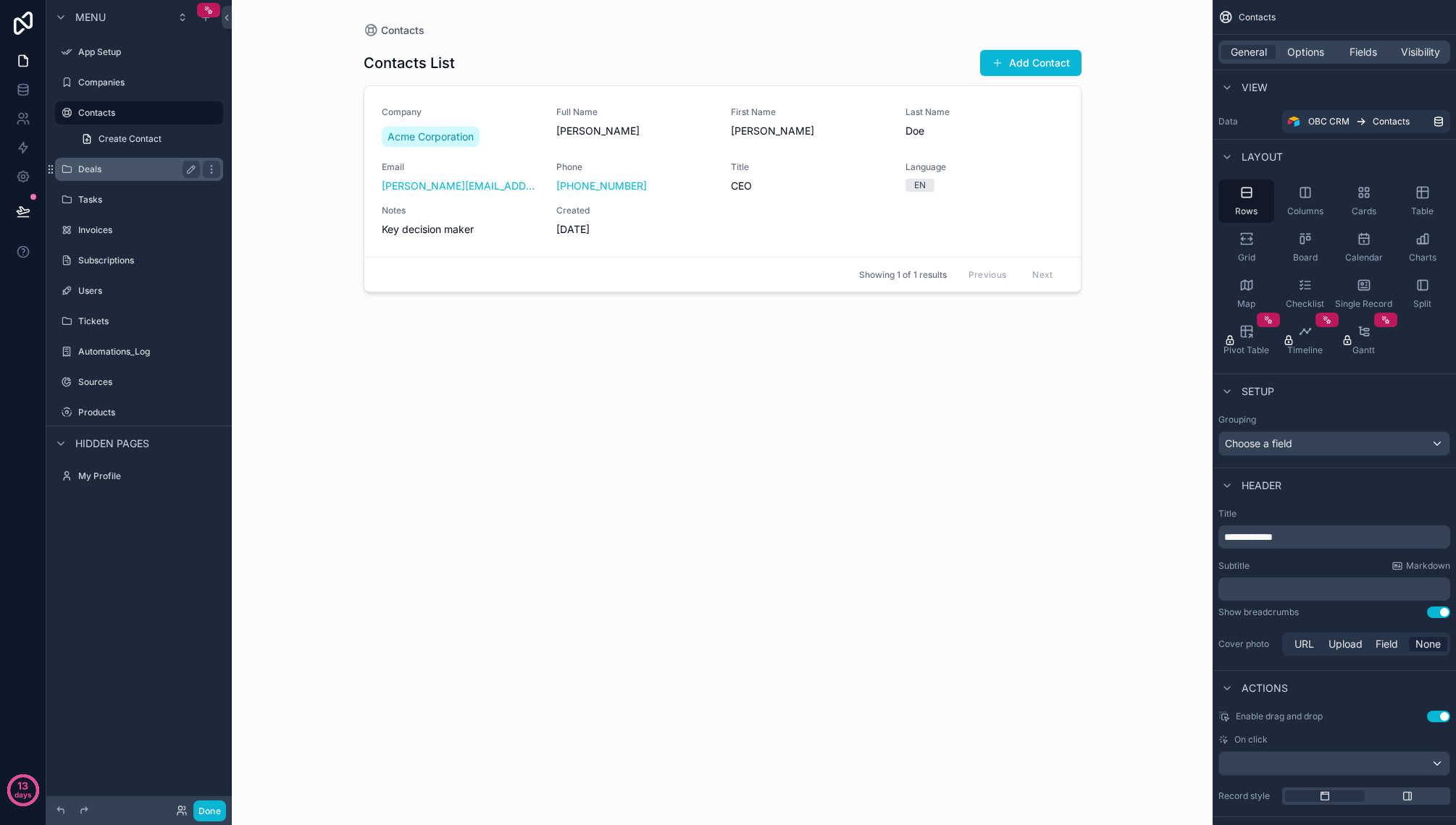
click at [118, 171] on label "Deals" at bounding box center [136, 169] width 116 height 11
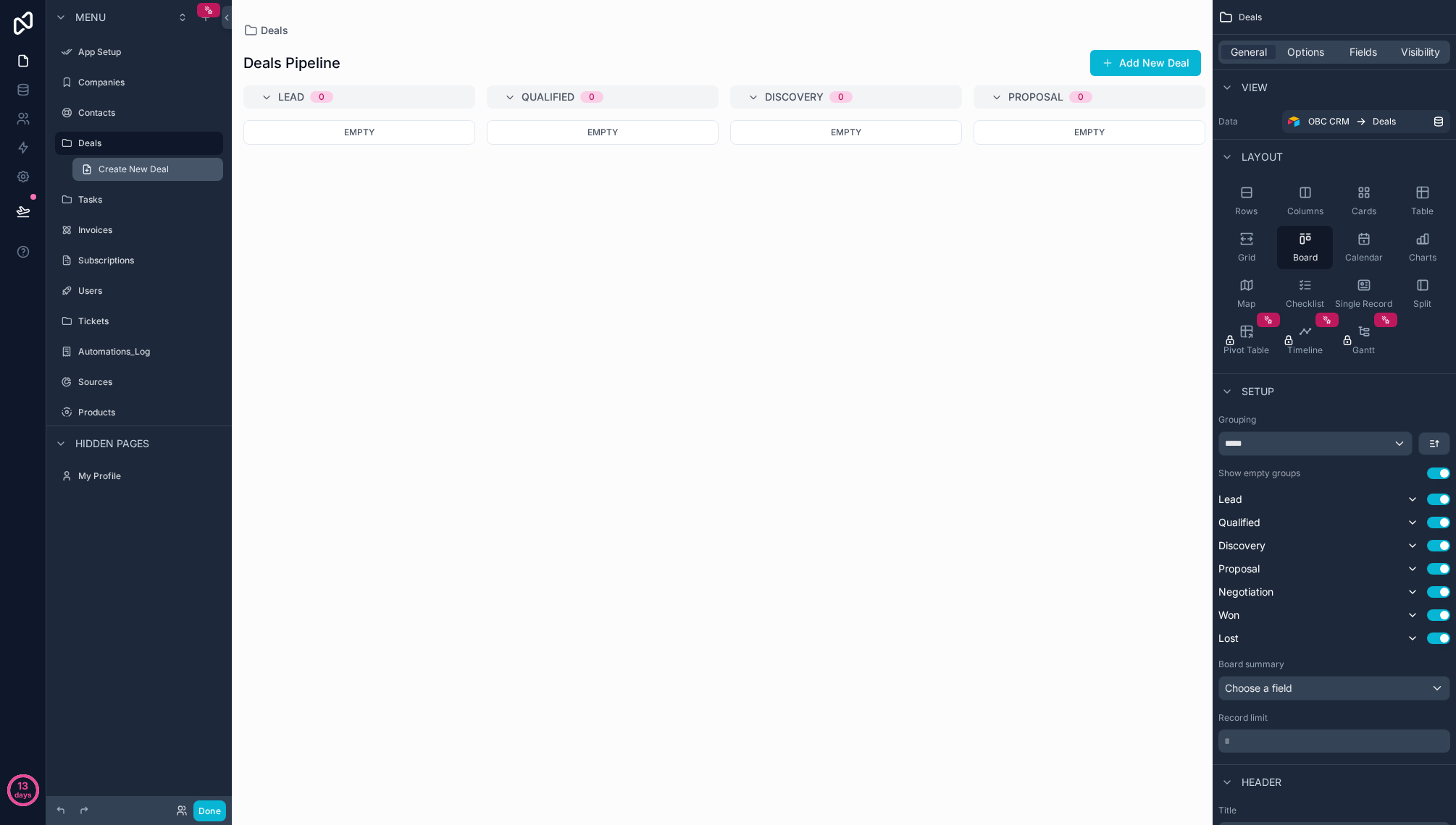
click at [164, 170] on span "Create New Deal" at bounding box center [134, 169] width 70 height 11
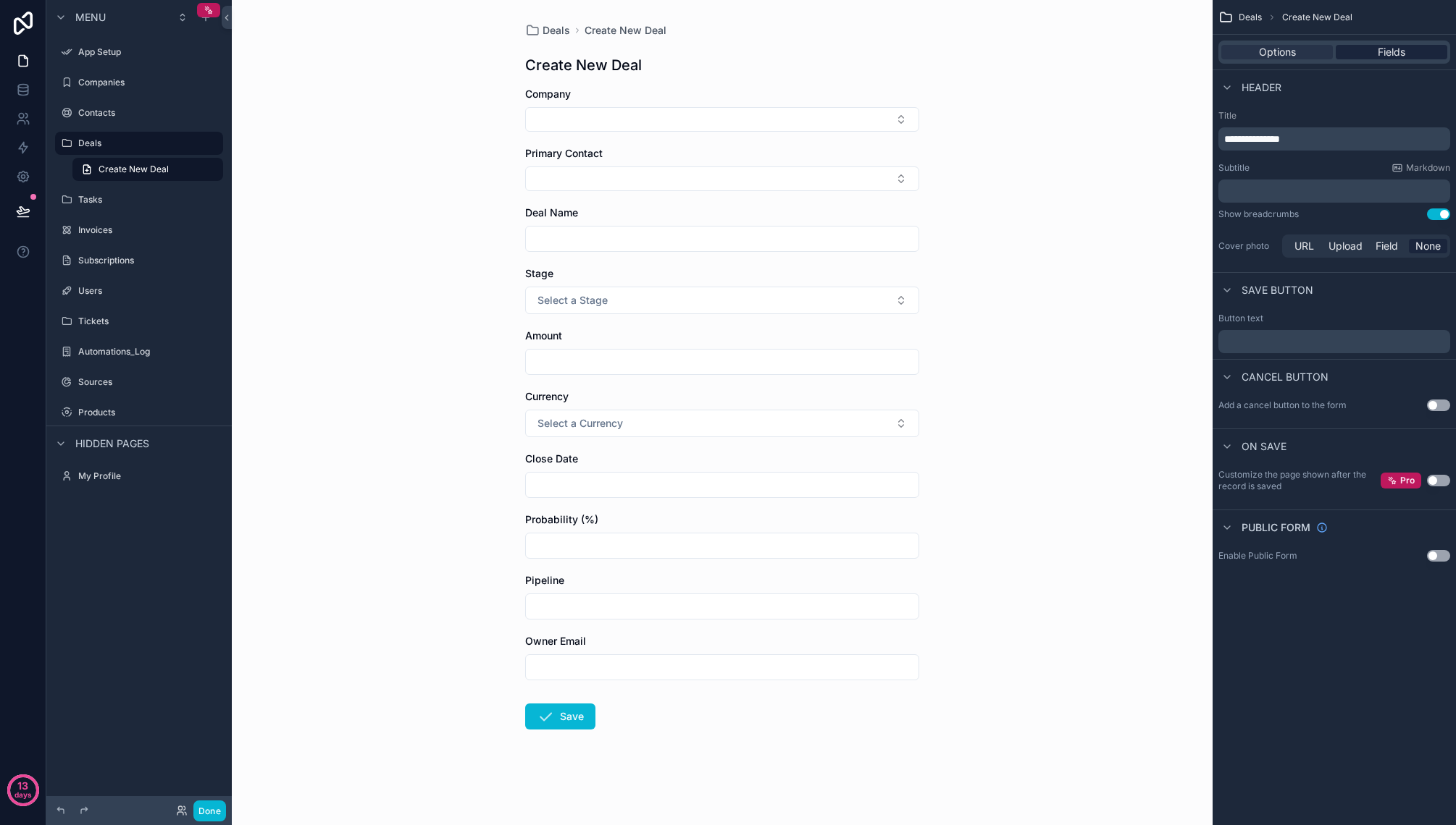
click at [1393, 58] on span "Fields" at bounding box center [1391, 52] width 28 height 15
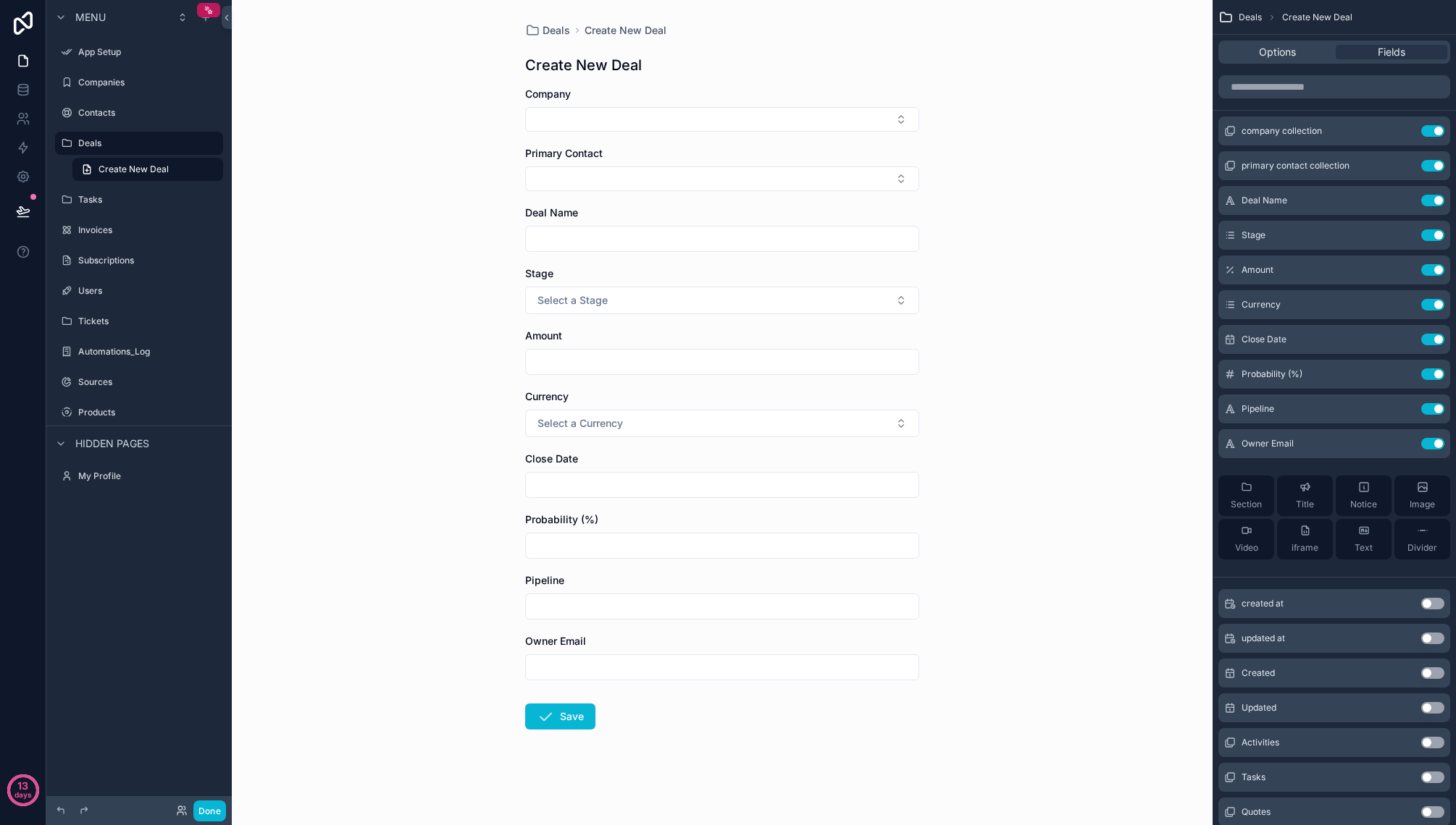
click at [1254, 16] on span "Deals" at bounding box center [1250, 17] width 23 height 11
click at [1273, 55] on span "Options" at bounding box center [1277, 52] width 37 height 15
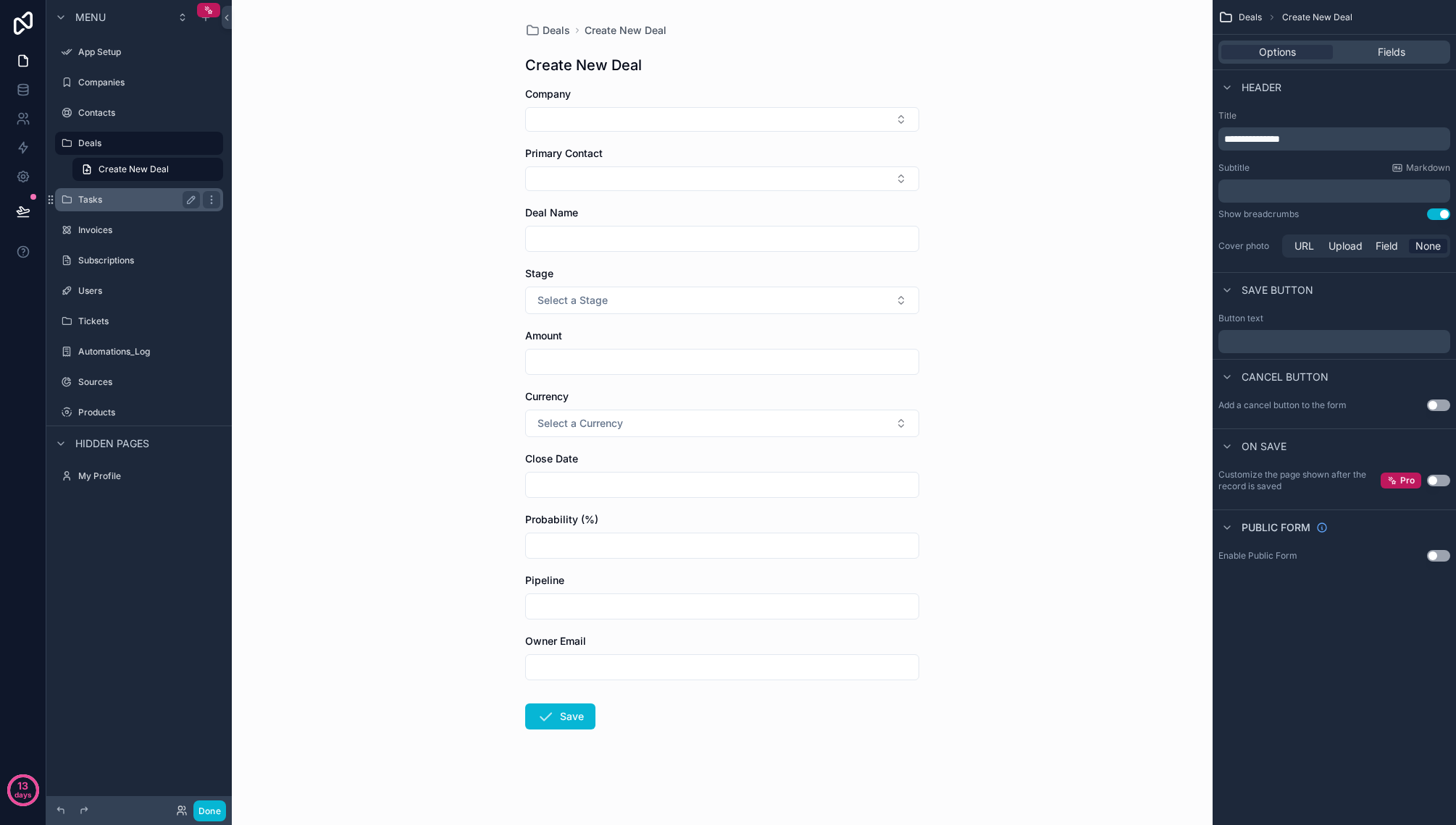
click at [92, 198] on label "Tasks" at bounding box center [136, 199] width 116 height 11
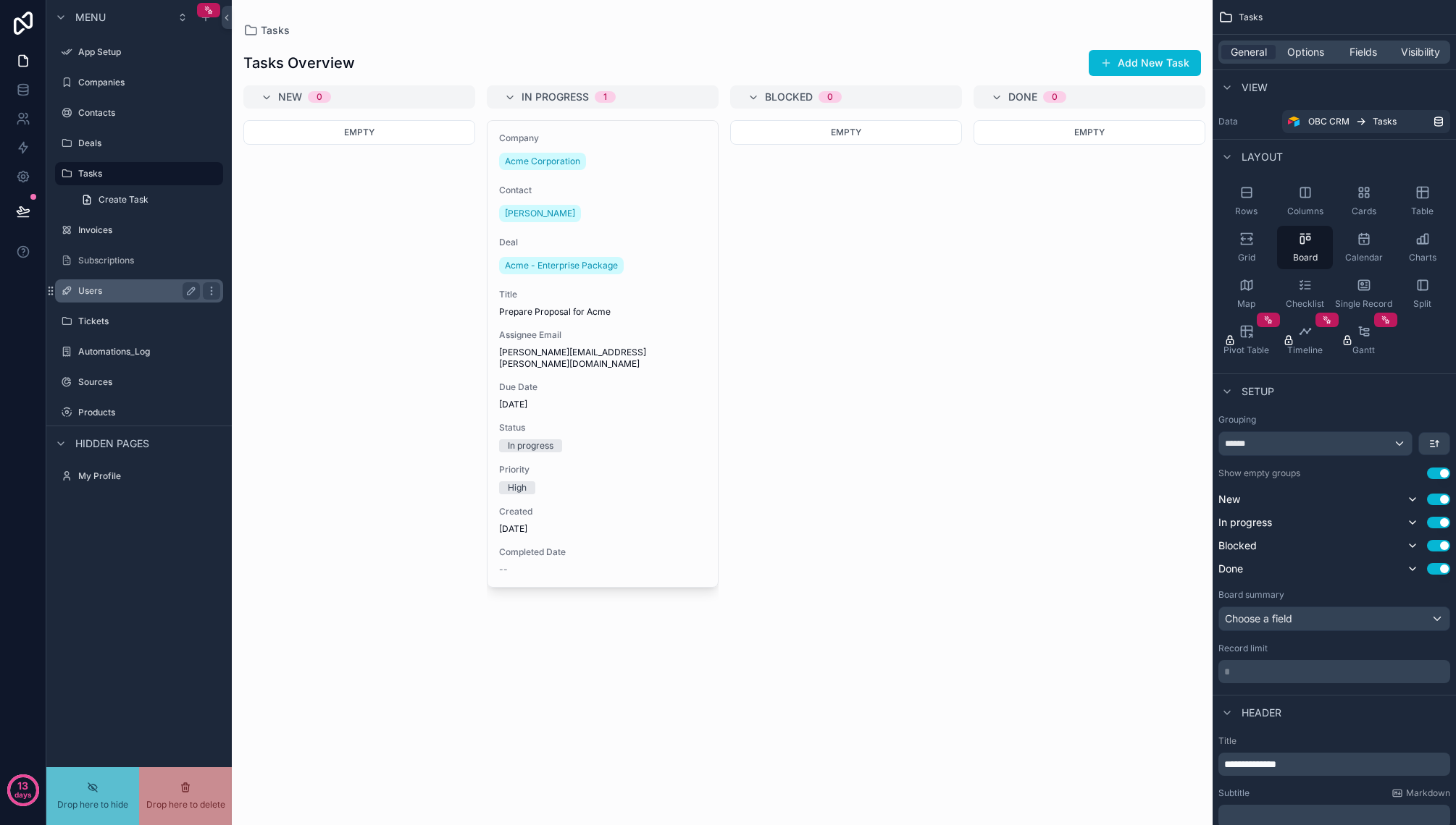
click at [115, 295] on label "Users" at bounding box center [136, 290] width 116 height 11
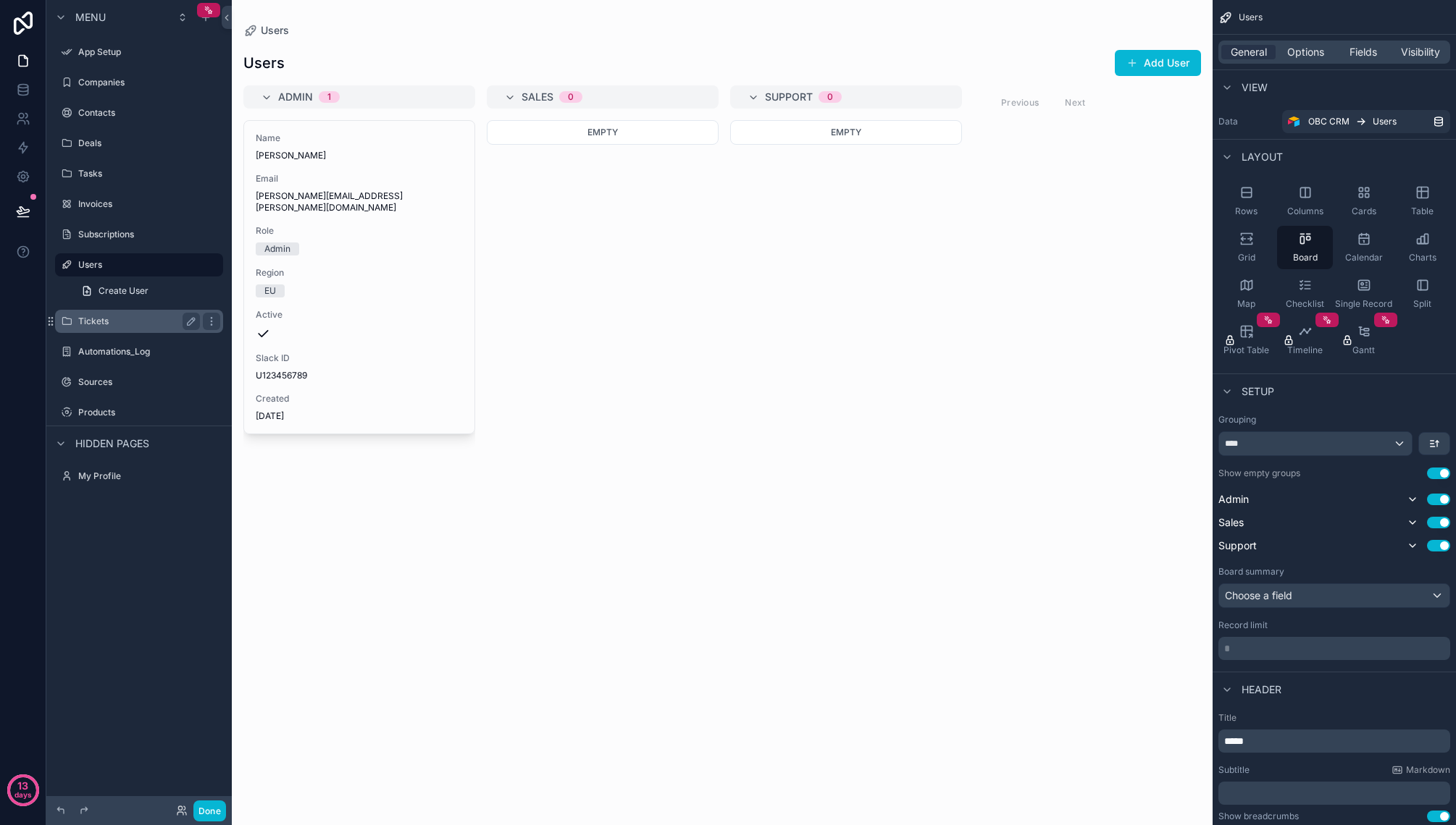
click at [109, 335] on div "scrollable content" at bounding box center [139, 336] width 186 height 3
click at [111, 385] on label "Sources" at bounding box center [136, 382] width 116 height 11
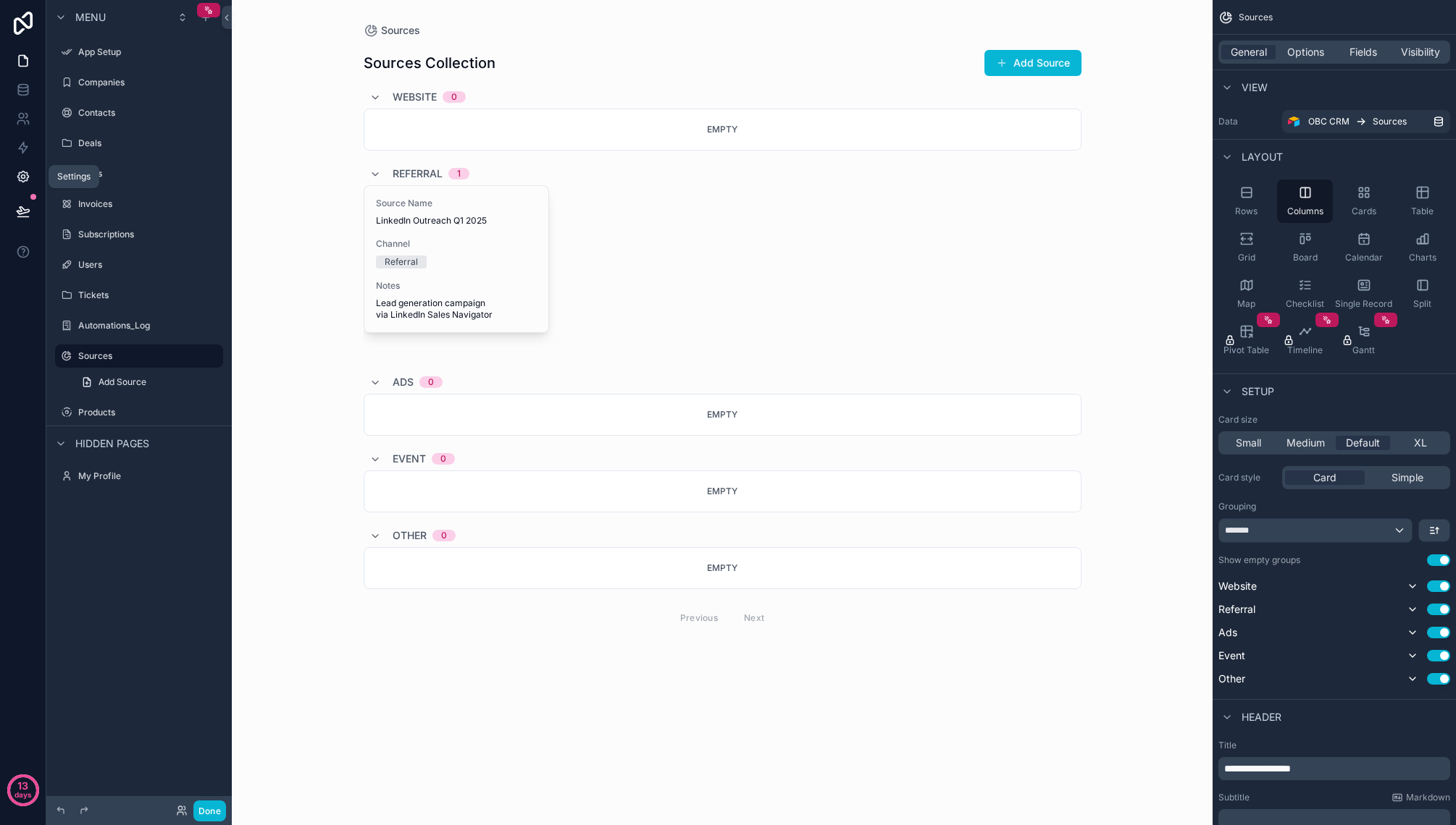
click at [20, 170] on icon at bounding box center [23, 176] width 15 height 15
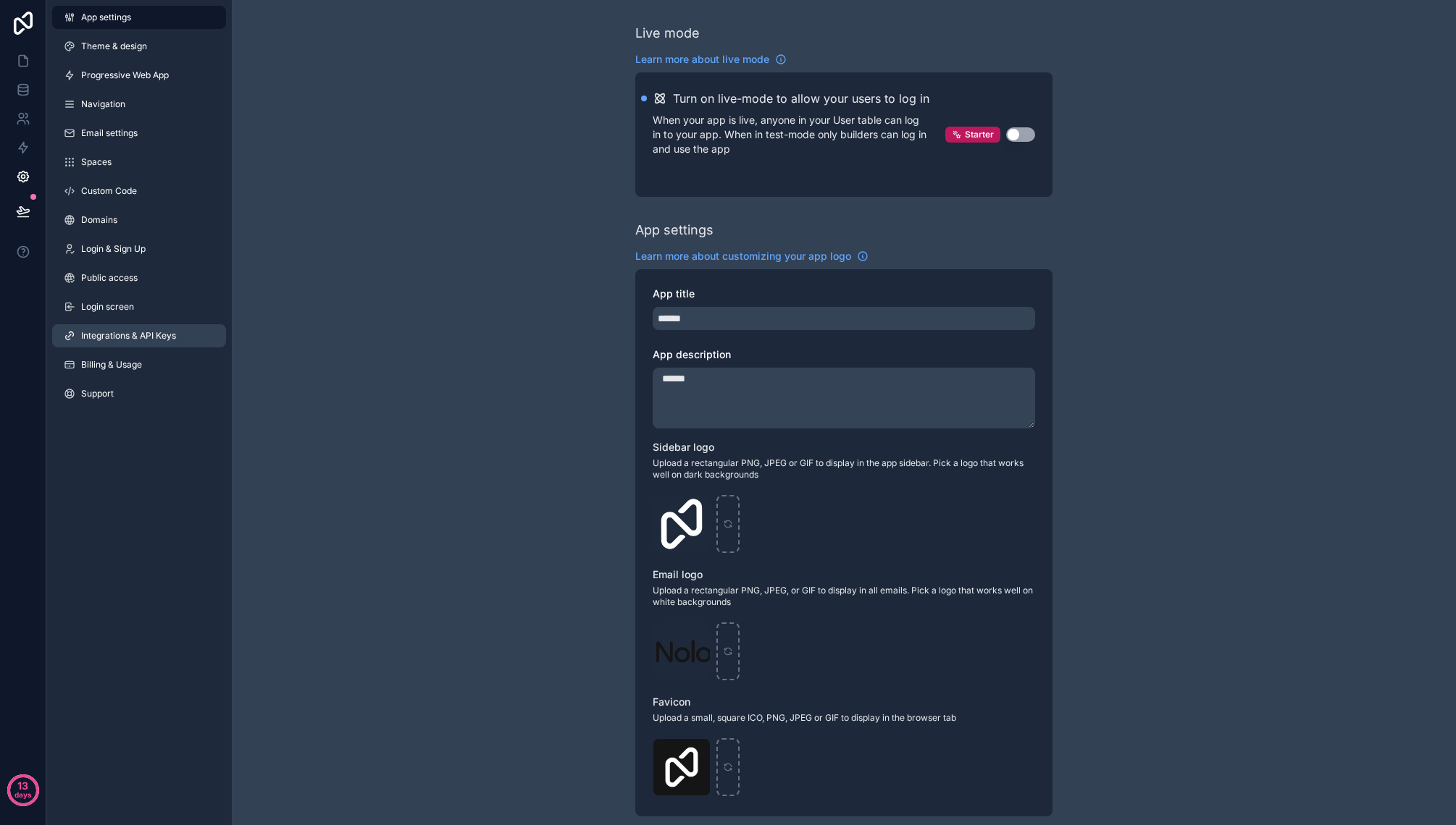
click at [166, 333] on span "Integrations & API Keys" at bounding box center [128, 335] width 95 height 11
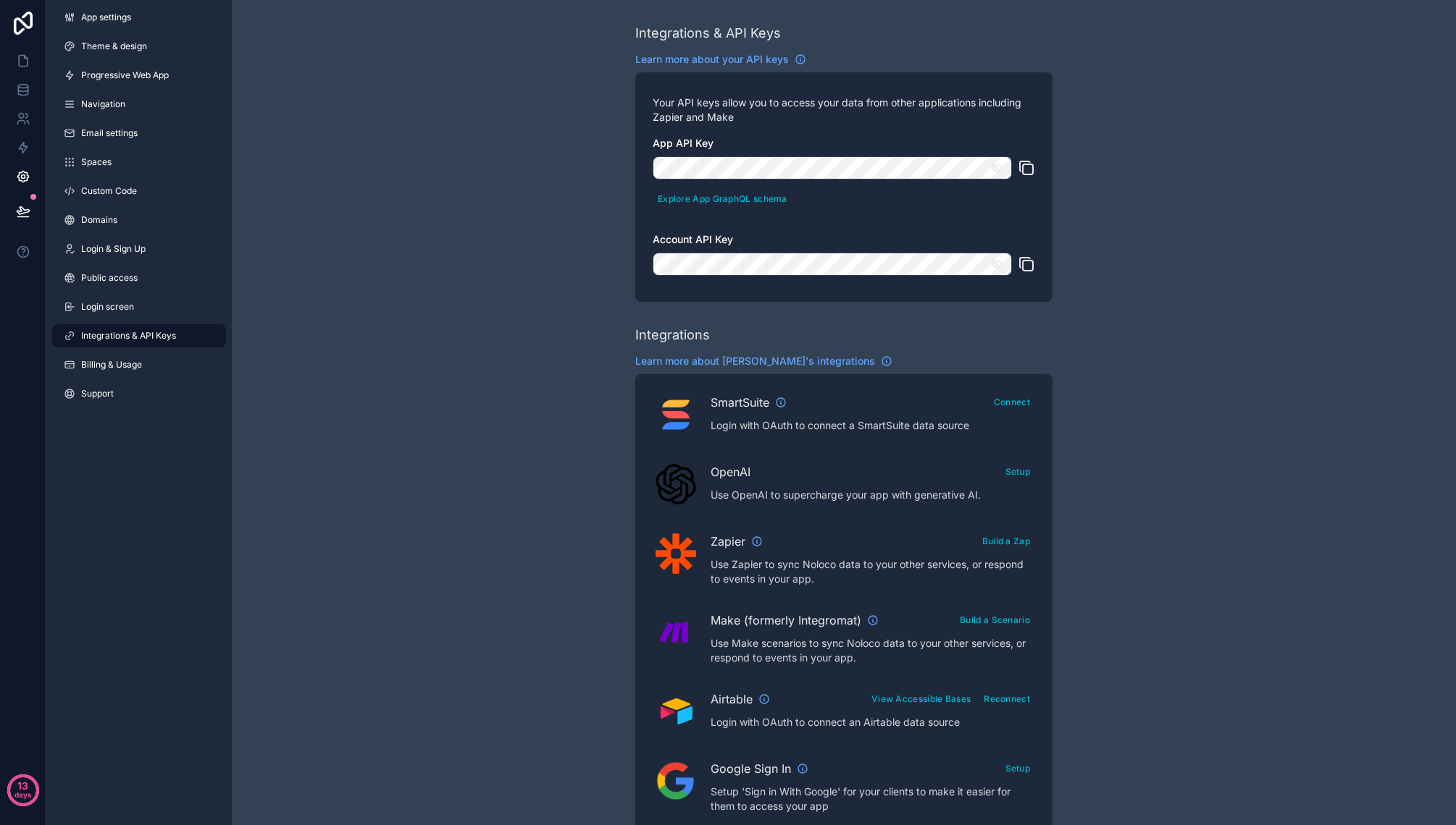
click at [1029, 164] on icon "scrollable content" at bounding box center [1027, 169] width 10 height 10
click at [1029, 262] on icon "scrollable content" at bounding box center [1026, 264] width 18 height 18
click at [1025, 164] on icon "scrollable content" at bounding box center [1027, 169] width 10 height 10
click at [1030, 166] on icon "scrollable content" at bounding box center [1026, 167] width 18 height 18
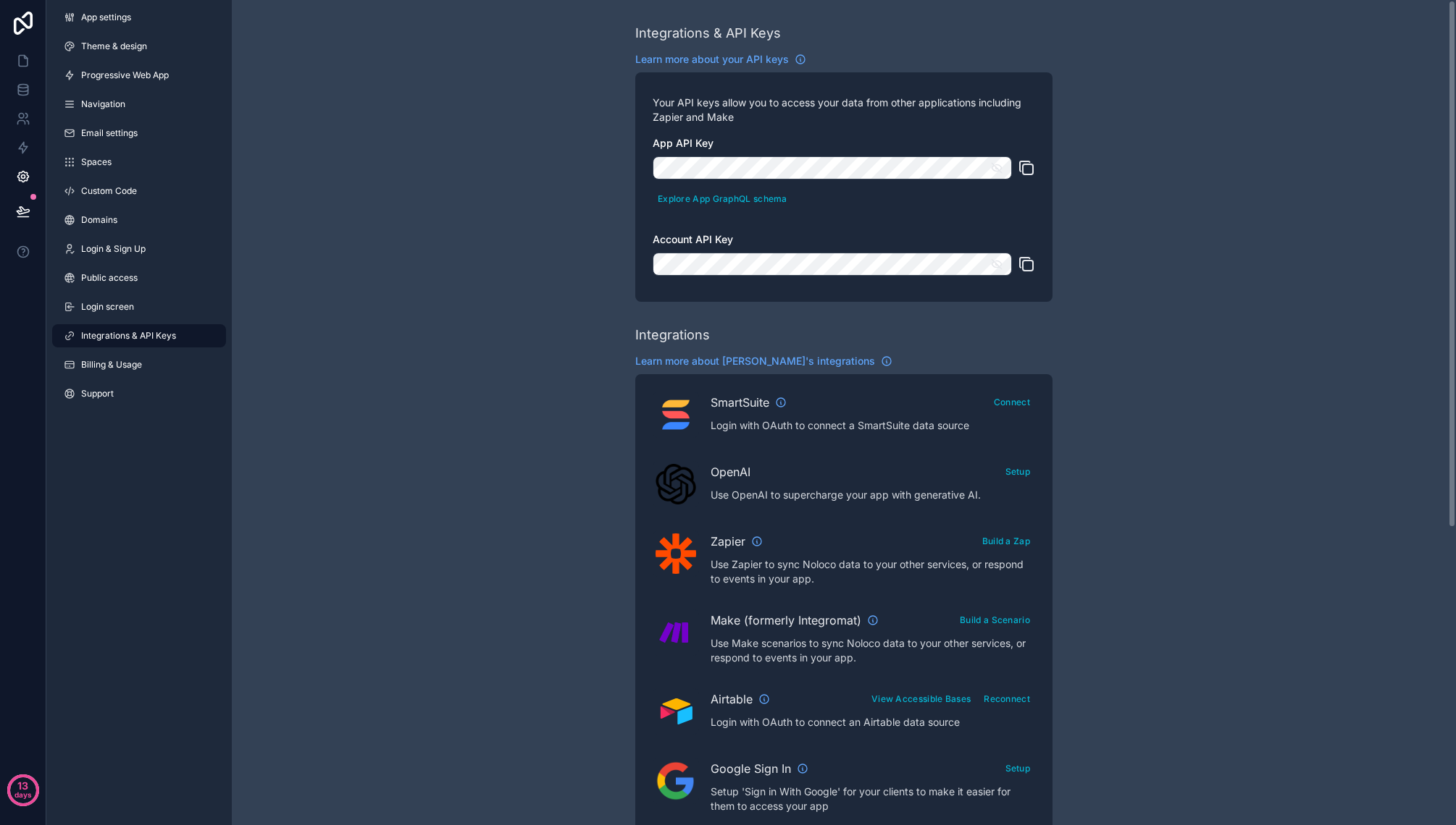
click at [1030, 166] on icon "scrollable content" at bounding box center [1026, 167] width 18 height 18
click at [1026, 263] on icon "scrollable content" at bounding box center [1026, 264] width 18 height 18
drag, startPoint x: 650, startPoint y: 142, endPoint x: 725, endPoint y: 146, distance: 75.1
click at [725, 147] on div "Your API keys allow you to access your data from other applications including Z…" at bounding box center [844, 187] width 417 height 229
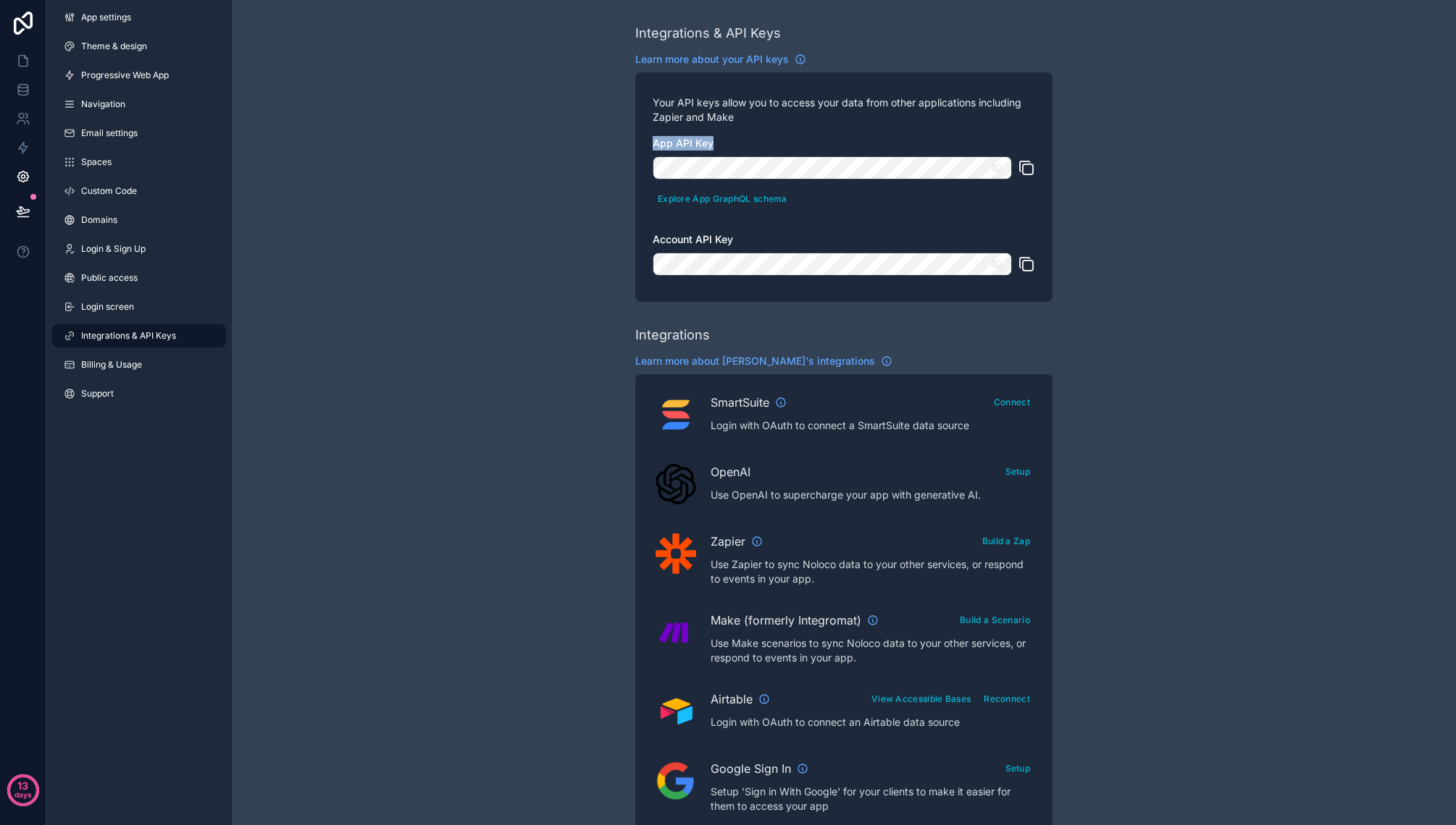
copy span "App API Key"
click at [1026, 169] on icon "scrollable content" at bounding box center [1026, 167] width 18 height 18
drag, startPoint x: 653, startPoint y: 240, endPoint x: 738, endPoint y: 242, distance: 85.0
click at [737, 242] on label "Account API Key" at bounding box center [844, 239] width 382 height 15
copy span "Account API Key"
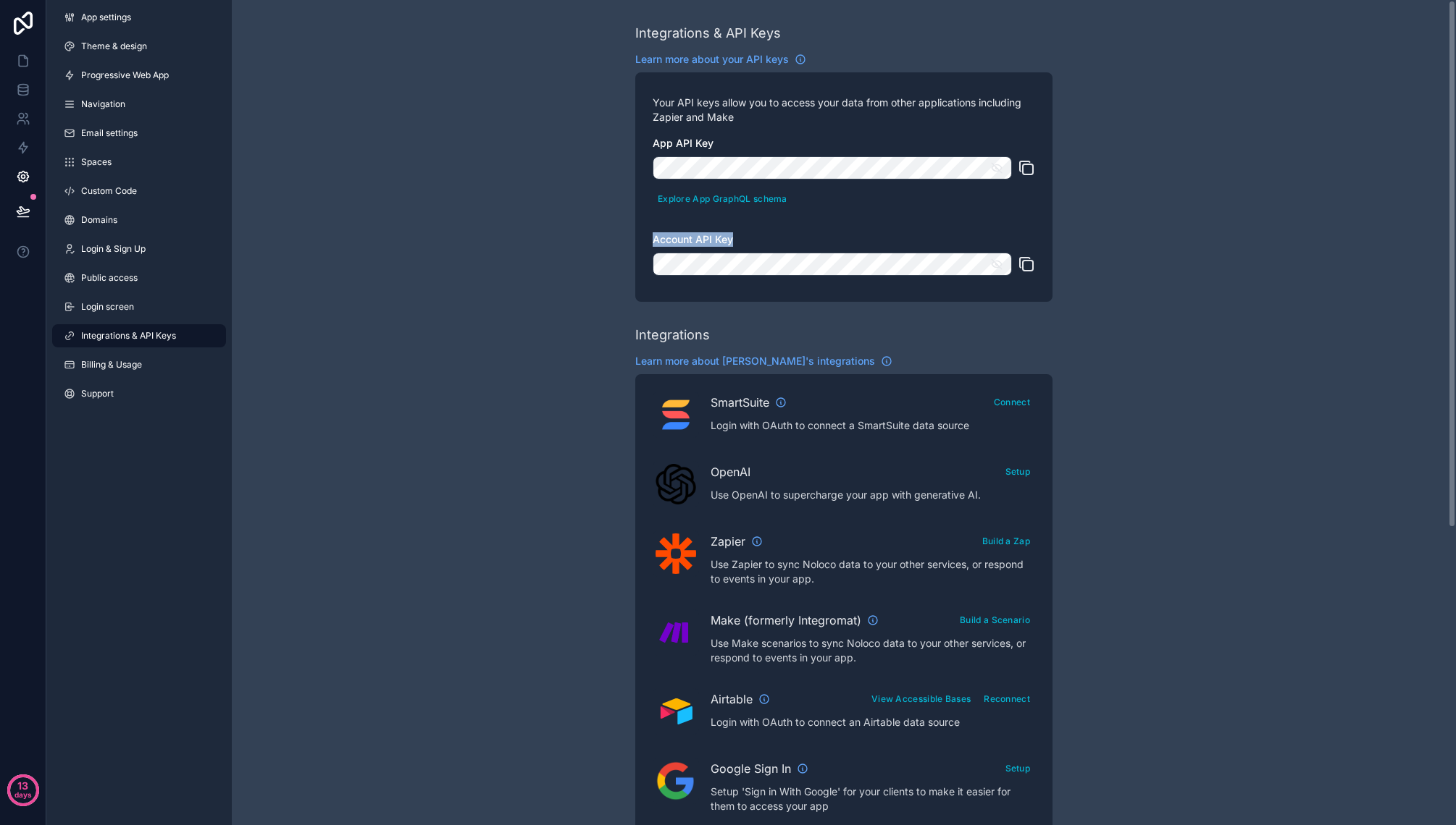
click at [1030, 262] on icon "scrollable content" at bounding box center [1026, 264] width 18 height 18
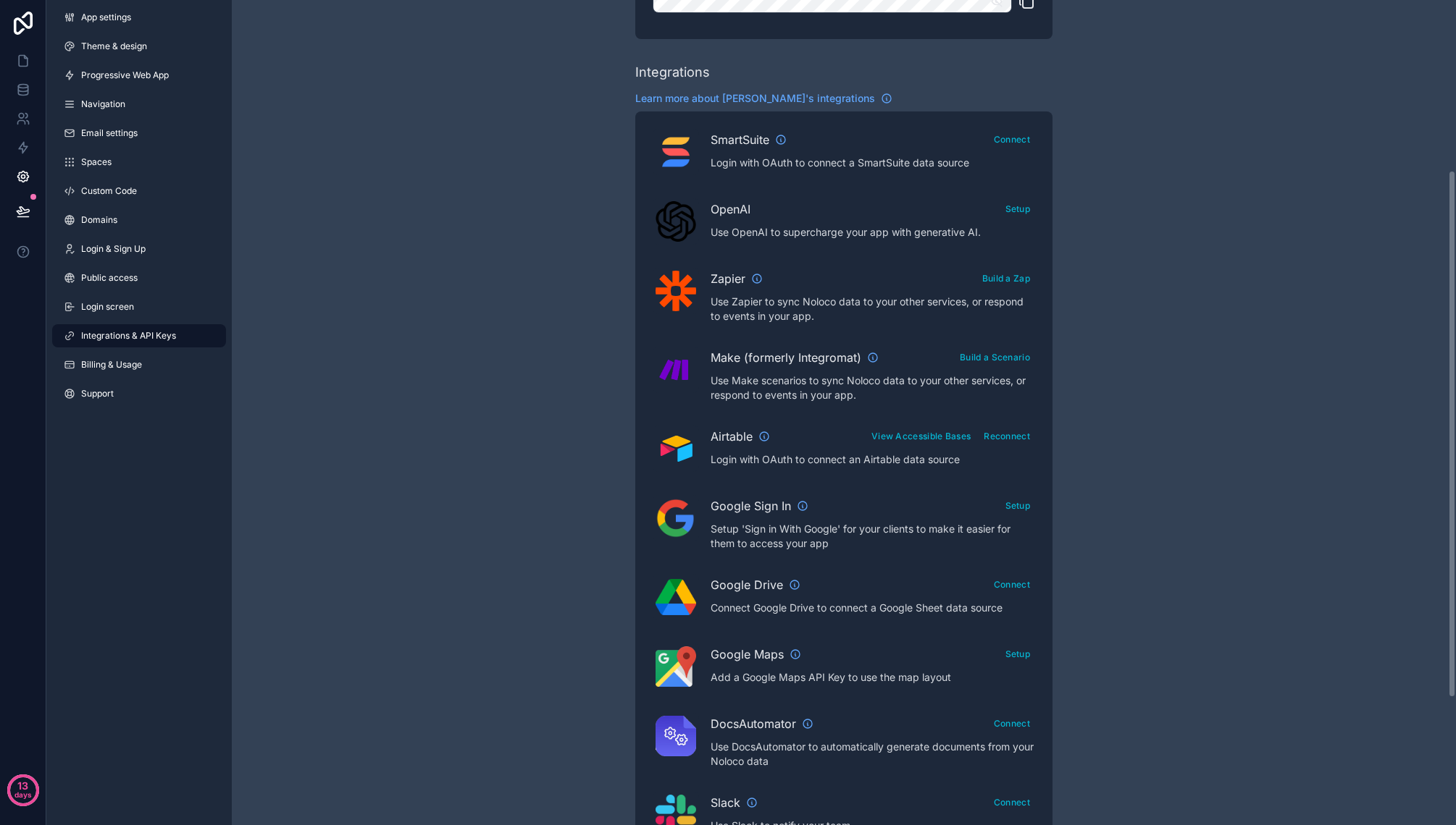
scroll to position [268, 0]
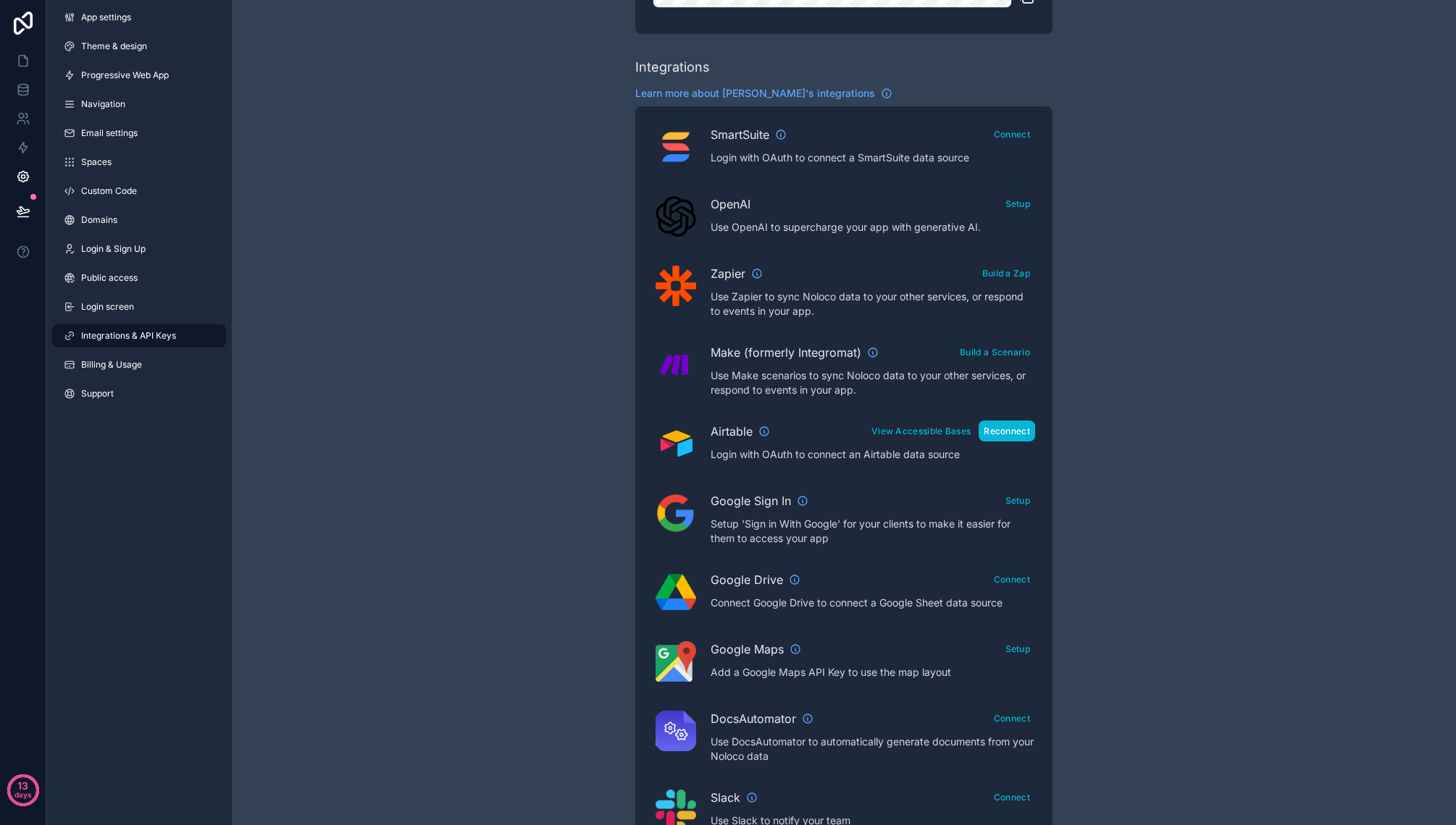
click at [1010, 432] on button "Reconnect" at bounding box center [1007, 431] width 57 height 21
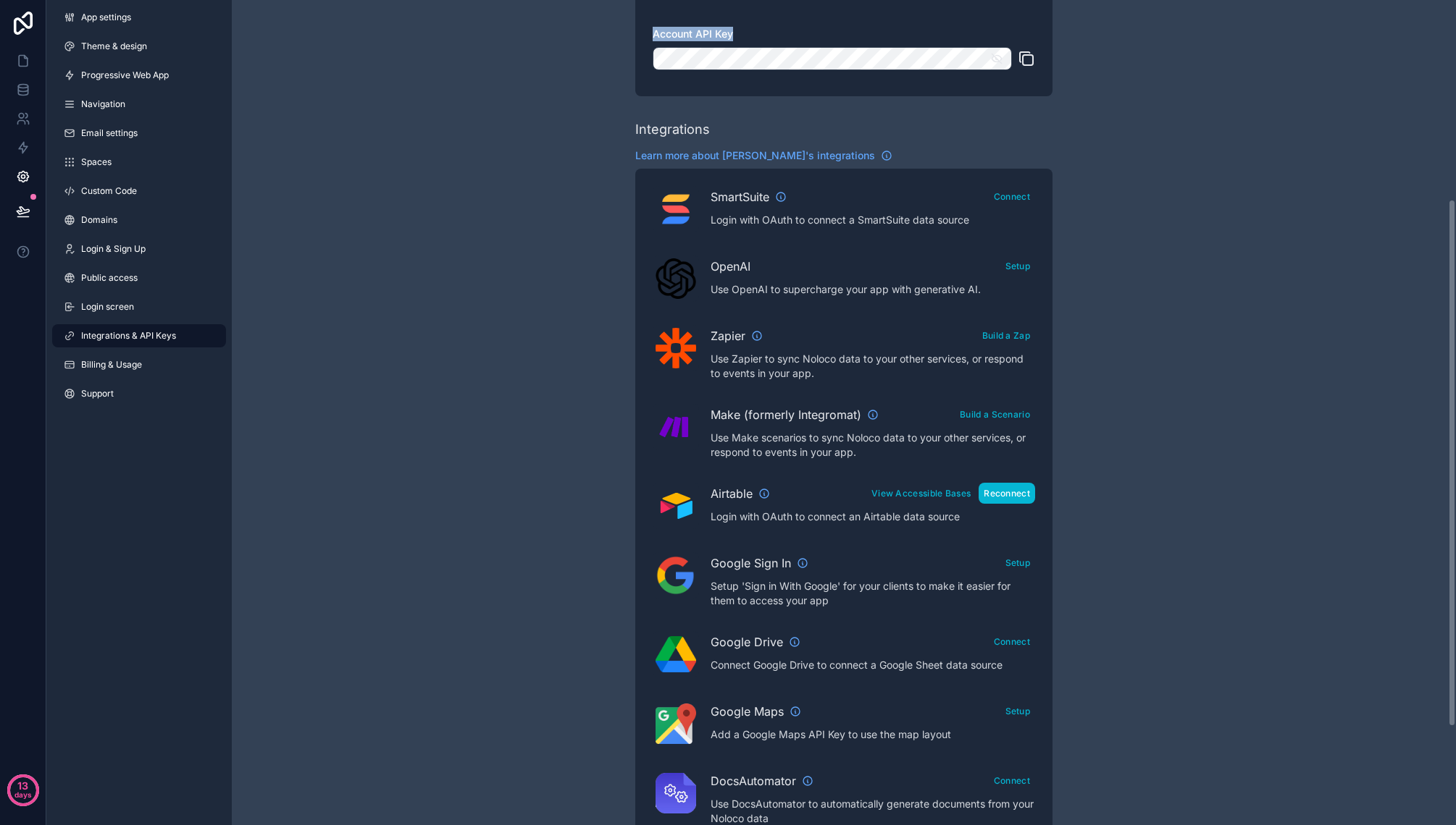
scroll to position [134, 0]
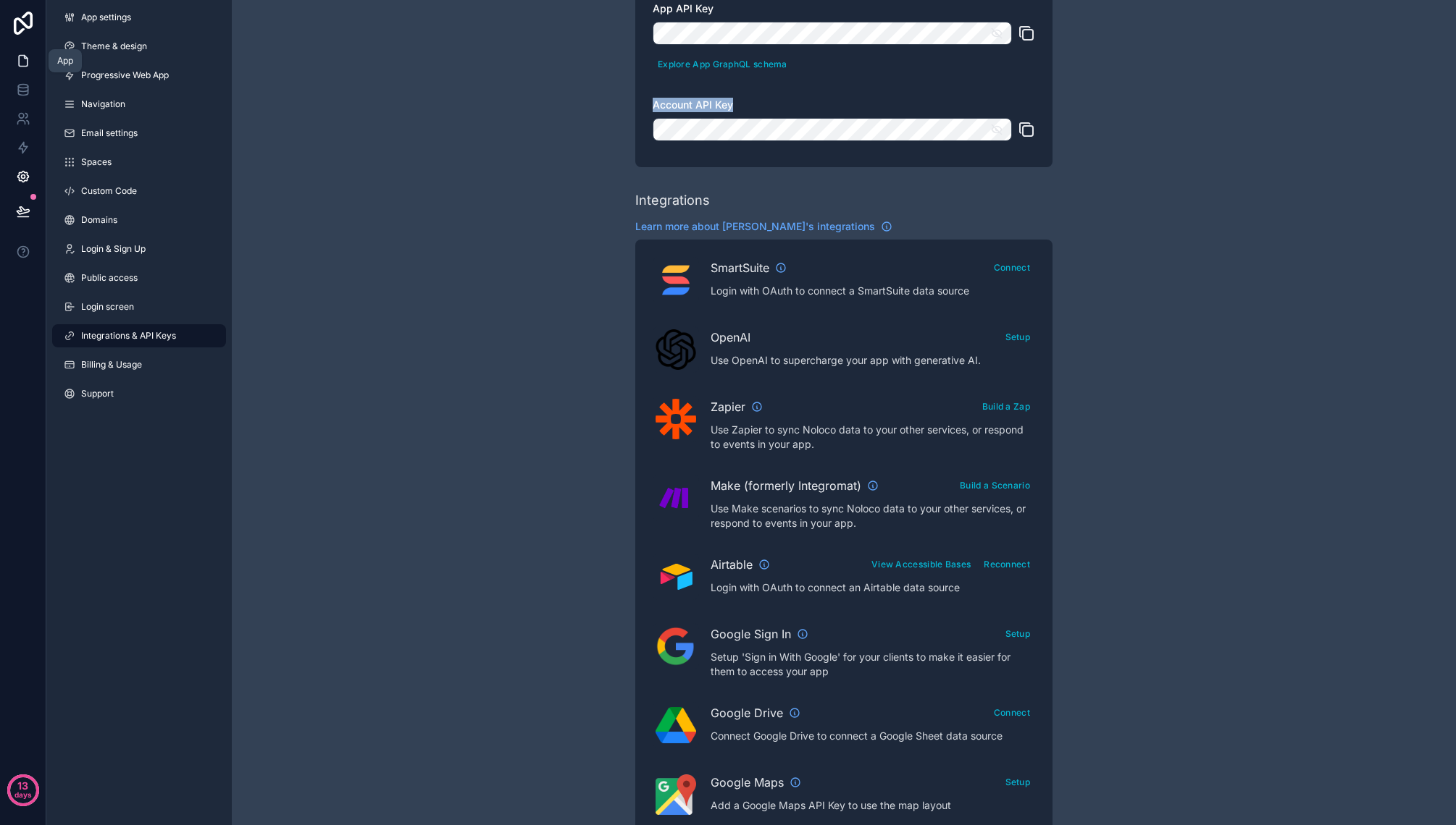
click at [26, 57] on icon at bounding box center [23, 61] width 8 height 11
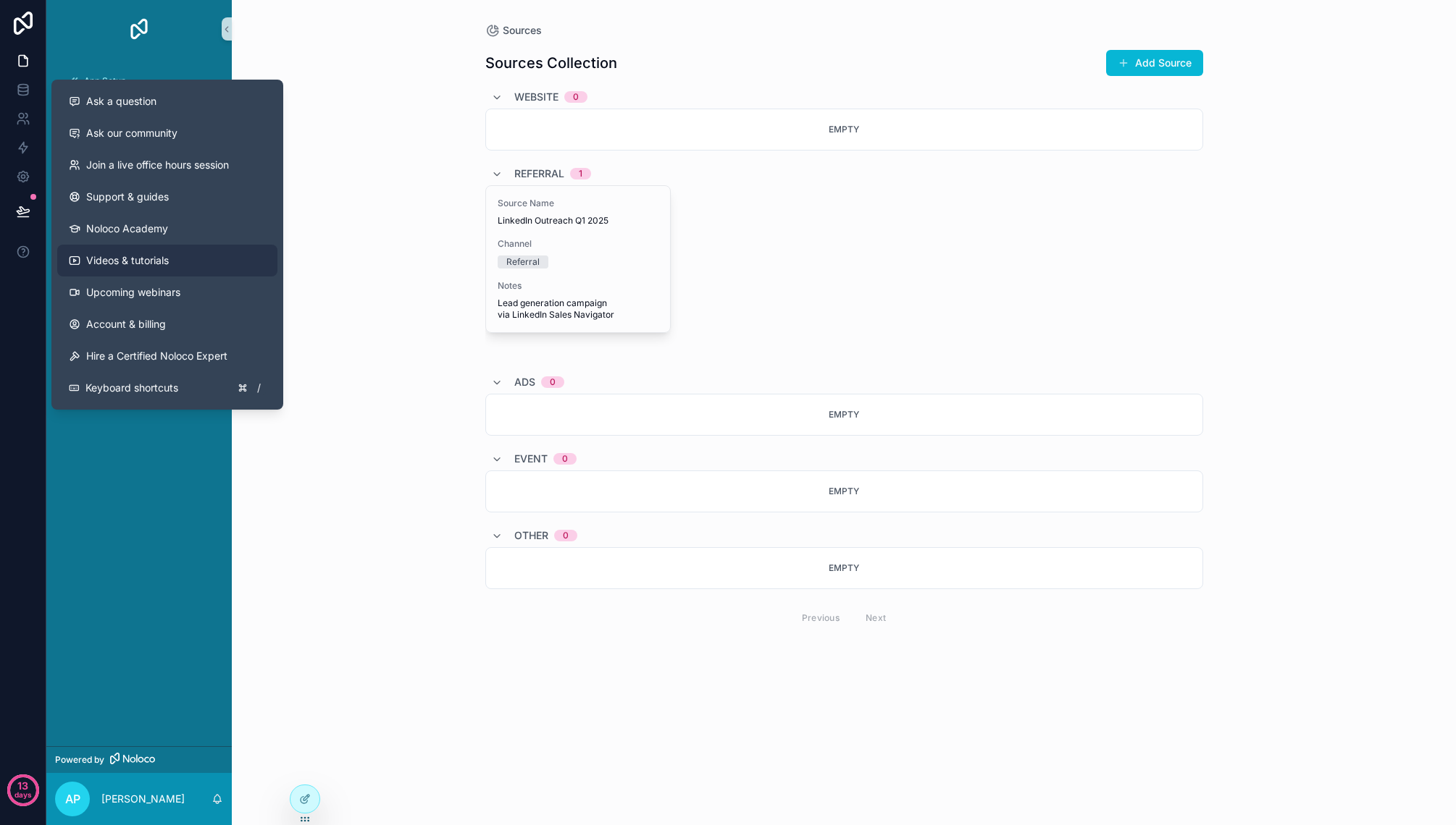
click at [196, 262] on link "Videos & tutorials" at bounding box center [167, 260] width 220 height 32
click at [198, 101] on div "Ask a question" at bounding box center [167, 101] width 197 height 15
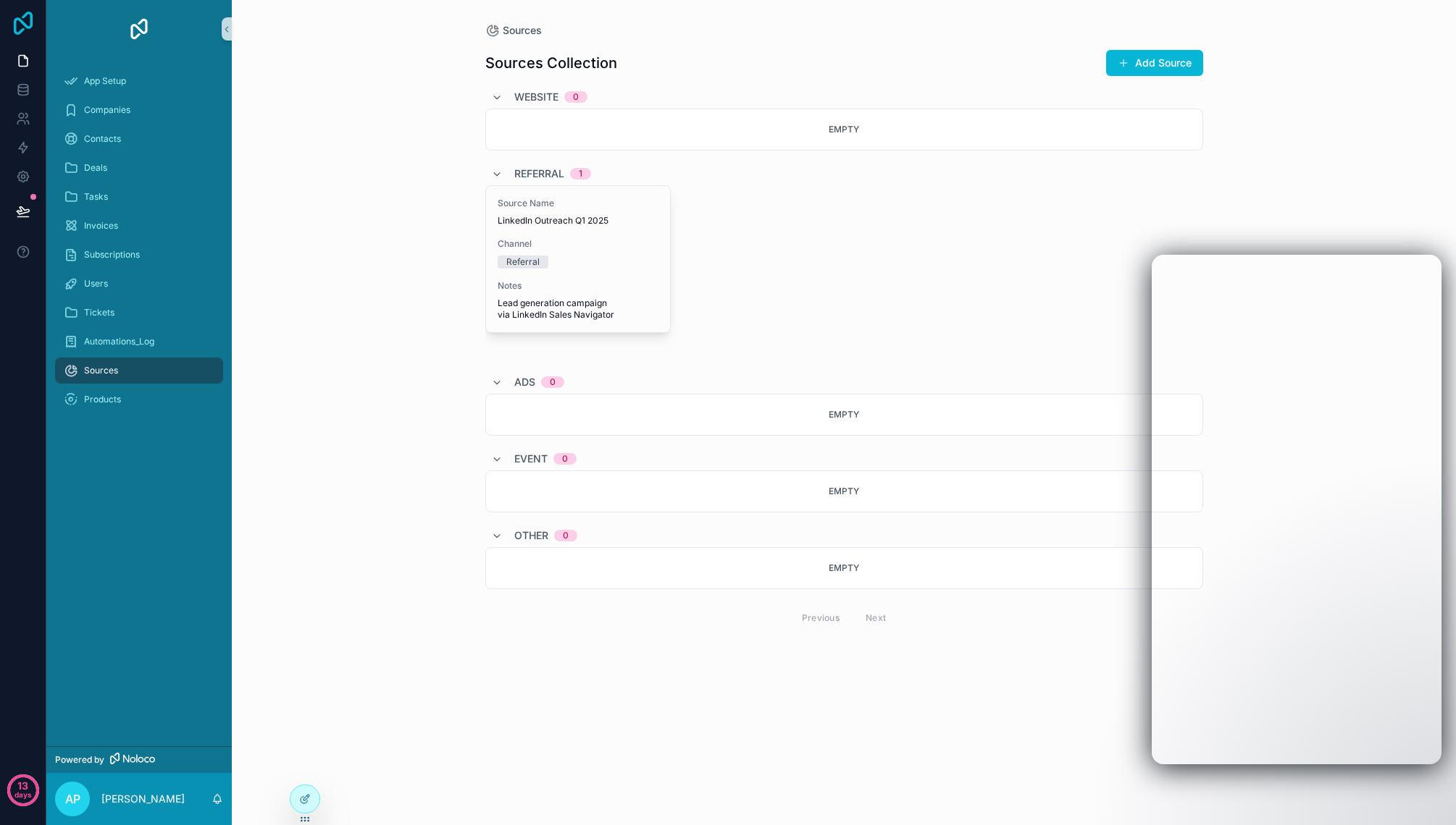
click at [26, 26] on icon at bounding box center [23, 23] width 19 height 23
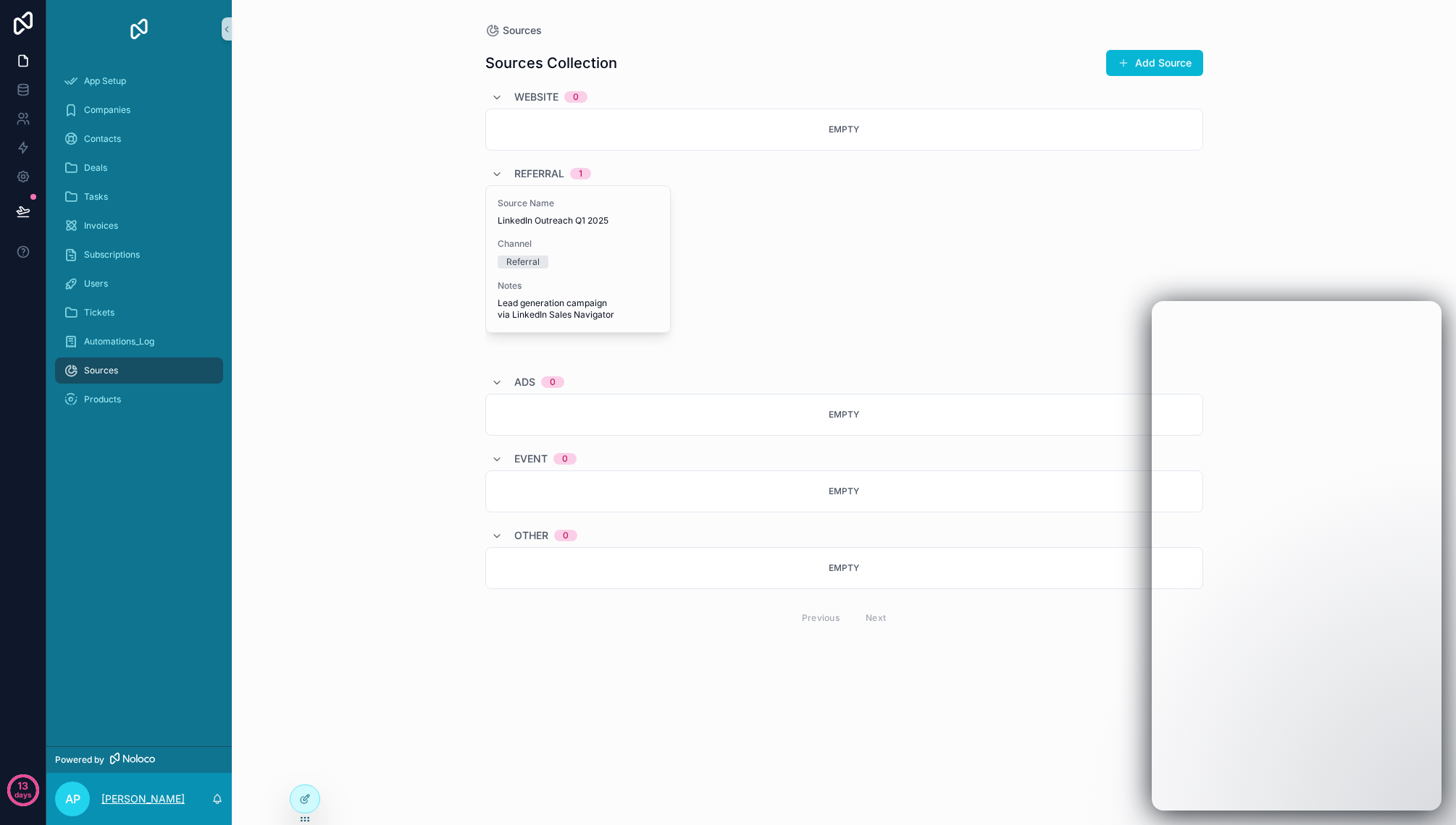
click at [144, 796] on p "[PERSON_NAME]" at bounding box center [143, 799] width 83 height 15
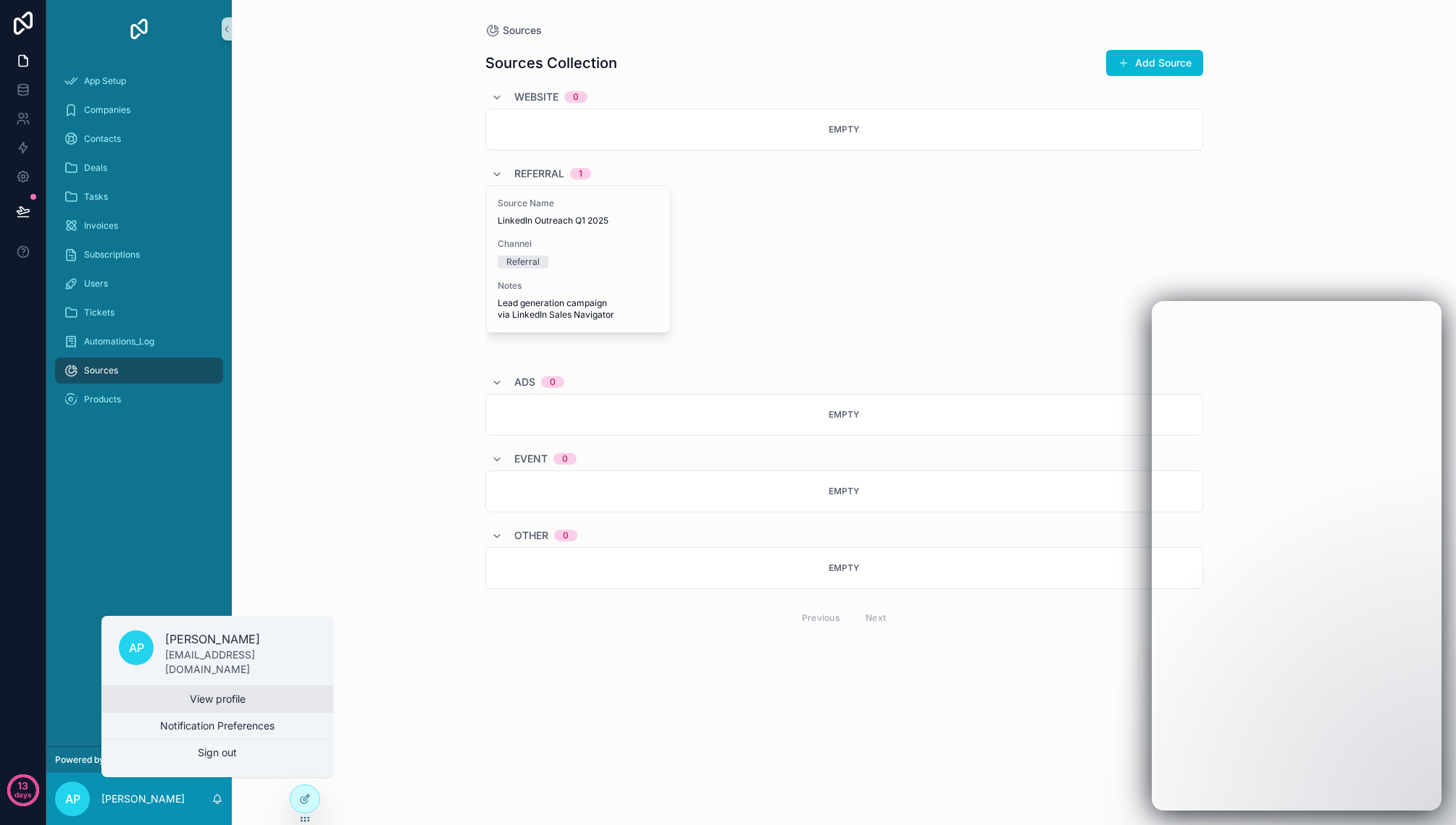
click at [211, 694] on link "View profile" at bounding box center [217, 699] width 232 height 26
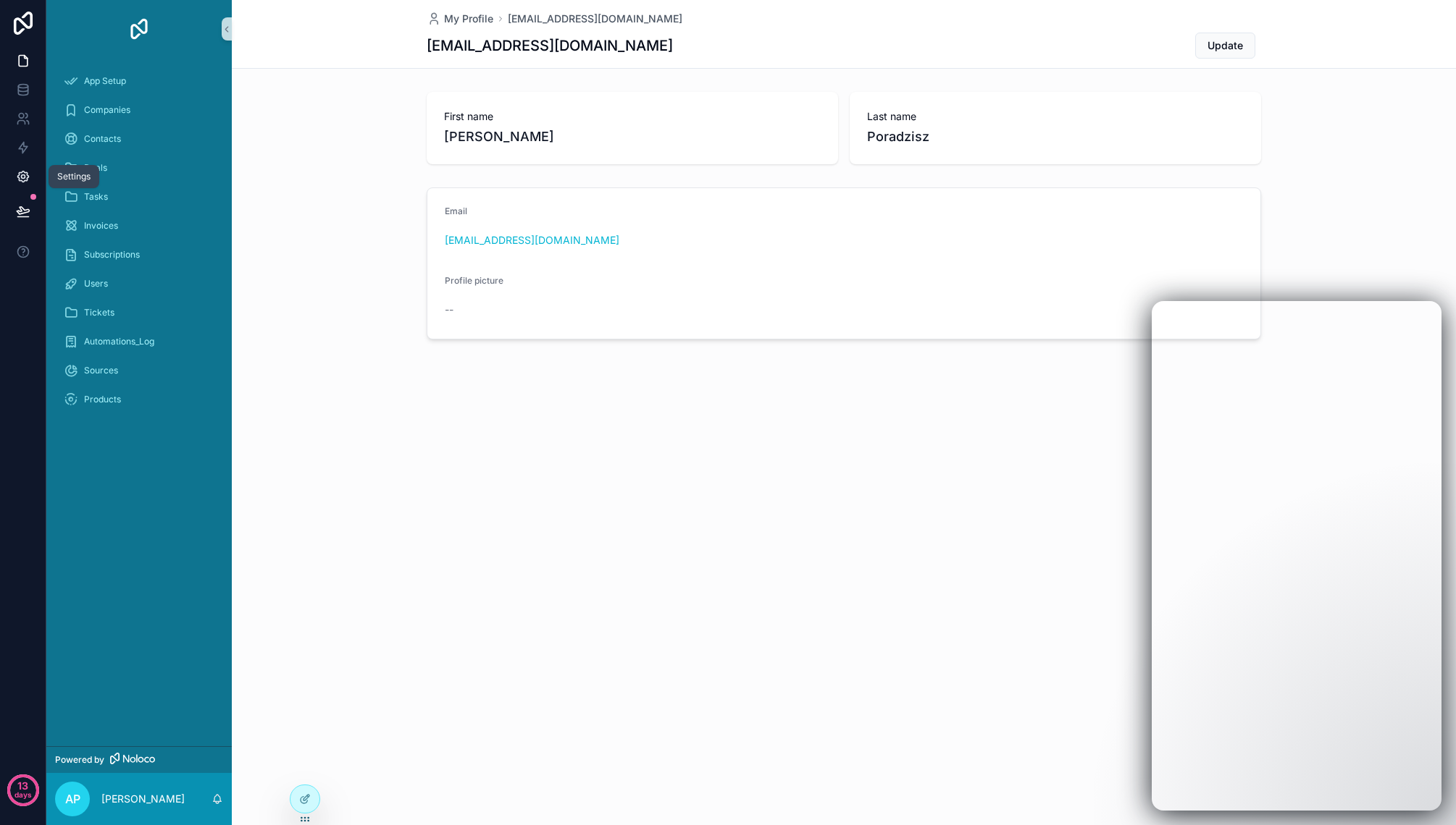
click at [25, 176] on icon at bounding box center [23, 176] width 15 height 15
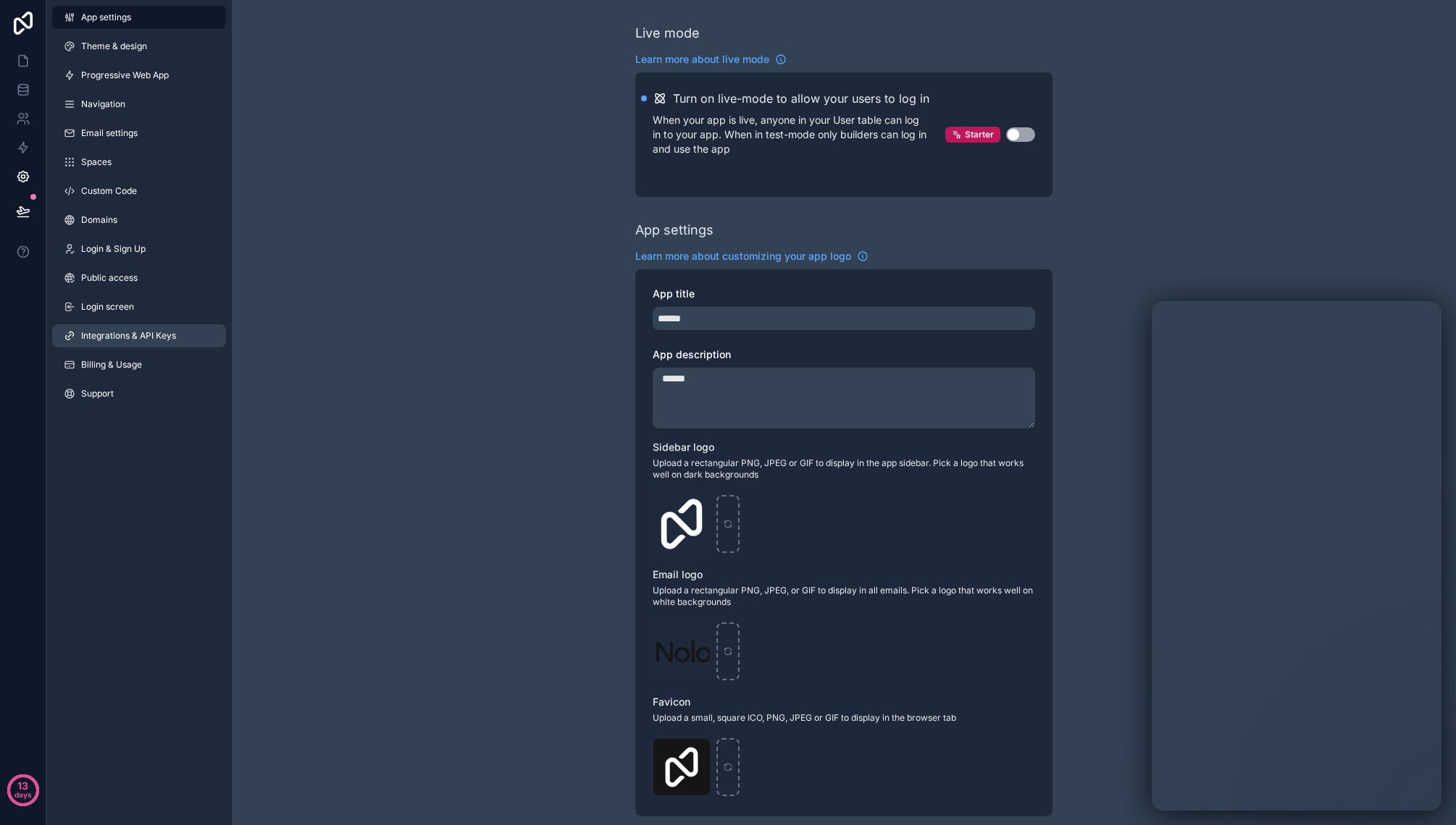
click at [150, 334] on span "Integrations & API Keys" at bounding box center [128, 335] width 95 height 11
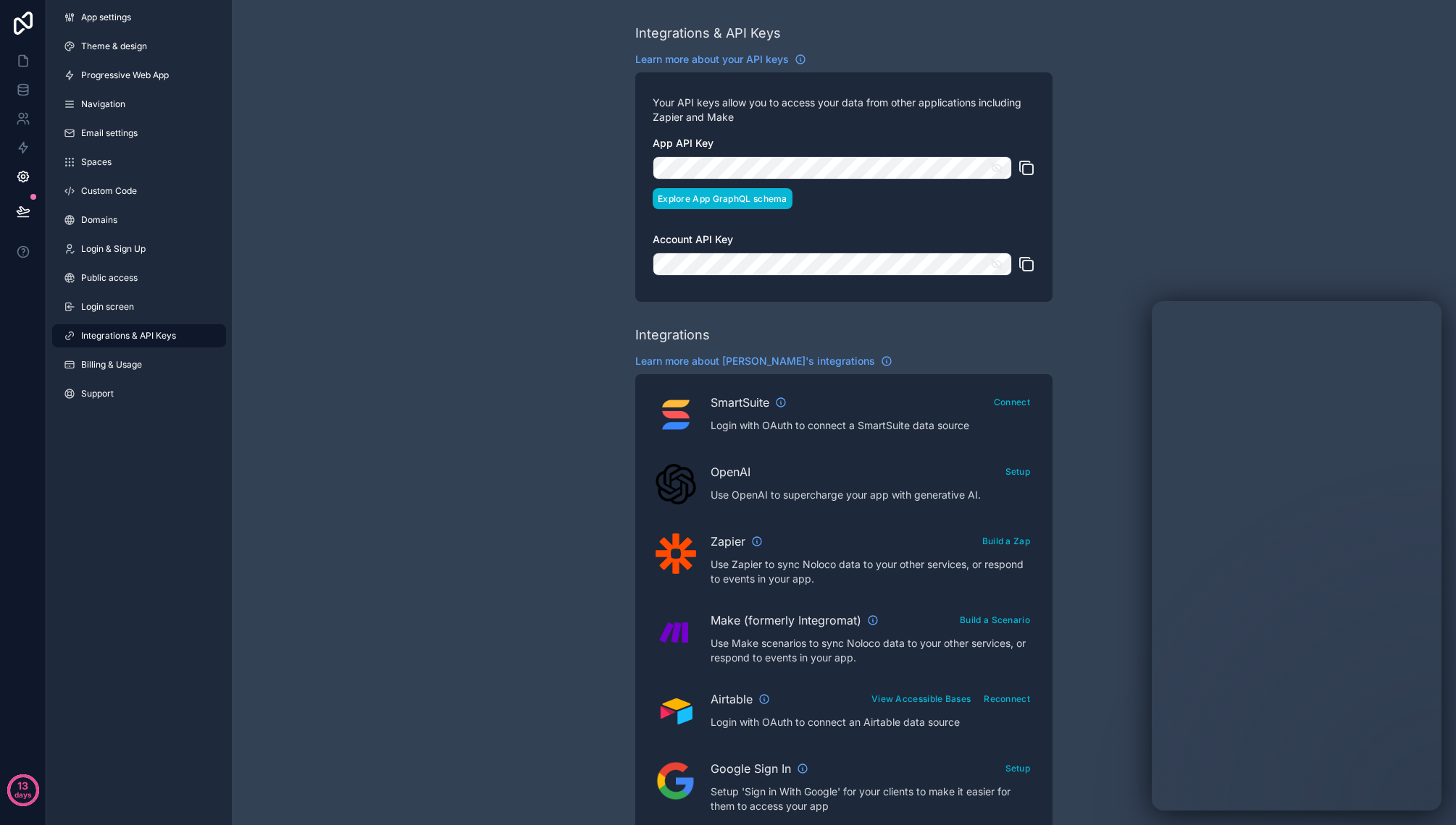
click at [752, 200] on button "Explore App GraphQL schema" at bounding box center [722, 198] width 140 height 21
click at [103, 25] on link "App settings" at bounding box center [138, 18] width 173 height 23
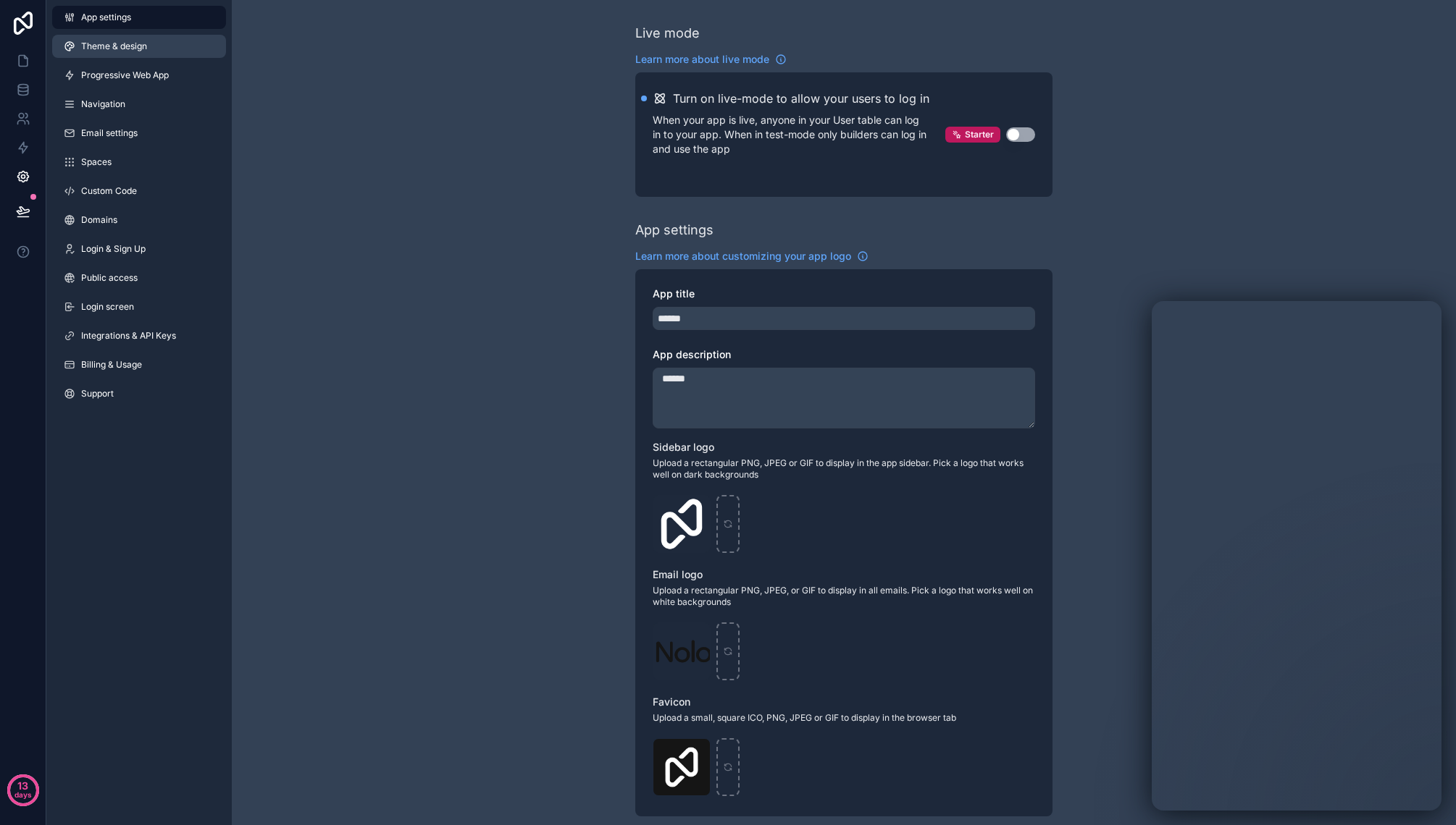
click at [150, 45] on link "Theme & design" at bounding box center [138, 46] width 173 height 23
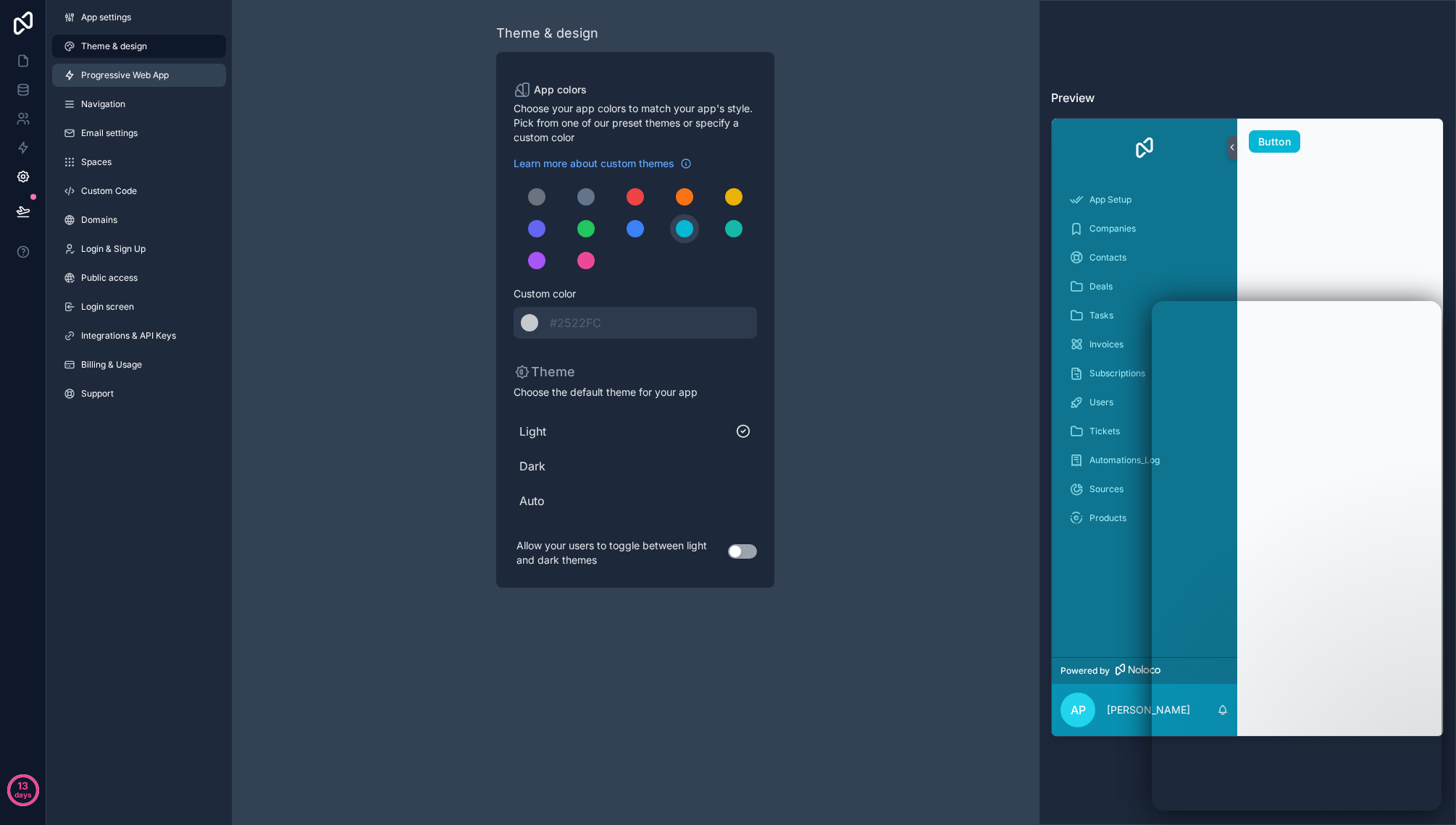
click at [148, 82] on link "Progressive Web App" at bounding box center [138, 75] width 173 height 23
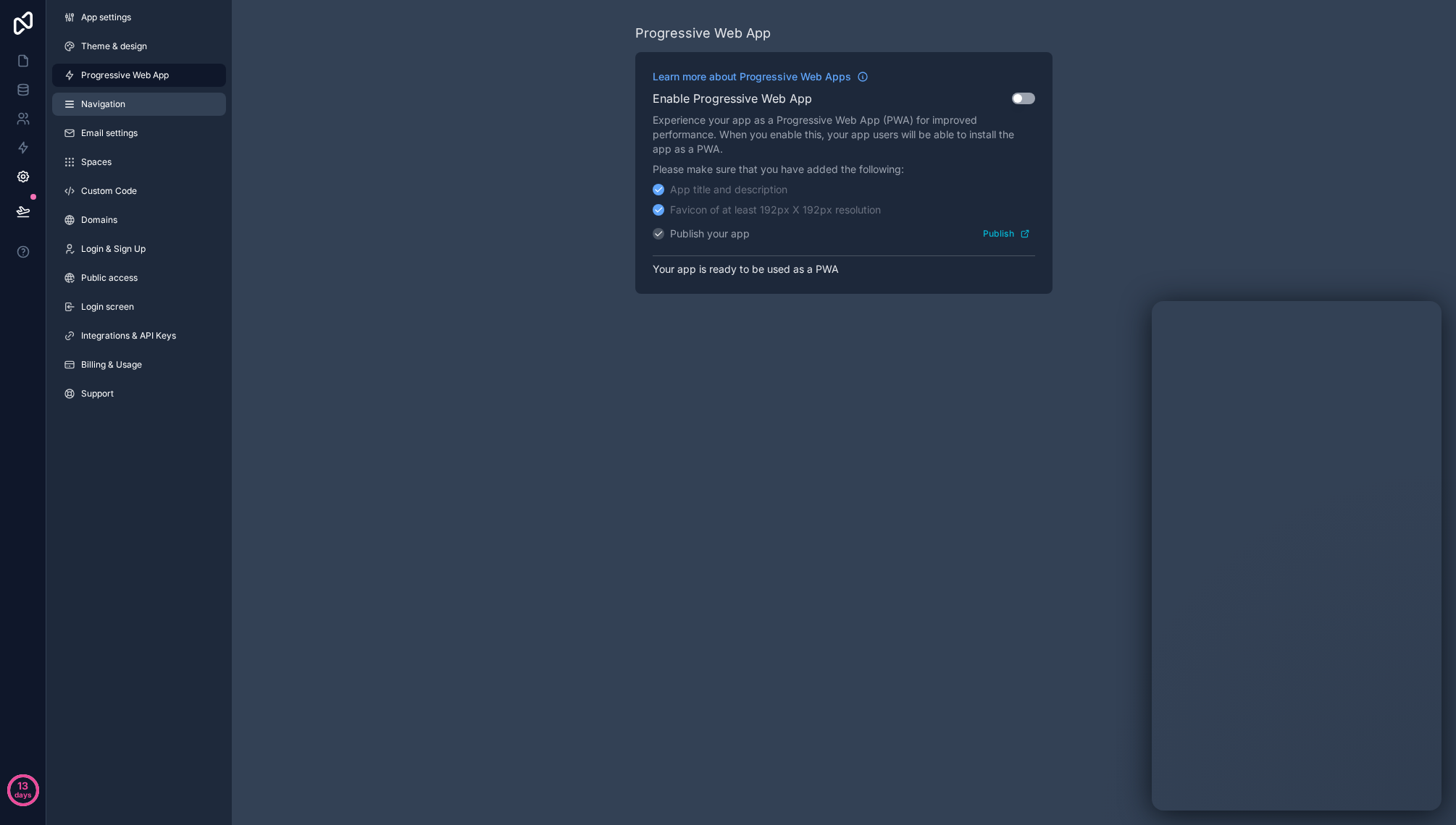
click at [142, 107] on link "Navigation" at bounding box center [138, 104] width 173 height 23
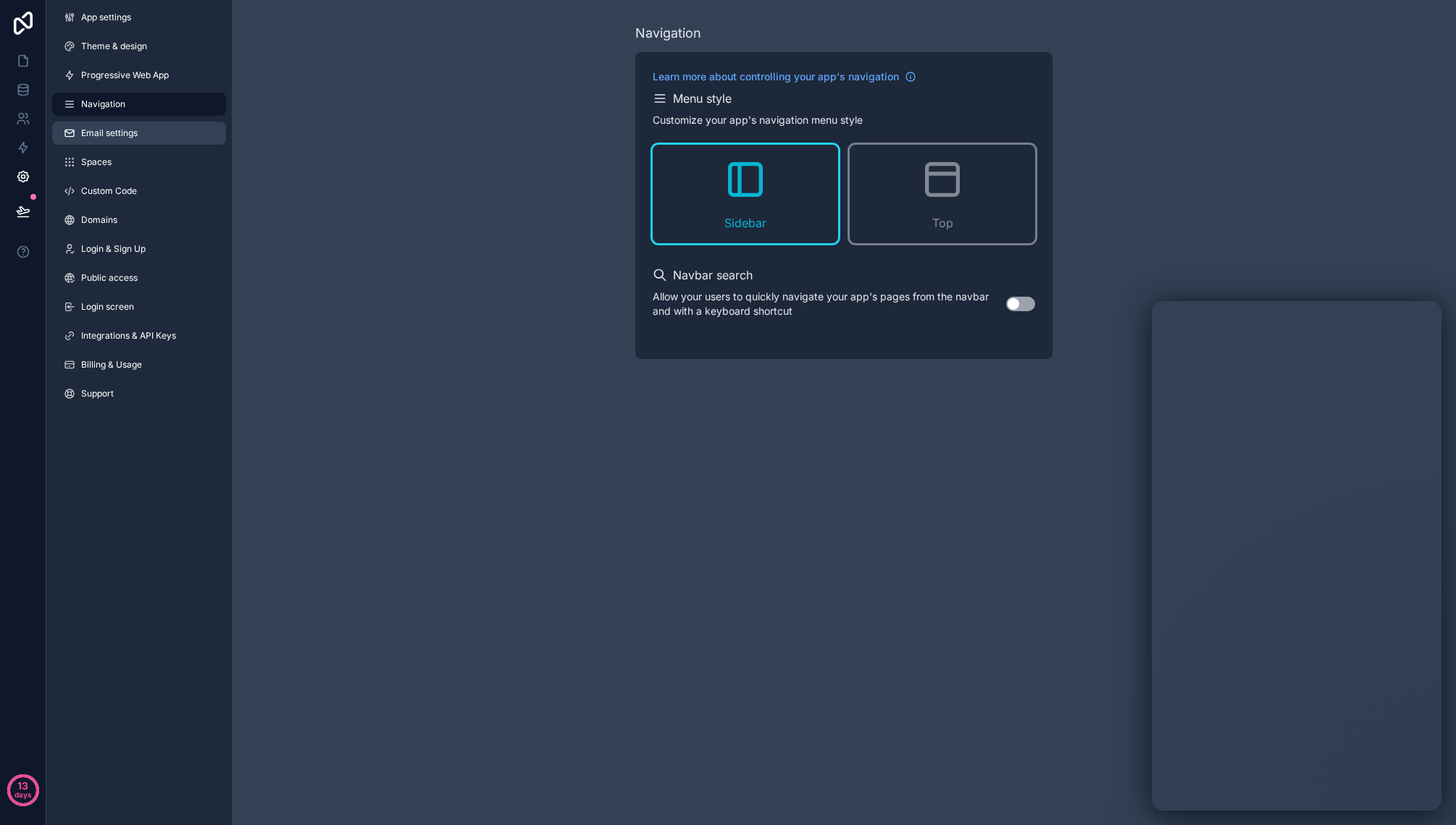
click at [139, 134] on link "Email settings" at bounding box center [138, 133] width 173 height 23
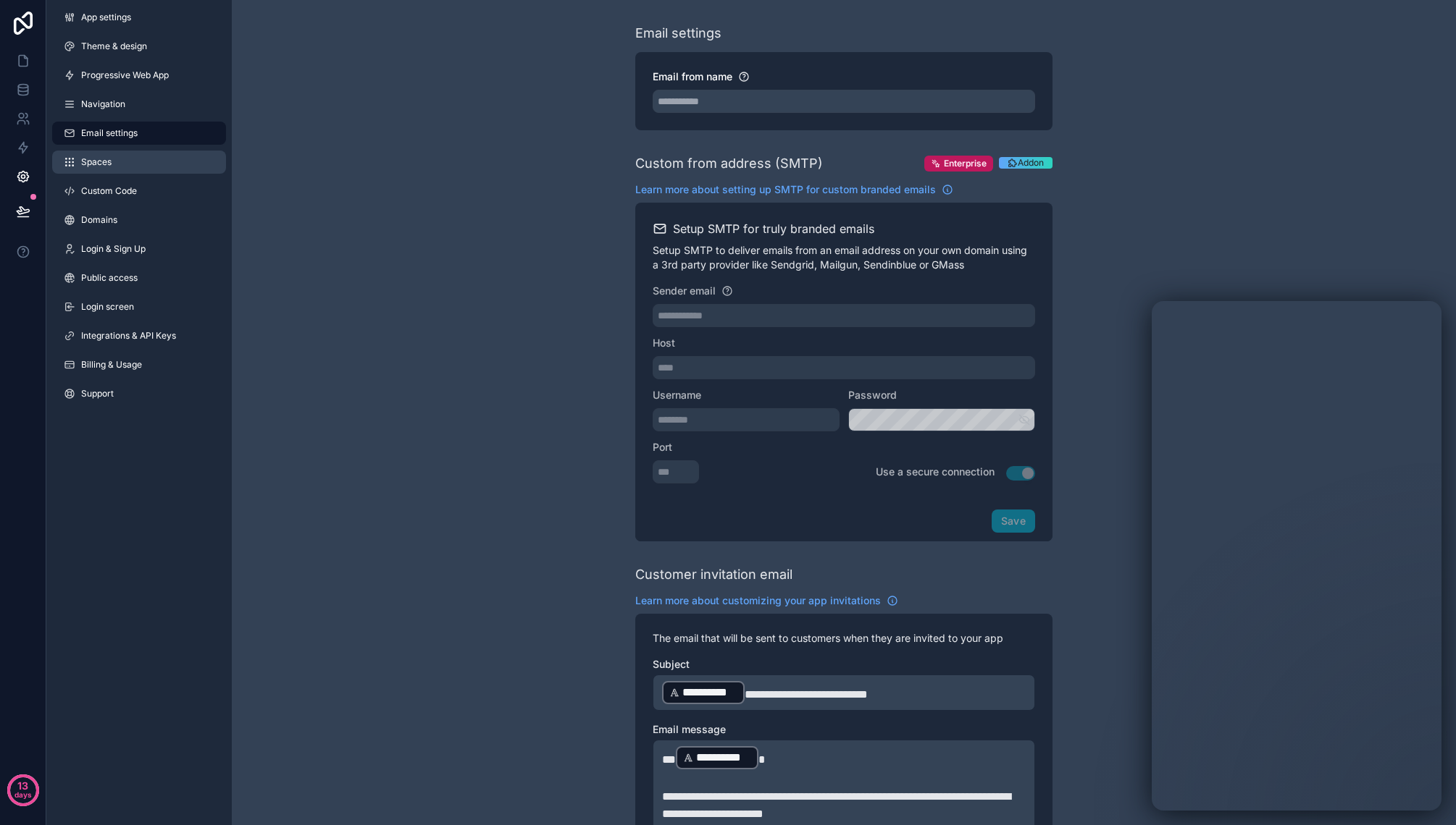
click at [138, 165] on link "Spaces" at bounding box center [138, 162] width 173 height 23
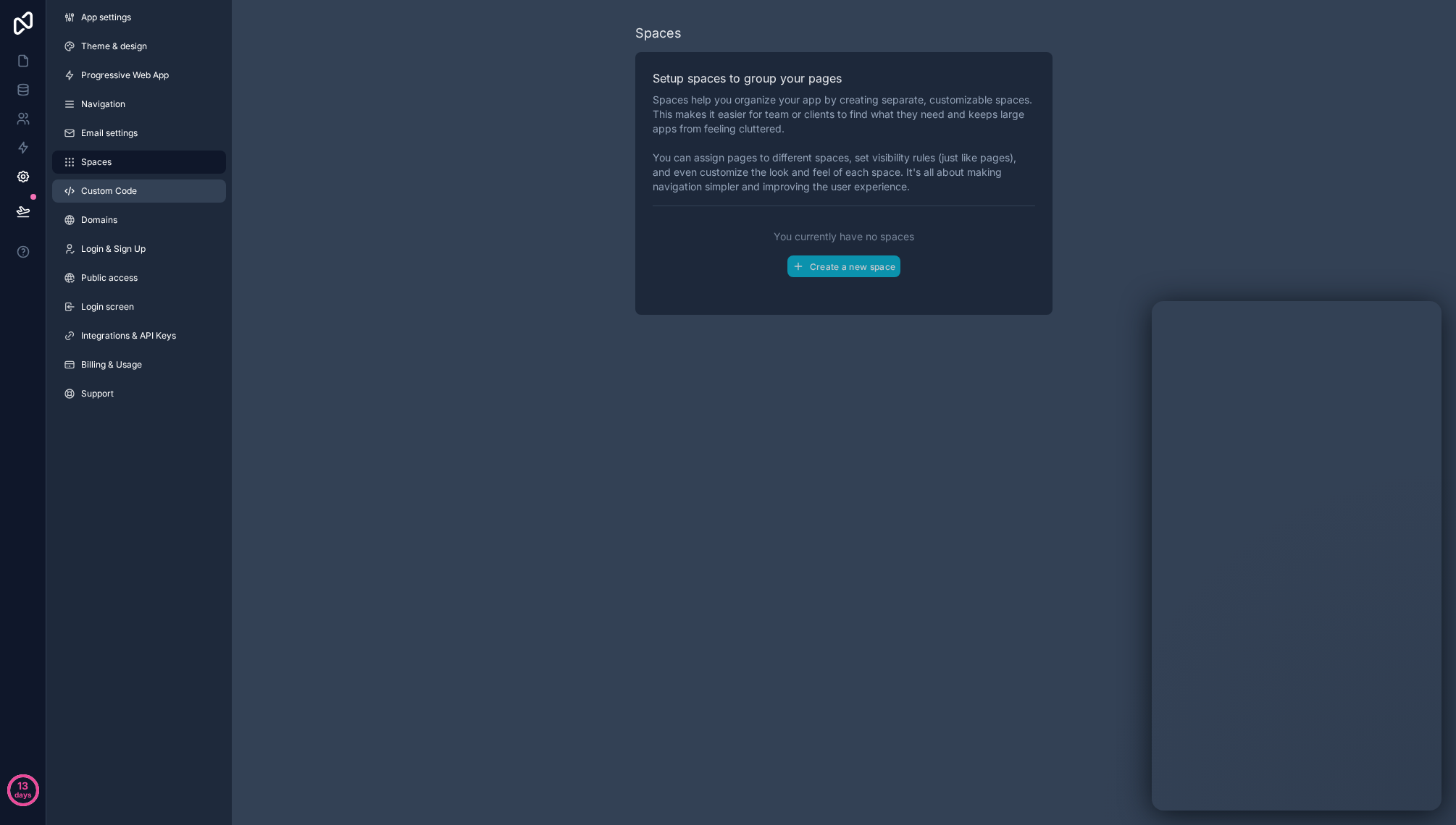
click at [129, 192] on span "Custom Code" at bounding box center [109, 191] width 56 height 11
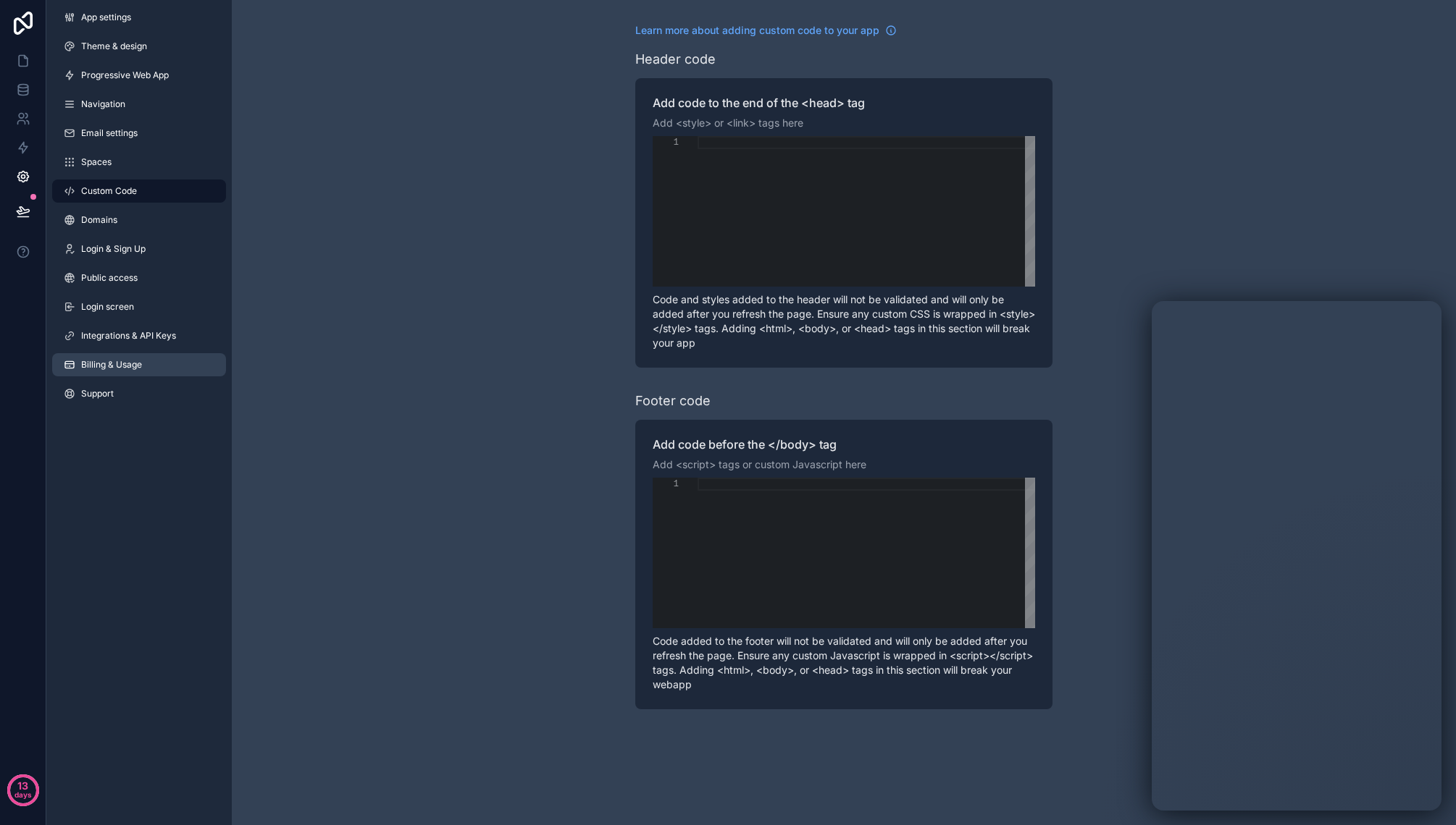
click at [126, 367] on span "Billing & Usage" at bounding box center [112, 364] width 61 height 11
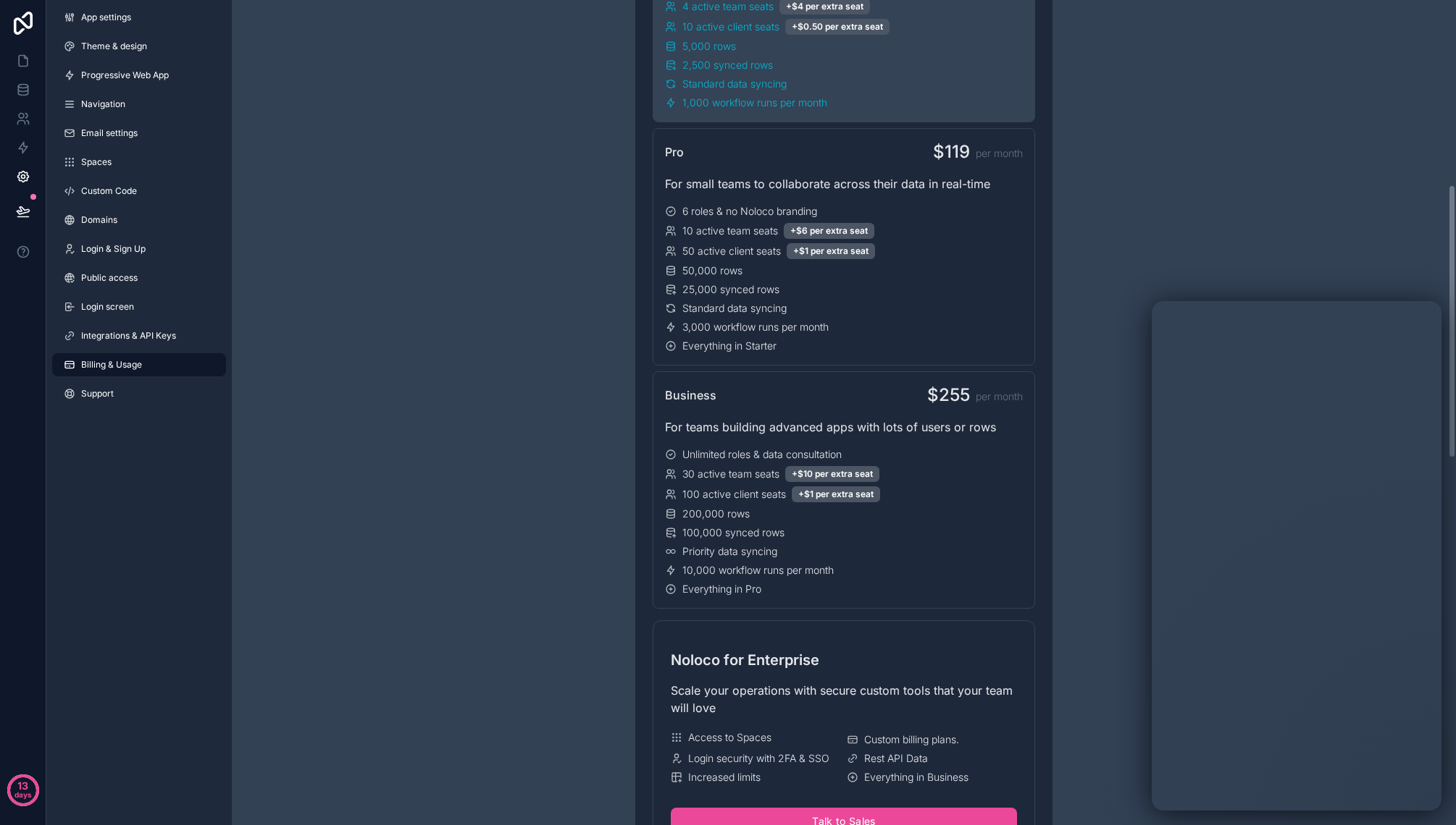
scroll to position [772, 0]
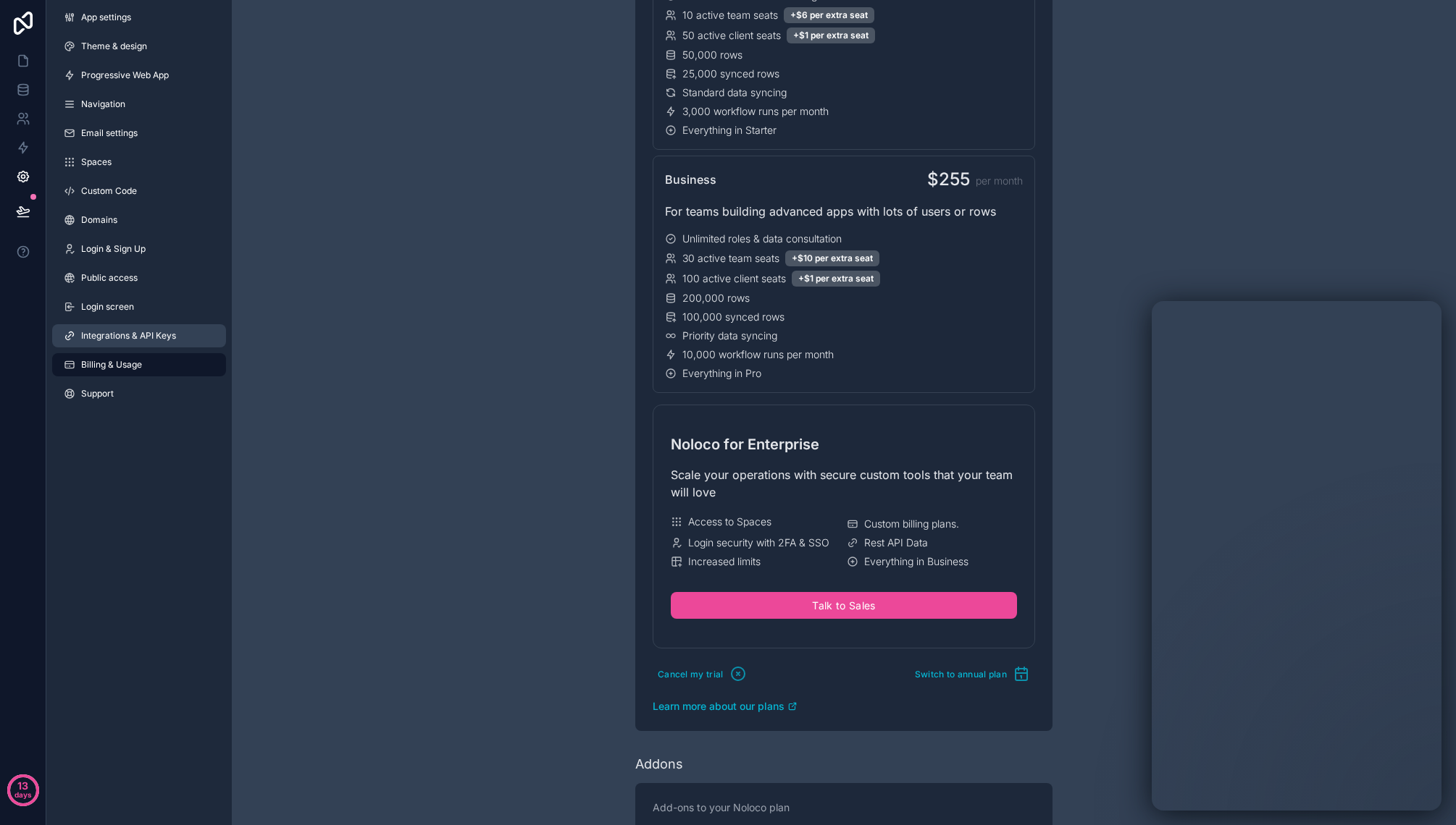
click at [122, 330] on span "Integrations & API Keys" at bounding box center [128, 335] width 95 height 11
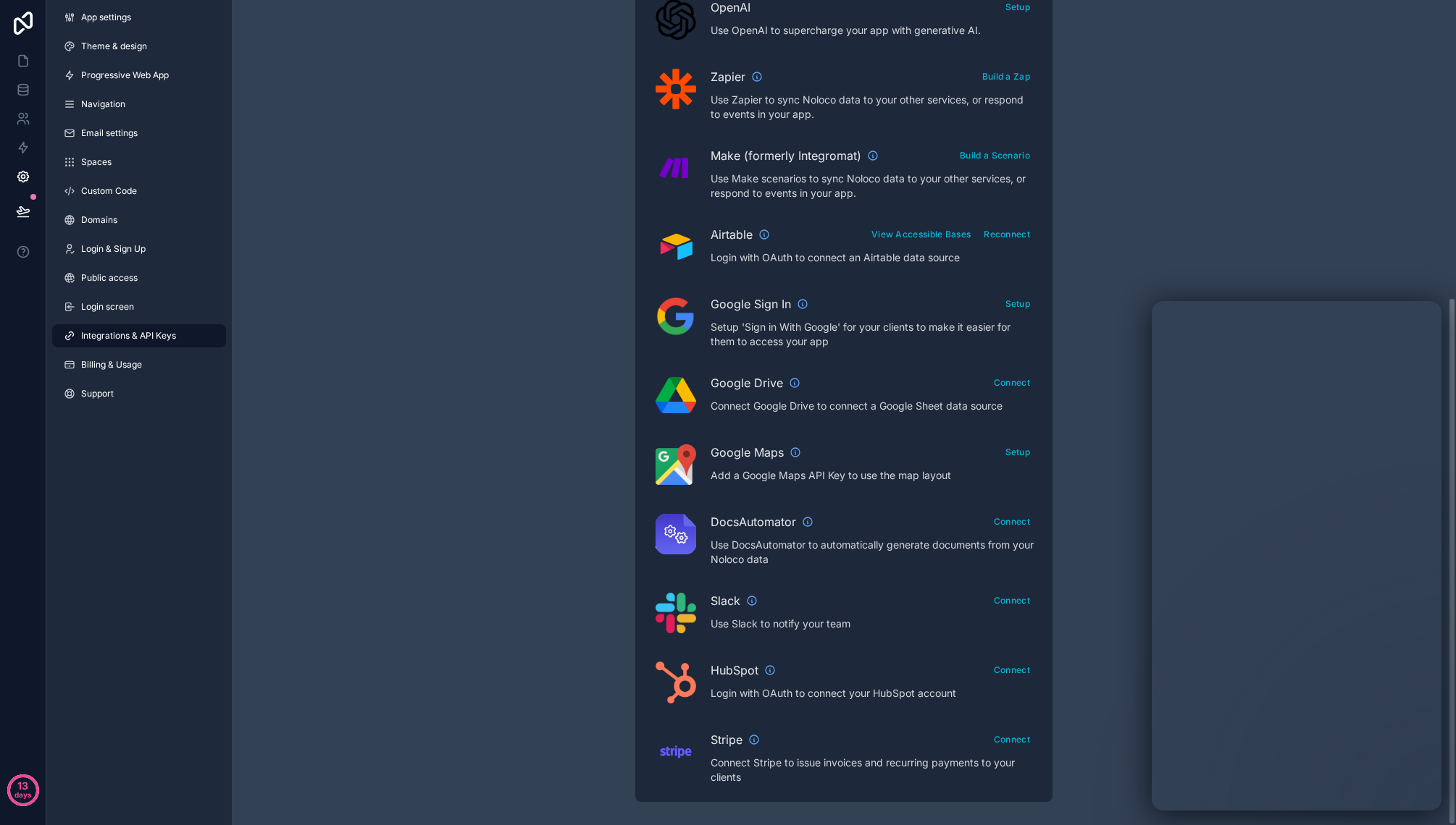
scroll to position [464, 0]
click at [20, 21] on icon at bounding box center [23, 23] width 29 height 23
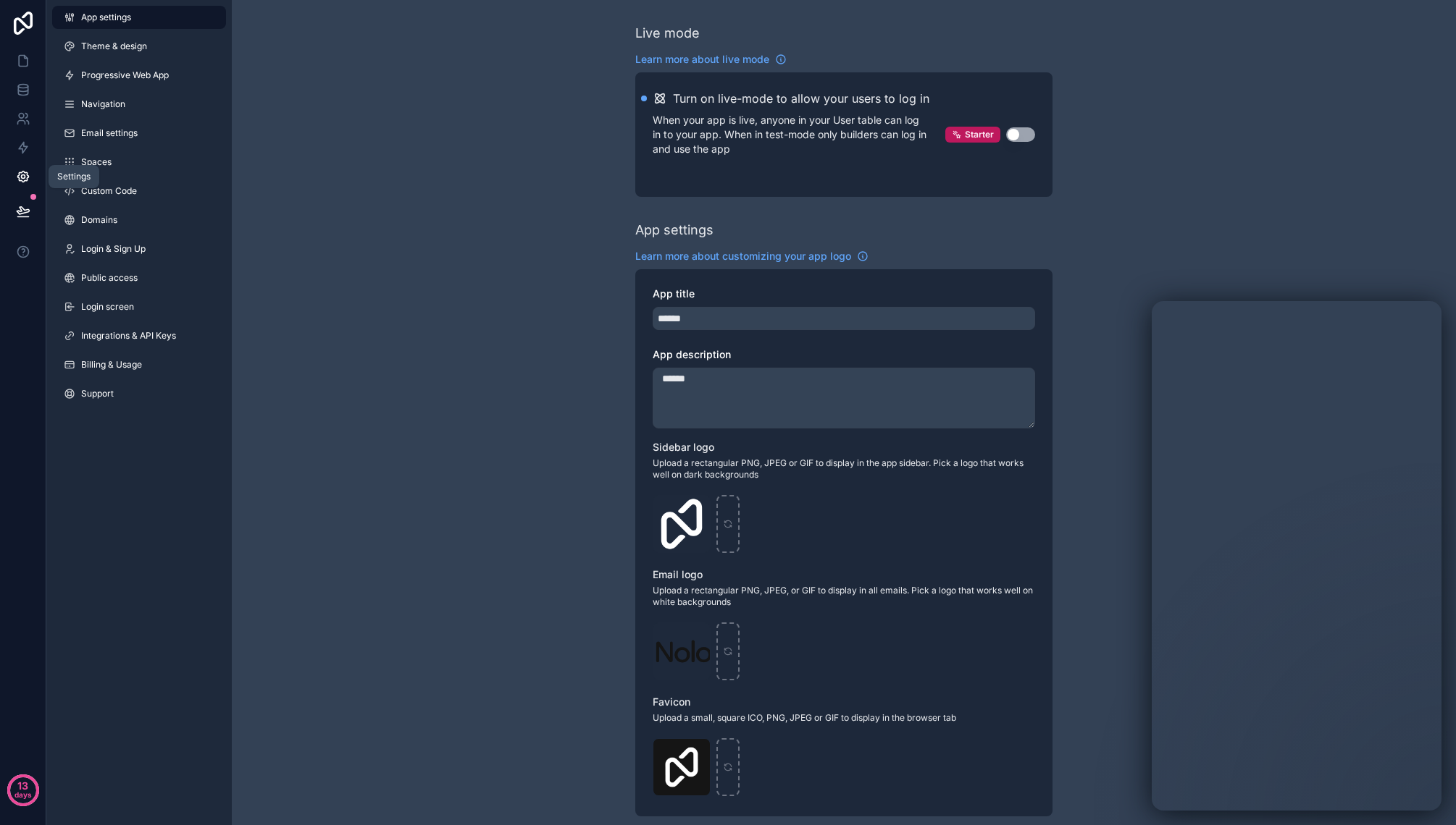
click at [23, 173] on icon at bounding box center [23, 176] width 15 height 15
click at [170, 330] on span "Integrations & API Keys" at bounding box center [128, 335] width 95 height 11
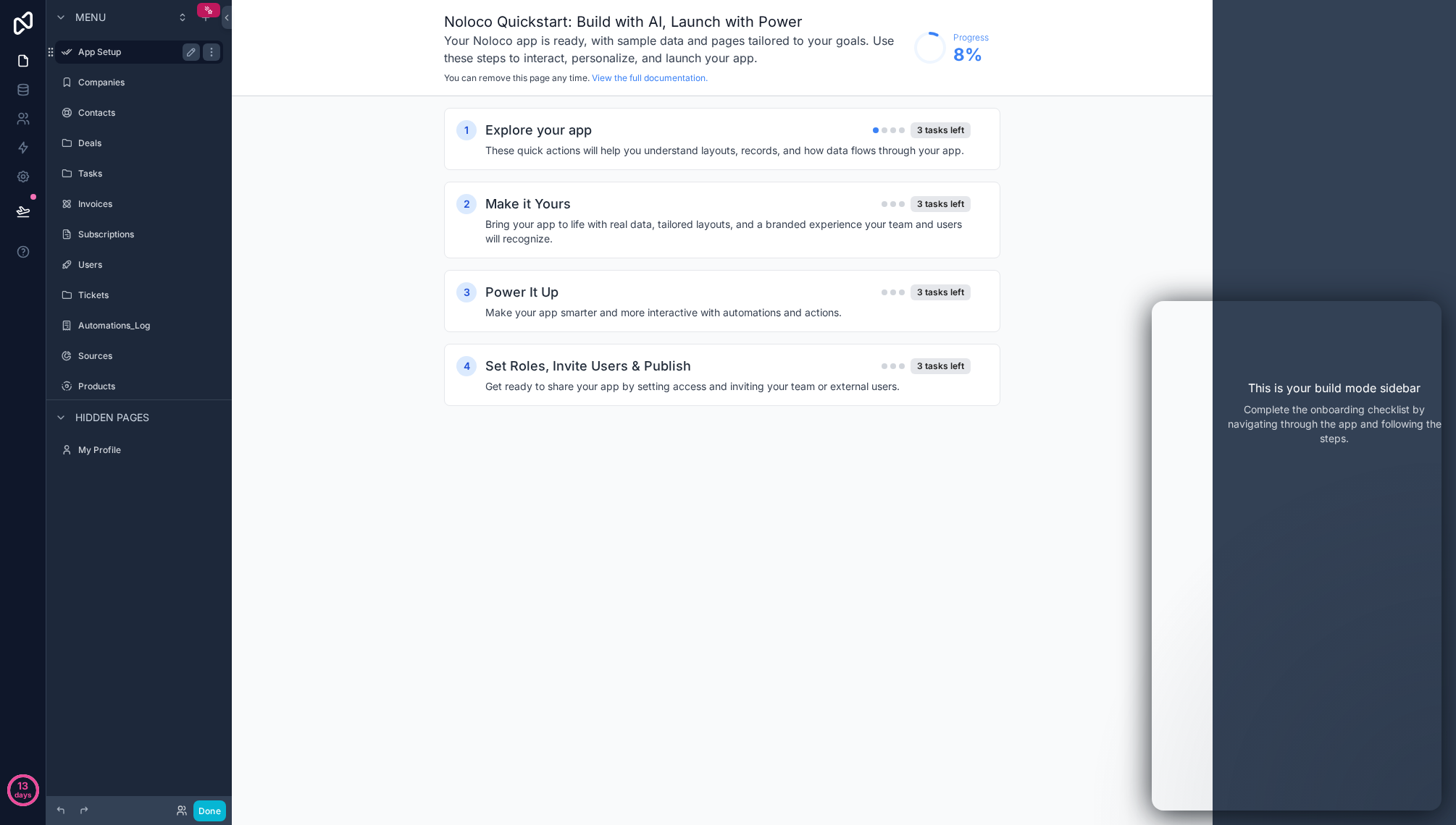
click at [125, 57] on label "App Setup" at bounding box center [136, 52] width 116 height 11
click at [135, 85] on label "Companies" at bounding box center [136, 82] width 116 height 11
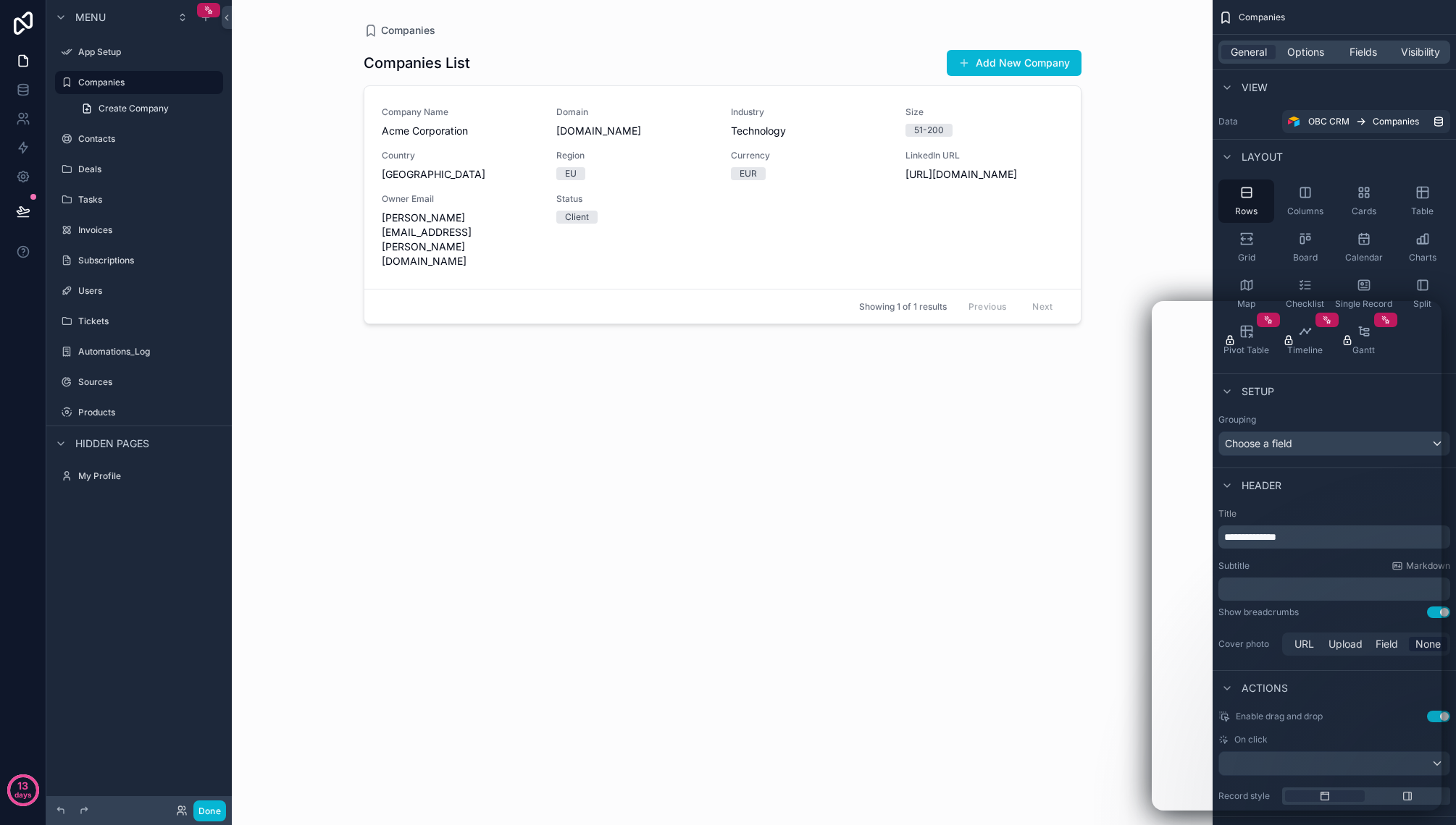
click at [96, 14] on span "Menu" at bounding box center [91, 17] width 31 height 15
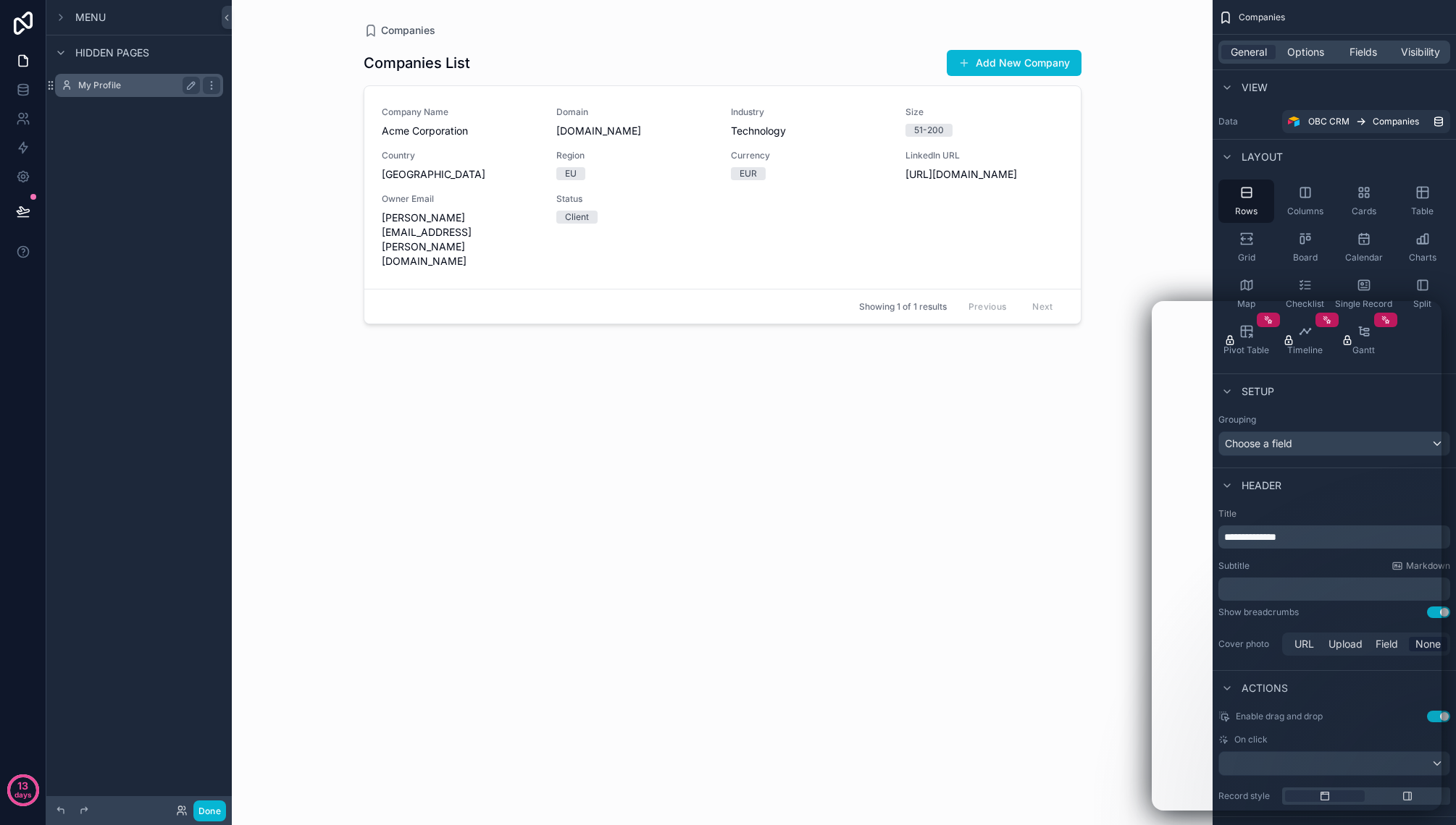
click at [115, 83] on label "My Profile" at bounding box center [136, 85] width 116 height 11
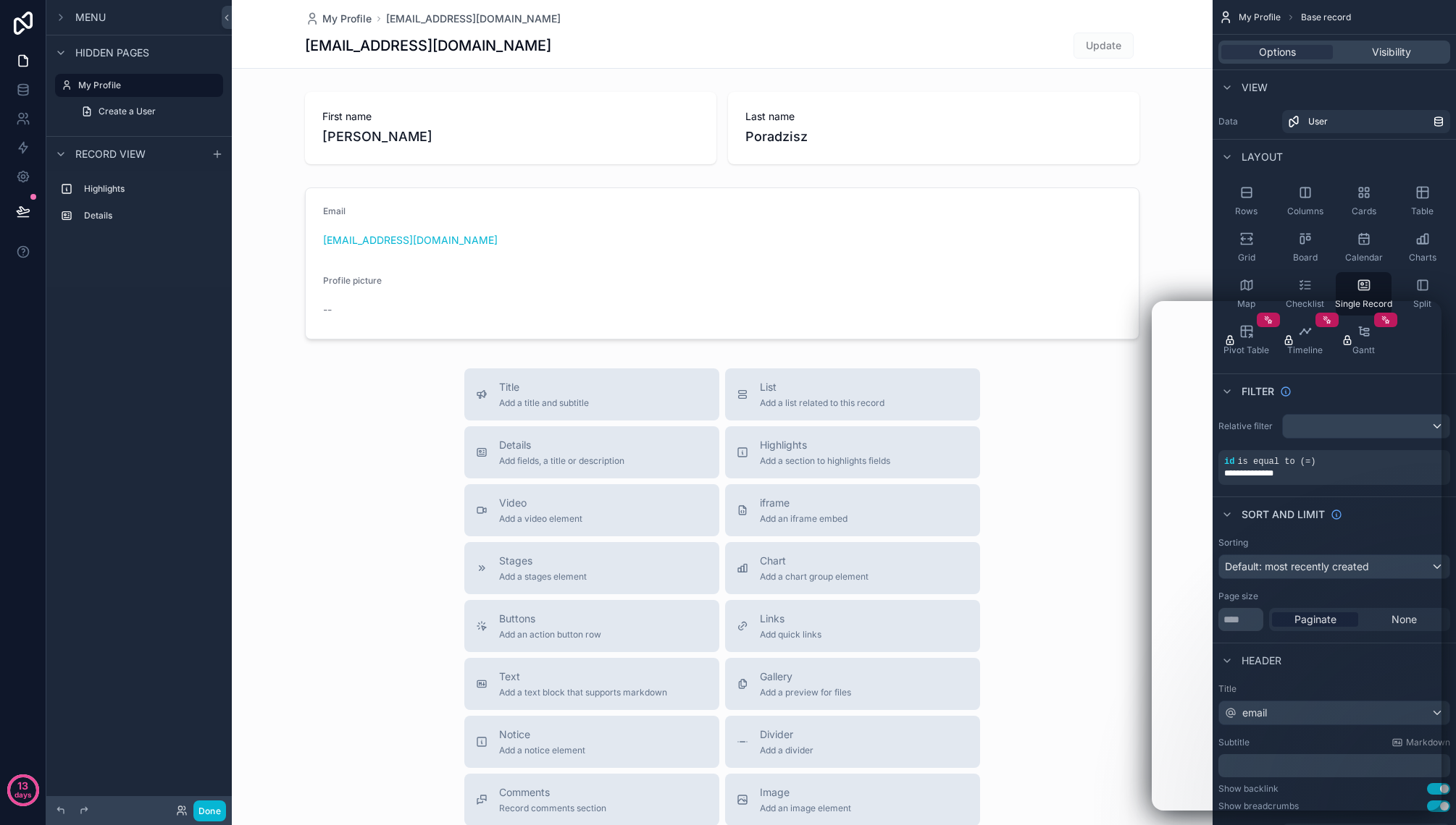
click at [1101, 44] on span "Update" at bounding box center [1103, 44] width 60 height 15
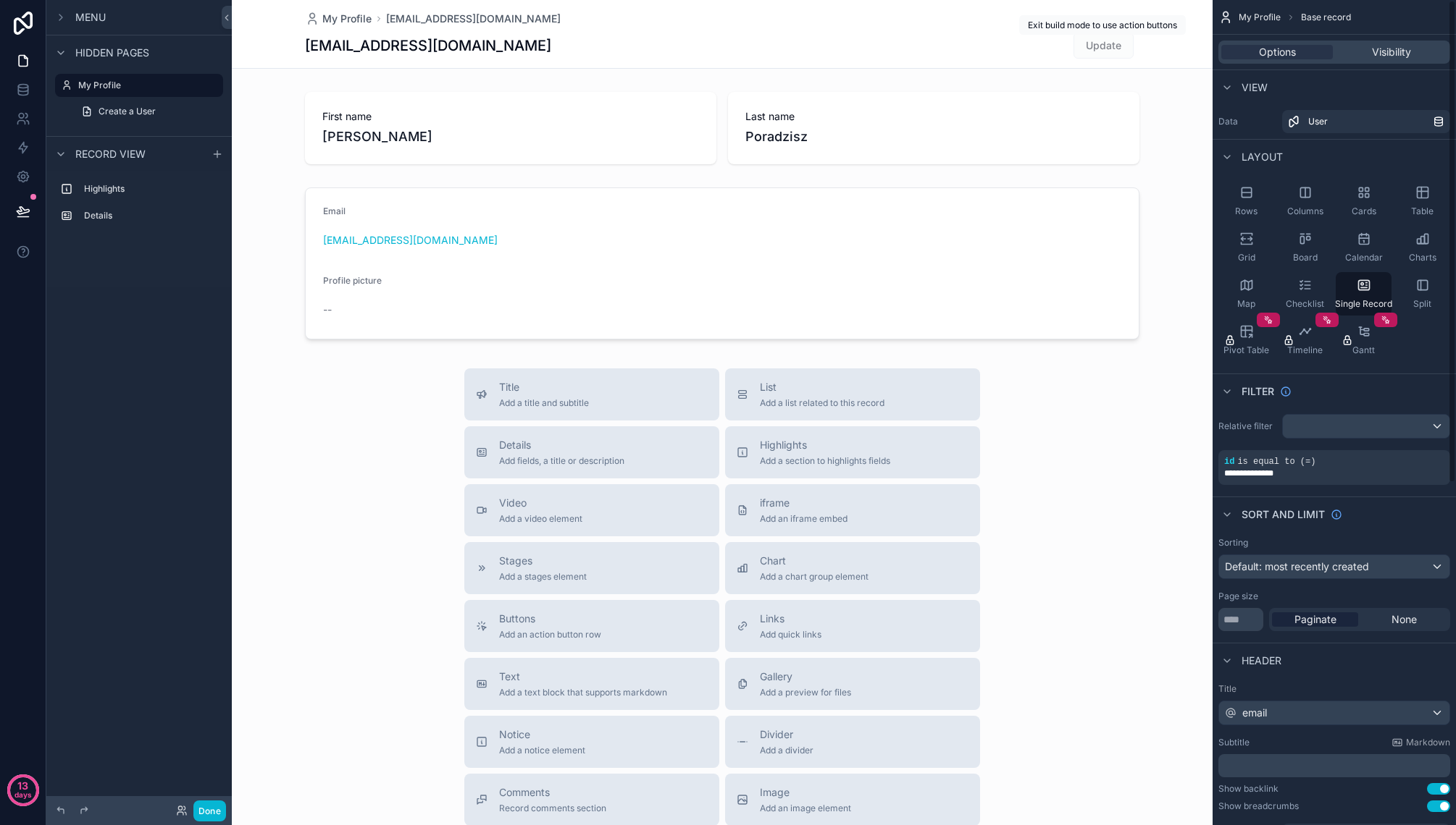
click at [1098, 41] on span "Update" at bounding box center [1103, 44] width 60 height 15
click at [1098, 45] on span "Update" at bounding box center [1103, 44] width 60 height 15
click at [131, 214] on label "Details" at bounding box center [148, 215] width 128 height 11
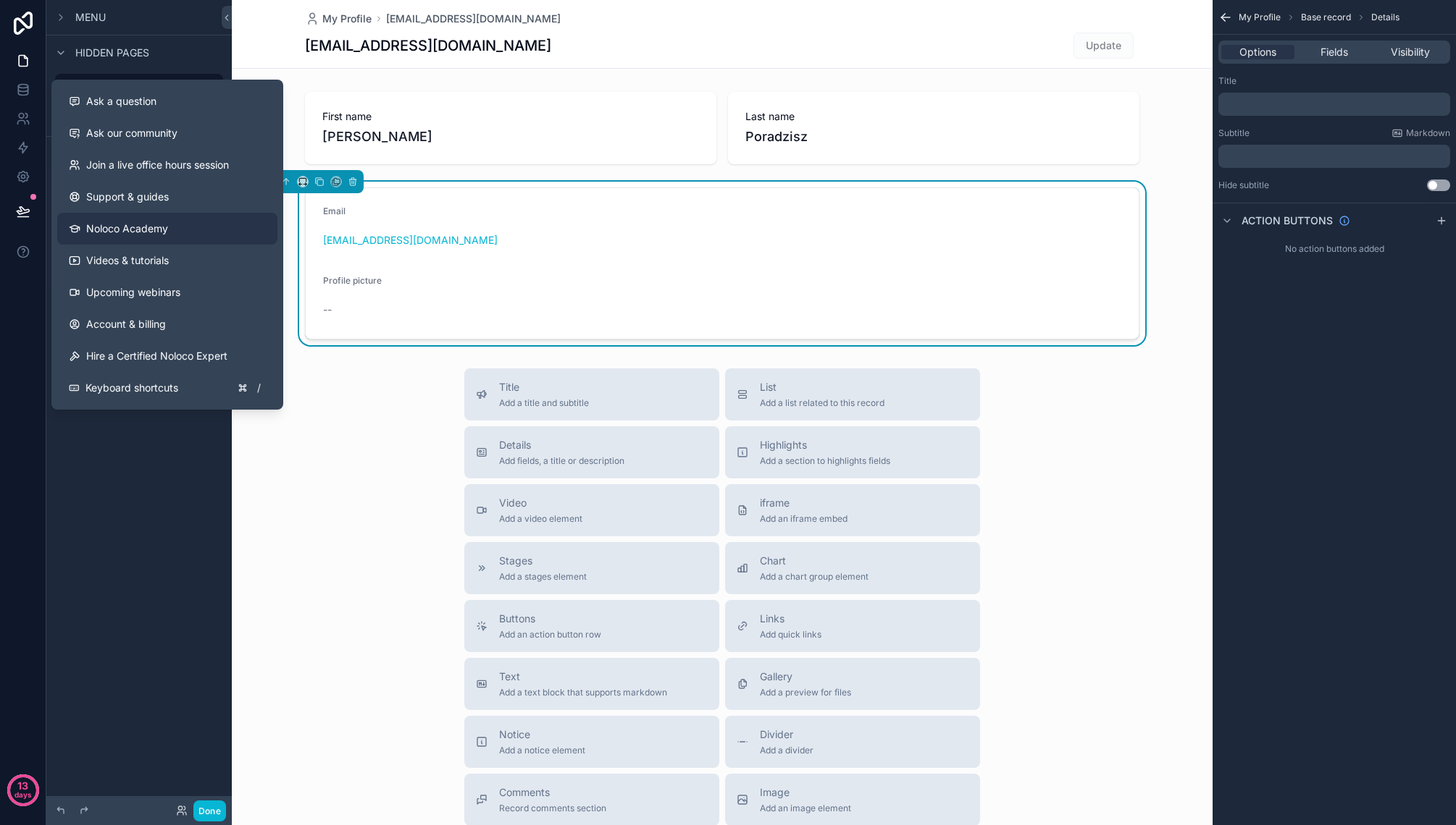
click at [148, 233] on span "Noloco Academy" at bounding box center [127, 228] width 82 height 15
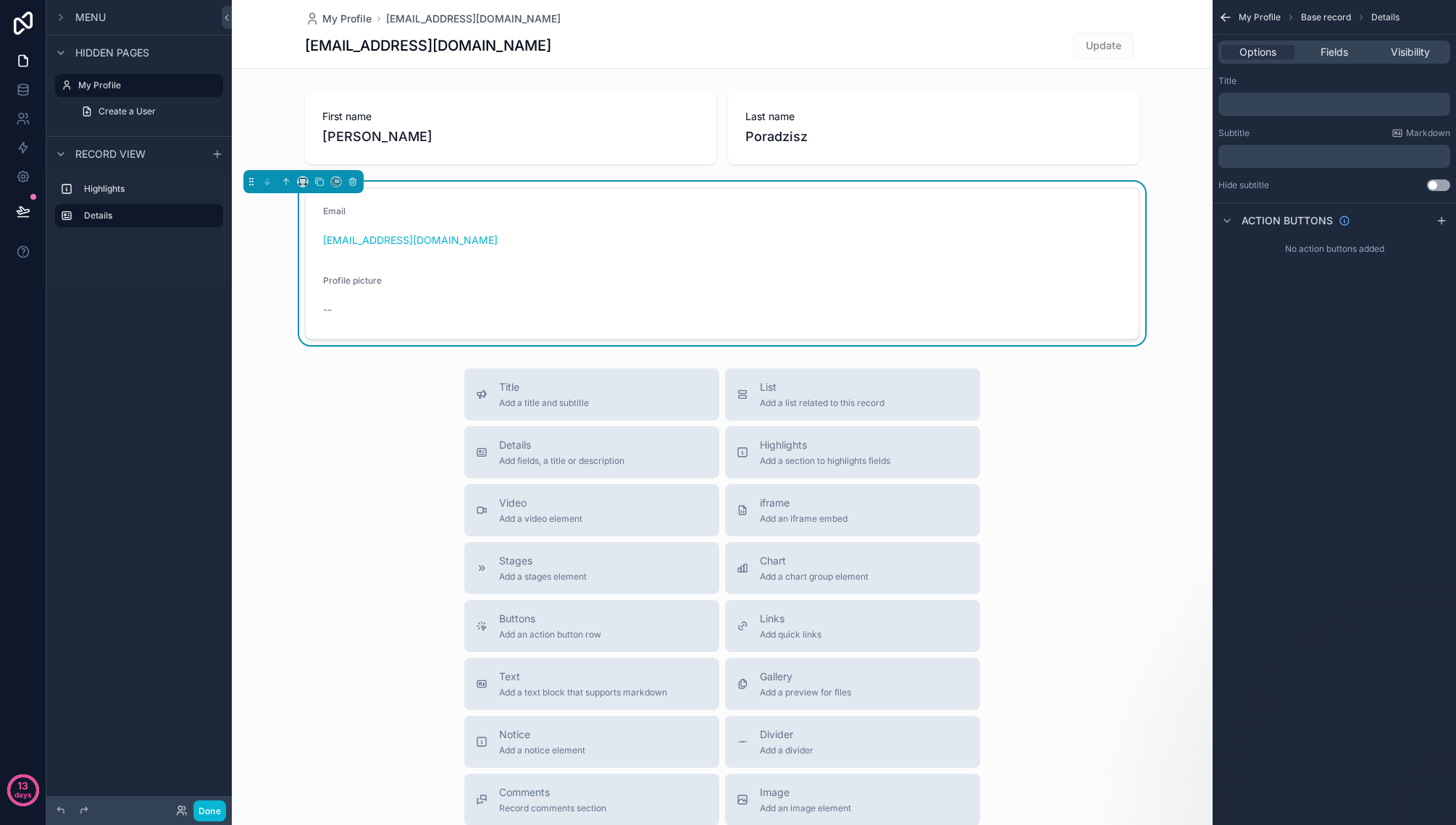
click at [198, 50] on div "Hidden pages" at bounding box center [139, 51] width 186 height 34
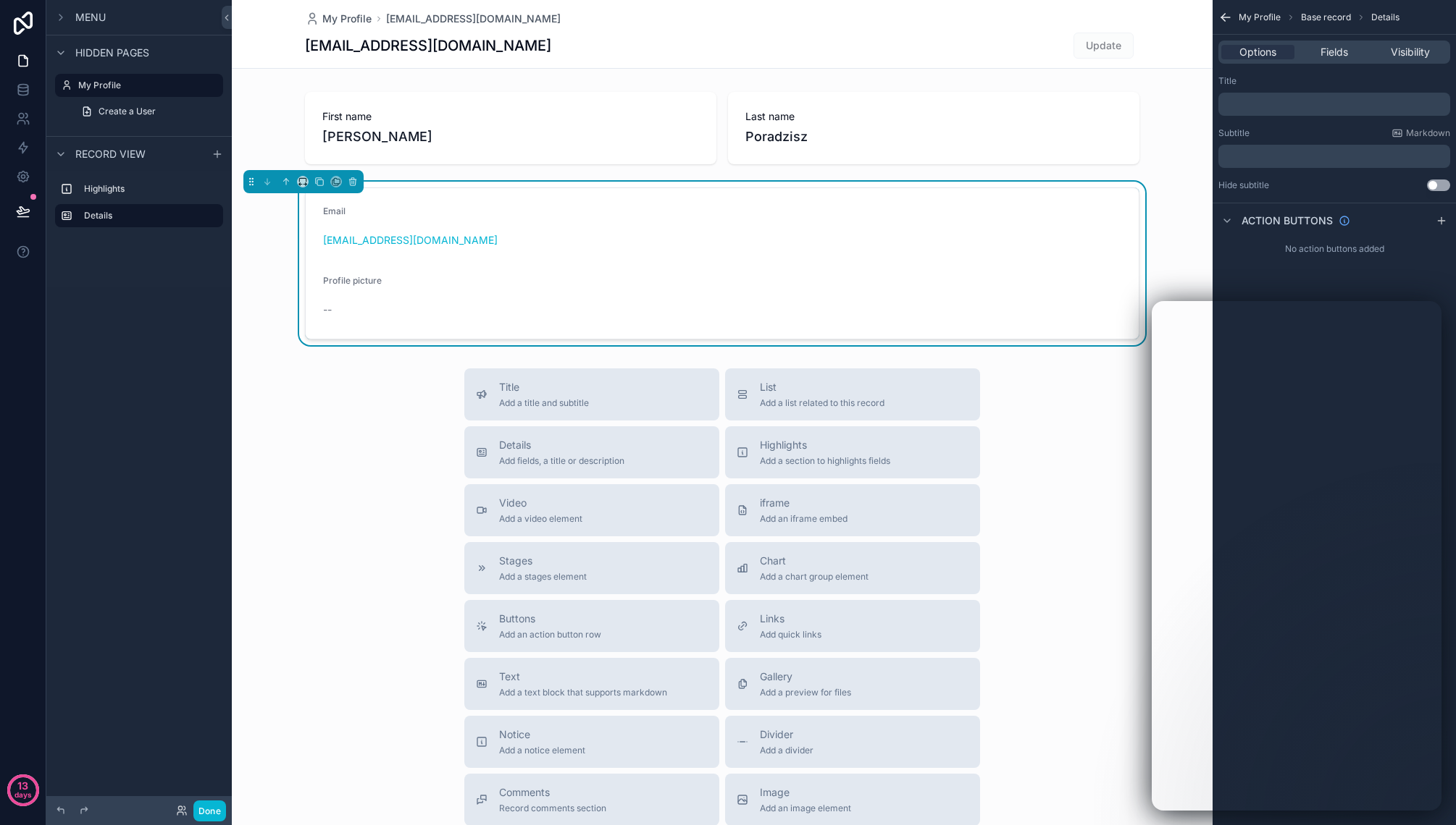
scroll to position [31, 0]
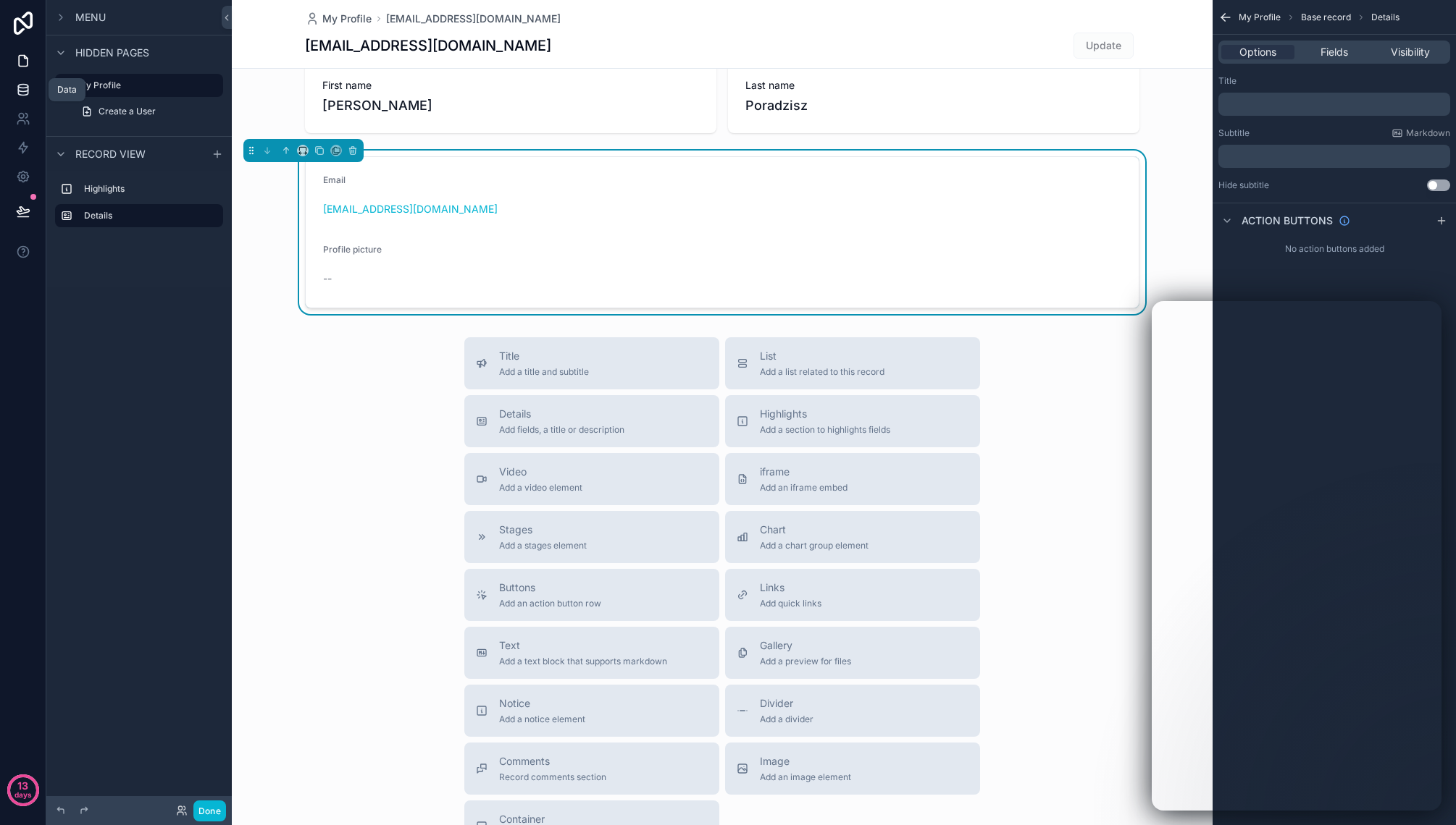
click at [21, 86] on icon at bounding box center [23, 89] width 15 height 15
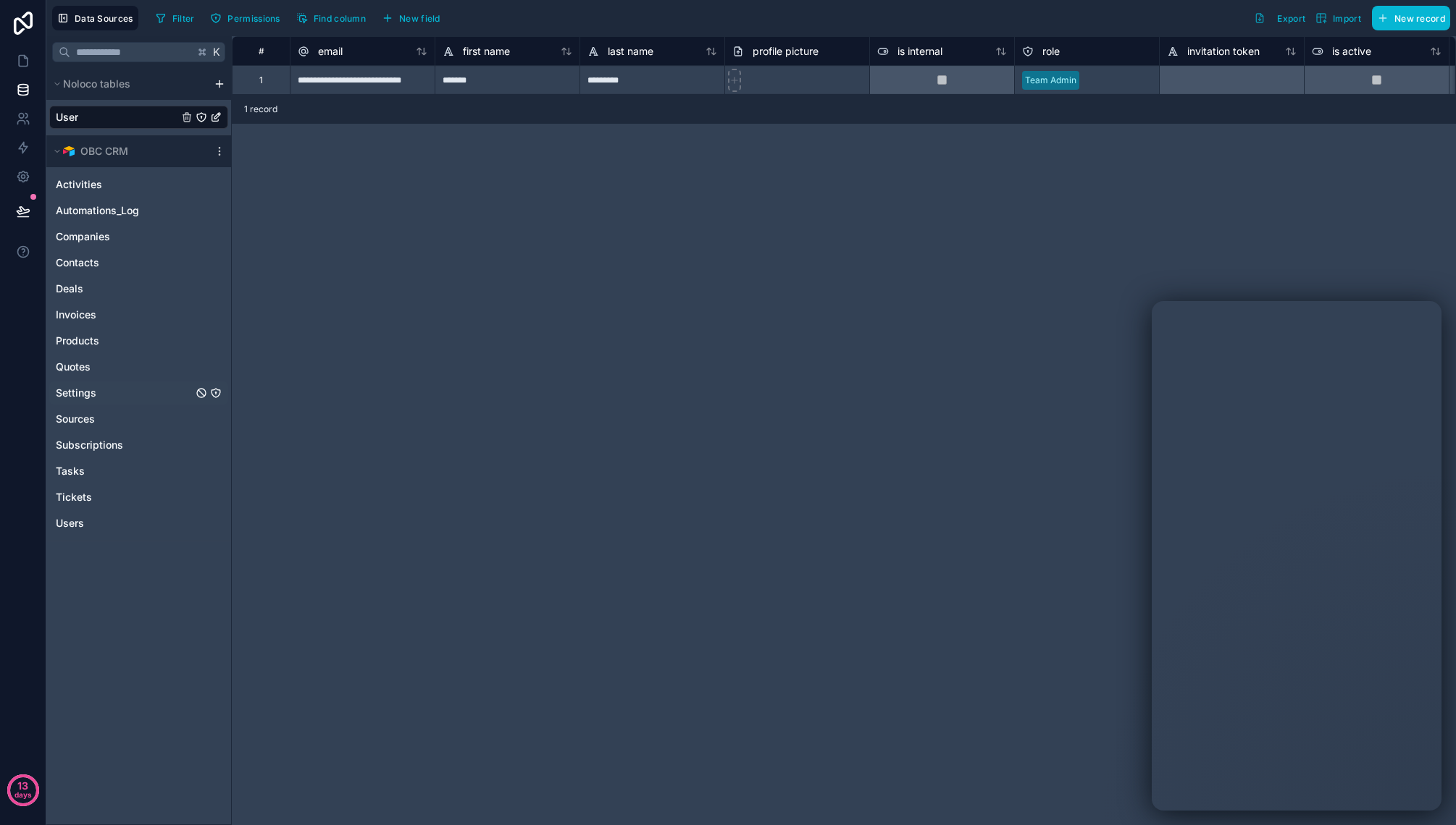
click at [122, 389] on link "Settings" at bounding box center [124, 393] width 137 height 15
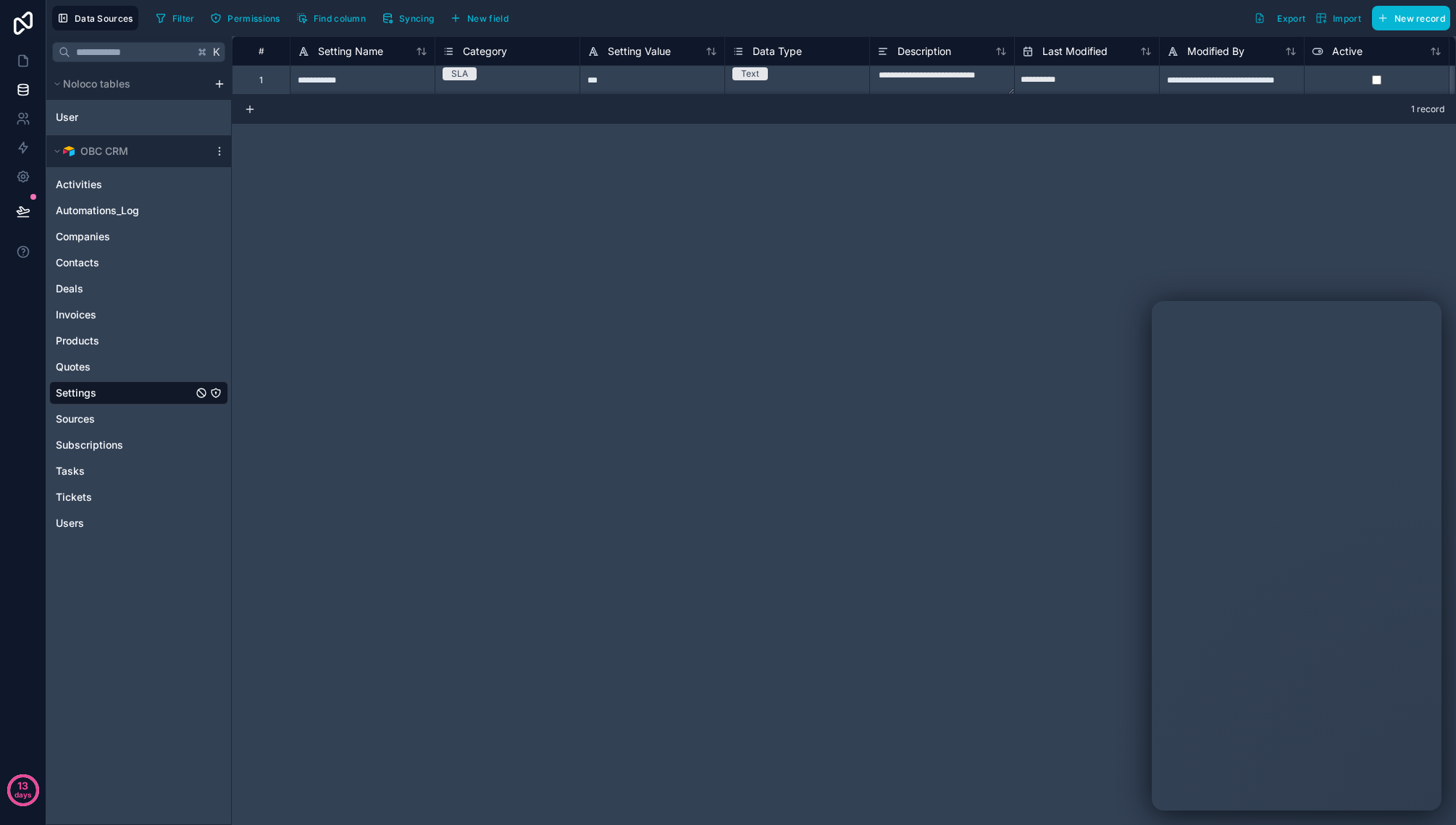
click at [219, 82] on html "**********" at bounding box center [728, 412] width 1456 height 825
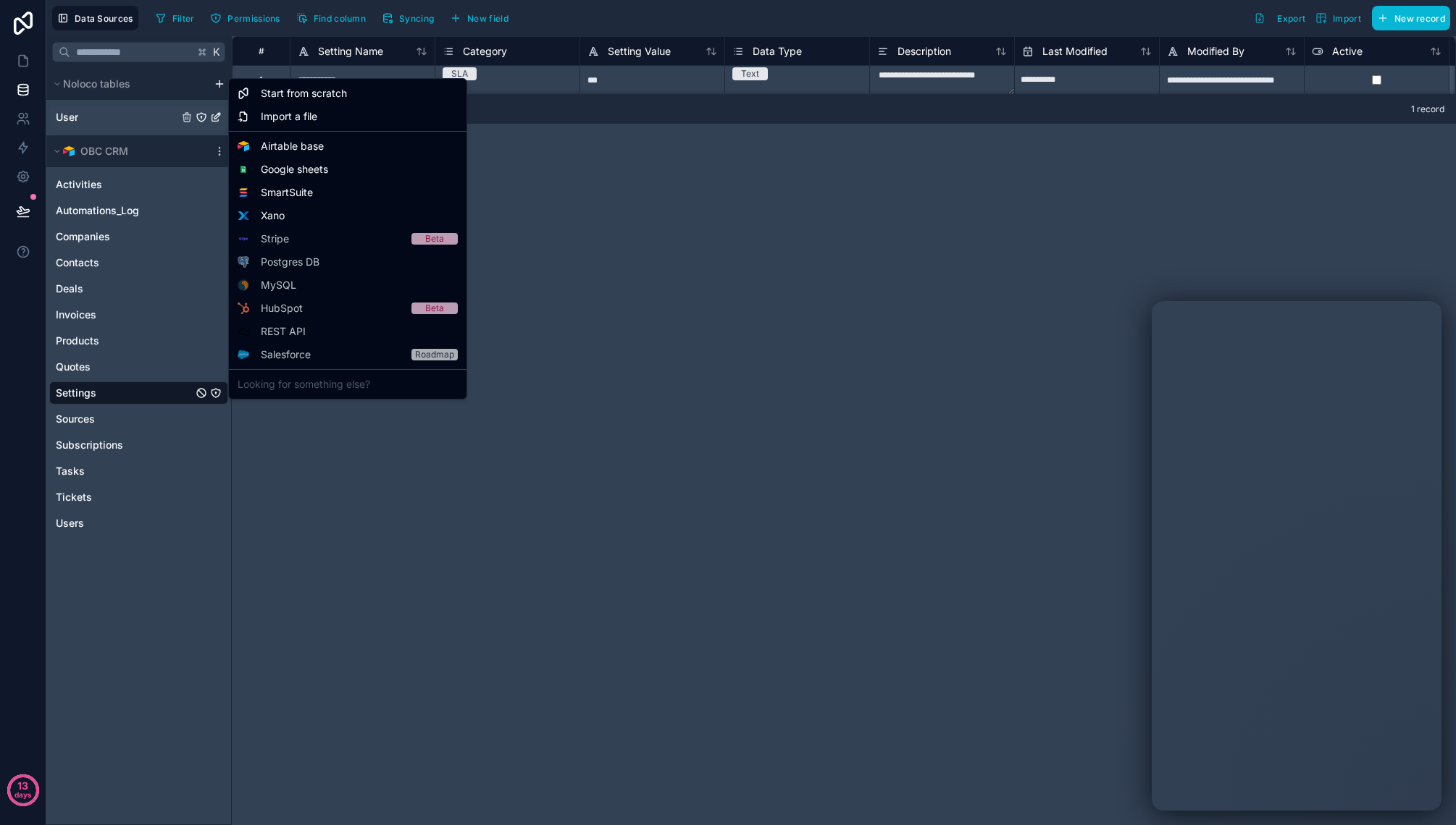
click at [124, 112] on html "**********" at bounding box center [728, 412] width 1456 height 825
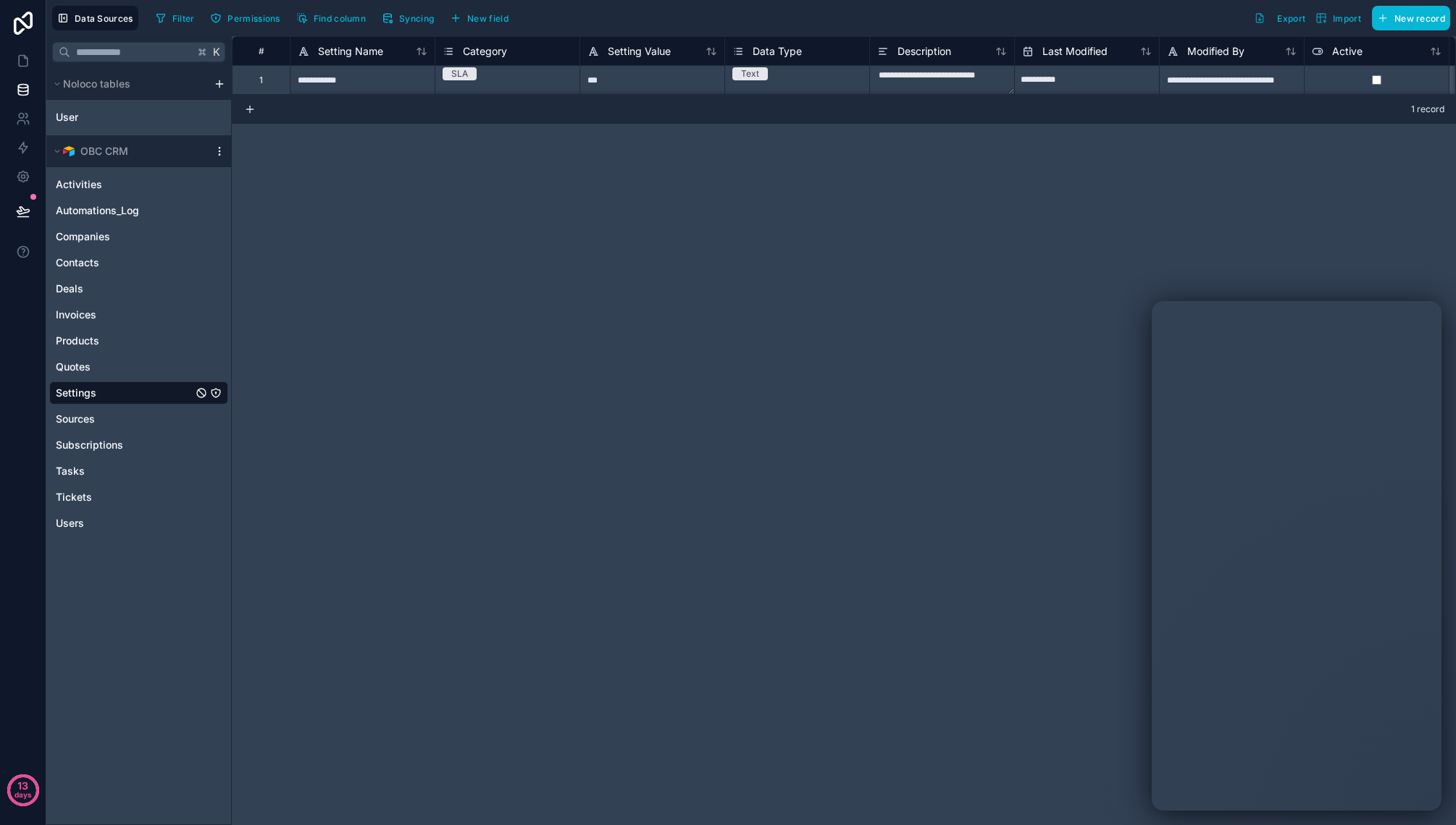
click at [222, 149] on icon "scrollable content" at bounding box center [219, 150] width 11 height 11
click at [287, 180] on span "Update details" at bounding box center [311, 180] width 139 height 11
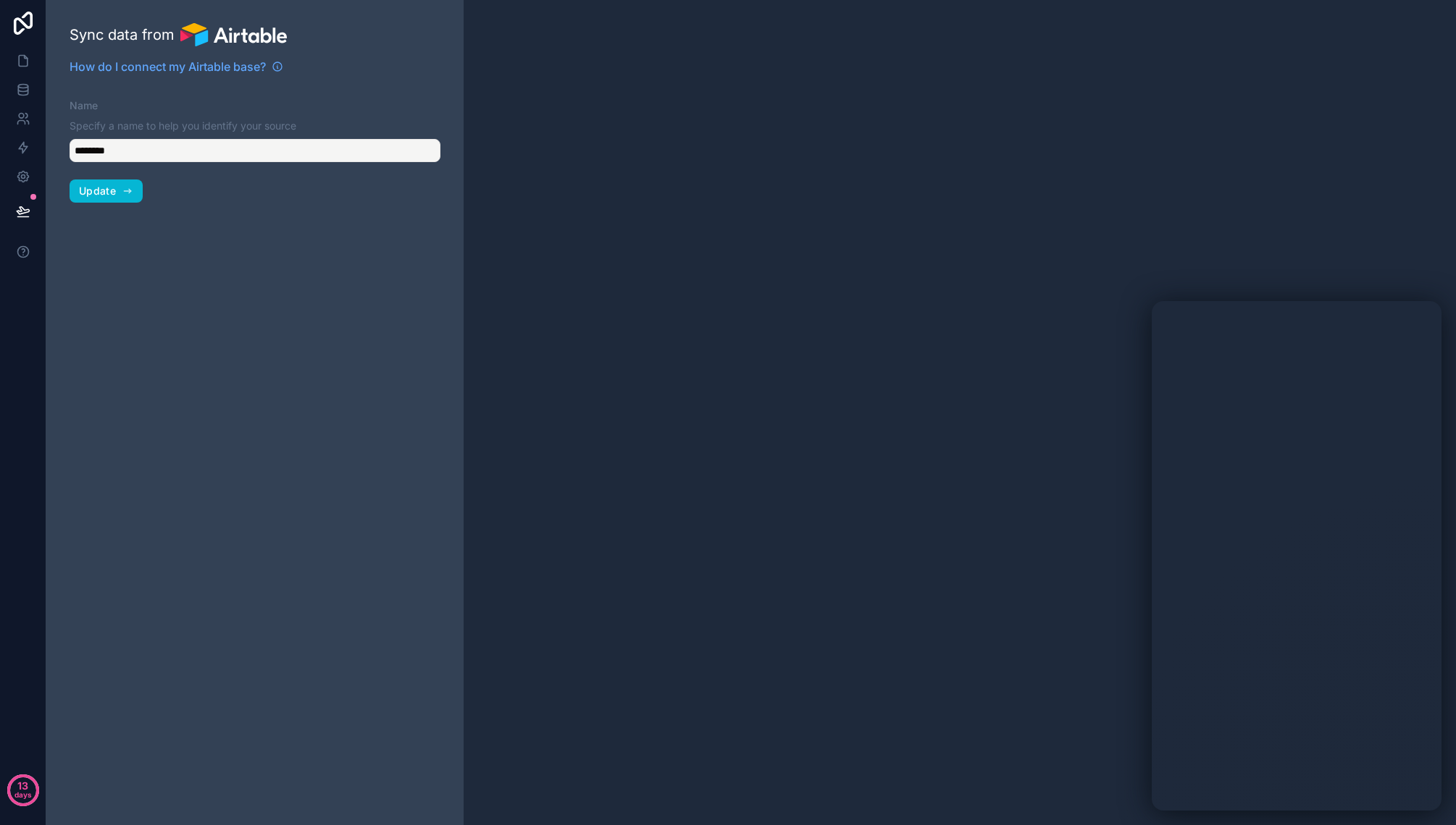
type input "*******"
click at [89, 185] on span "Update" at bounding box center [97, 191] width 37 height 13
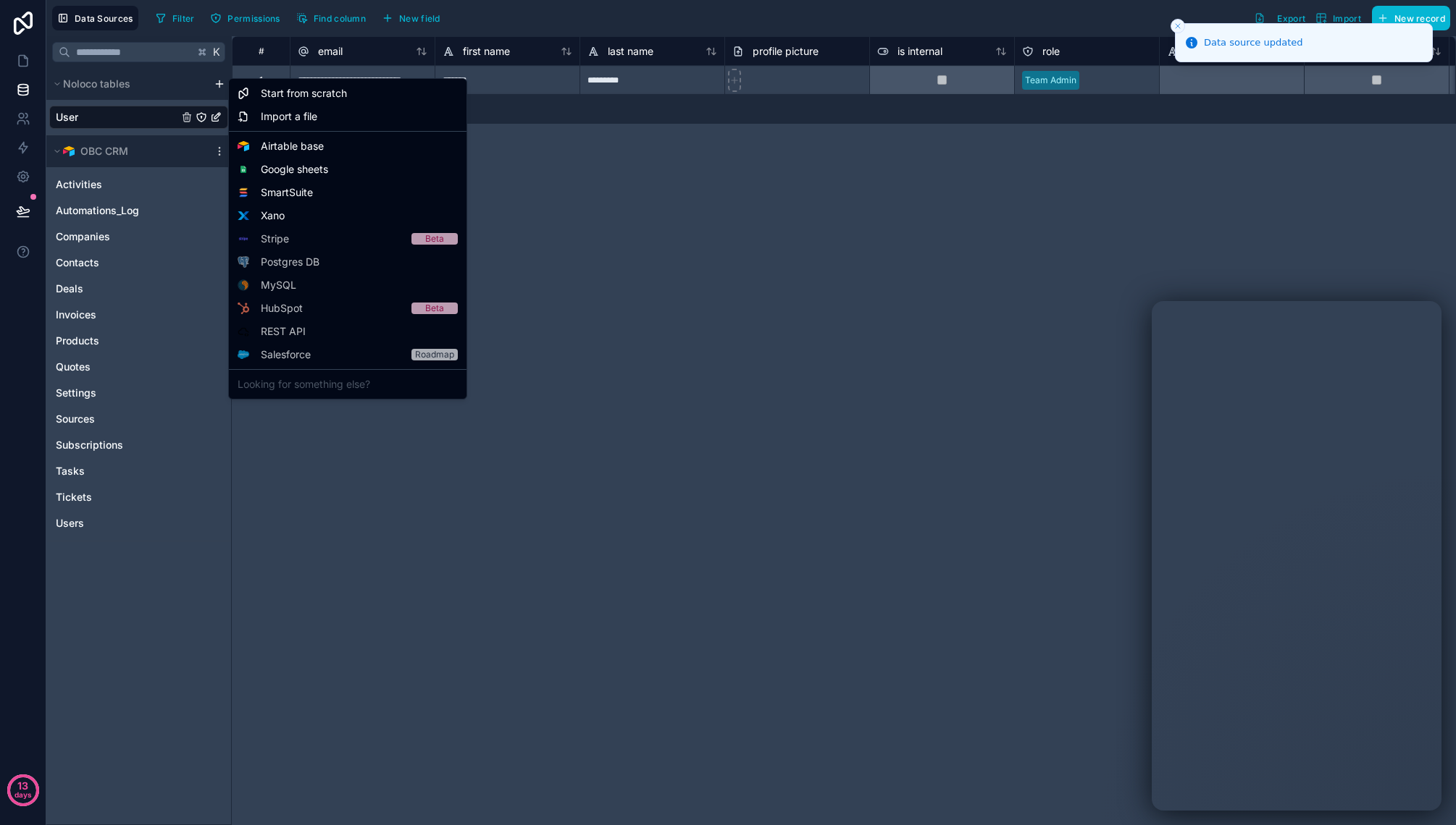
click at [216, 86] on html "**********" at bounding box center [728, 412] width 1456 height 825
click at [193, 152] on html "**********" at bounding box center [728, 412] width 1456 height 825
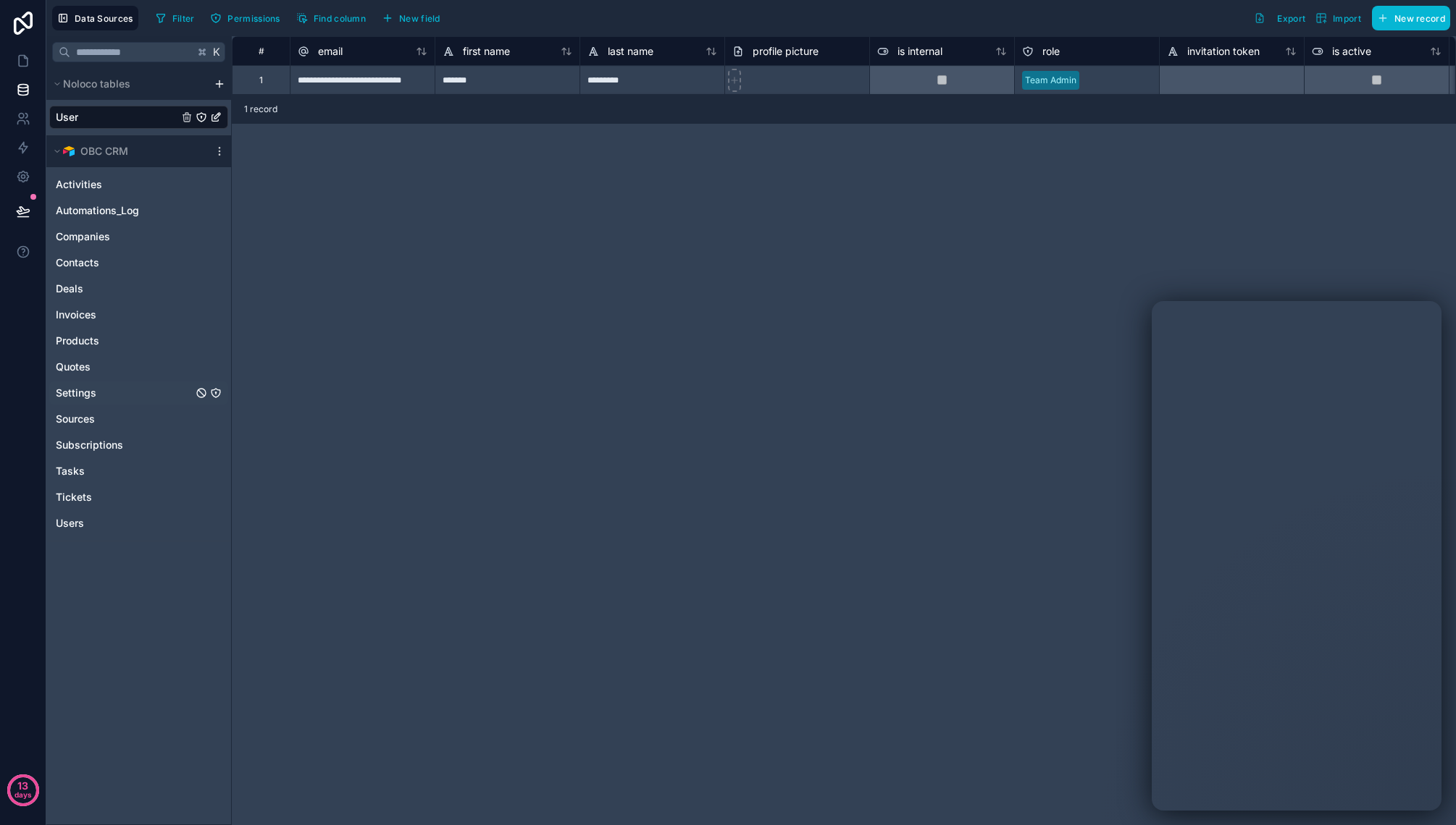
click at [158, 396] on link "Settings" at bounding box center [124, 393] width 137 height 15
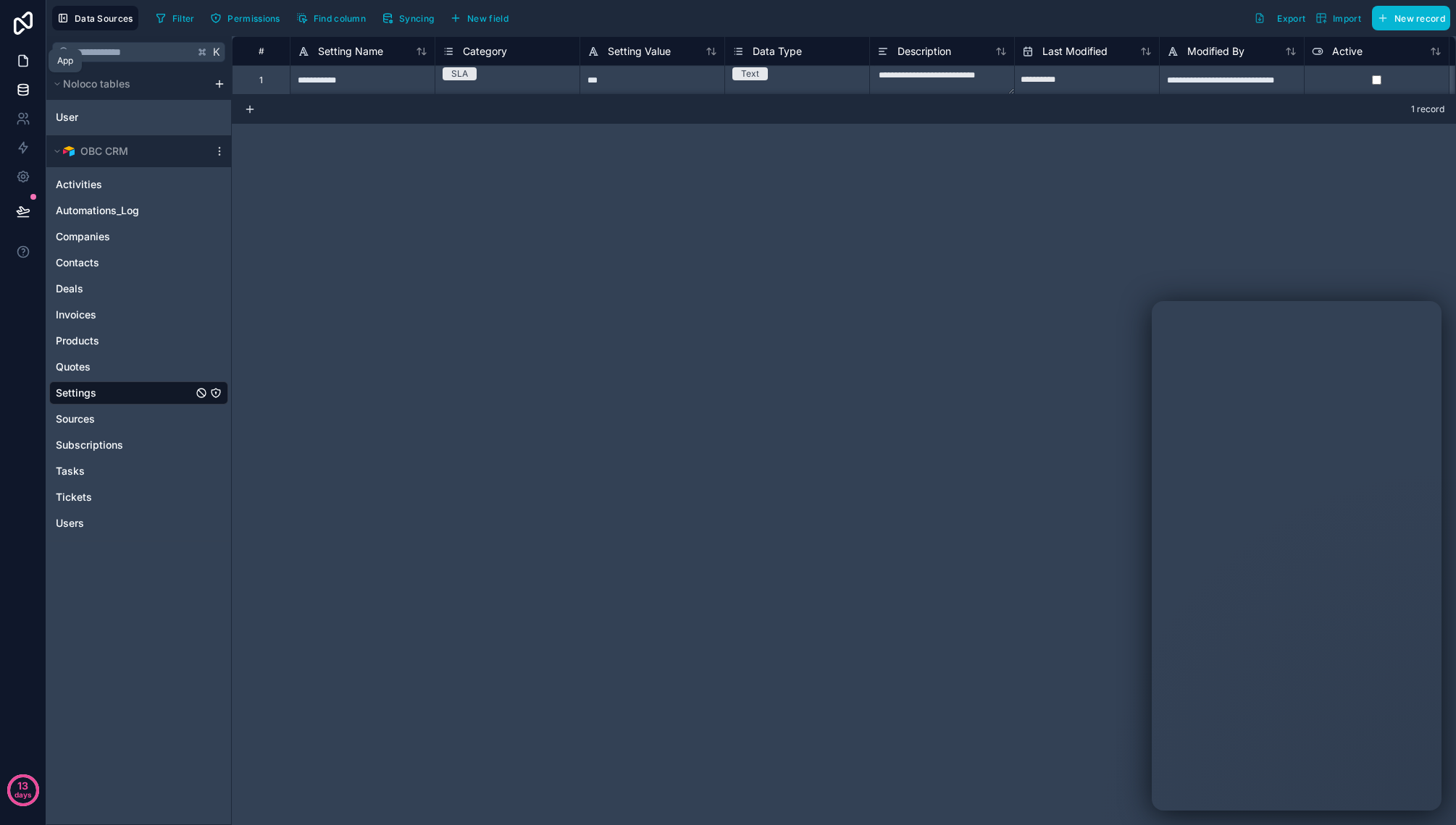
click at [25, 58] on icon at bounding box center [25, 57] width 3 height 3
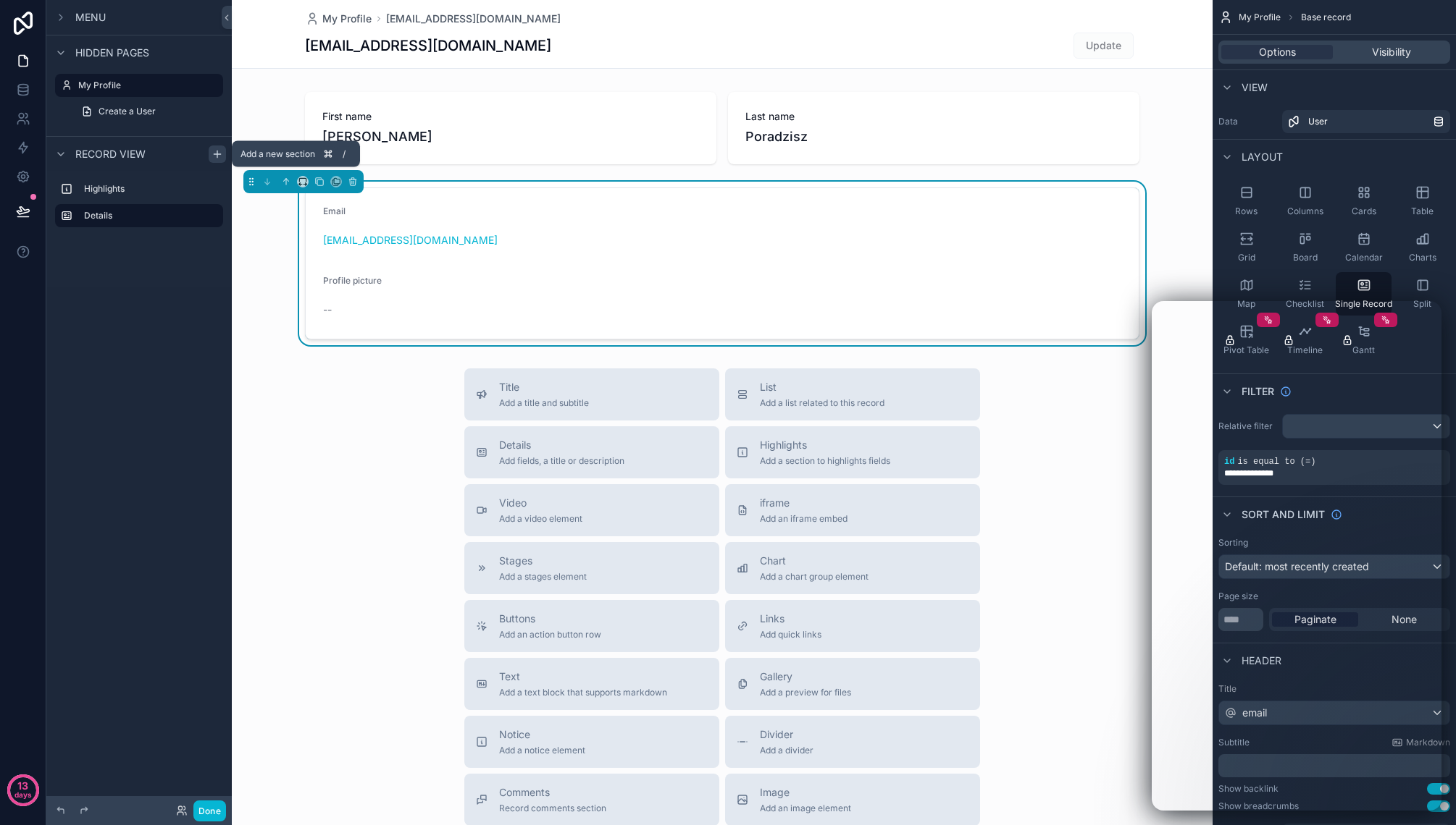
click at [216, 157] on icon "scrollable content" at bounding box center [217, 154] width 11 height 11
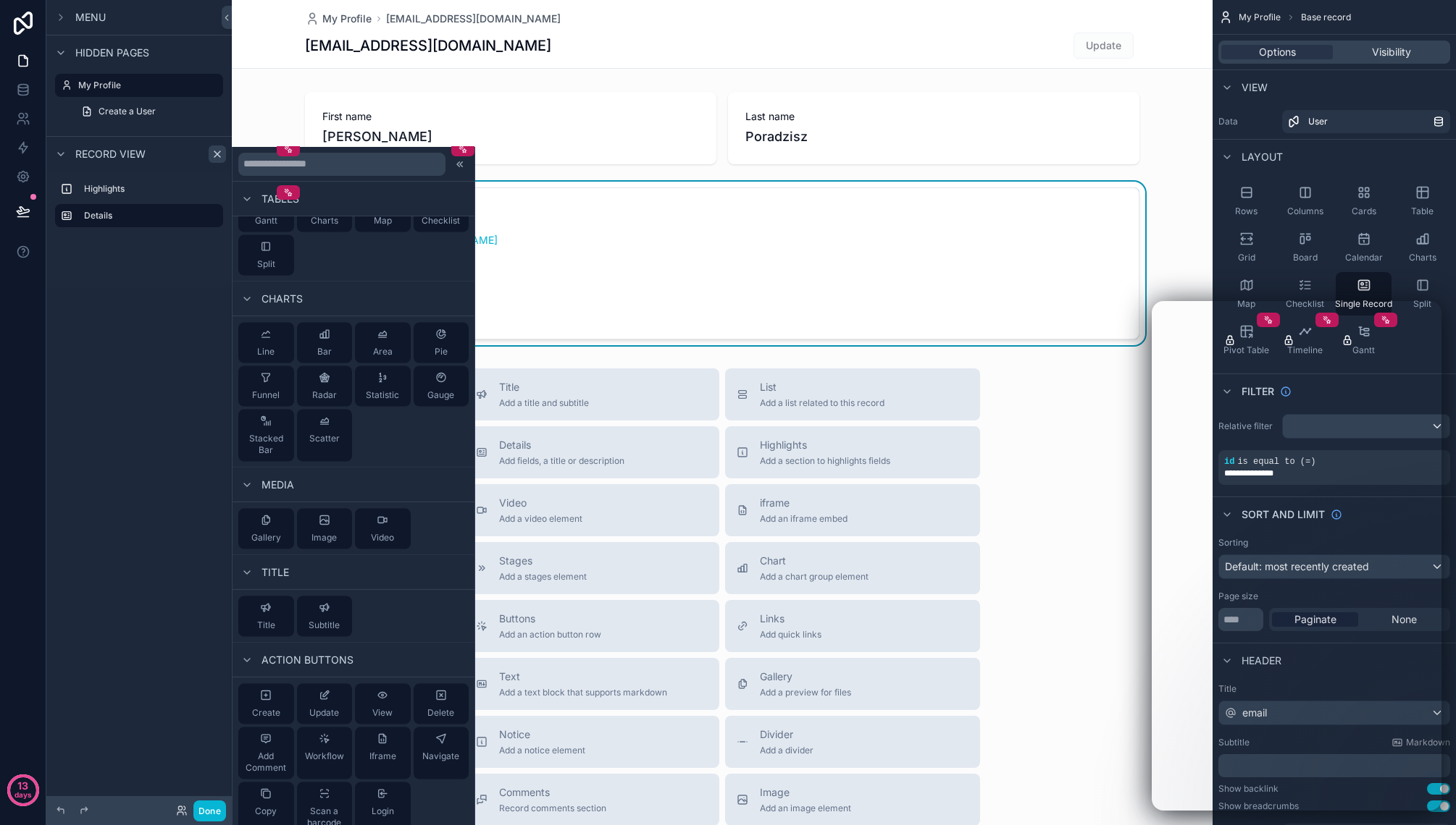
scroll to position [77, 0]
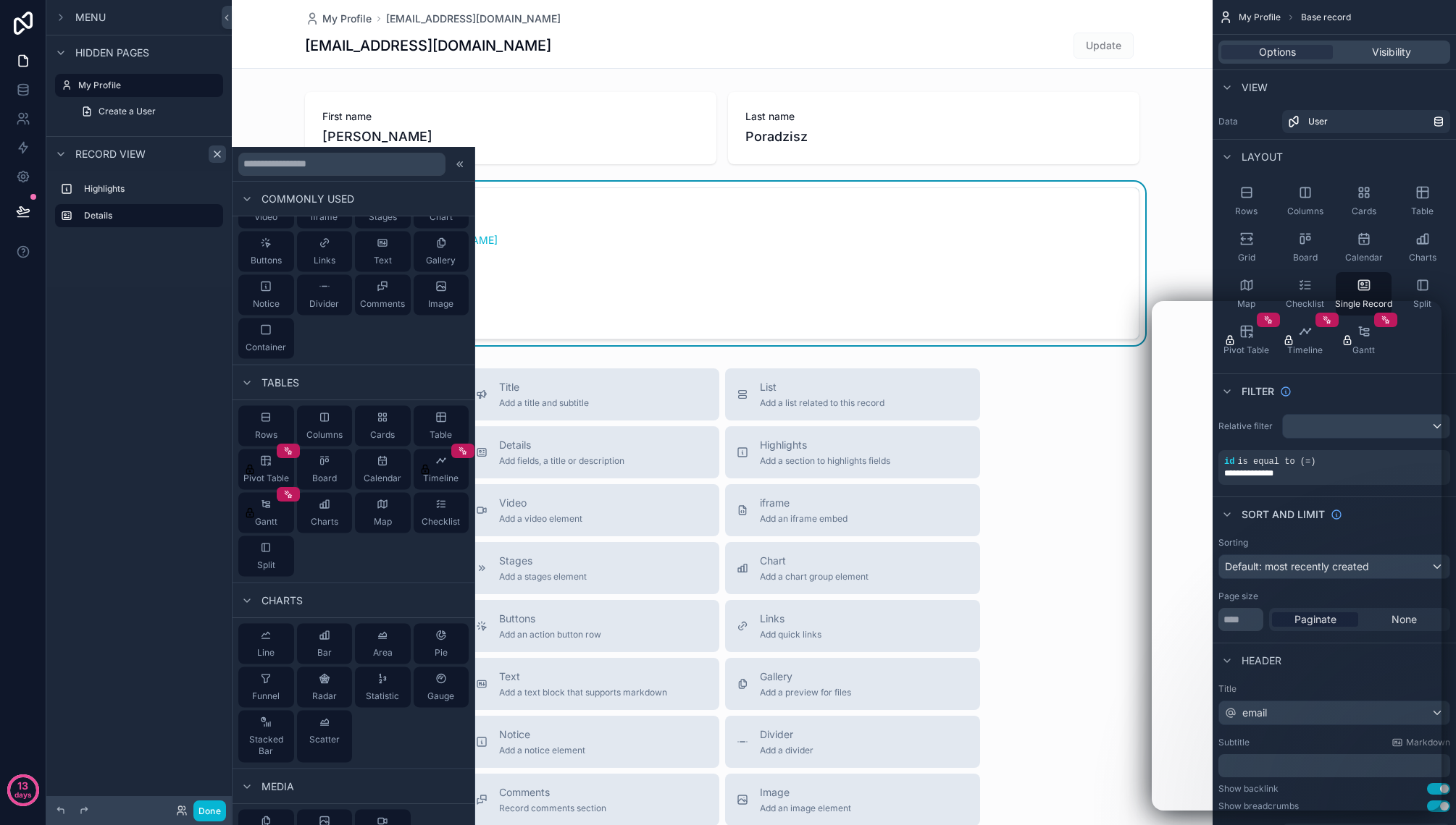
click at [176, 251] on div "Highlights Details" at bounding box center [139, 229] width 186 height 116
click at [461, 164] on icon at bounding box center [461, 163] width 2 height 5
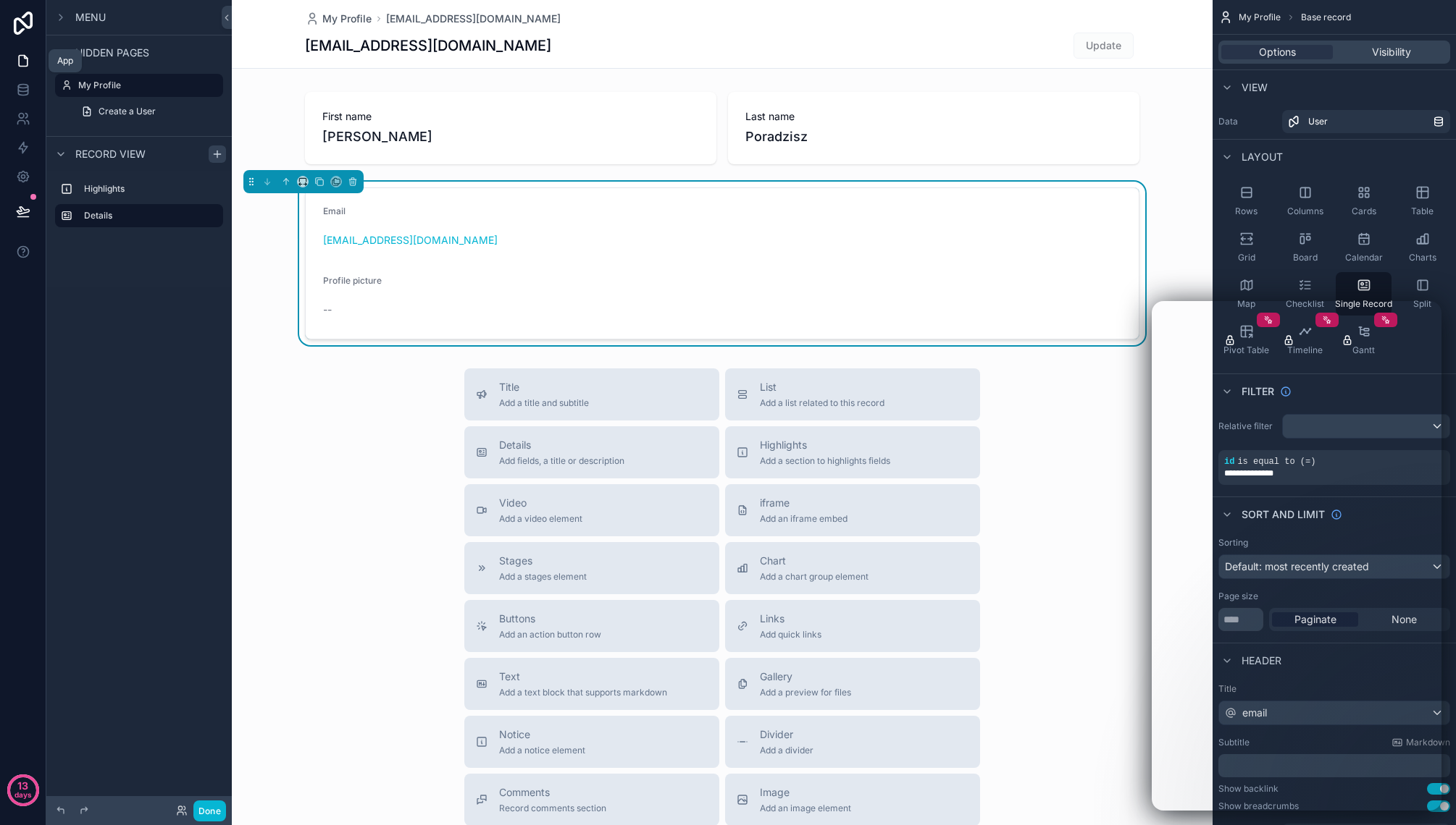
click at [28, 58] on icon at bounding box center [23, 60] width 15 height 15
click at [24, 57] on icon at bounding box center [23, 60] width 15 height 15
click at [24, 57] on icon at bounding box center [23, 61] width 8 height 11
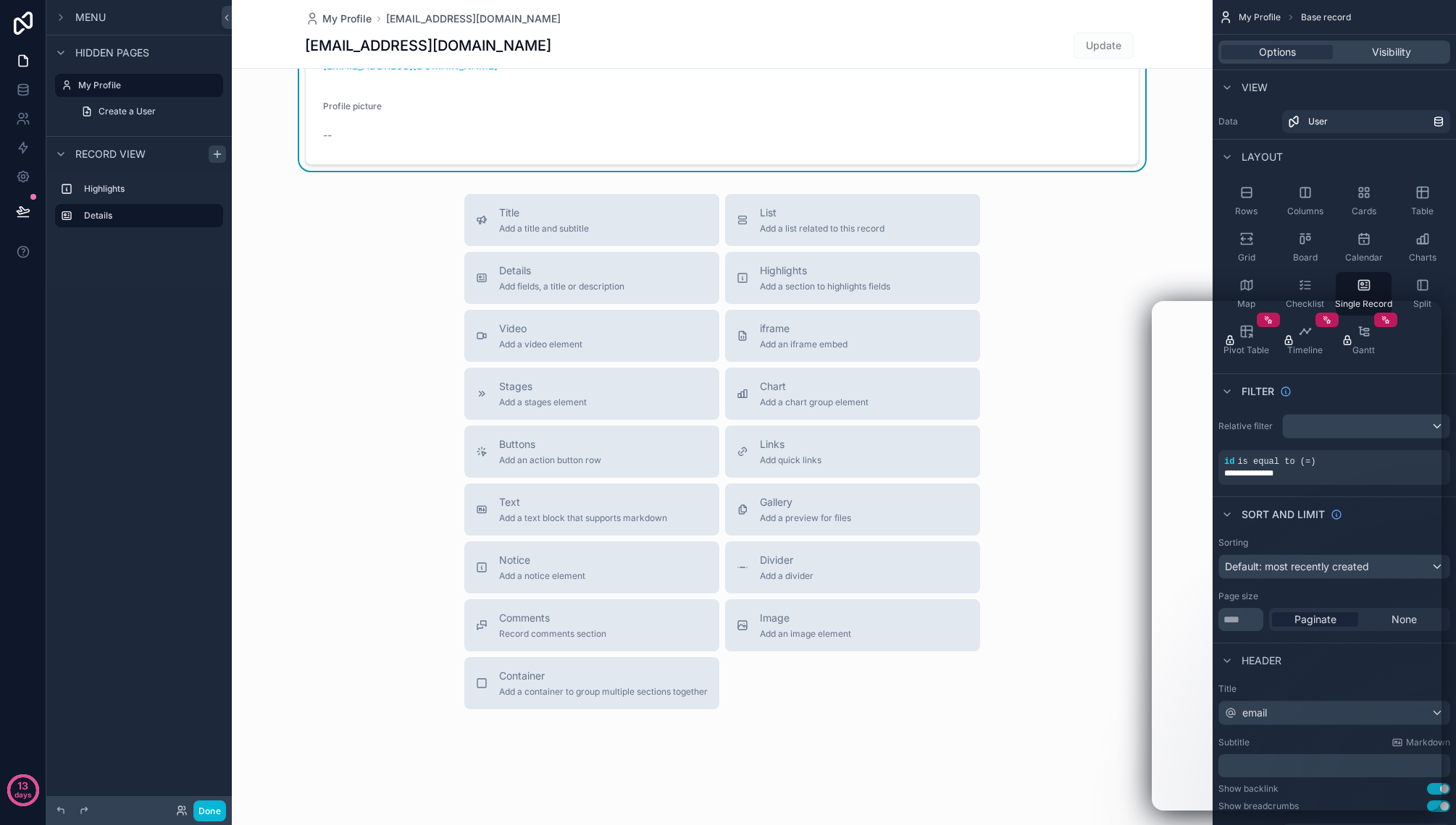
scroll to position [0, 0]
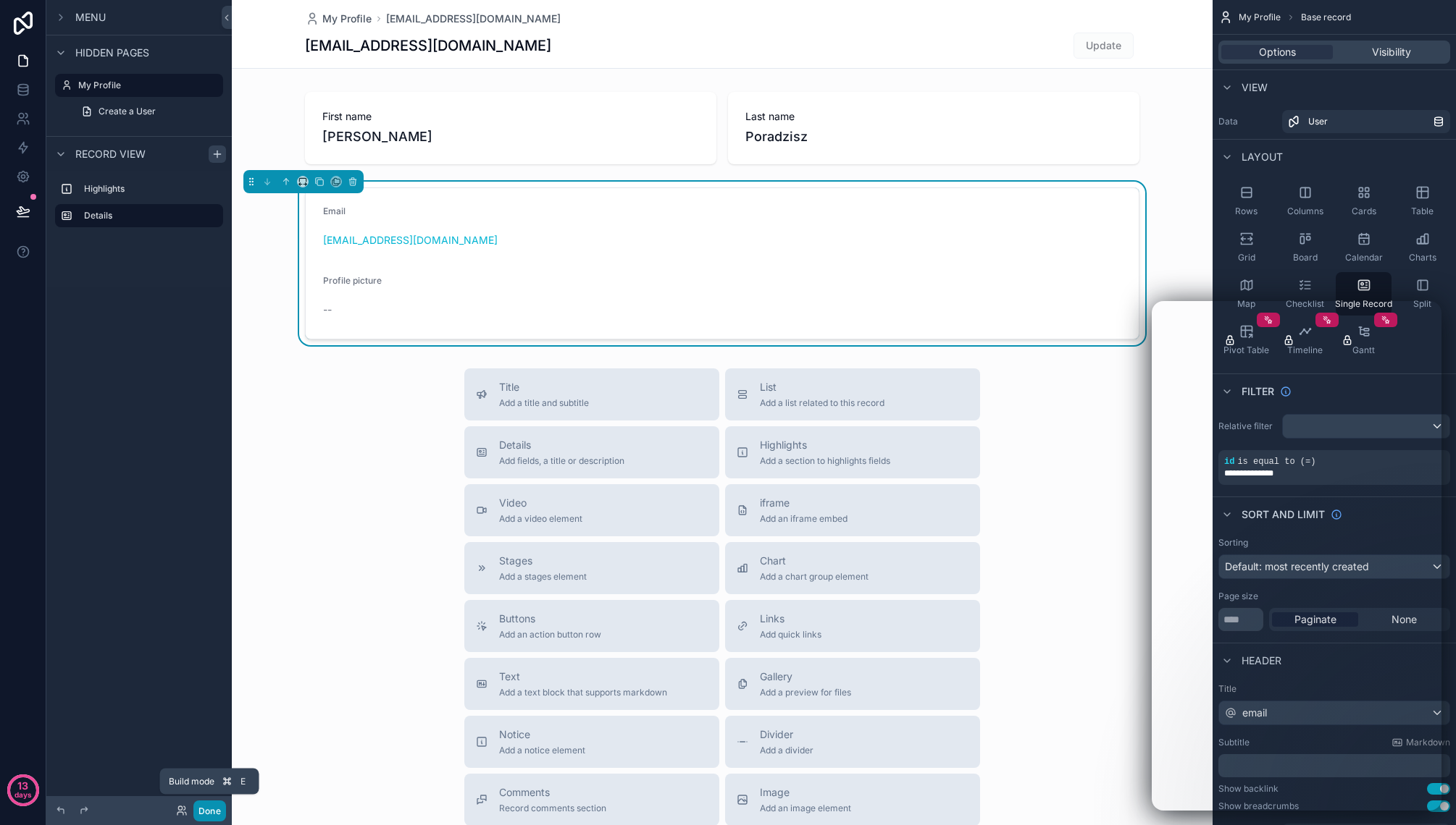
click at [210, 805] on button "Done" at bounding box center [209, 810] width 33 height 21
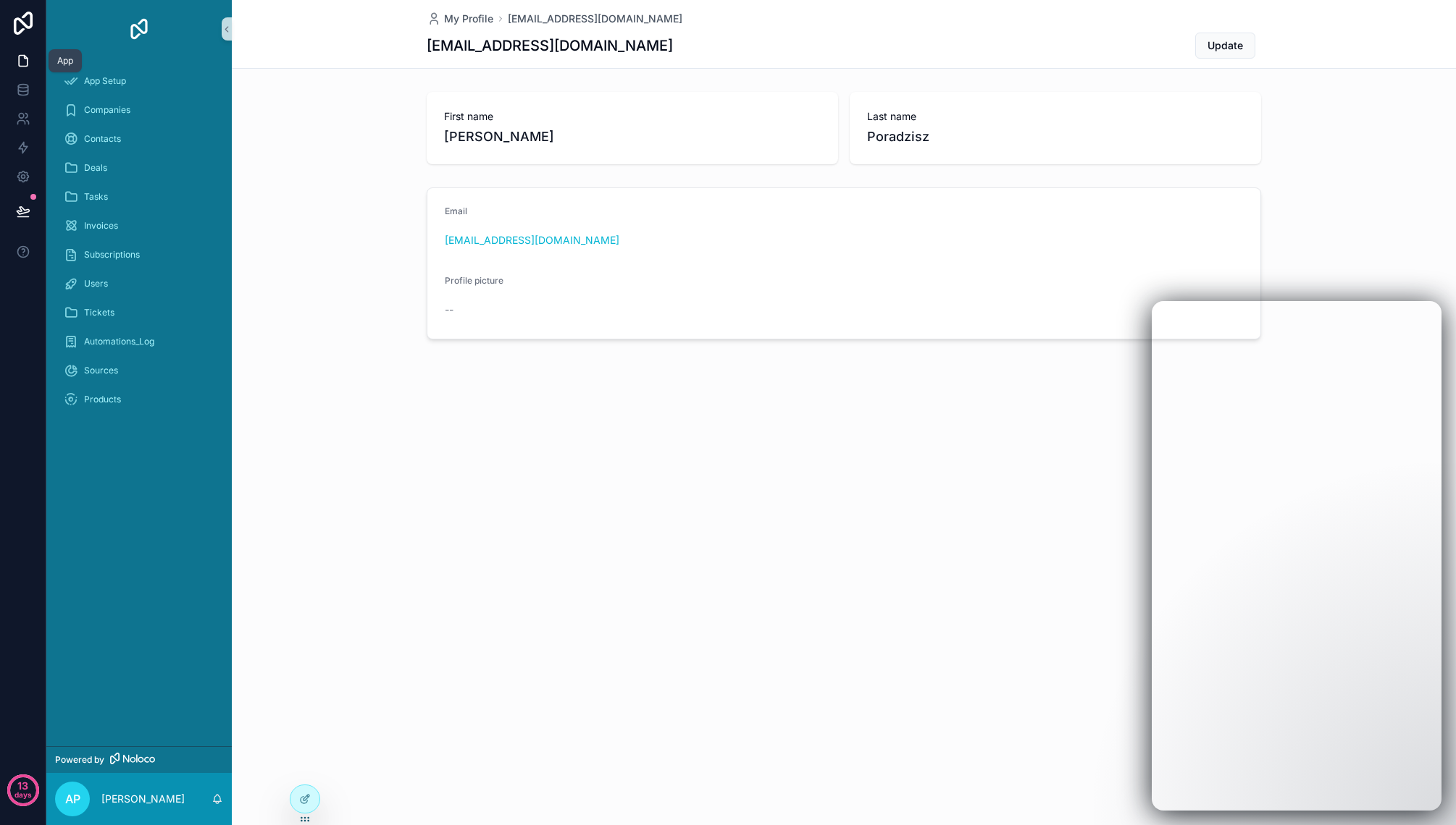
click at [30, 57] on link at bounding box center [23, 61] width 46 height 29
drag, startPoint x: 26, startPoint y: 57, endPoint x: 151, endPoint y: 372, distance: 338.9
click at [27, 57] on icon at bounding box center [23, 60] width 15 height 15
click at [305, 801] on icon at bounding box center [304, 799] width 11 height 11
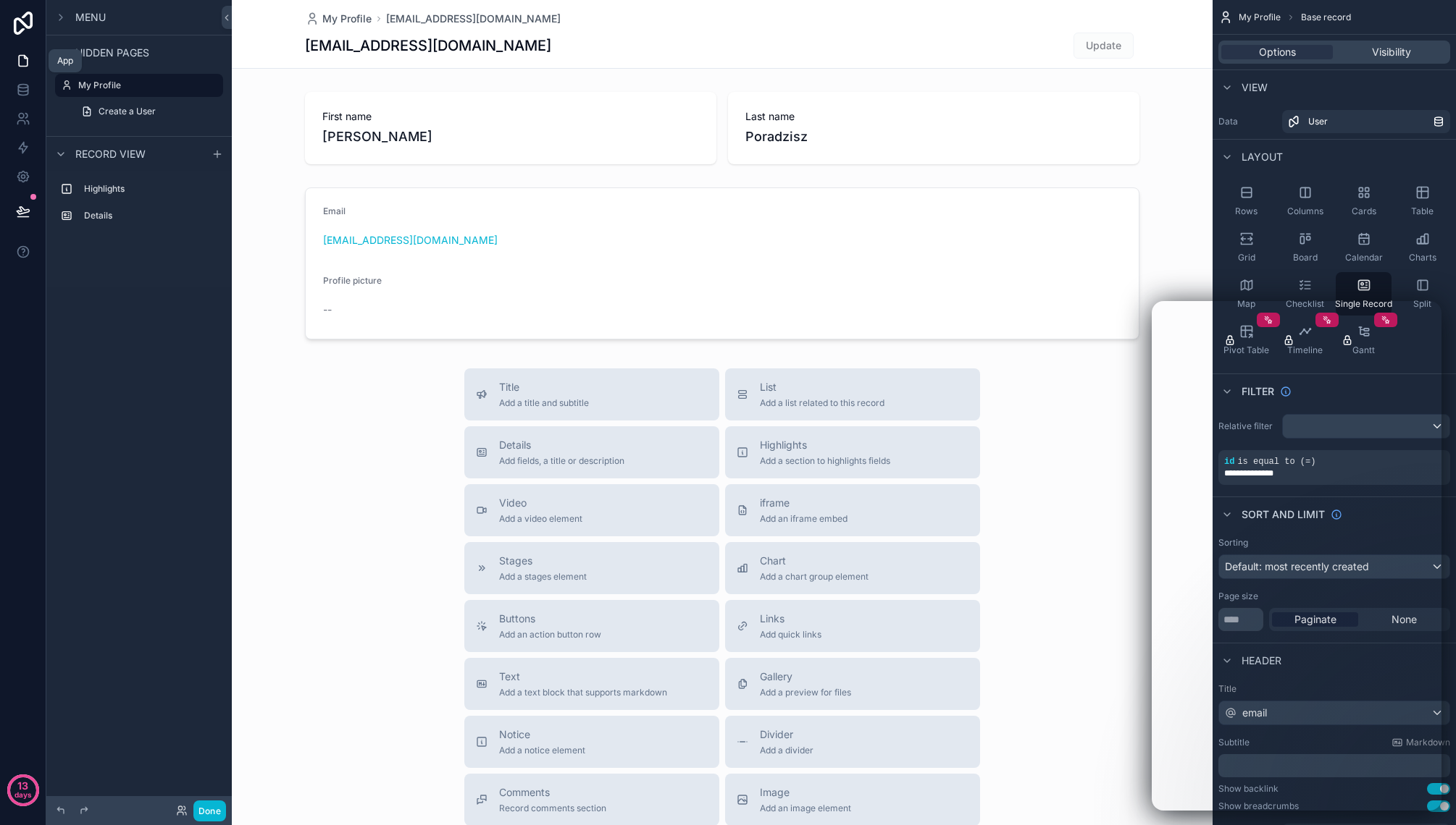
click at [21, 62] on icon at bounding box center [23, 60] width 15 height 15
click at [62, 16] on icon "scrollable content" at bounding box center [60, 17] width 11 height 11
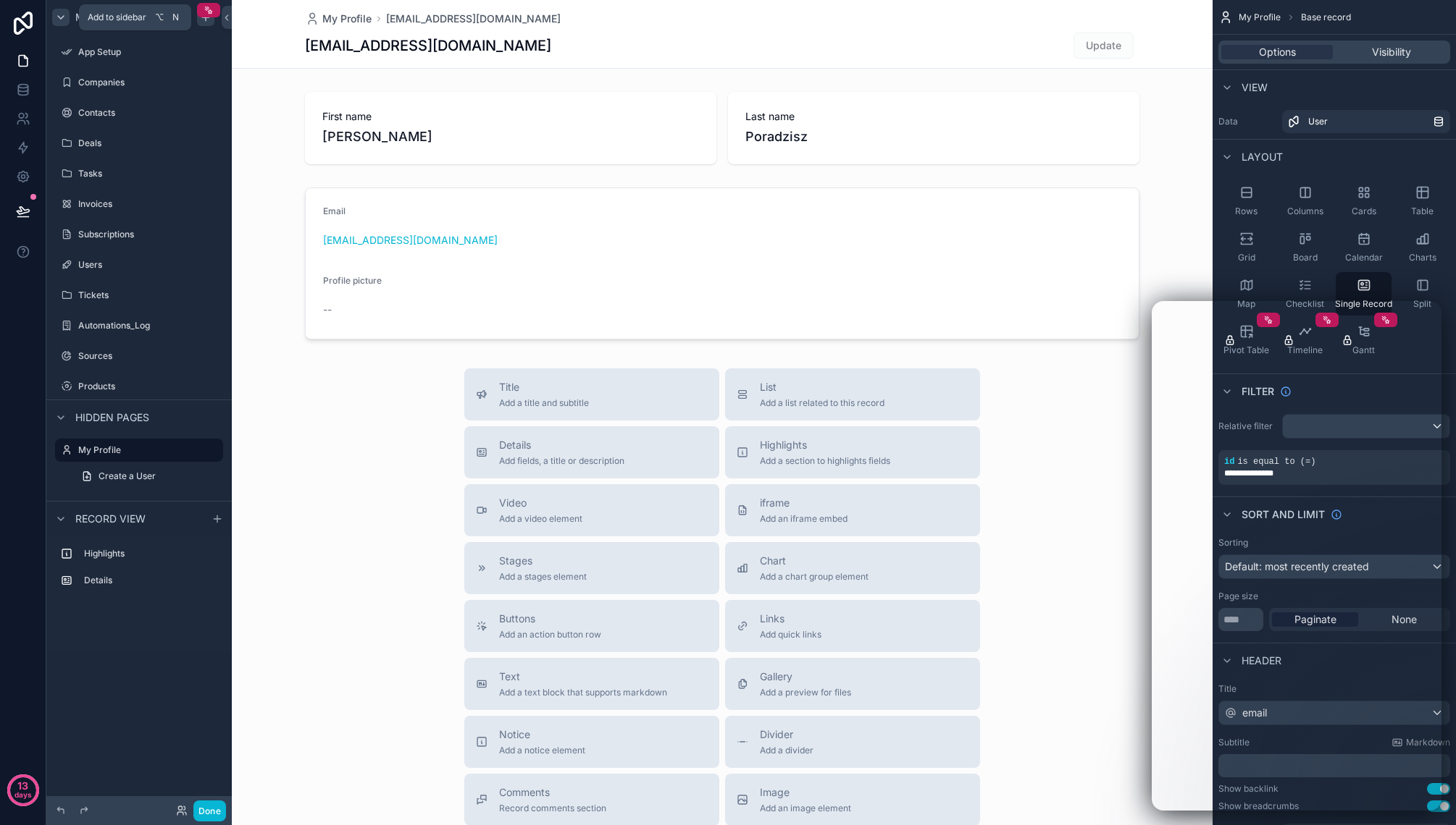
click at [206, 19] on icon "scrollable content" at bounding box center [206, 17] width 11 height 11
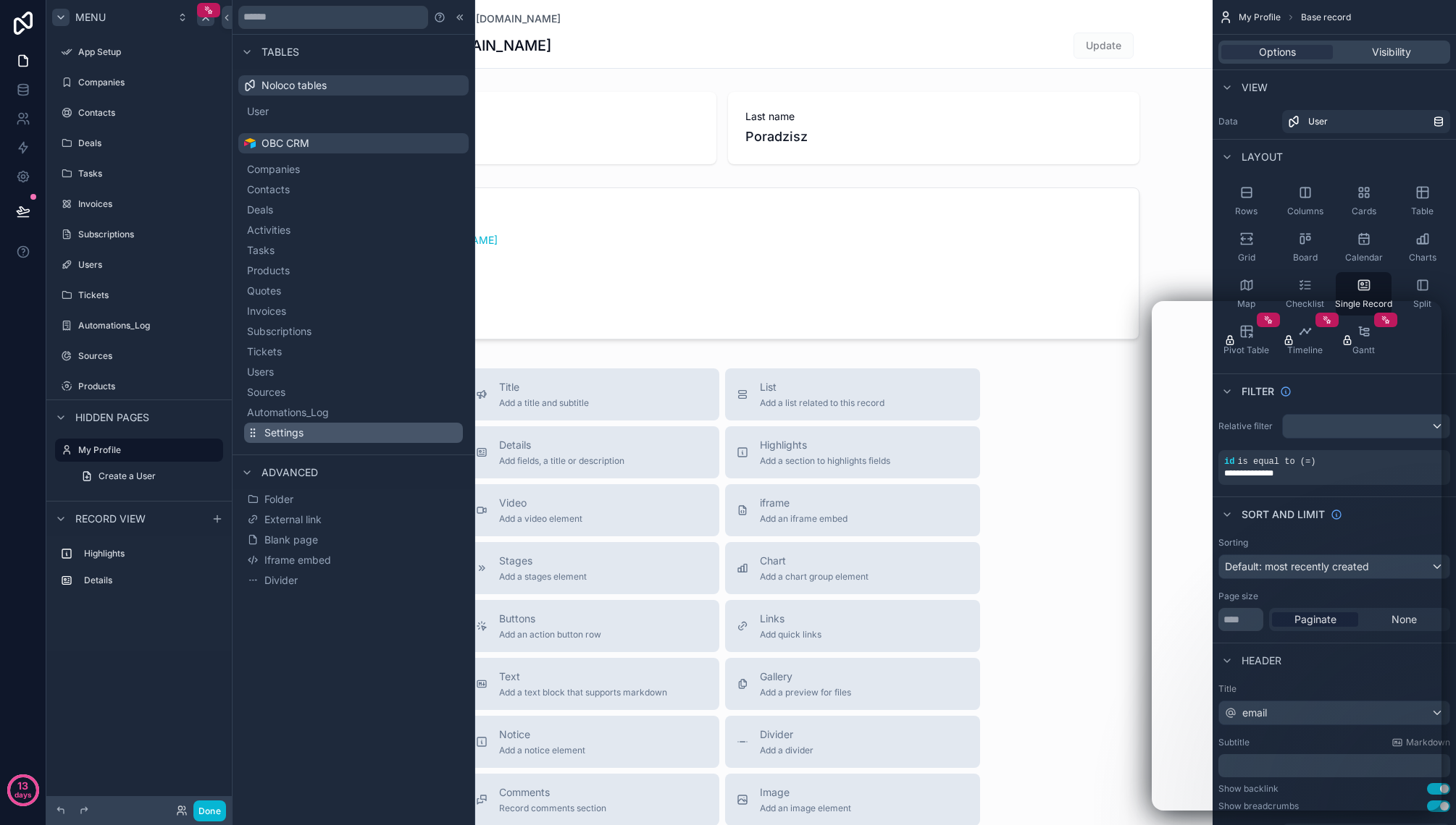
click at [346, 432] on button "Settings" at bounding box center [353, 432] width 219 height 21
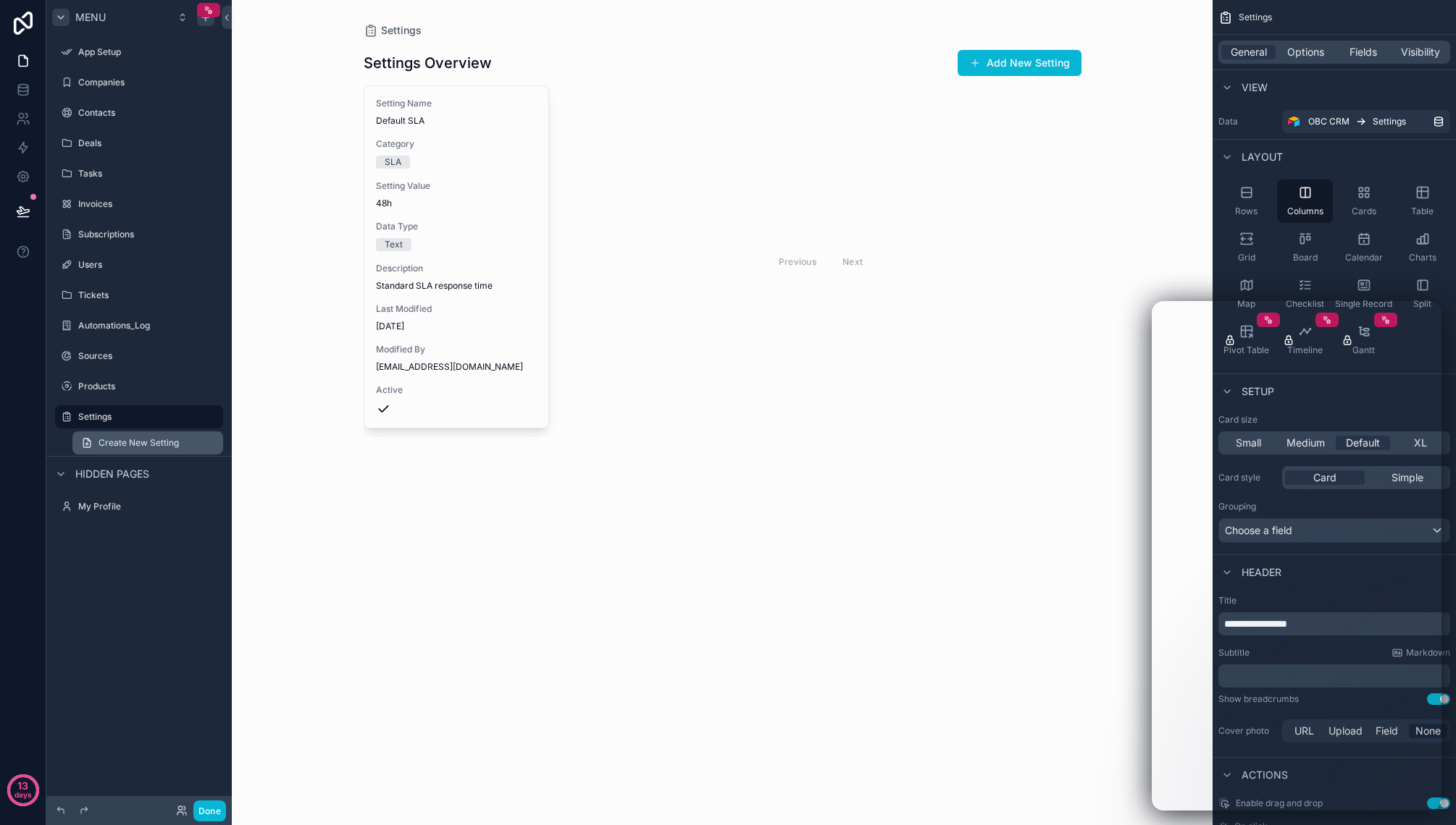
click at [149, 440] on span "Create New Setting" at bounding box center [138, 442] width 80 height 11
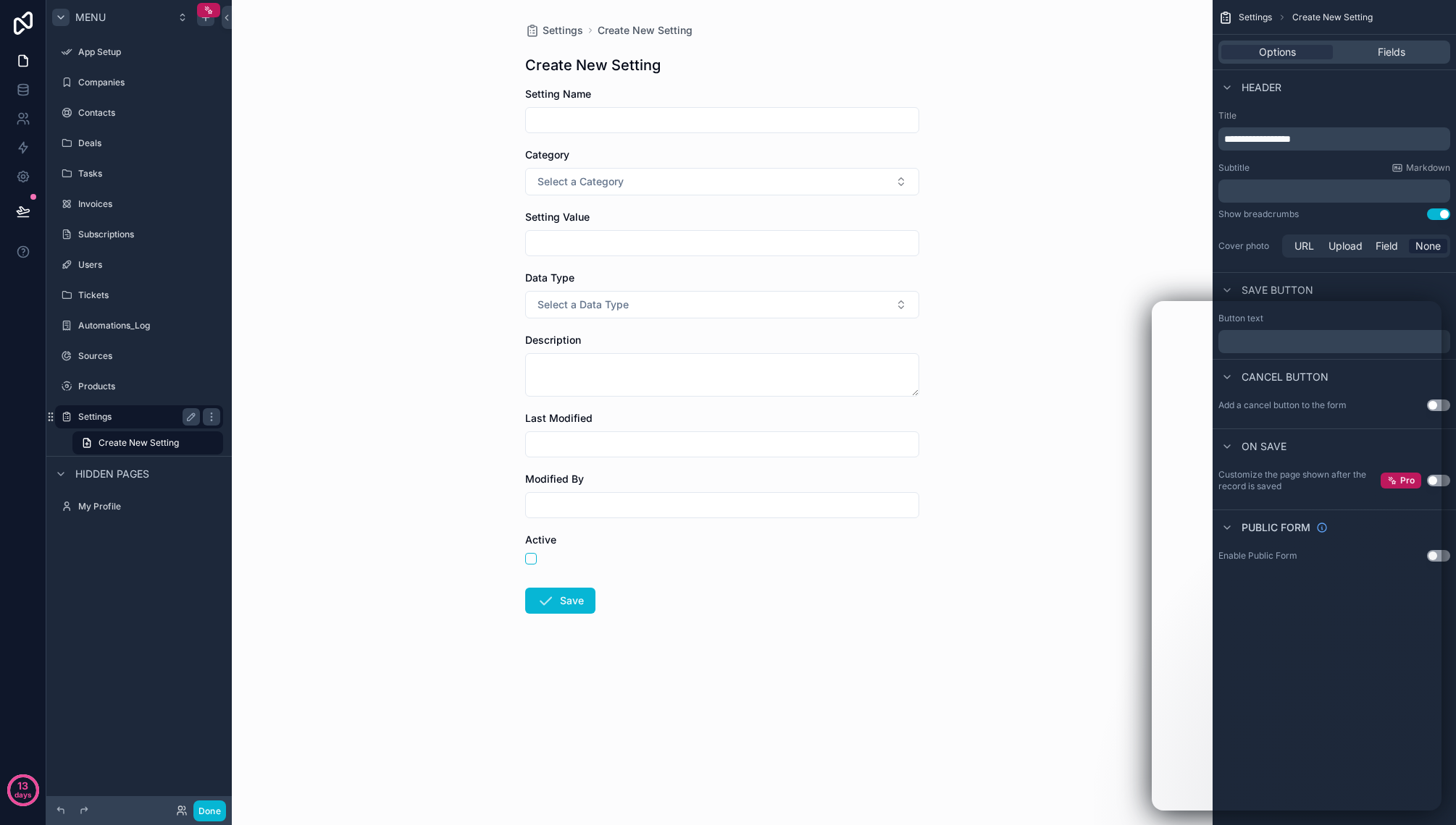
click at [144, 416] on label "Settings" at bounding box center [136, 416] width 116 height 11
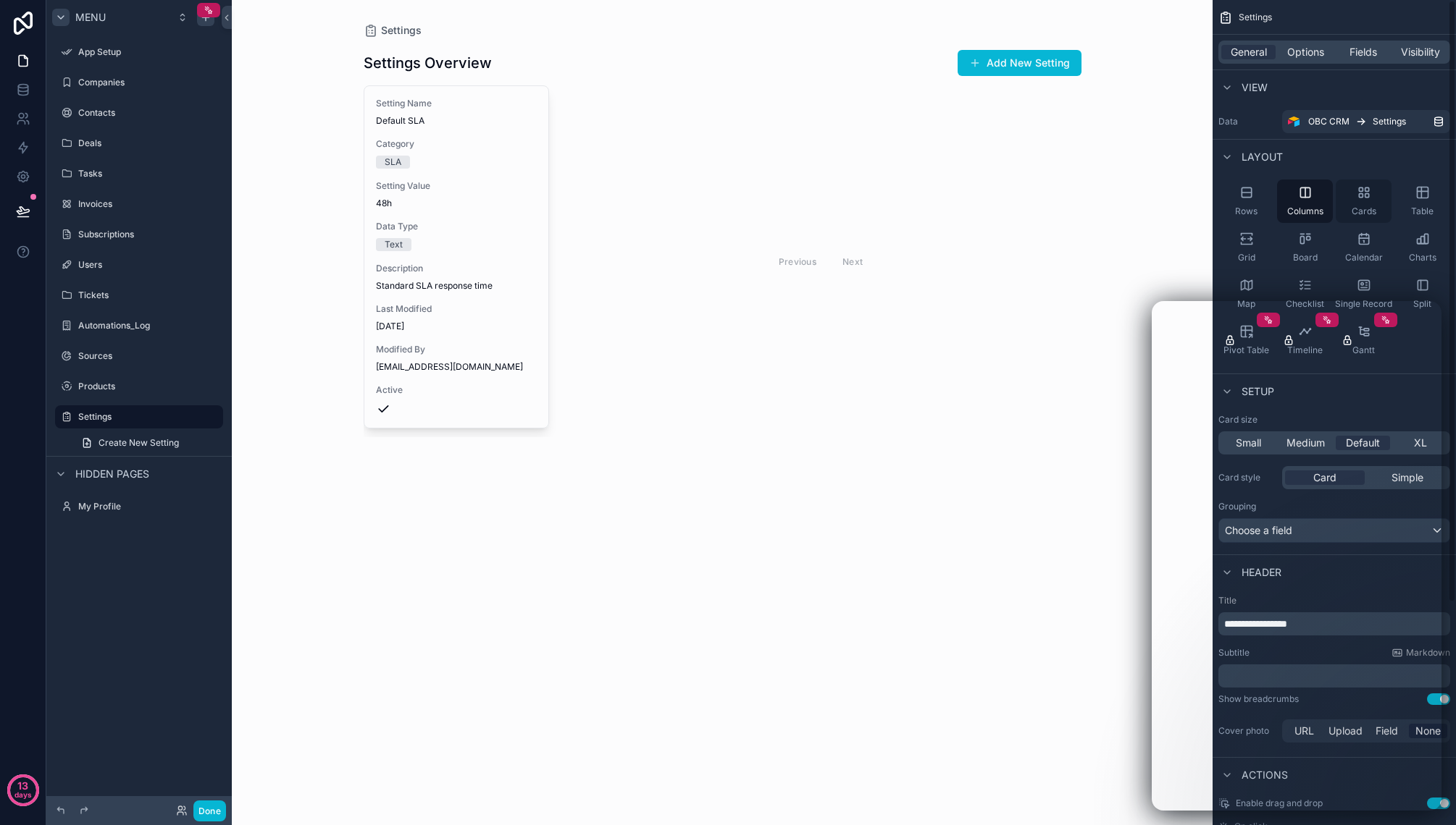
click at [1354, 200] on div "Cards" at bounding box center [1363, 201] width 56 height 44
click at [1419, 205] on span "Table" at bounding box center [1422, 211] width 22 height 11
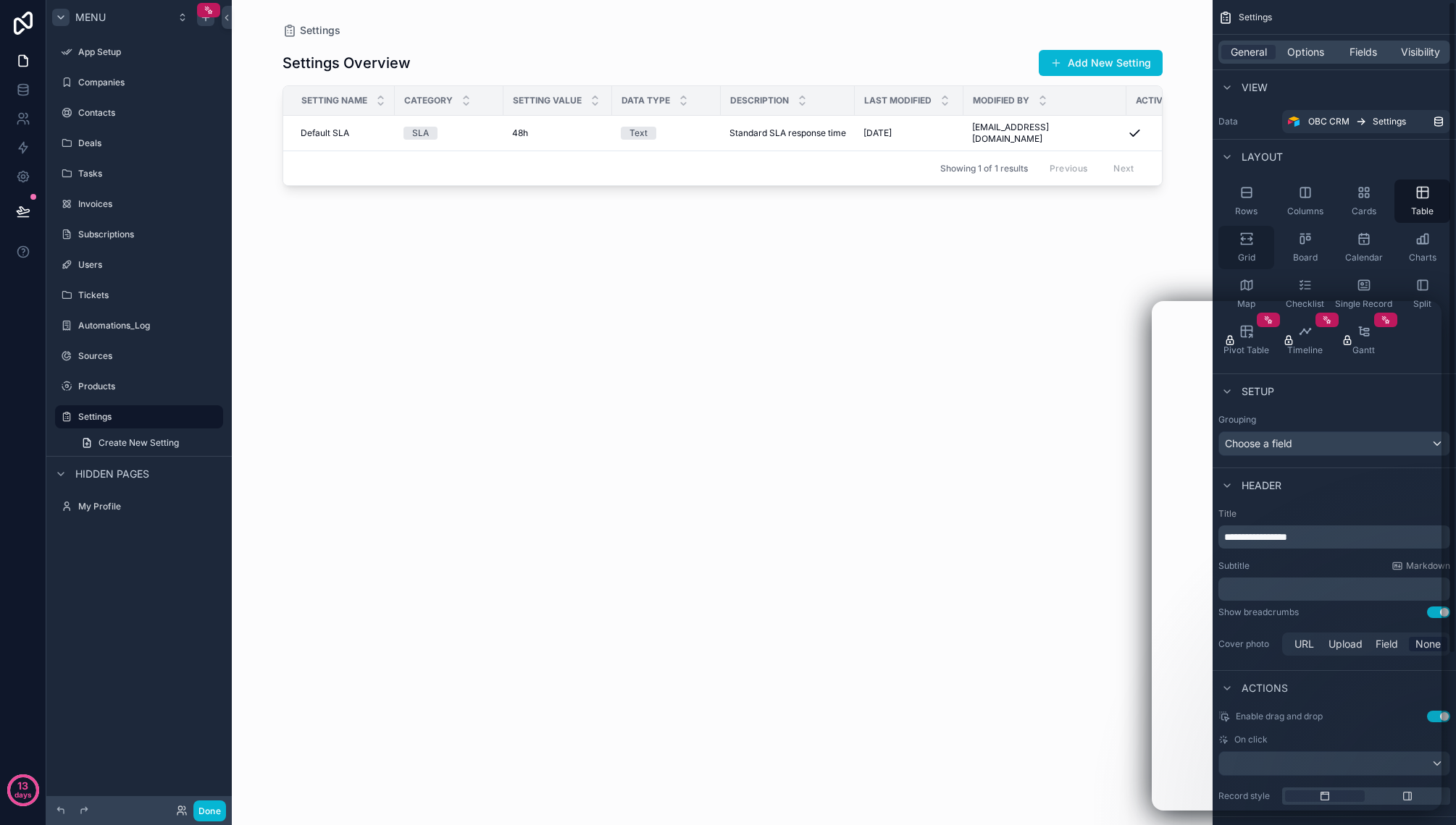
click at [1253, 242] on div "Grid" at bounding box center [1246, 247] width 56 height 44
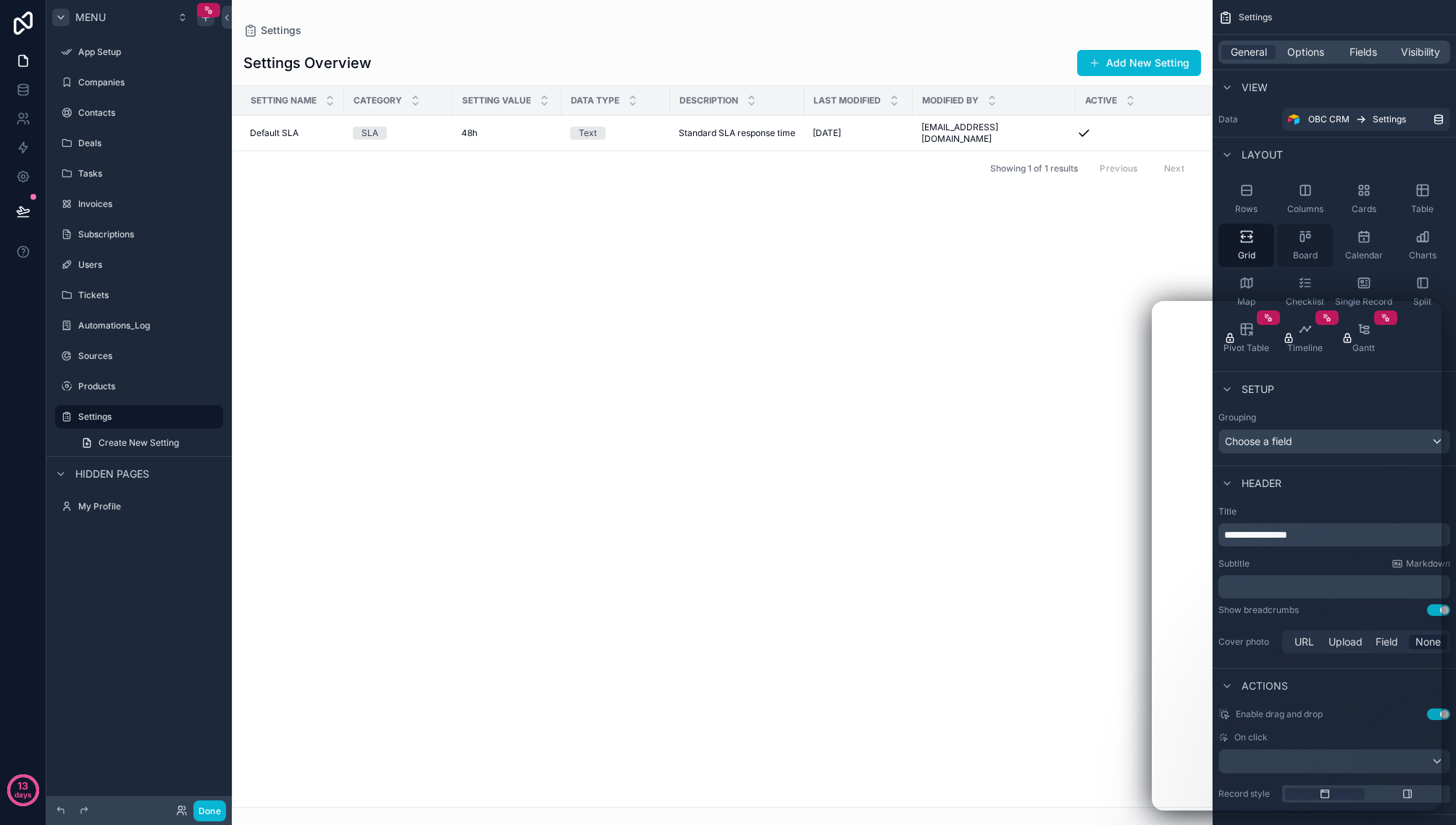
click at [1301, 242] on icon "scrollable content" at bounding box center [1305, 236] width 15 height 15
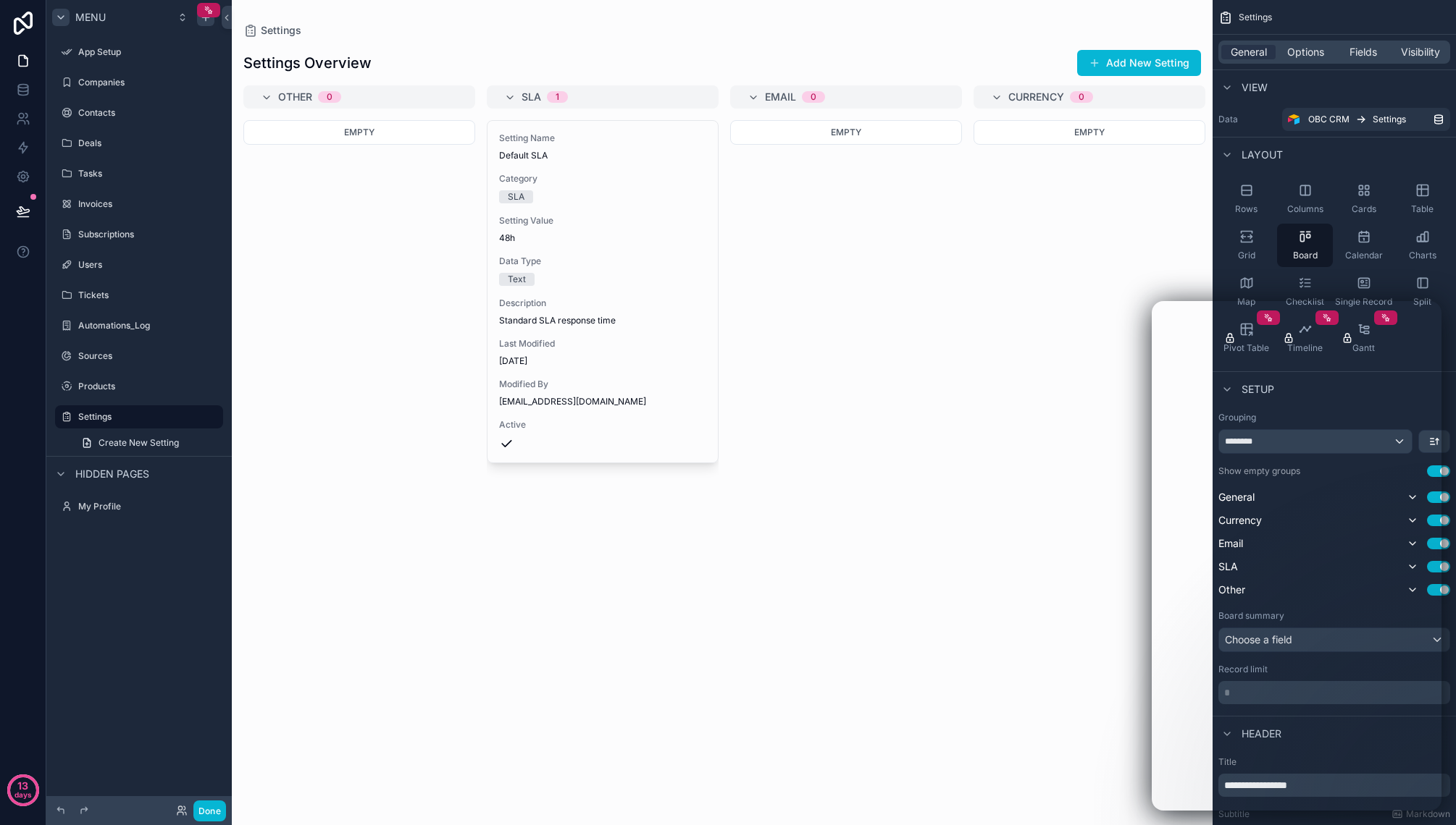
click at [397, 132] on div "scrollable content" at bounding box center [722, 412] width 981 height 825
click at [1119, 58] on button "Add New Setting" at bounding box center [1139, 63] width 124 height 26
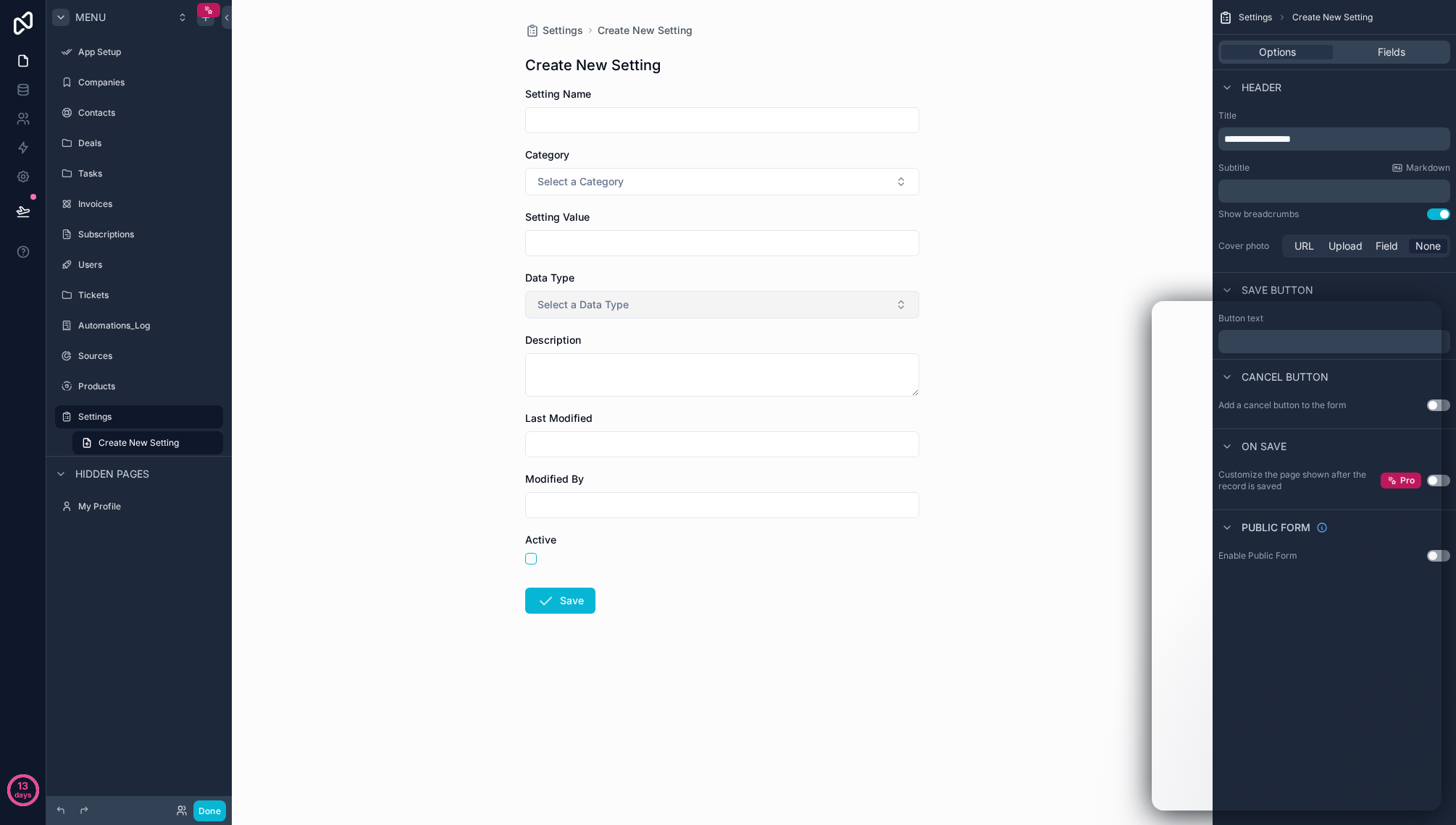
click at [631, 302] on button "Select a Data Type" at bounding box center [722, 305] width 394 height 28
click at [631, 302] on button "Select a Data Type" at bounding box center [722, 305] width 394 height 28
click at [489, 316] on div "Settings Create New Setting Create New Setting Setting Name Category Select a C…" at bounding box center [722, 412] width 981 height 825
click at [127, 438] on span "Create New Setting" at bounding box center [138, 442] width 80 height 11
click at [118, 382] on label "Products" at bounding box center [136, 386] width 116 height 11
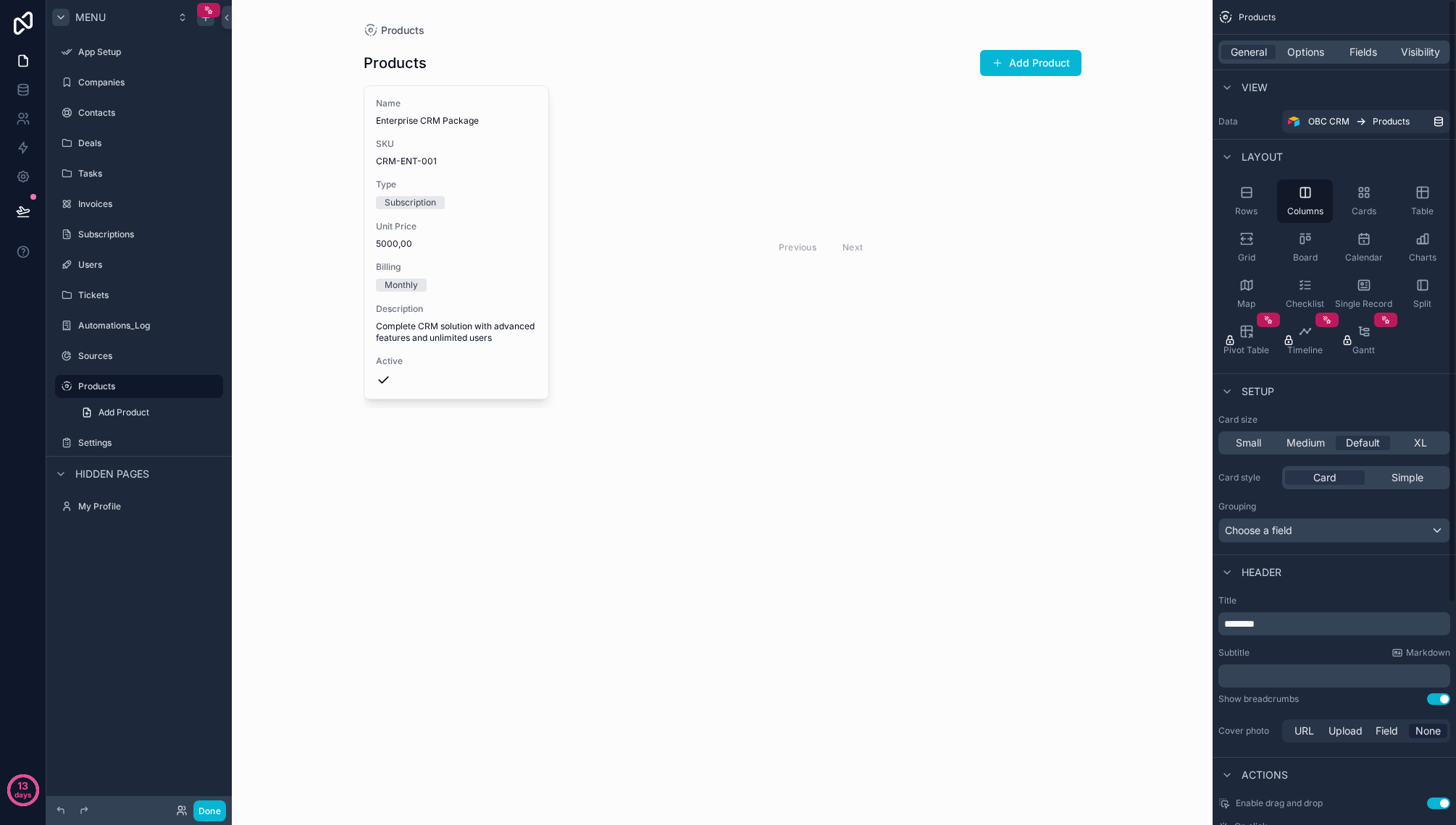
click at [1091, 212] on div "scrollable content" at bounding box center [722, 227] width 741 height 455
click at [29, 785] on p "days" at bounding box center [23, 794] width 18 height 21
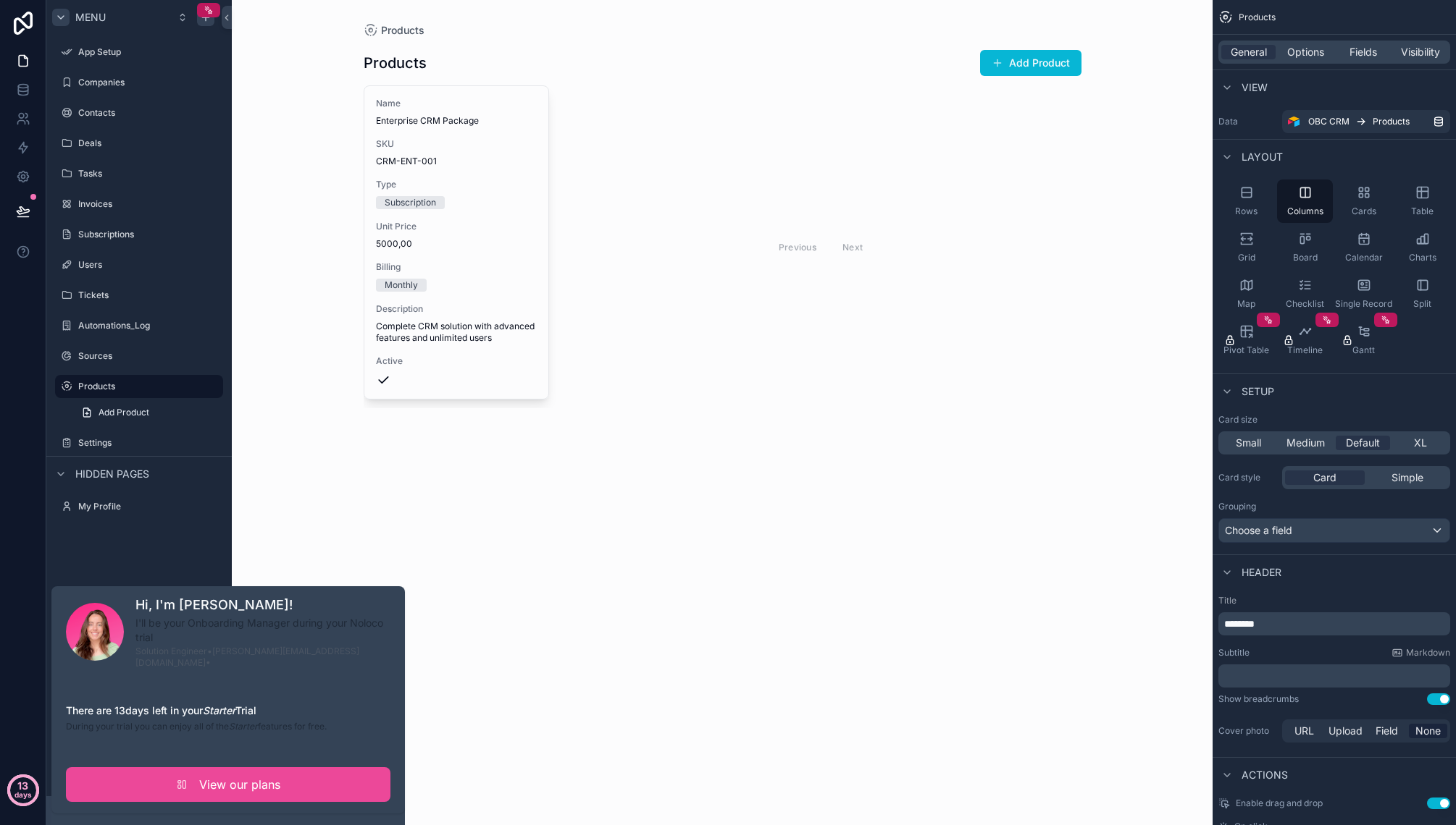
click at [30, 785] on p "days" at bounding box center [23, 794] width 18 height 21
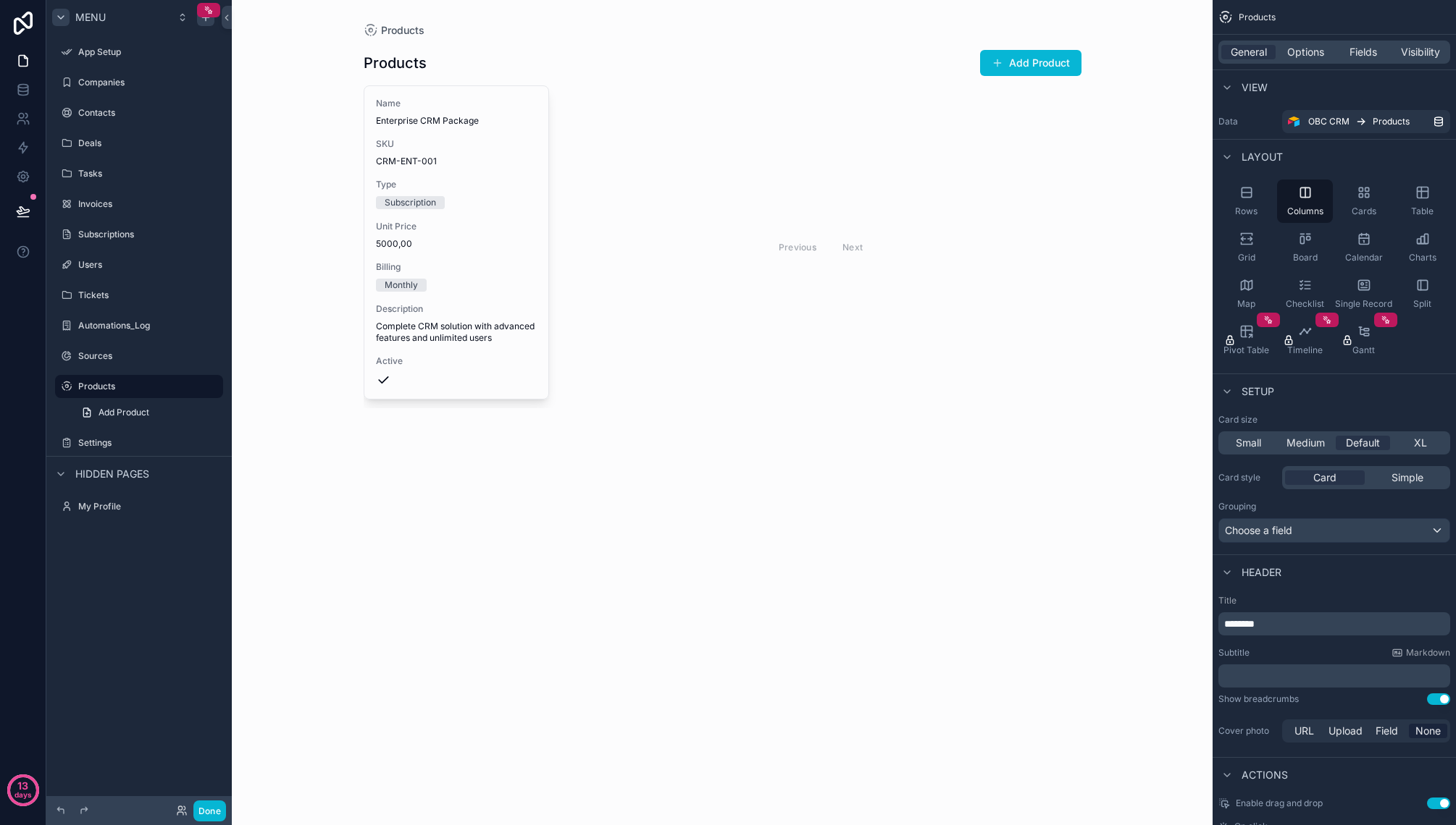
click at [362, 490] on div "Products Products Add Product Name Enterprise CRM Package SKU CRM-ENT-001 Type …" at bounding box center [722, 412] width 981 height 825
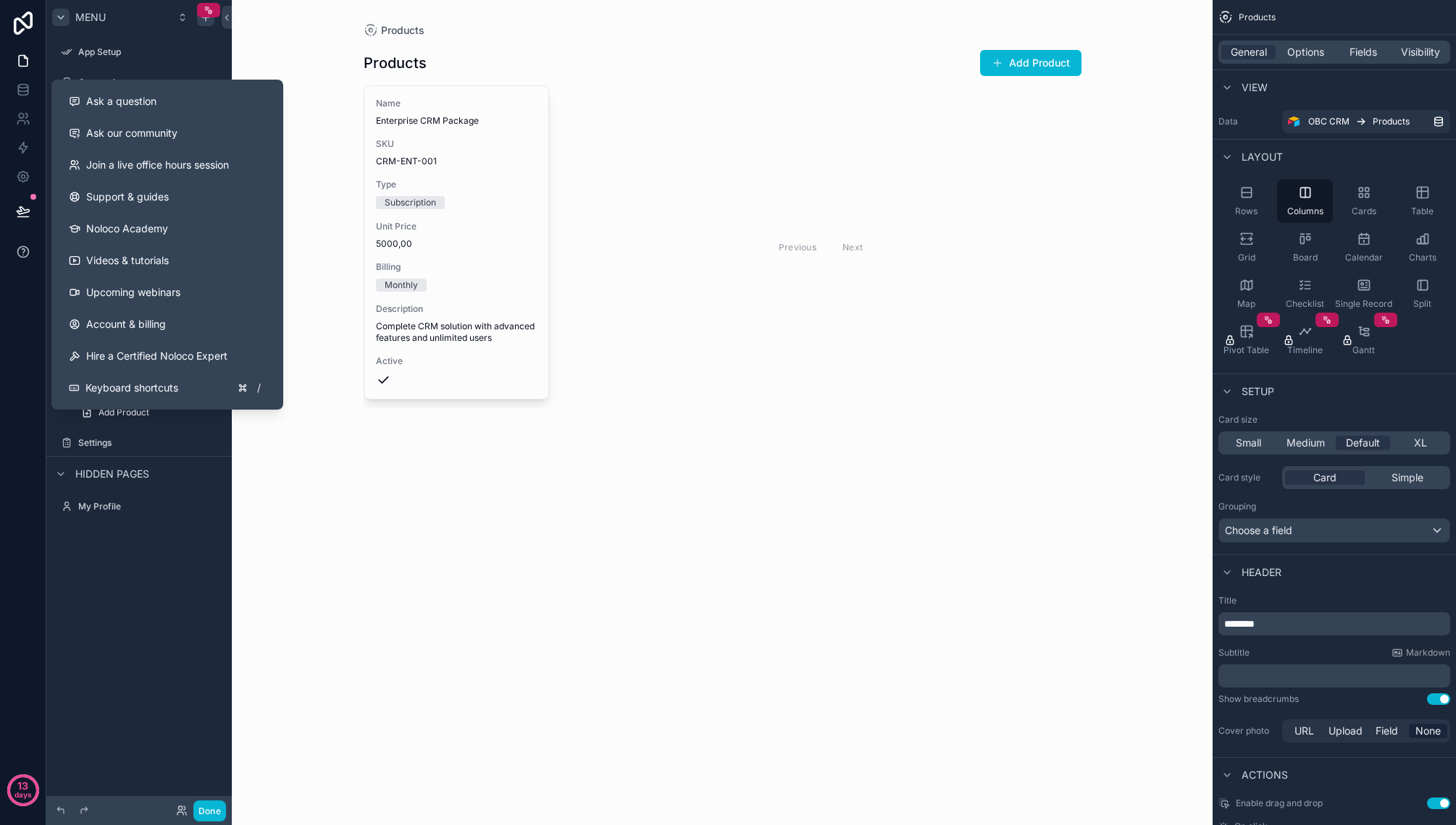
click at [32, 252] on button at bounding box center [23, 251] width 46 height 40
click at [199, 105] on div "Ask a question" at bounding box center [167, 101] width 197 height 15
